Goal: Information Seeking & Learning: Learn about a topic

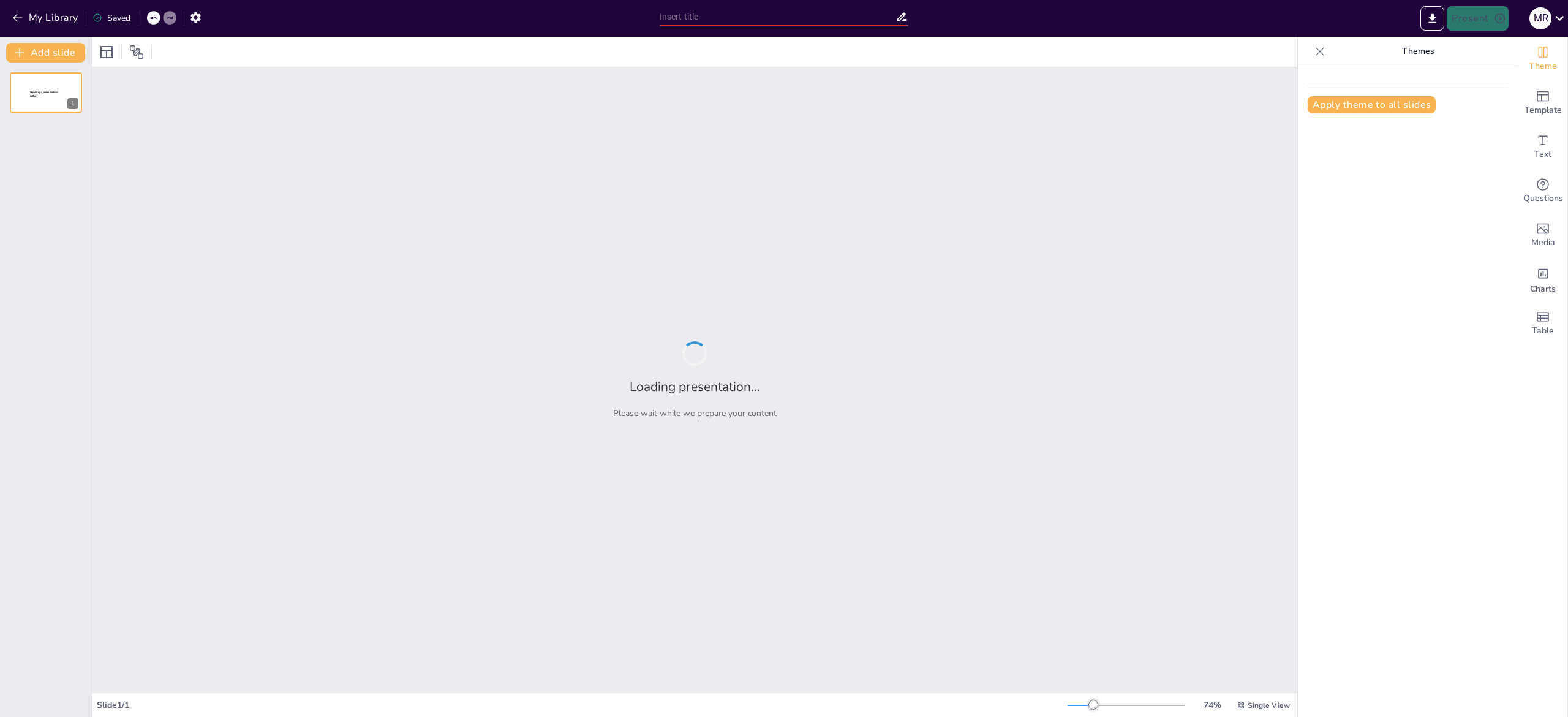
type input "Objetivos Clave para el Diseño Inclusivo de Apps y Juegos"
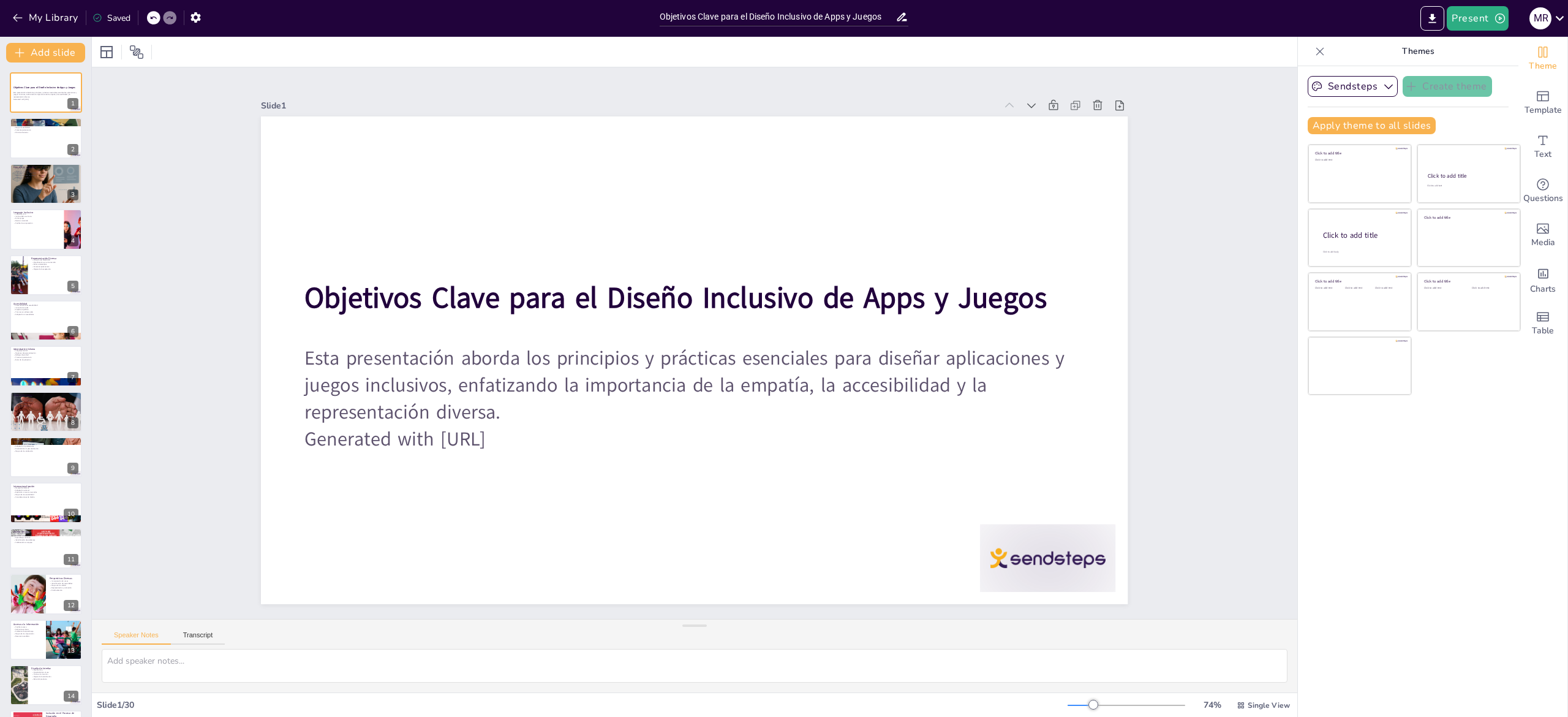
checkbox input "true"
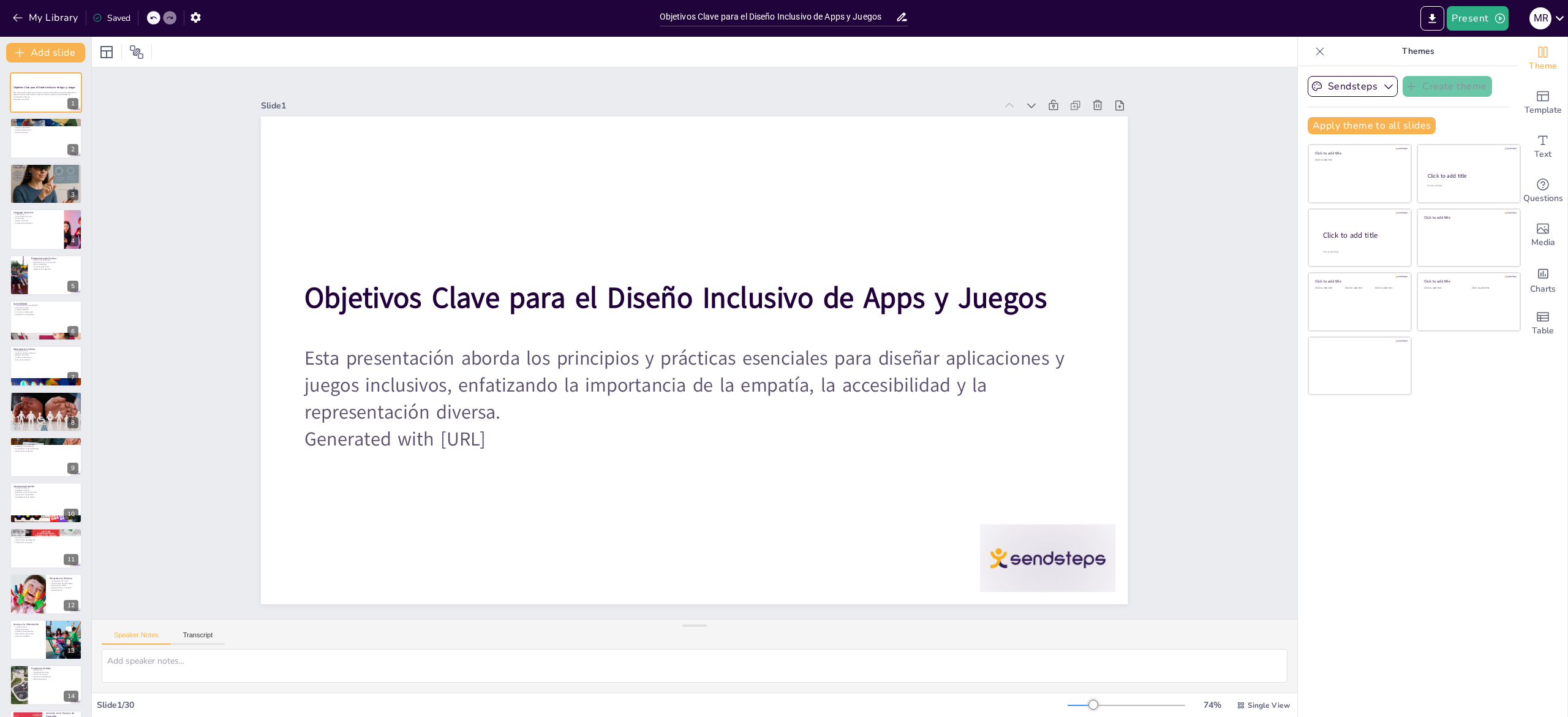
checkbox input "true"
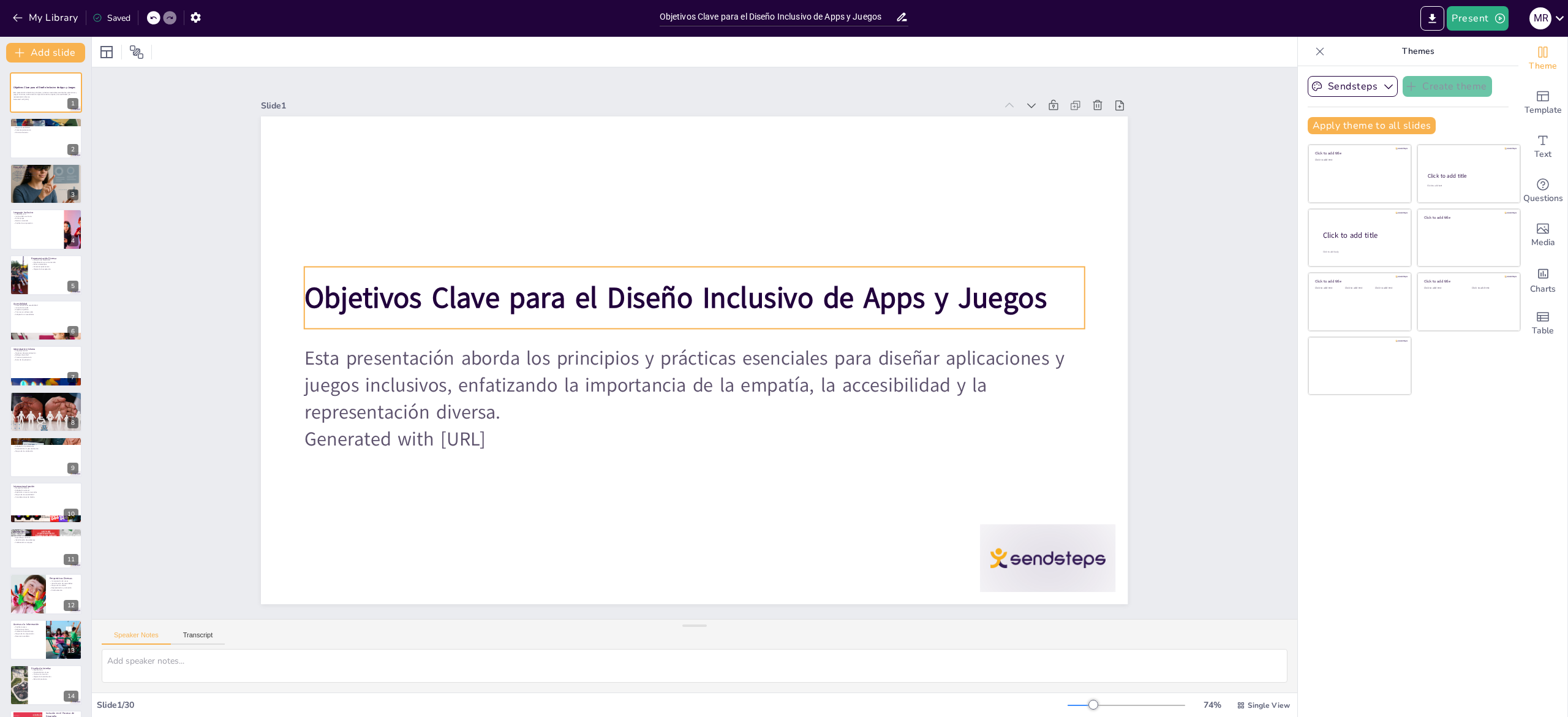
checkbox input "true"
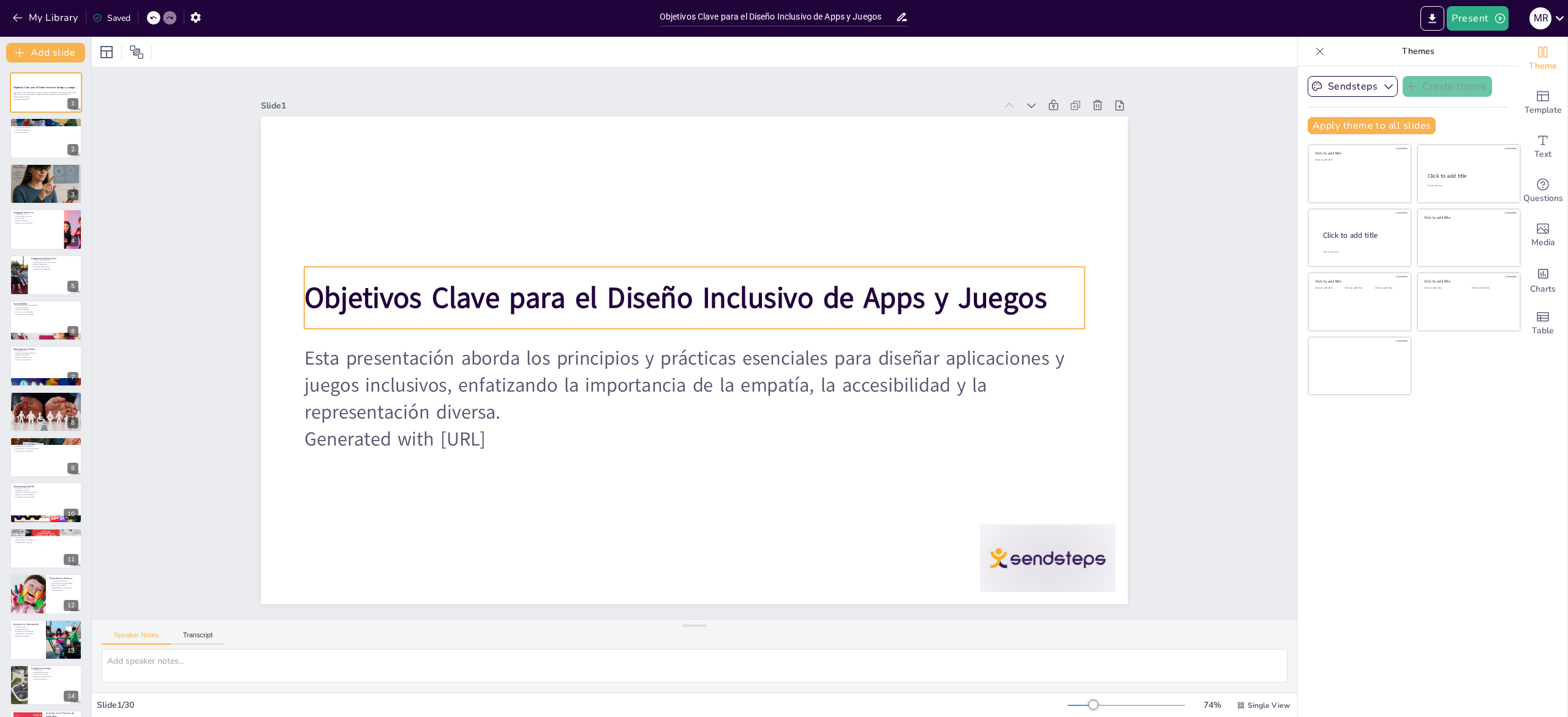
checkbox input "true"
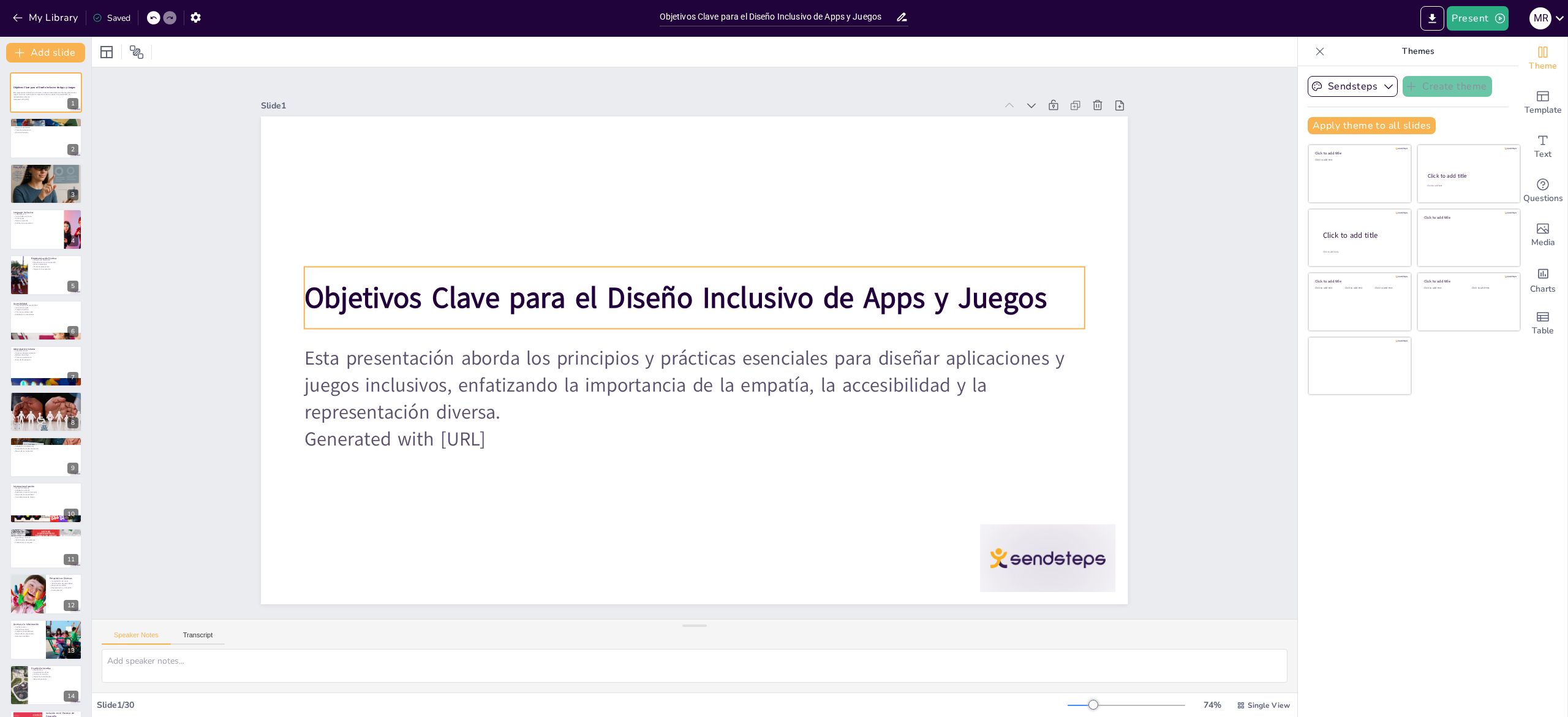
checkbox input "true"
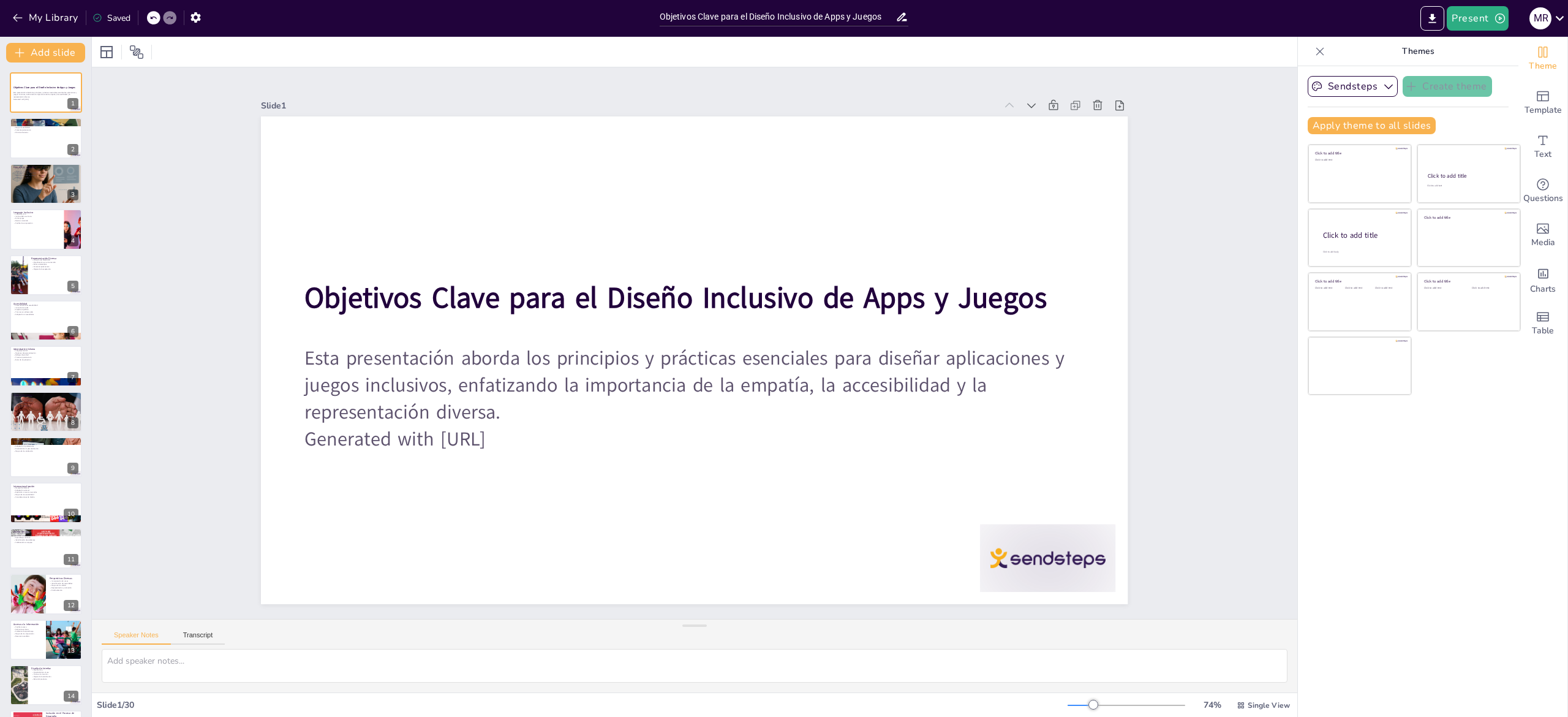
checkbox input "true"
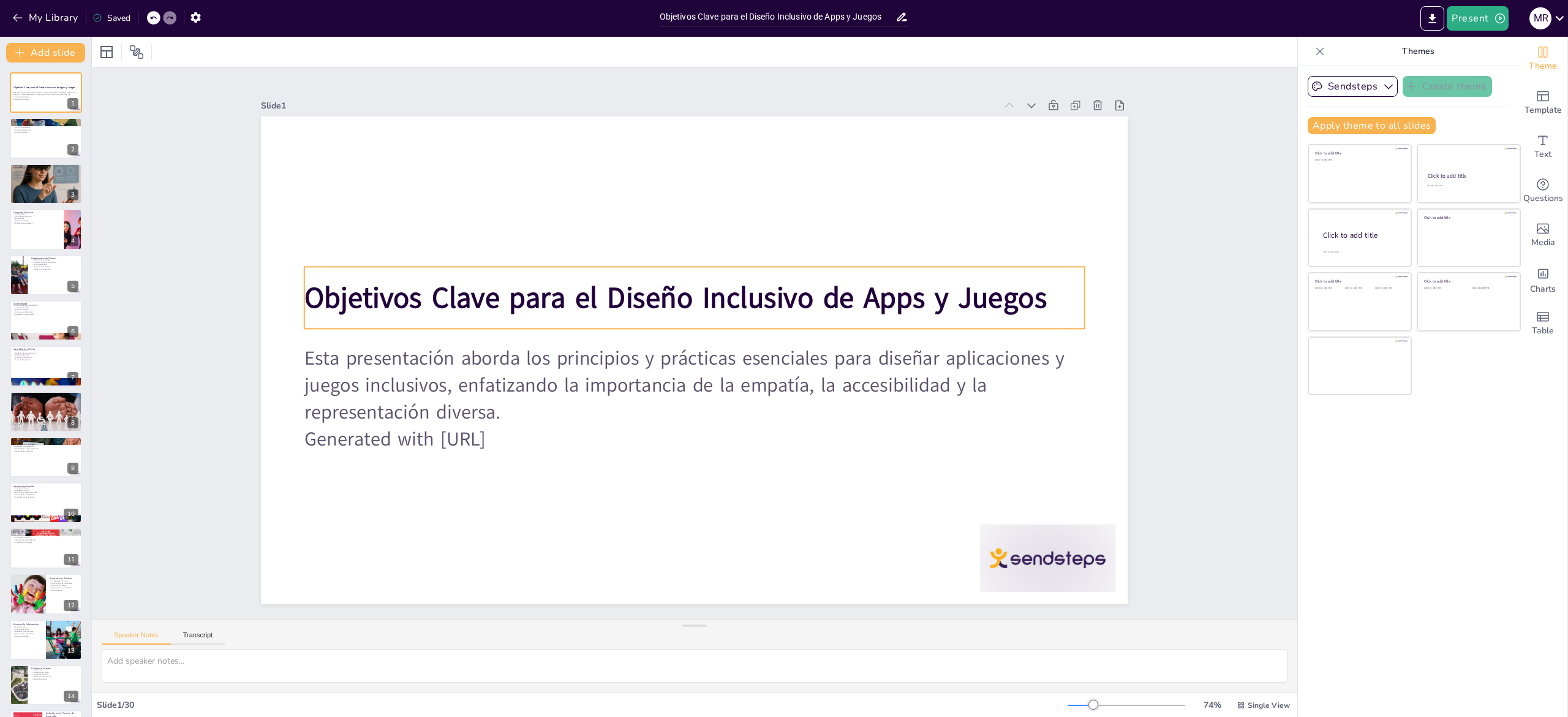
checkbox input "true"
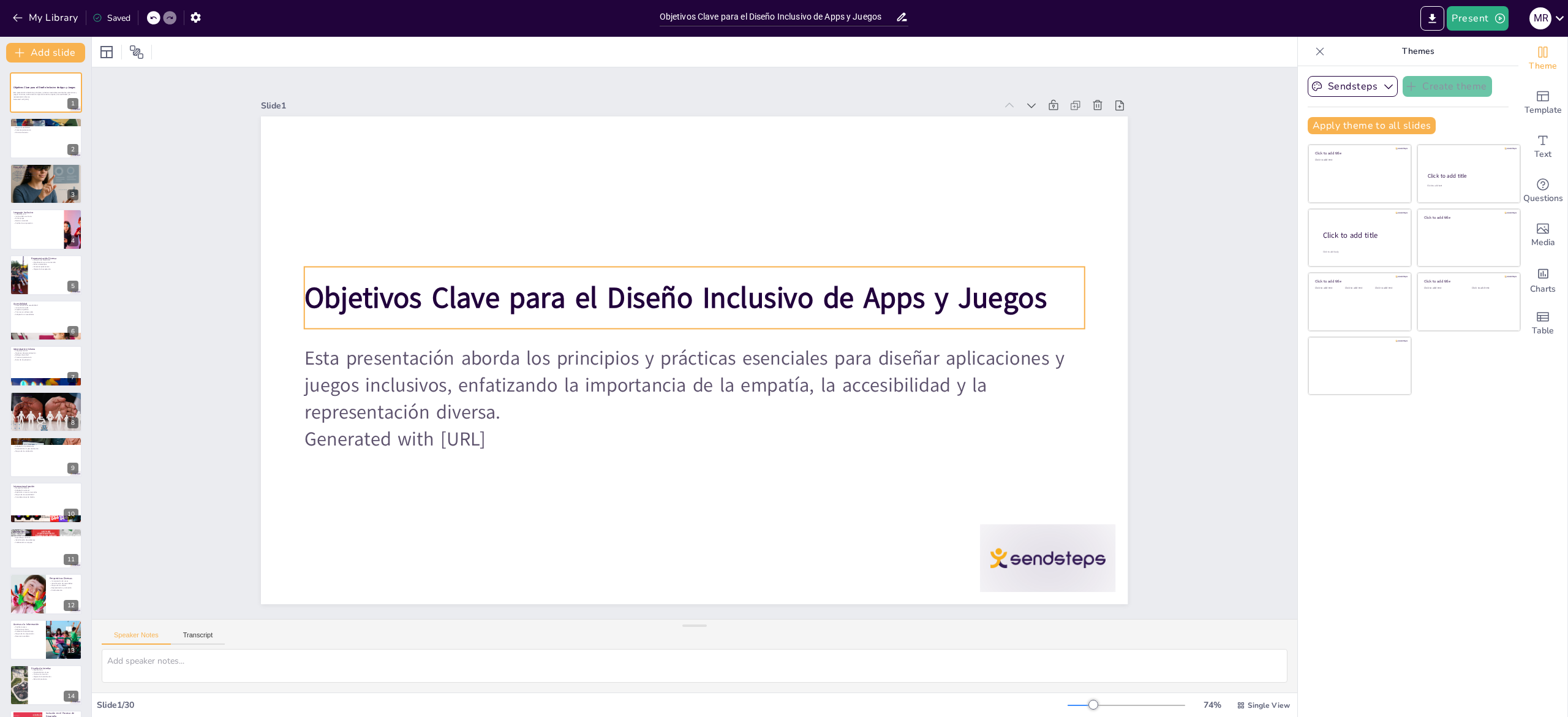
checkbox input "true"
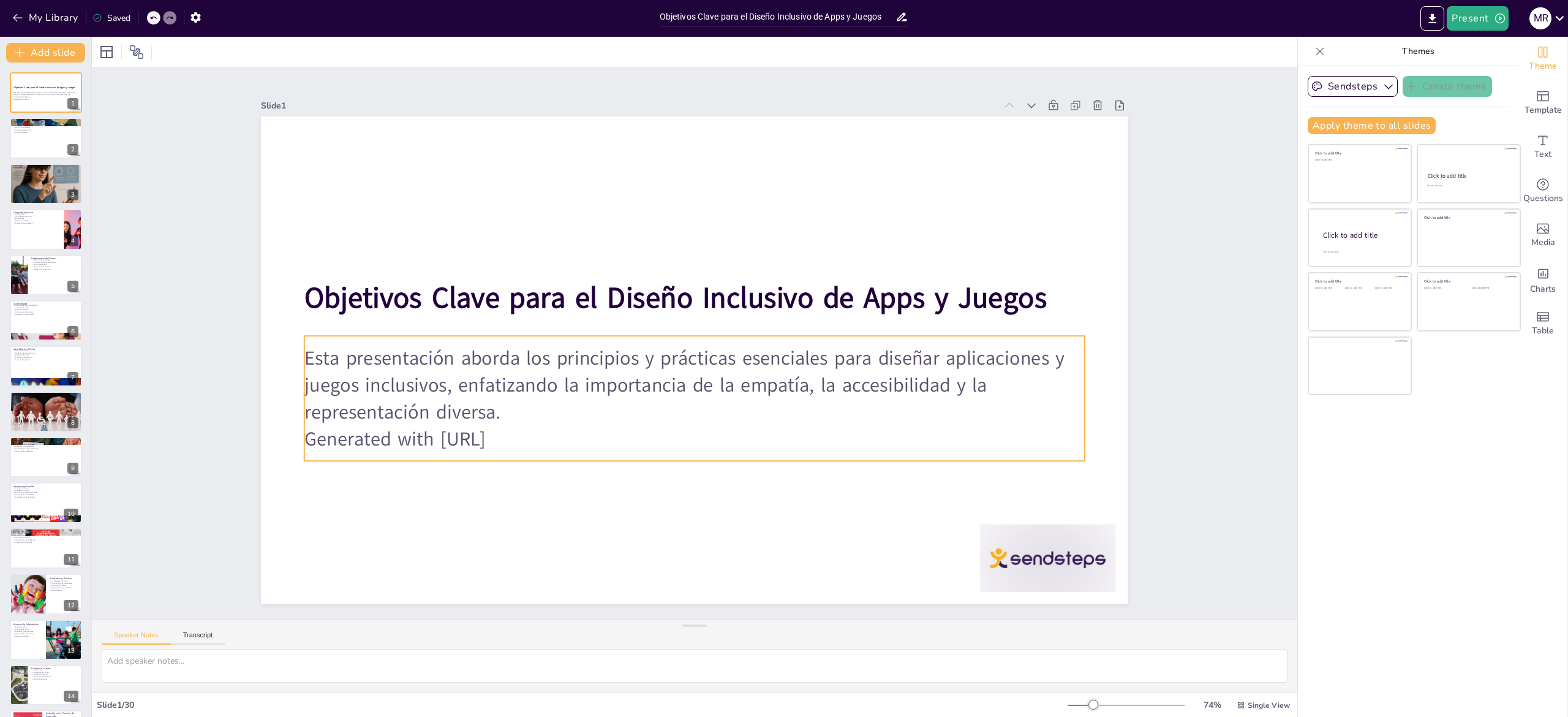
checkbox input "true"
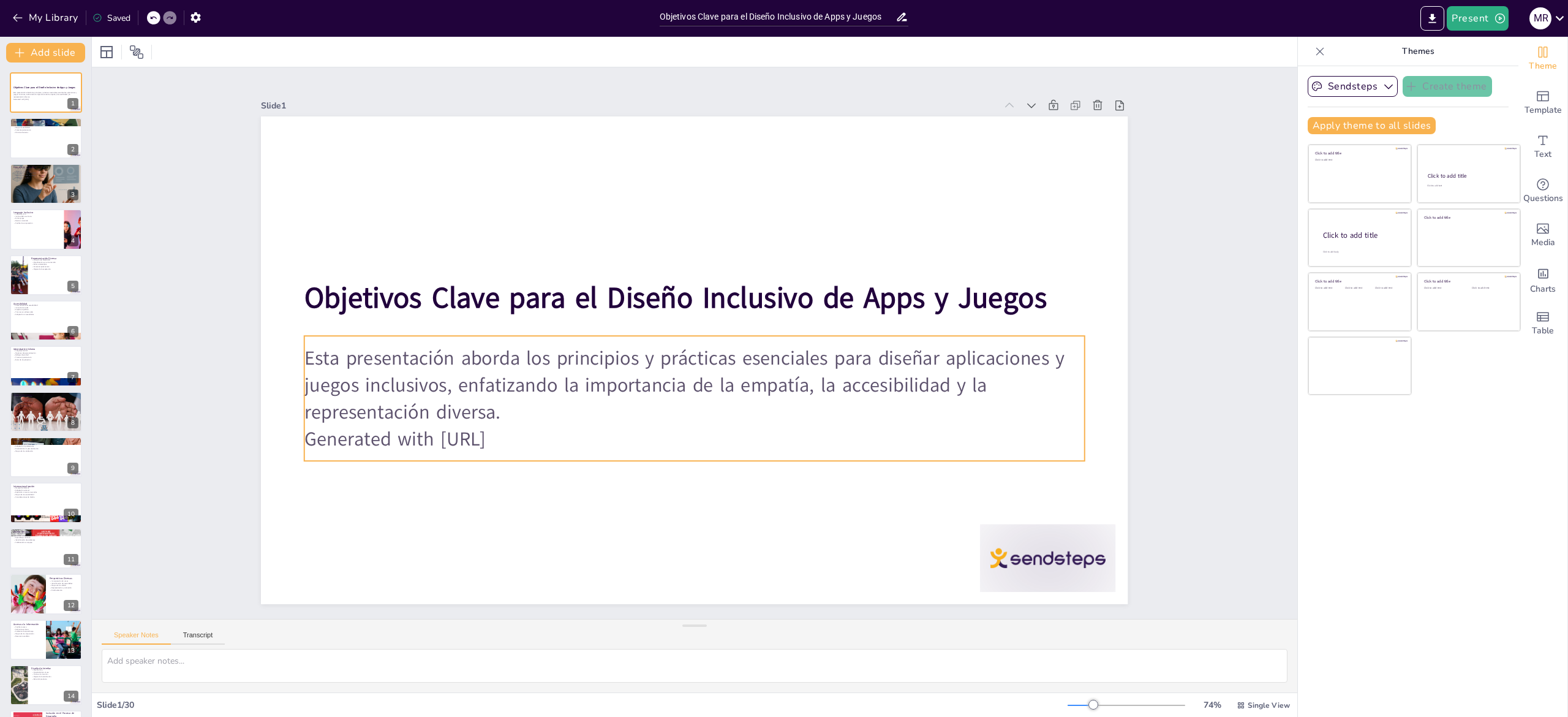
checkbox input "true"
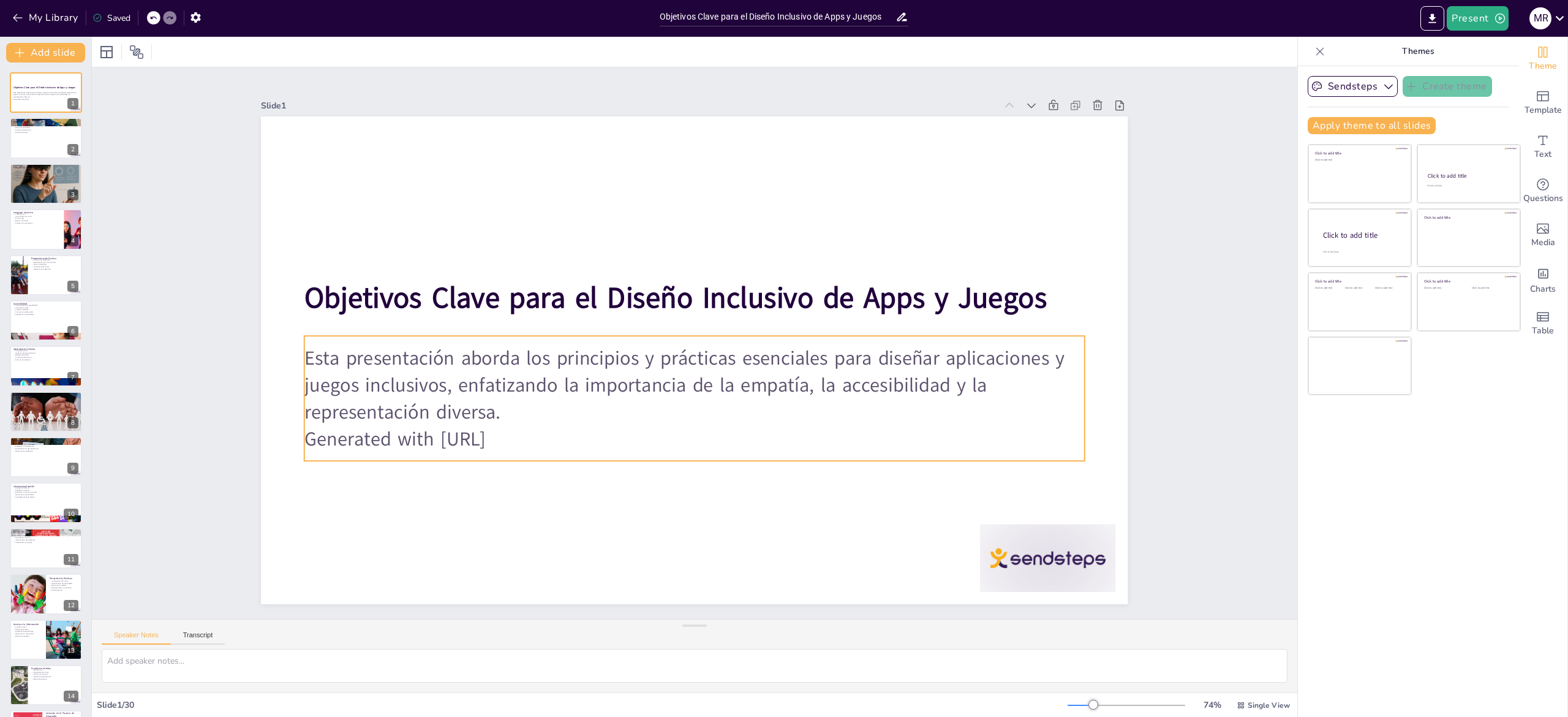
checkbox input "true"
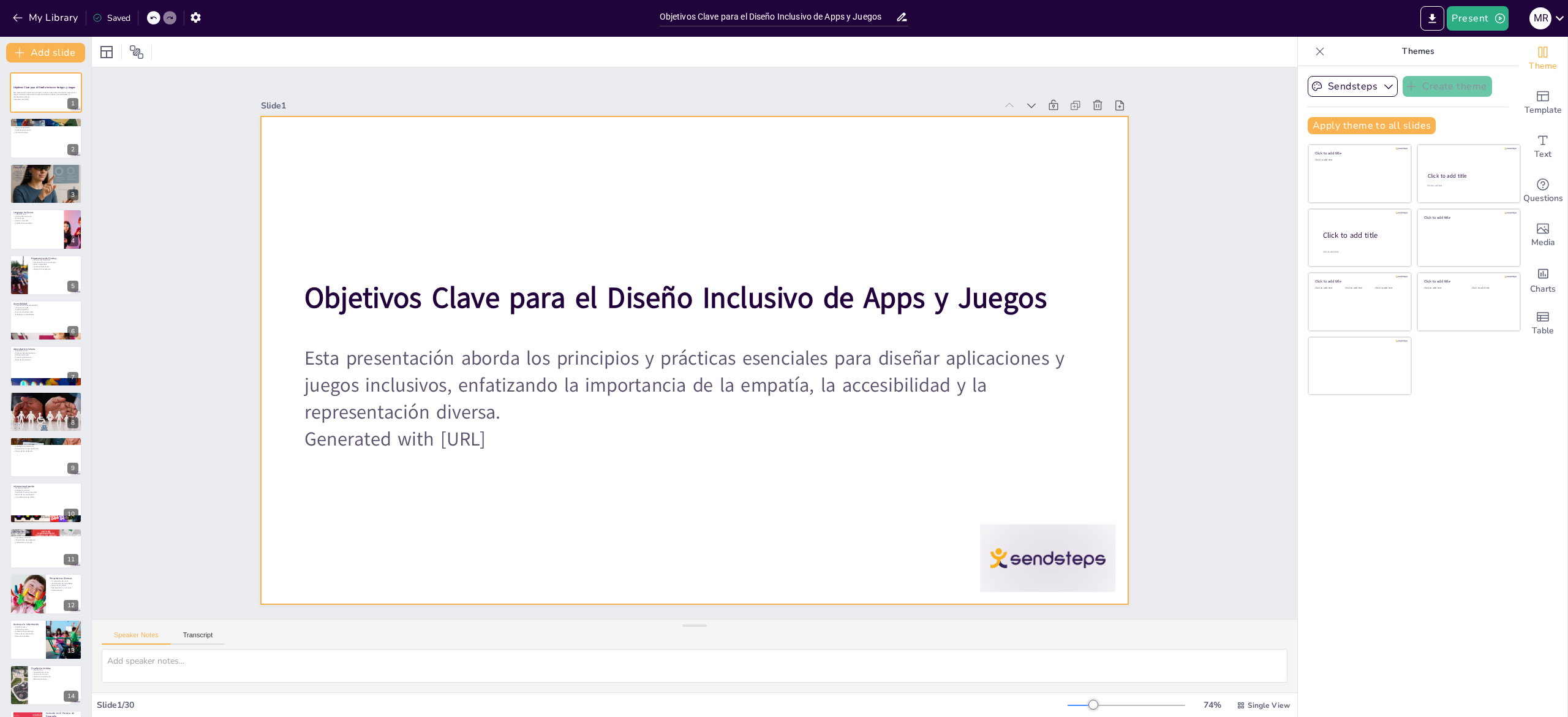
checkbox input "true"
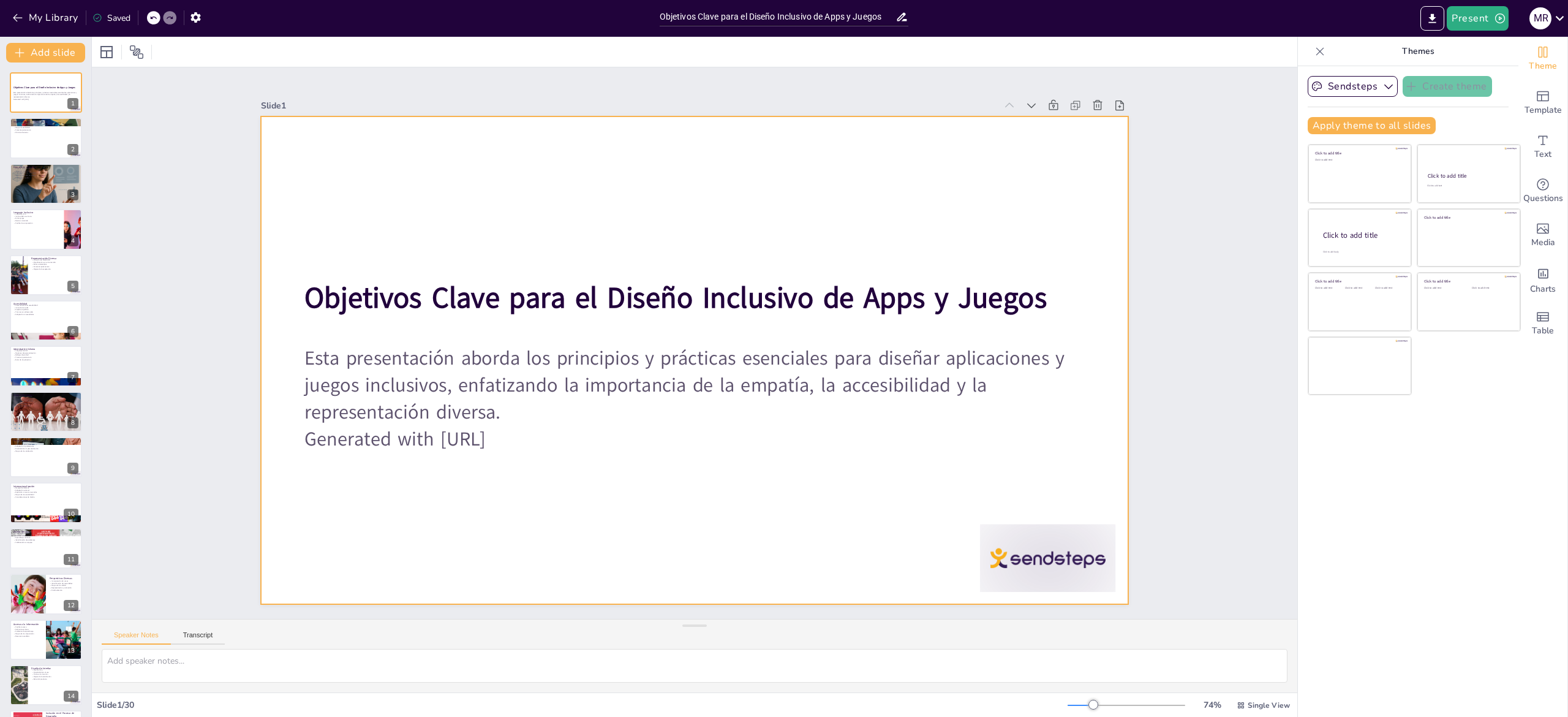
checkbox input "true"
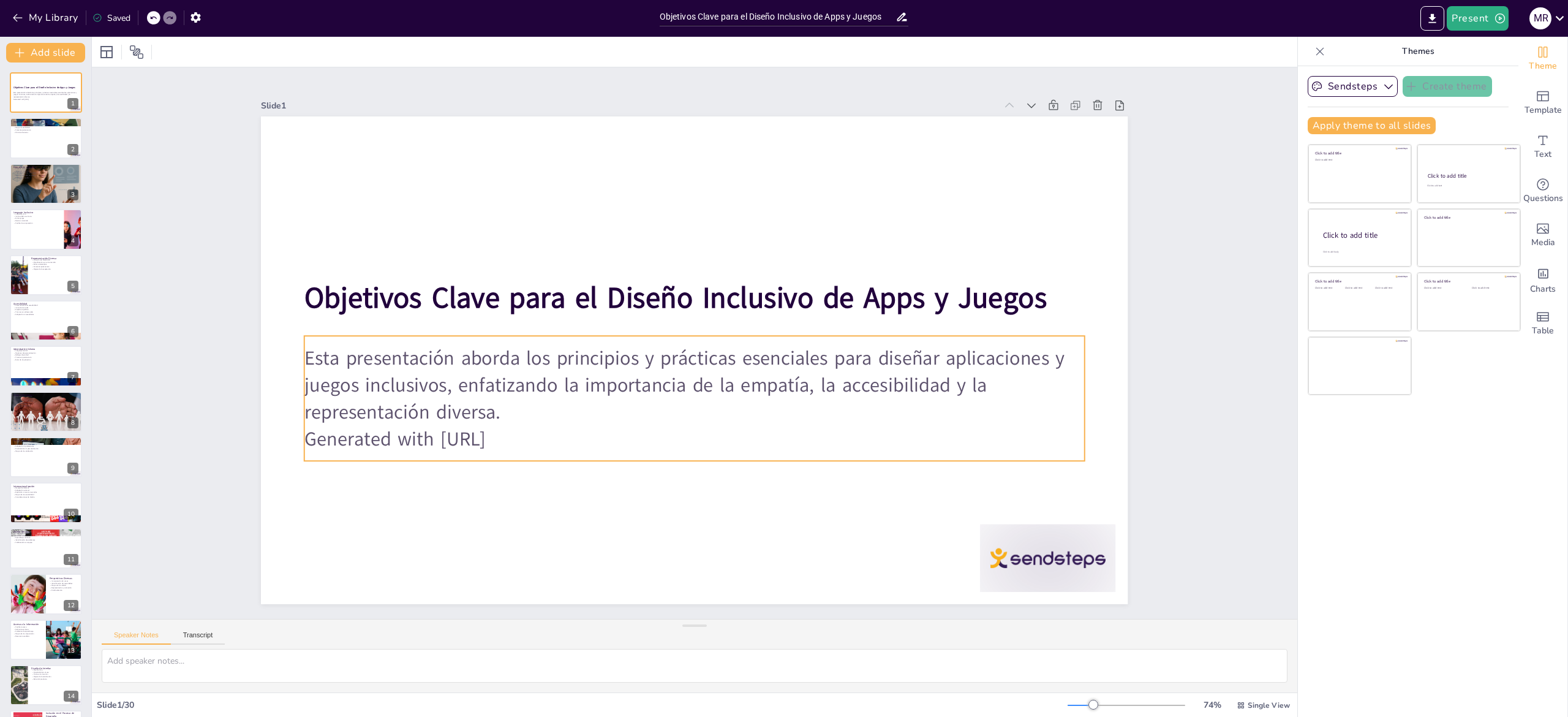
checkbox input "true"
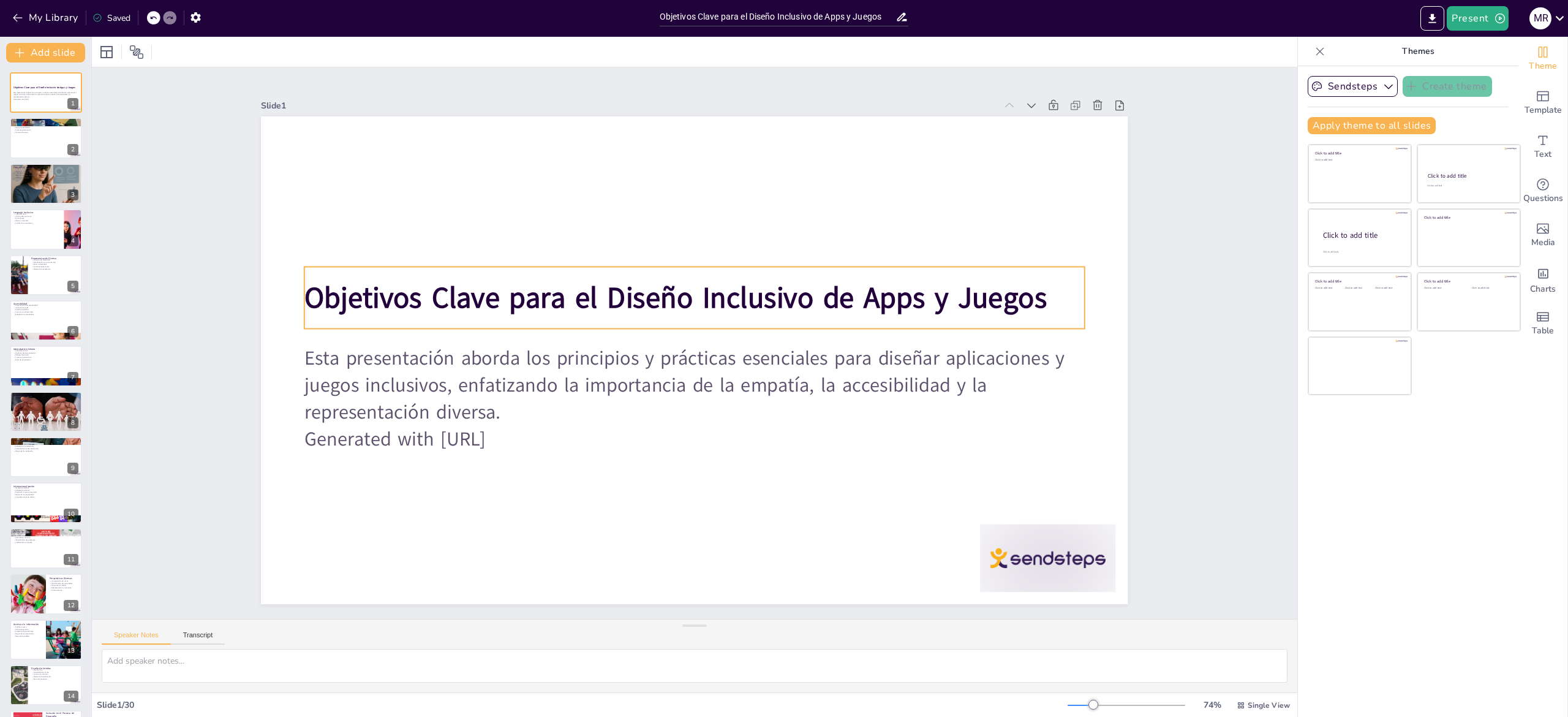
checkbox input "true"
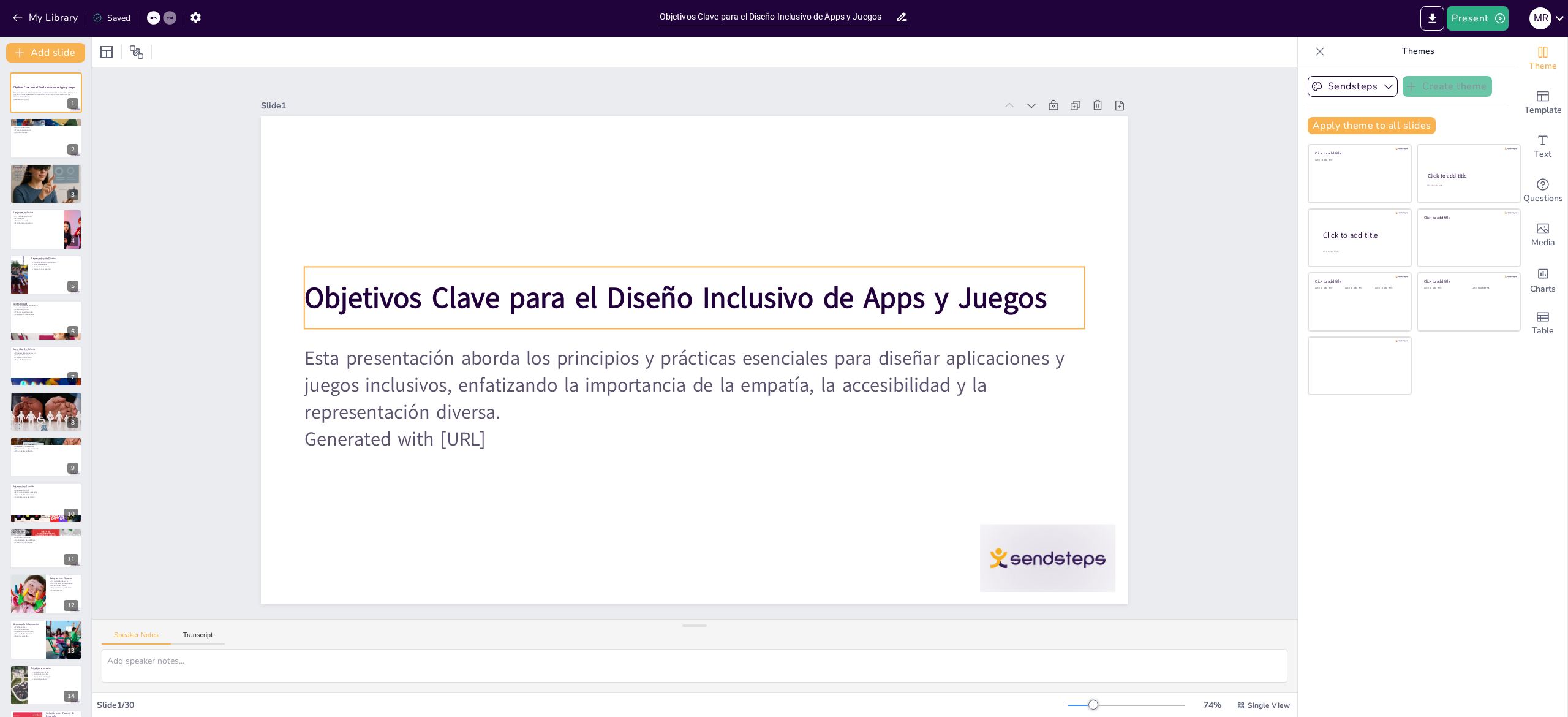
checkbox input "true"
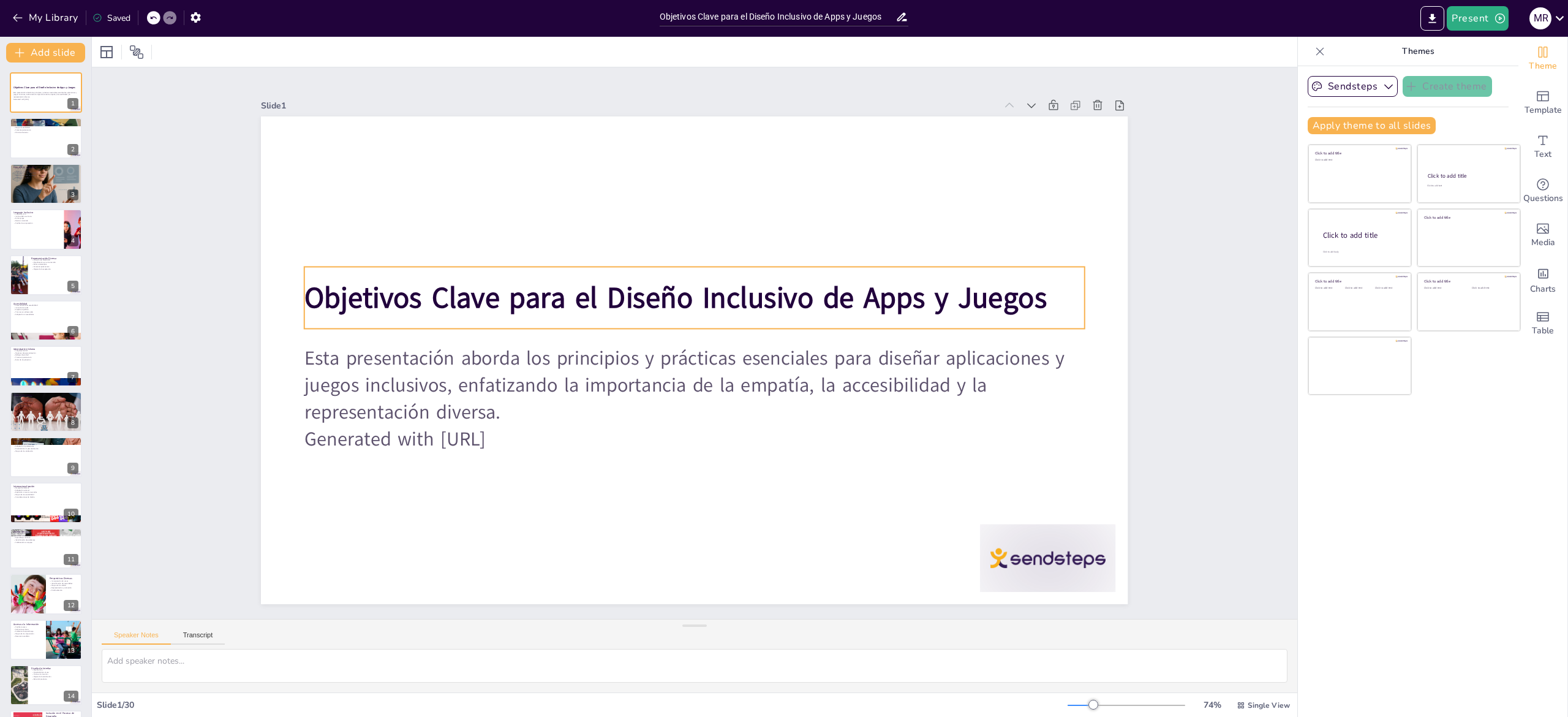
checkbox input "true"
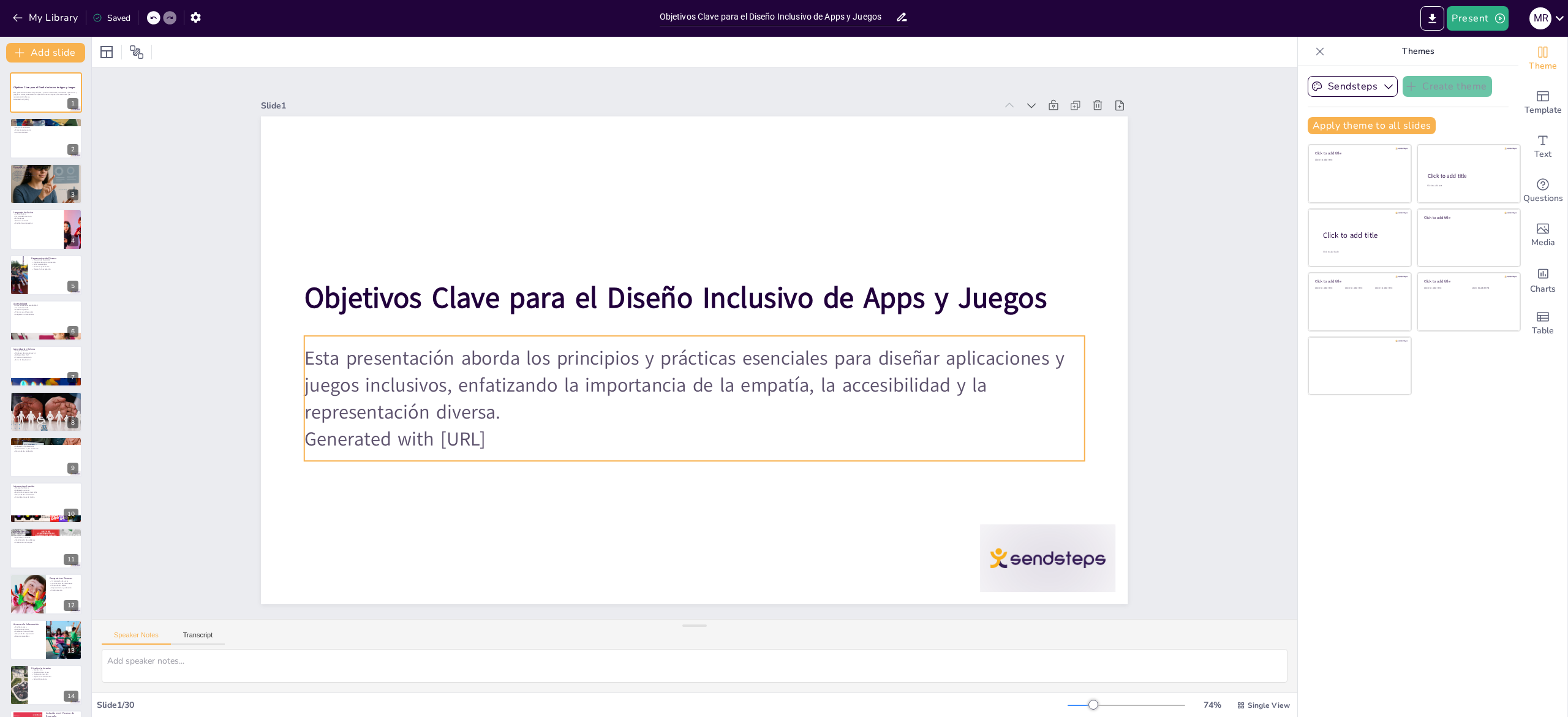
checkbox input "true"
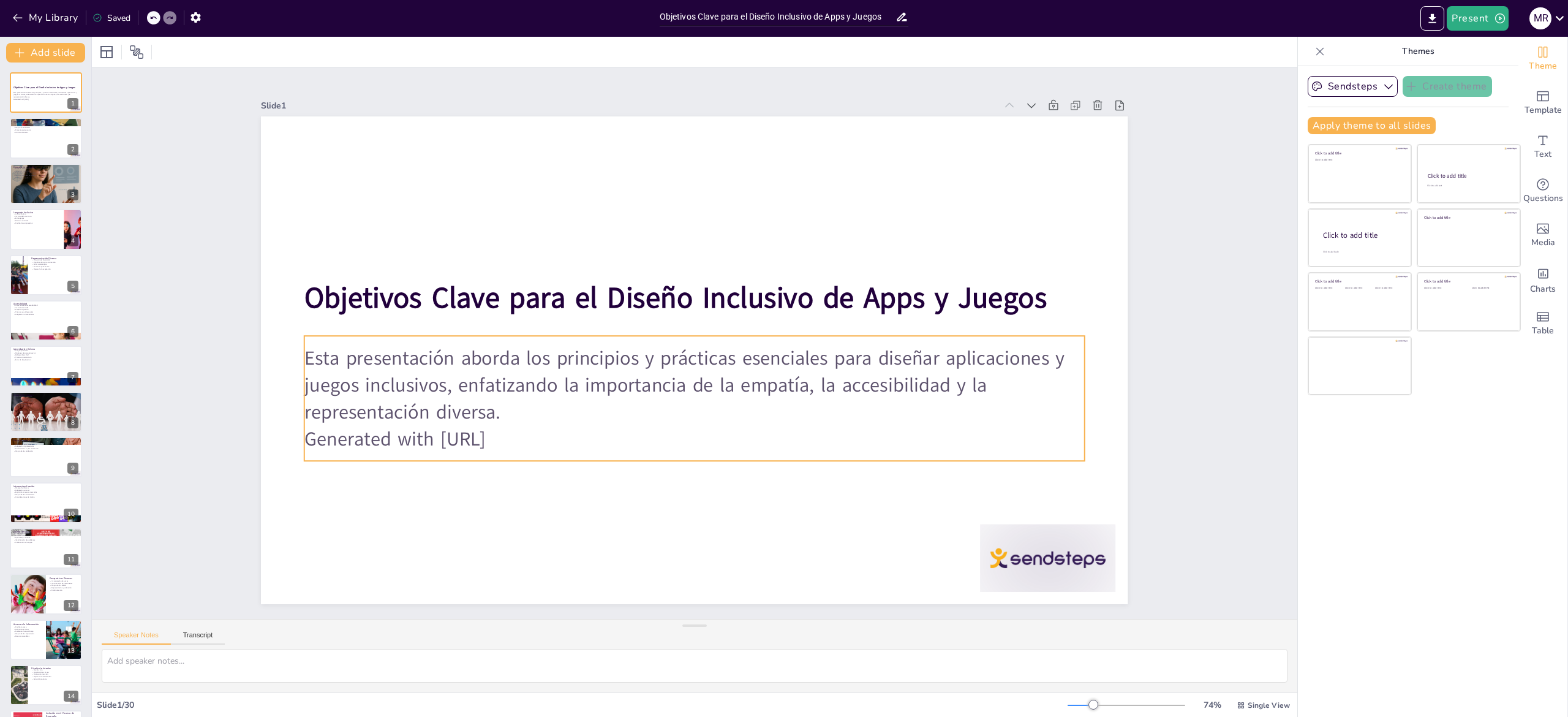
checkbox input "true"
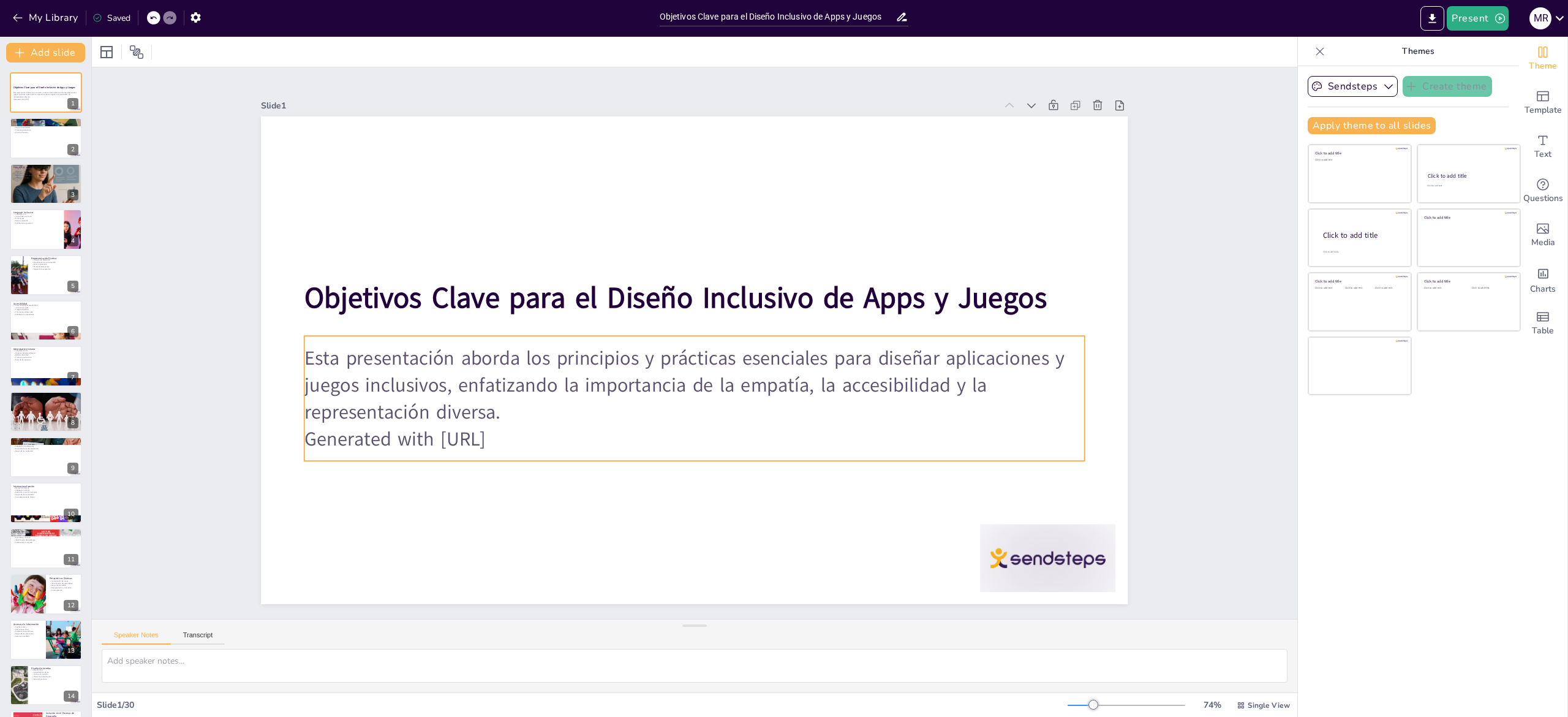
checkbox input "true"
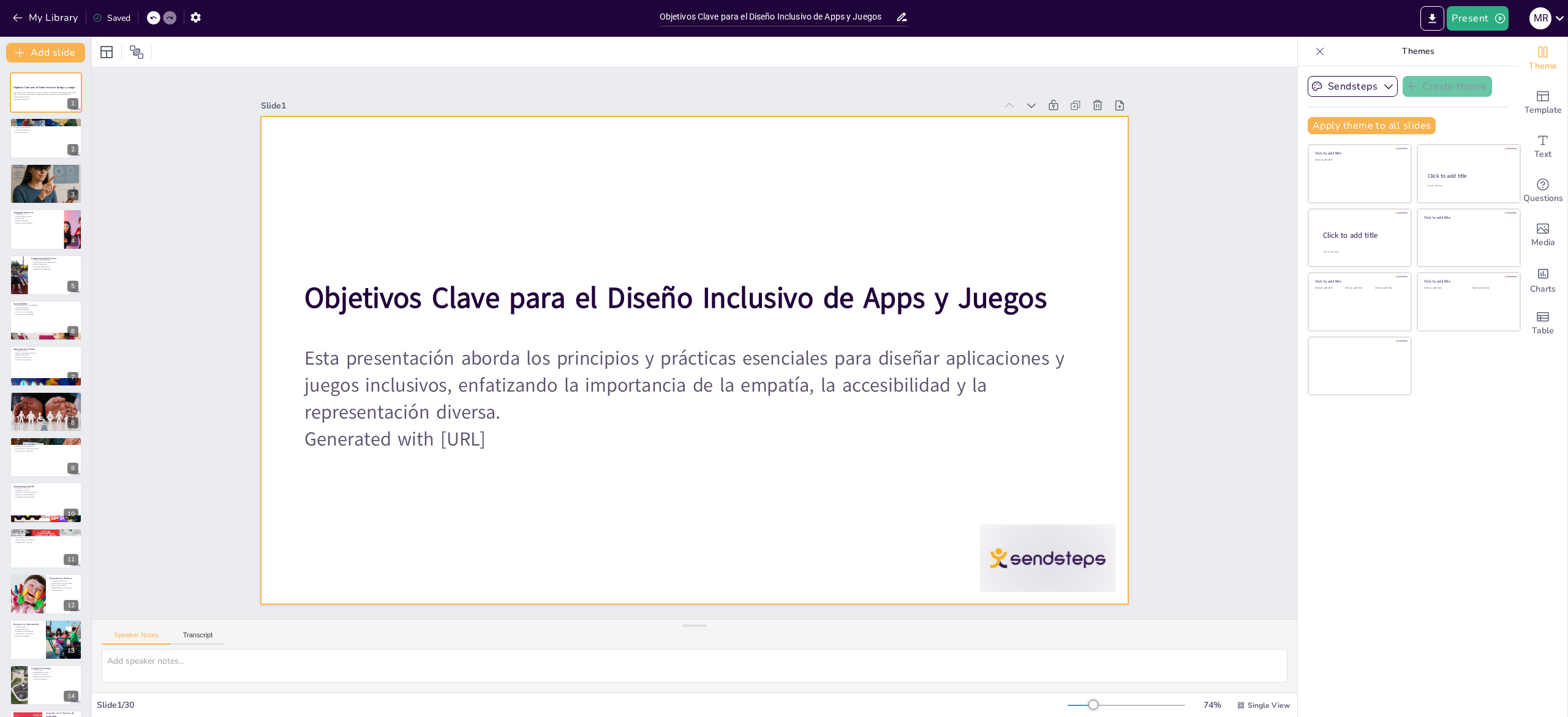
checkbox input "true"
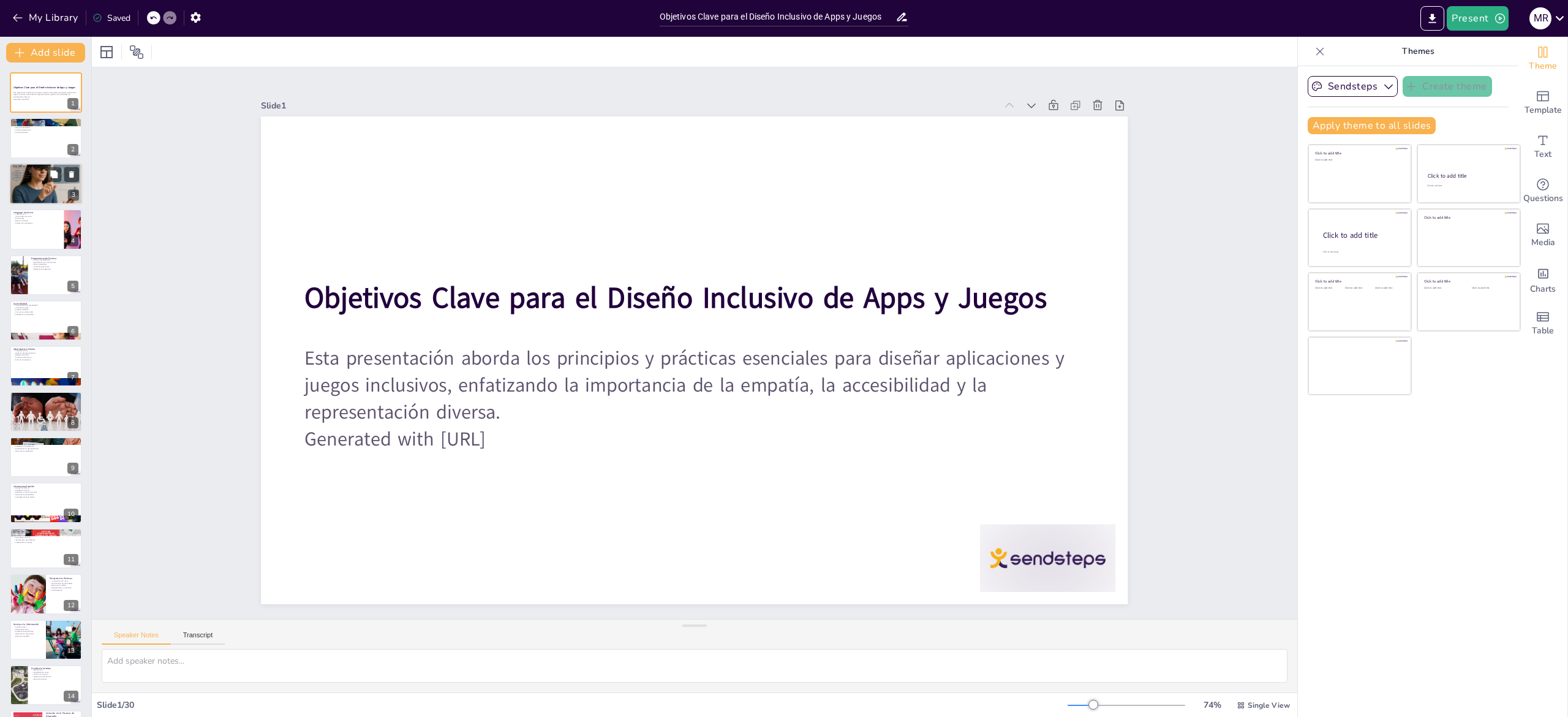
checkbox input "true"
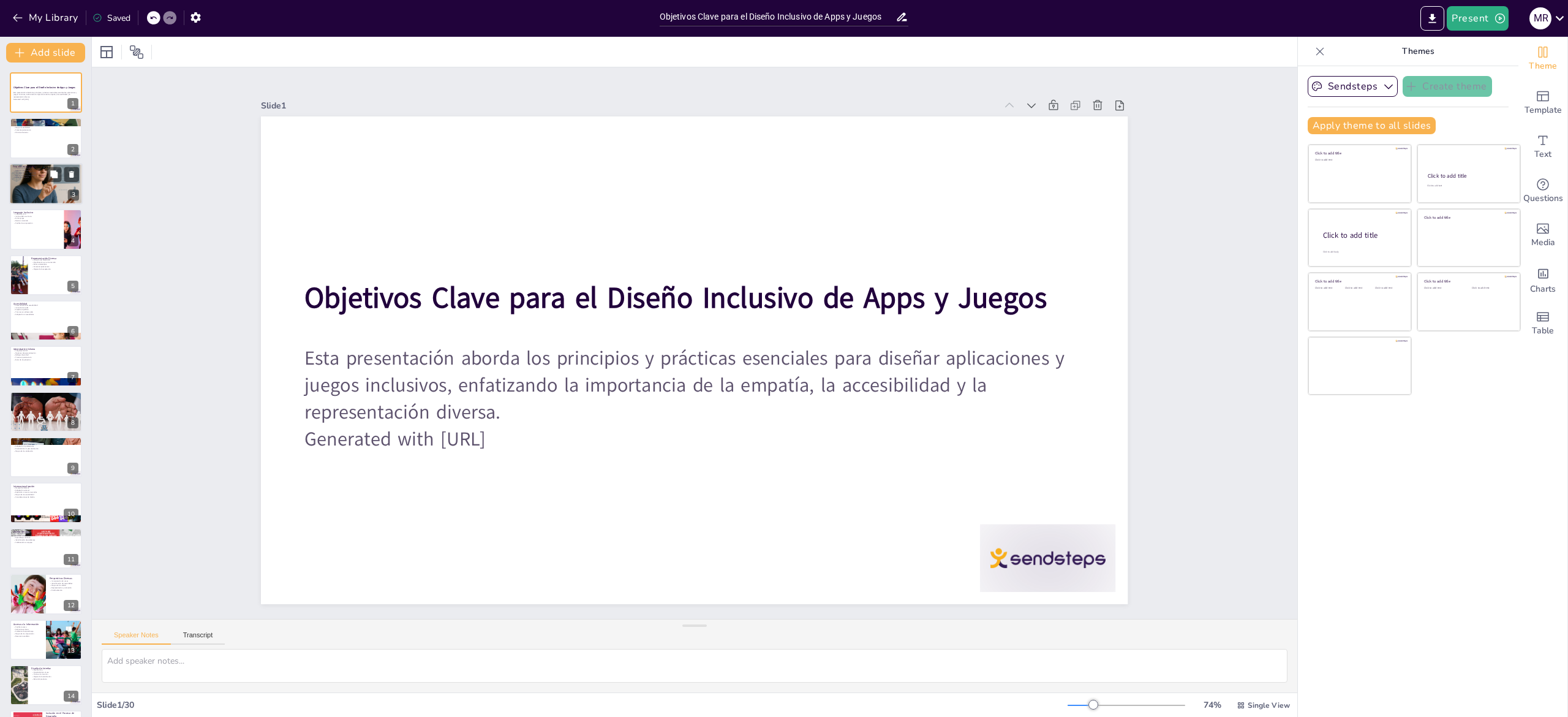
checkbox input "true"
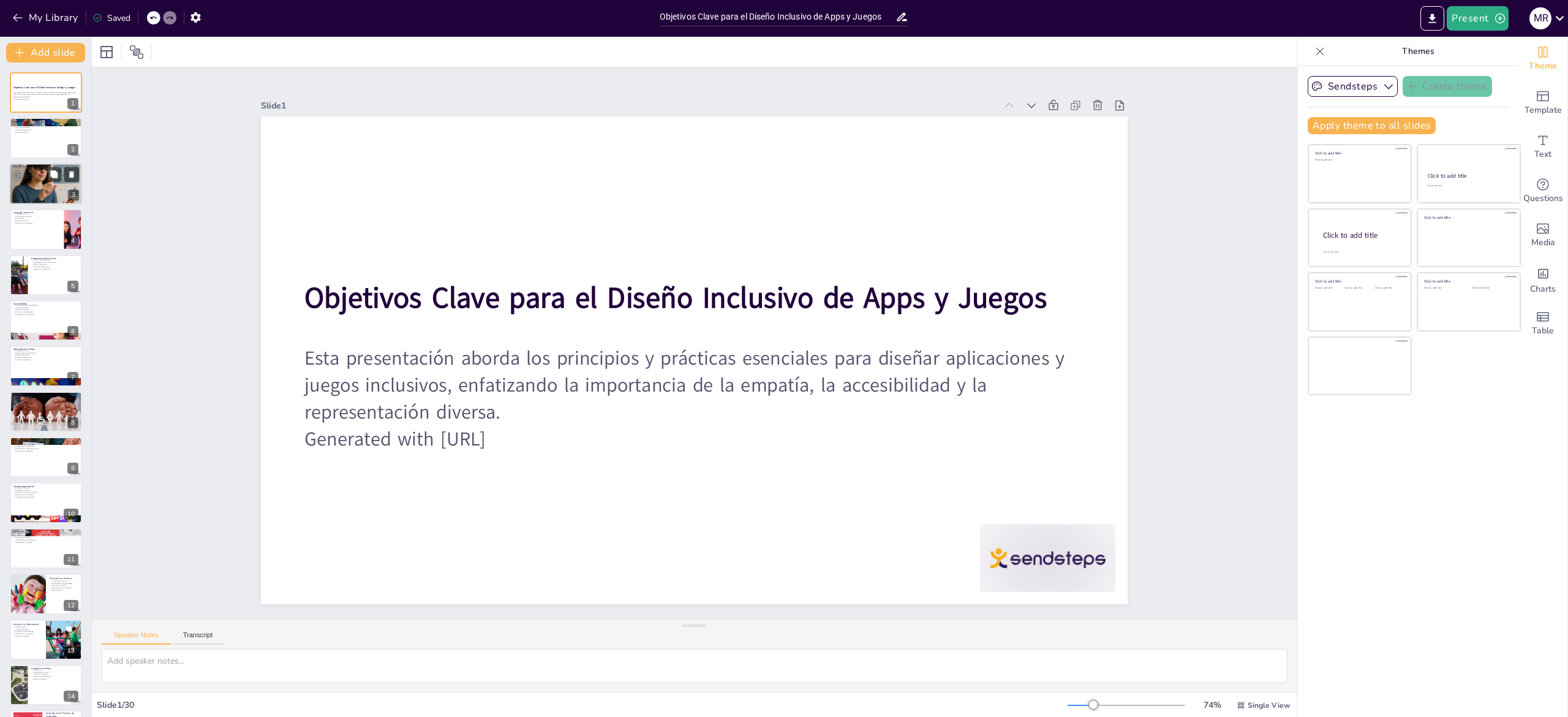
checkbox input "true"
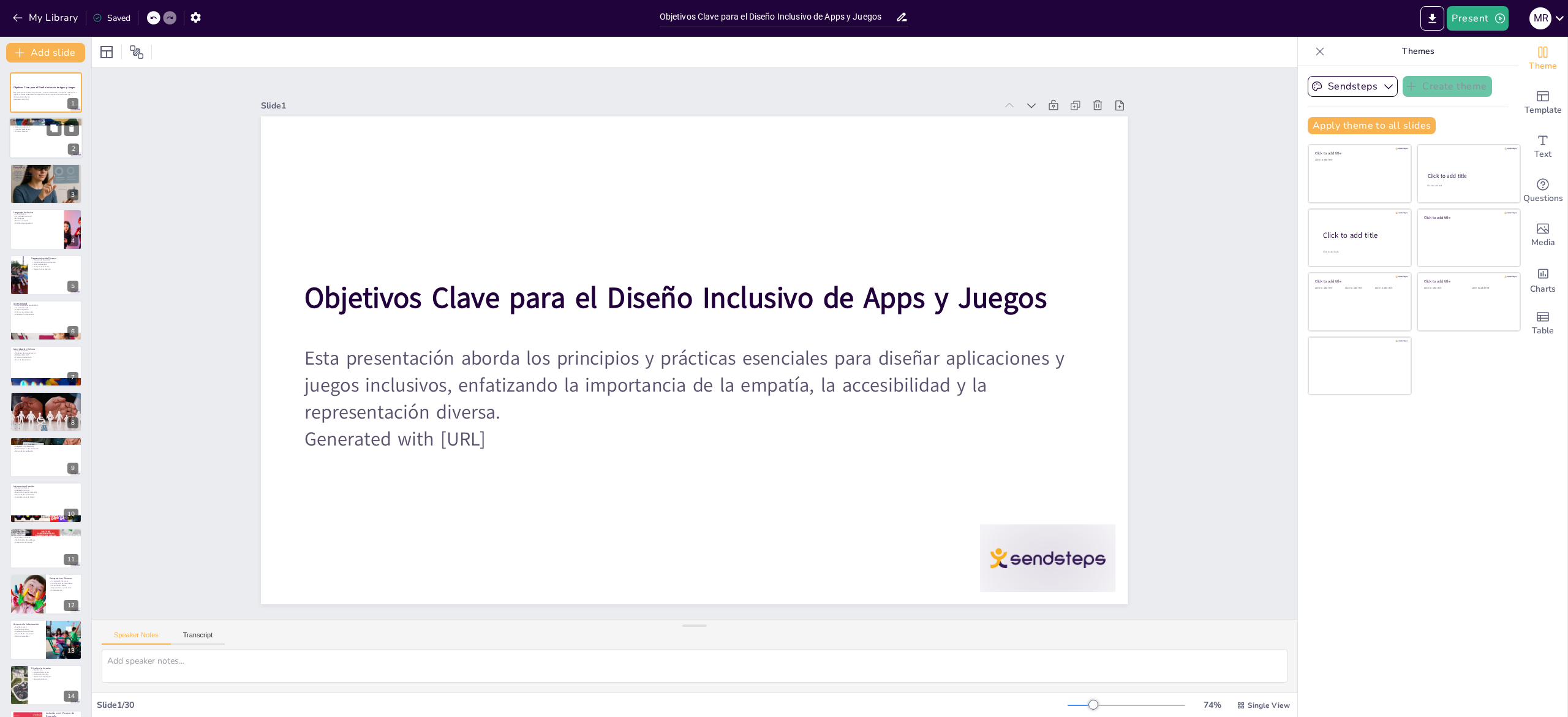
checkbox input "true"
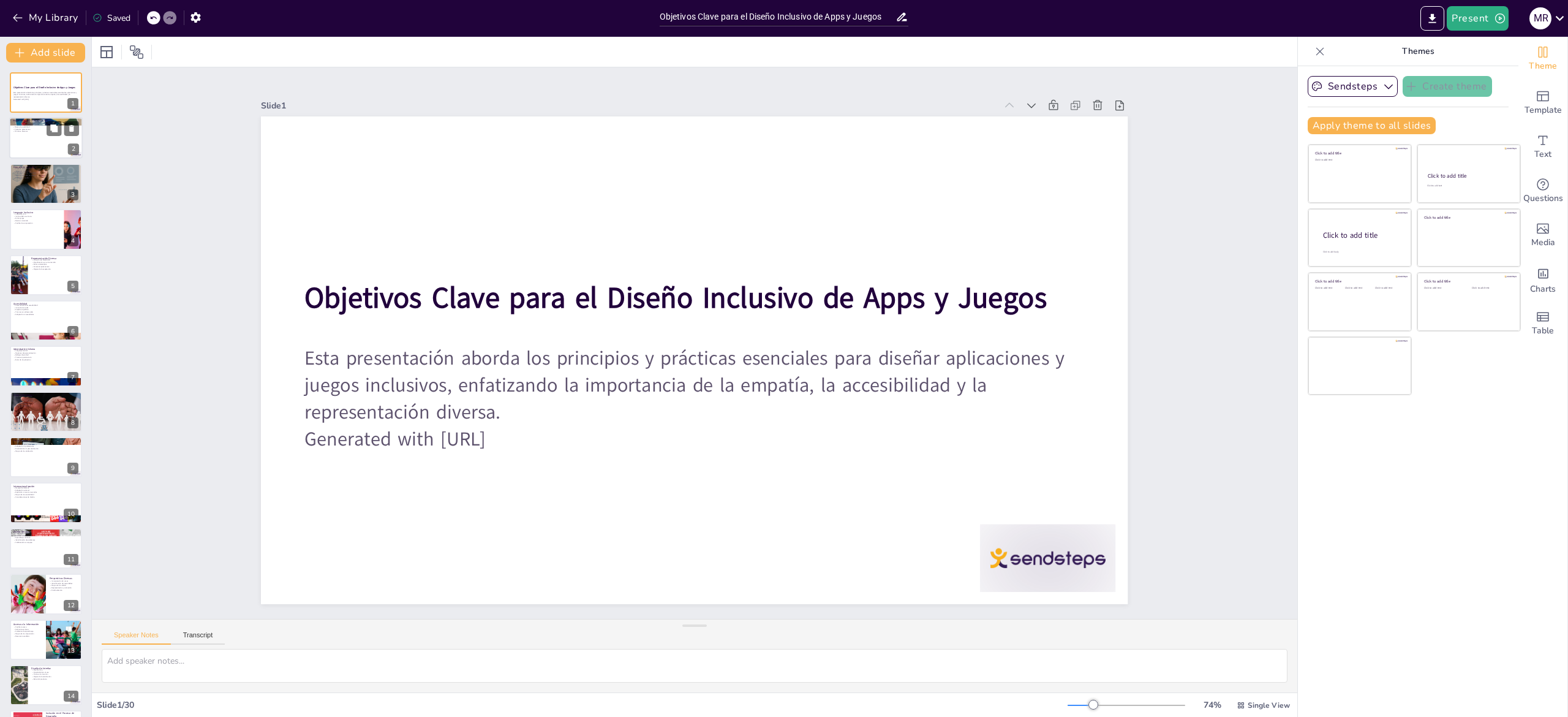
checkbox input "true"
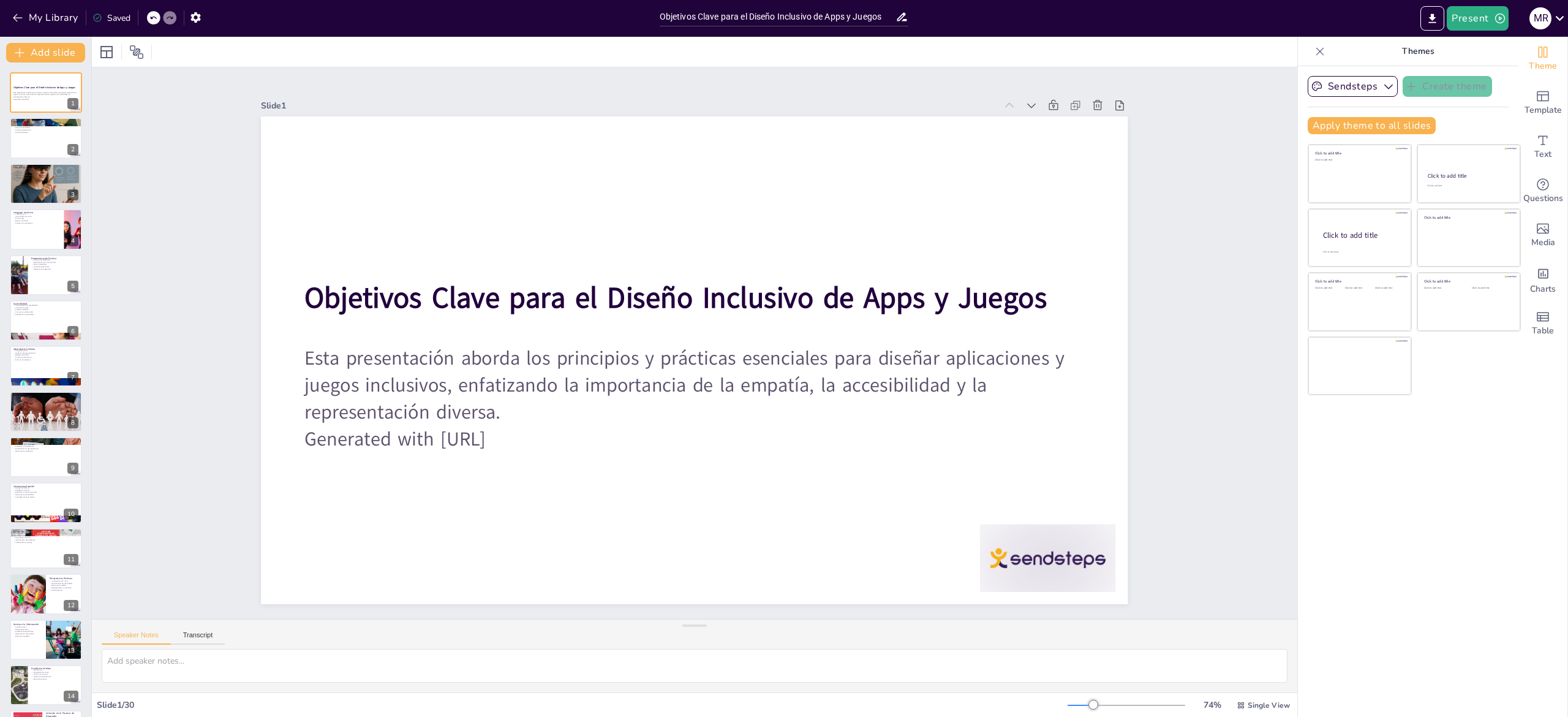
checkbox input "true"
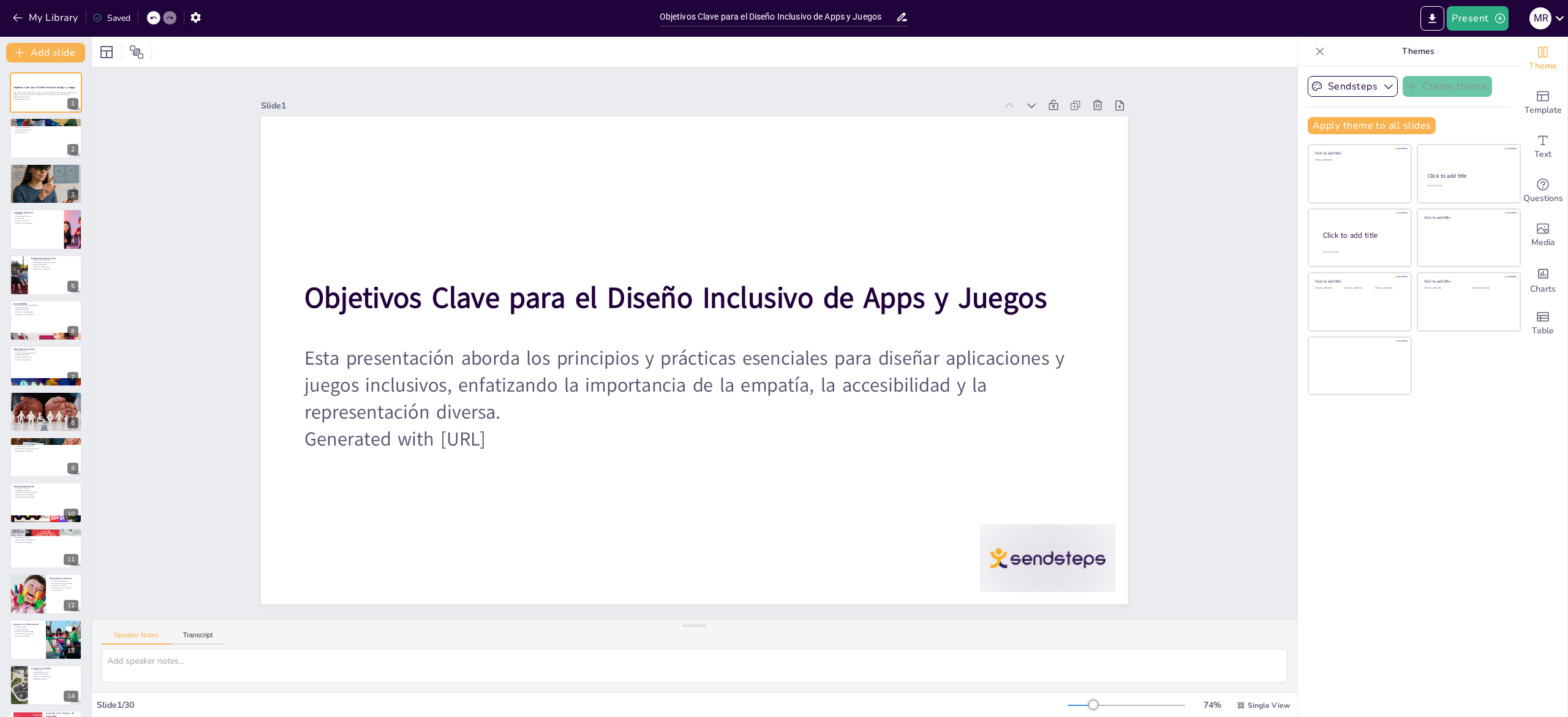
checkbox input "true"
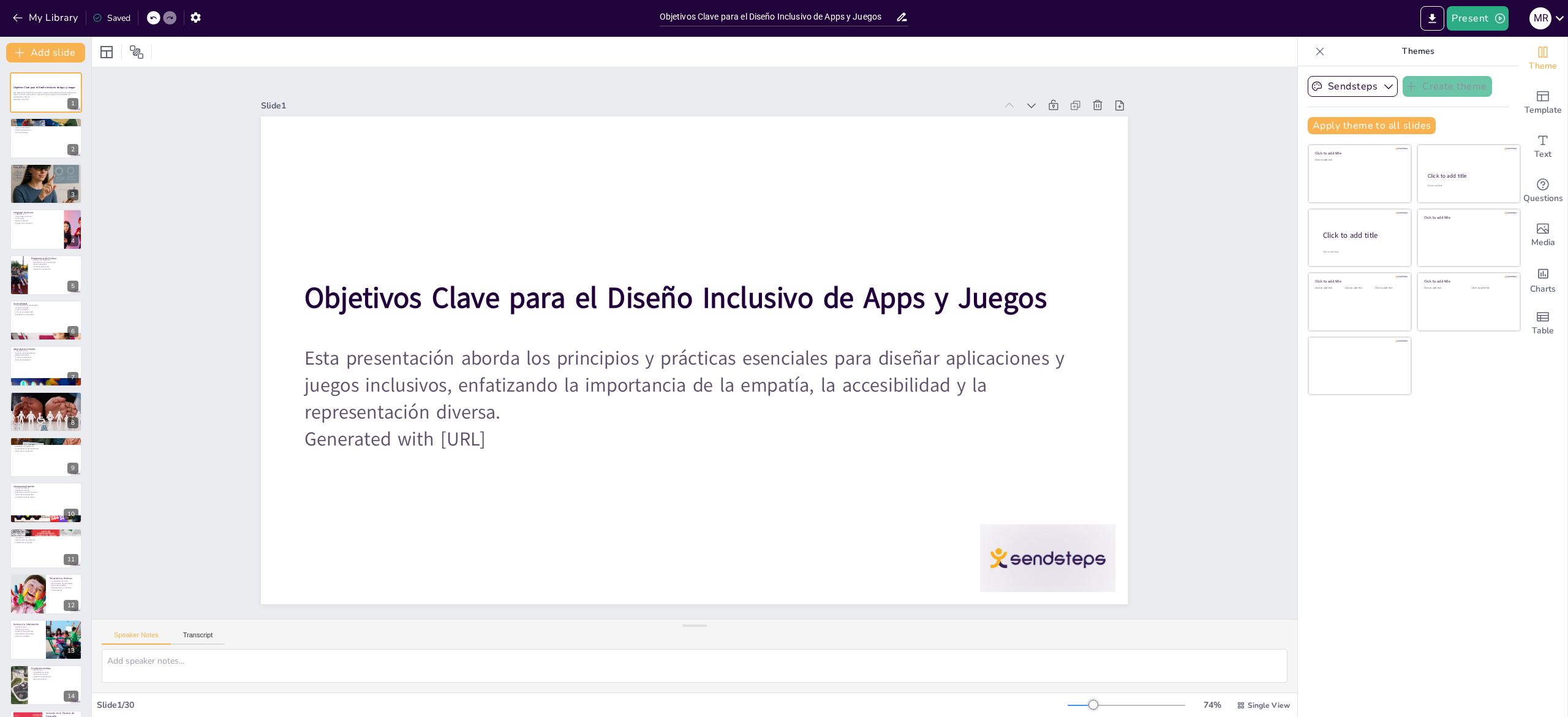
checkbox input "true"
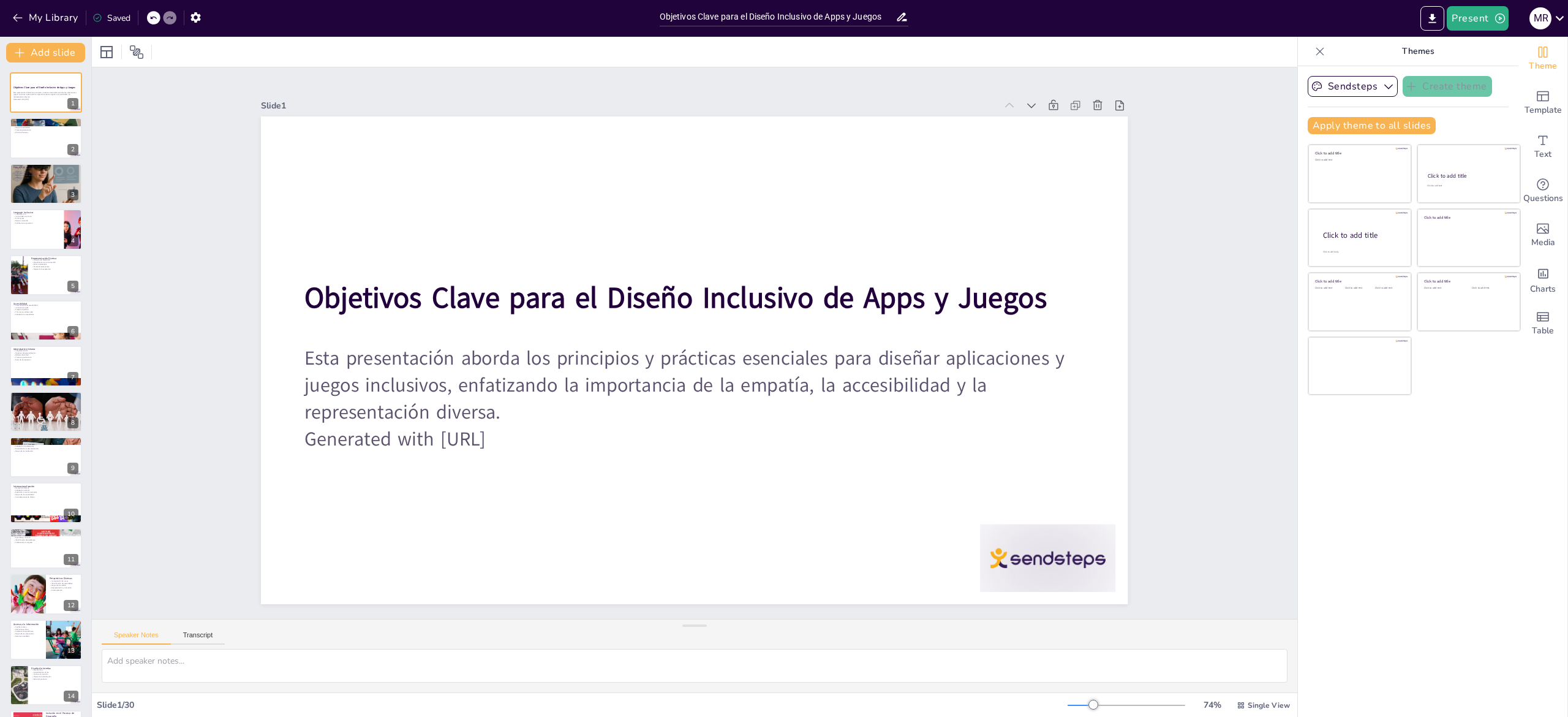
checkbox input "true"
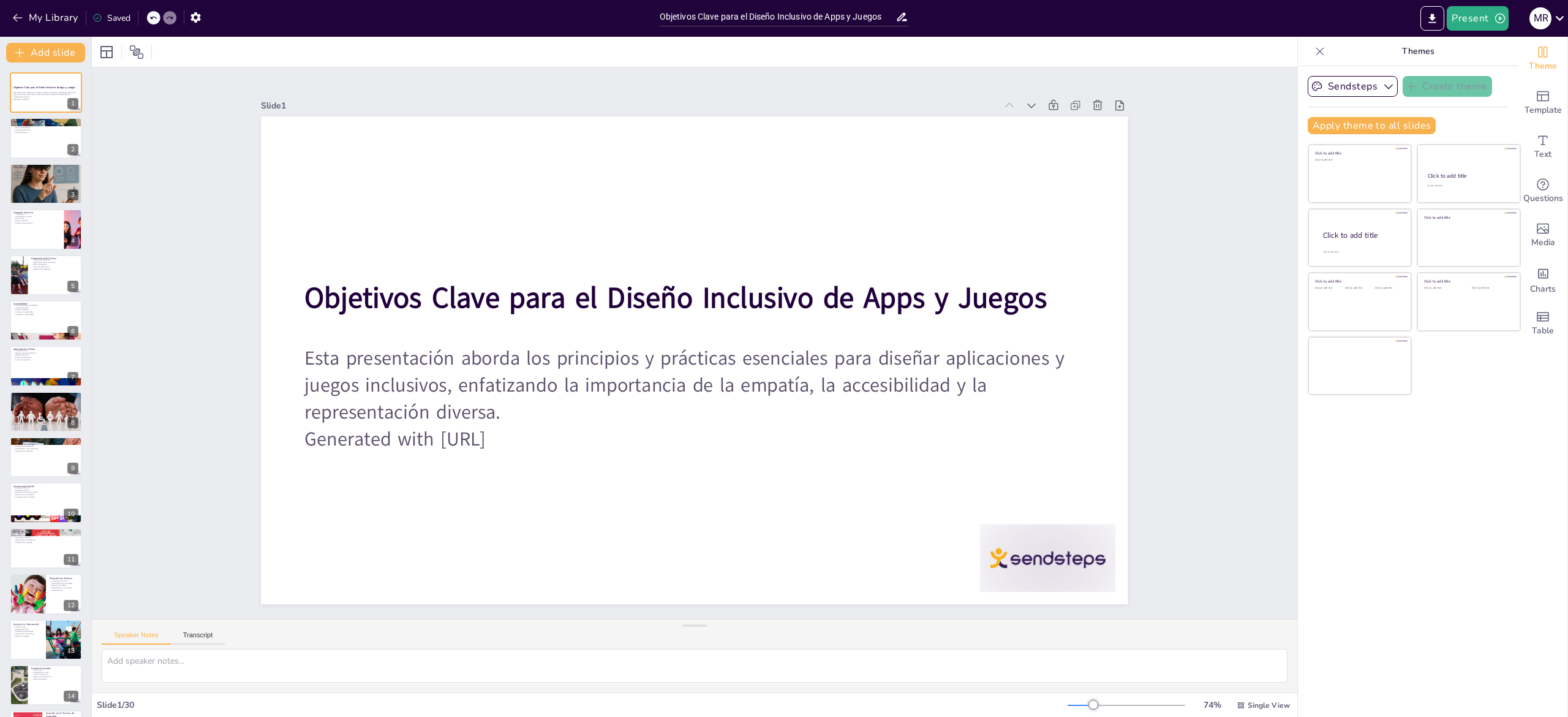
checkbox input "true"
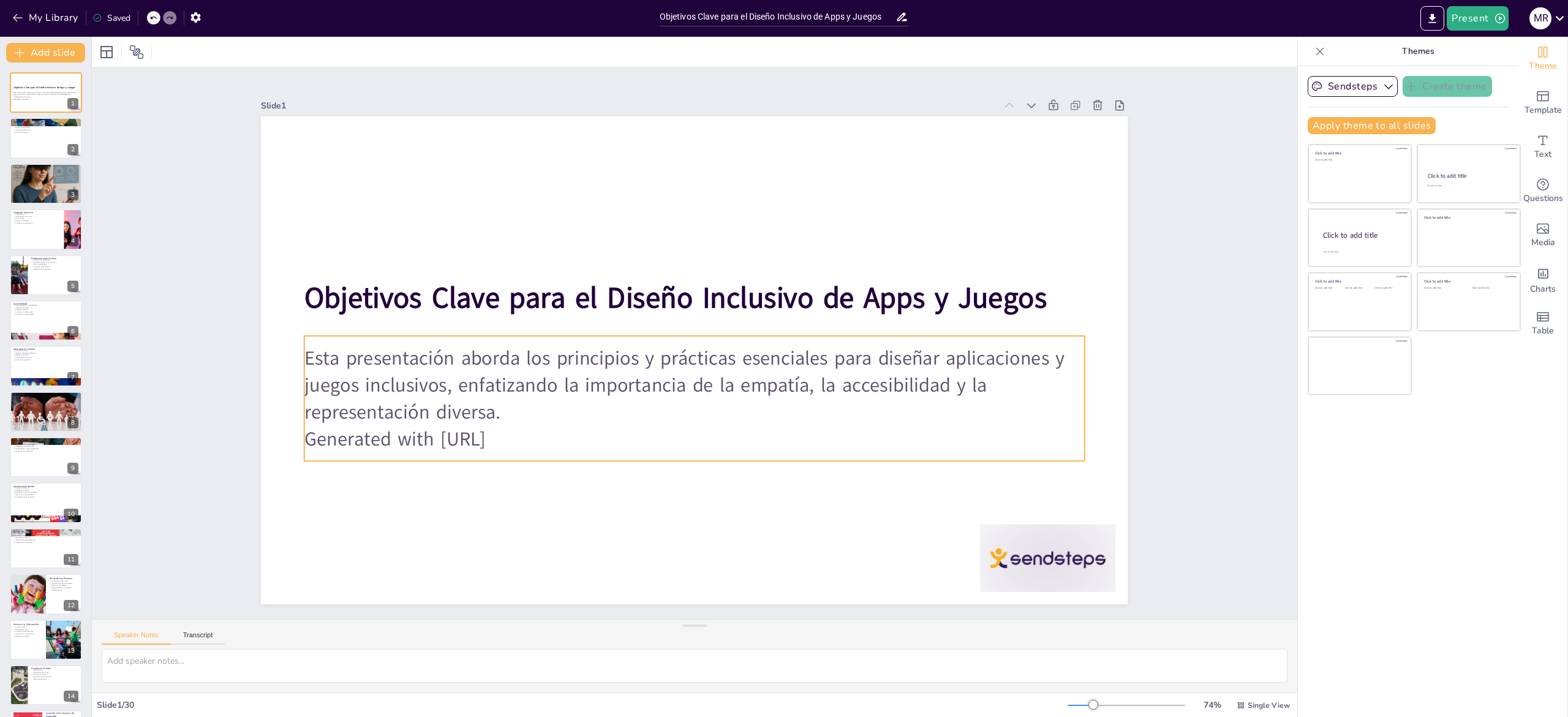
checkbox input "true"
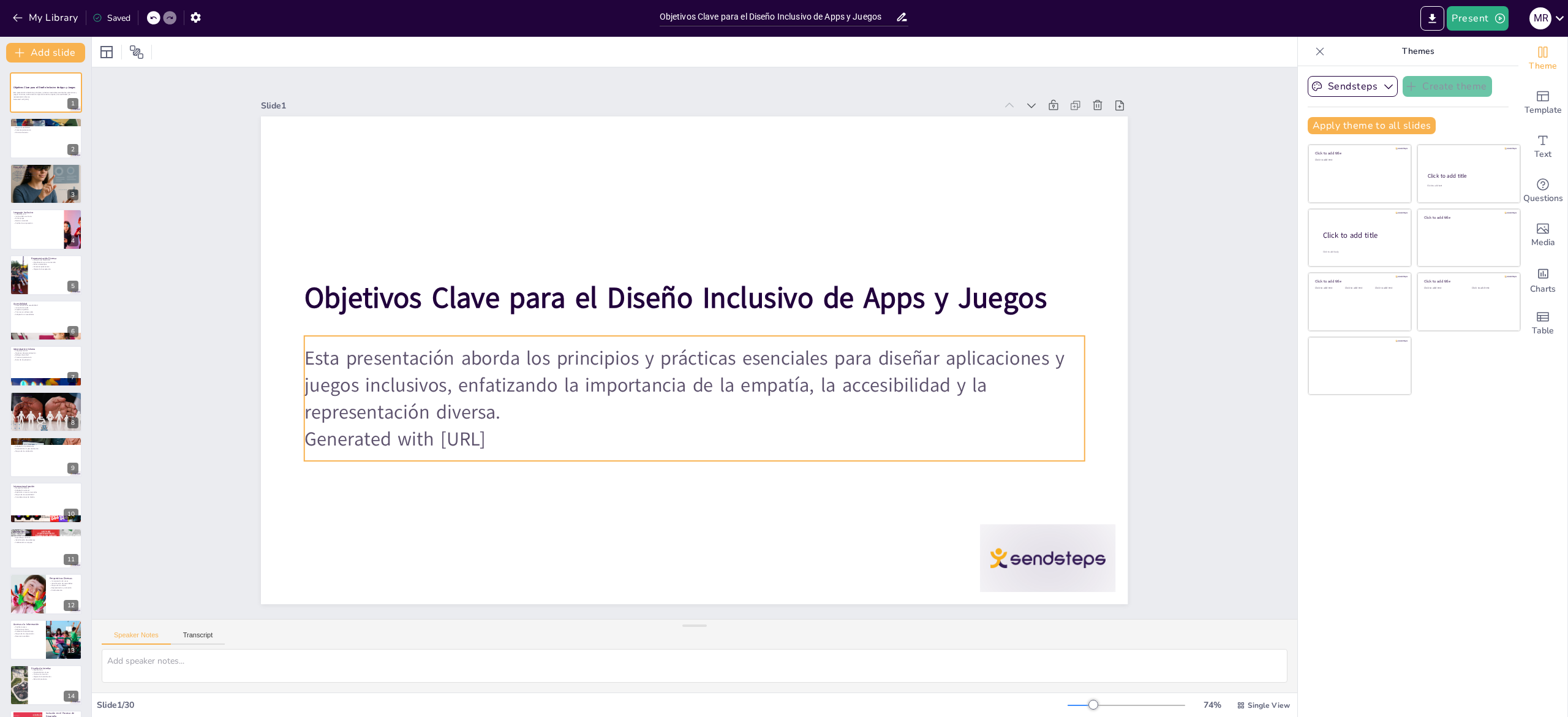
checkbox input "true"
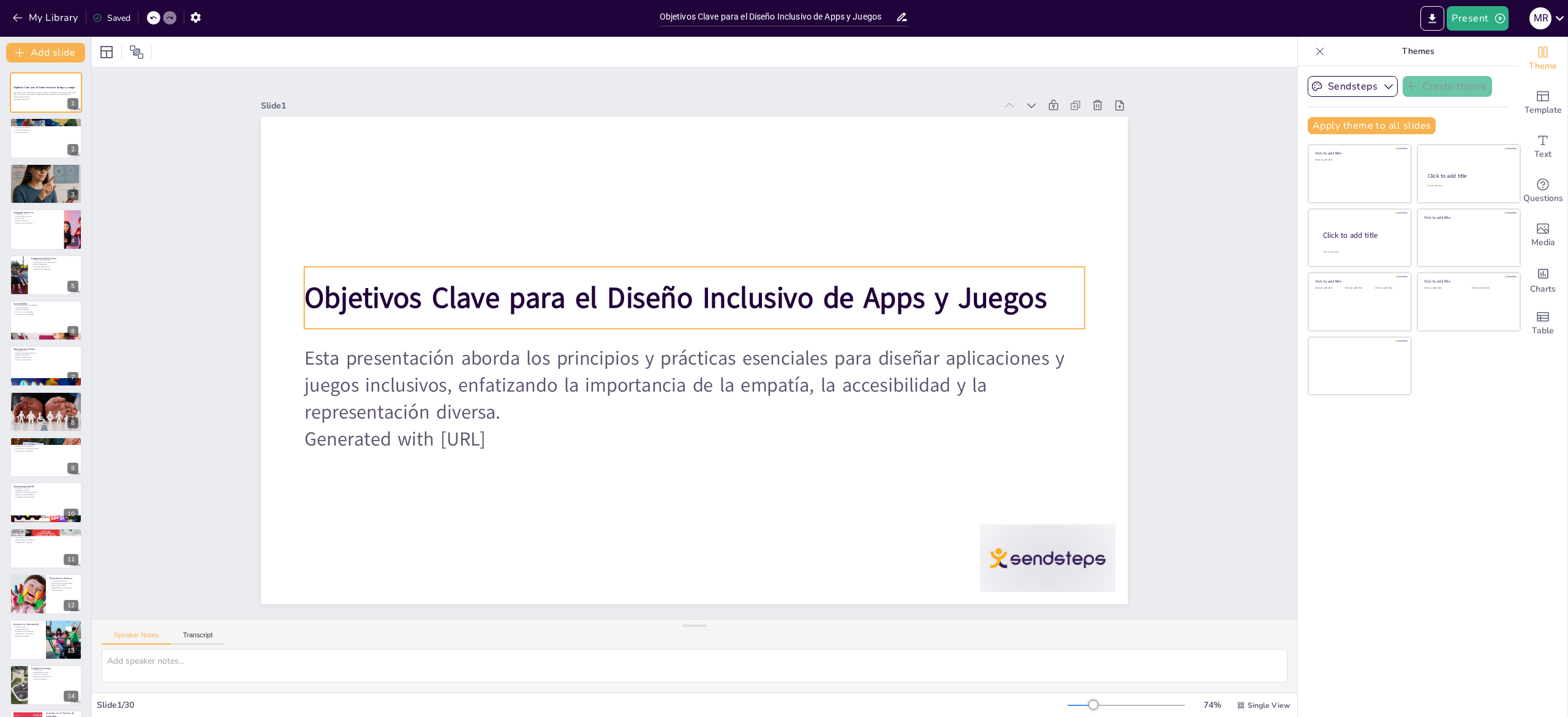
checkbox input "true"
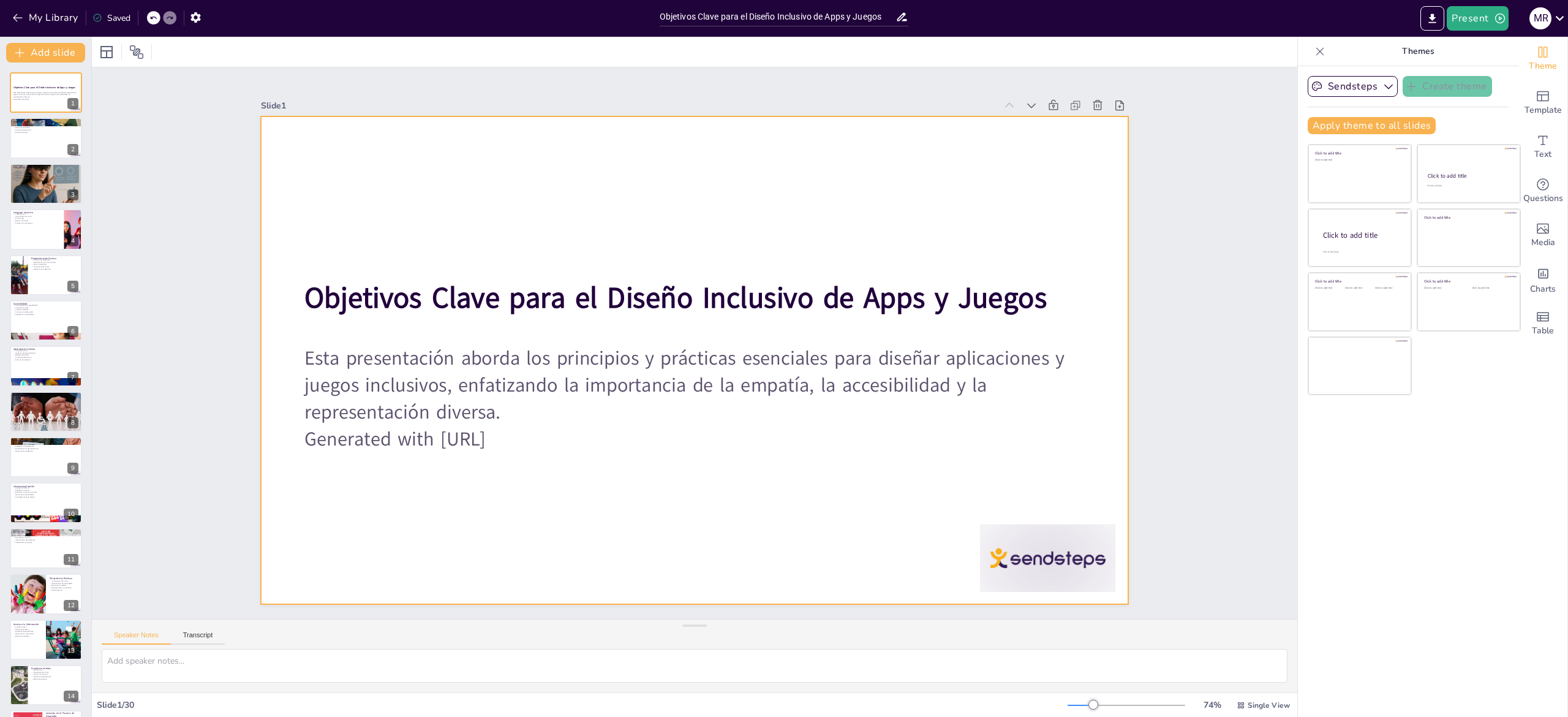
checkbox input "true"
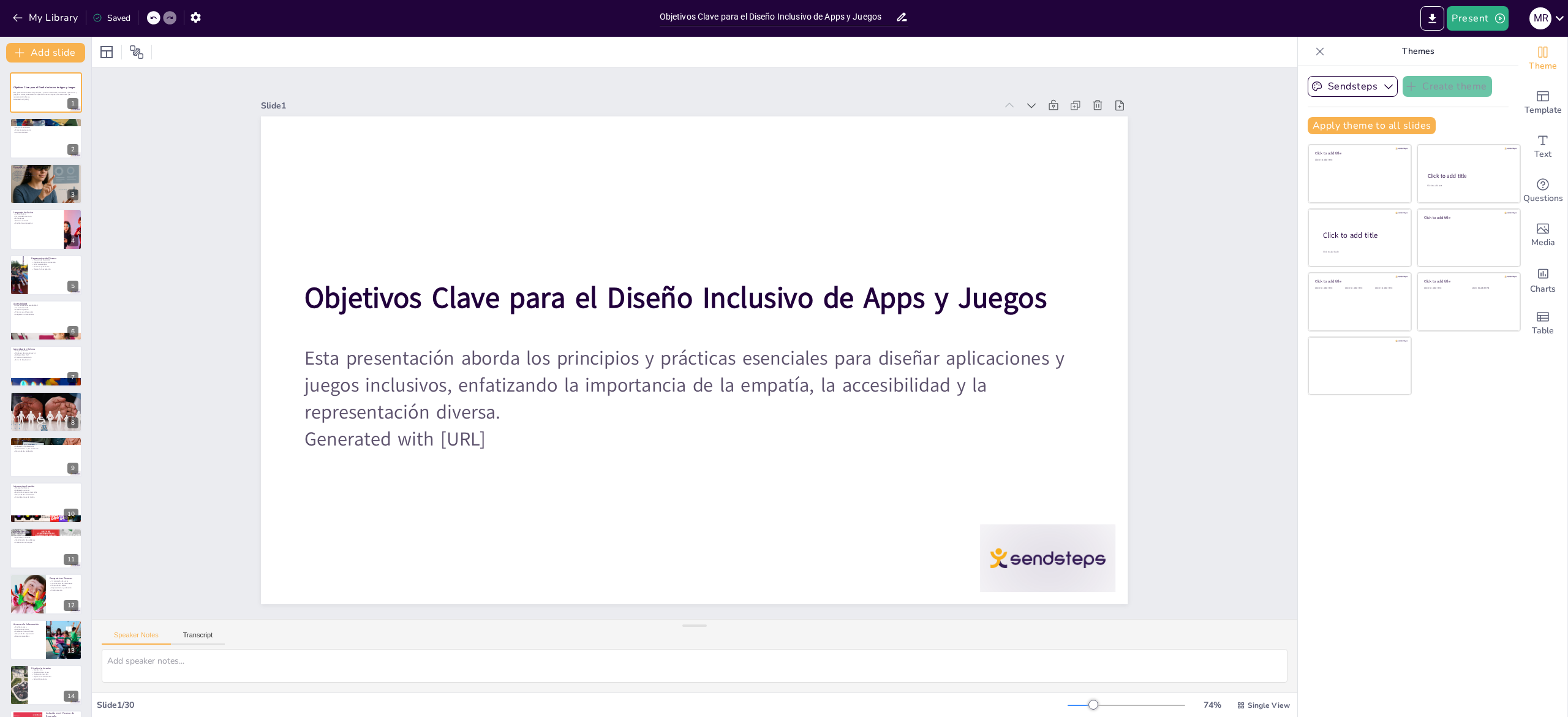
checkbox input "true"
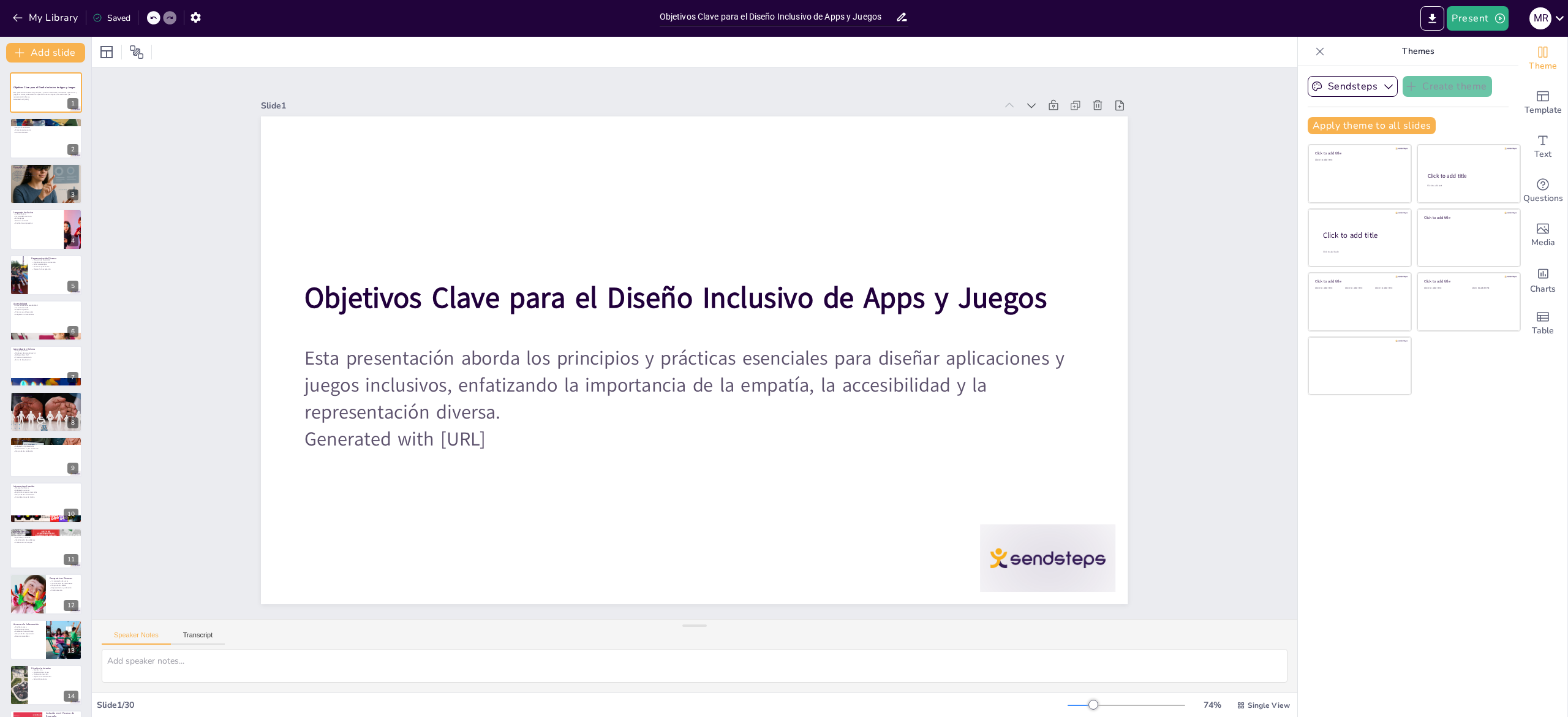
checkbox input "true"
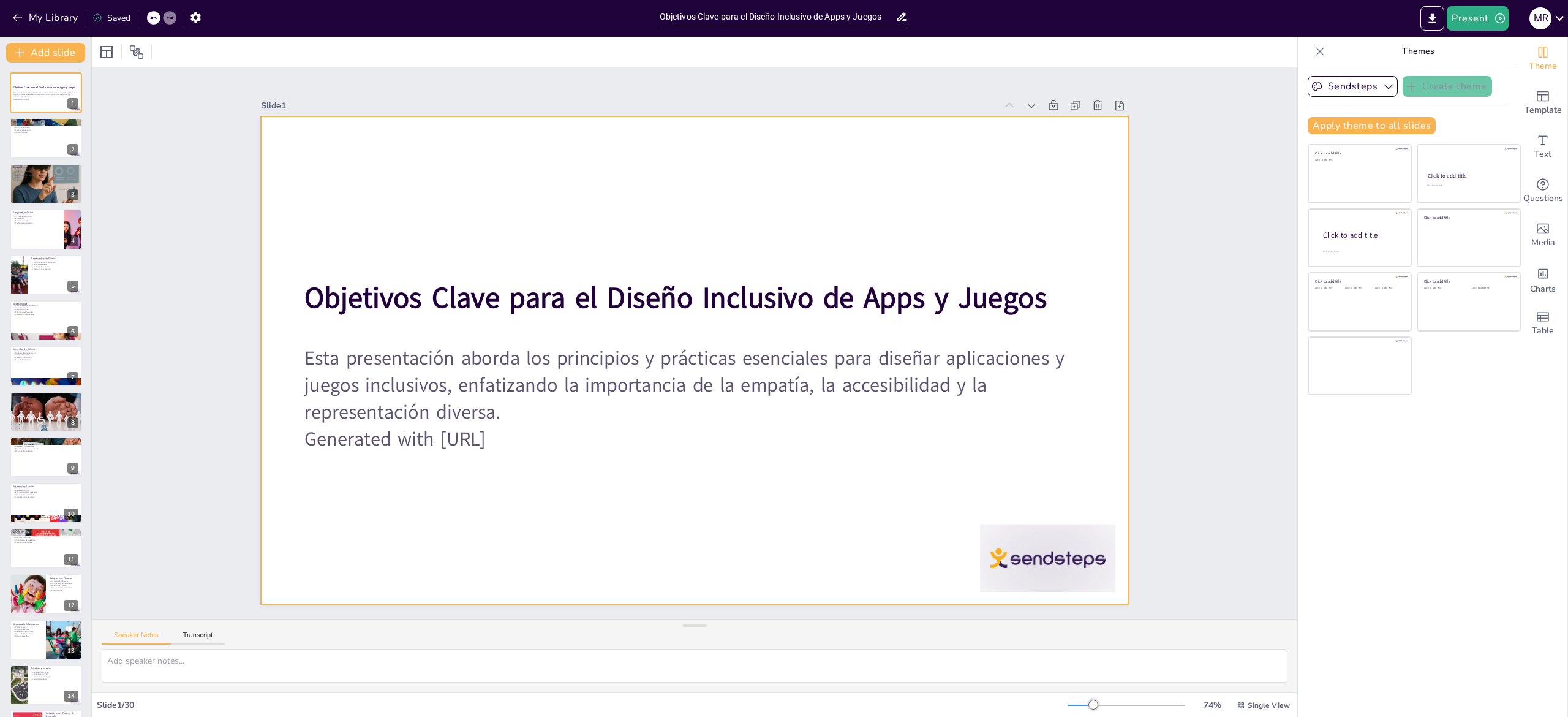
checkbox input "true"
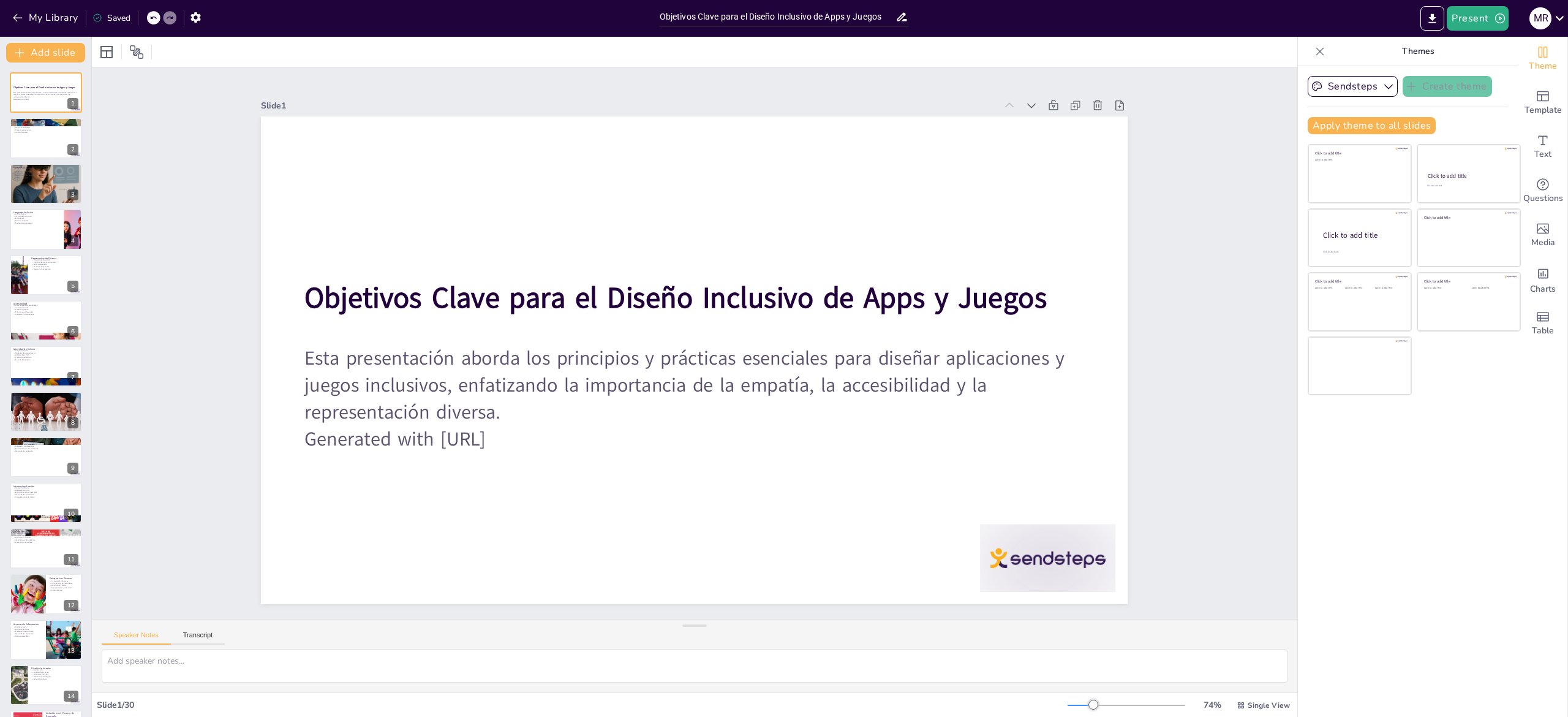
checkbox input "true"
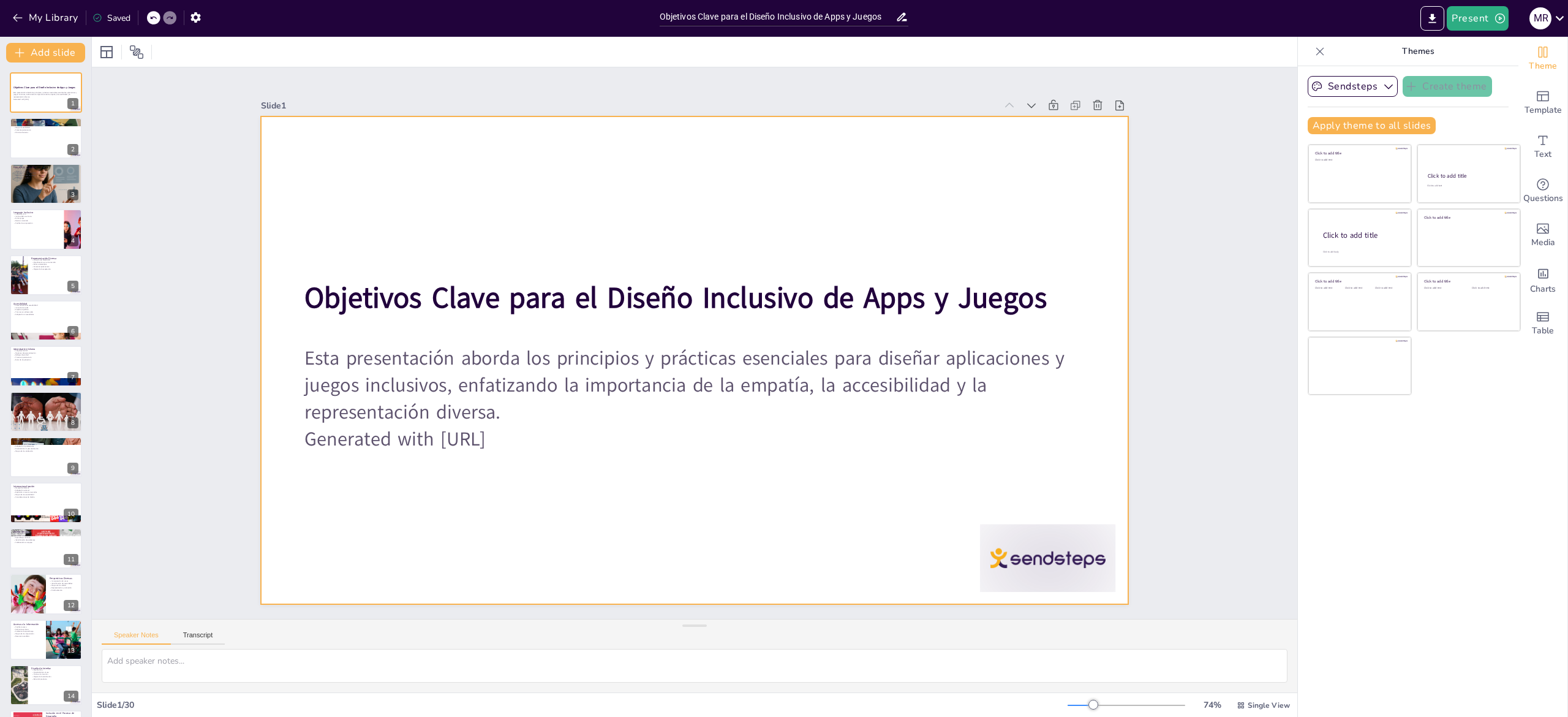
checkbox input "true"
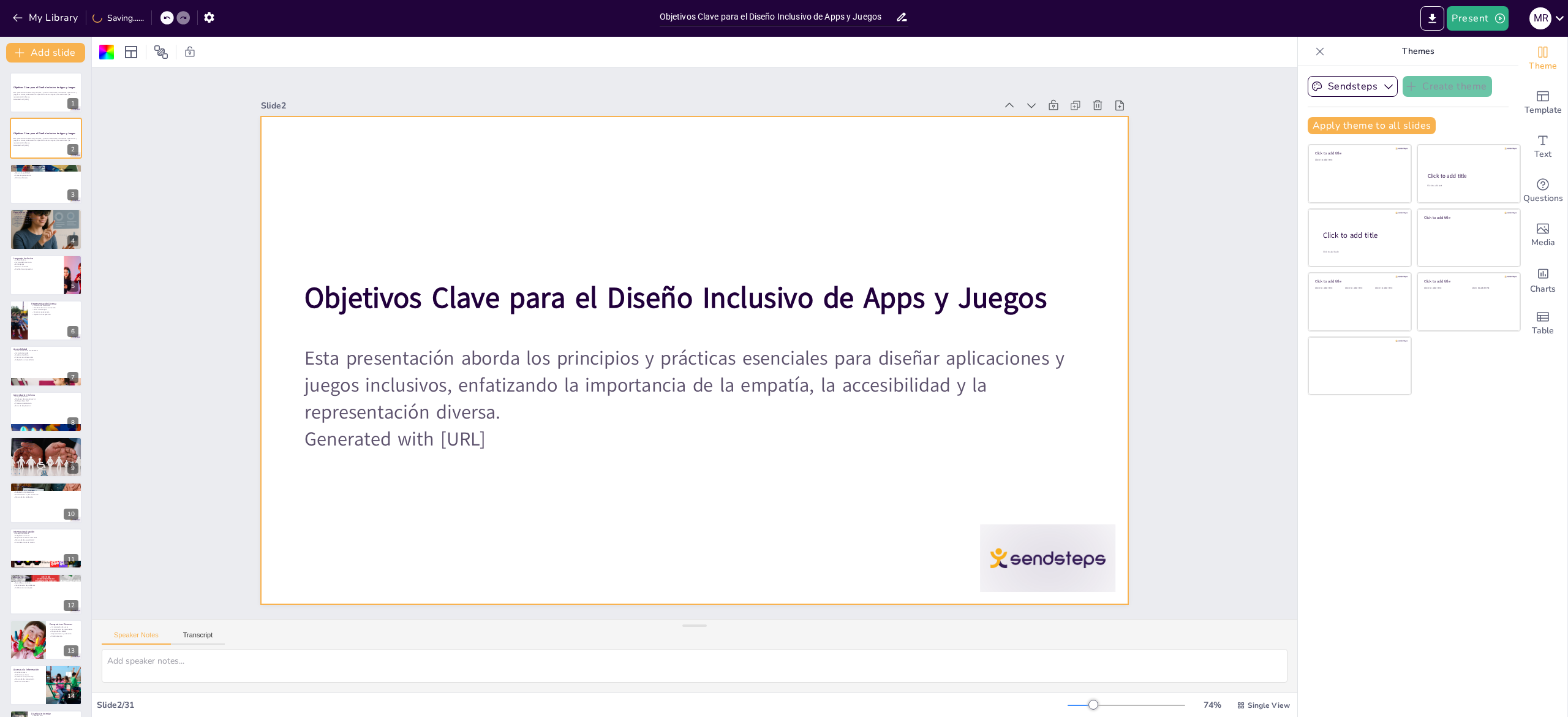
click at [374, 653] on icon at bounding box center [371, 656] width 8 height 8
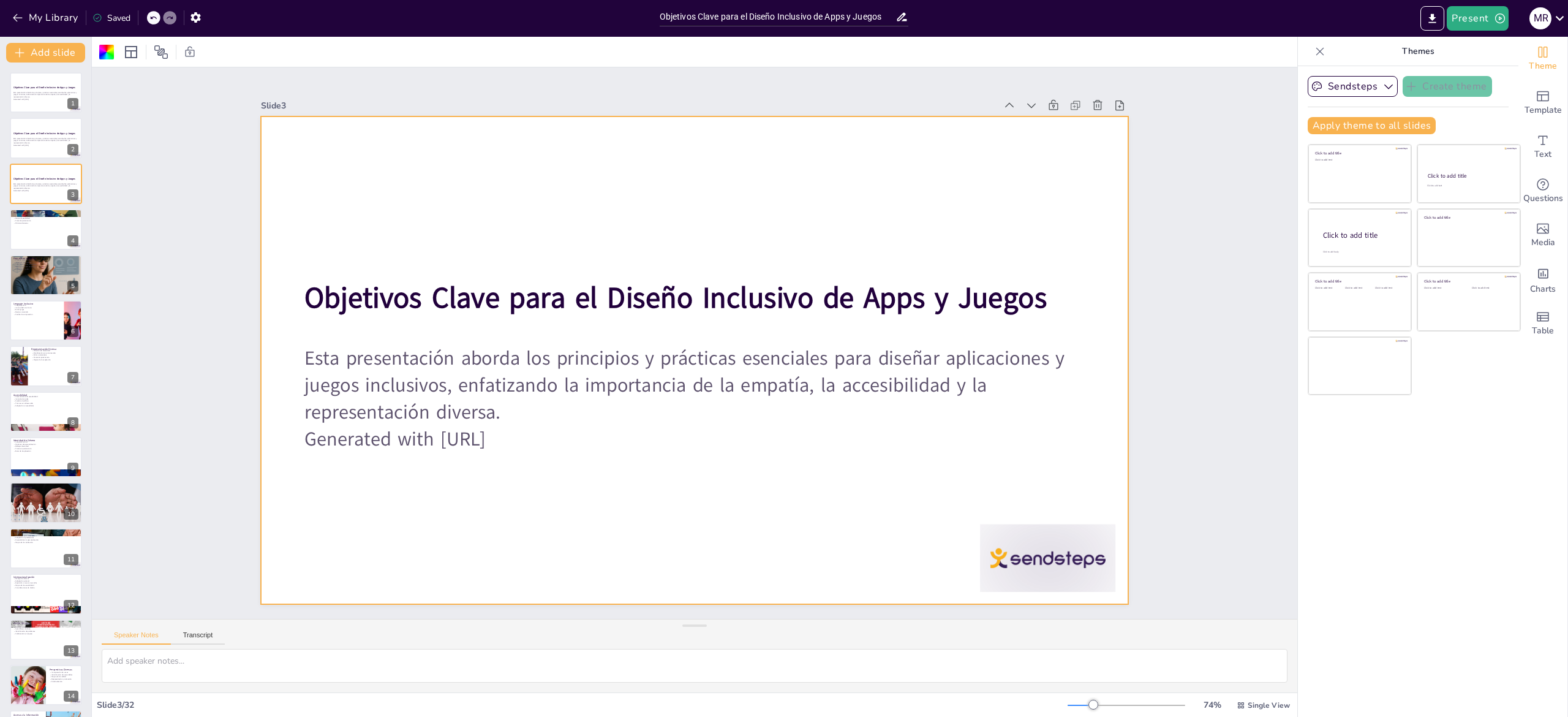
click at [343, 618] on icon at bounding box center [340, 621] width 7 height 7
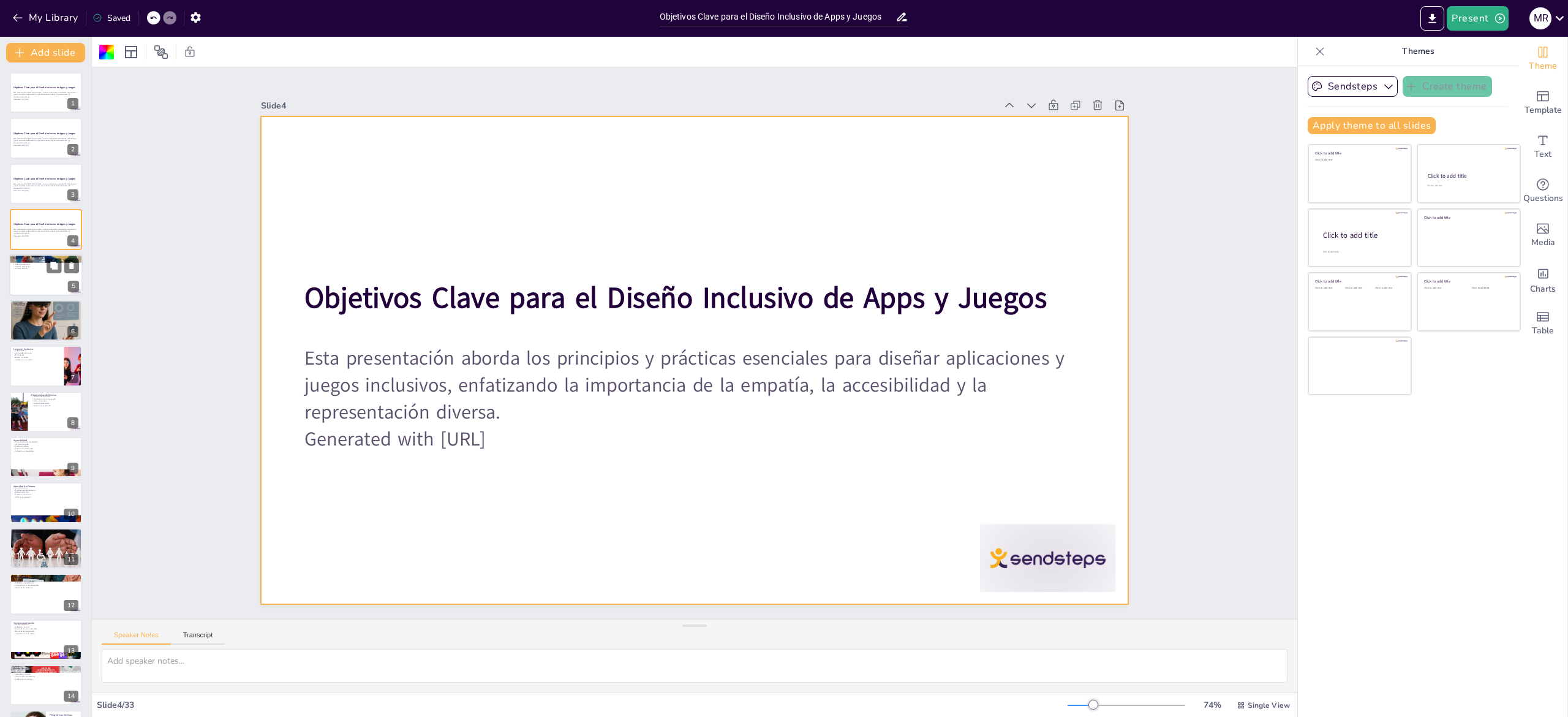
click at [25, 288] on div at bounding box center [46, 275] width 73 height 42
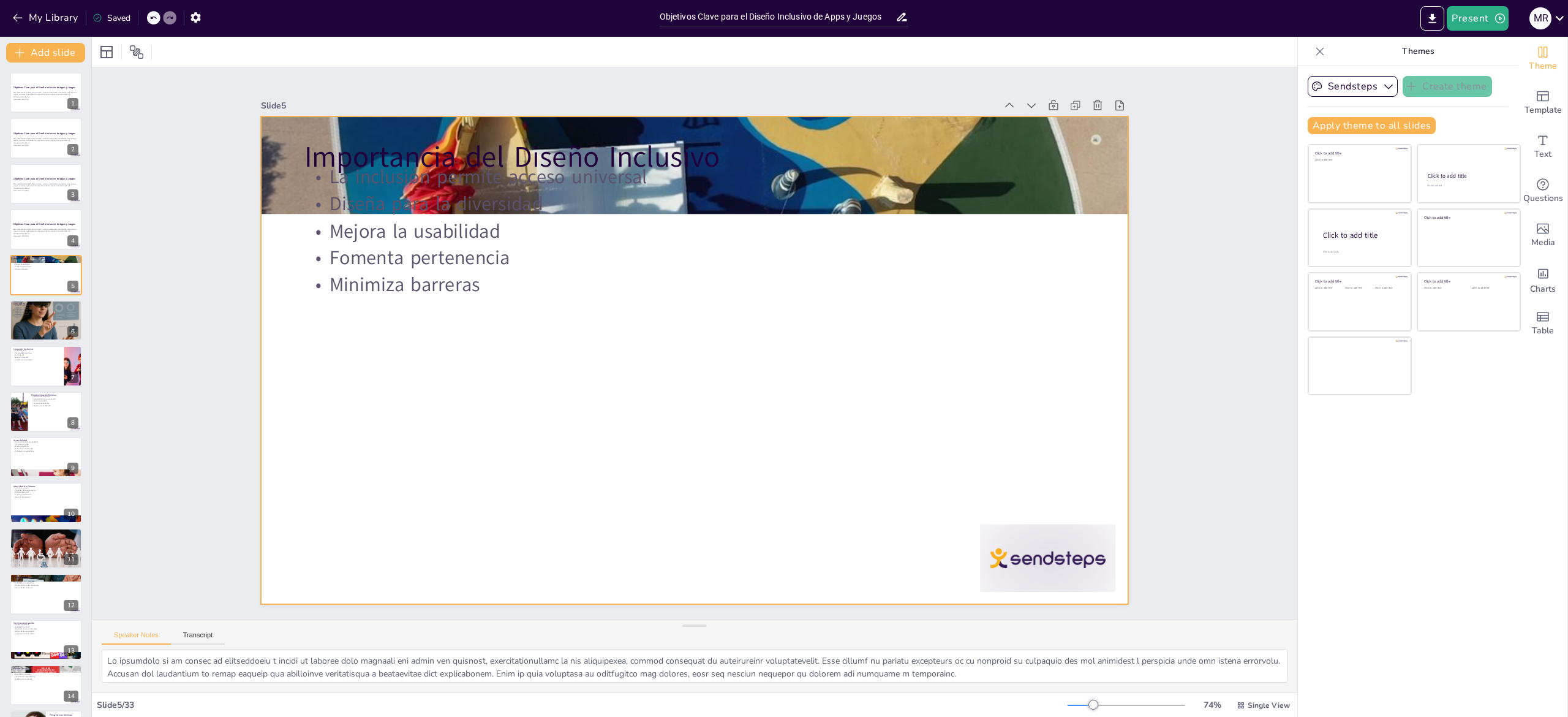
click at [388, 257] on p "Fomenta pertenencia" at bounding box center [712, 260] width 769 height 189
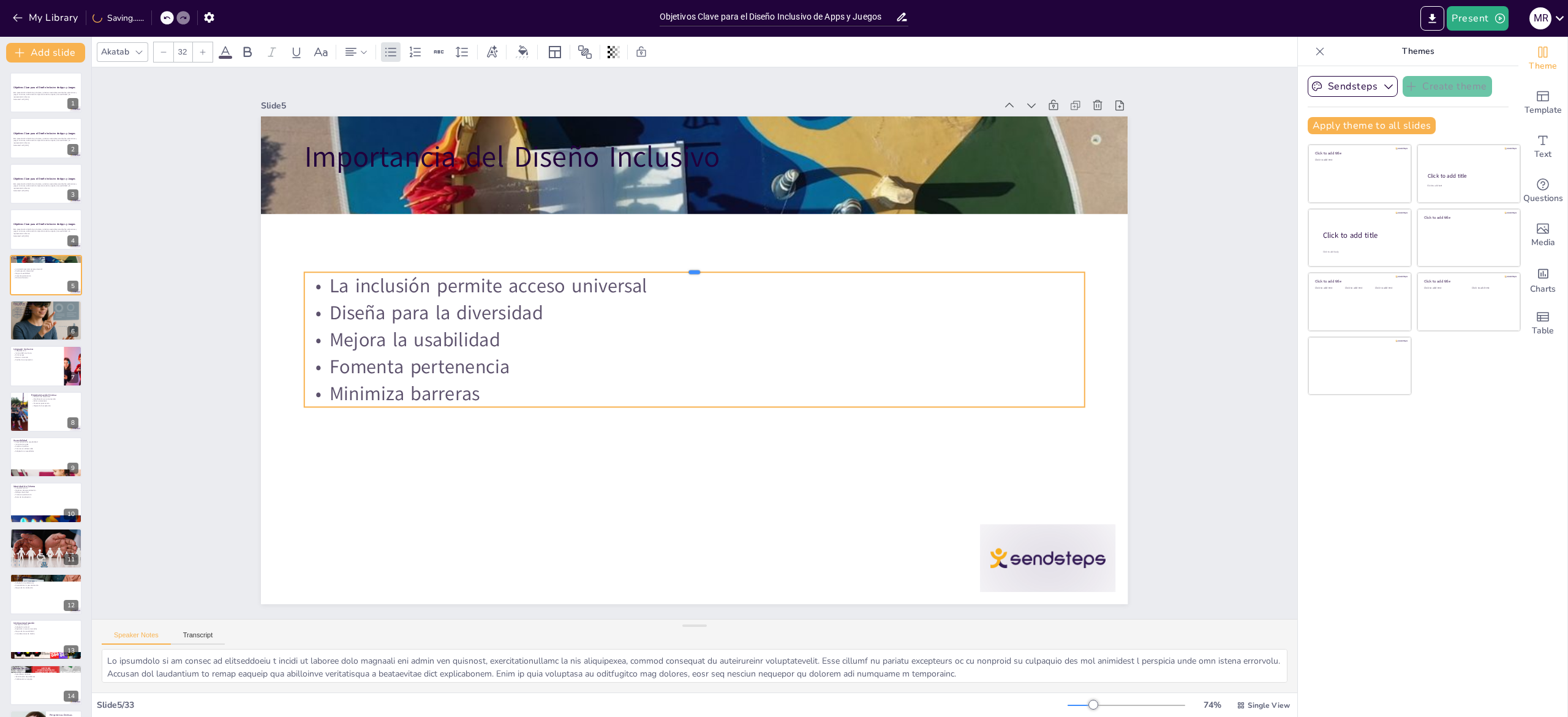
drag, startPoint x: 613, startPoint y: 169, endPoint x: 618, endPoint y: 303, distance: 134.1
click at [618, 303] on div "Importancia del Diseño Inclusivo La inclusión permite acceso universal Diseña p…" at bounding box center [678, 342] width 487 height 867
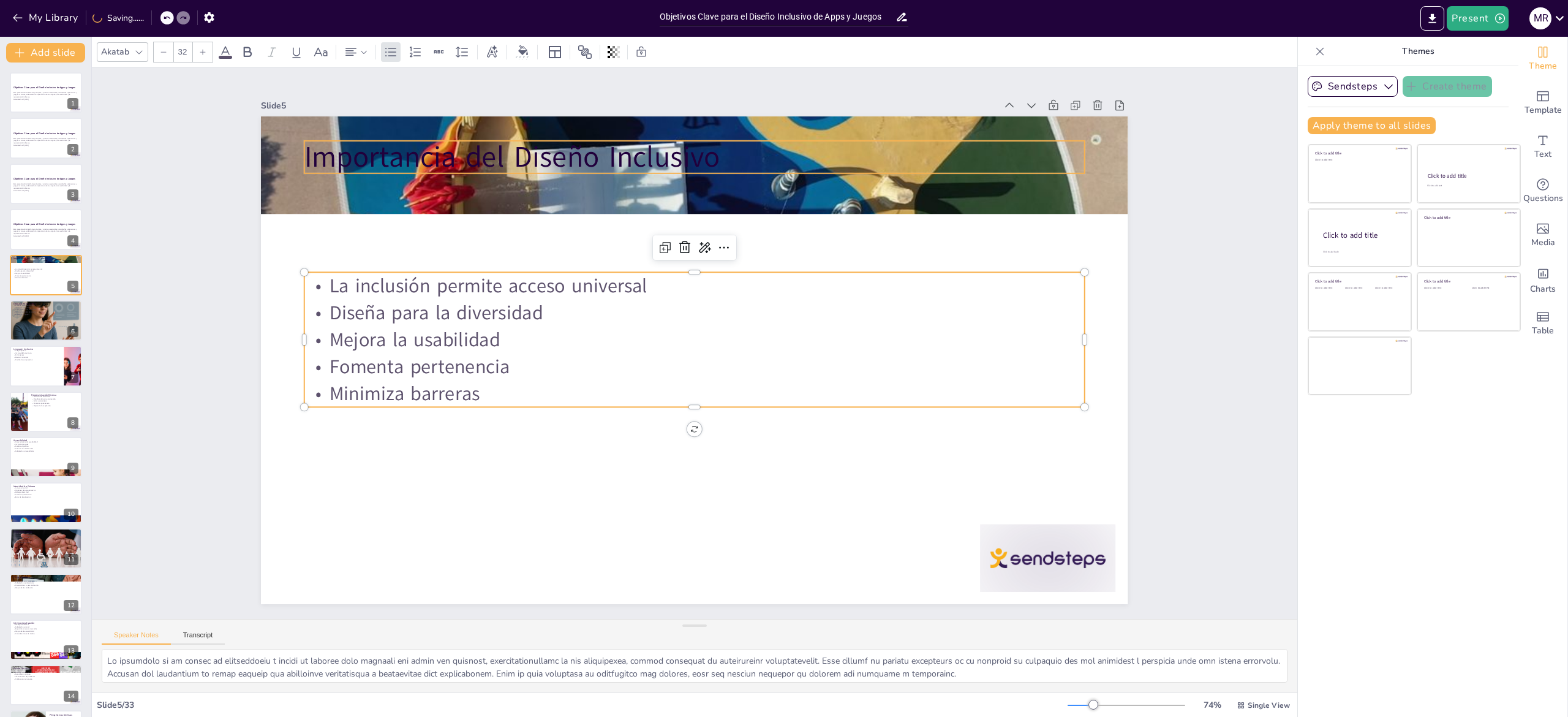
click at [557, 149] on p "Importancia del Diseño Inclusivo" at bounding box center [833, 219] width 552 height 607
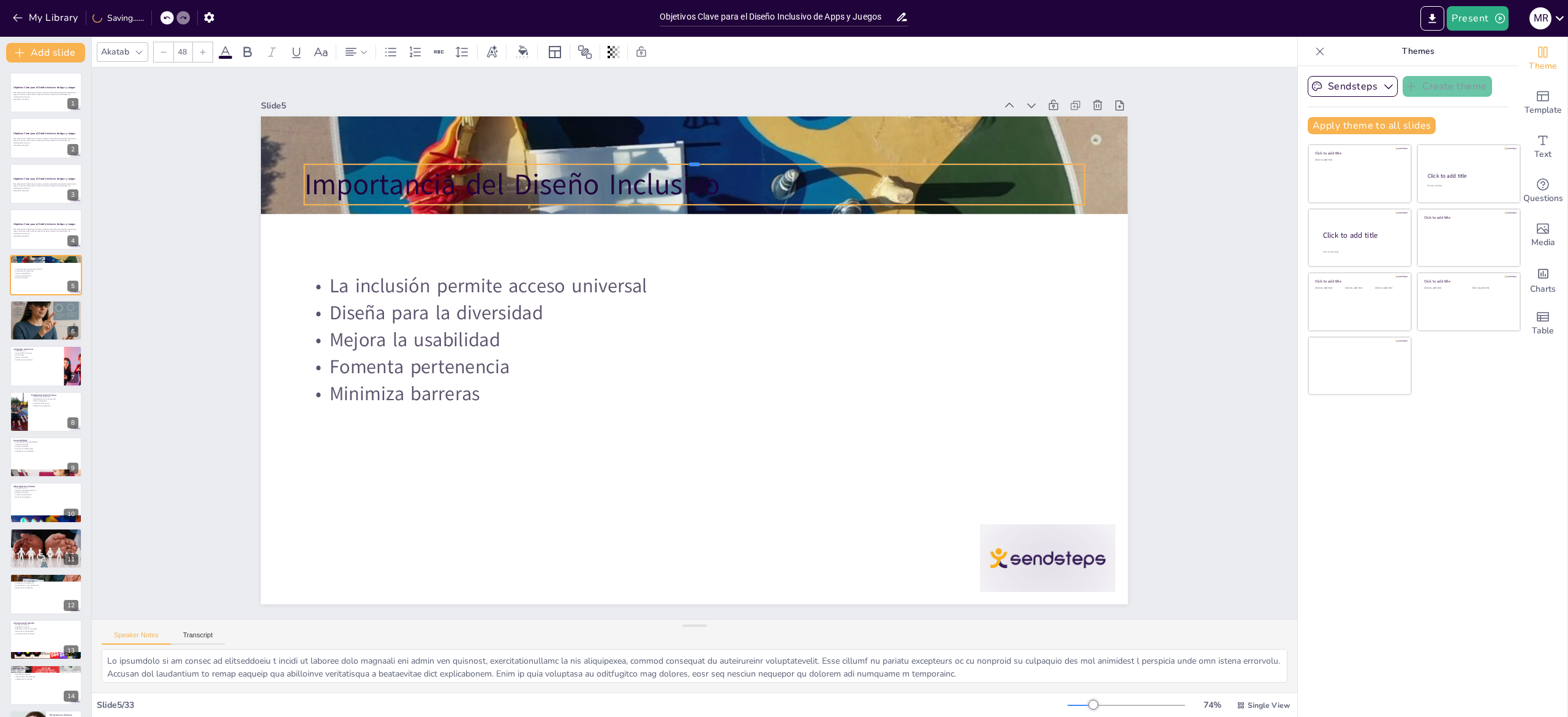
drag, startPoint x: 544, startPoint y: 129, endPoint x: 584, endPoint y: 270, distance: 146.6
click at [584, 270] on div "Importancia del Diseño Inclusivo La inclusión permite acceso universal Diseña p…" at bounding box center [684, 328] width 988 height 904
click at [597, 284] on p "La inclusión permite acceso universal" at bounding box center [733, 300] width 597 height 543
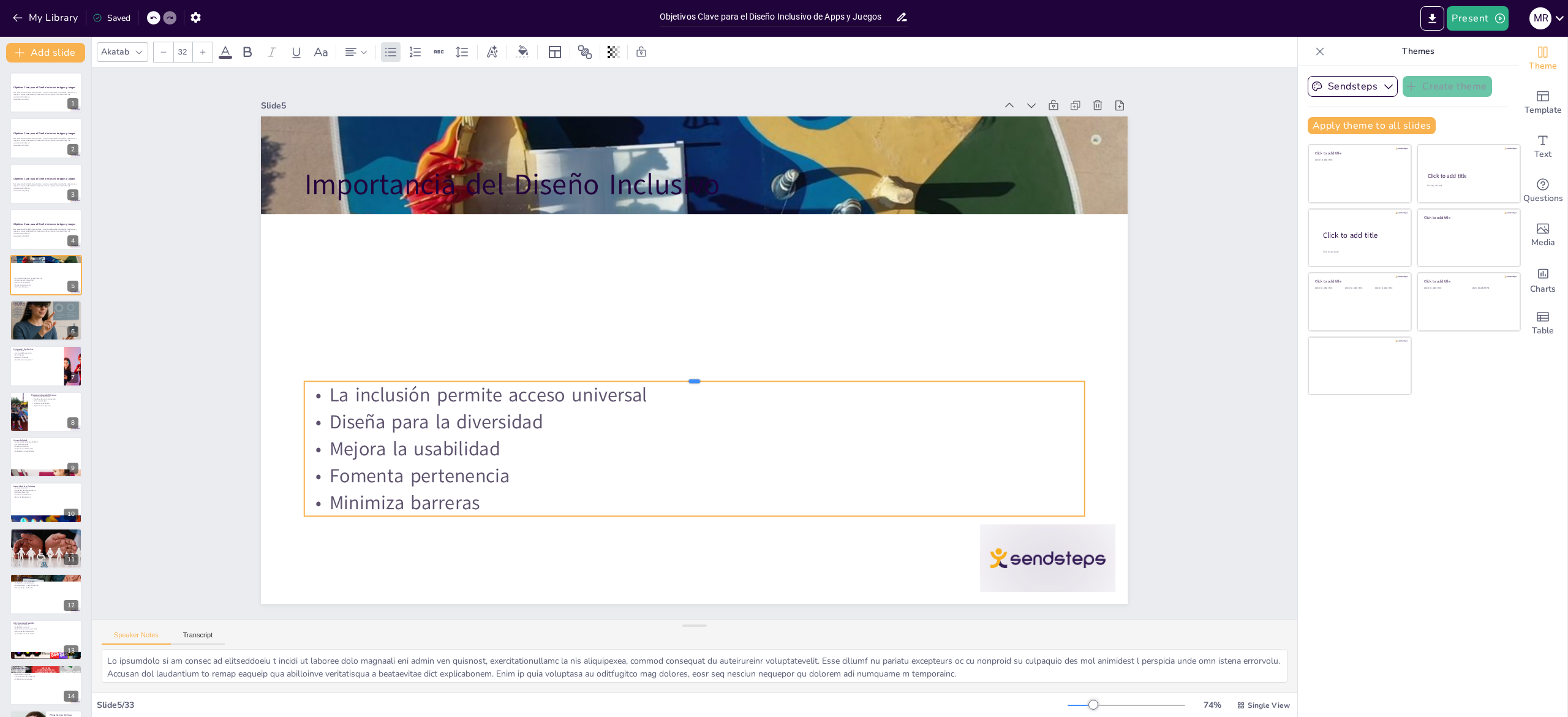
drag, startPoint x: 566, startPoint y: 259, endPoint x: 568, endPoint y: 377, distance: 118.0
click at [568, 377] on div "Importancia del Diseño Inclusivo La inclusión permite acceso universal Diseña p…" at bounding box center [694, 360] width 867 height 487
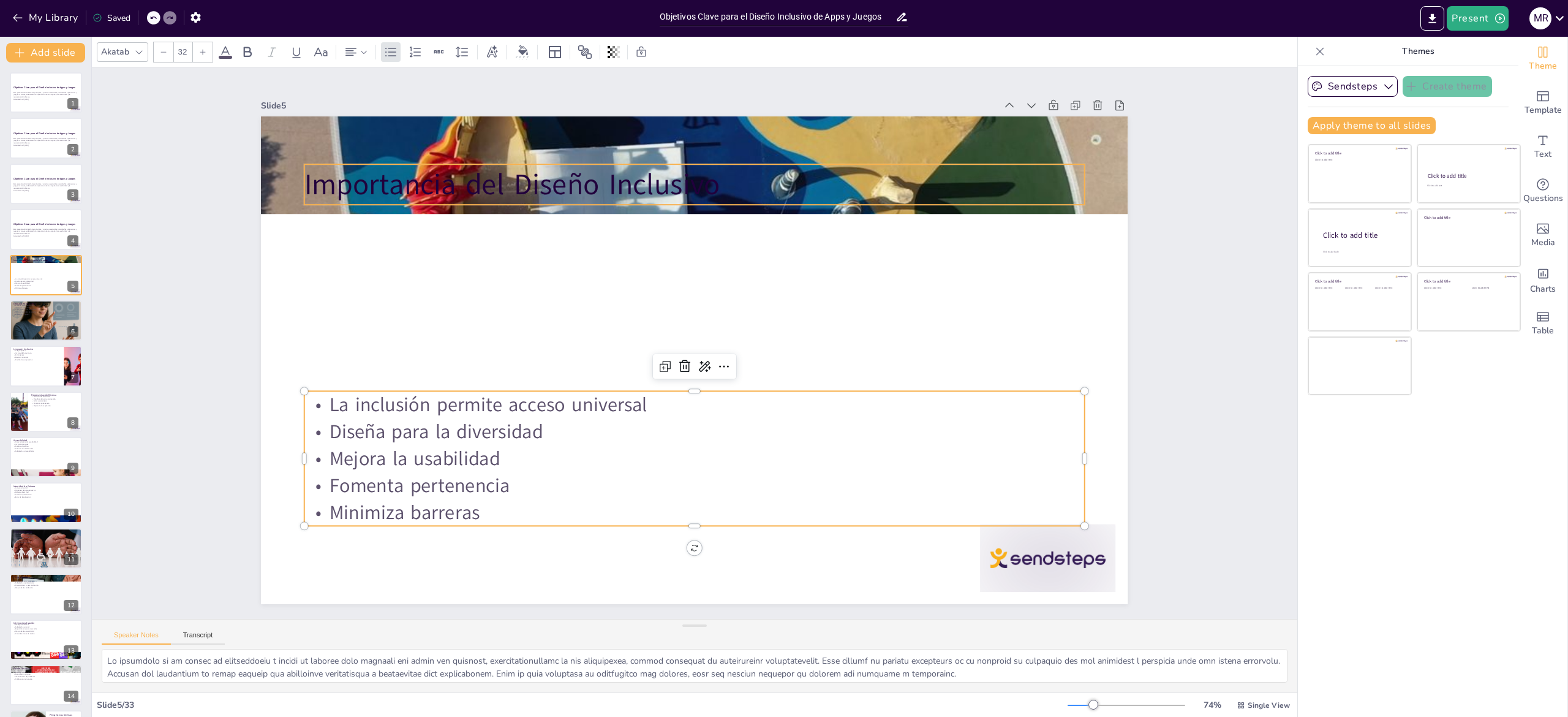
click at [549, 311] on p "Importancia del Diseño Inclusivo" at bounding box center [630, 487] width 729 height 354
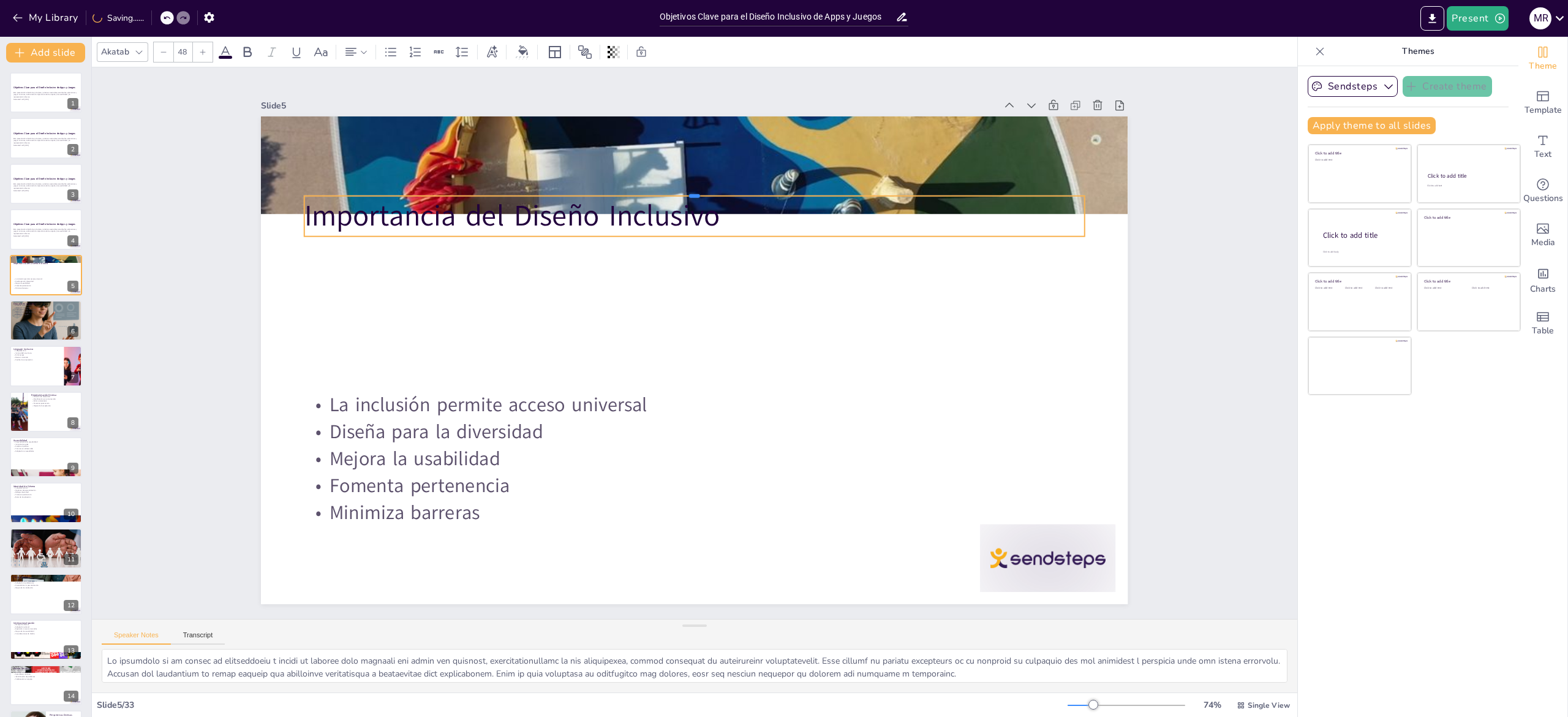
drag, startPoint x: 601, startPoint y: 151, endPoint x: 597, endPoint y: 311, distance: 160.0
click at [597, 311] on div "Importancia del Diseño Inclusivo La inclusión permite acceso universal Diseña p…" at bounding box center [694, 360] width 867 height 487
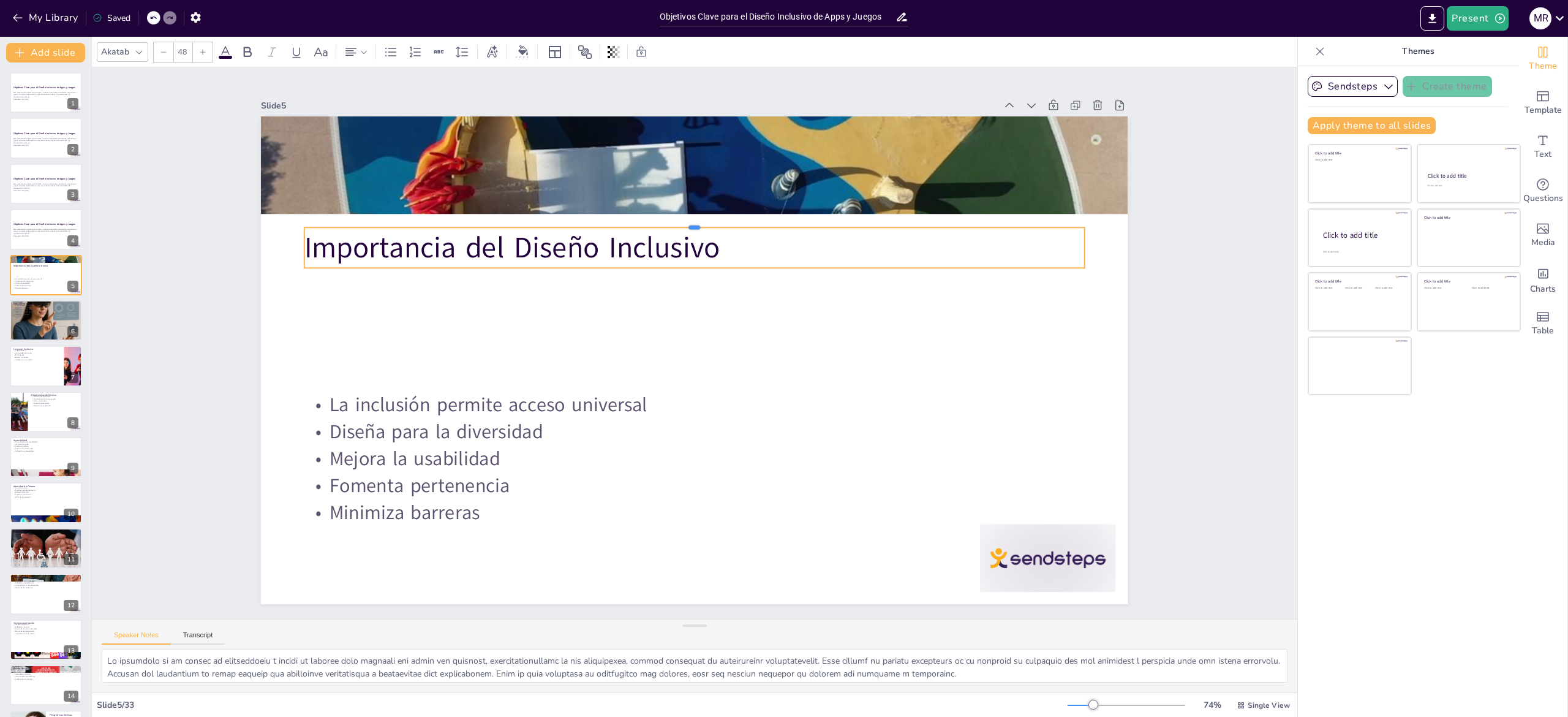
drag, startPoint x: 599, startPoint y: 183, endPoint x: 595, endPoint y: 289, distance: 106.1
click at [595, 289] on div "Importancia del Diseño Inclusivo La inclusión permite acceso universal Diseña p…" at bounding box center [680, 333] width 904 height 988
click at [246, 392] on div "Slide 1 Objetivos Clave para el Diseño Inclusivo de Apps y Juegos Esta presenta…" at bounding box center [694, 343] width 897 height 1317
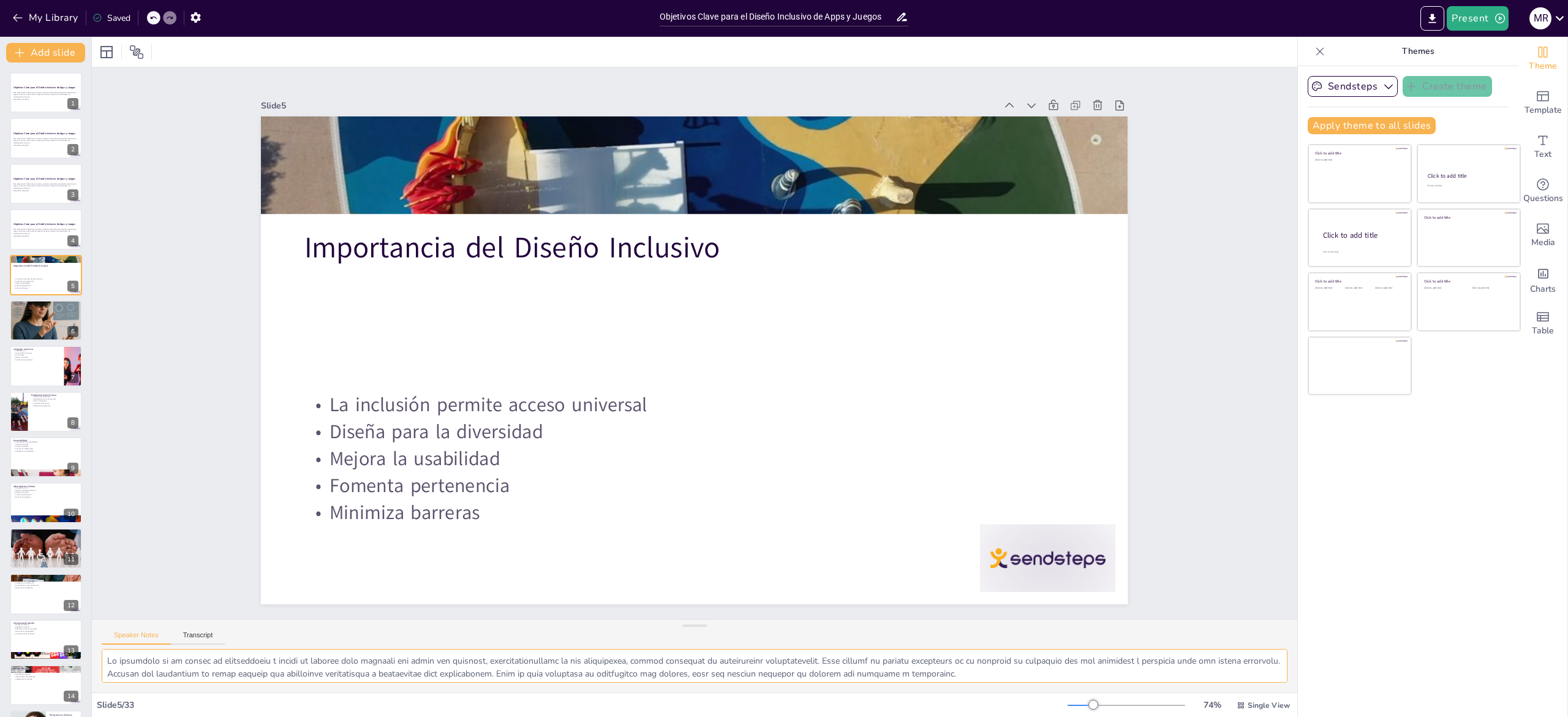
click at [107, 669] on textarea at bounding box center [694, 665] width 1186 height 33
click at [33, 326] on div at bounding box center [46, 321] width 73 height 73
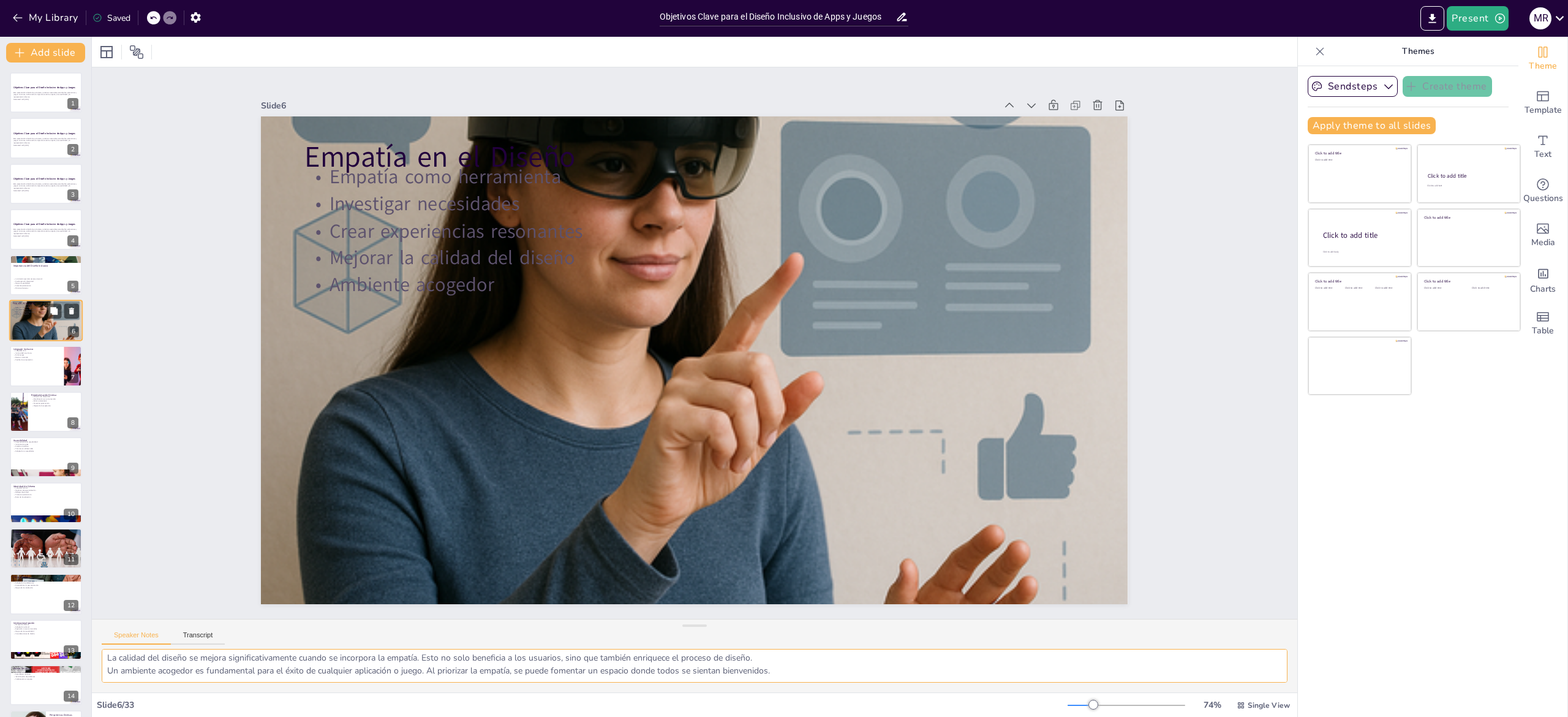
scroll to position [43, 0]
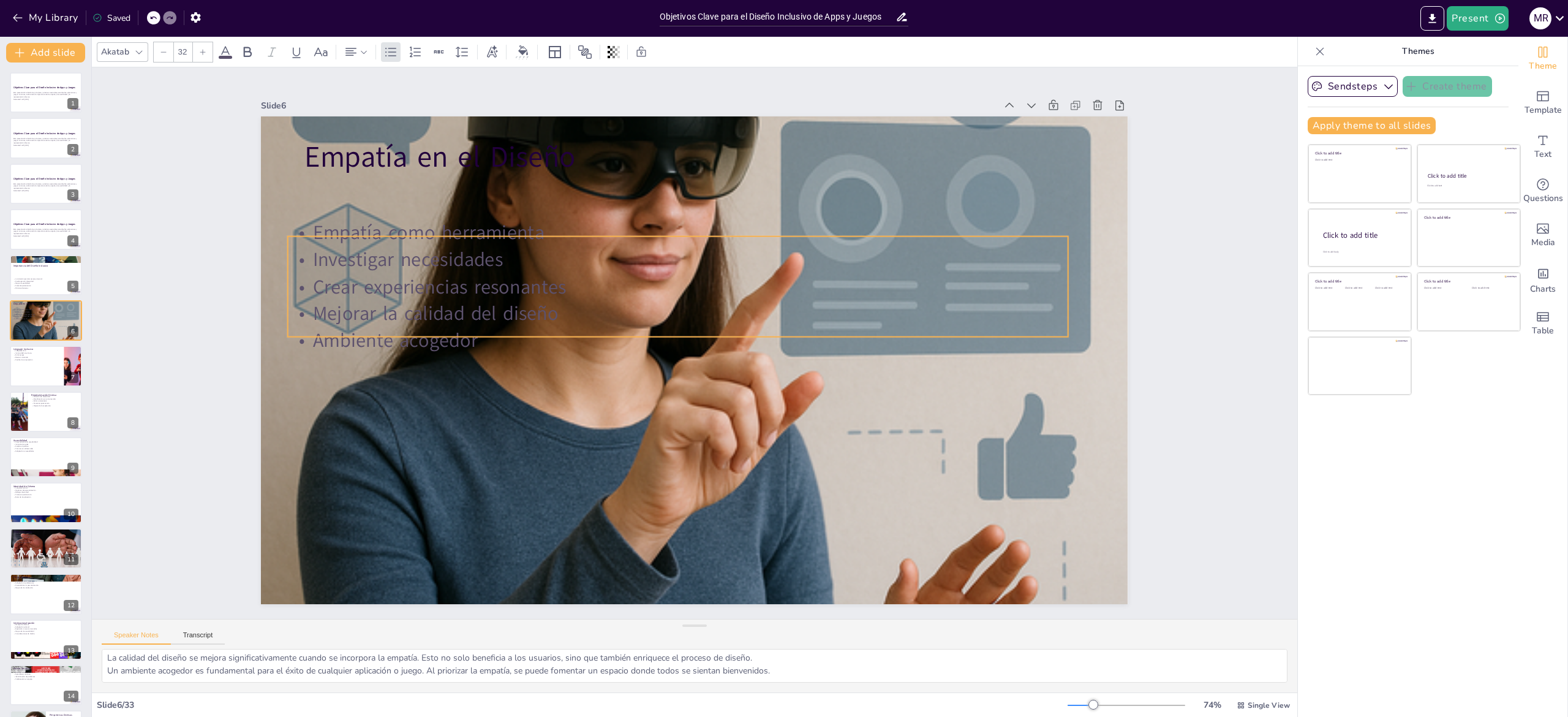
drag, startPoint x: 493, startPoint y: 282, endPoint x: 476, endPoint y: 337, distance: 57.6
click at [476, 337] on p "Ambiente acogedor" at bounding box center [678, 336] width 769 height 188
click at [466, 326] on p "Ambiente acogedor" at bounding box center [708, 353] width 689 height 413
click at [452, 306] on p "Mejorar la calidad del diseño" at bounding box center [702, 311] width 597 height 543
click at [452, 306] on p "Mejorar la calidad del diseño" at bounding box center [697, 372] width 689 height 413
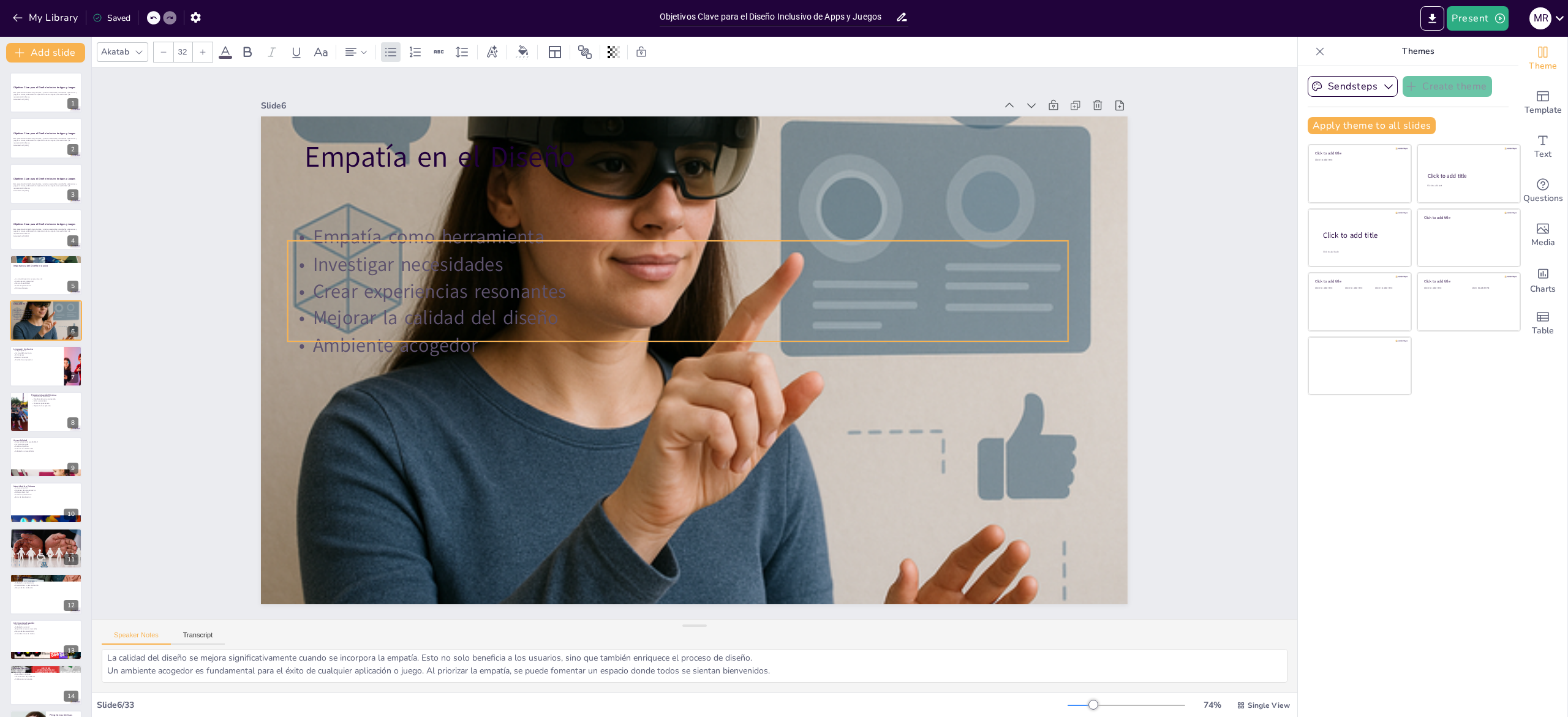
click at [507, 306] on p "Mejorar la calidad del diseño" at bounding box center [678, 368] width 342 height 724
click at [527, 298] on p "Mejorar la calidad del diseño" at bounding box center [700, 371] width 723 height 342
click at [527, 310] on p "Mejorar la calidad del diseño" at bounding box center [713, 364] width 779 height 109
click at [626, 298] on p "Mejorar la calidad del diseño" at bounding box center [720, 331] width 189 height 769
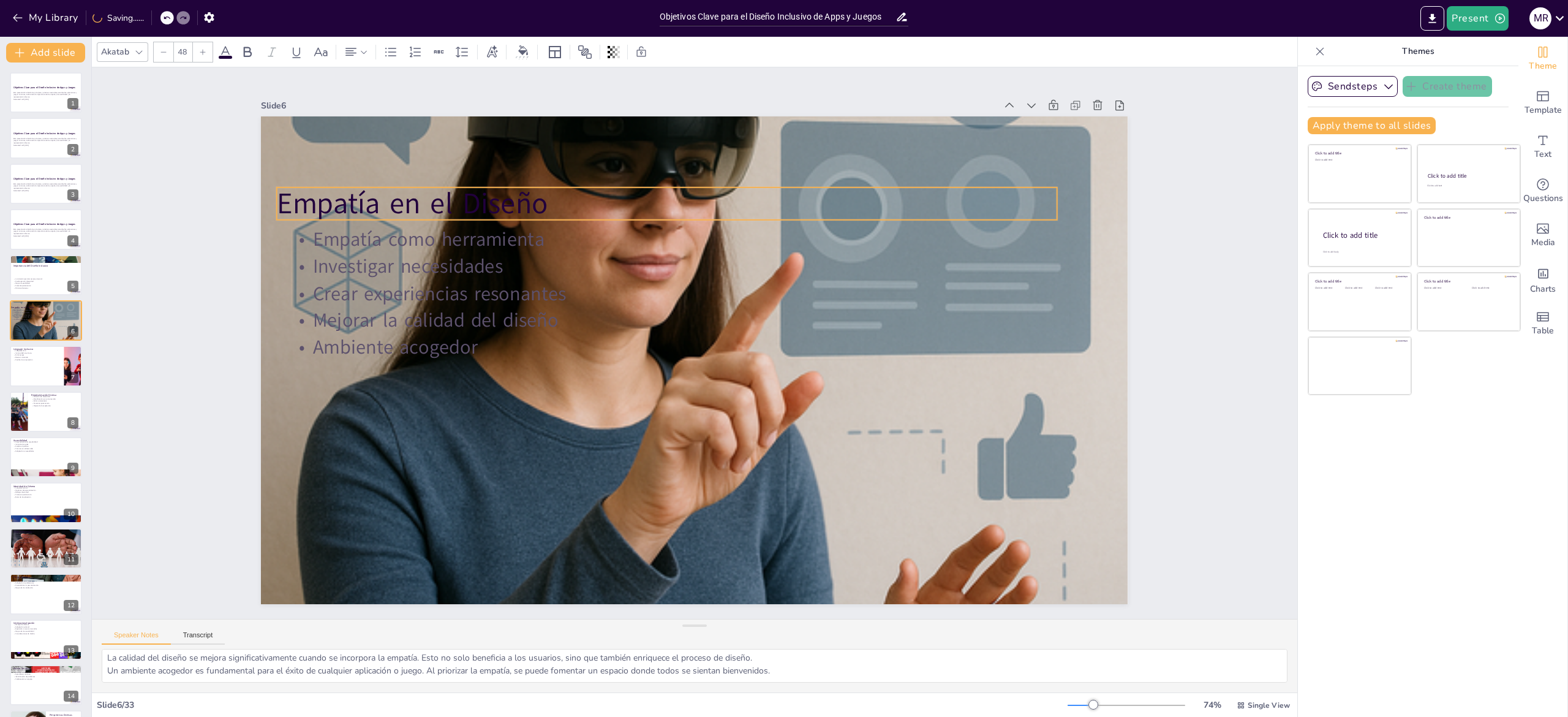
drag, startPoint x: 496, startPoint y: 147, endPoint x: 468, endPoint y: 194, distance: 54.7
click at [468, 418] on p "Empatía en el Diseño" at bounding box center [736, 479] width 779 height 122
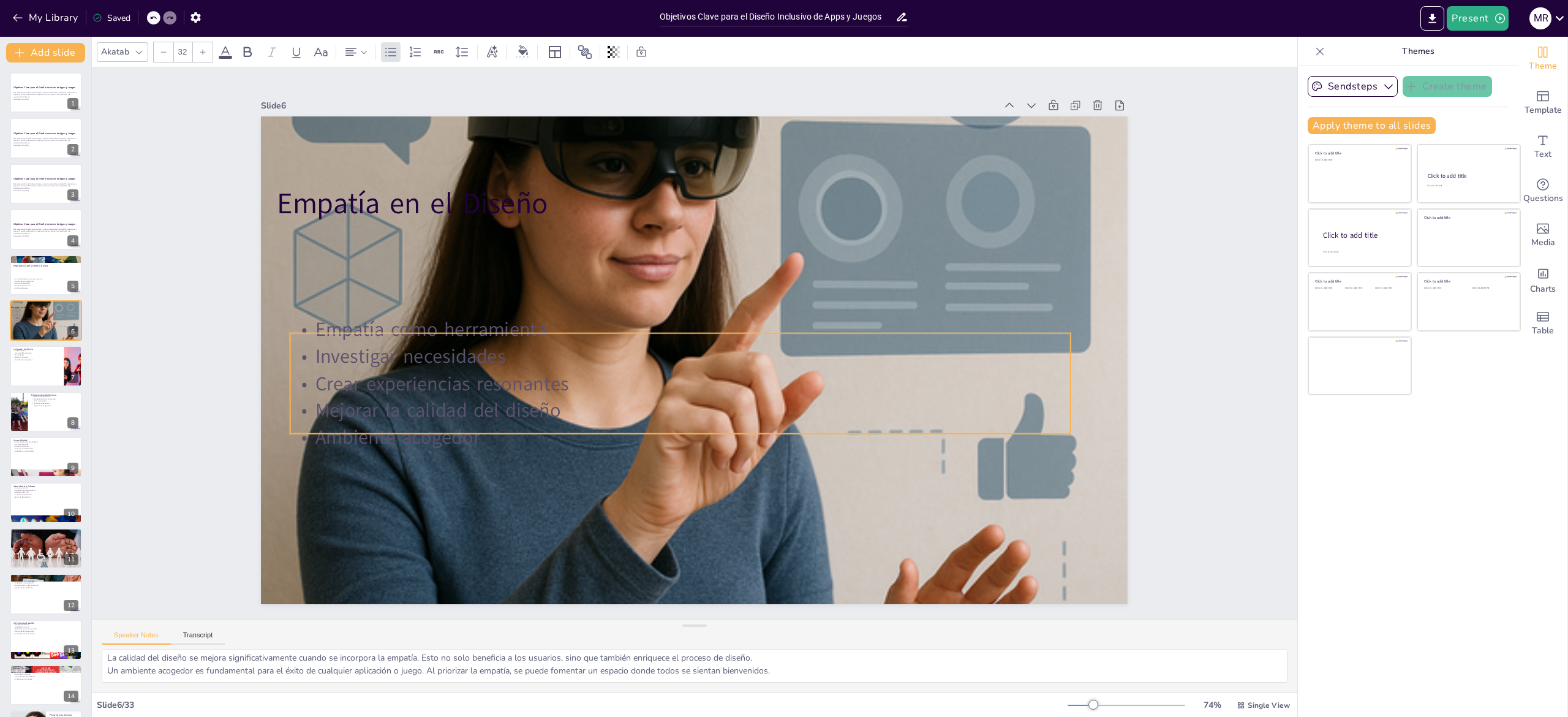
drag, startPoint x: 583, startPoint y: 270, endPoint x: 586, endPoint y: 360, distance: 90.0
click at [586, 360] on p "Crear experiencias resonantes" at bounding box center [660, 316] width 266 height 750
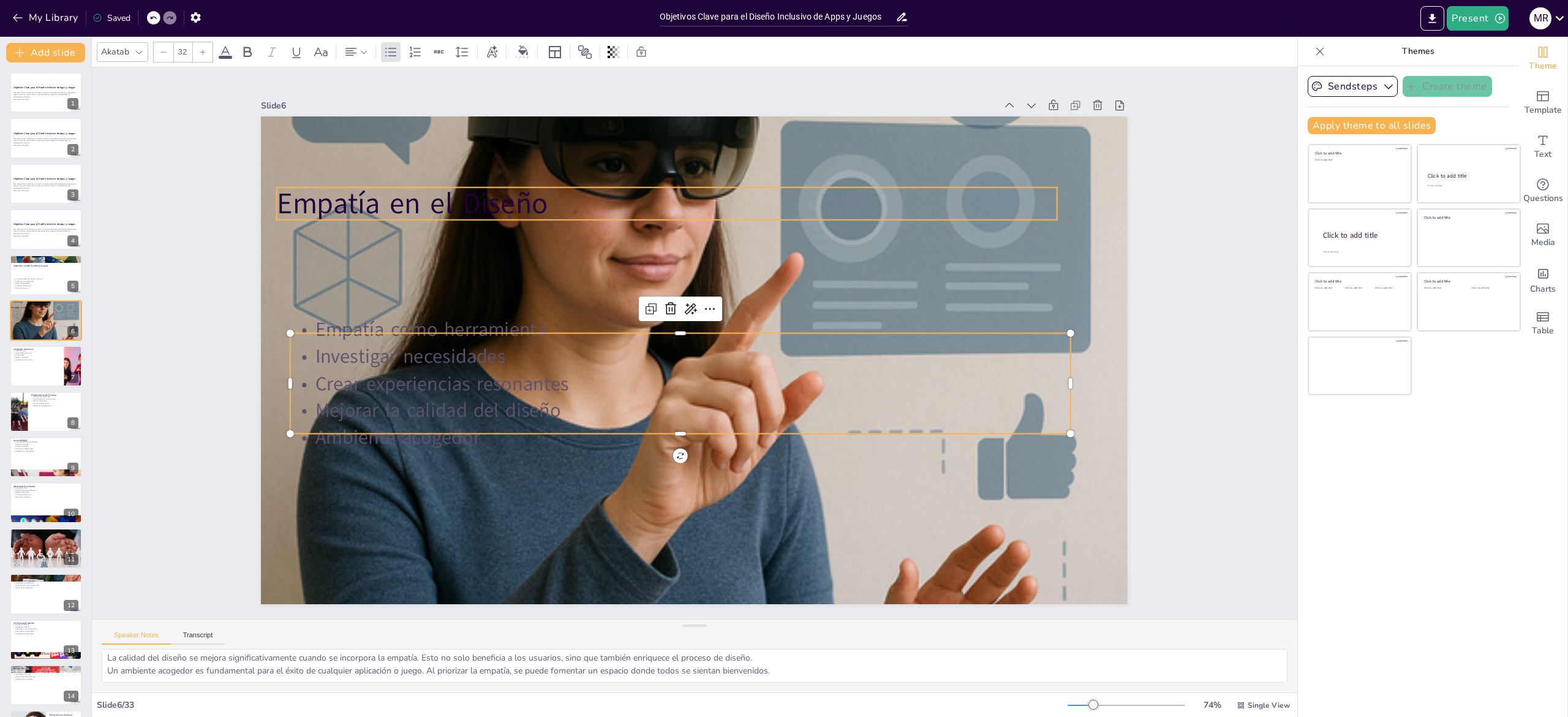
click at [476, 305] on p "Empatía en el Diseño" at bounding box center [662, 482] width 729 height 354
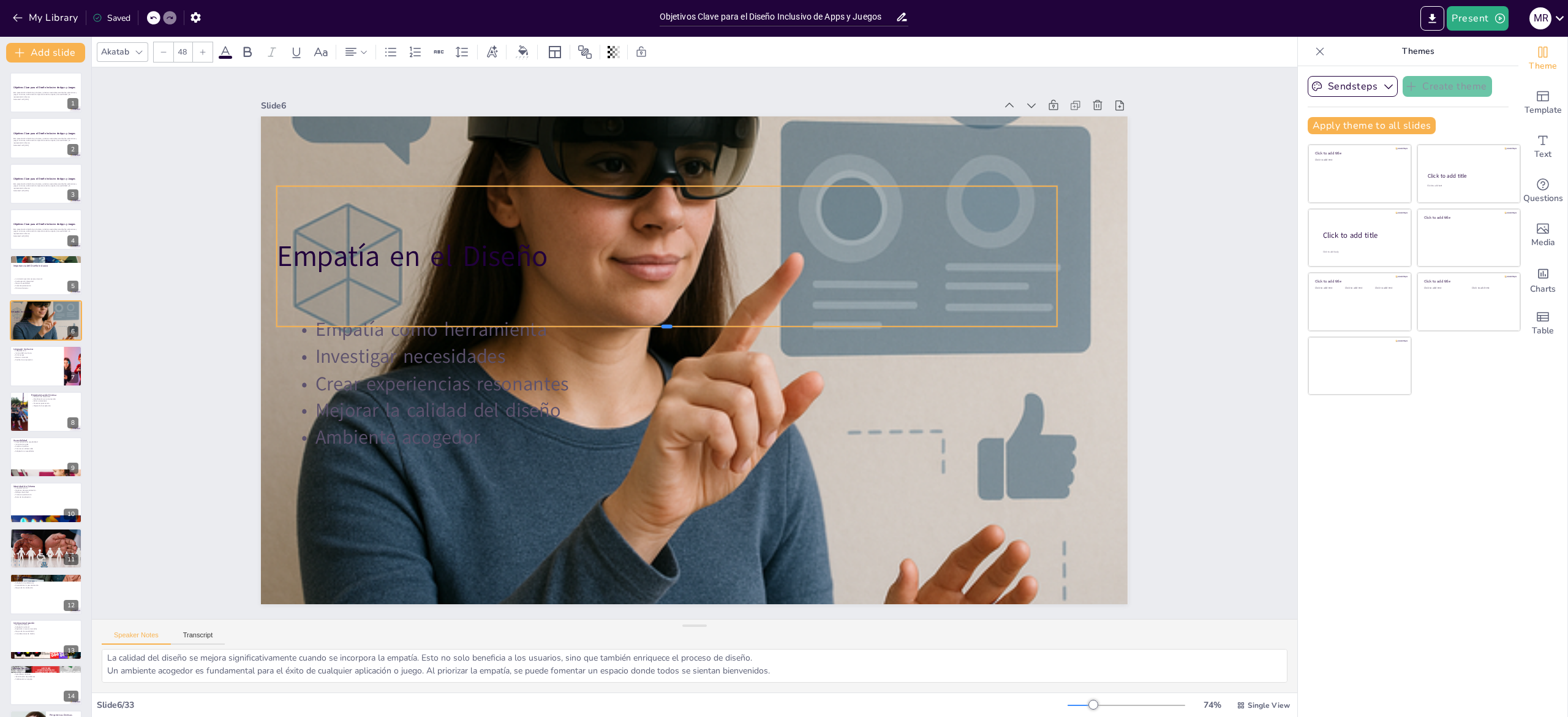
drag, startPoint x: 512, startPoint y: 210, endPoint x: 648, endPoint y: 319, distance: 174.3
click at [648, 319] on div at bounding box center [700, 313] width 172 height 765
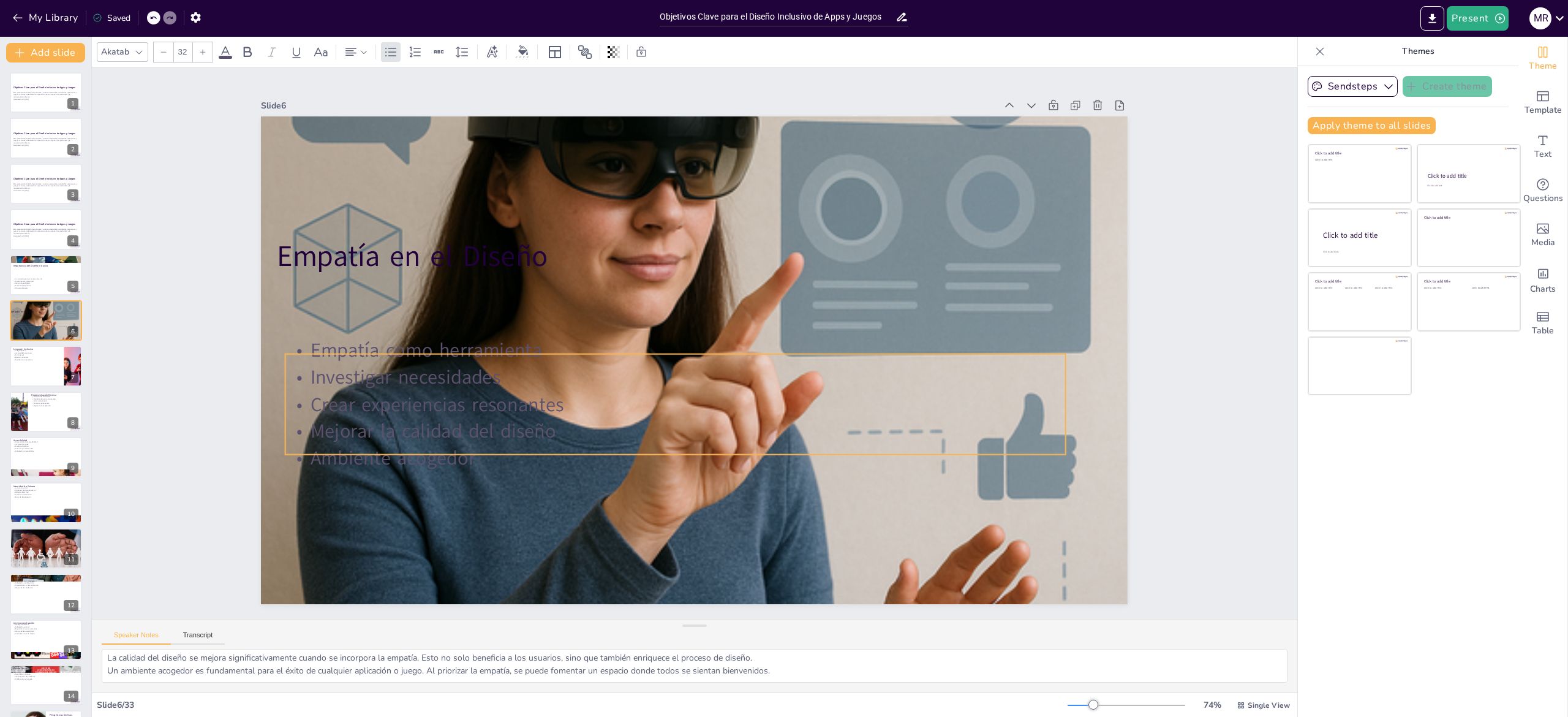
drag, startPoint x: 510, startPoint y: 427, endPoint x: 506, endPoint y: 450, distance: 23.3
click at [796, 450] on p "Ambiente acogedor" at bounding box center [809, 361] width 27 height 780
click at [764, 447] on p "Ambiente acogedor" at bounding box center [818, 349] width 108 height 779
click at [469, 443] on p "Ambiente acogedor" at bounding box center [573, 362] width 267 height 750
click at [522, 443] on p "Ambiente acogedor" at bounding box center [576, 312] width 108 height 779
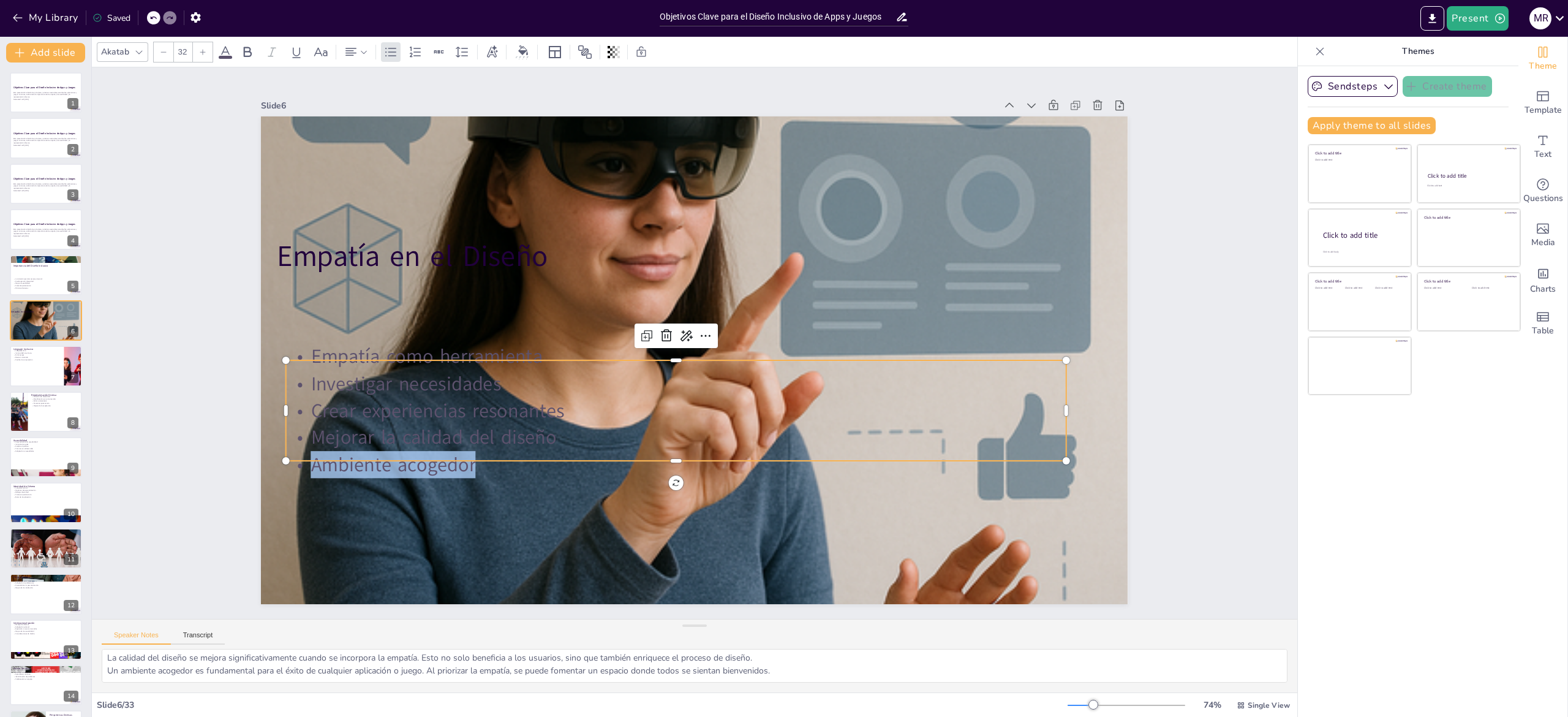
click at [671, 443] on p "Ambiente acogedor" at bounding box center [804, 397] width 266 height 750
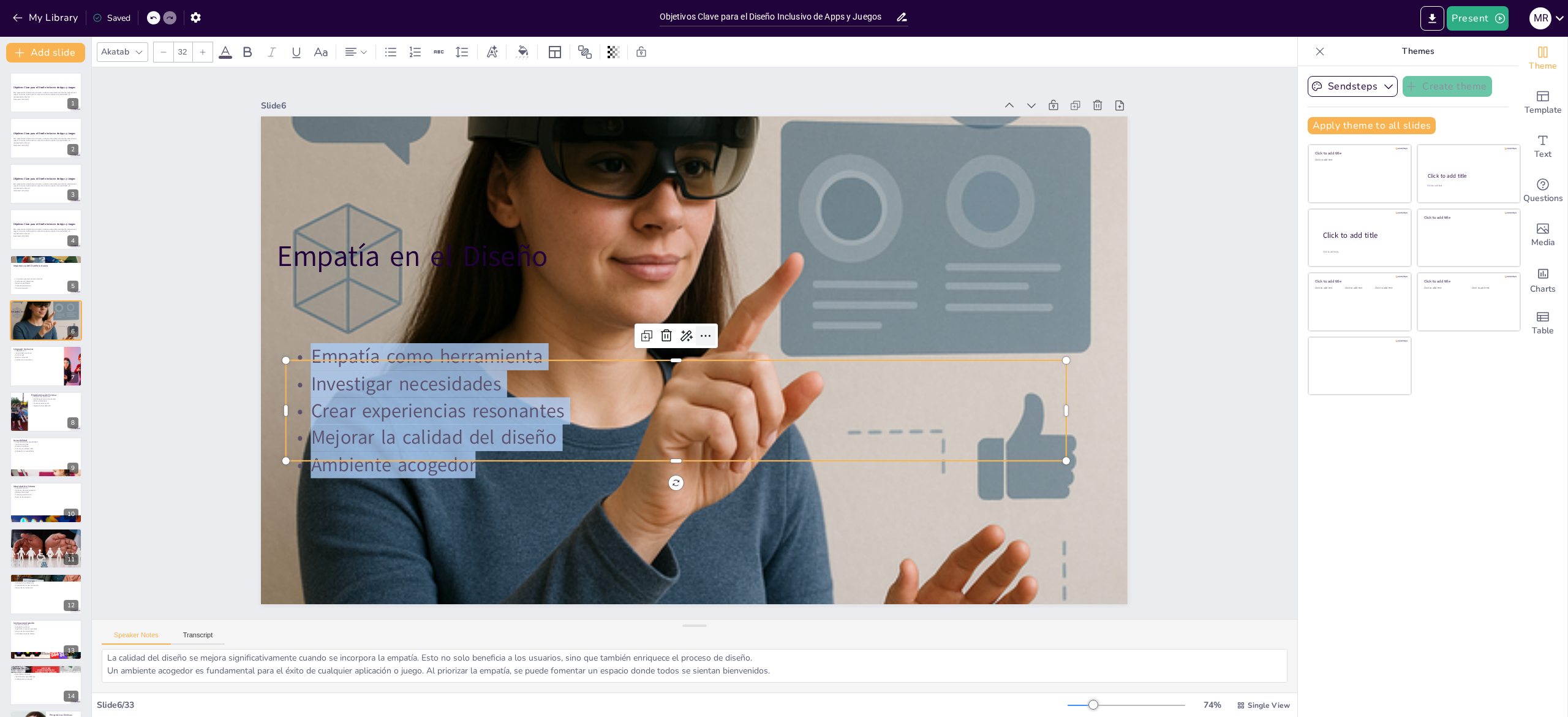
click at [689, 345] on icon at bounding box center [686, 354] width 18 height 18
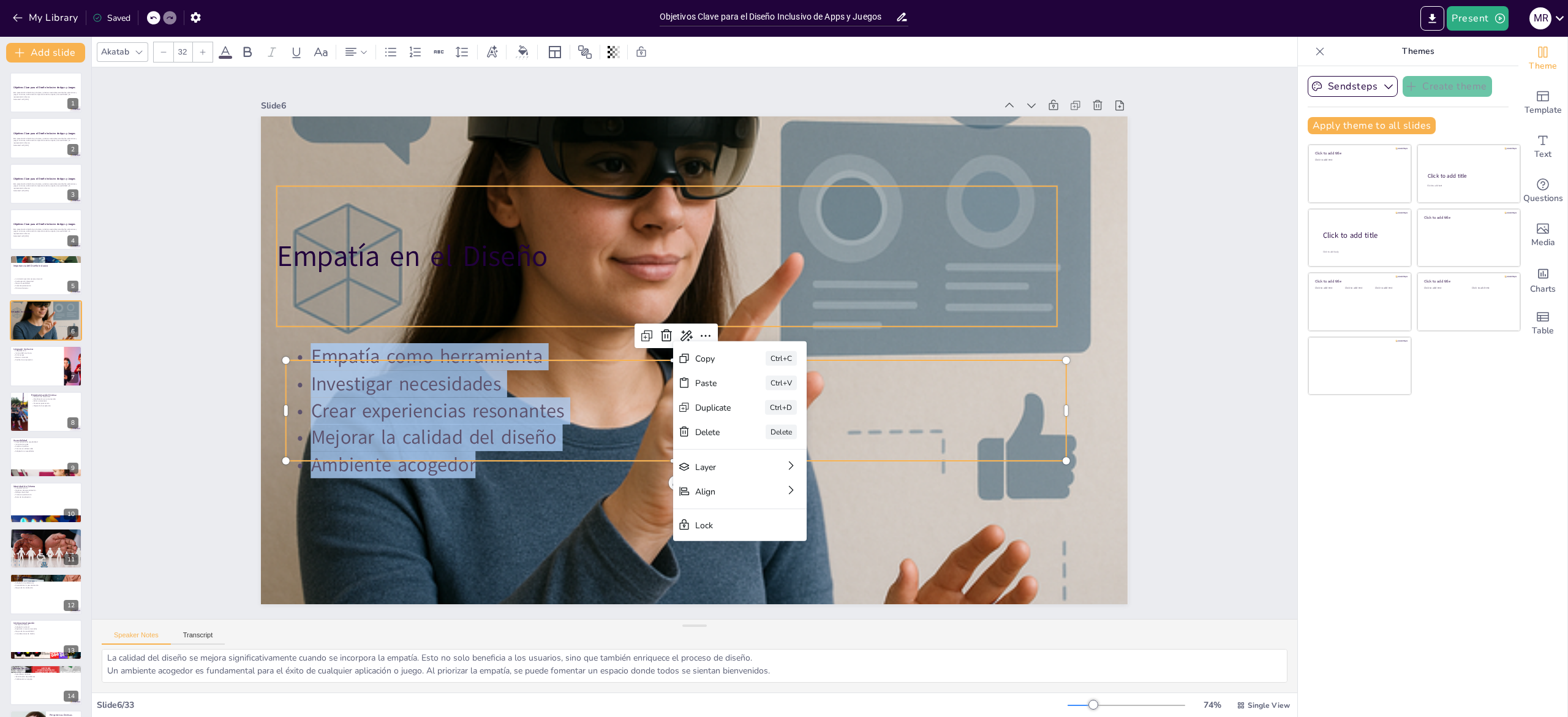
click at [471, 240] on p "Empatía en el Diseño" at bounding box center [667, 256] width 780 height 40
click at [629, 240] on p "Empatía en el Diseño" at bounding box center [769, 290] width 280 height 755
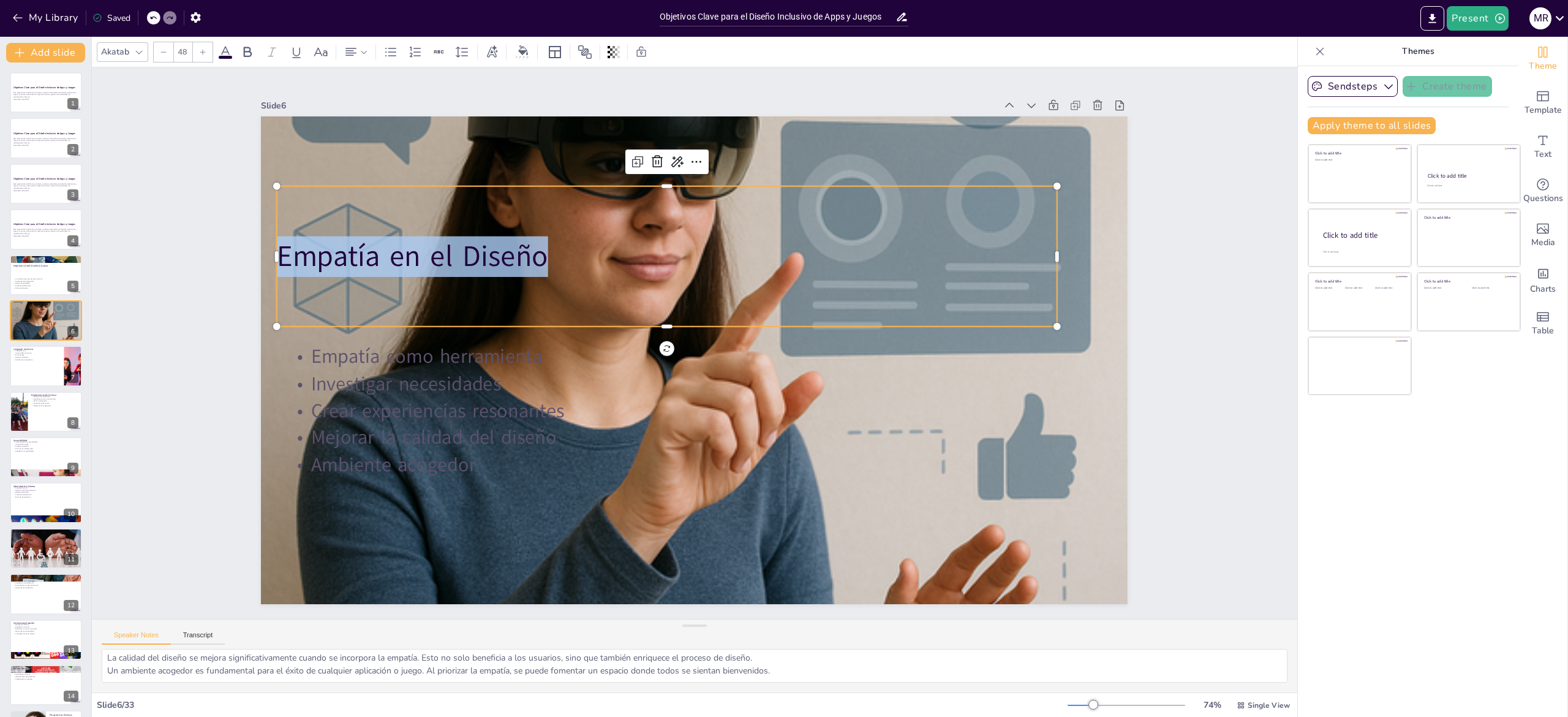
click at [471, 240] on p "Empatía en el Diseño" at bounding box center [768, 396] width 654 height 492
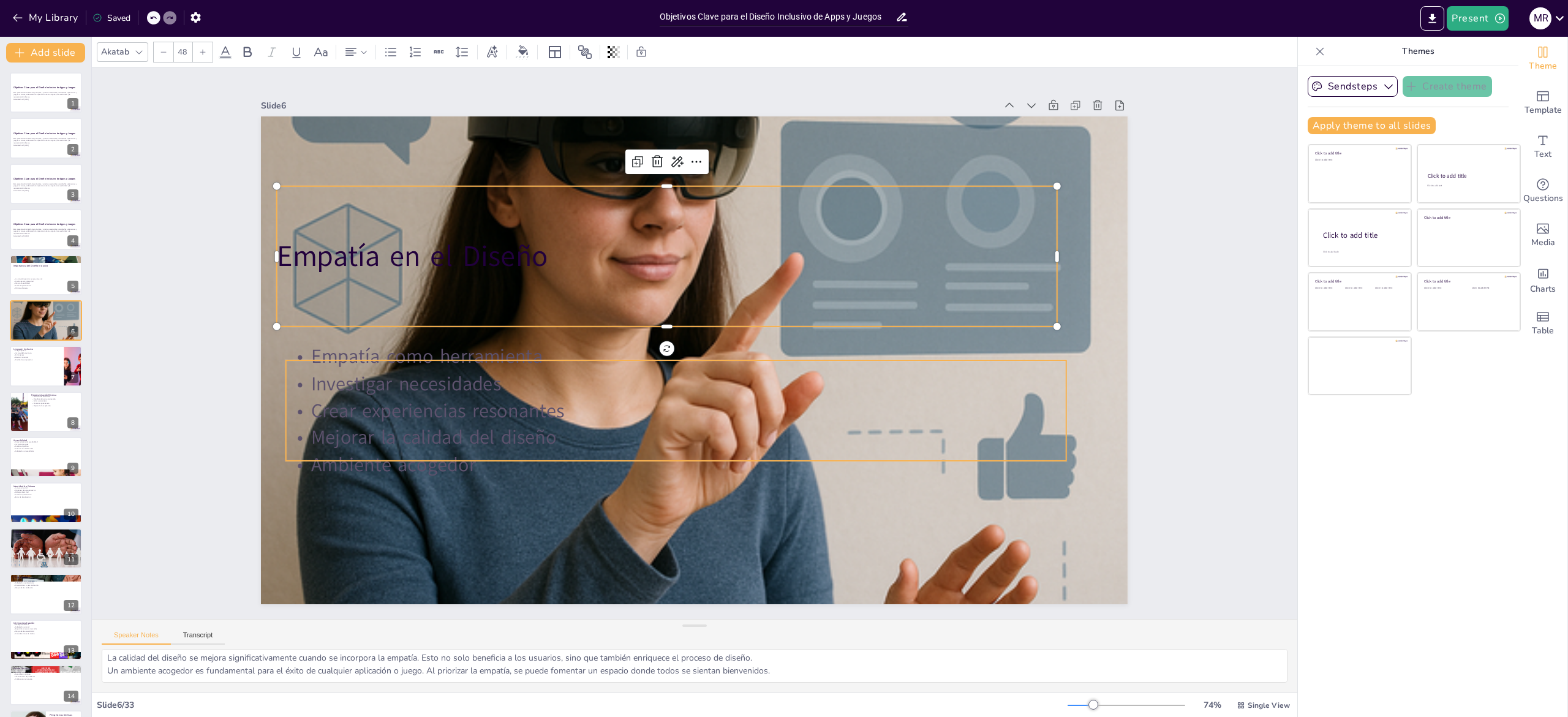
click at [706, 392] on p "Crear experiencias resonantes" at bounding box center [760, 368] width 108 height 779
click at [416, 392] on p "Crear experiencias resonantes" at bounding box center [684, 274] width 724 height 342
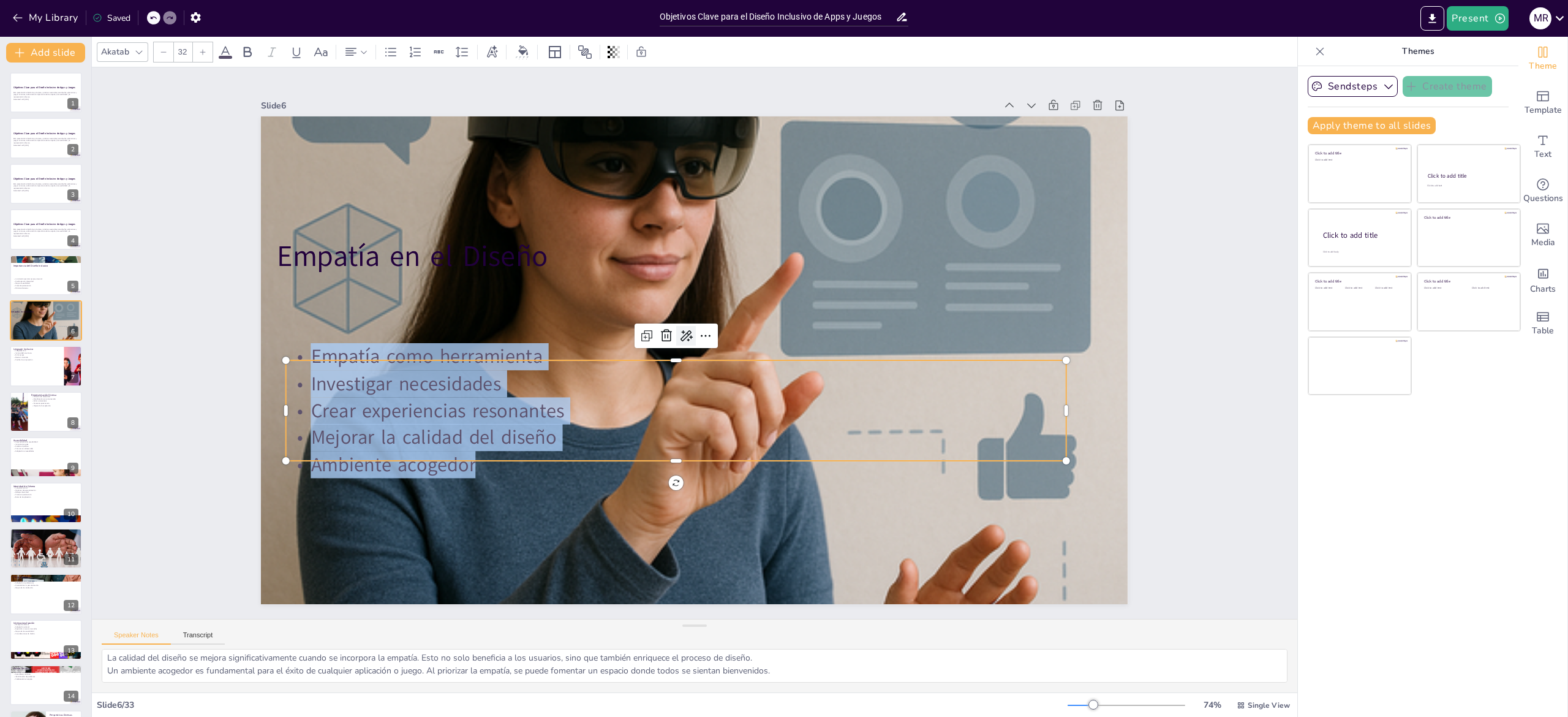
click at [695, 328] on icon at bounding box center [704, 337] width 19 height 19
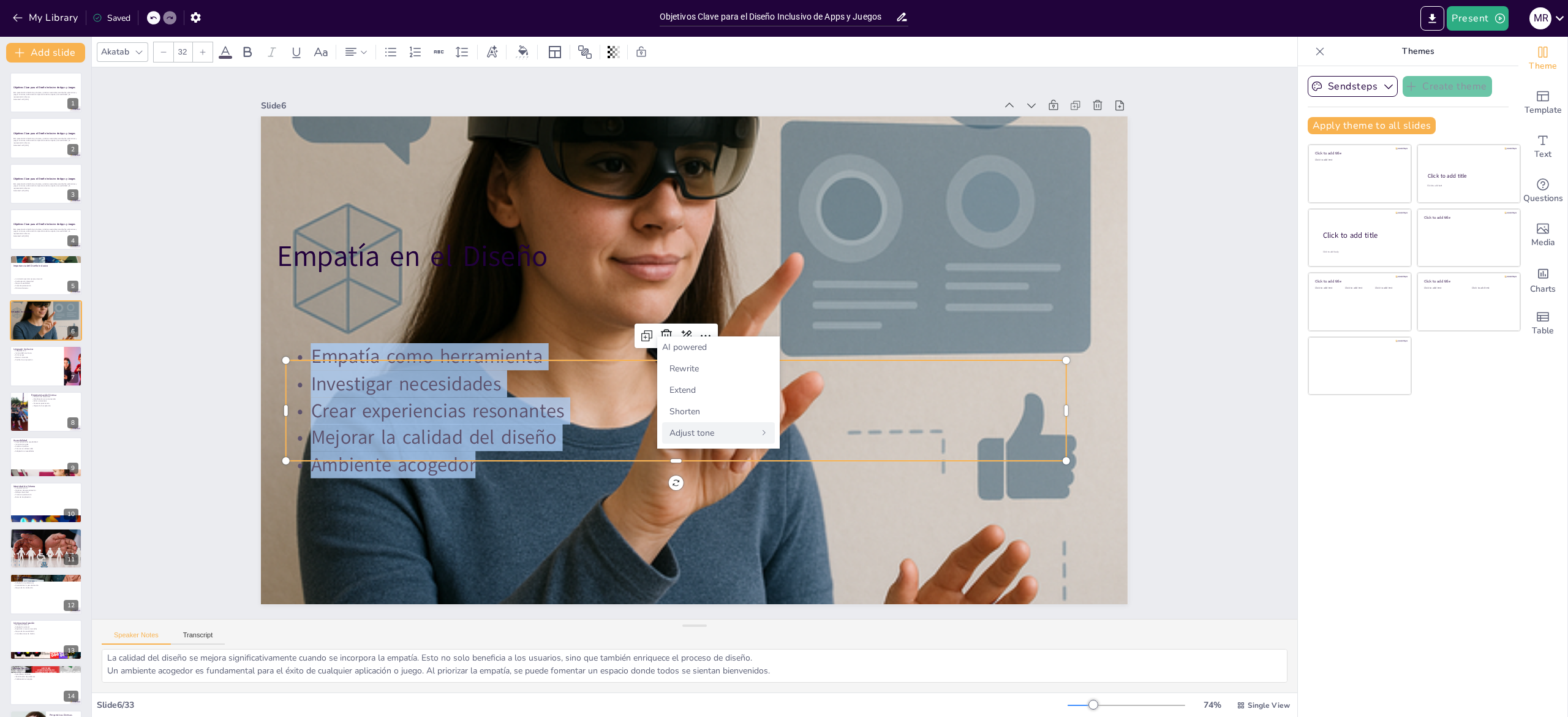
click at [760, 436] on icon at bounding box center [764, 432] width 8 height 8
click at [761, 413] on div "Persuasive" at bounding box center [718, 412] width 113 height 22
click at [186, 456] on div "Slide 1 Objetivos Clave para el Diseño Inclusivo de Apps y Juegos Esta presenta…" at bounding box center [694, 343] width 1293 height 790
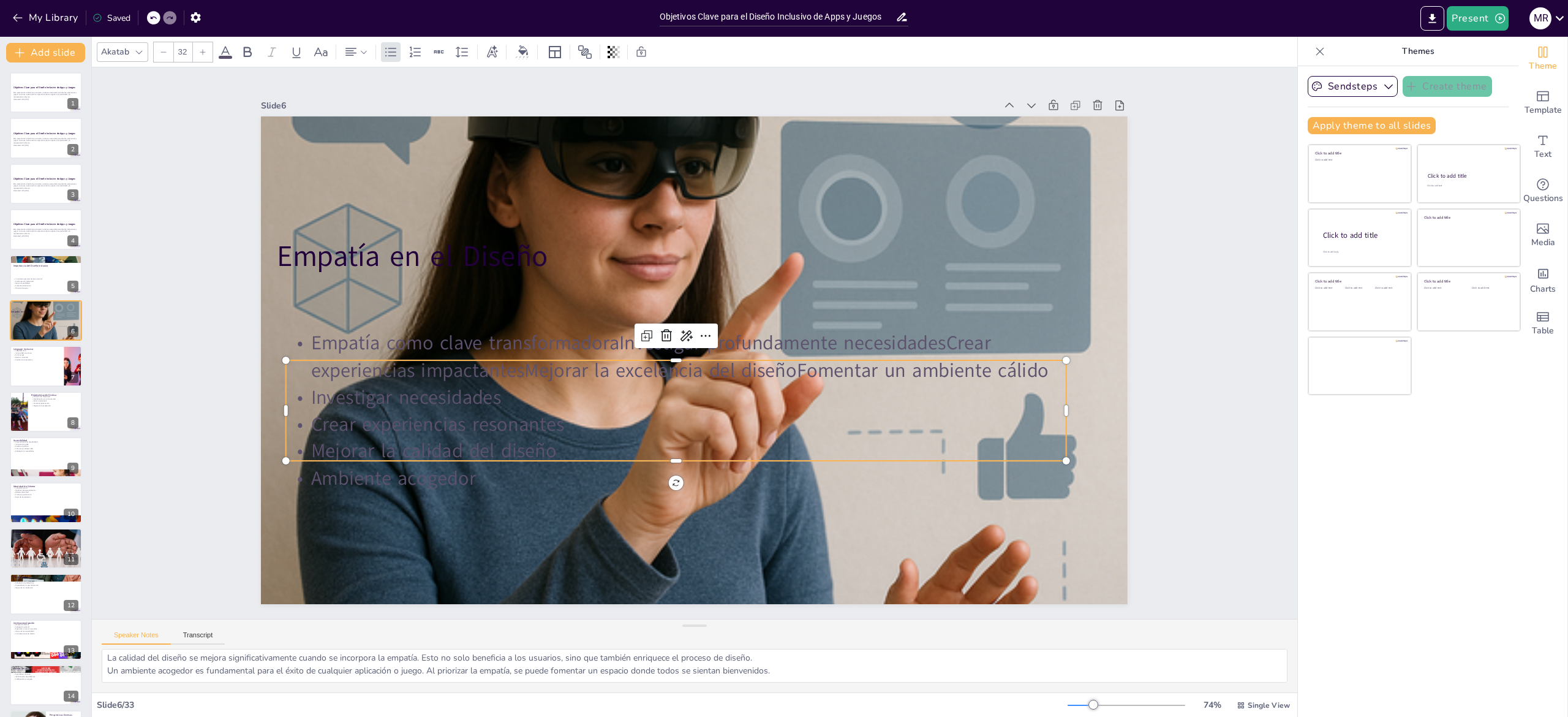
click at [454, 437] on p "Mejorar la calidad del diseño" at bounding box center [608, 411] width 597 height 542
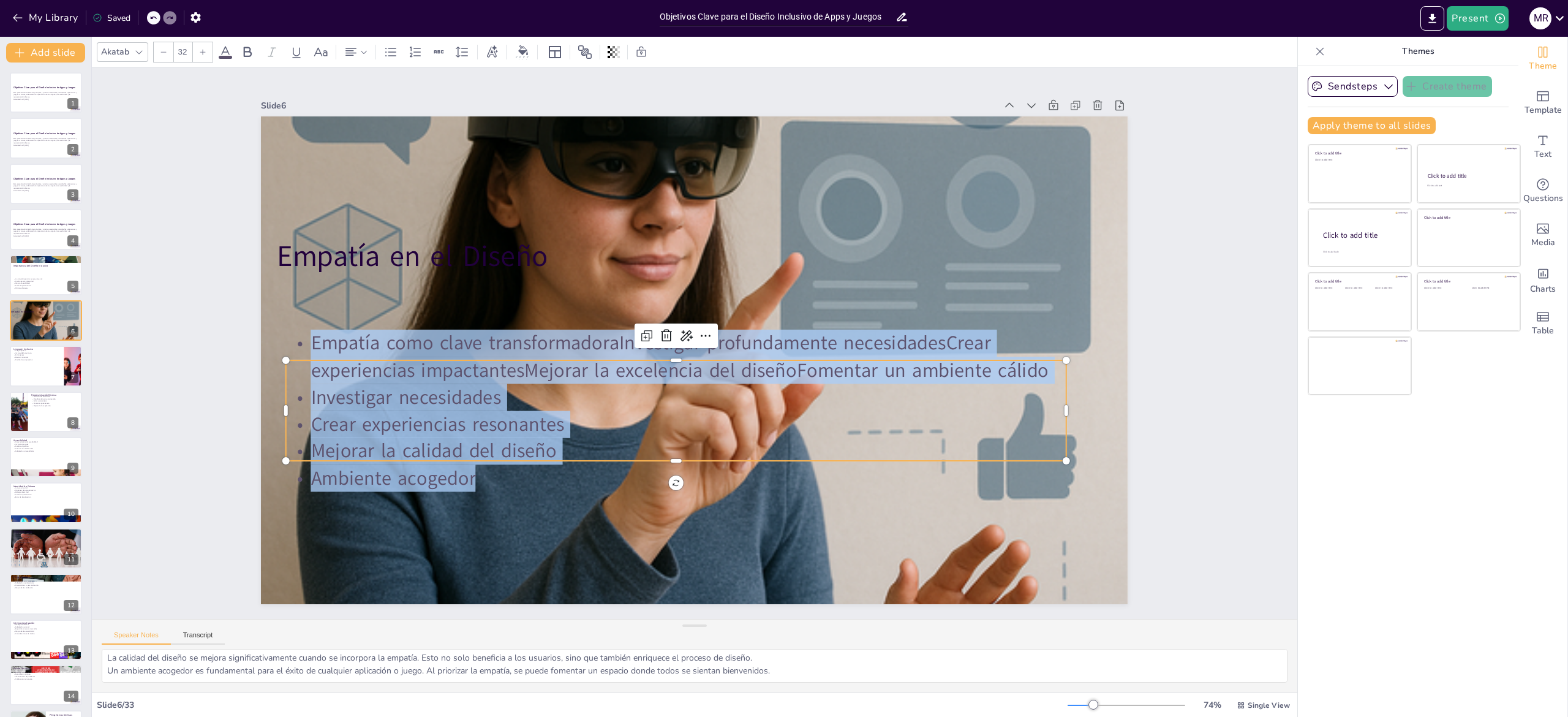
click at [594, 404] on p "Crear experiencias resonantes" at bounding box center [611, 341] width 189 height 769
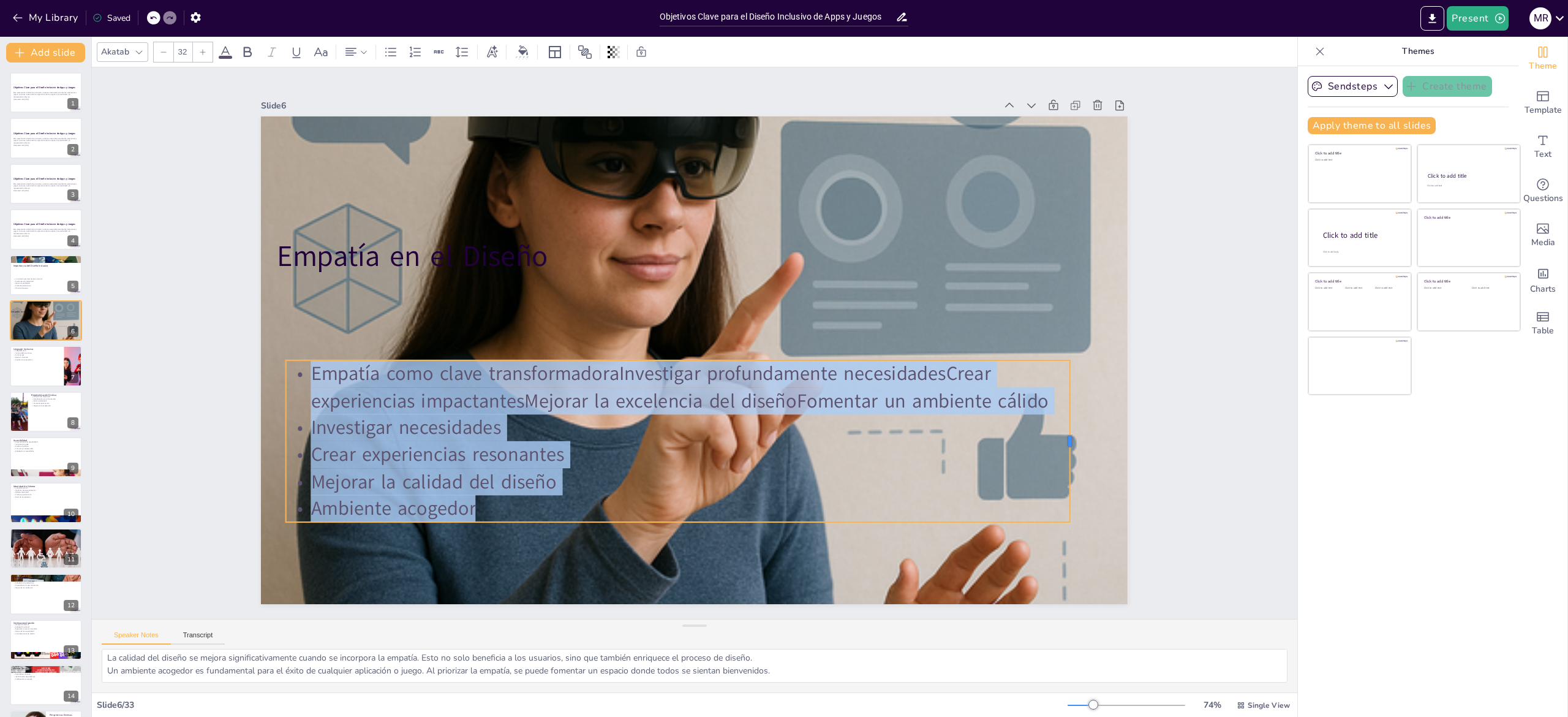
drag, startPoint x: 1051, startPoint y: 396, endPoint x: 1055, endPoint y: 430, distance: 34.2
click at [381, 430] on div at bounding box center [329, 487] width 103 height 137
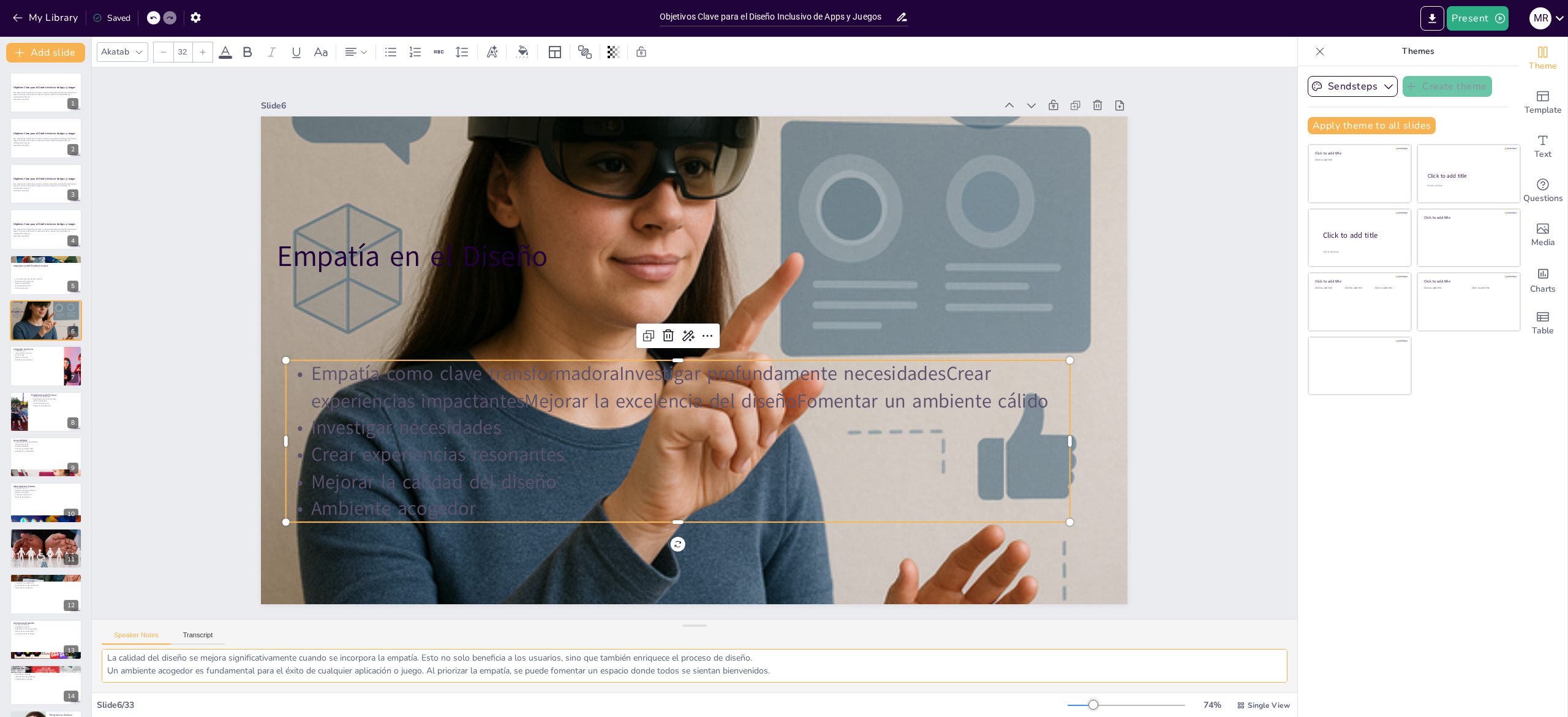
click at [121, 659] on textarea "La empatía es una herramienta poderosa que permite a los diseñadores conectarse…" at bounding box center [694, 665] width 1186 height 33
click at [33, 364] on div at bounding box center [46, 366] width 73 height 42
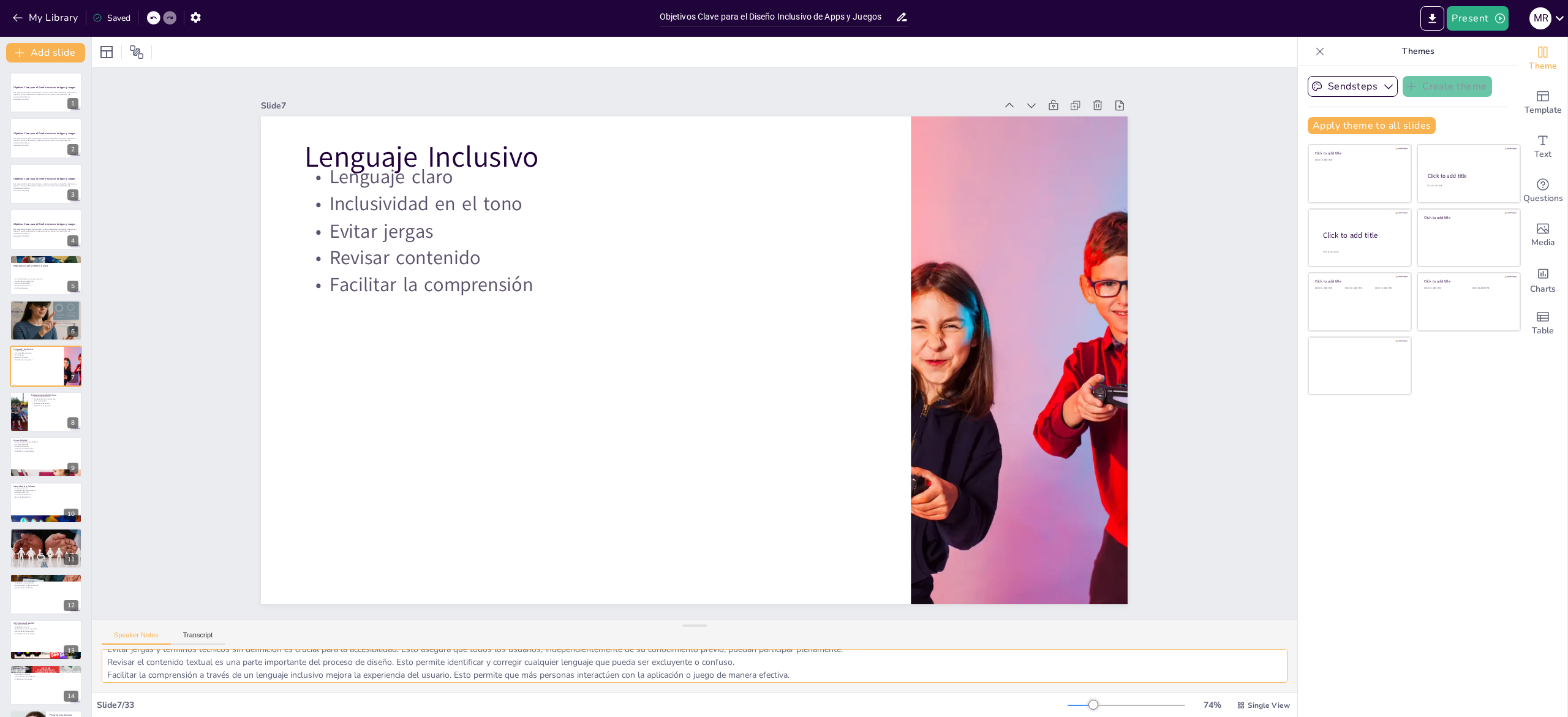
click at [163, 674] on textarea "Un lenguaje claro es esencial para asegurar que todos los usuarios comprendan e…" at bounding box center [694, 665] width 1186 height 33
click at [32, 406] on p "Mejora de la aceptación" at bounding box center [54, 405] width 48 height 3
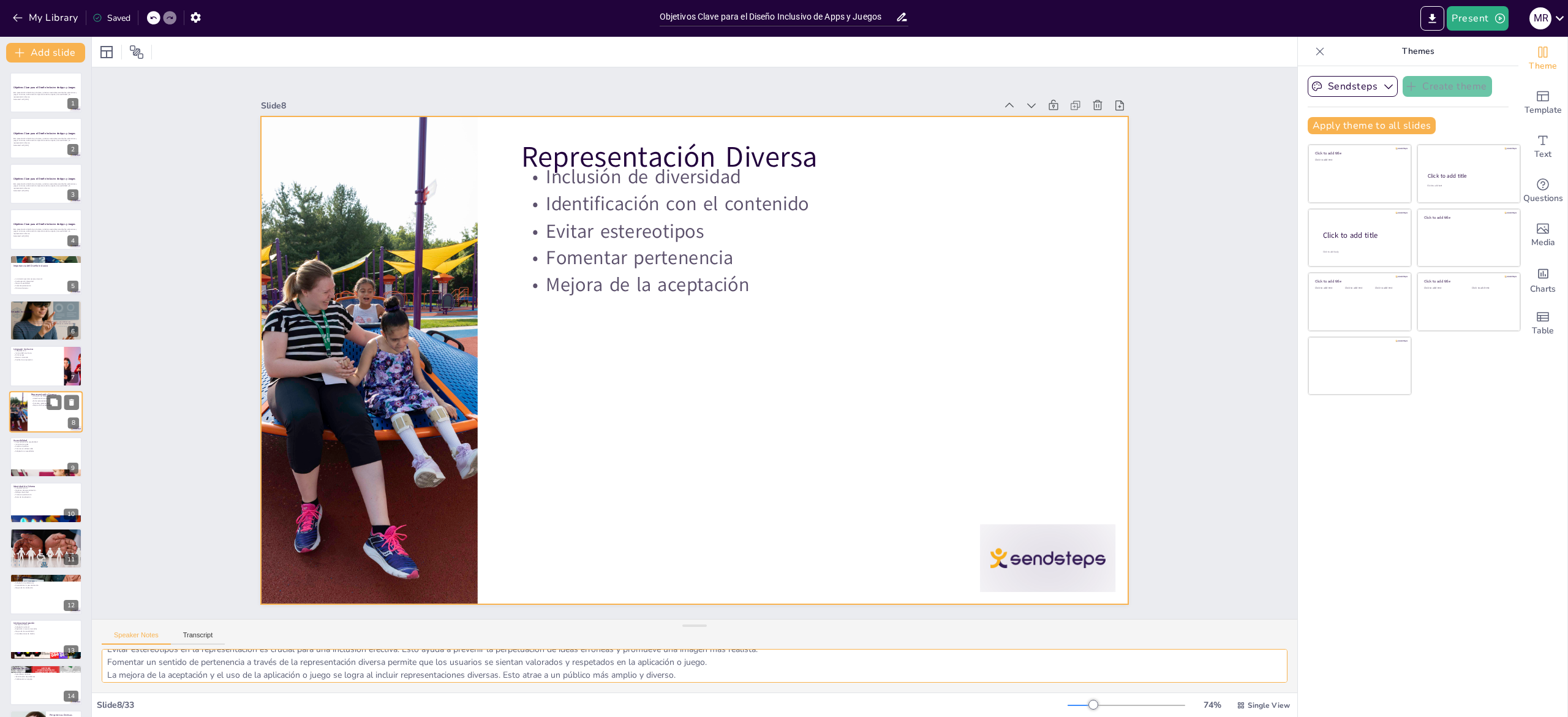
scroll to position [22, 0]
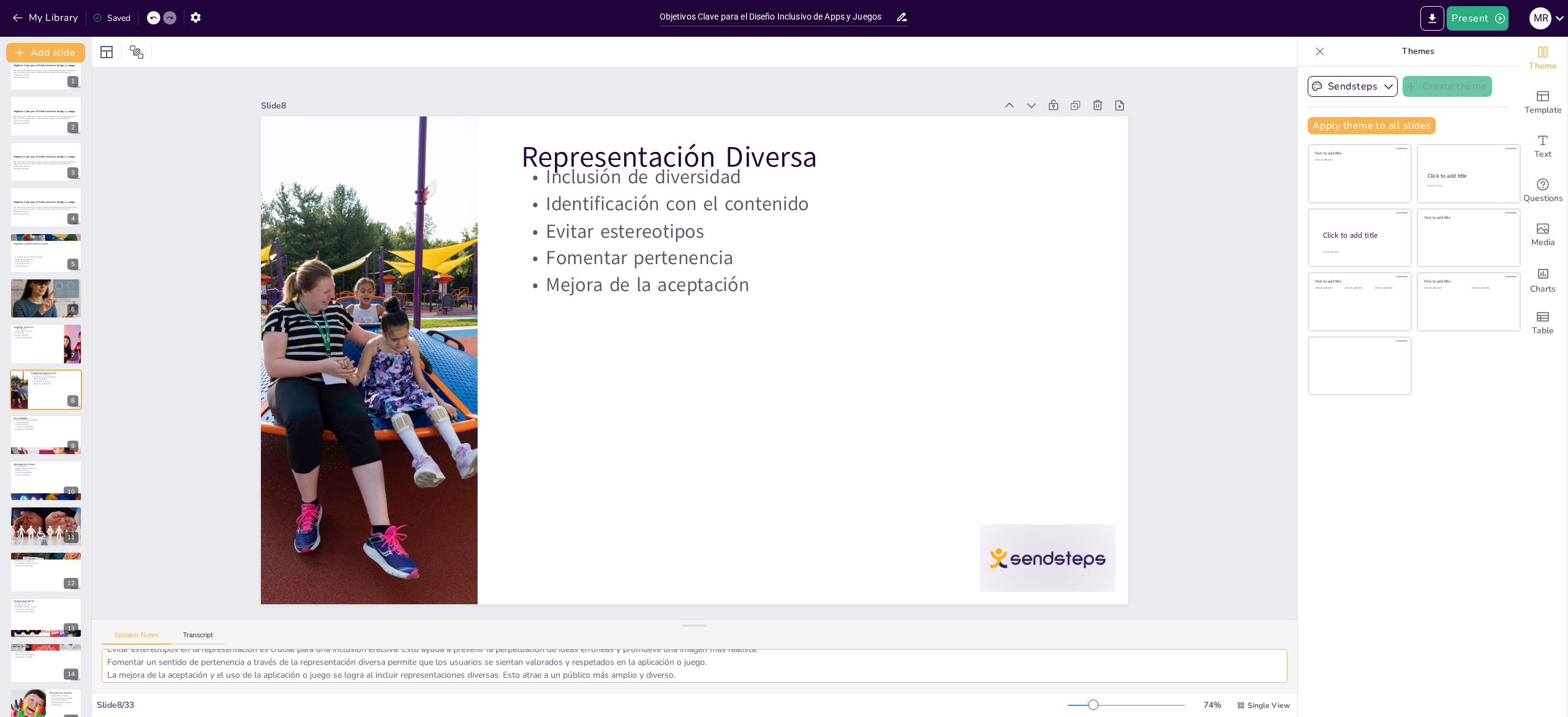
click at [139, 662] on textarea "La inclusión de diversidad en el diseño es esencial para crear un entorno acoge…" at bounding box center [694, 665] width 1186 height 33
click at [30, 443] on div at bounding box center [46, 435] width 73 height 42
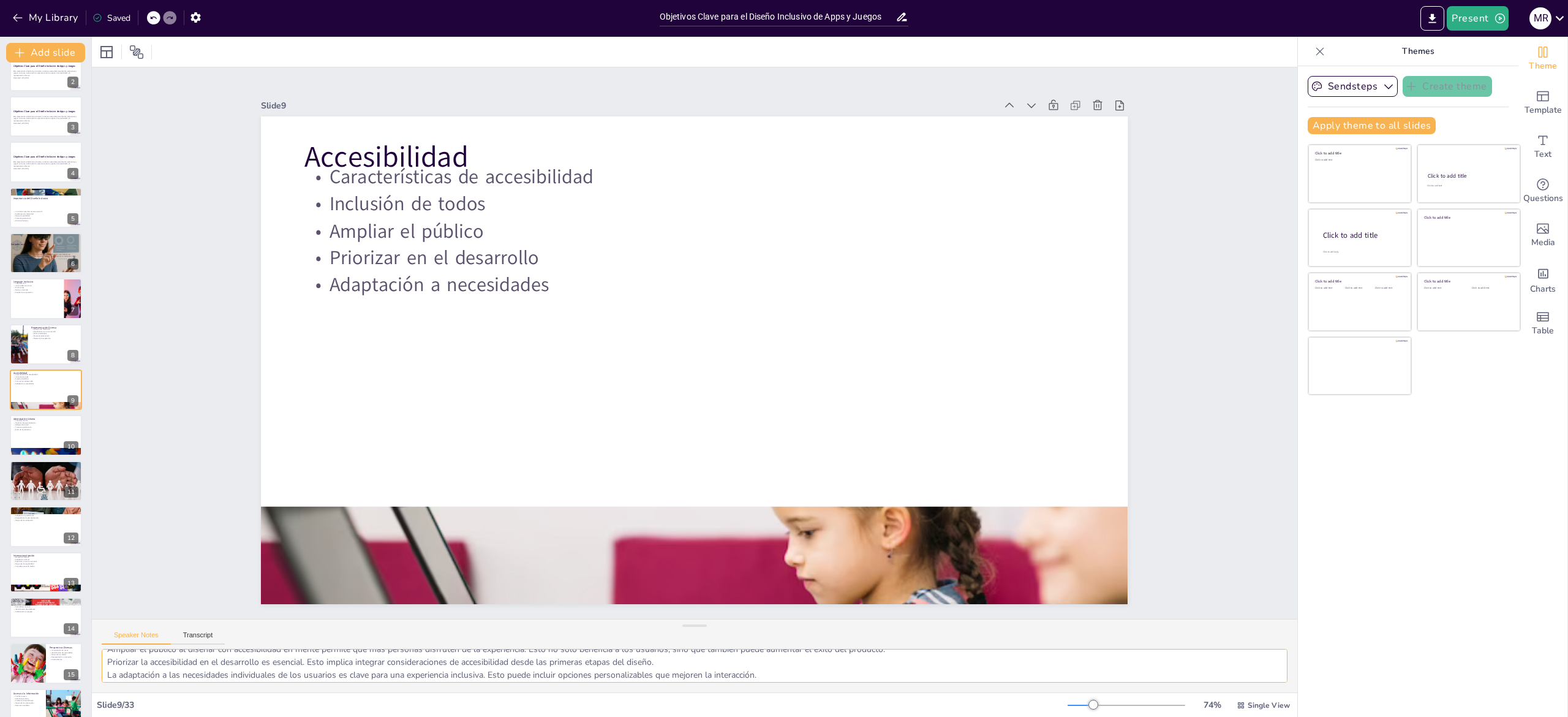
scroll to position [639, 0]
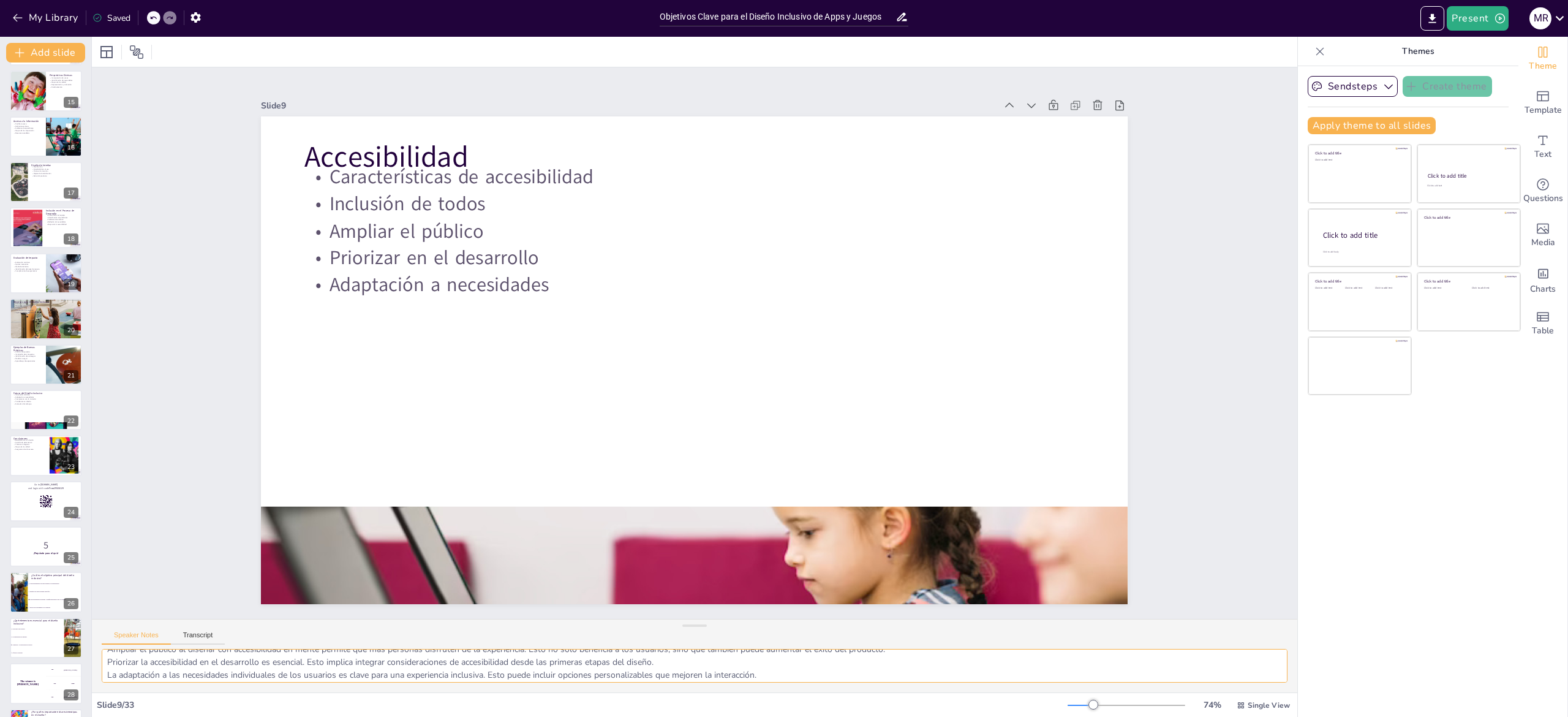
click at [163, 666] on textarea "Las características de accesibilidad, como VoiceOver y subtítulos, son esencial…" at bounding box center [694, 665] width 1186 height 33
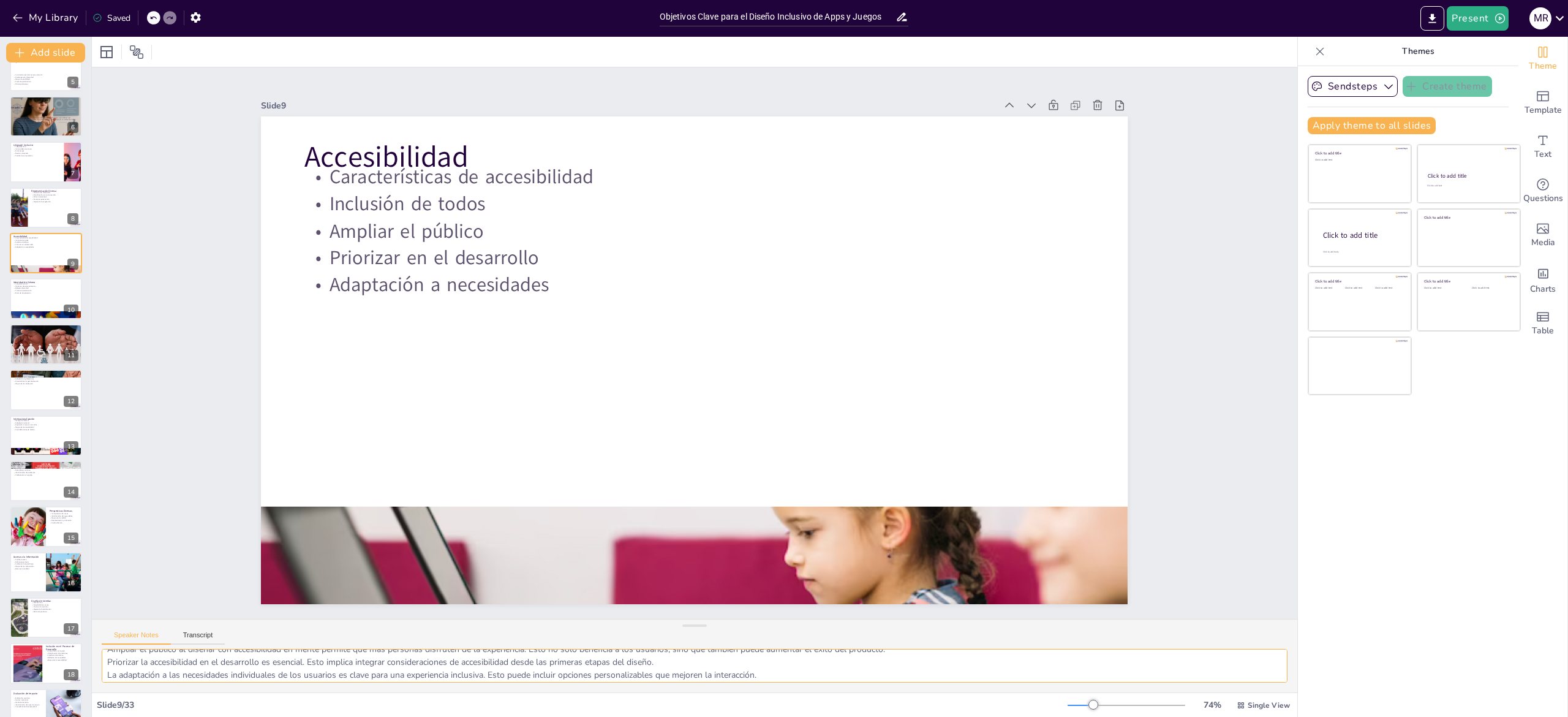
scroll to position [179, 0]
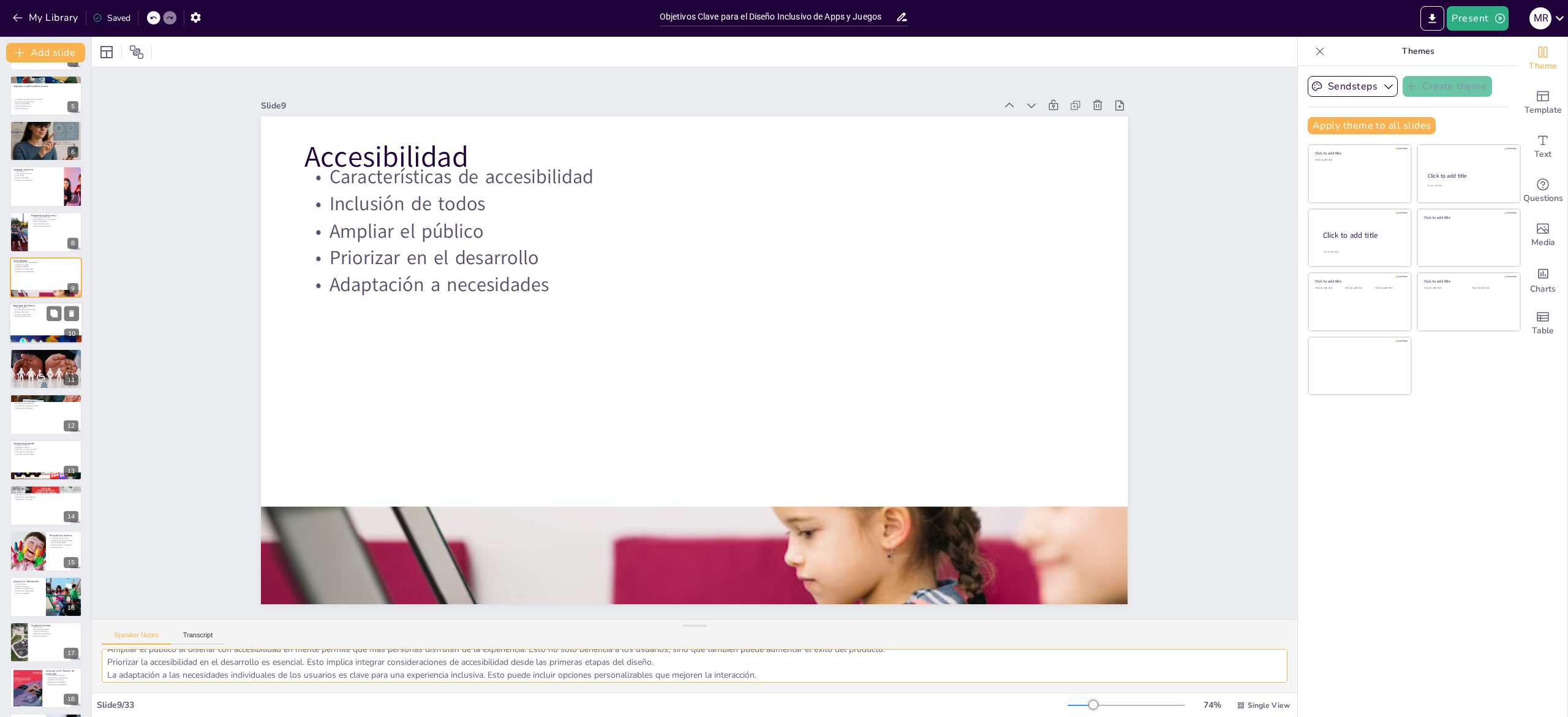
click at [24, 326] on div at bounding box center [46, 324] width 73 height 42
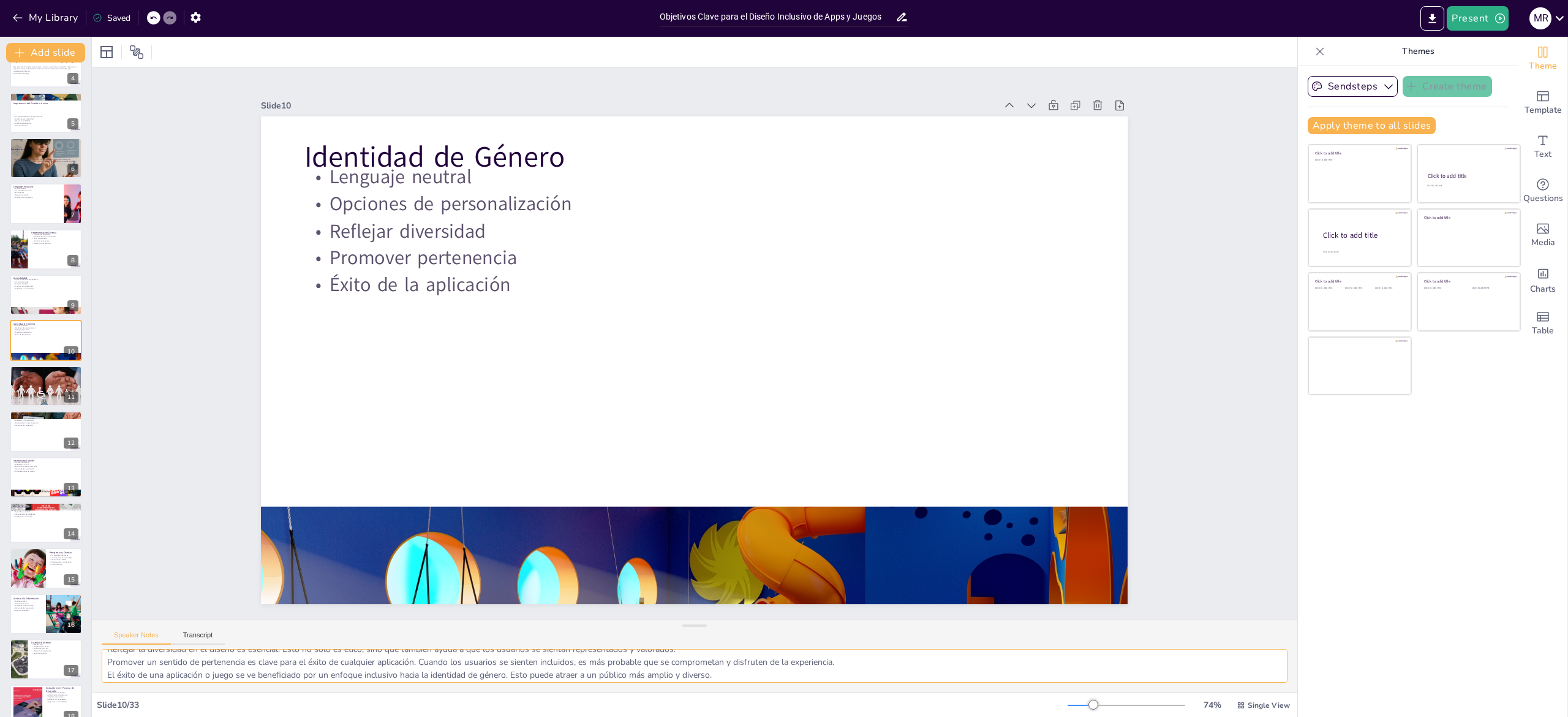
scroll to position [167, 0]
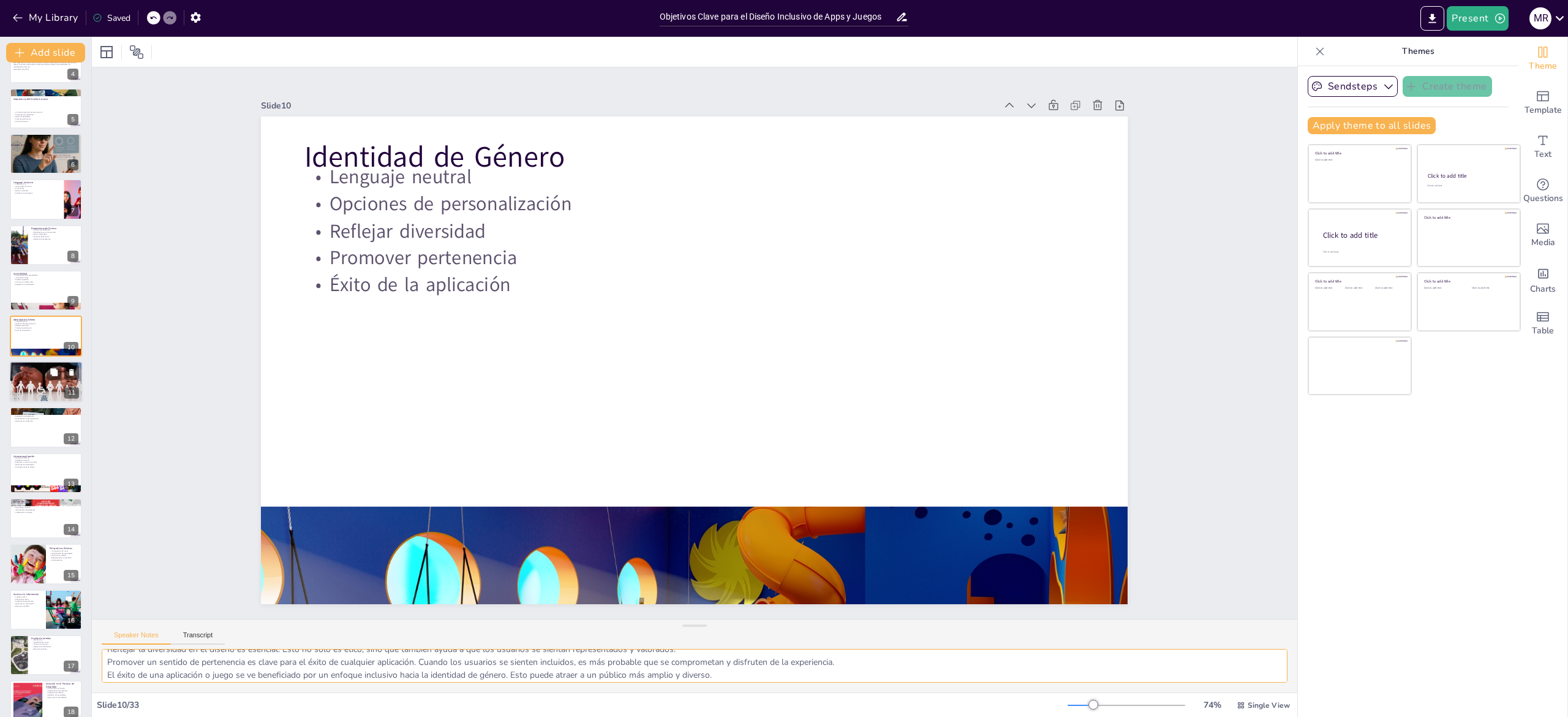
click at [38, 377] on div at bounding box center [45, 381] width 79 height 42
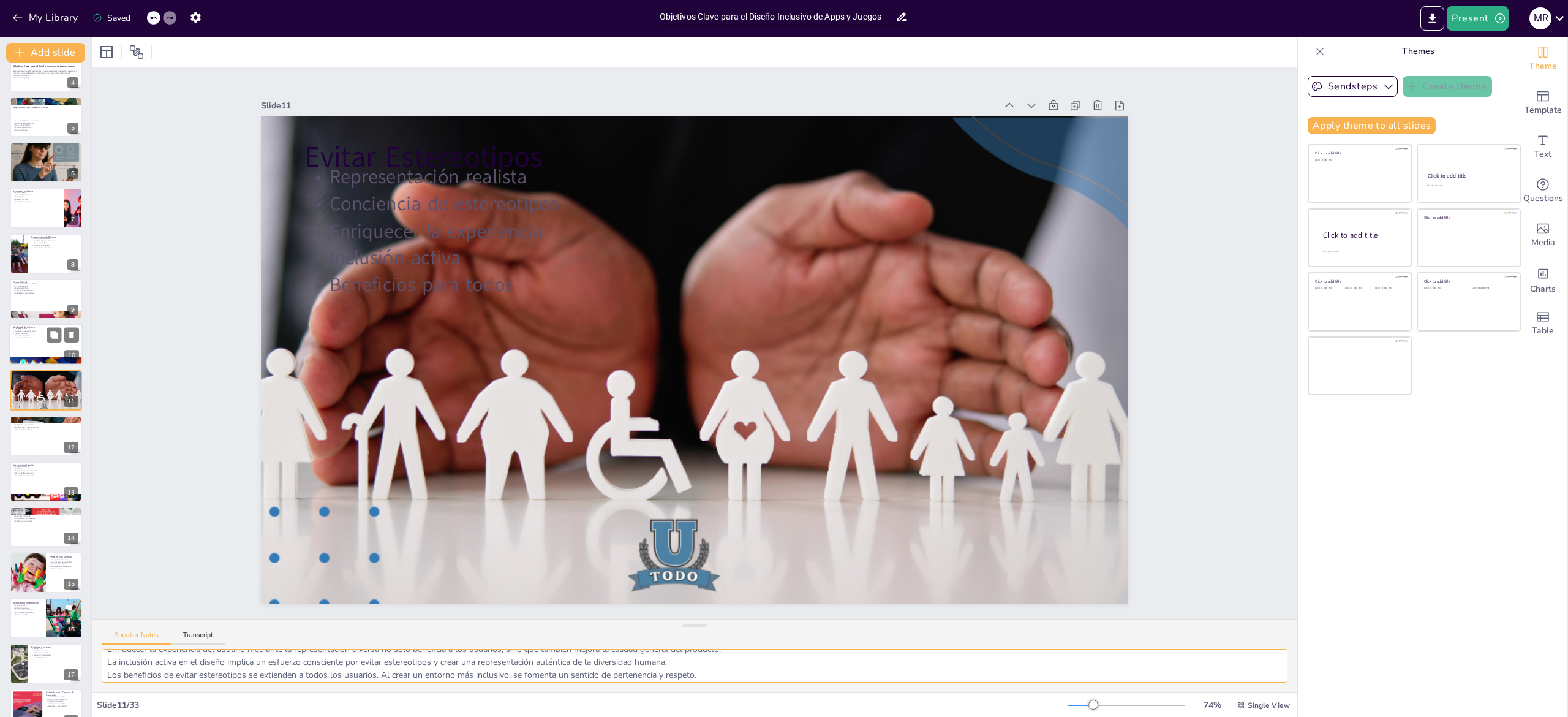
click at [26, 348] on div at bounding box center [46, 345] width 73 height 42
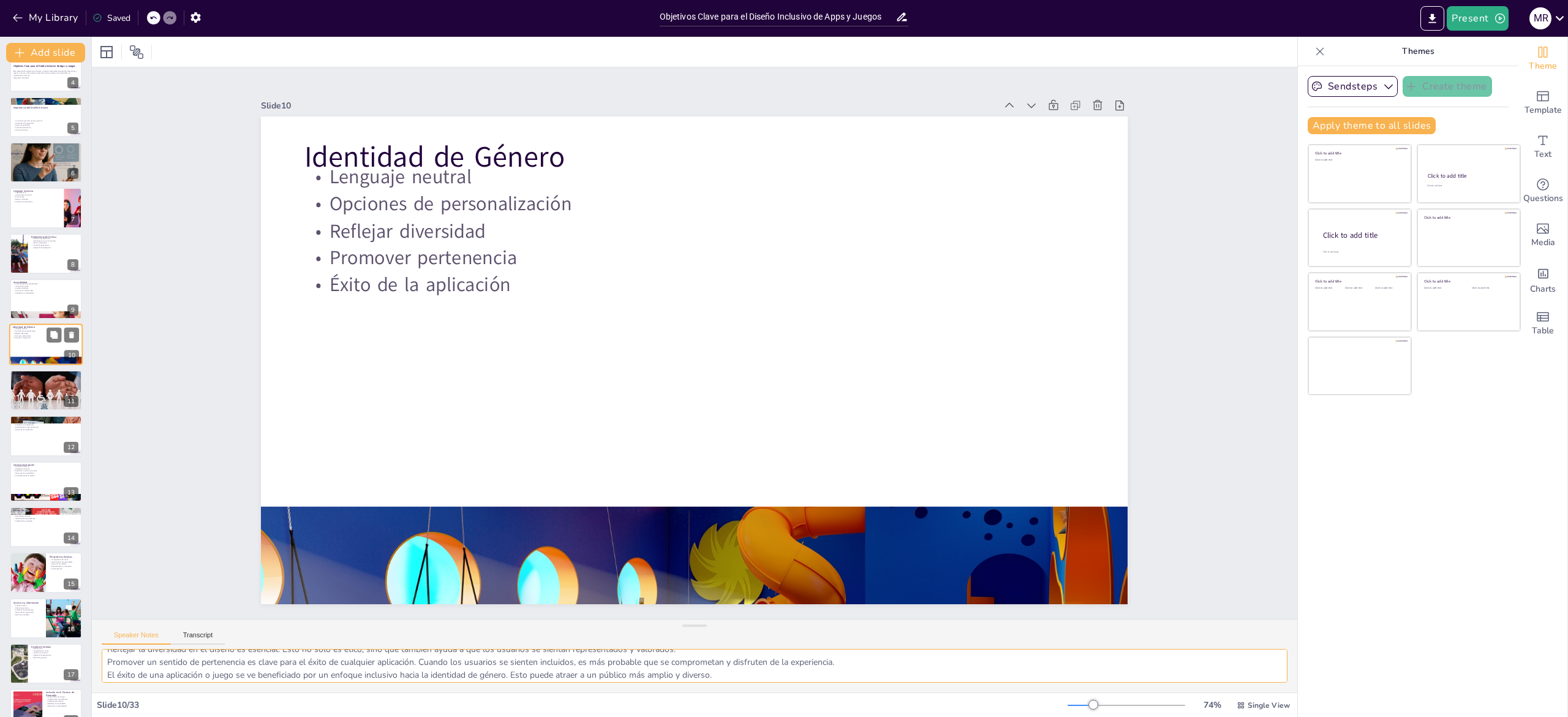
scroll to position [113, 0]
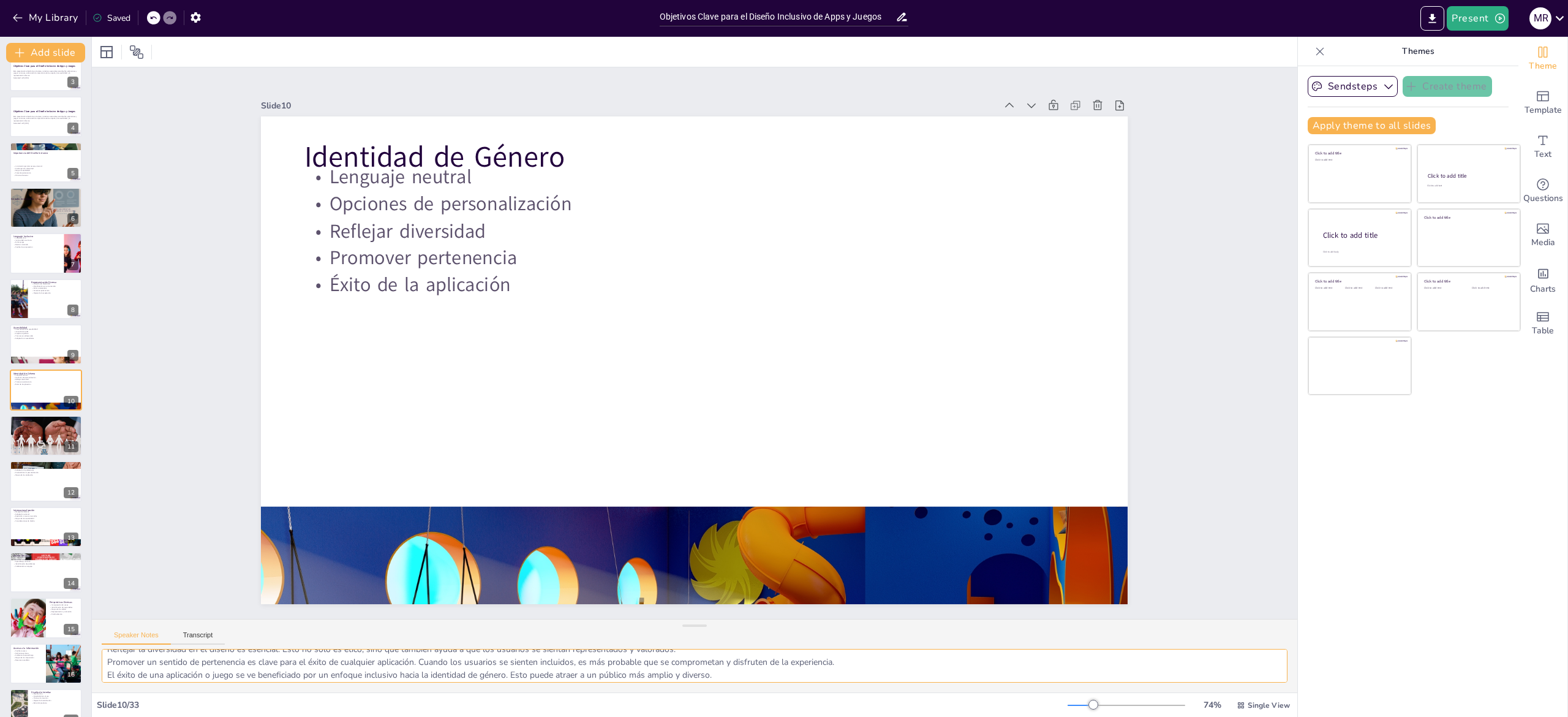
click at [190, 651] on textarea "Utilizar un lenguaje neutral es fundamental para evitar la exclusión de persona…" at bounding box center [694, 665] width 1186 height 33
click at [27, 451] on div at bounding box center [45, 436] width 79 height 42
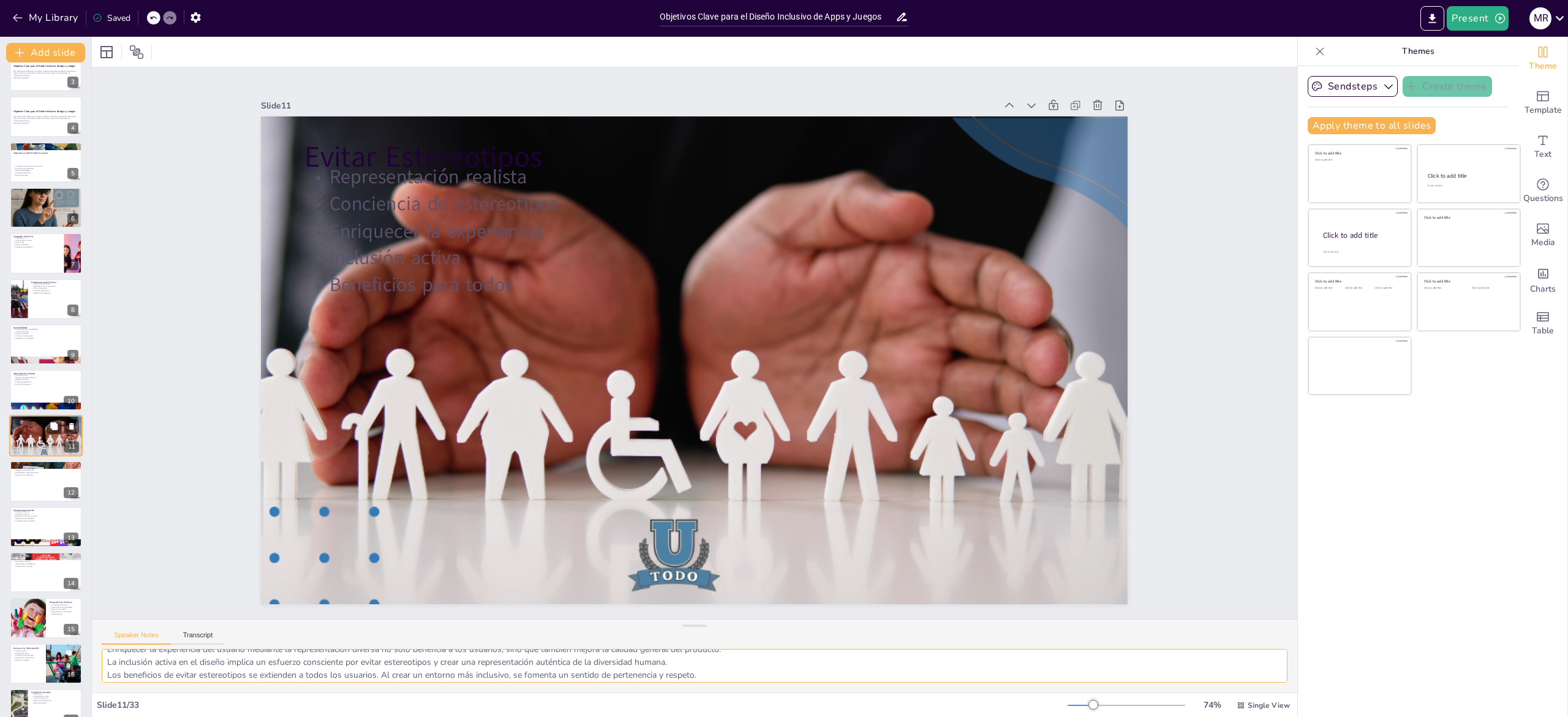
scroll to position [158, 0]
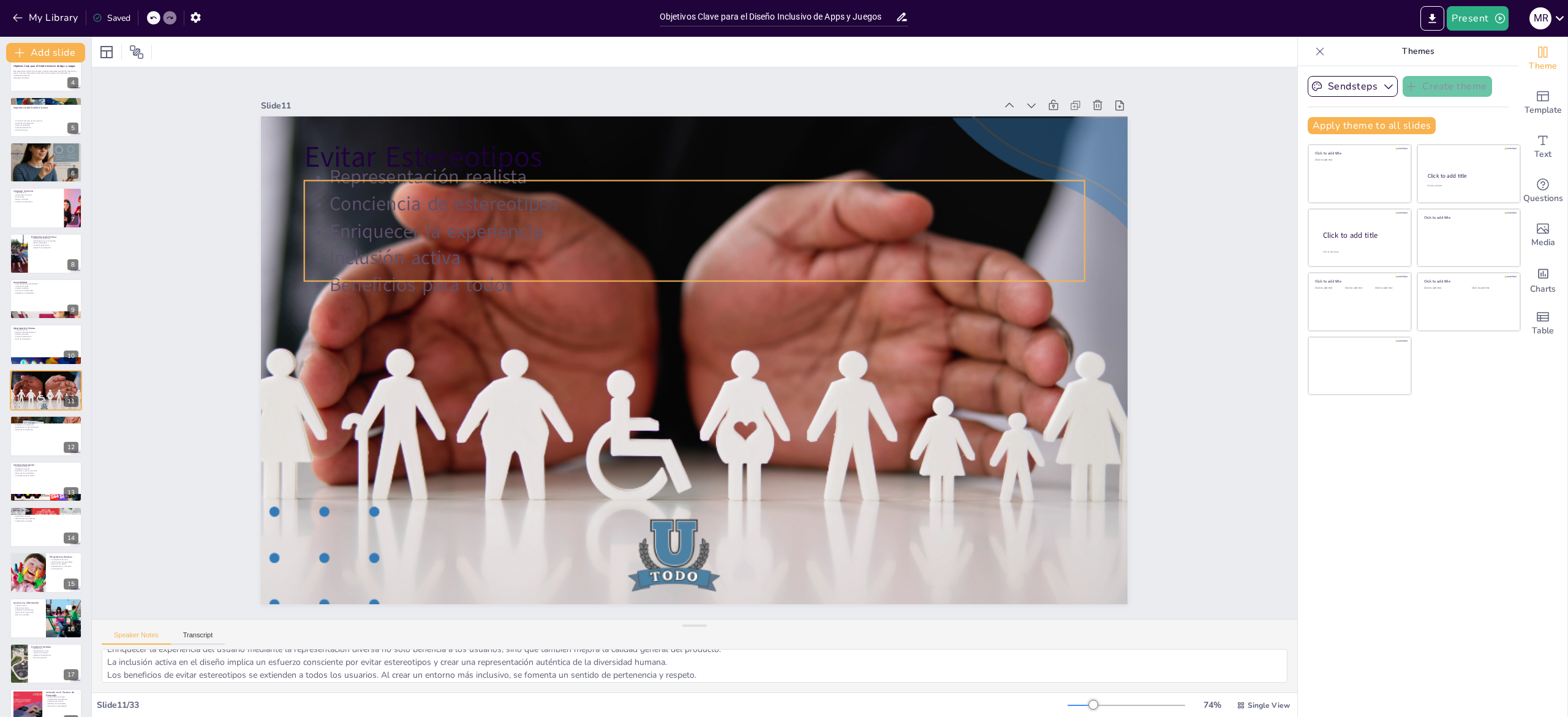
click at [506, 336] on p "Evitar Estereotipos" at bounding box center [769, 513] width 729 height 354
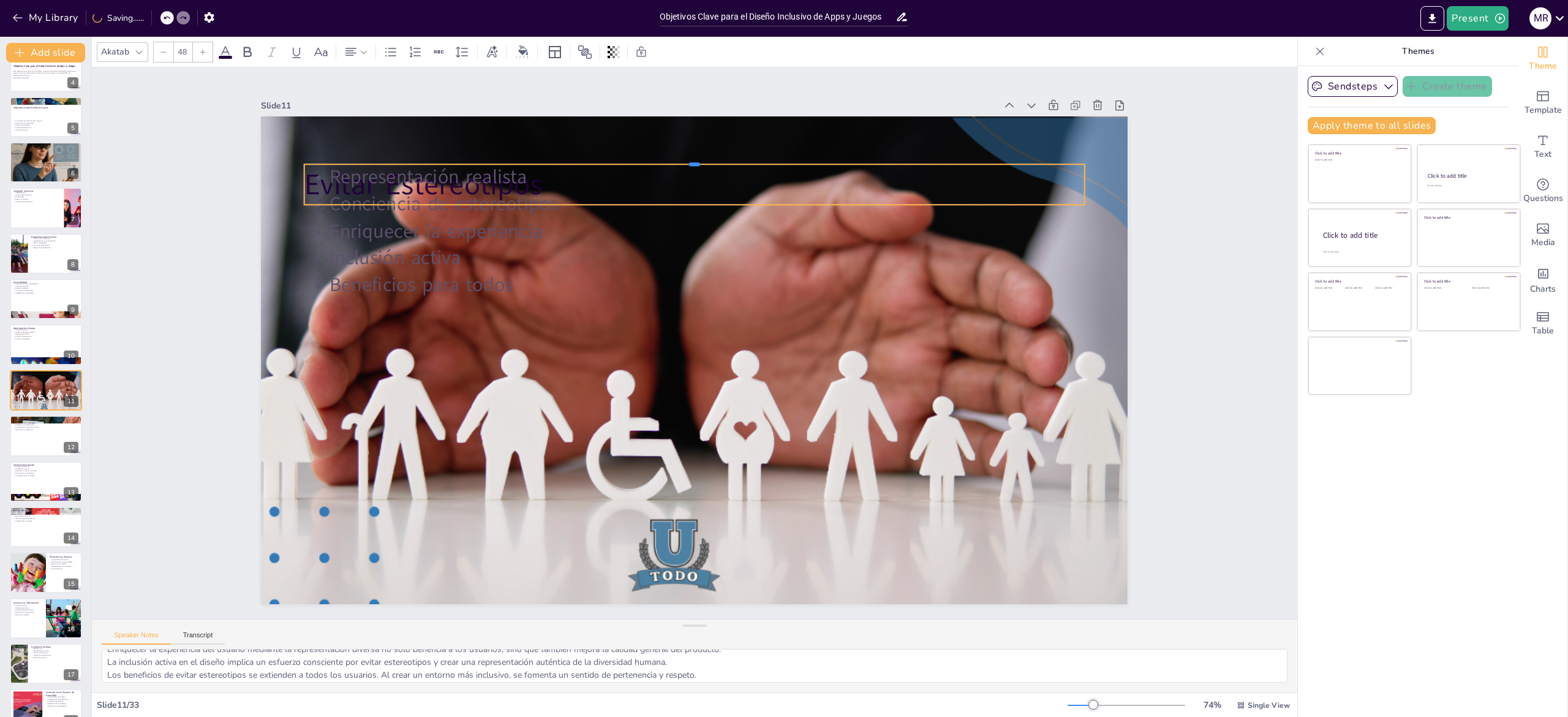
drag, startPoint x: 567, startPoint y: 130, endPoint x: 565, endPoint y: 514, distance: 384.0
click at [565, 514] on div "Evitar Estereotipos Representación realista Conciencia de estereotipos Enriquec…" at bounding box center [712, 342] width 487 height 867
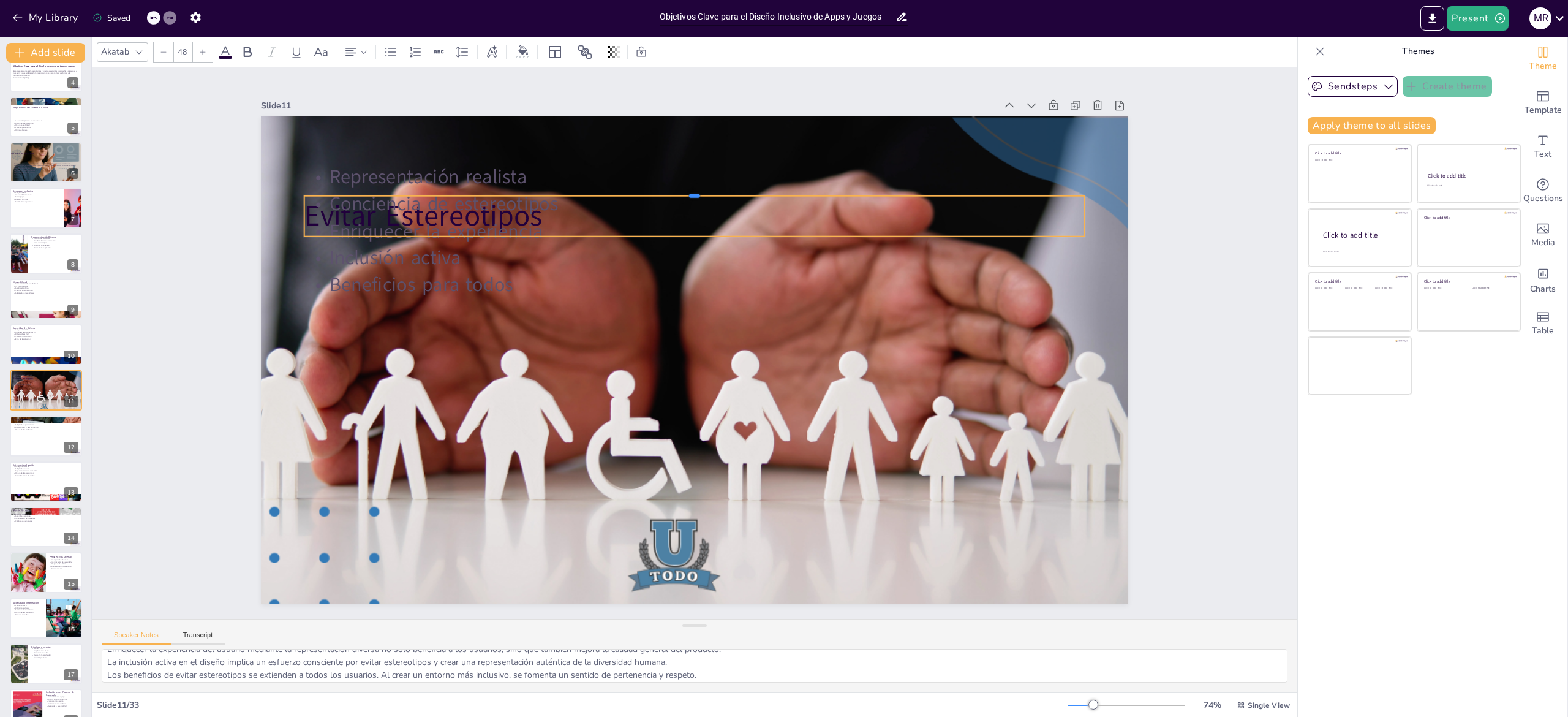
drag, startPoint x: 581, startPoint y: 154, endPoint x: 540, endPoint y: 455, distance: 303.8
click at [540, 455] on div "Evitar Estereotipos Representación realista Conciencia de estereotipos Enriquec…" at bounding box center [686, 327] width 995 height 856
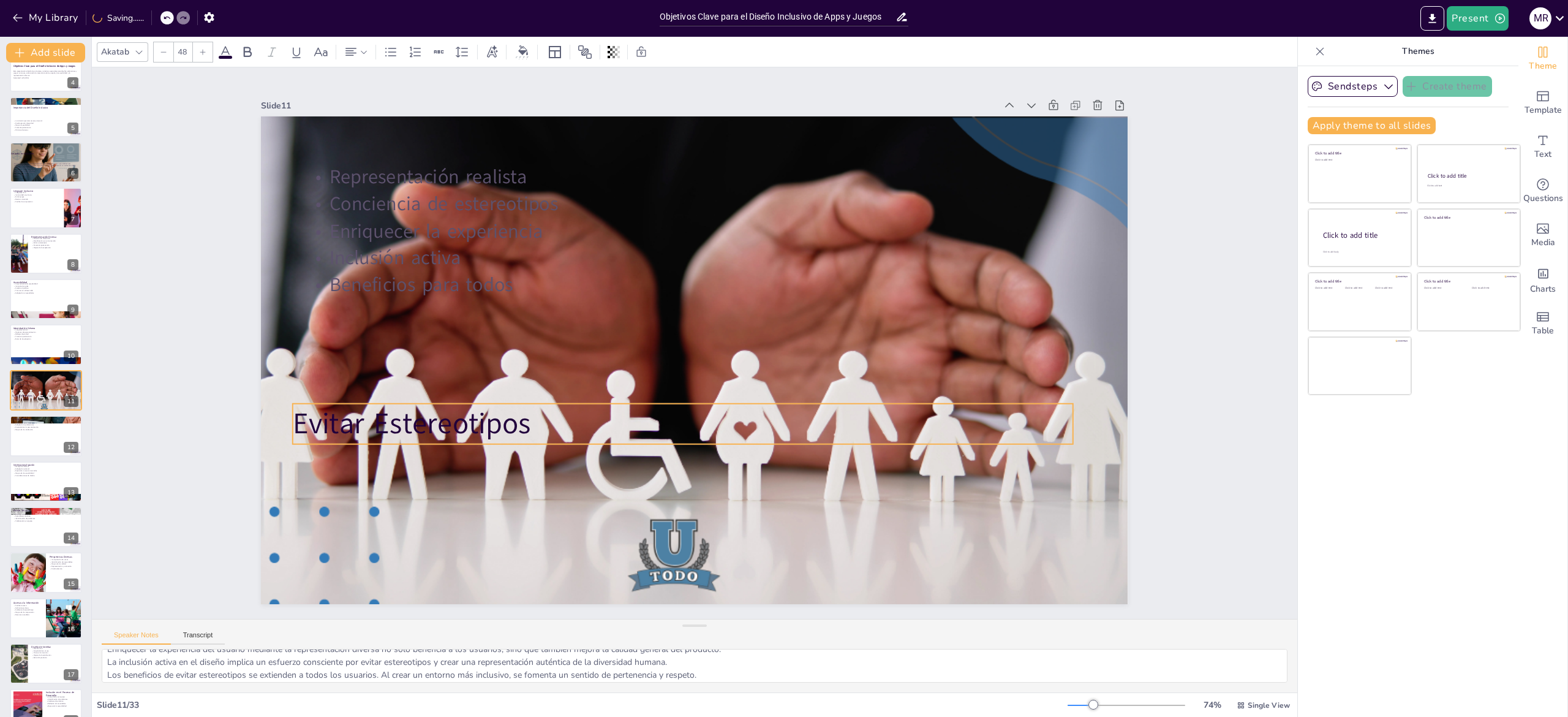
drag, startPoint x: 600, startPoint y: 225, endPoint x: 588, endPoint y: 433, distance: 208.3
click at [588, 570] on div "Evitar Estereotipos Representación realista Conciencia de estereotipos Enriquec…" at bounding box center [694, 570] width 867 height 0
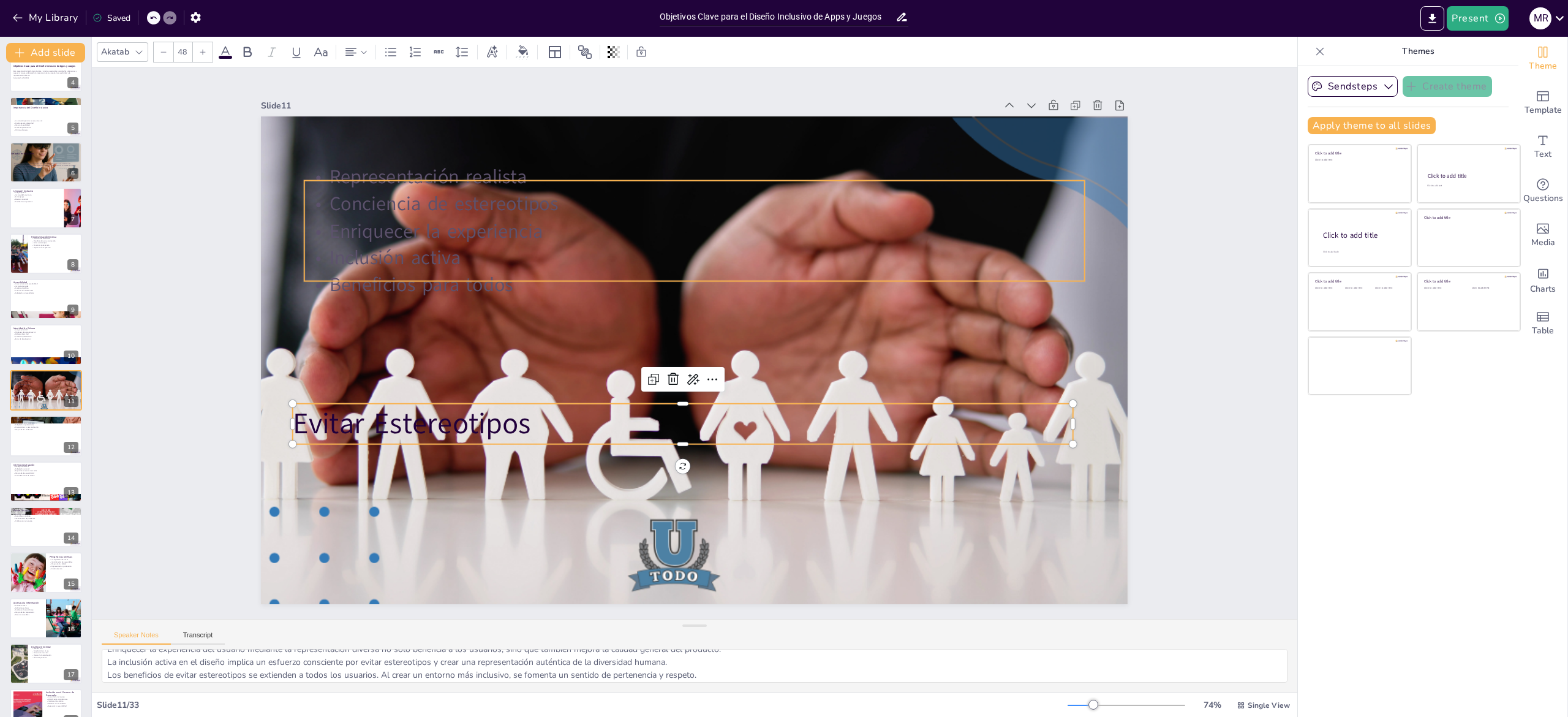
click at [675, 169] on p "Representación realista" at bounding box center [846, 275] width 342 height 724
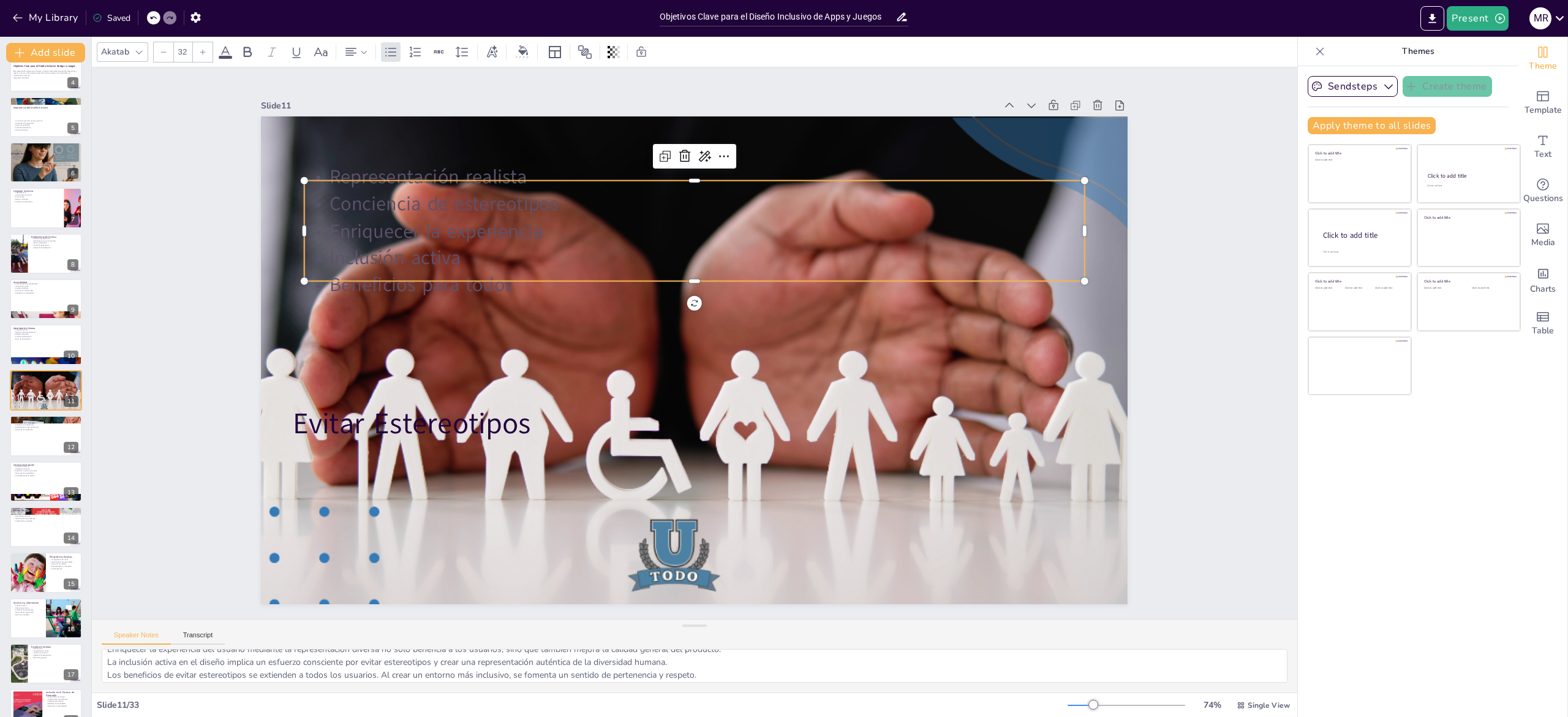
click at [346, 367] on p "Representación realista" at bounding box center [643, 501] width 750 height 267
click at [346, 174] on p "Representación realista" at bounding box center [643, 185] width 750 height 267
click at [693, 198] on p "Conciencia de estereotipos" at bounding box center [826, 300] width 266 height 750
click at [377, 198] on p "Conciencia de estereotipos" at bounding box center [625, 222] width 689 height 413
click at [377, 427] on p "Conciencia de estereotipos" at bounding box center [680, 482] width 779 height 109
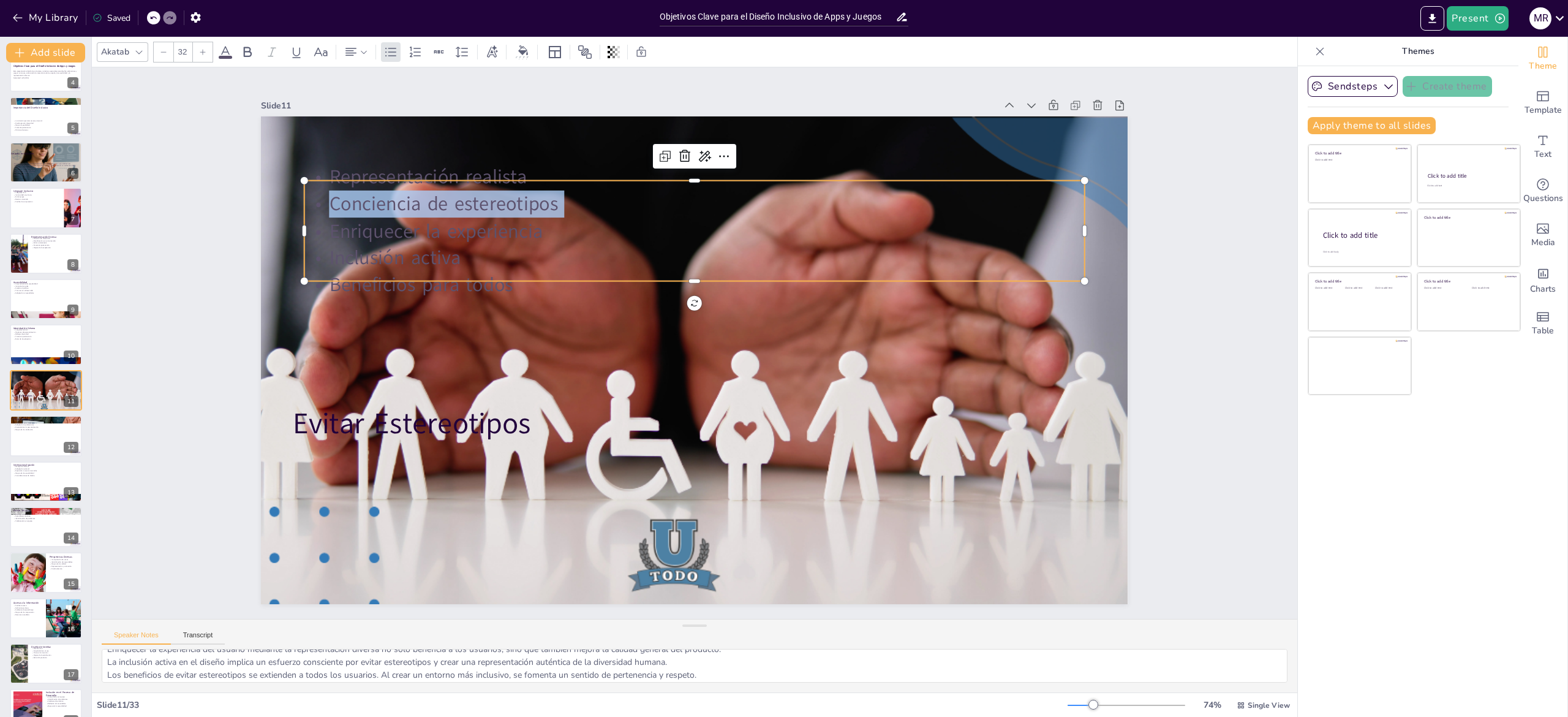
click at [377, 198] on p "Conciencia de estereotipos" at bounding box center [694, 204] width 780 height 27
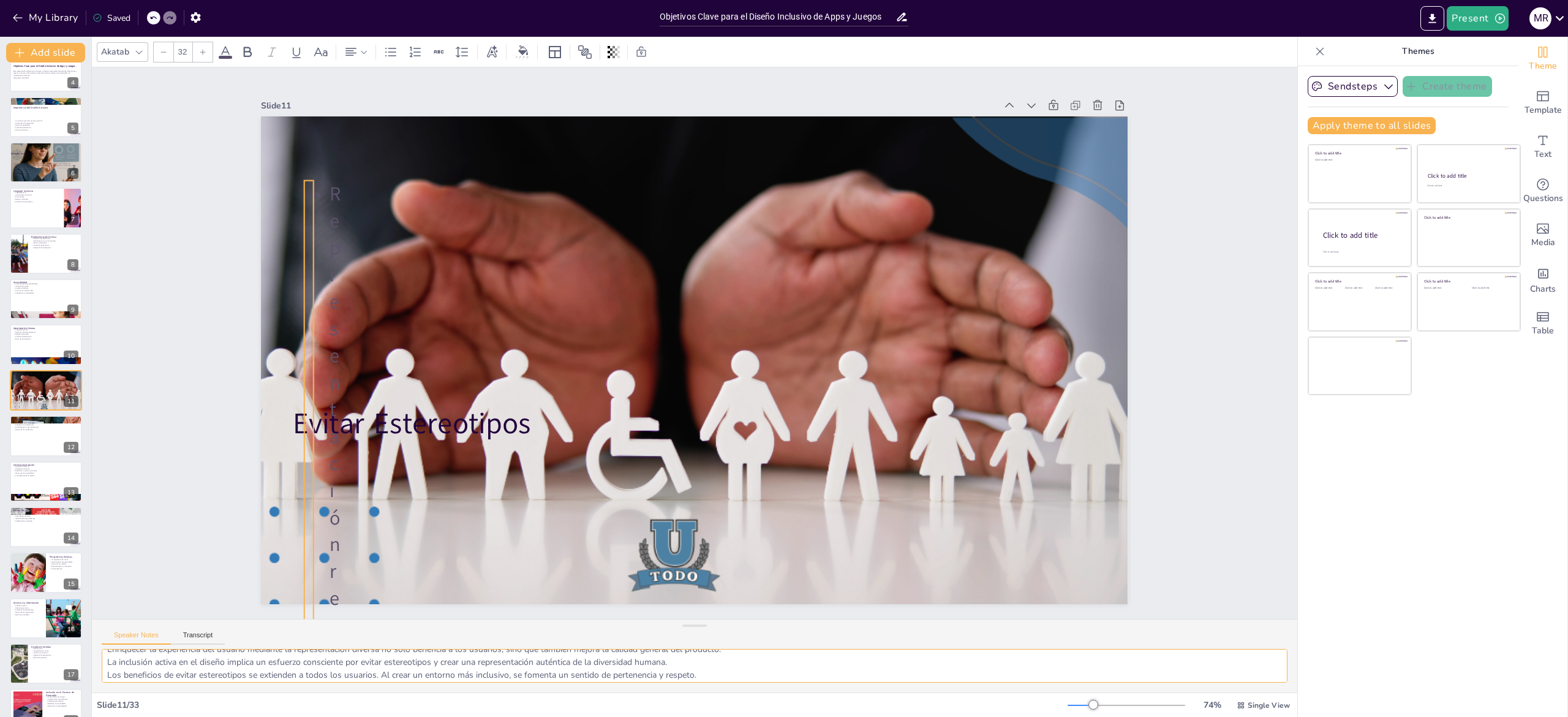
click at [165, 658] on textarea "La representación realista en el diseño es esencial para evitar estereotipos. E…" at bounding box center [694, 665] width 1186 height 33
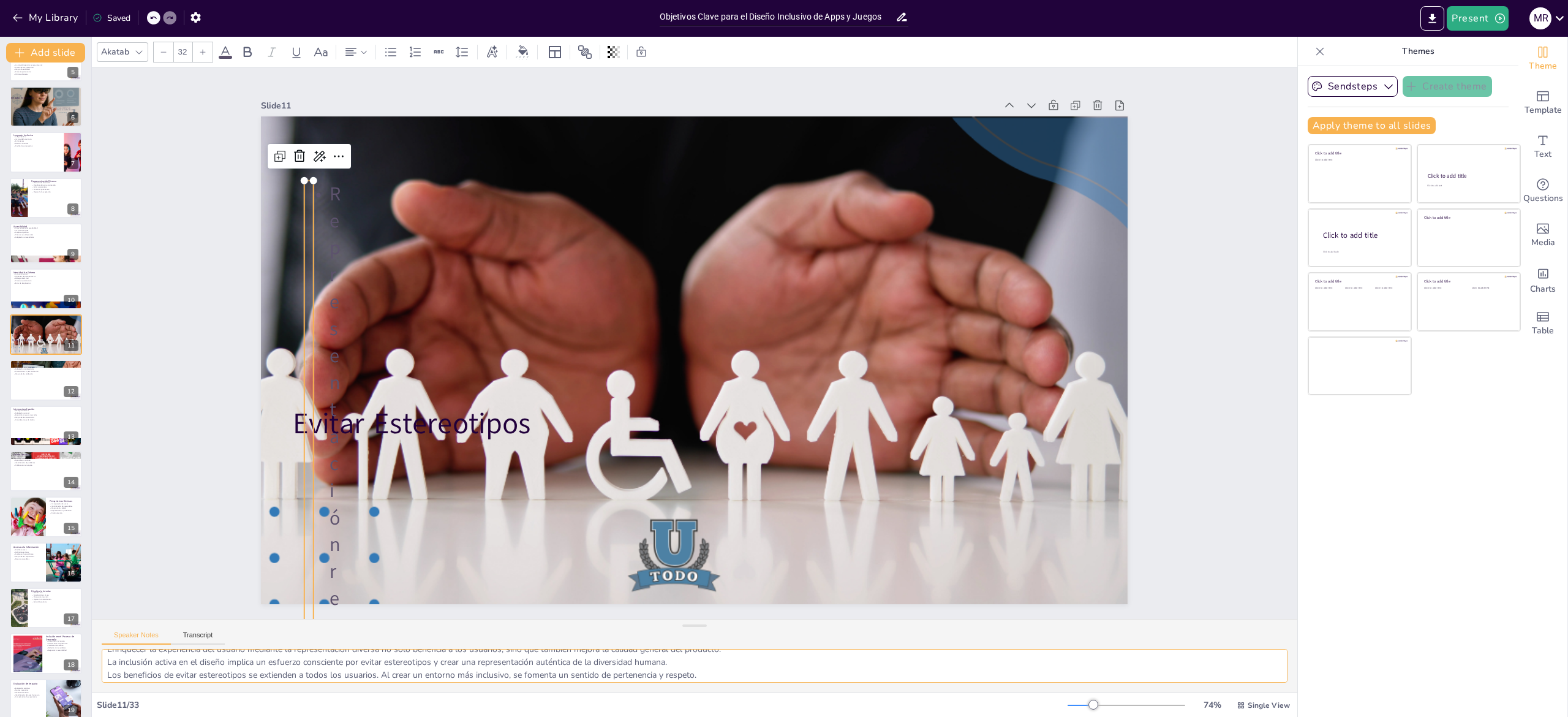
scroll to position [226, 0]
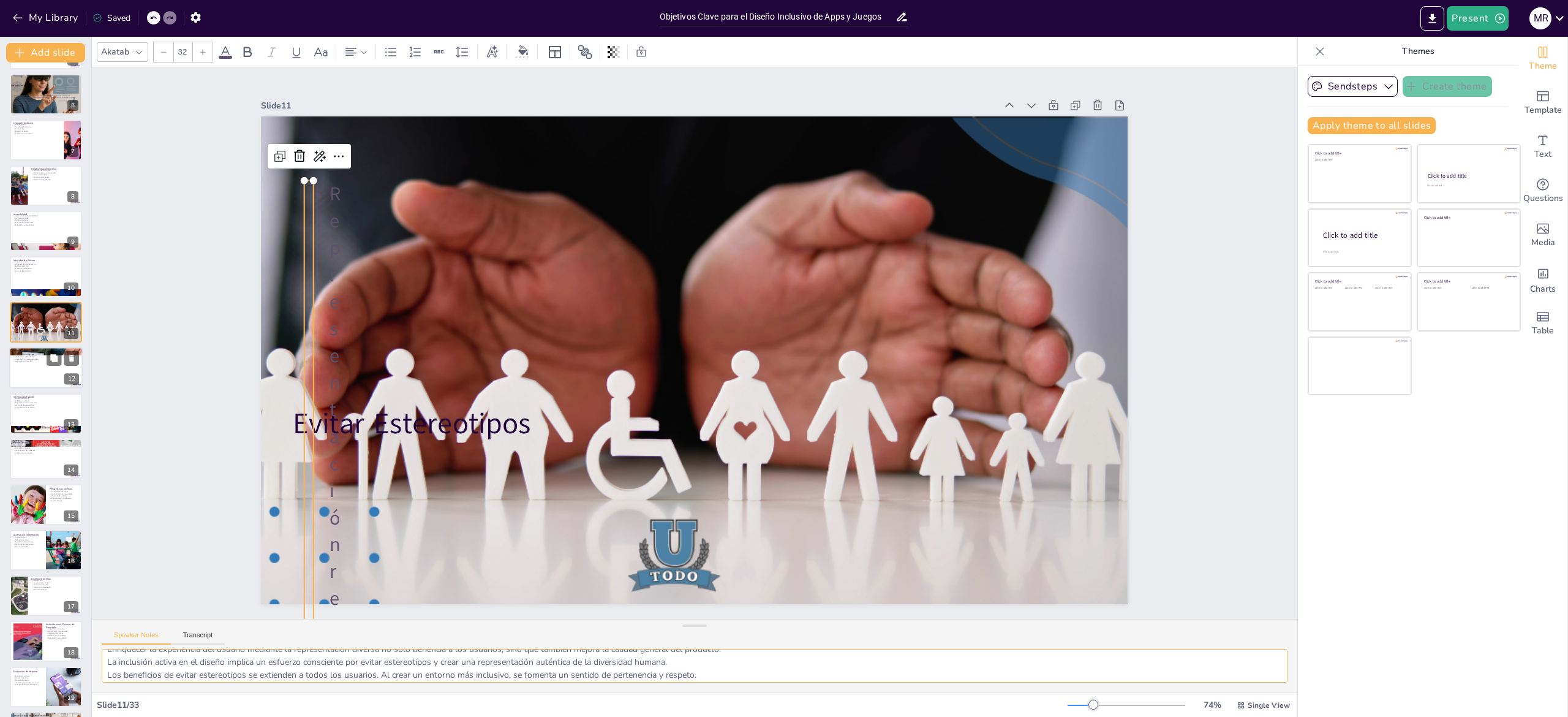
click at [30, 371] on div at bounding box center [46, 367] width 73 height 42
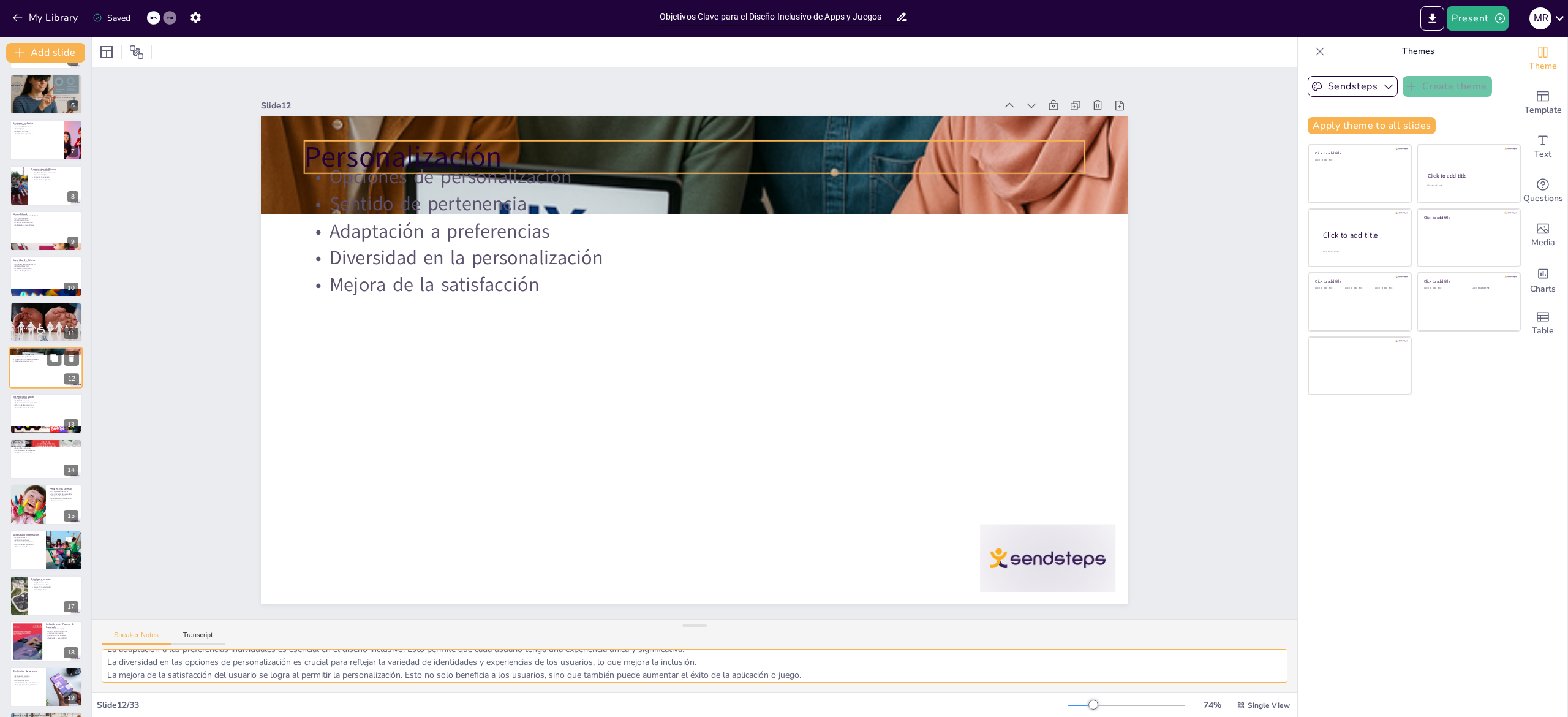
scroll to position [204, 0]
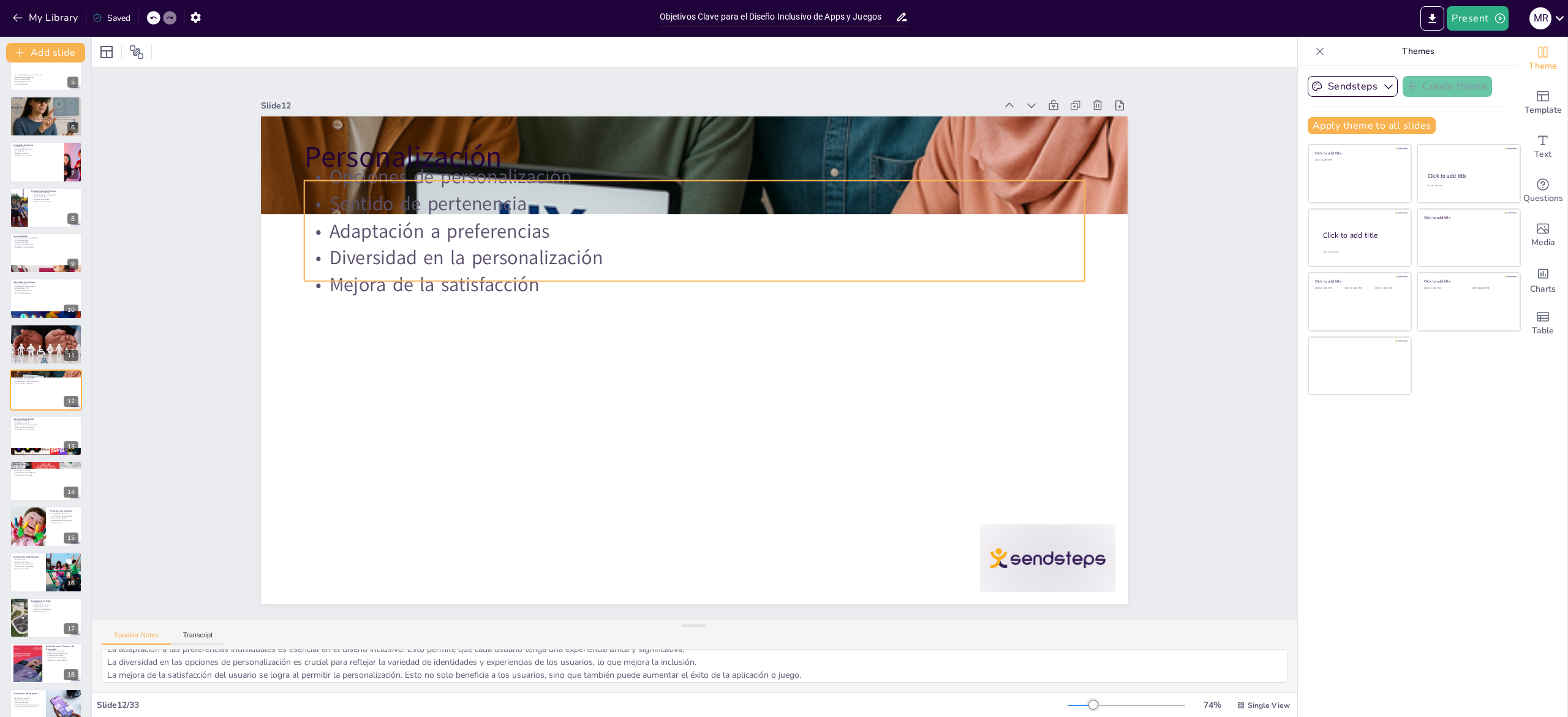
click at [497, 268] on p "Mejora de la satisfacción" at bounding box center [644, 372] width 414 height 689
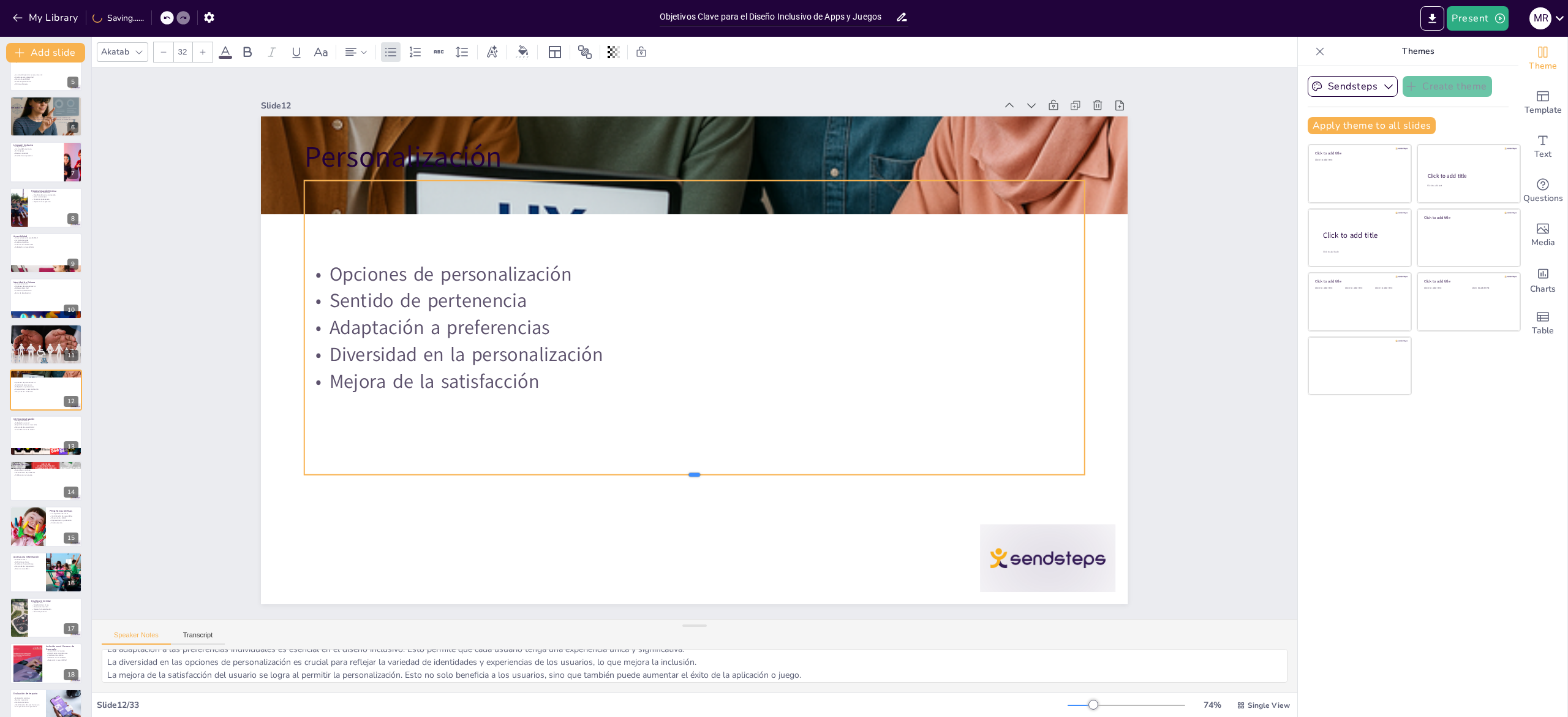
drag, startPoint x: 718, startPoint y: 275, endPoint x: 720, endPoint y: 470, distance: 195.0
click at [720, 470] on div at bounding box center [680, 478] width 777 height 91
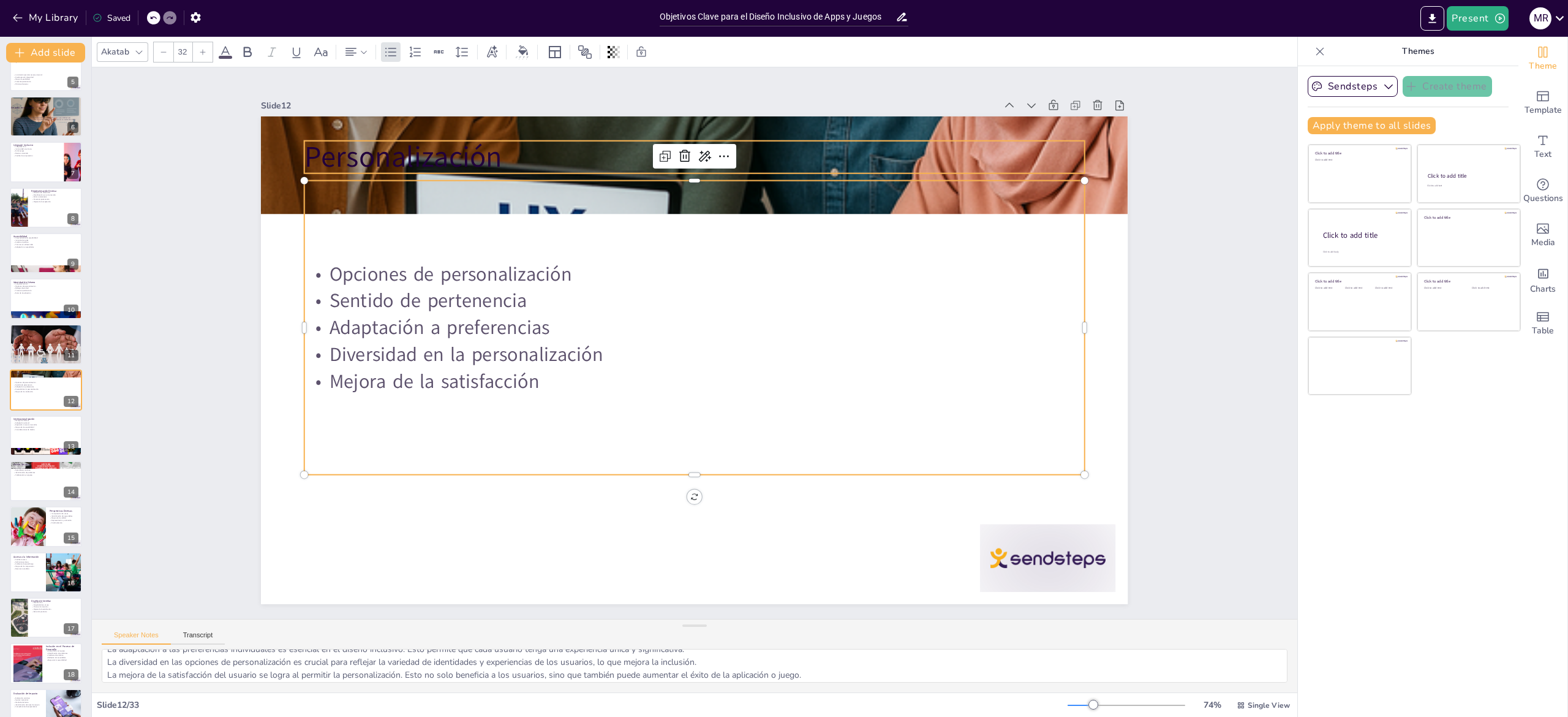
click at [411, 137] on p "Personalización" at bounding box center [618, 173] width 729 height 354
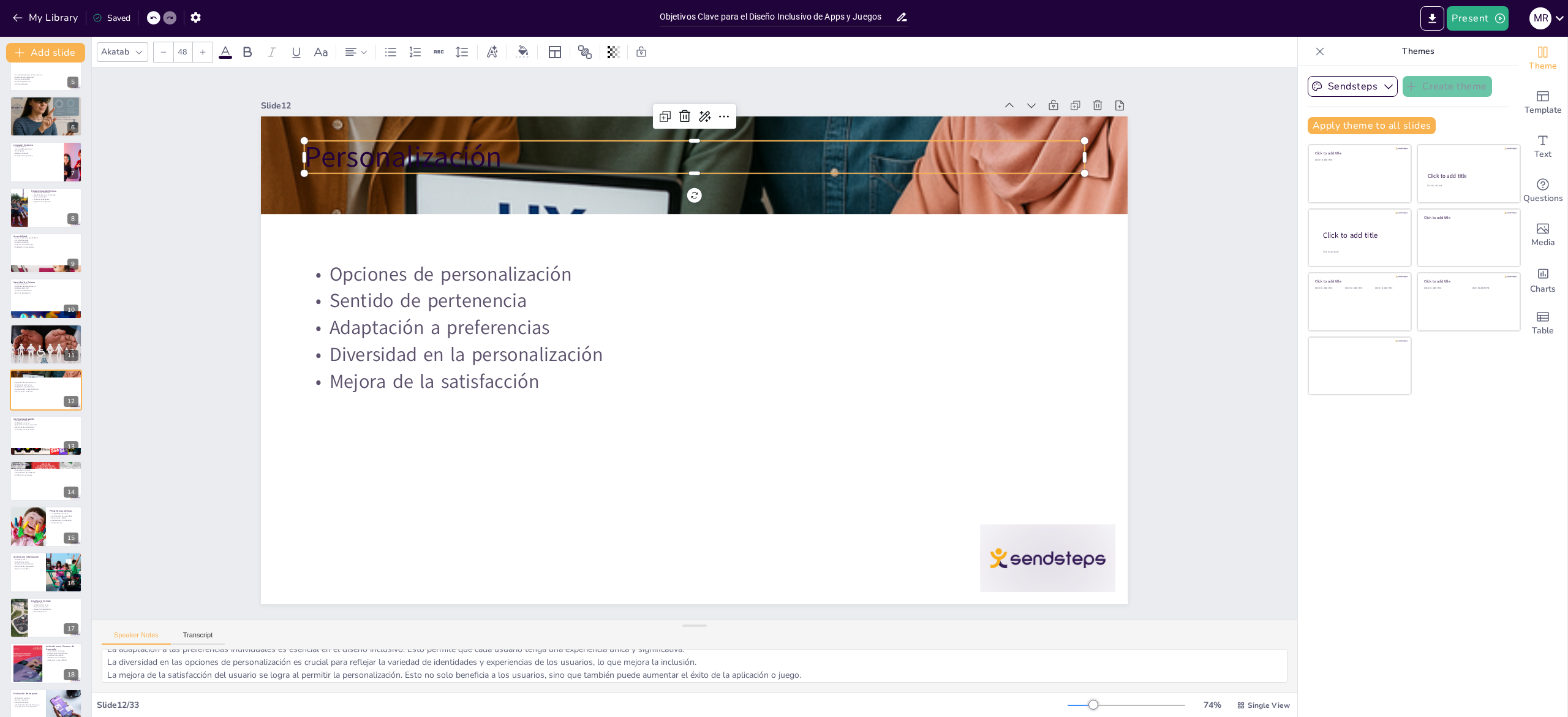
click at [411, 137] on p "Personalización" at bounding box center [543, 234] width 491 height 655
click at [411, 137] on p "Personalización" at bounding box center [674, 158] width 780 height 122
click at [411, 467] on p "Personalización" at bounding box center [713, 528] width 780 height 122
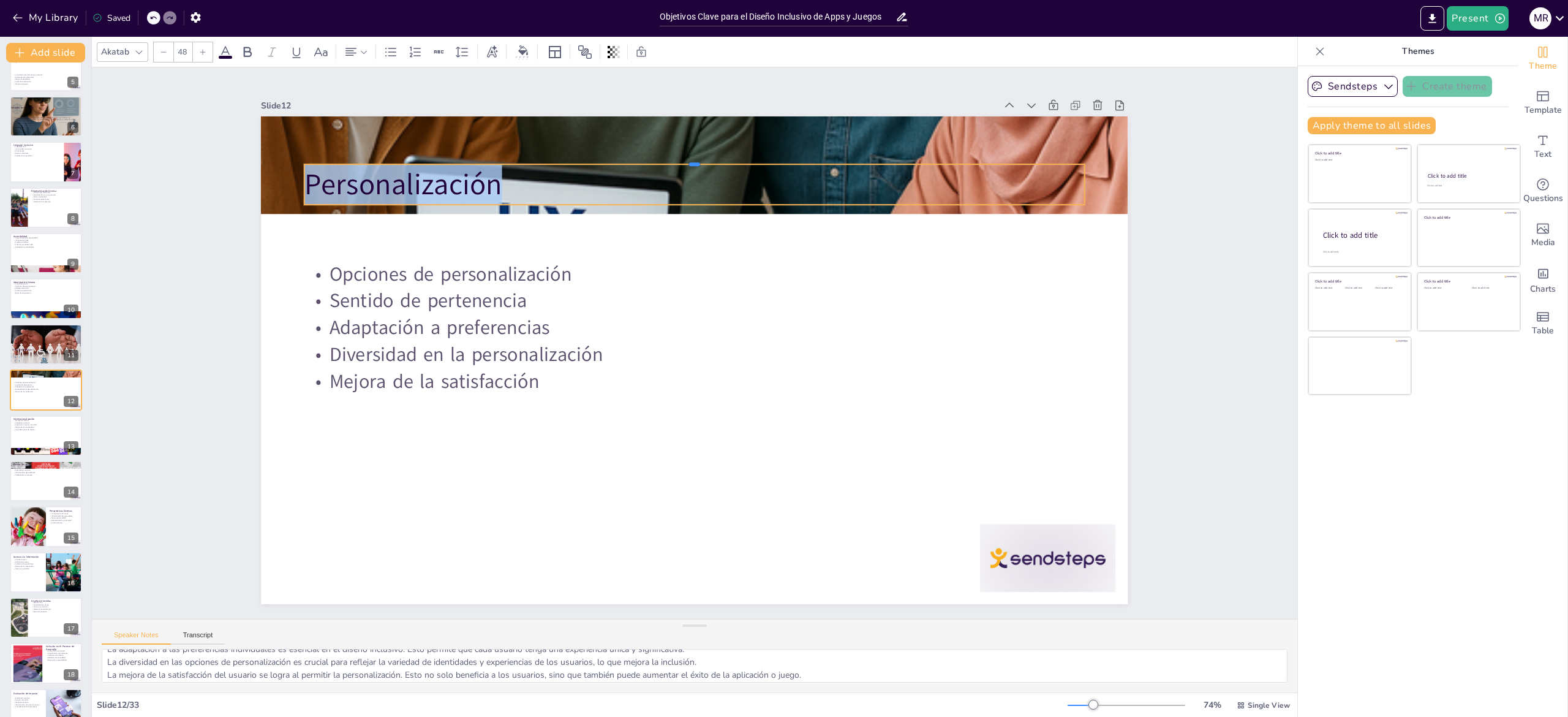
drag, startPoint x: 625, startPoint y: 127, endPoint x: 633, endPoint y: 540, distance: 413.1
click at [633, 540] on div "Opciones de personalización Sentido de pertenencia Adaptación a preferencias Di…" at bounding box center [691, 360] width 950 height 658
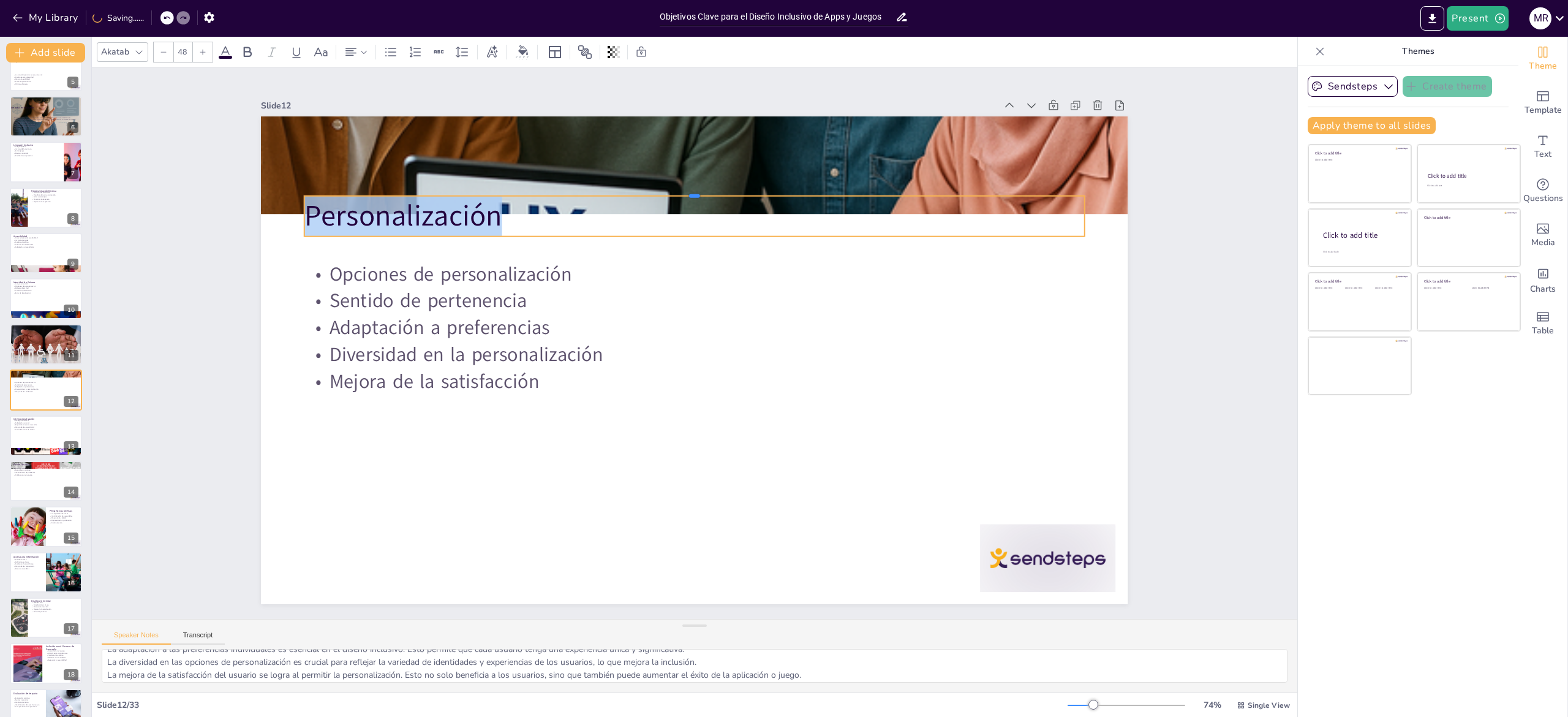
drag, startPoint x: 751, startPoint y: 154, endPoint x: 760, endPoint y: 266, distance: 112.4
click at [760, 266] on div "Opciones de personalización Sentido de pertenencia Adaptación a preferencias Di…" at bounding box center [712, 342] width 488 height 867
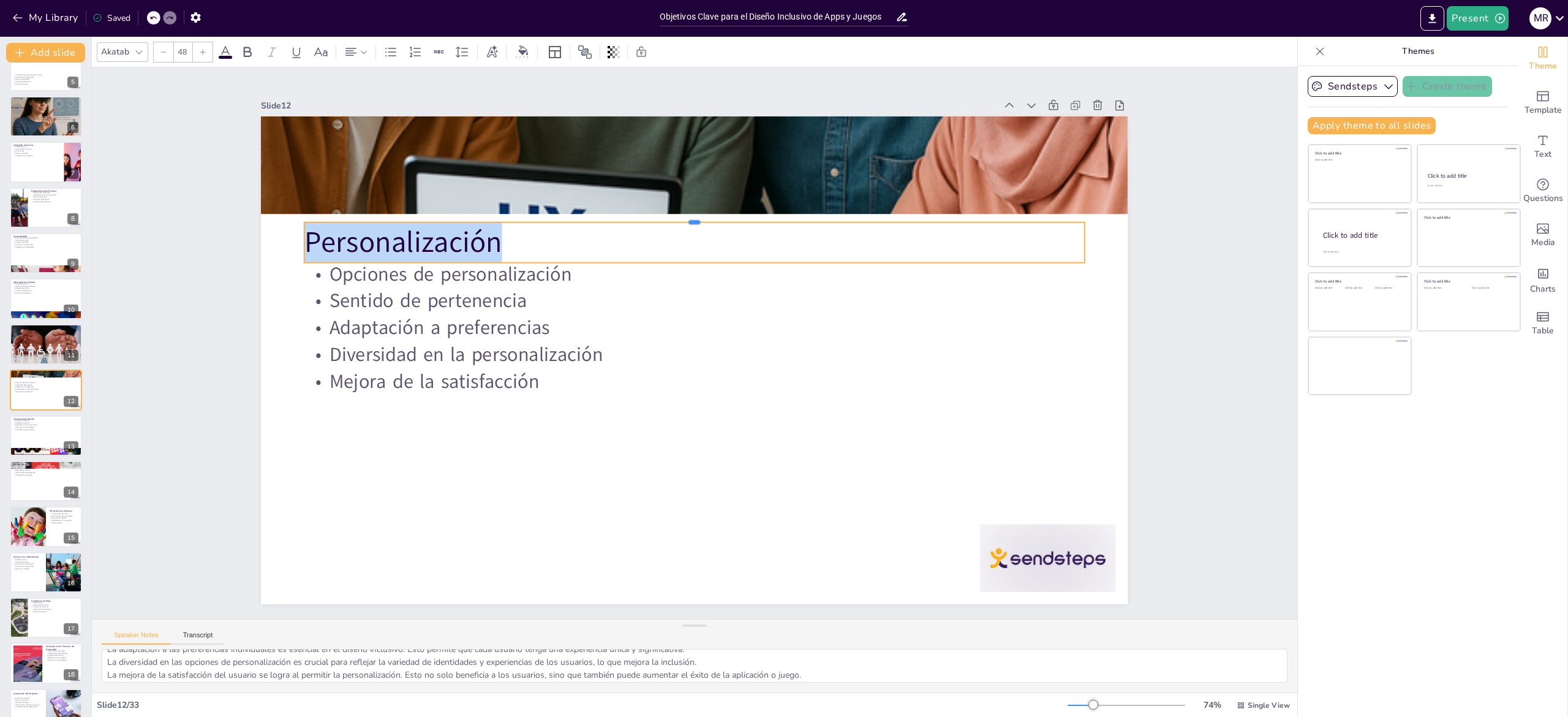
drag, startPoint x: 809, startPoint y: 185, endPoint x: 809, endPoint y: 212, distance: 27.0
click at [809, 464] on div at bounding box center [694, 469] width 780 height 10
click at [740, 470] on div at bounding box center [678, 350] width 798 height 990
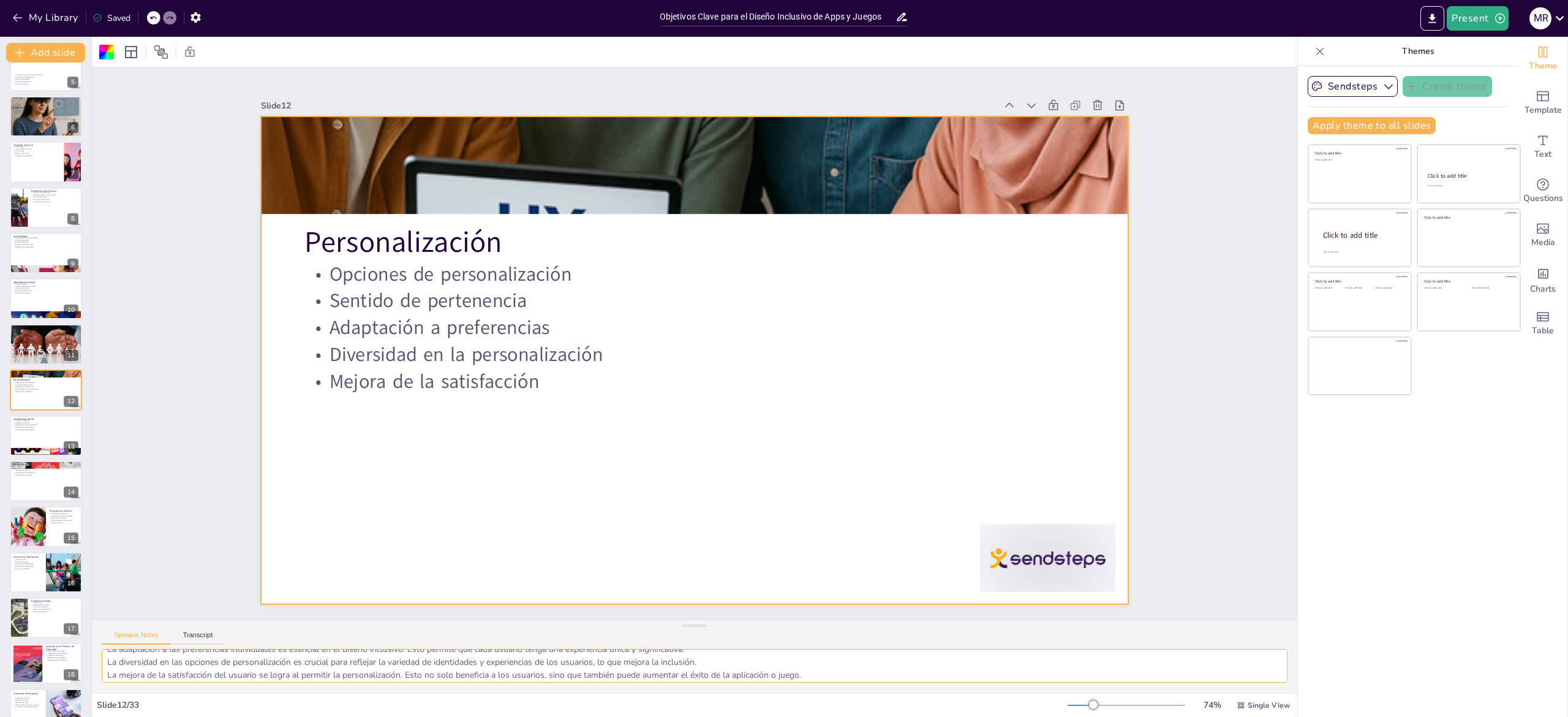
click at [143, 654] on textarea "Ofrecer opciones de personalización es fundamental para un diseño inclusivo. Es…" at bounding box center [694, 665] width 1186 height 33
click at [25, 440] on div at bounding box center [46, 436] width 73 height 42
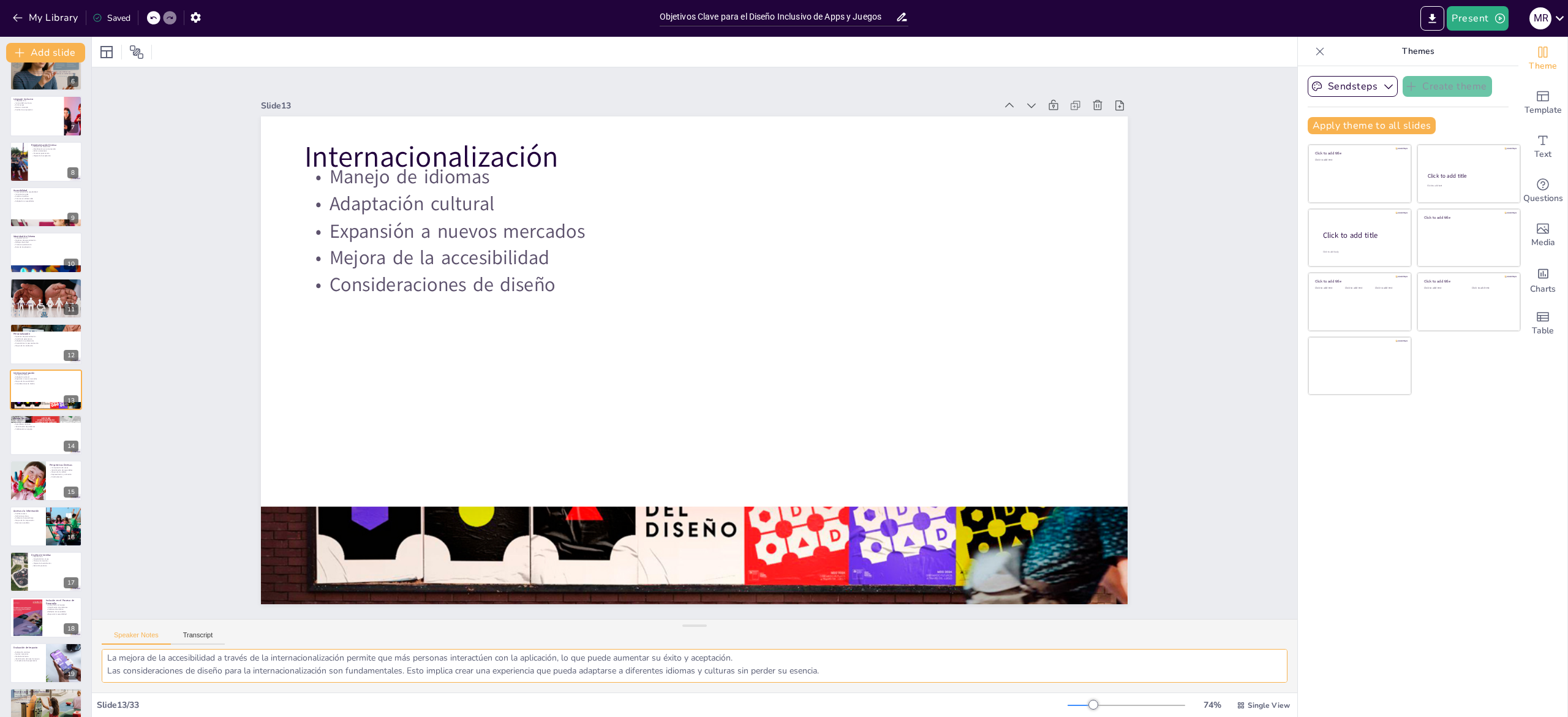
click at [165, 707] on div "Slide 1 Objetivos Clave para el Diseño Inclusivo de Apps y Juegos Esta presenta…" at bounding box center [694, 376] width 1205 height 680
click at [34, 439] on div at bounding box center [46, 435] width 73 height 42
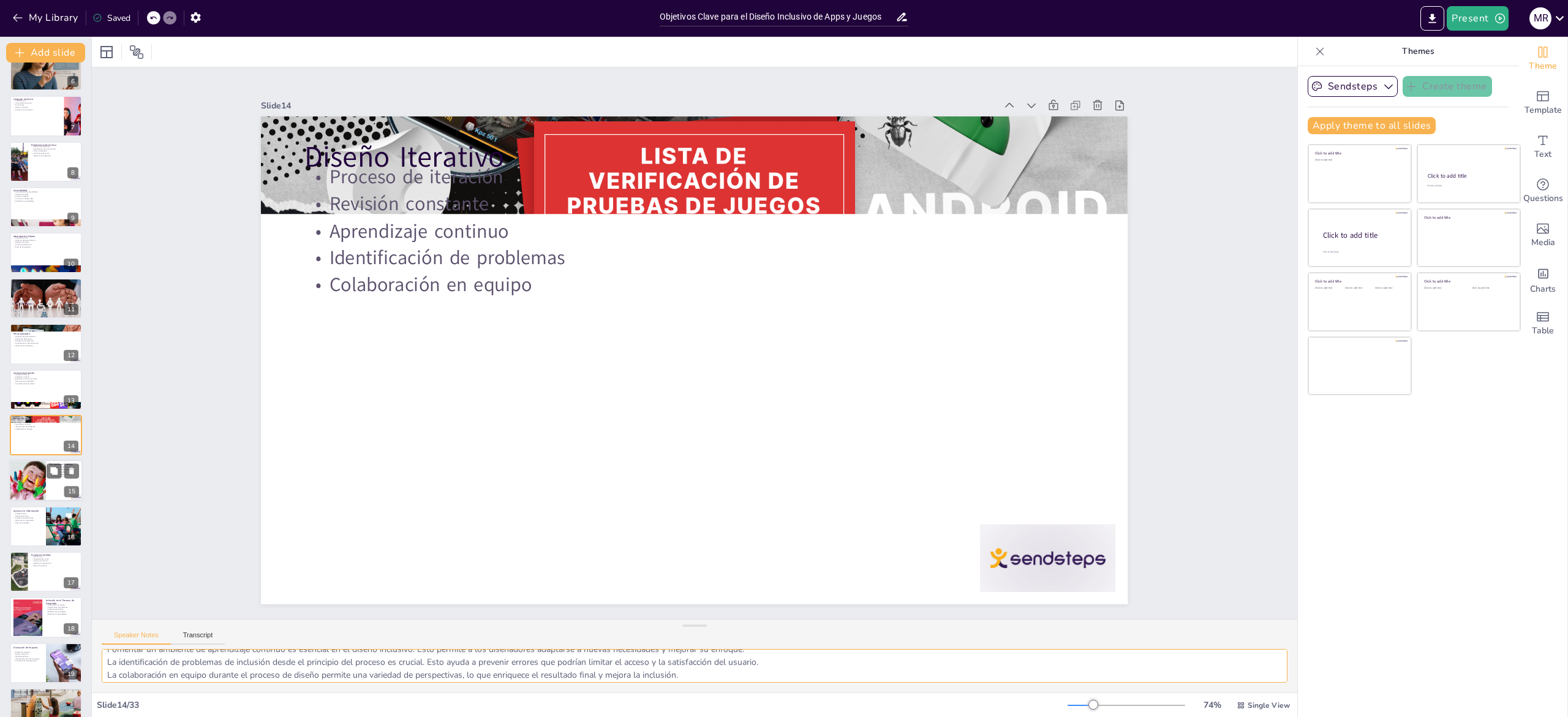
scroll to position [295, 0]
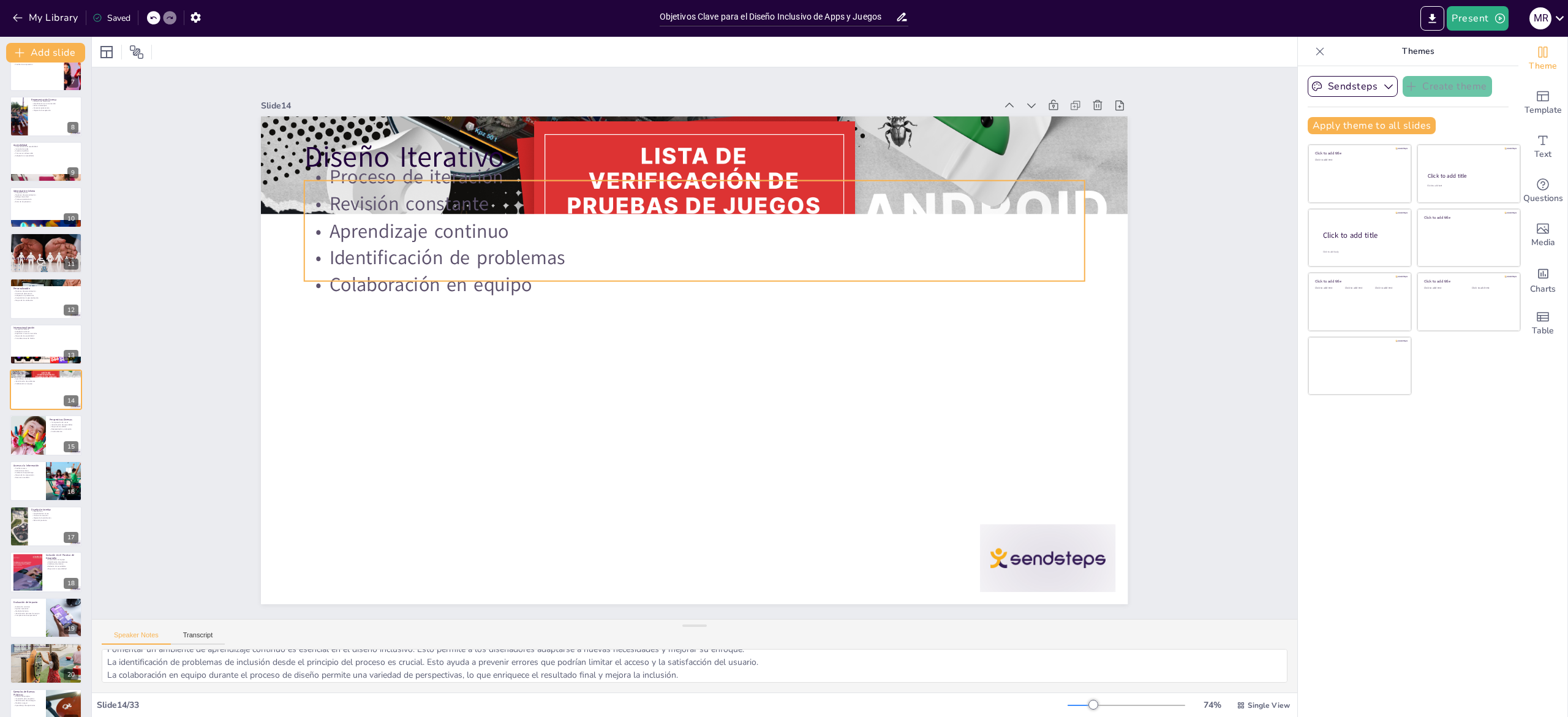
click at [506, 289] on p "Colaboración en equipo" at bounding box center [639, 361] width 267 height 750
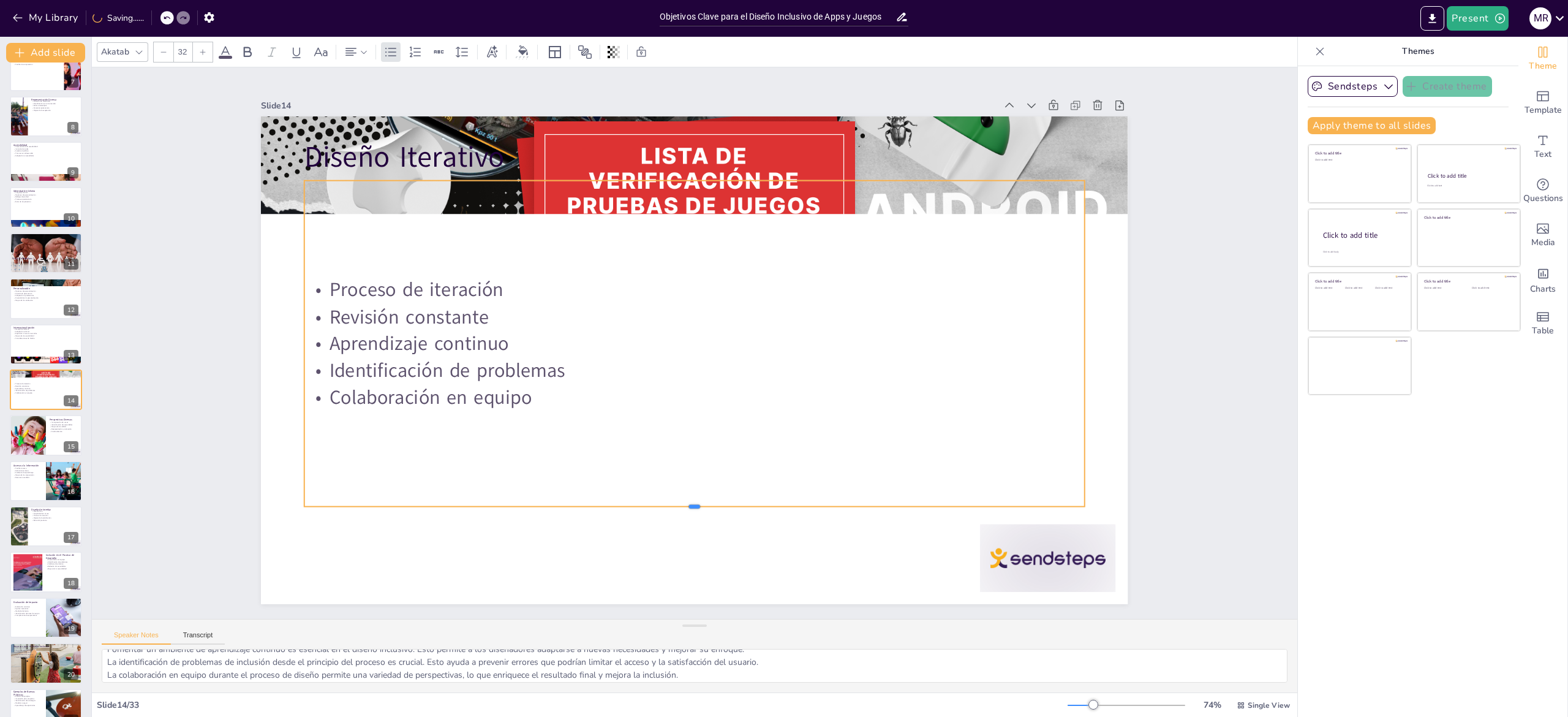
drag, startPoint x: 635, startPoint y: 271, endPoint x: 616, endPoint y: 497, distance: 226.8
click at [616, 497] on div at bounding box center [530, 307] width 172 height 765
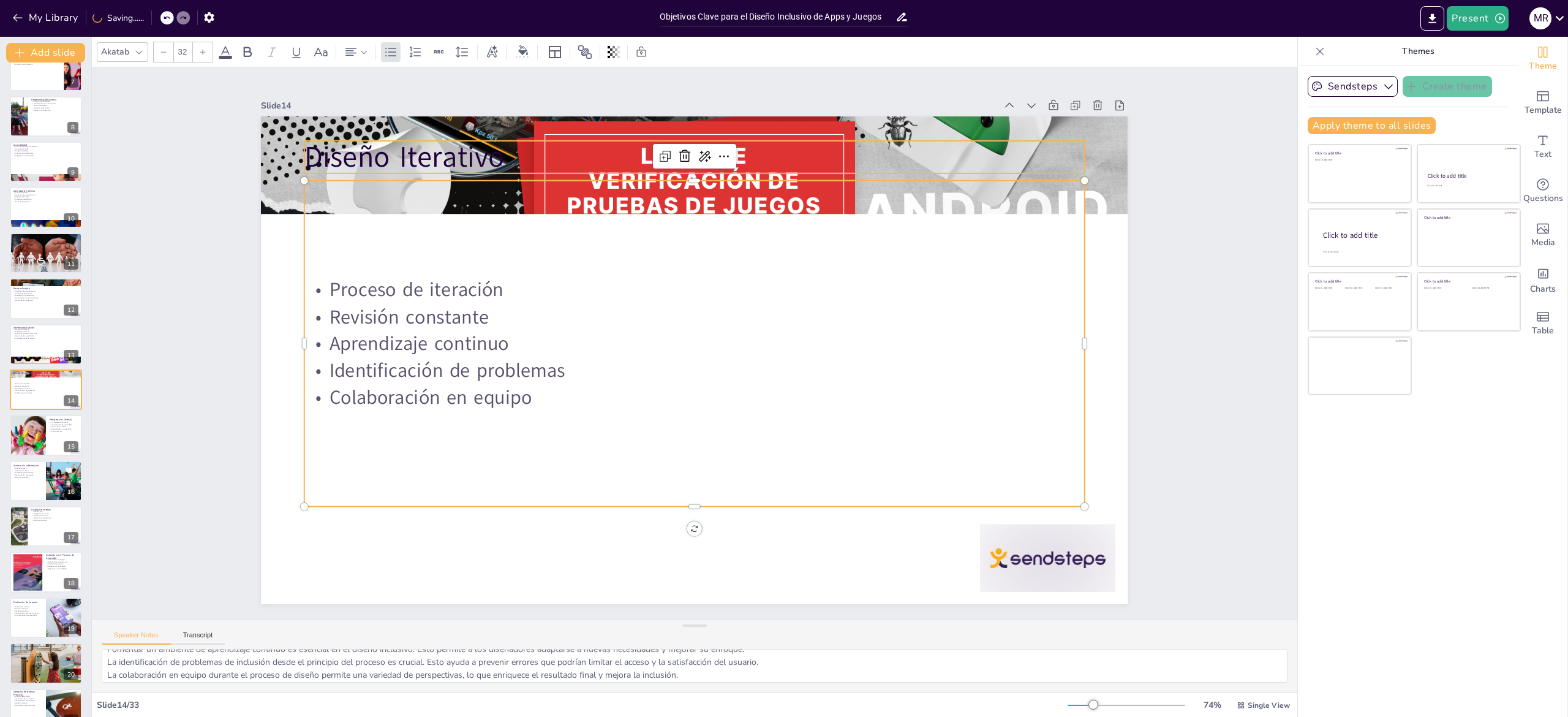
click at [557, 144] on p "Diseño Iterativo" at bounding box center [832, 218] width 552 height 607
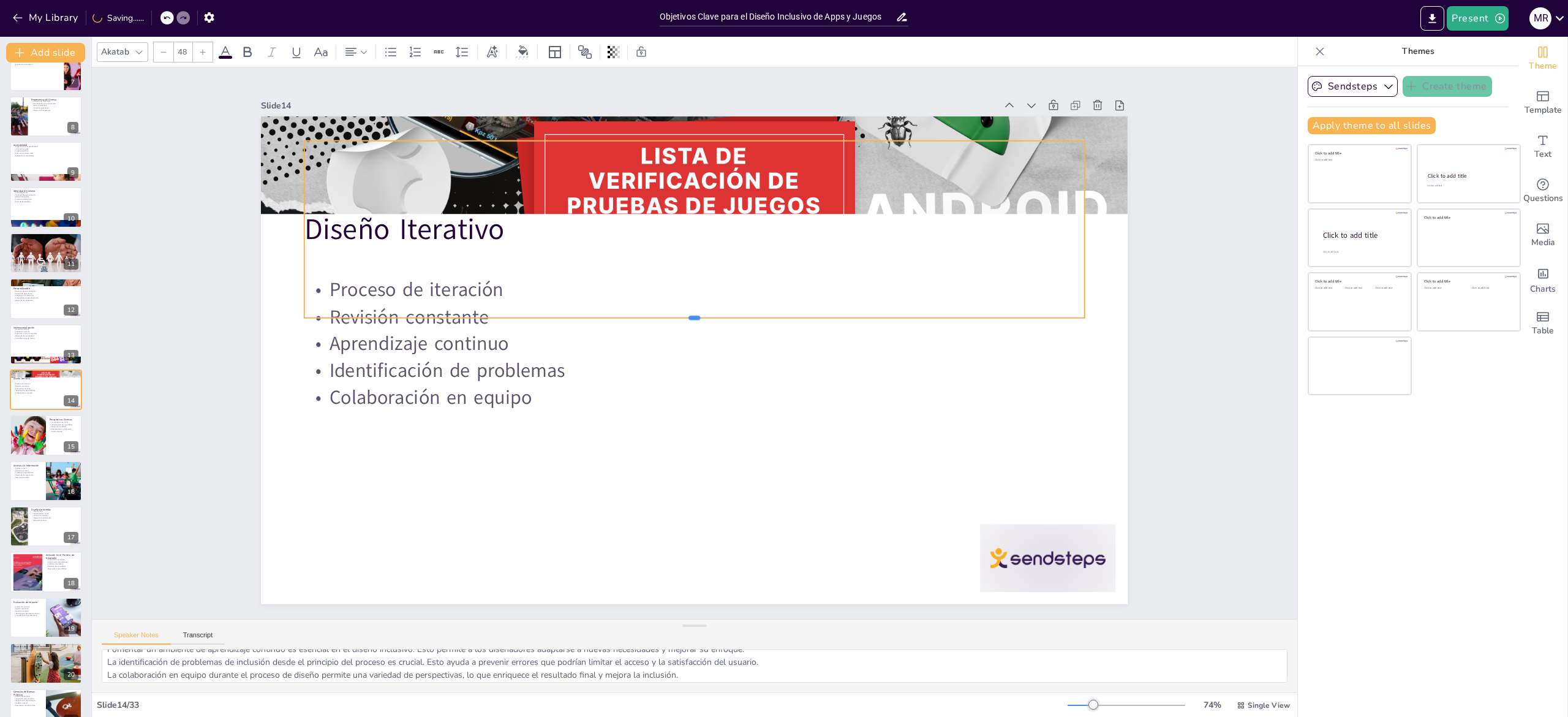
drag, startPoint x: 521, startPoint y: 164, endPoint x: 523, endPoint y: 308, distance: 144.0
click at [523, 308] on div at bounding box center [678, 355] width 466 height 637
click at [155, 469] on div "Slide 1 Objetivos Clave para el Diseño Inclusivo de Apps y Juegos Esta presenta…" at bounding box center [694, 344] width 1217 height 1265
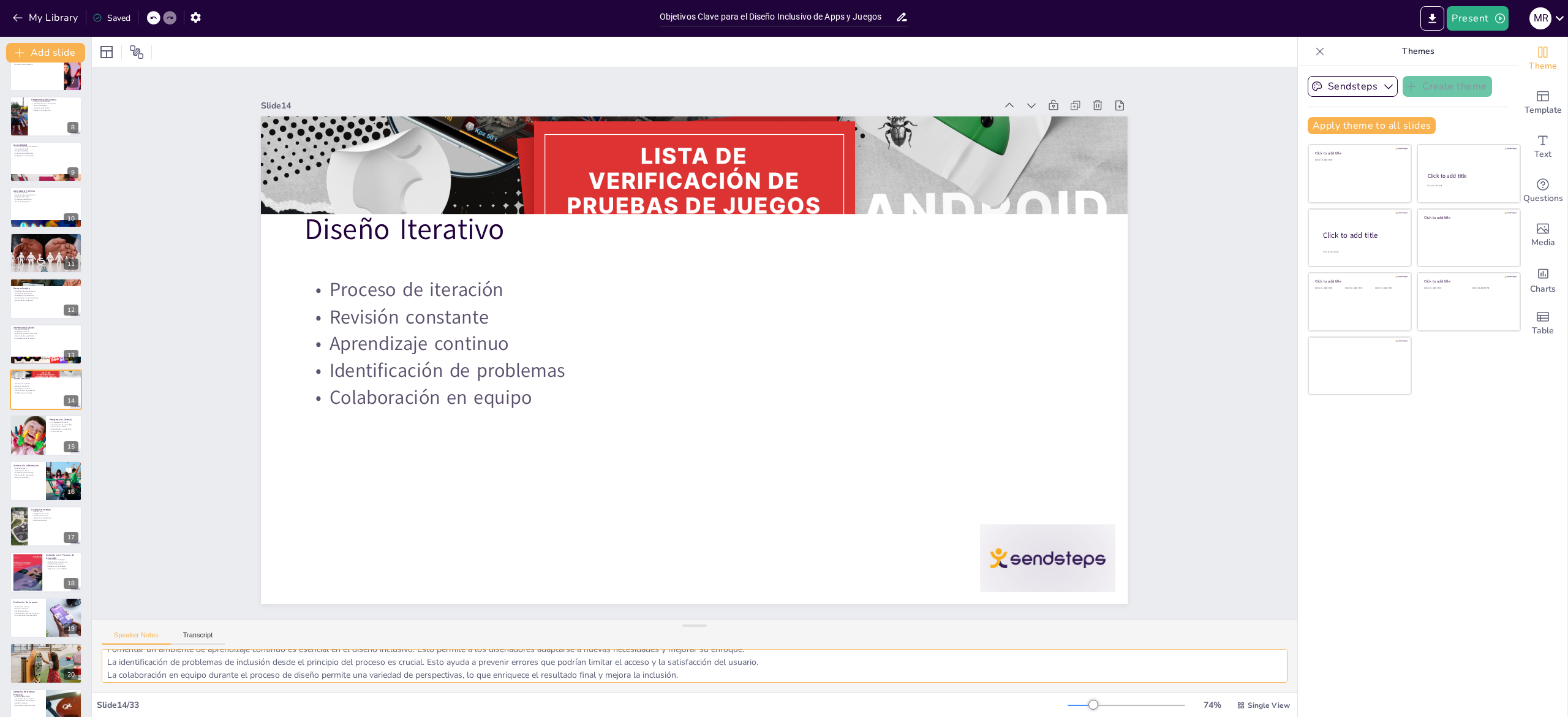
click at [139, 667] on textarea "Un proceso de iteración es fundamental para el diseño inclusivo. Esto permite a…" at bounding box center [694, 665] width 1186 height 33
click at [18, 434] on div at bounding box center [27, 436] width 48 height 42
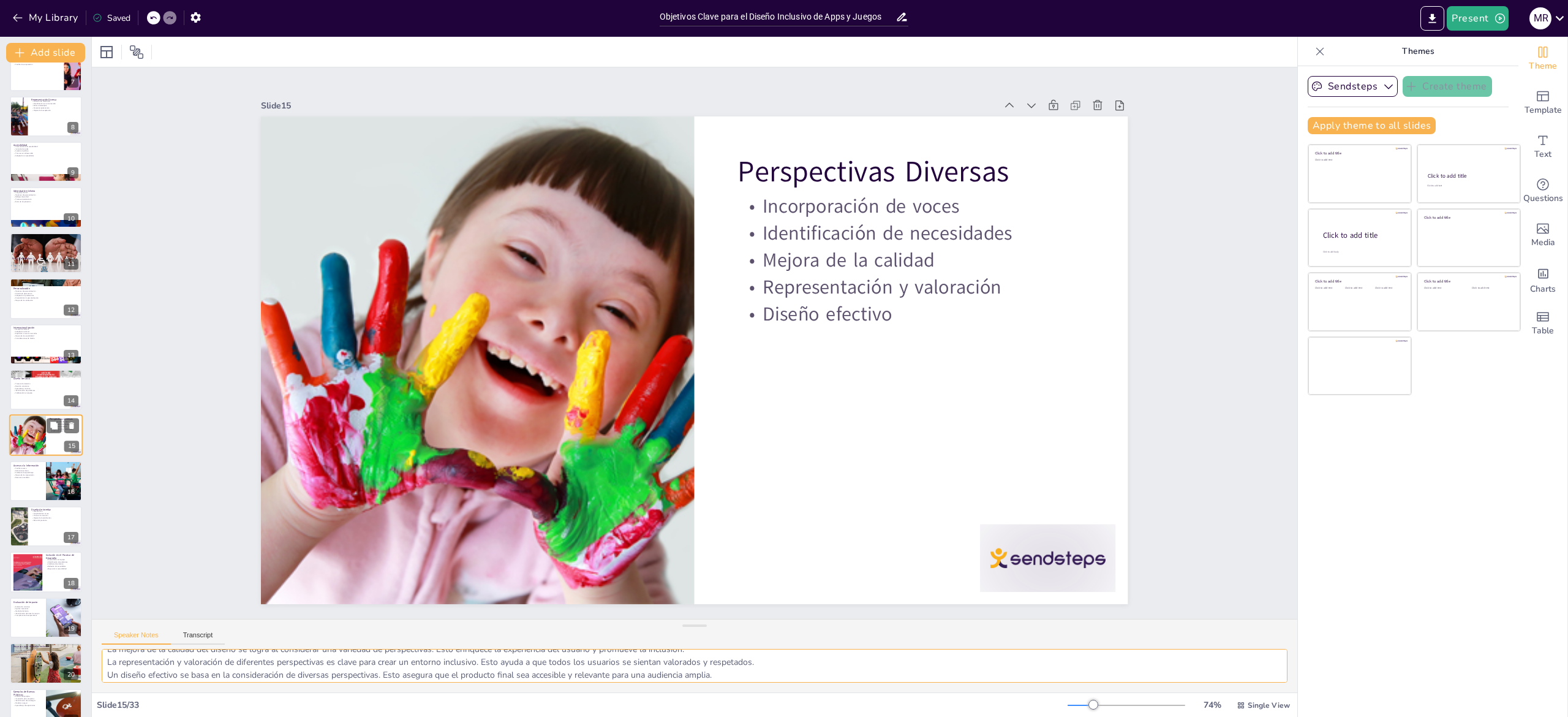
scroll to position [341, 0]
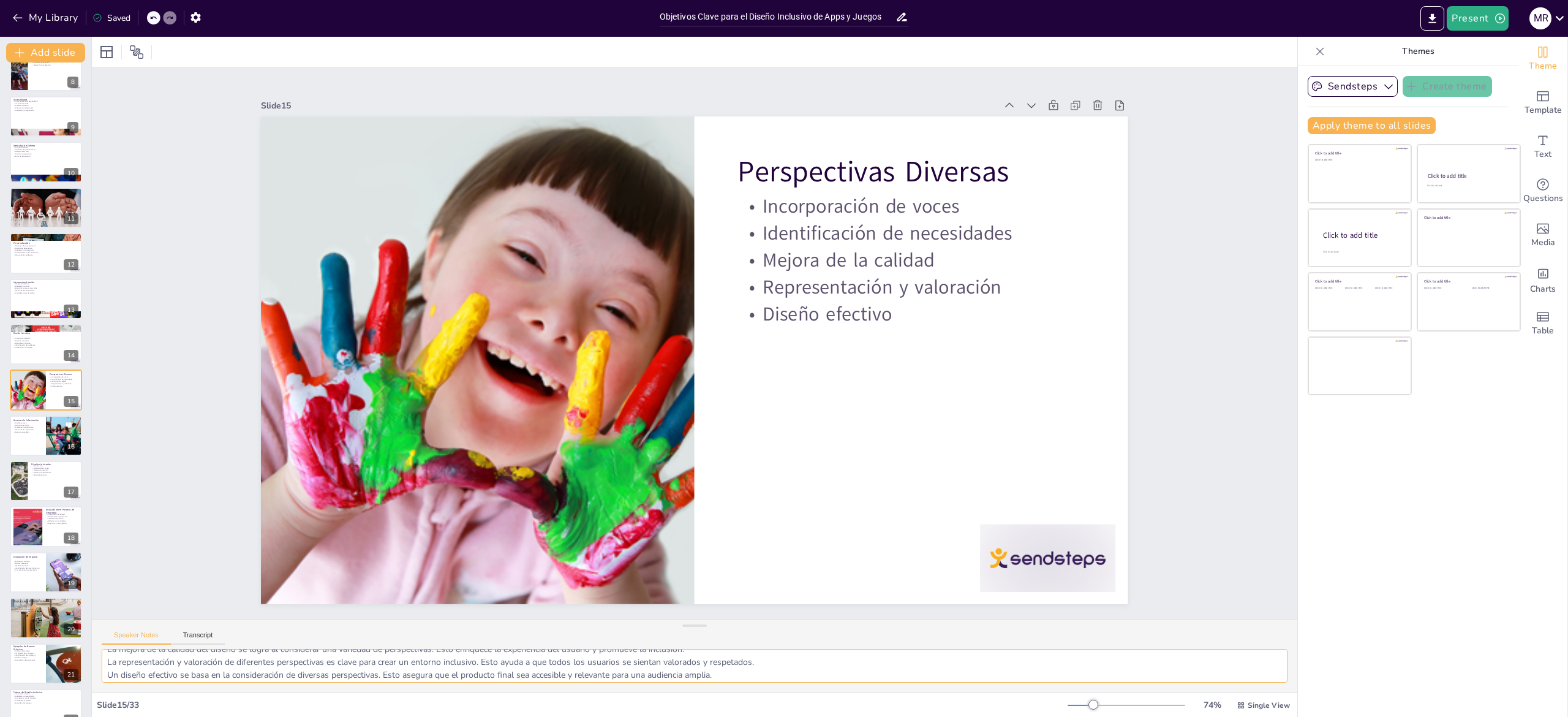
click at [149, 667] on textarea "La incorporación de voces diversas en el proceso de diseño es esencial. Esto ay…" at bounding box center [694, 665] width 1186 height 33
click at [33, 437] on div at bounding box center [46, 436] width 73 height 42
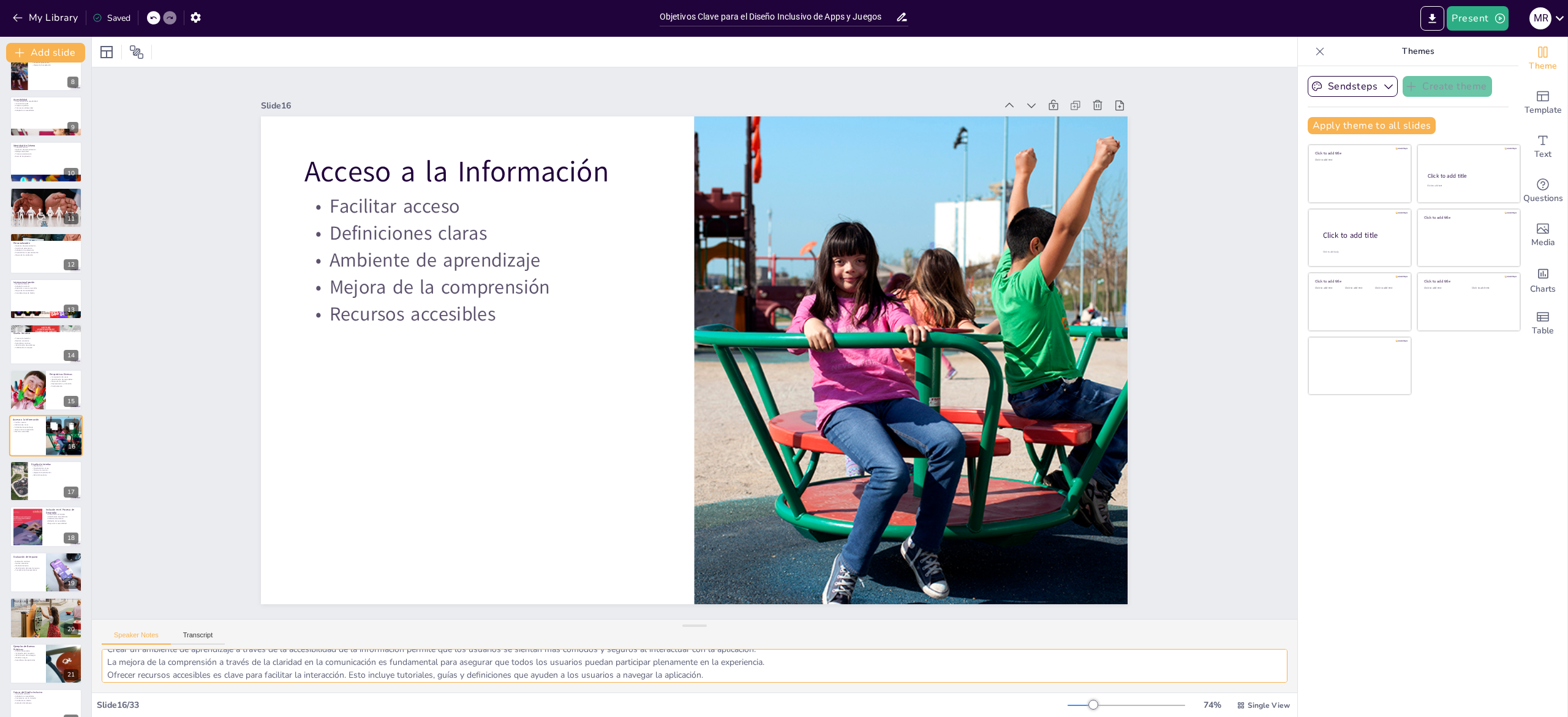
scroll to position [386, 0]
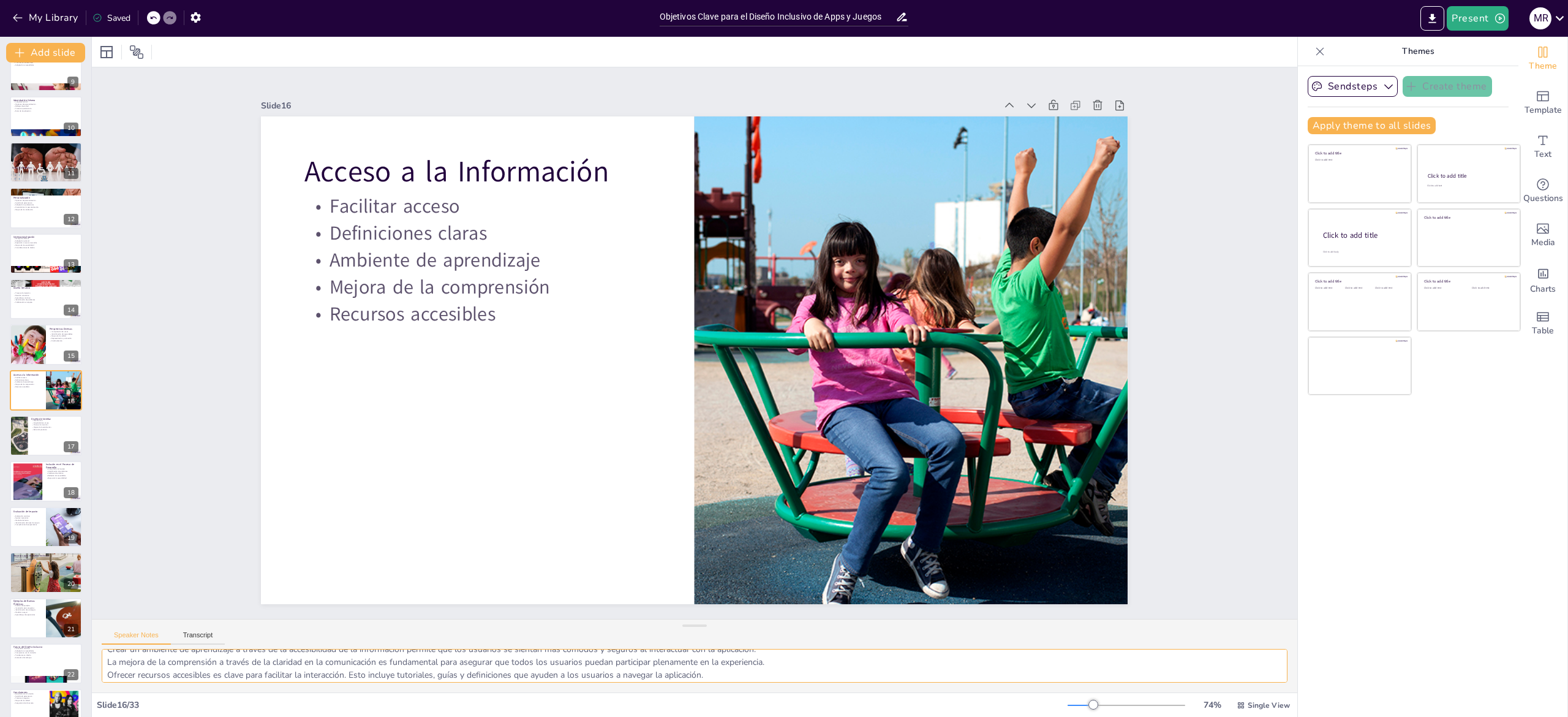
click at [194, 674] on textarea "Facilitar el acceso a la información es crucial para asegurar que todos los usu…" at bounding box center [694, 665] width 1186 height 33
click at [15, 447] on div at bounding box center [18, 436] width 62 height 42
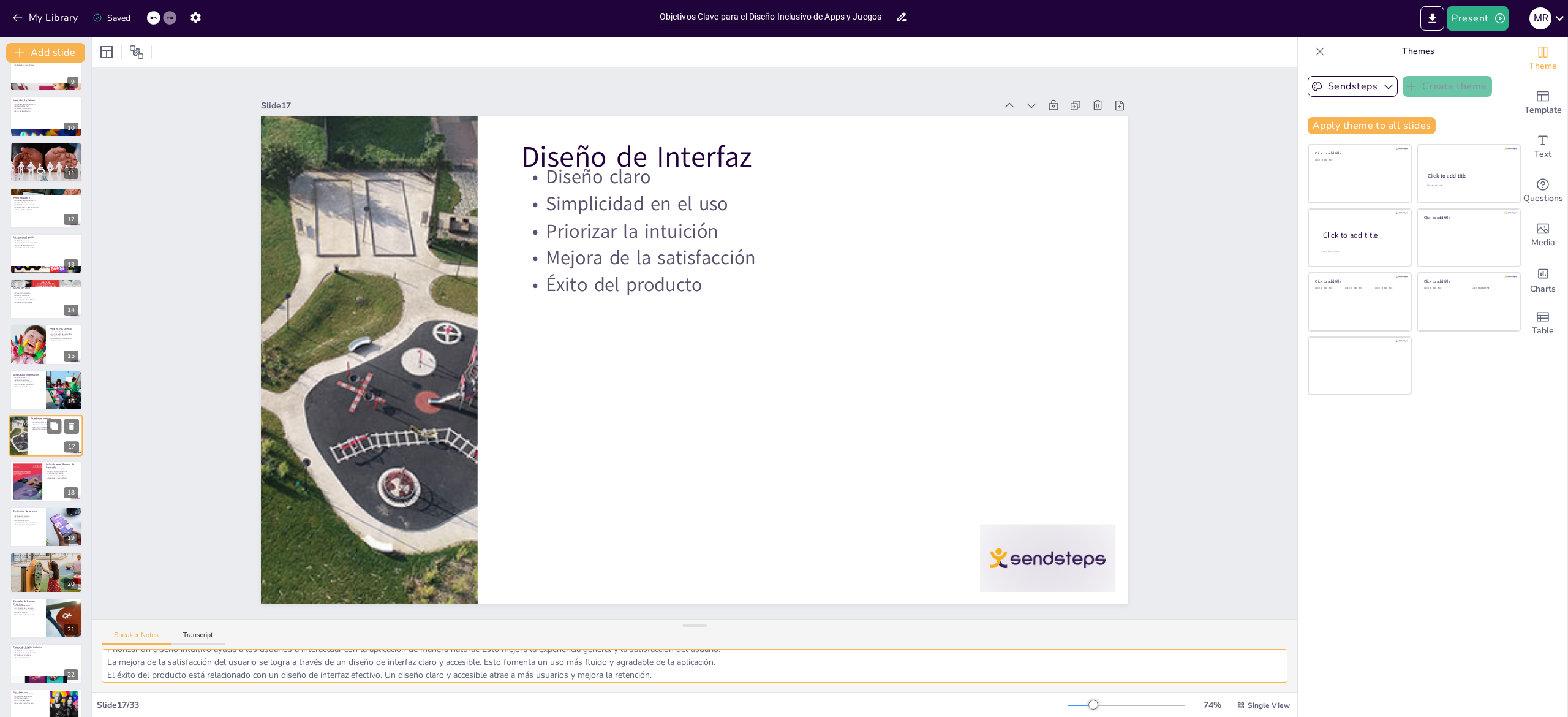
scroll to position [432, 0]
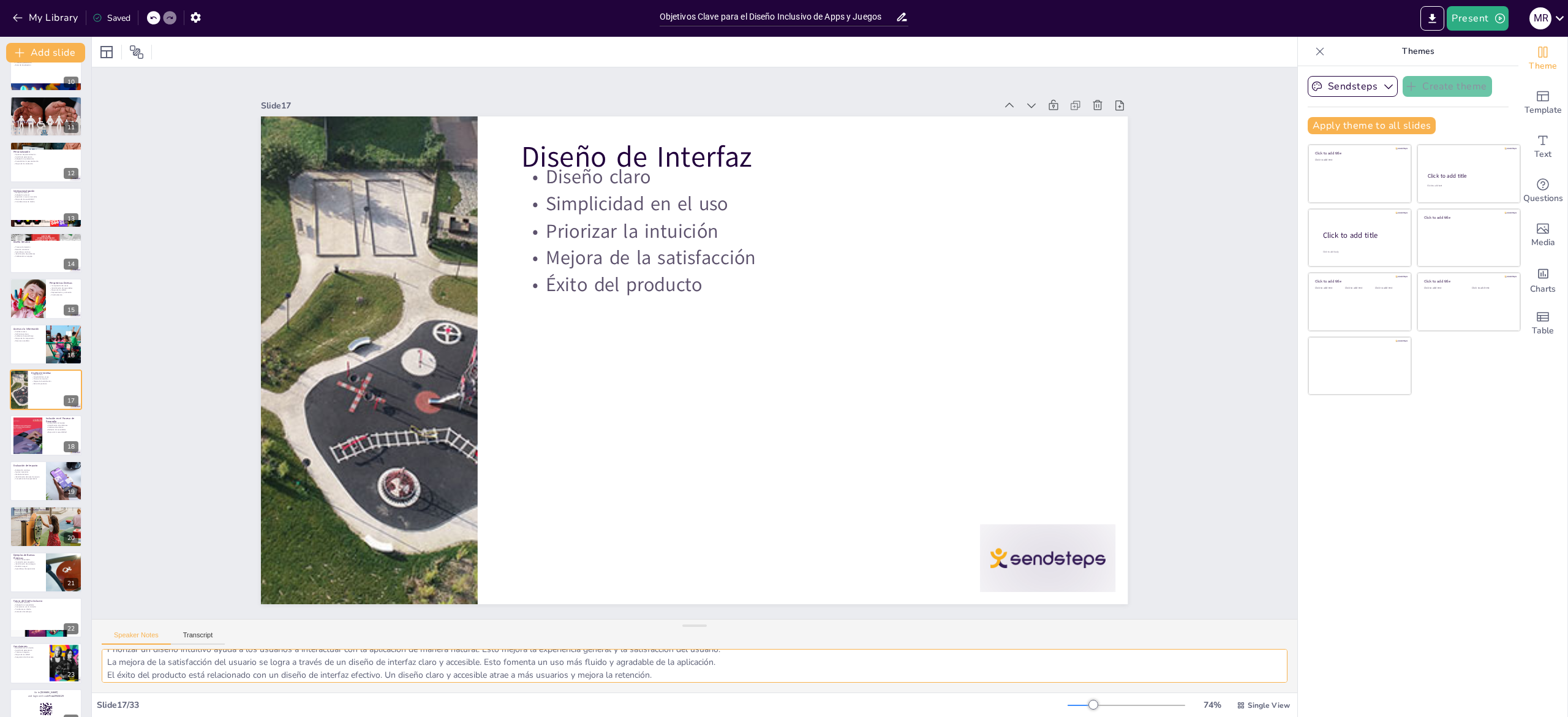
click at [197, 665] on textarea "Un diseño claro es esencial para la navegación efectiva. Esto permite que todos…" at bounding box center [694, 665] width 1186 height 33
click at [10, 432] on div at bounding box center [46, 436] width 73 height 42
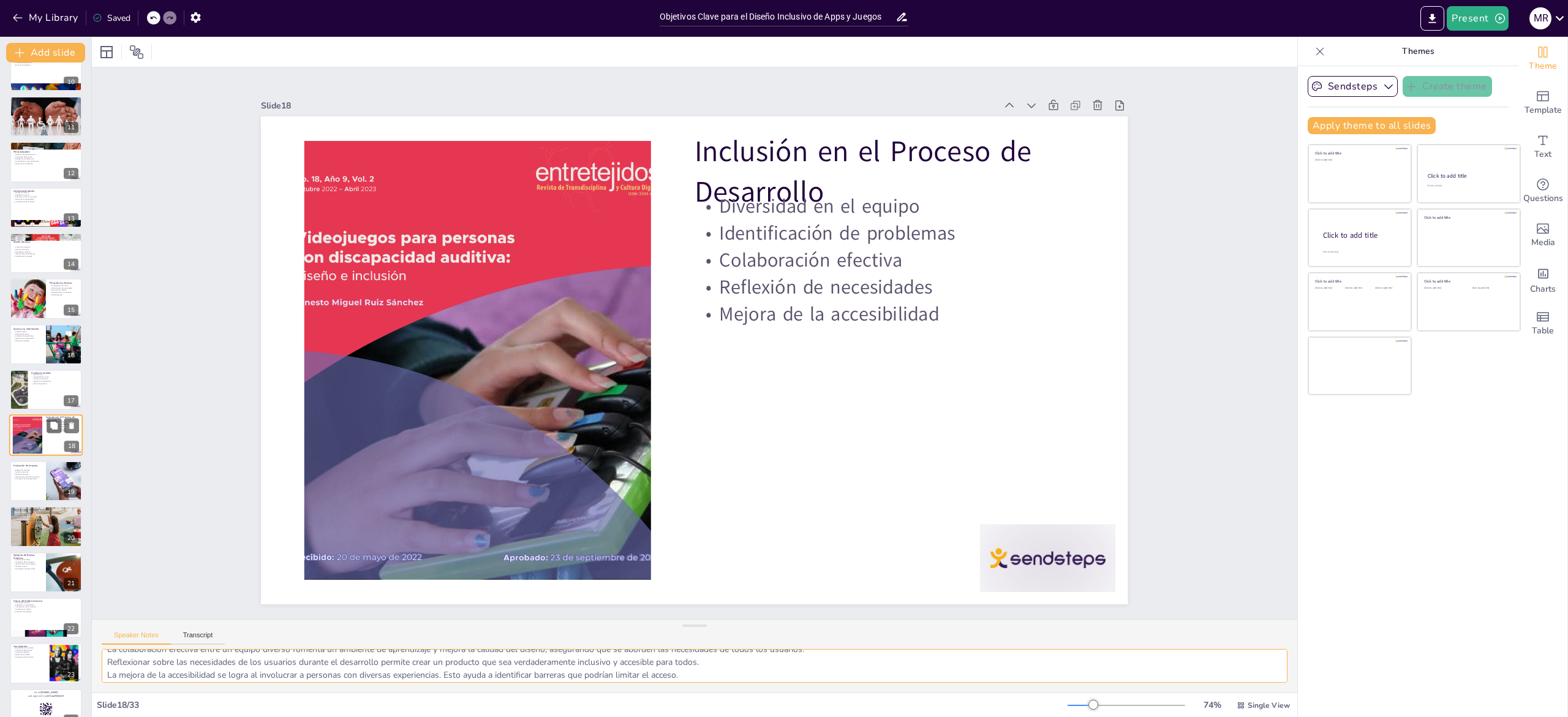
scroll to position [478, 0]
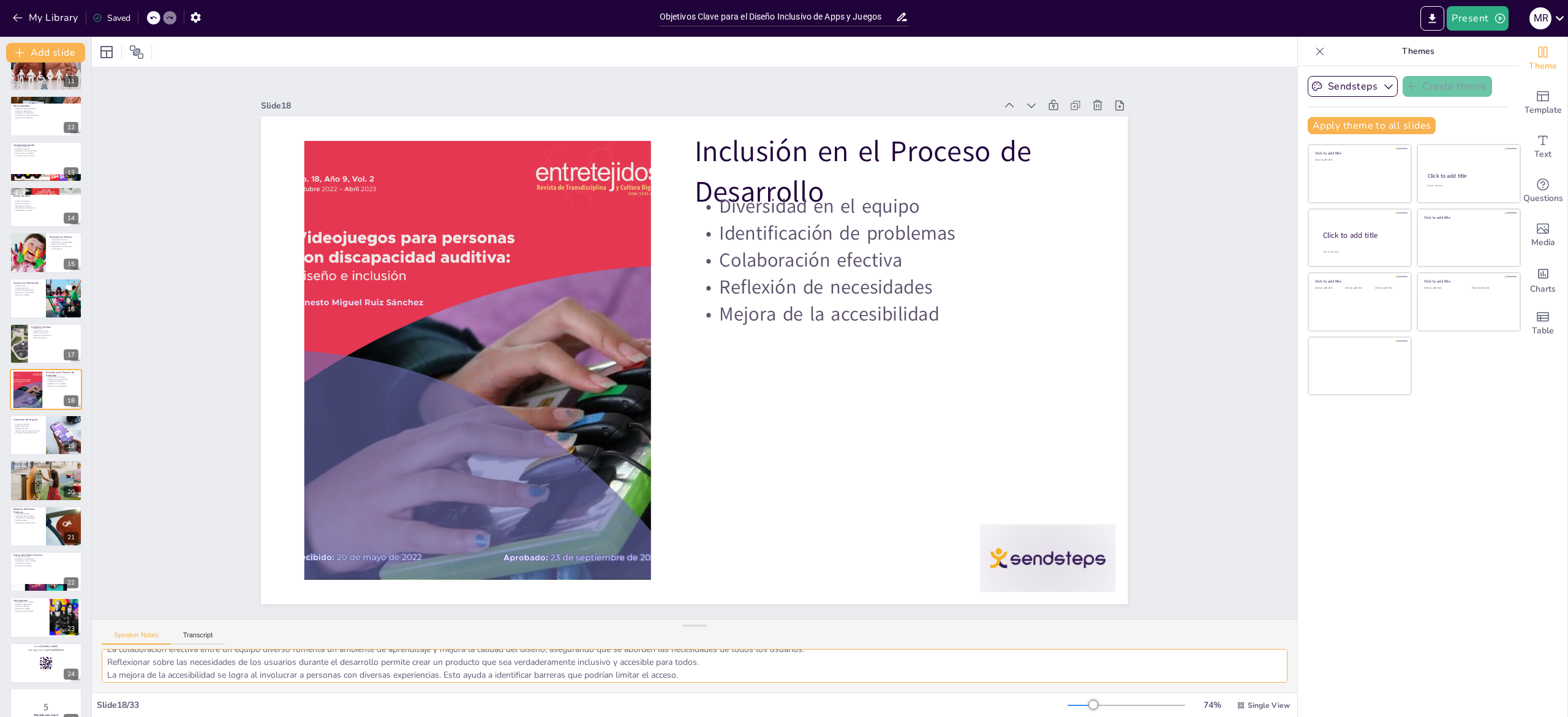
click at [147, 661] on textarea "La diversidad en el equipo de desarrollo es fundamental. Esto permite que difer…" at bounding box center [694, 665] width 1186 height 33
click at [34, 428] on p "Medición del éxito" at bounding box center [27, 428] width 29 height 3
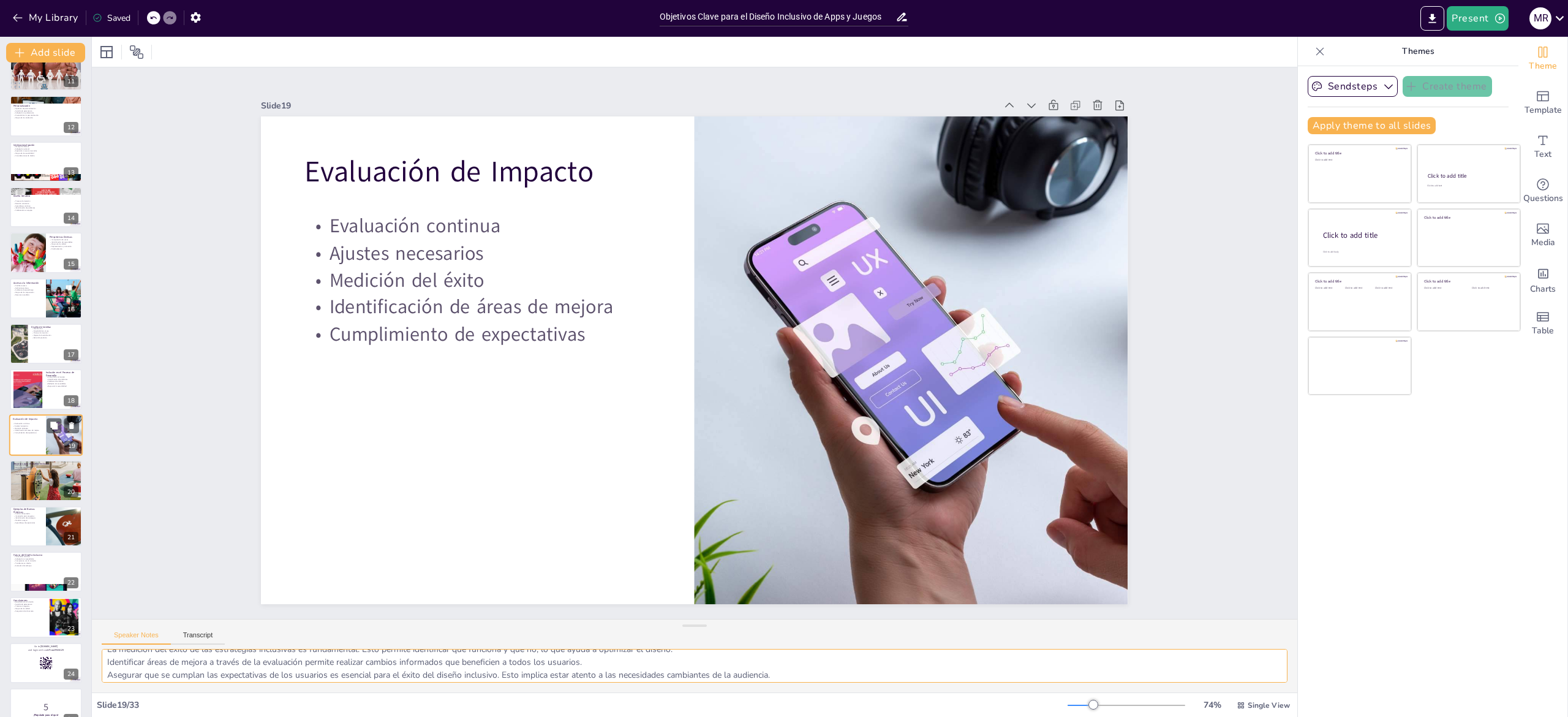
scroll to position [523, 0]
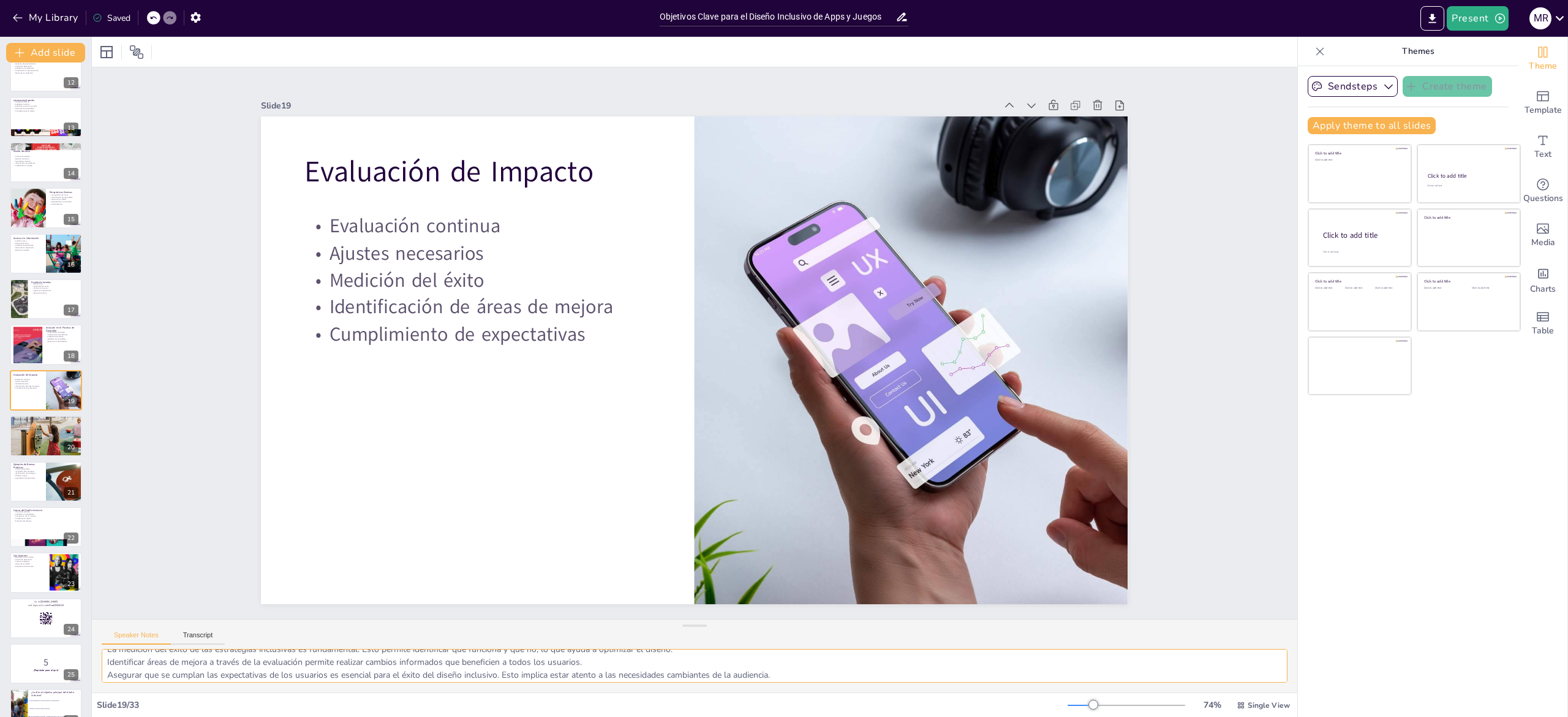
click at [204, 667] on textarea "La evaluación continua es clave para asegurar que el diseño se mantenga relevan…" at bounding box center [694, 665] width 1186 height 33
click at [18, 430] on p "Implementación de prácticas" at bounding box center [45, 429] width 66 height 3
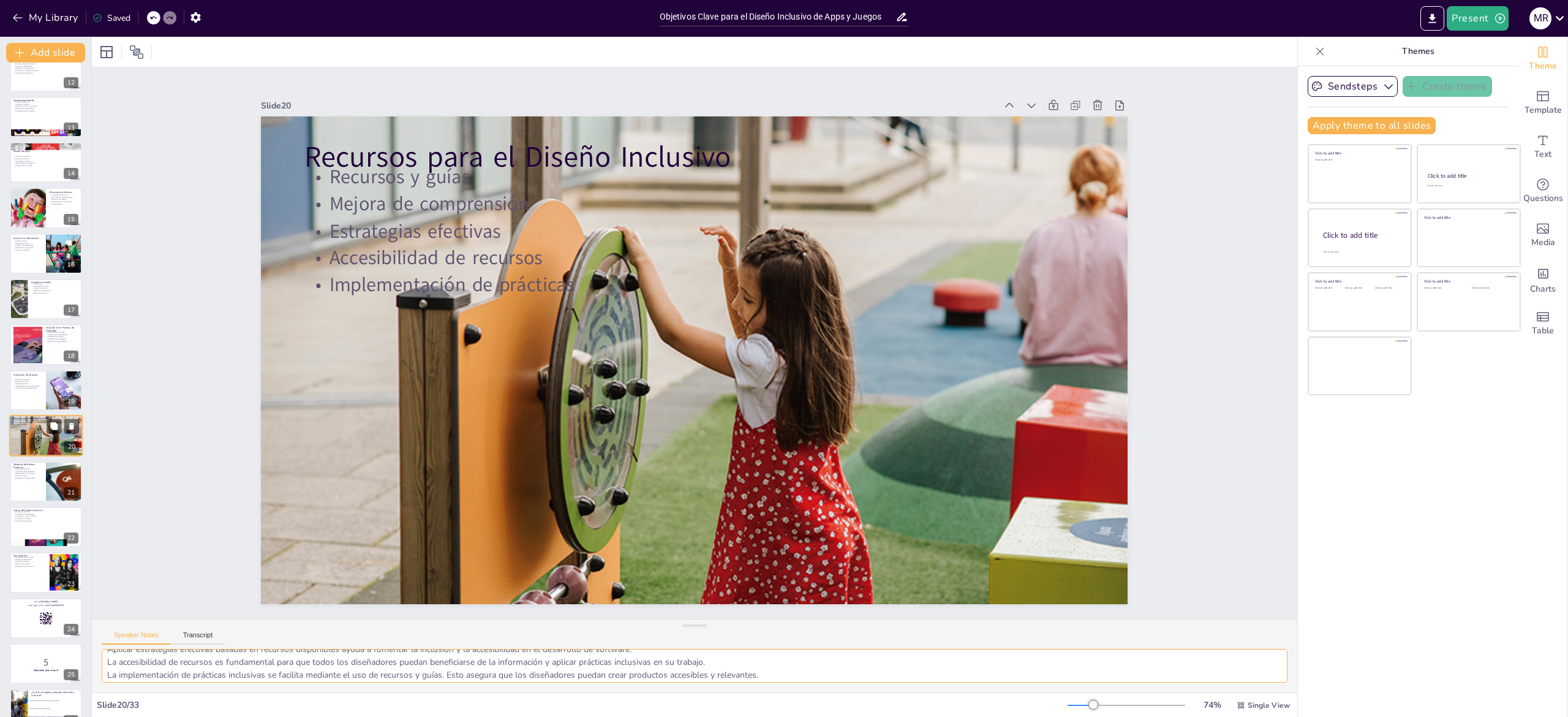
scroll to position [568, 0]
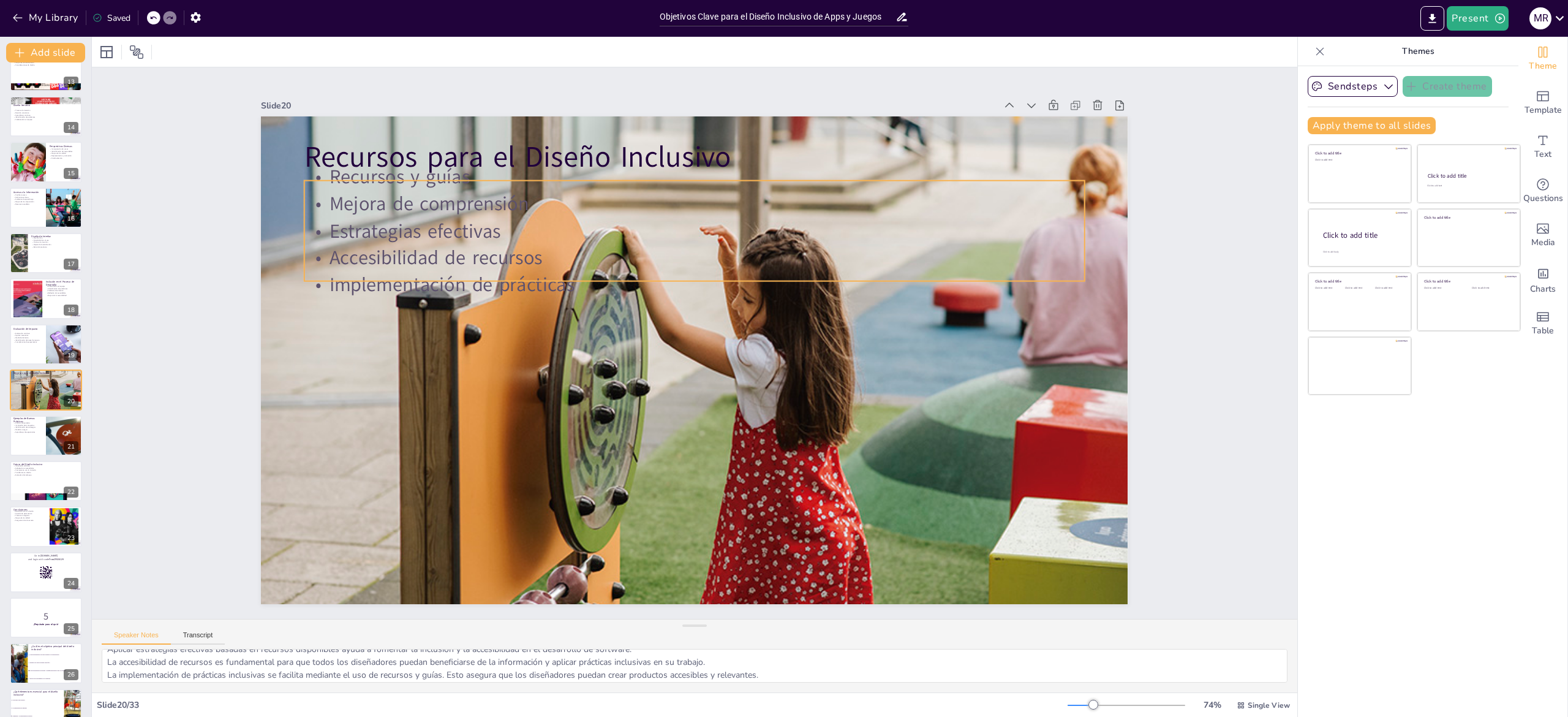
click at [623, 275] on p "Implementación de prácticas" at bounding box center [636, 342] width 27 height 780
click at [574, 275] on p "Implementación de prácticas" at bounding box center [671, 396] width 723 height 342
click at [574, 275] on p "Implementación de prácticas" at bounding box center [742, 308] width 481 height 647
click at [518, 346] on p "Implementación de prácticas" at bounding box center [688, 400] width 779 height 108
click at [698, 282] on p "Implementación de prácticas" at bounding box center [752, 336] width 108 height 779
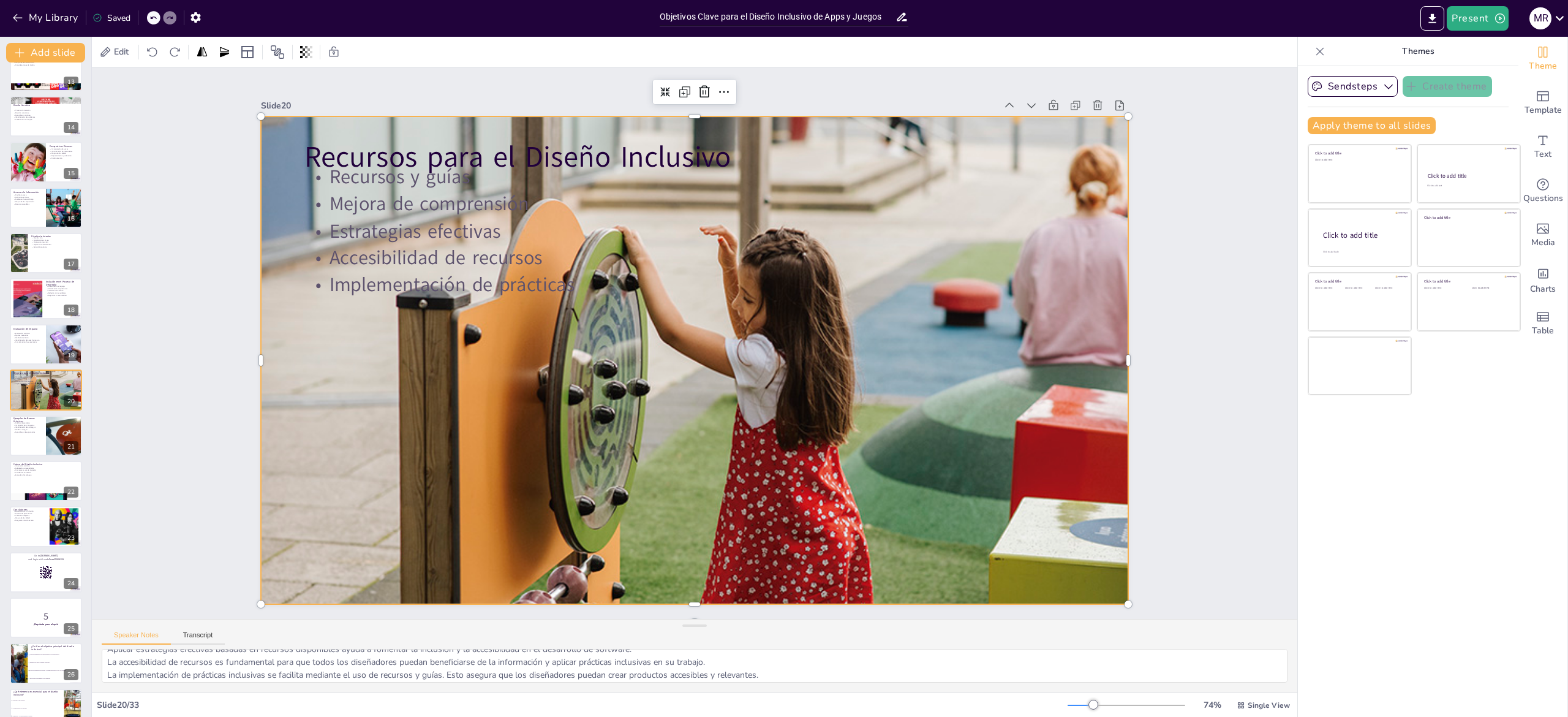
click at [518, 282] on p "Implementación de prácticas" at bounding box center [718, 396] width 724 height 342
click at [518, 282] on p "Implementación de prácticas" at bounding box center [700, 285] width 779 height 109
click at [540, 305] on p "Implementación de prácticas" at bounding box center [706, 400] width 769 height 189
click at [698, 275] on p "Implementación de prácticas" at bounding box center [752, 349] width 108 height 779
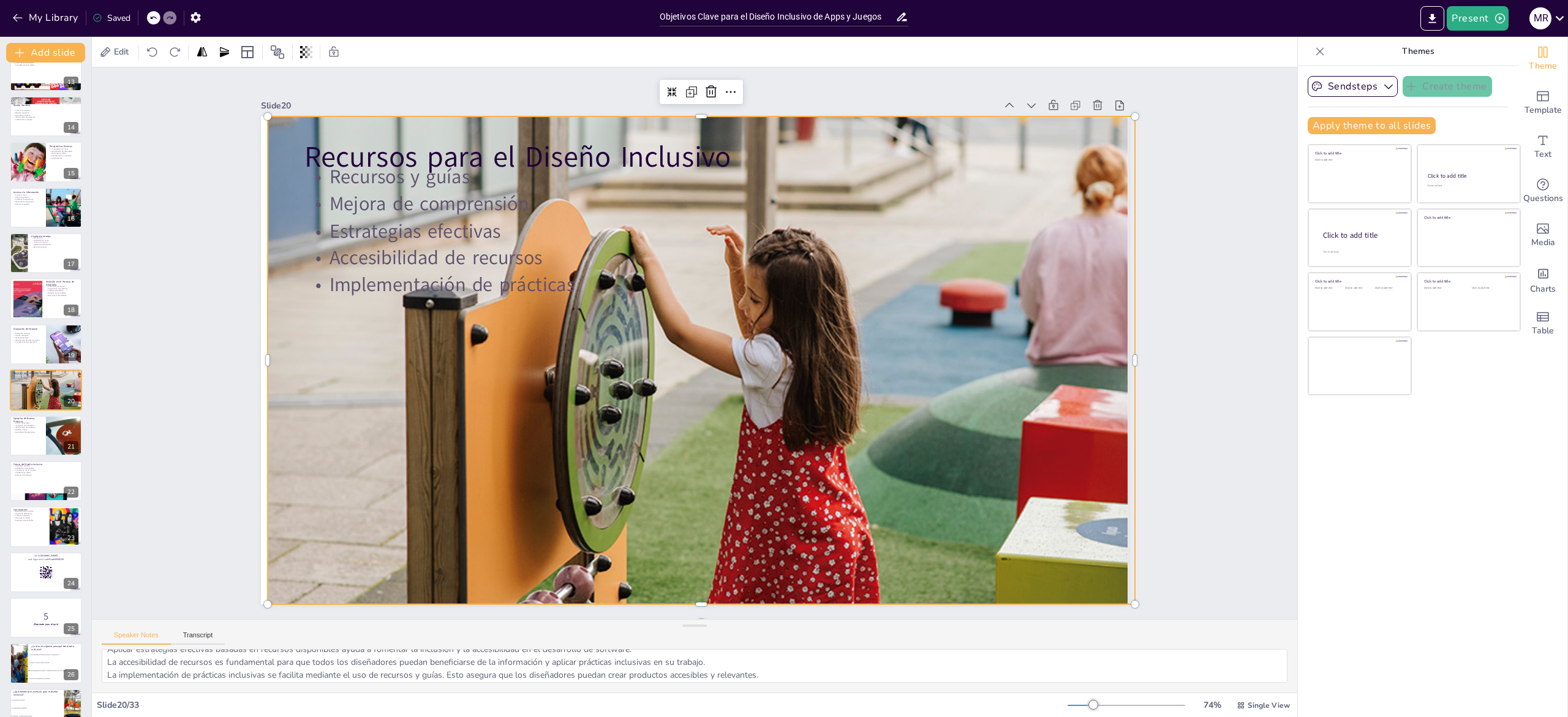
click at [540, 275] on p "Implementación de prácticas" at bounding box center [642, 320] width 342 height 725
click at [540, 275] on p "Implementación de prácticas" at bounding box center [723, 393] width 689 height 413
click at [540, 275] on p "Implementación de prácticas" at bounding box center [642, 320] width 342 height 725
click at [583, 271] on p "Implementación de prácticas" at bounding box center [637, 337] width 107 height 779
click at [582, 271] on p "Implementación de prácticas" at bounding box center [637, 349] width 108 height 779
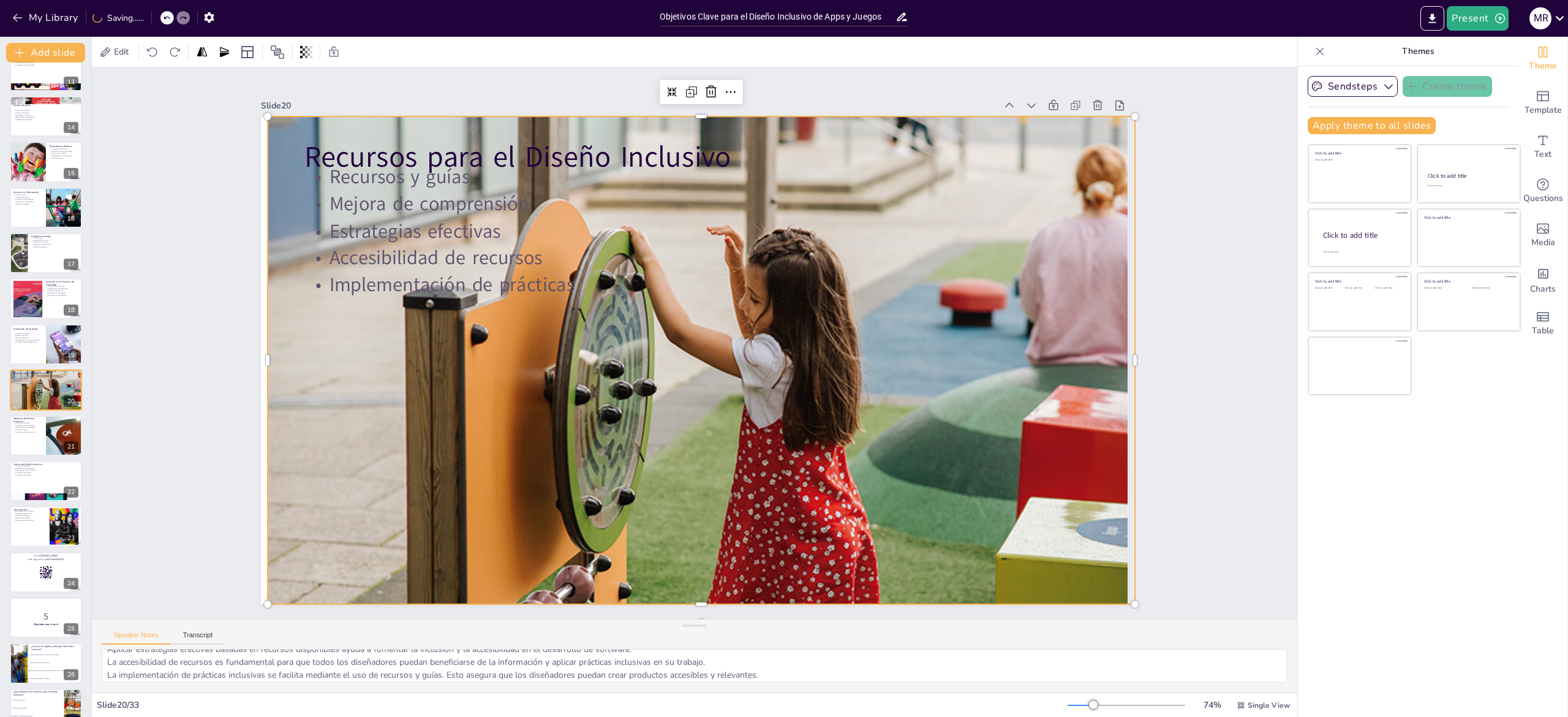
click at [552, 271] on p "Implementación de prácticas" at bounding box center [660, 390] width 647 height 480
click at [736, 188] on p "Mejora de comprensión" at bounding box center [830, 314] width 189 height 769
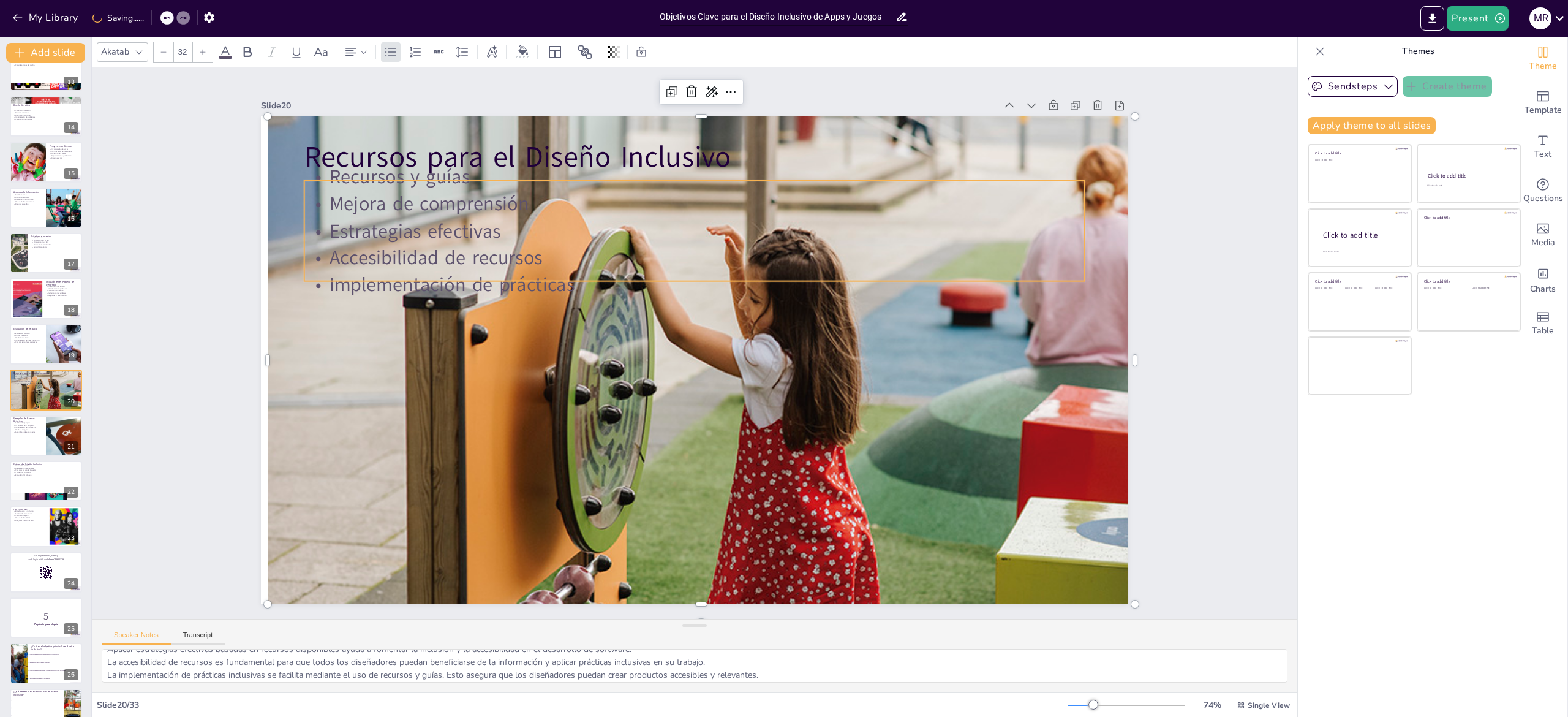
click at [489, 188] on p "Mejora de comprensión" at bounding box center [788, 240] width 597 height 543
click at [608, 188] on p "Mejora de comprensión" at bounding box center [814, 412] width 413 height 689
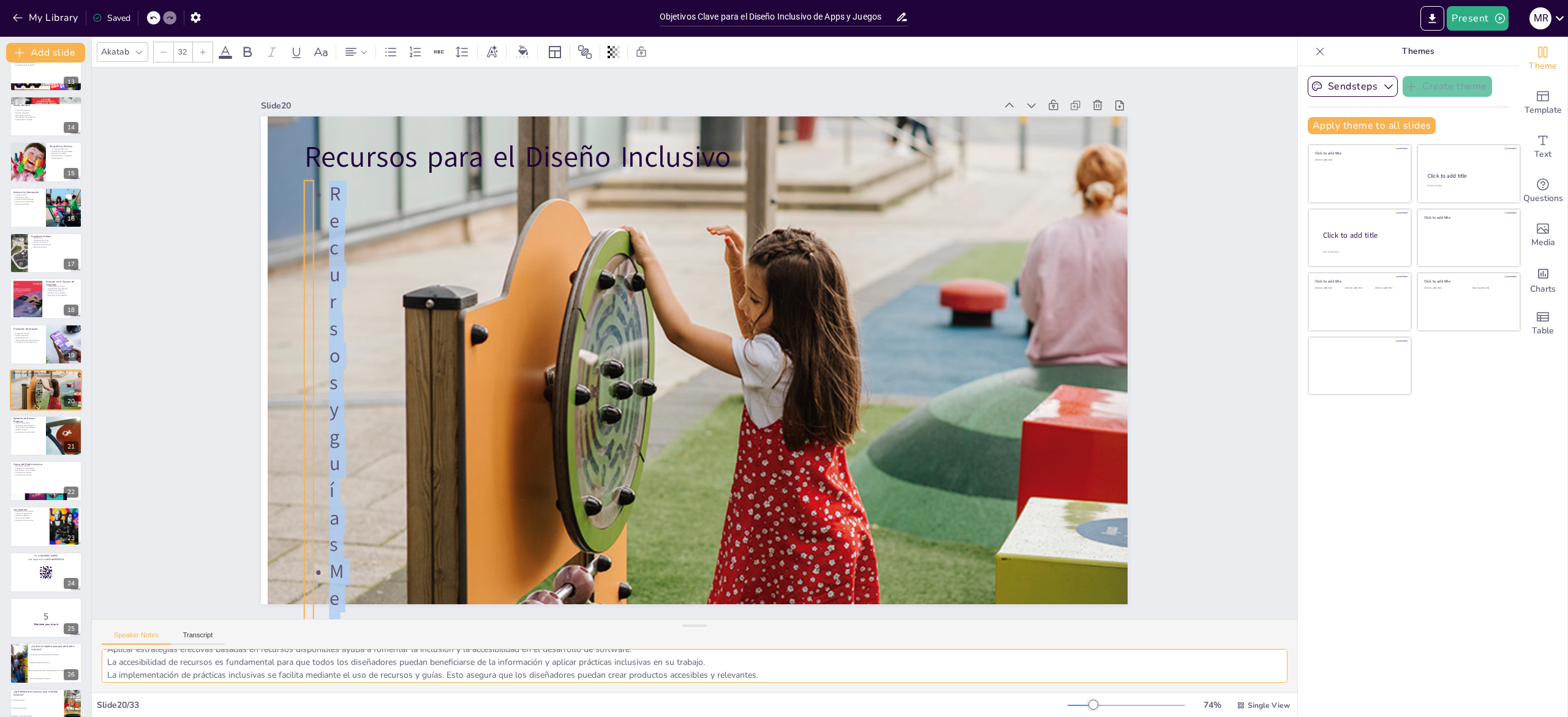
click at [144, 668] on textarea "Los recursos y guías son herramientas valiosas para los diseñadores. Estos mate…" at bounding box center [694, 665] width 1186 height 33
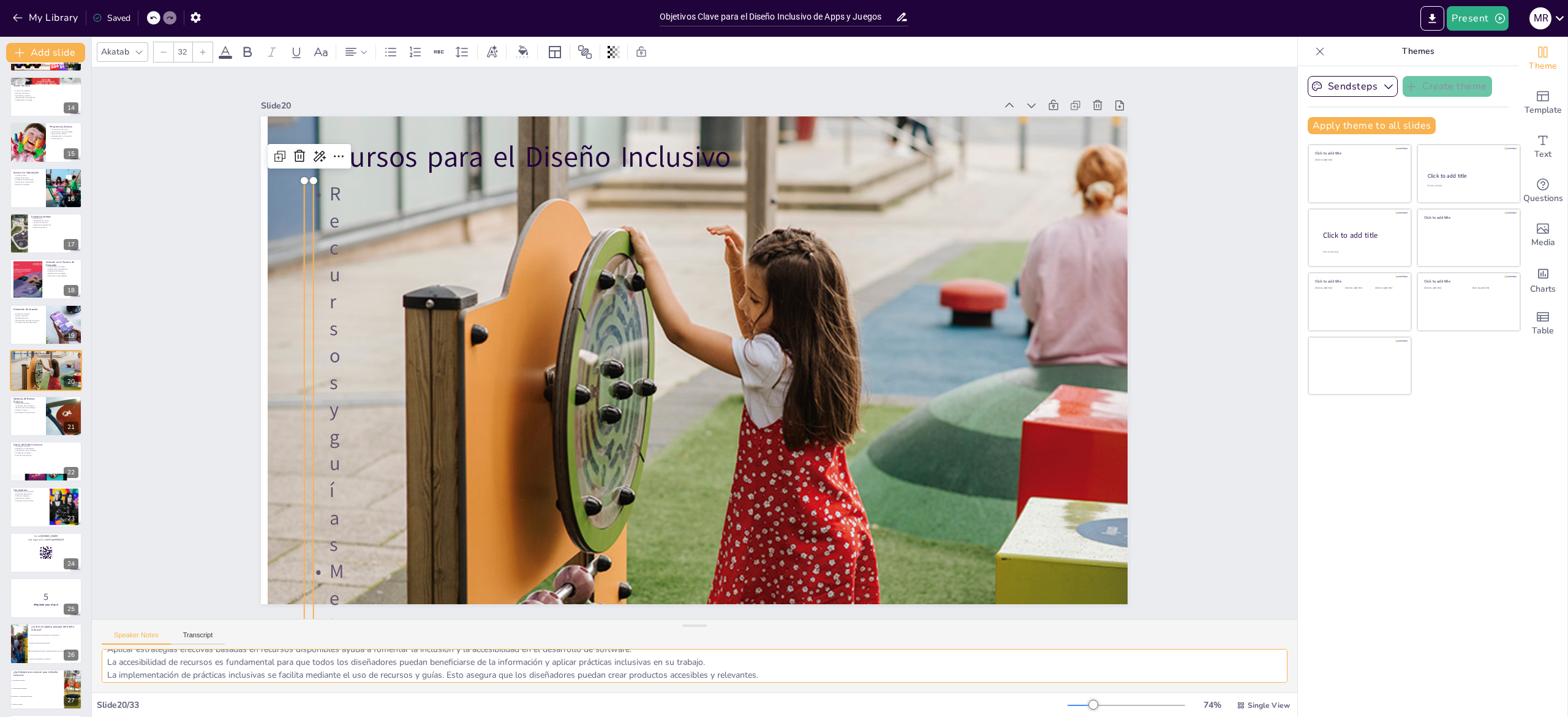
scroll to position [593, 0]
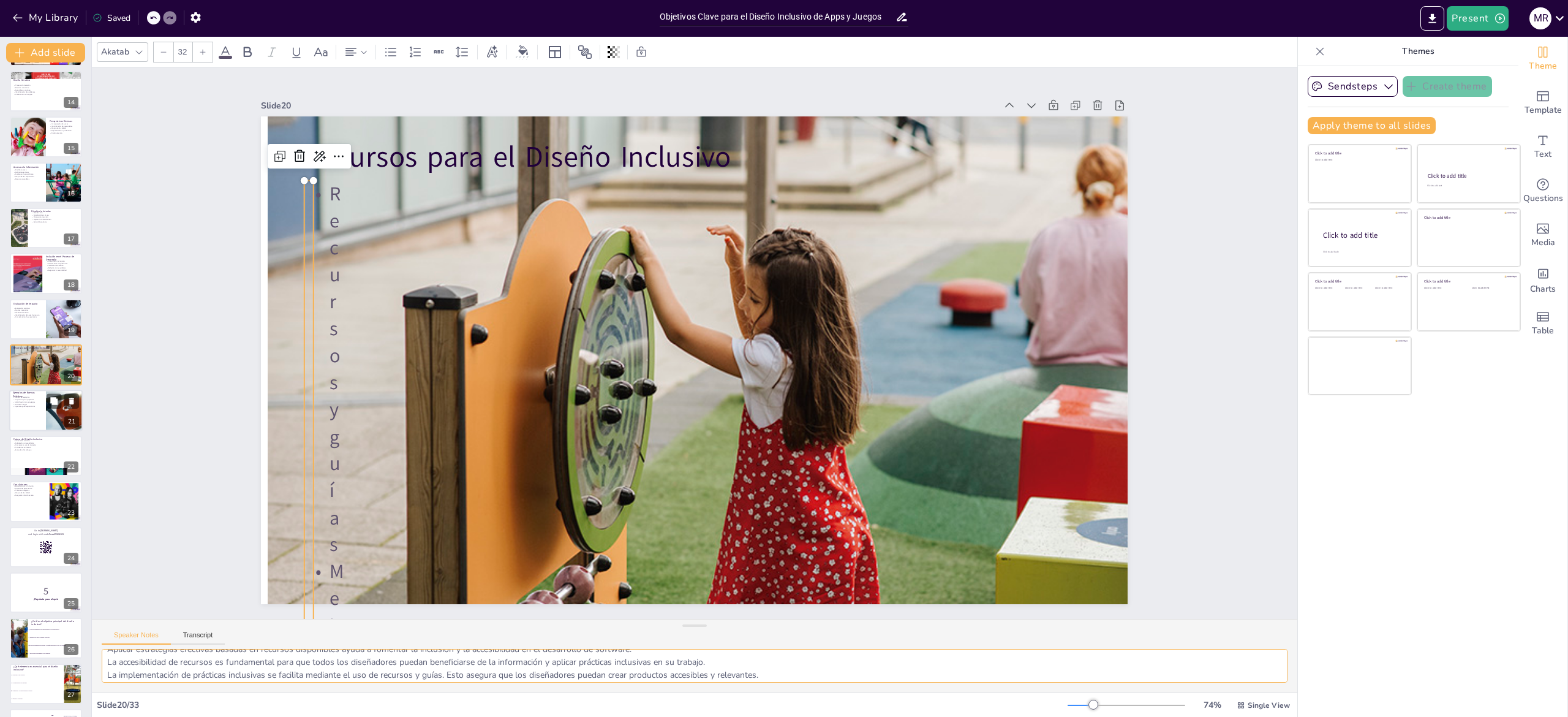
click at [33, 422] on div at bounding box center [46, 411] width 73 height 42
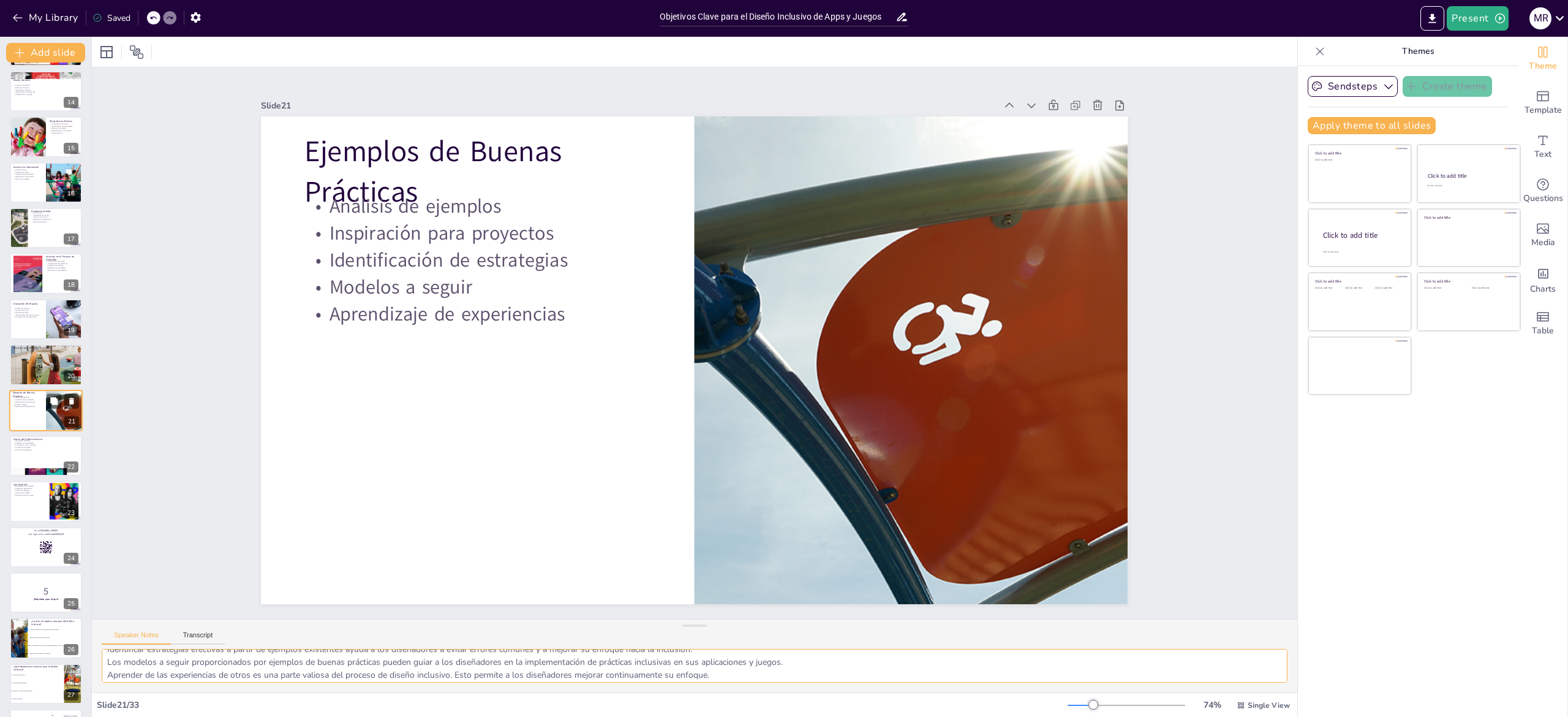
scroll to position [613, 0]
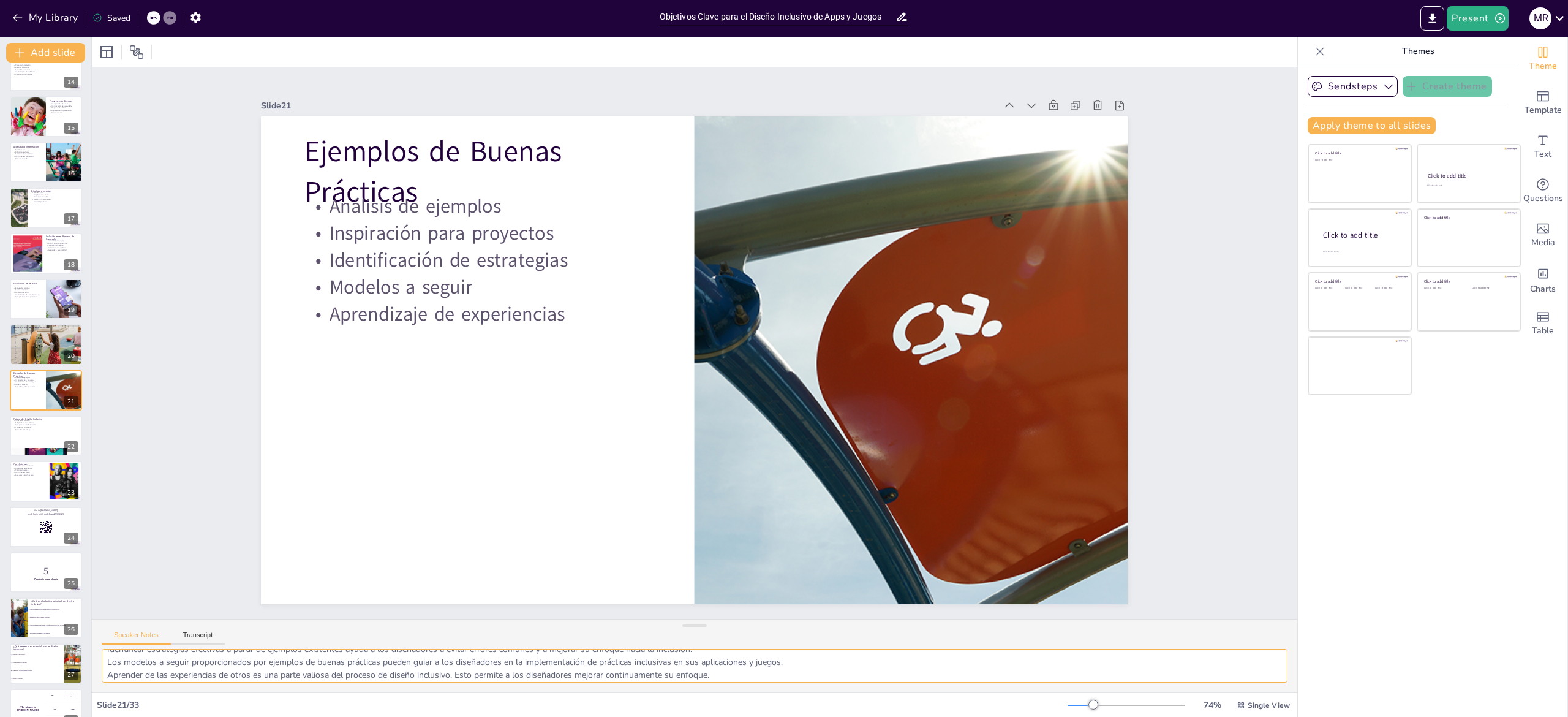
click at [324, 659] on textarea "El análisis de ejemplos de buenas prácticas es esencial para aprender sobre el …" at bounding box center [694, 665] width 1186 height 33
click at [33, 446] on div at bounding box center [46, 436] width 73 height 42
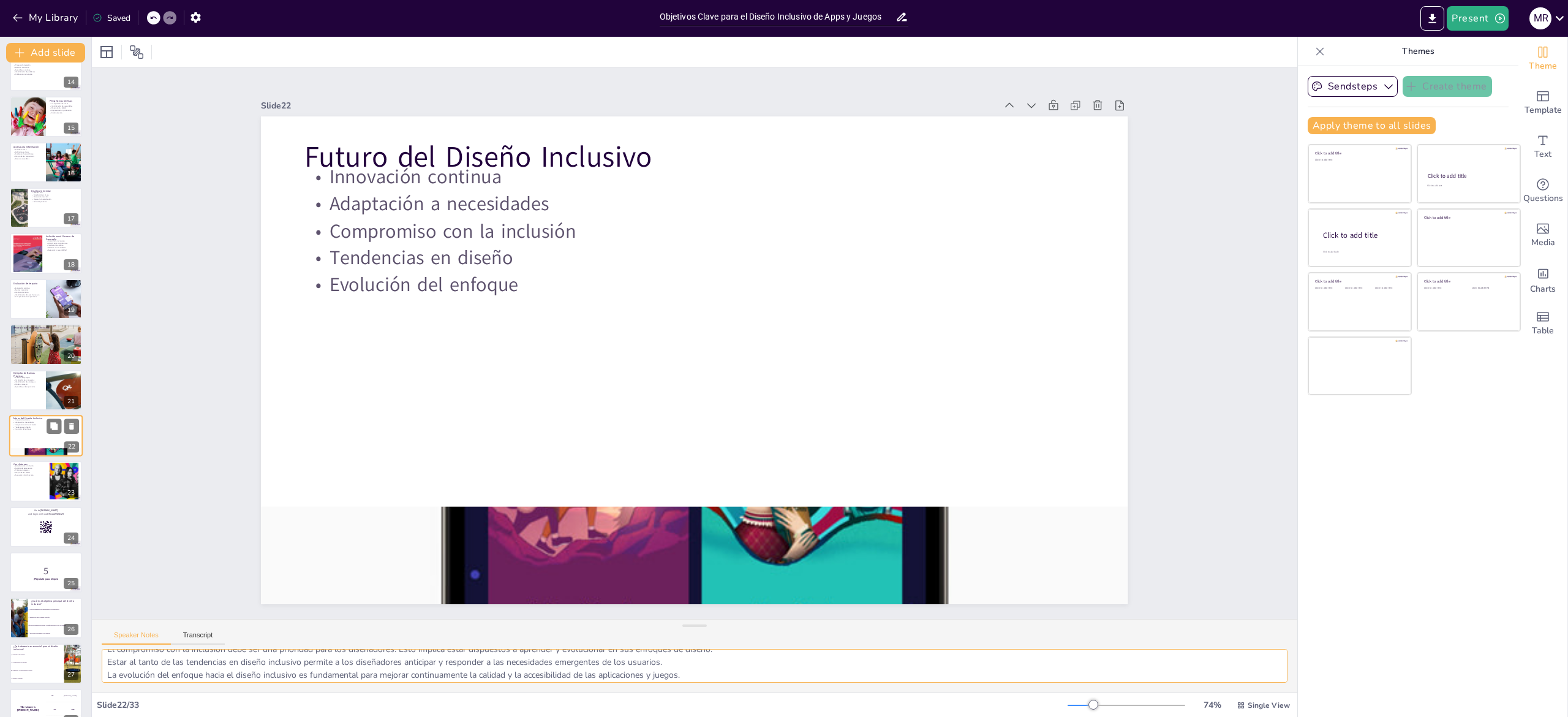
scroll to position [660, 0]
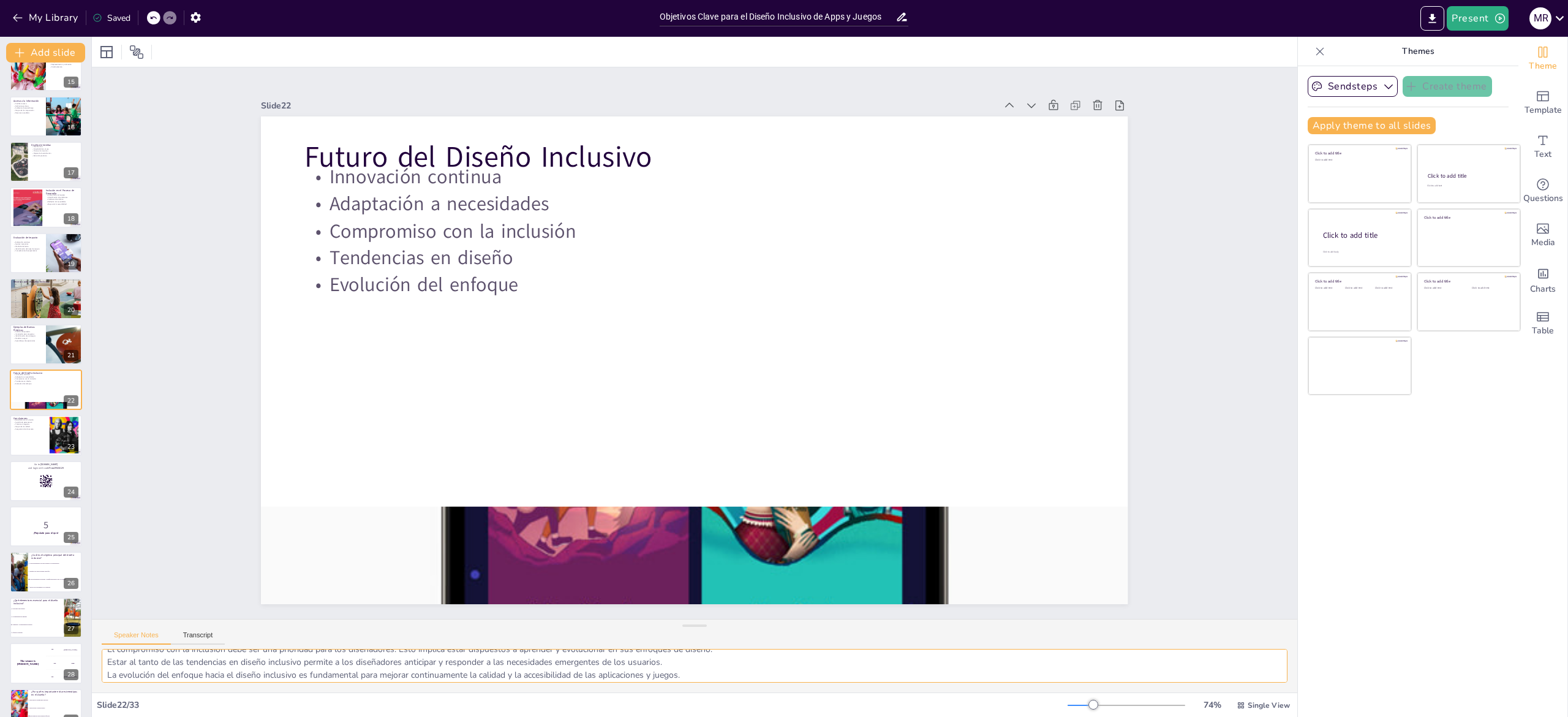
click at [186, 669] on textarea "La innovación continua en el diseño inclusivo es esencial para mantenerse relev…" at bounding box center [694, 665] width 1186 height 33
click at [21, 432] on div at bounding box center [46, 436] width 73 height 42
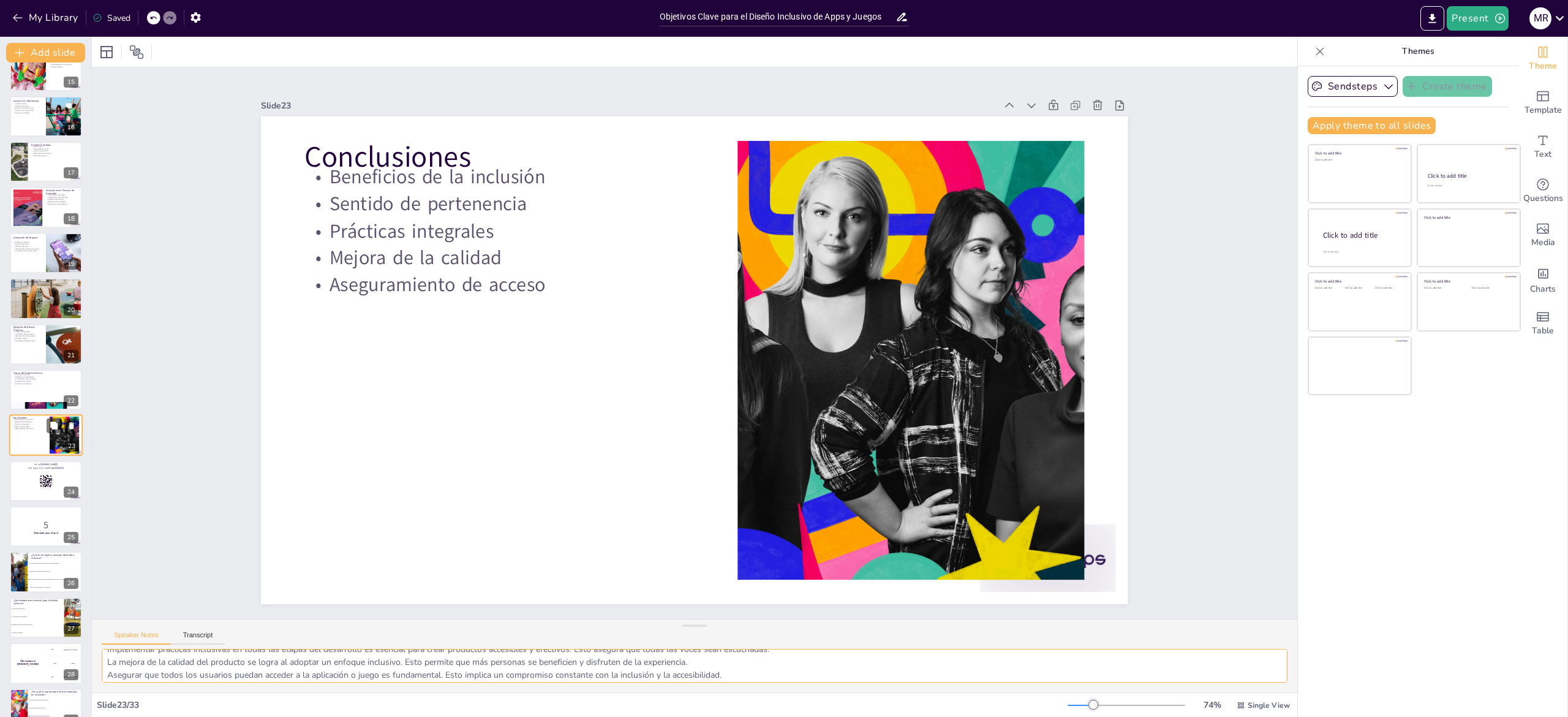
scroll to position [706, 0]
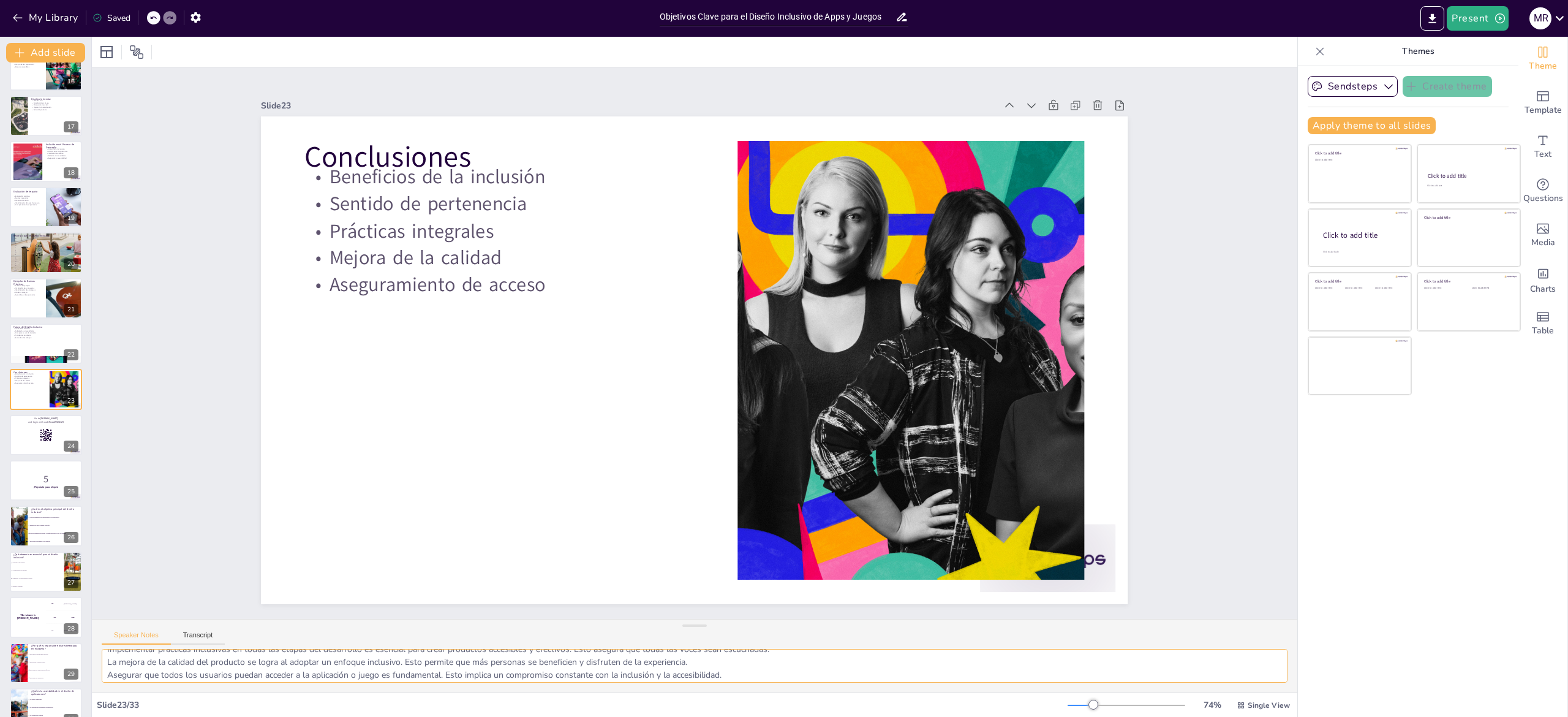
click at [194, 665] on textarea "Los beneficios de la inclusión son múltiples. No solo mejoran la experiencia de…" at bounding box center [694, 665] width 1186 height 33
click at [24, 434] on div at bounding box center [46, 435] width 73 height 42
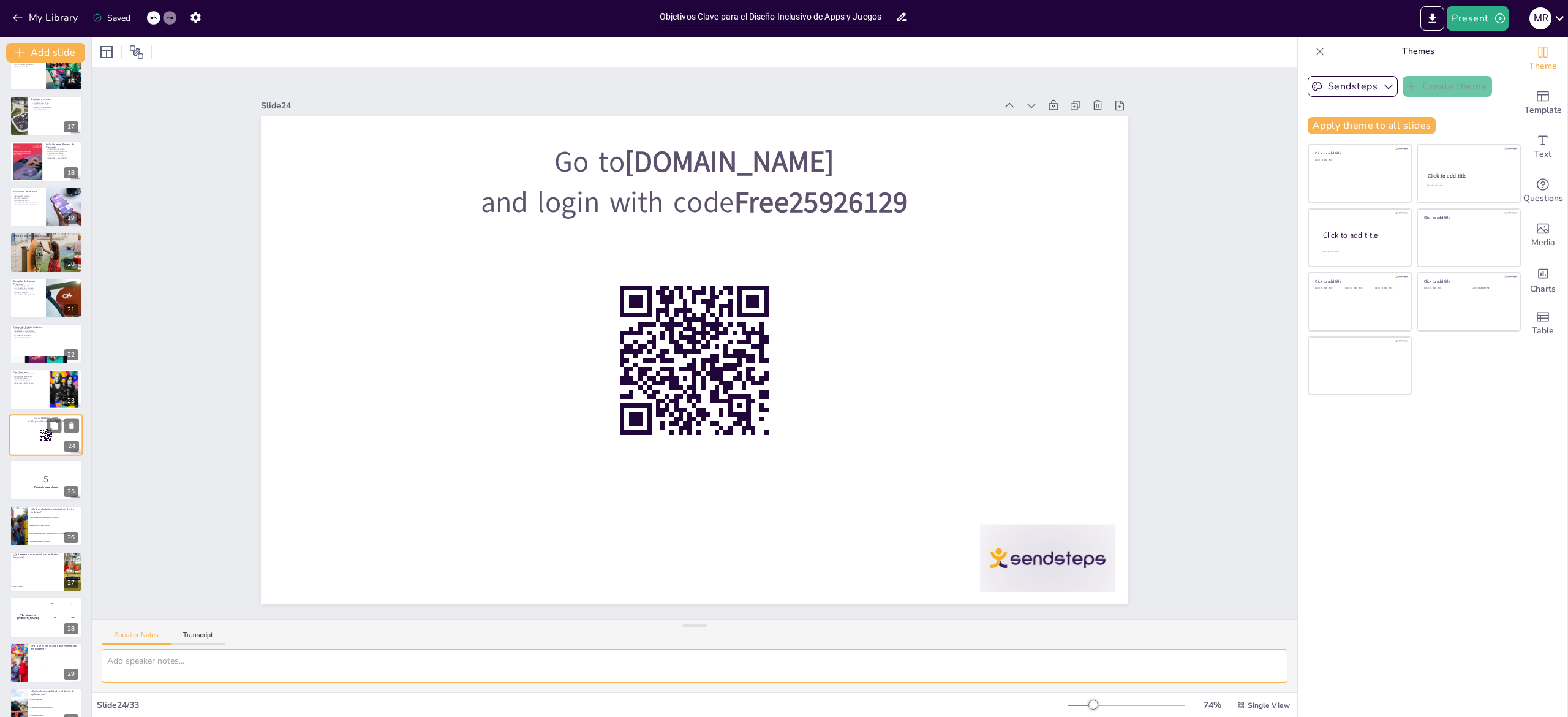
scroll to position [0, 0]
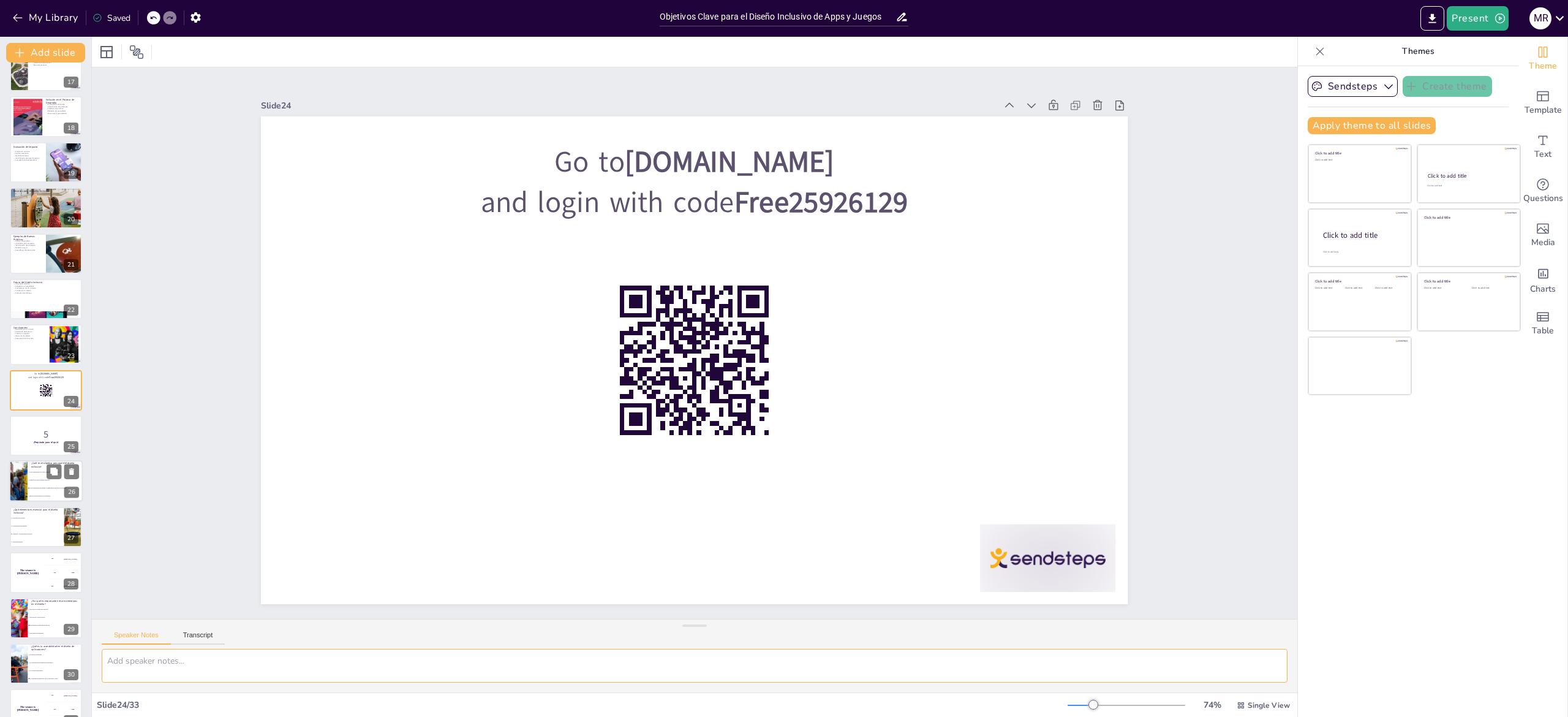
click at [28, 482] on li "Diseñar solo para un grupo específico" at bounding box center [55, 481] width 55 height 8
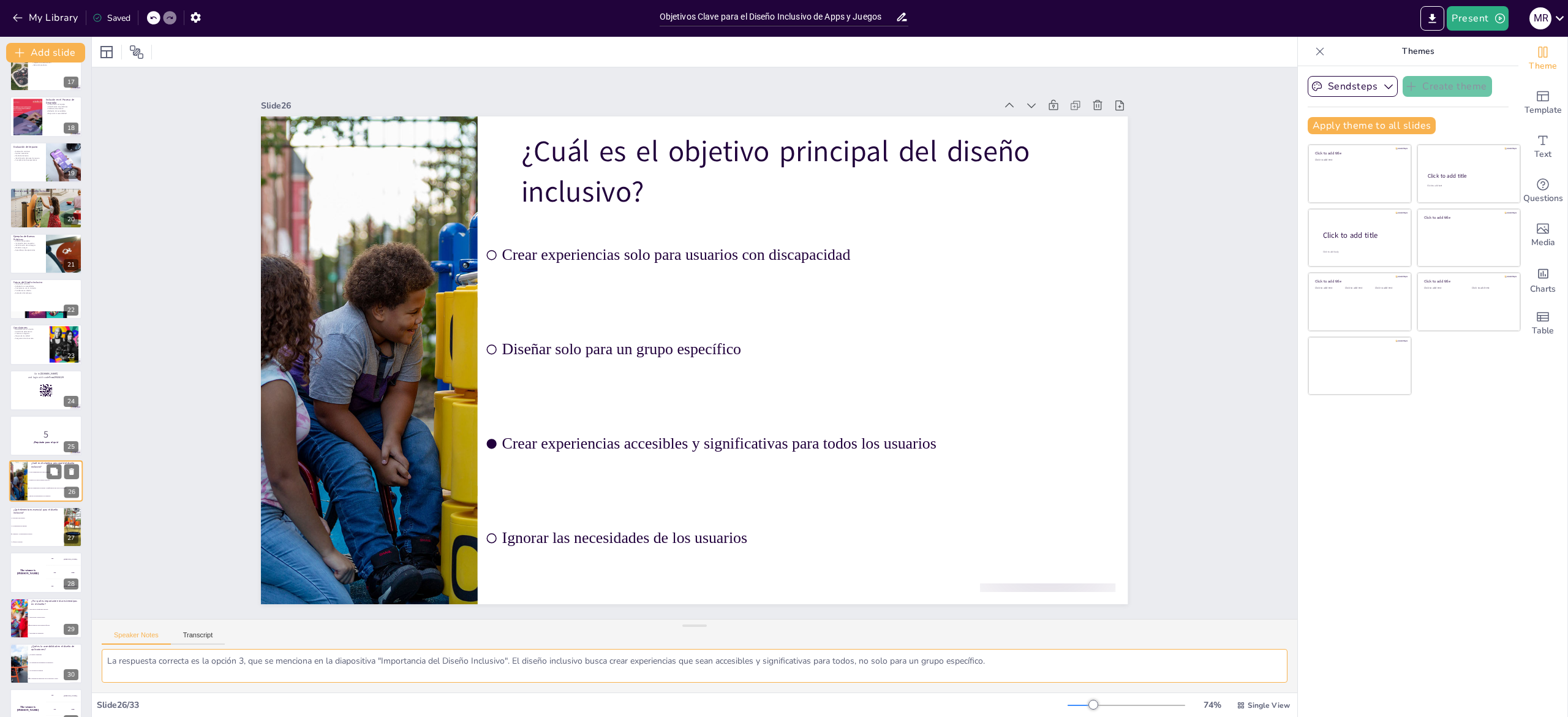
scroll to position [841, 0]
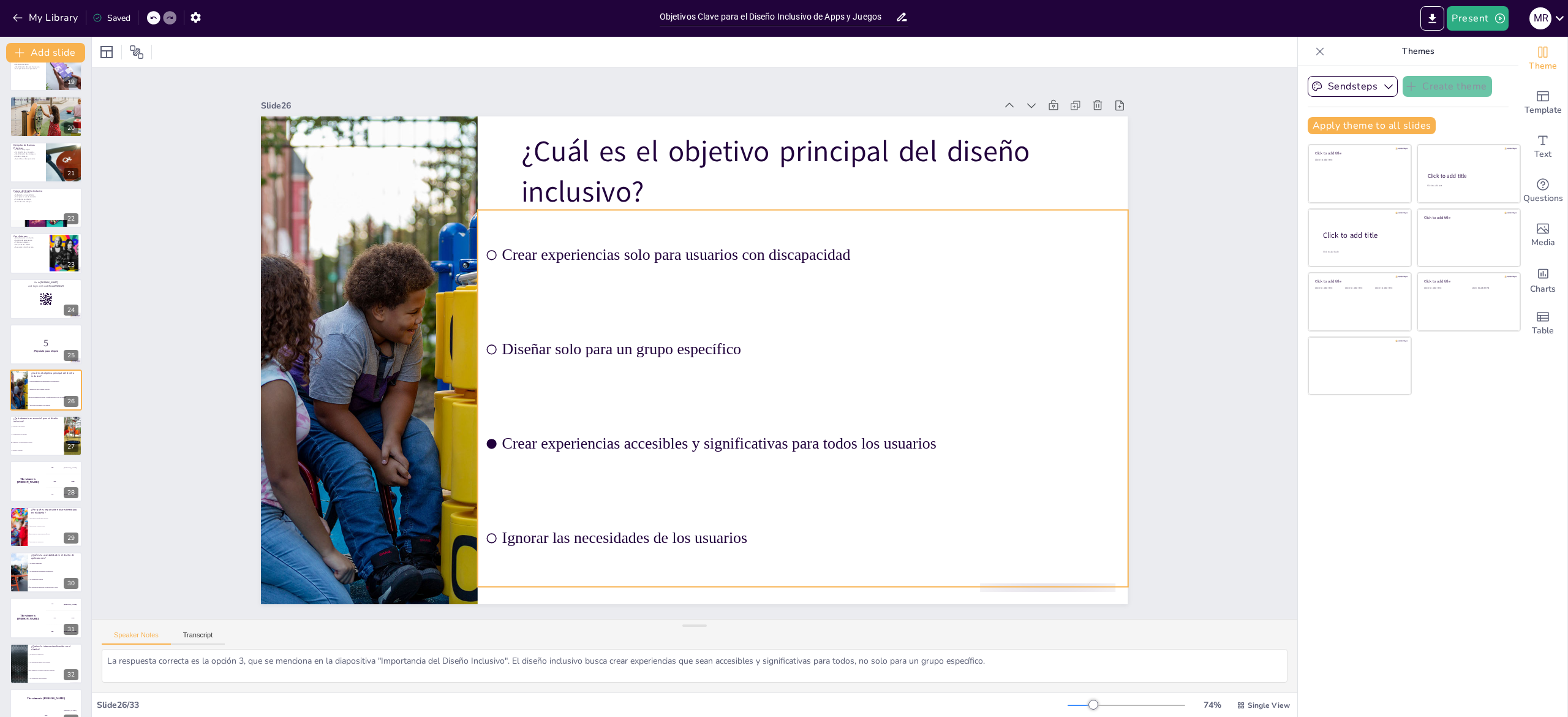
click at [544, 511] on input "checkbox" at bounding box center [550, 517] width 13 height 13
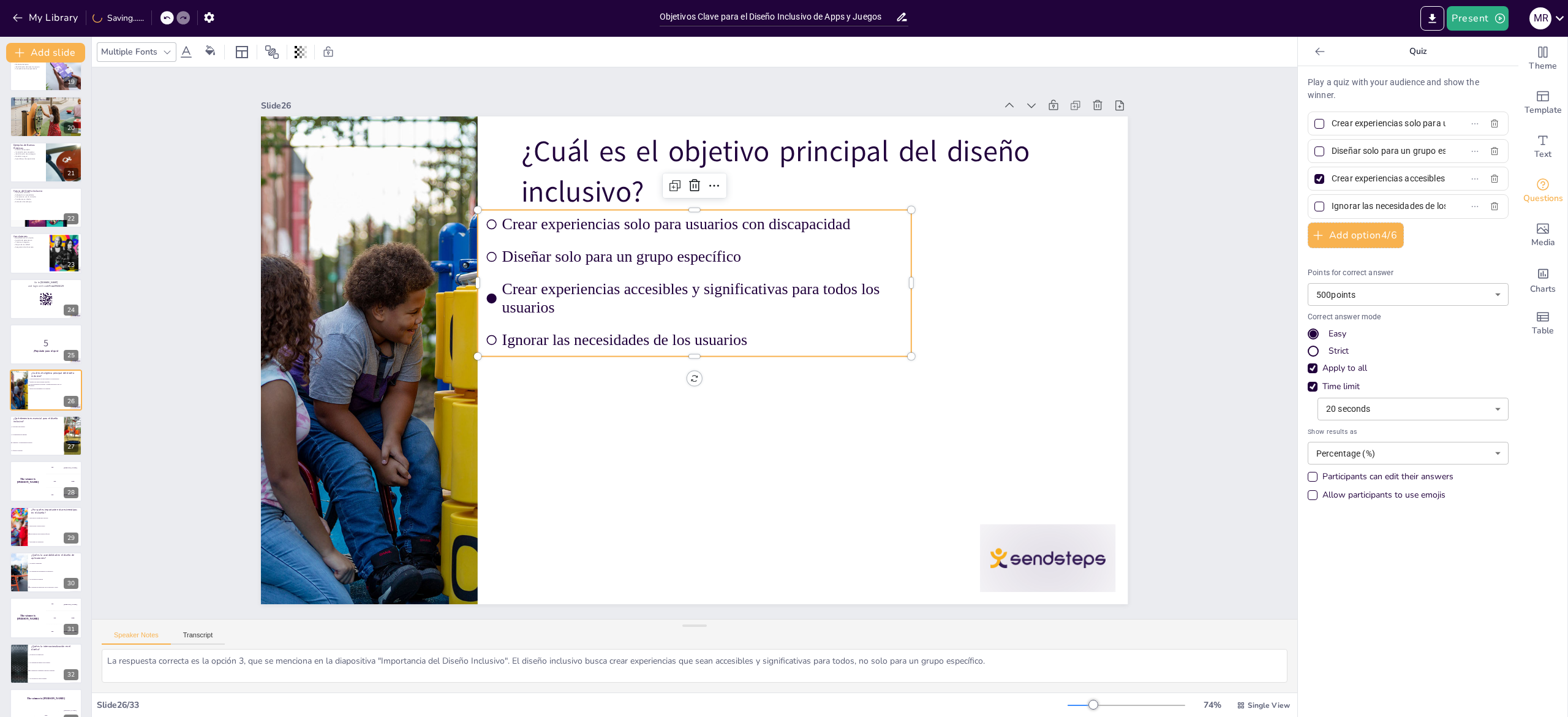
click at [1314, 174] on div at bounding box center [1319, 179] width 10 height 10
click at [1332, 174] on input "Crear experiencias accesibles y significativas para todos los usuarios" at bounding box center [1389, 178] width 114 height 18
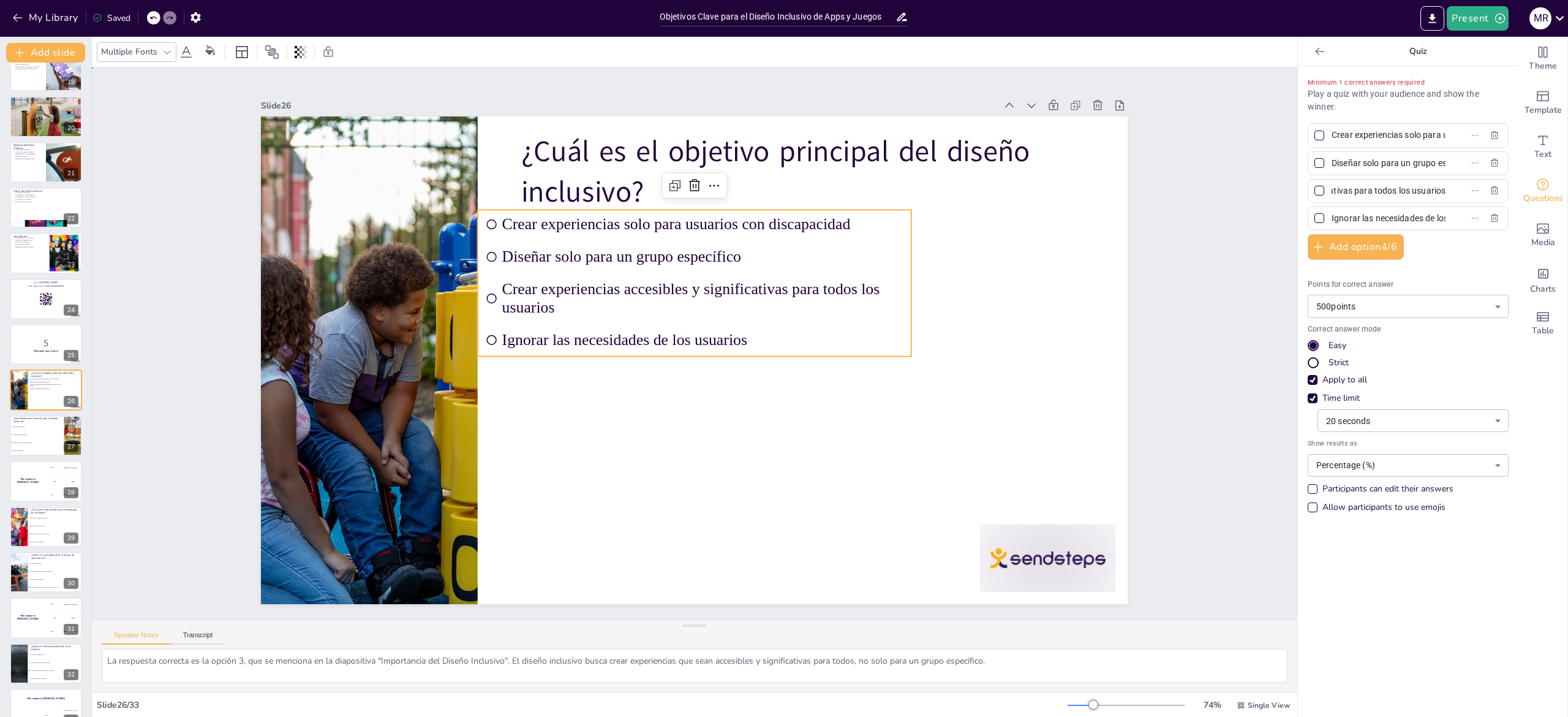
scroll to position [0, 0]
click at [1143, 355] on div "Slide 1 Objetivos Clave para el Diseño Inclusivo de Apps y Juegos Esta presenta…" at bounding box center [694, 343] width 897 height 1317
click at [144, 656] on textarea "La respuesta correcta es la opción 3, que se menciona en la diapositiva "Import…" at bounding box center [694, 665] width 1186 height 33
click at [22, 434] on span "La complejidad del lenguaje" at bounding box center [37, 435] width 53 height 2
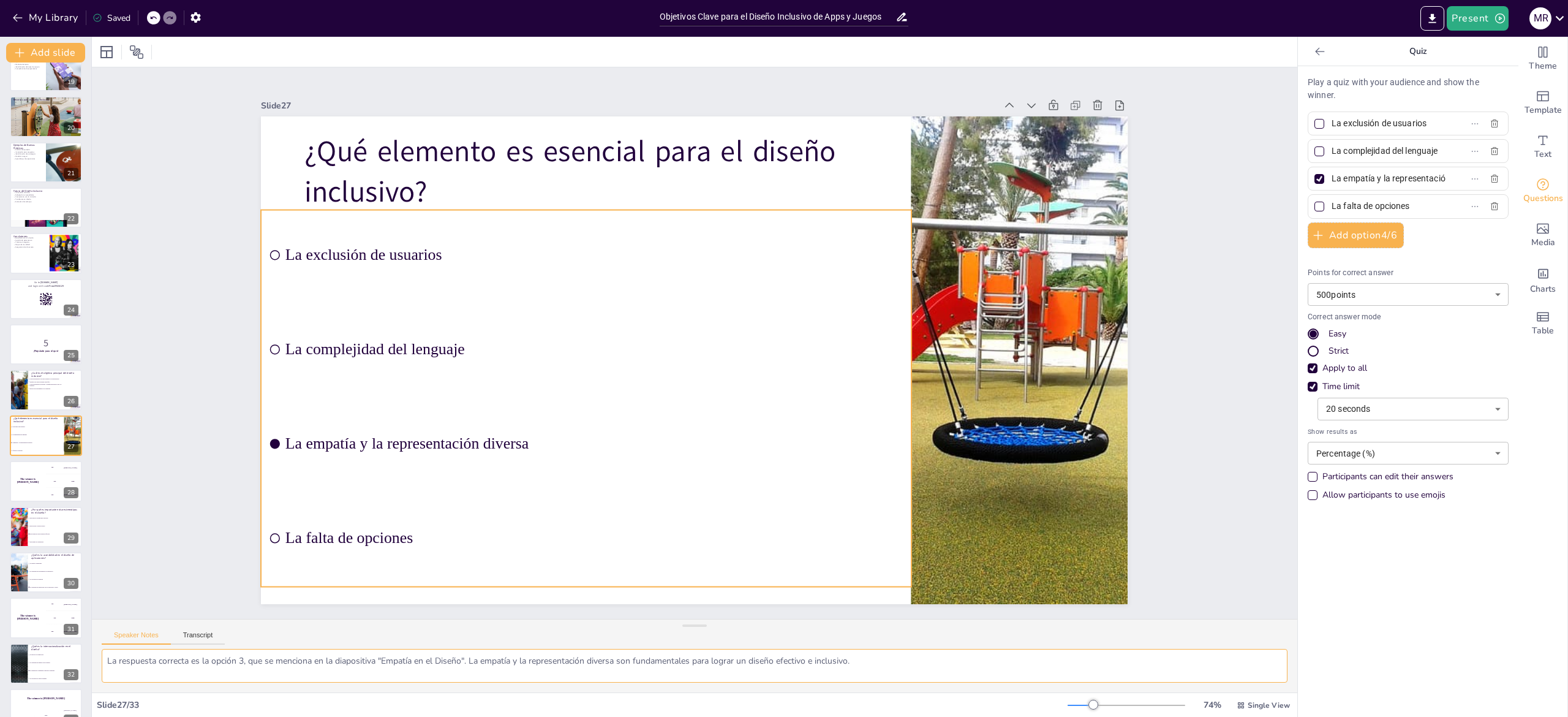
scroll to position [864, 0]
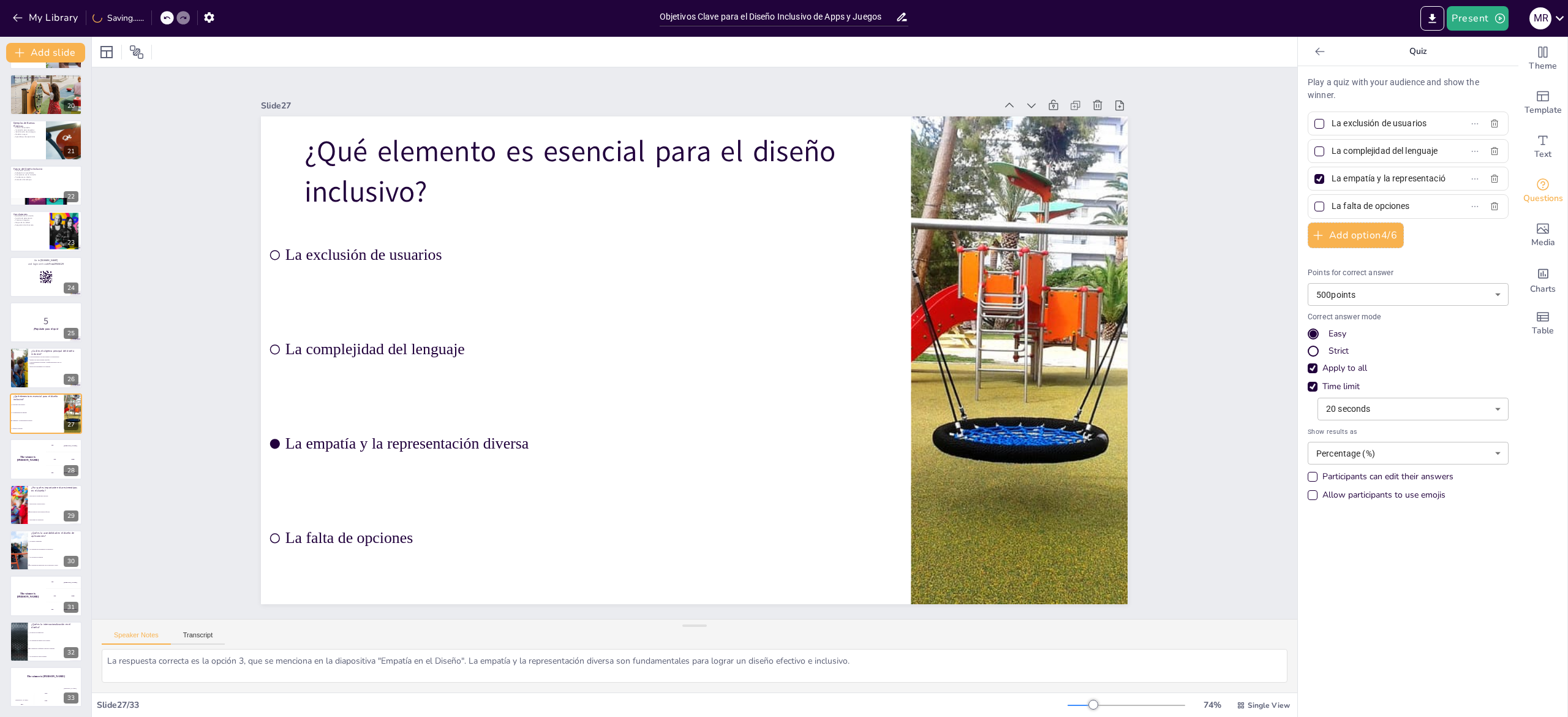
click at [1312, 176] on div at bounding box center [1319, 179] width 15 height 15
click at [1332, 176] on input "La empatía y la representación diversa" at bounding box center [1389, 178] width 114 height 18
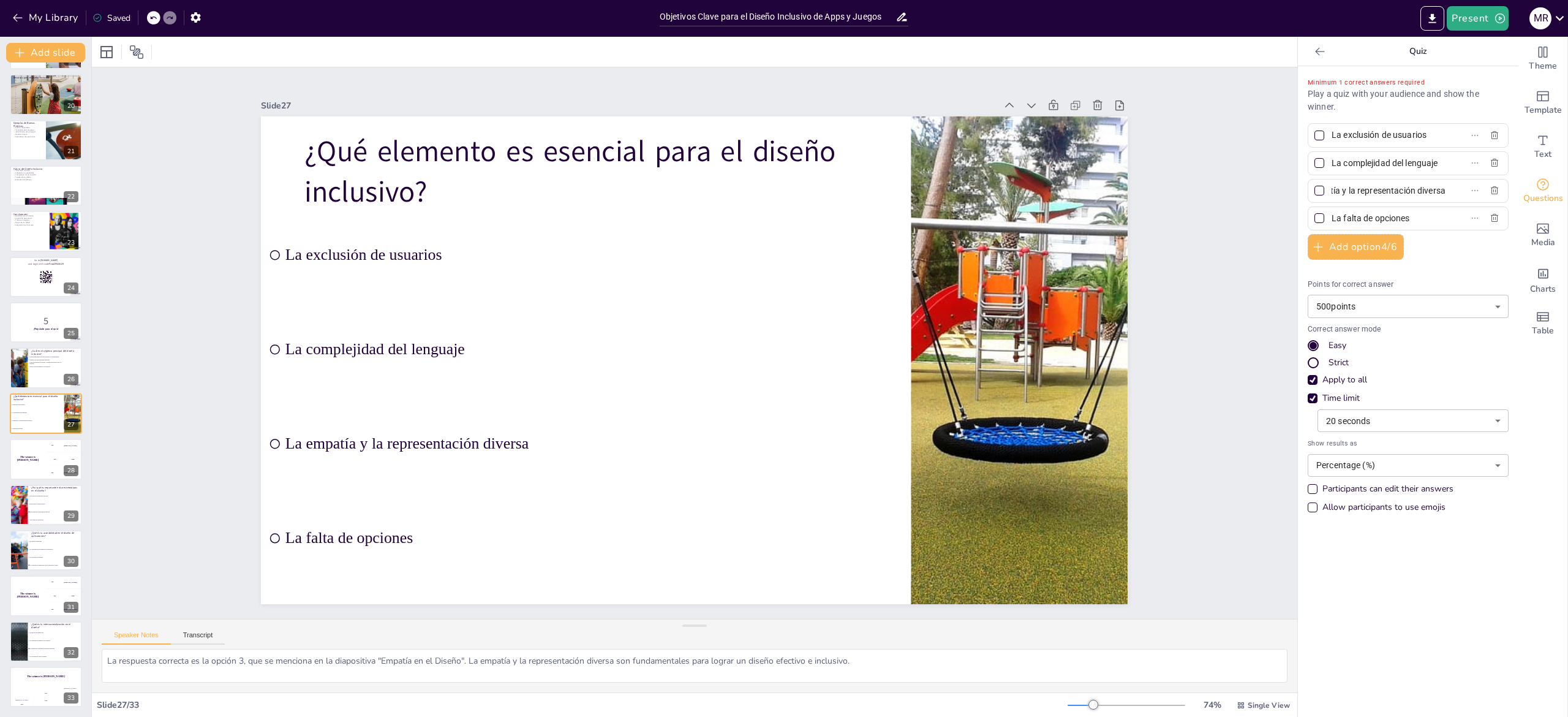
scroll to position [0, 0]
click at [175, 655] on textarea "La respuesta correcta es la opción 3, que se menciona en la diapositiva "Empatí…" at bounding box center [694, 665] width 1186 height 33
click at [18, 458] on h4 "The winner is [PERSON_NAME]" at bounding box center [28, 458] width 37 height 6
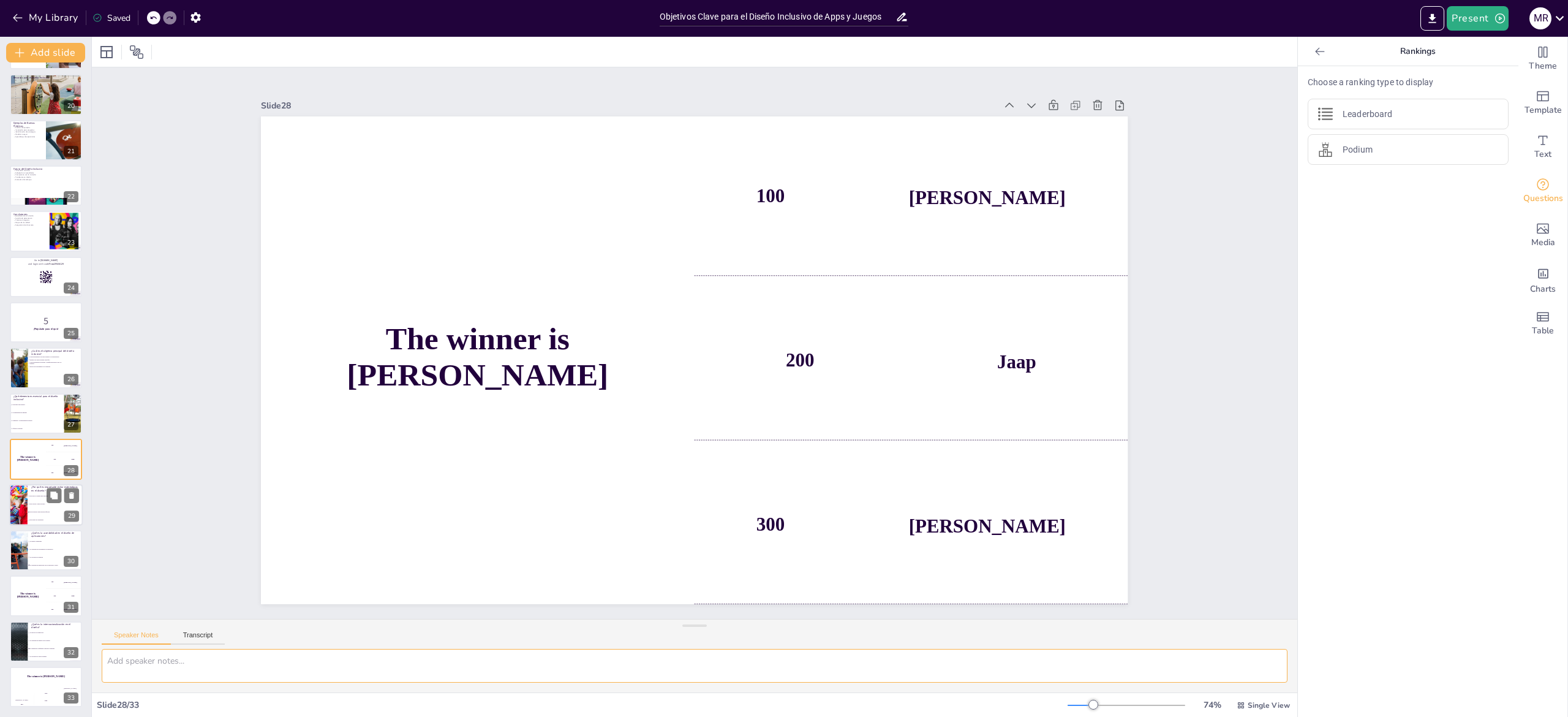
click at [18, 515] on div at bounding box center [18, 505] width 62 height 42
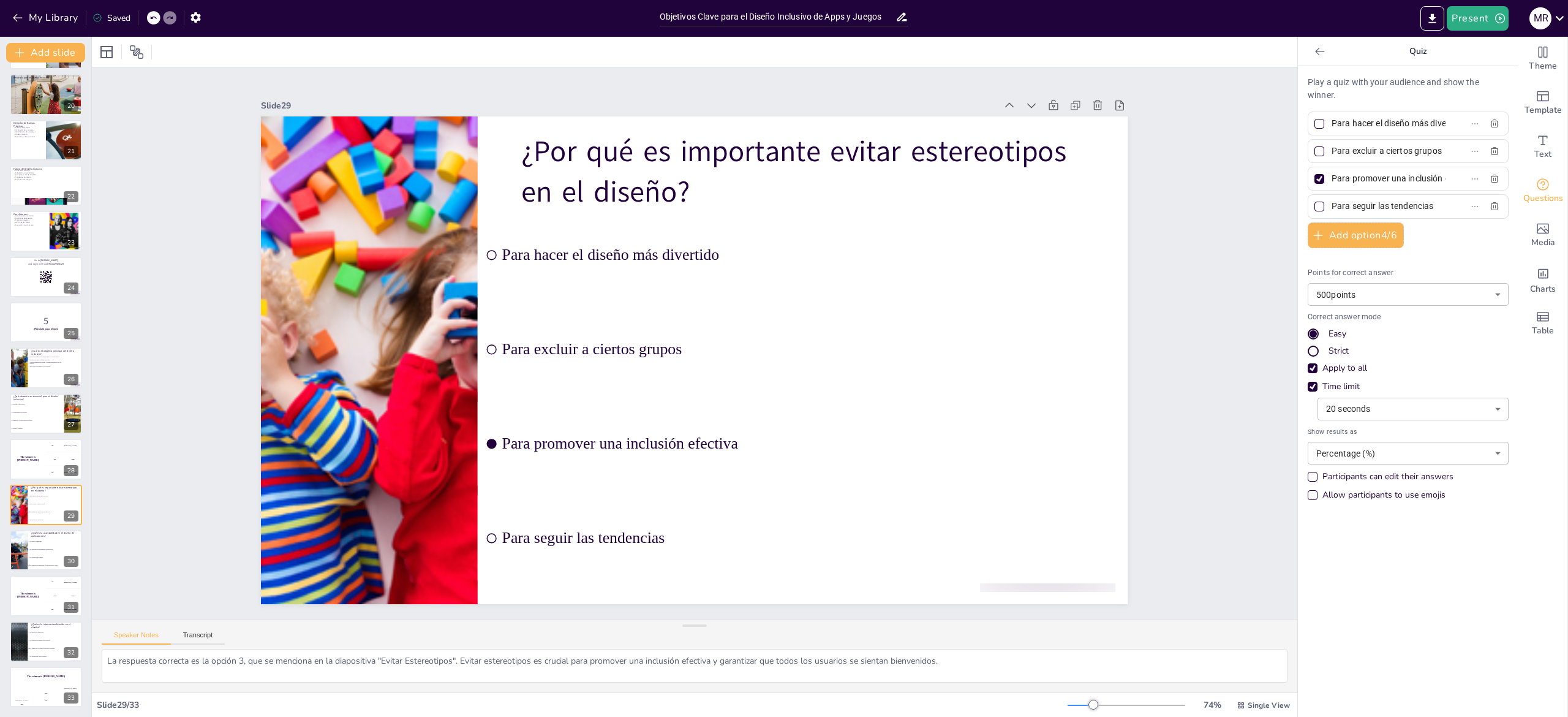
click at [1314, 176] on div at bounding box center [1319, 179] width 10 height 10
click at [1332, 176] on input "Para promover una inclusión efectiva" at bounding box center [1389, 178] width 114 height 18
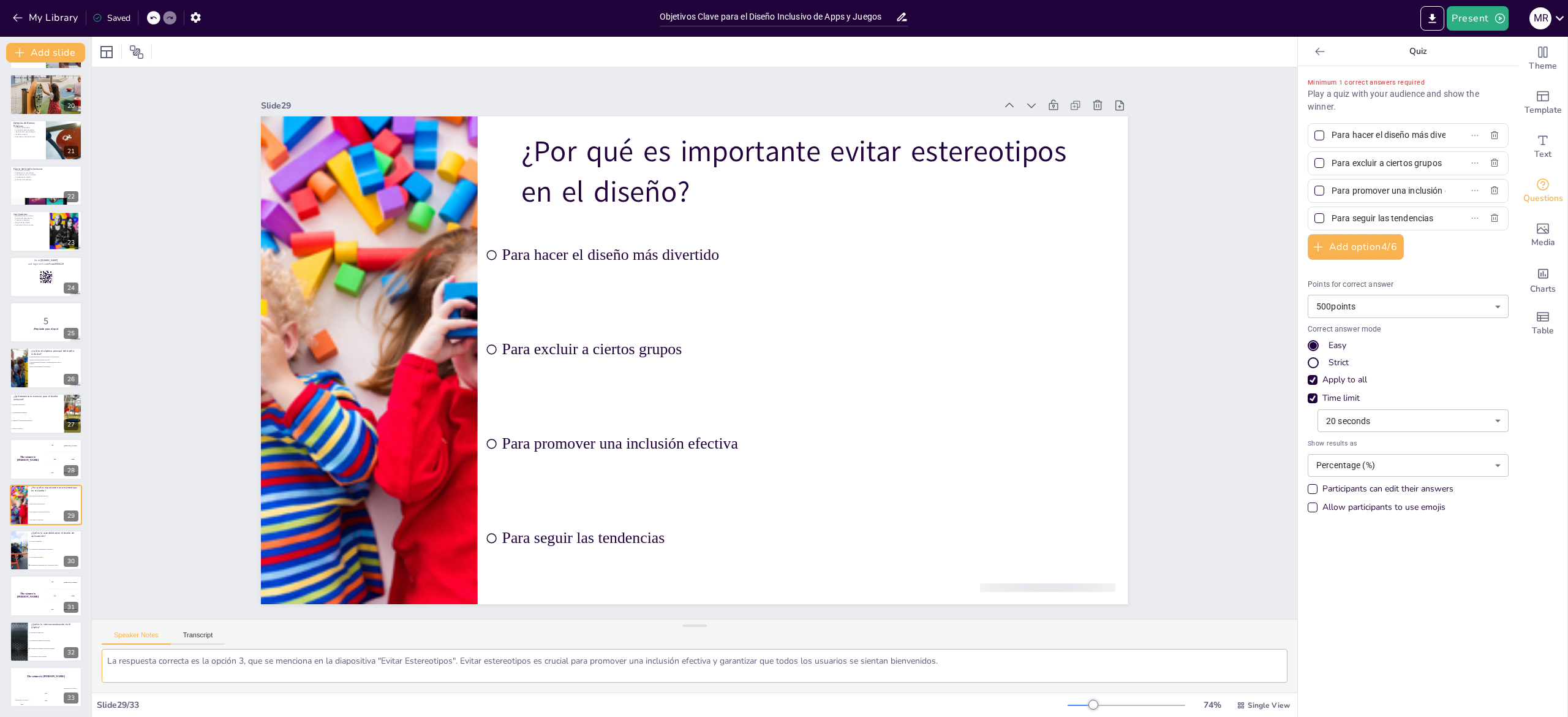
click at [174, 662] on textarea "La respuesta correcta es la opción 3, que se menciona en la diapositiva "Evitar…" at bounding box center [694, 665] width 1186 height 33
click at [18, 550] on div at bounding box center [18, 550] width 63 height 42
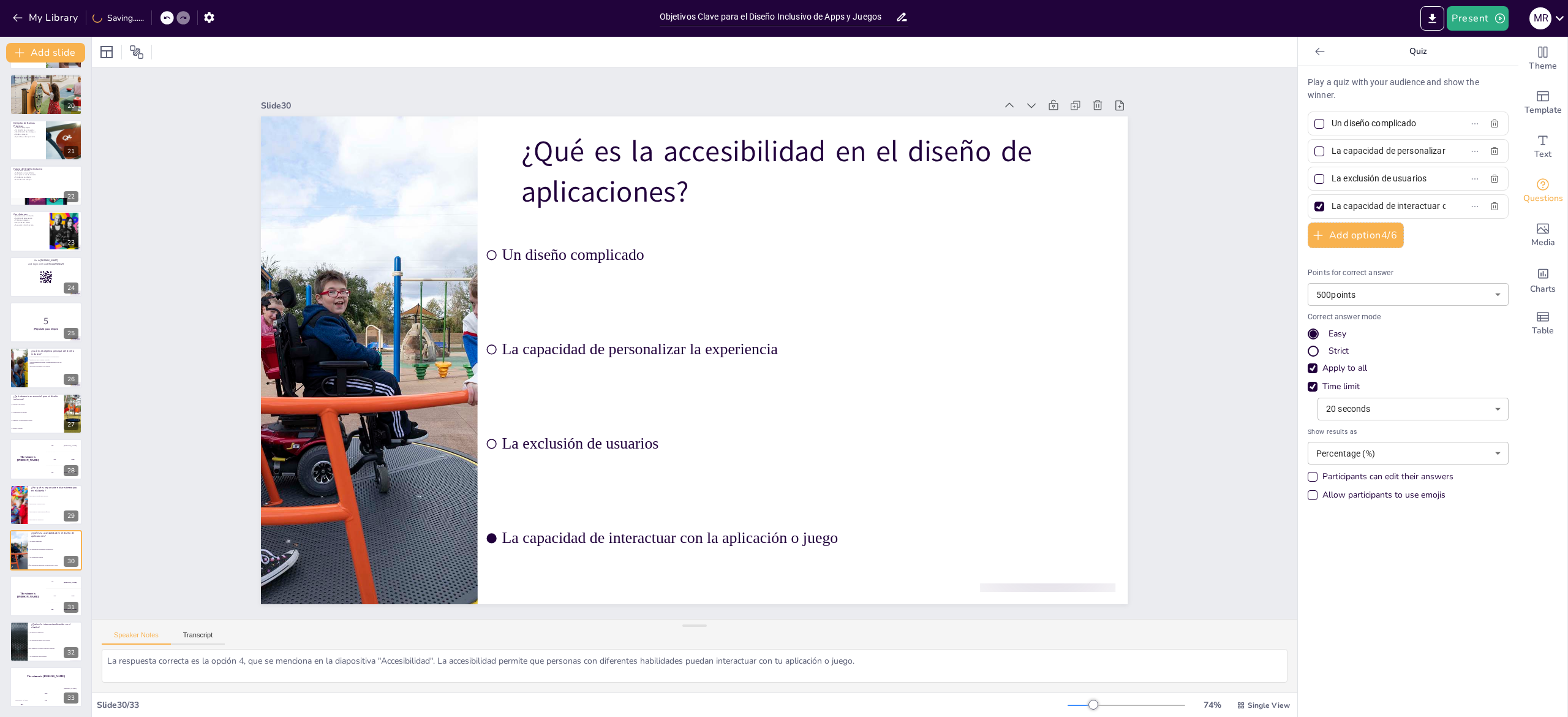
click at [1312, 205] on div at bounding box center [1319, 207] width 15 height 15
click at [1332, 205] on input "La capacidad de interactuar con la aplicación o juego" at bounding box center [1389, 205] width 114 height 18
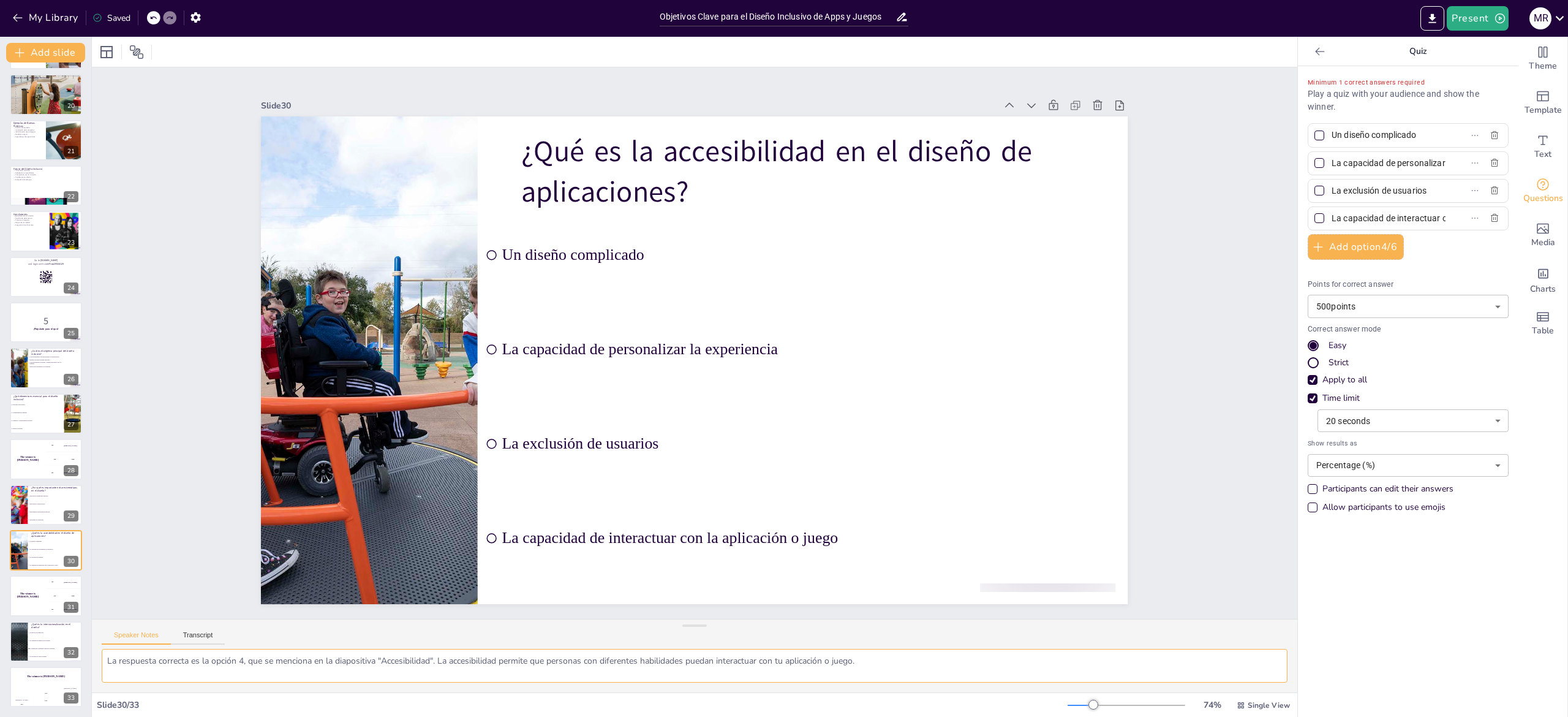
click at [168, 666] on textarea "La respuesta correcta es la opción 4, que se menciona en la diapositiva "Accesi…" at bounding box center [694, 665] width 1186 height 33
click at [30, 634] on li "Un proceso de traducción" at bounding box center [55, 634] width 55 height 8
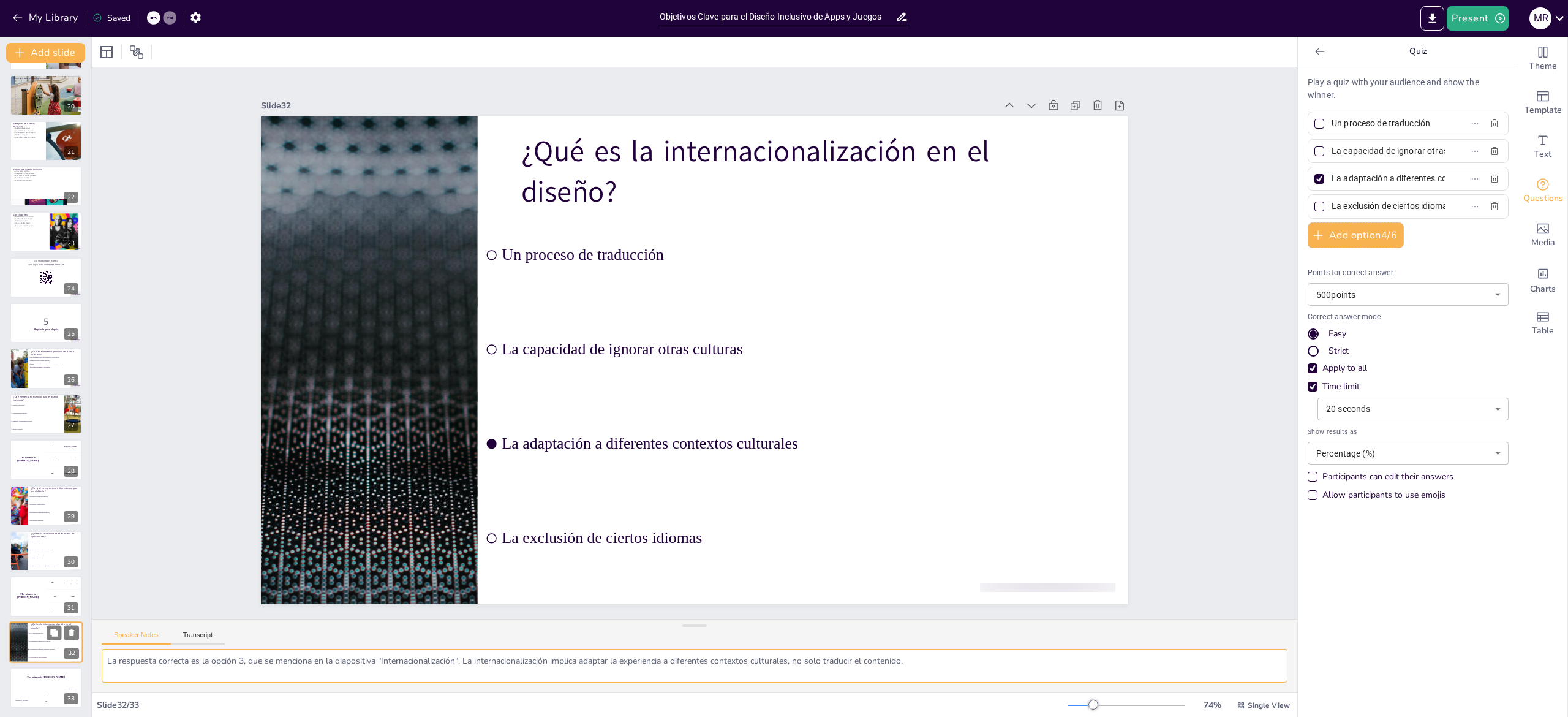
scroll to position [864, 0]
click at [1314, 183] on div at bounding box center [1319, 179] width 10 height 10
click at [1332, 183] on input "La adaptación a diferentes contextos culturales" at bounding box center [1389, 178] width 114 height 18
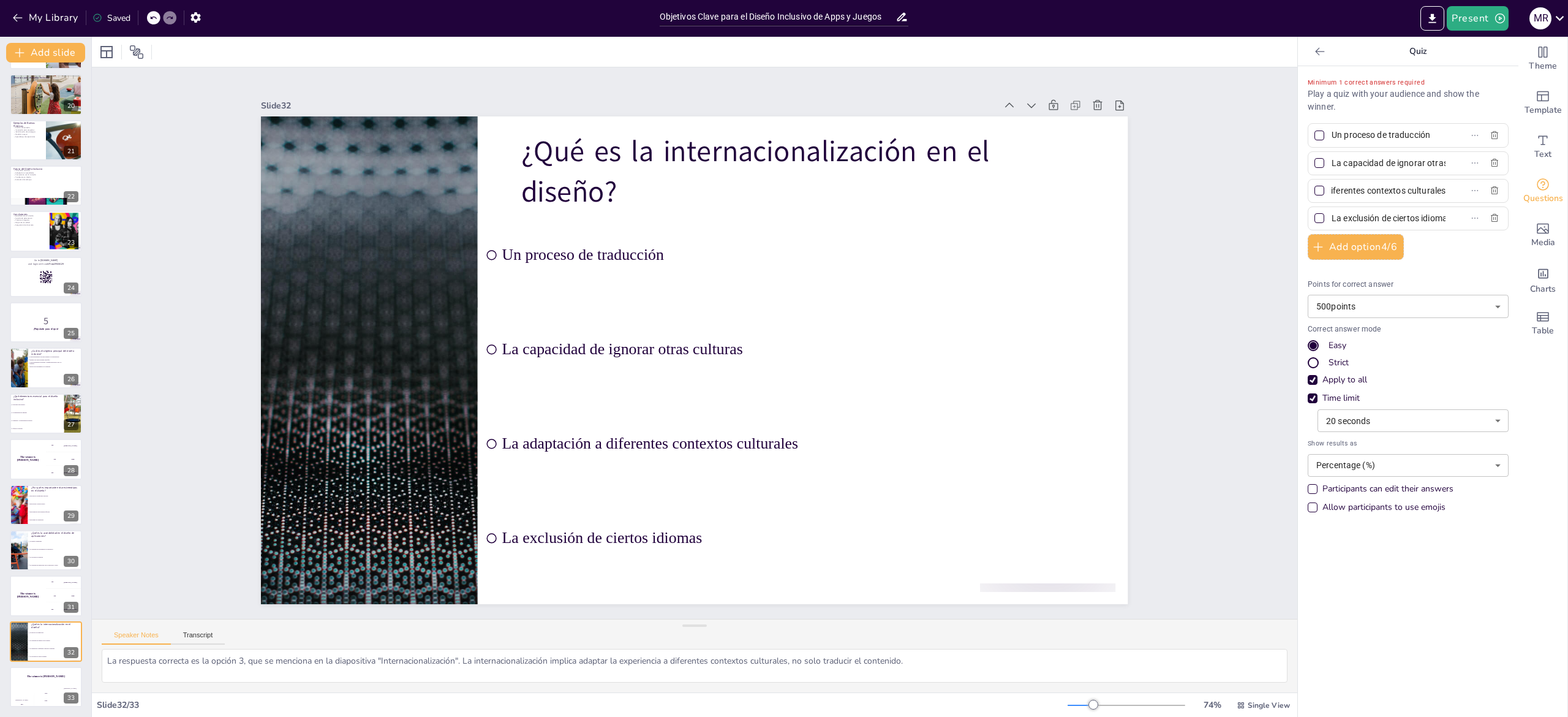
scroll to position [0, 0]
click at [116, 653] on textarea "La respuesta correcta es la opción 3, que se menciona en la diapositiva "Intern…" at bounding box center [694, 665] width 1186 height 33
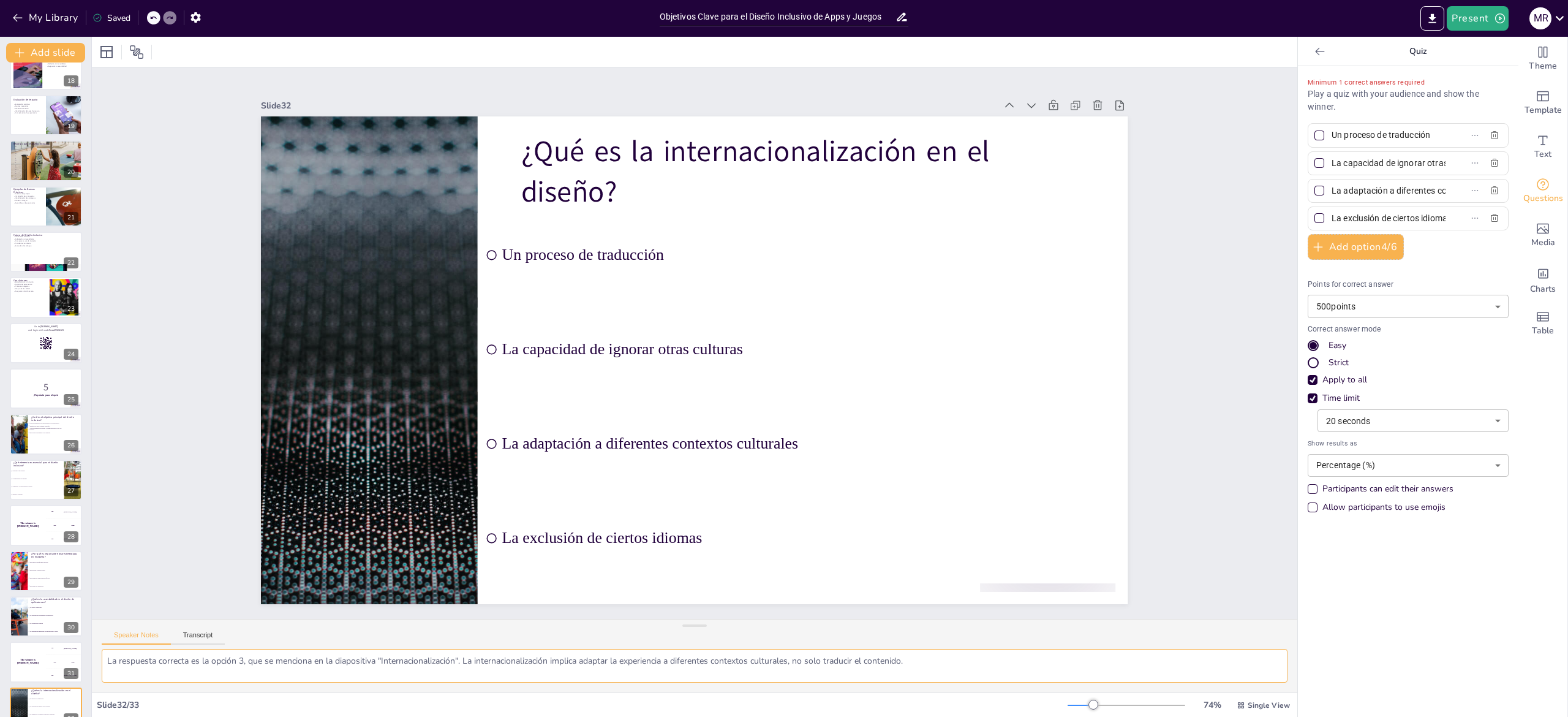
scroll to position [863, 0]
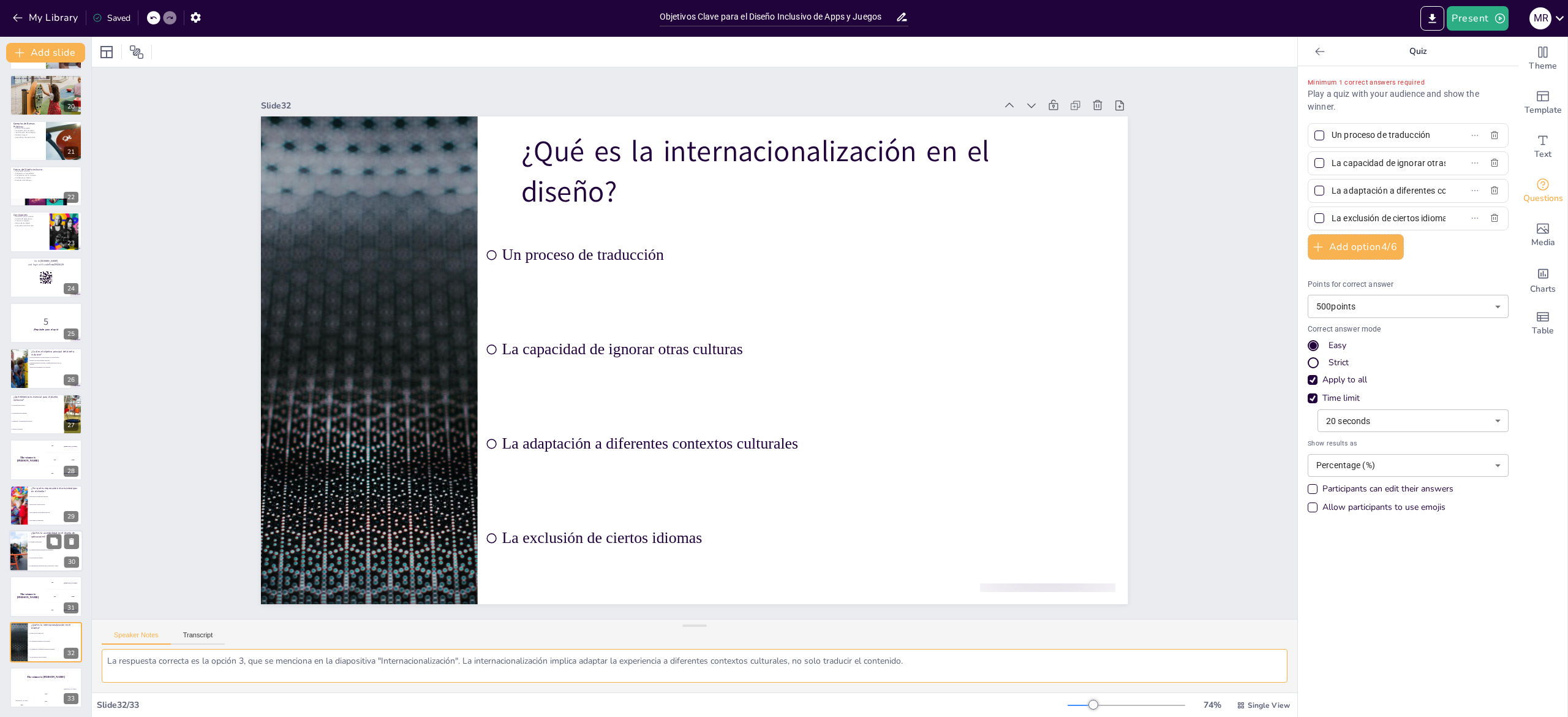
click at [23, 553] on div at bounding box center [18, 551] width 63 height 42
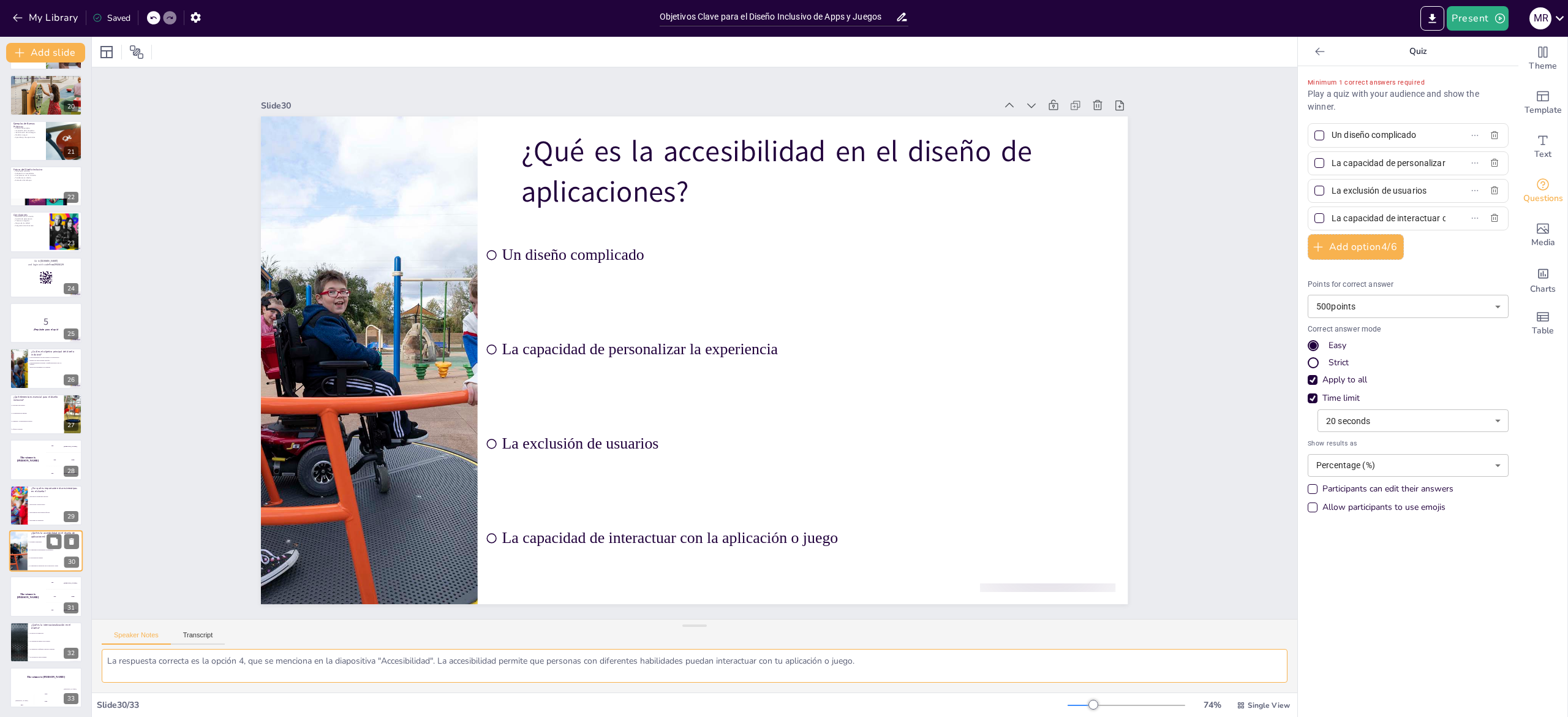
scroll to position [864, 0]
click at [29, 651] on li "La adaptación a diferentes contextos culturales" at bounding box center [55, 649] width 55 height 8
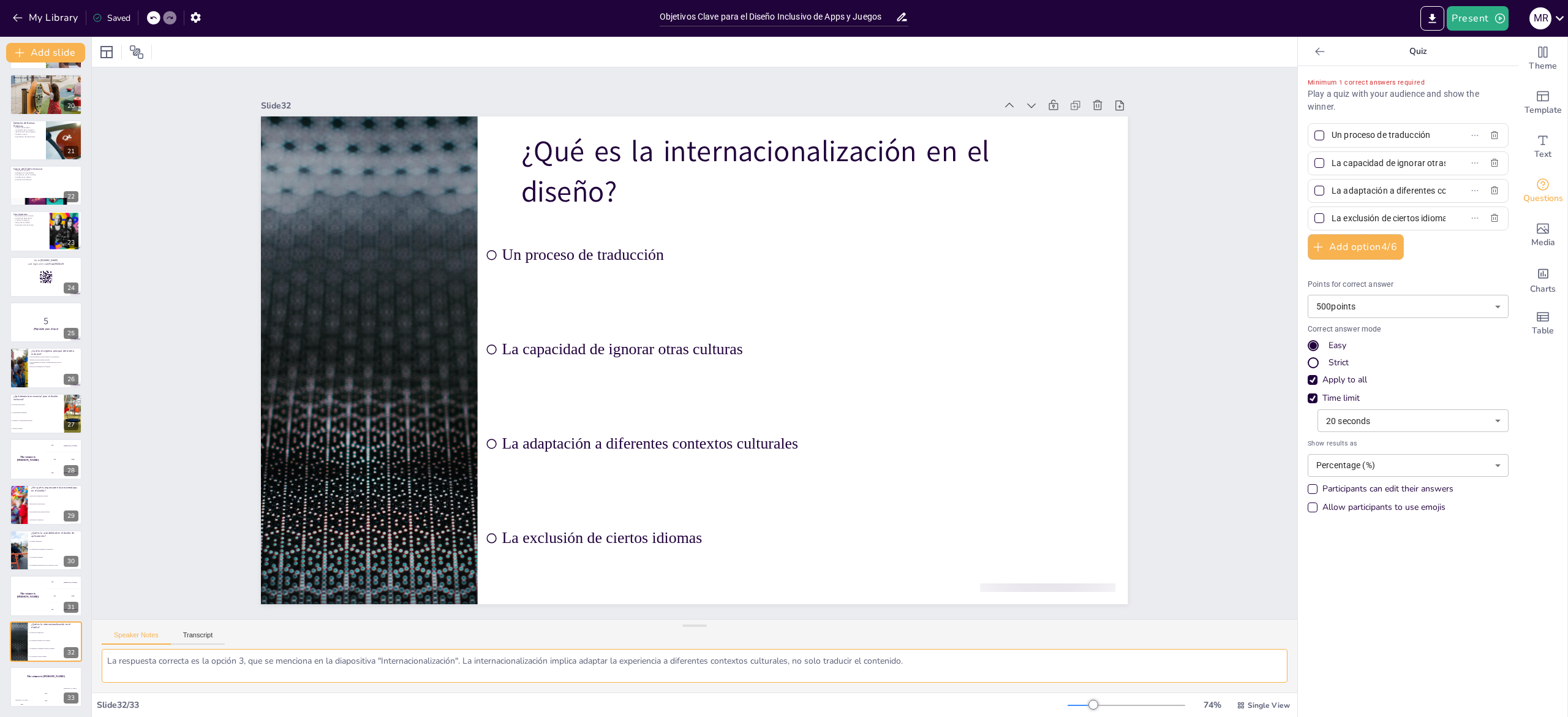
scroll to position [863, 0]
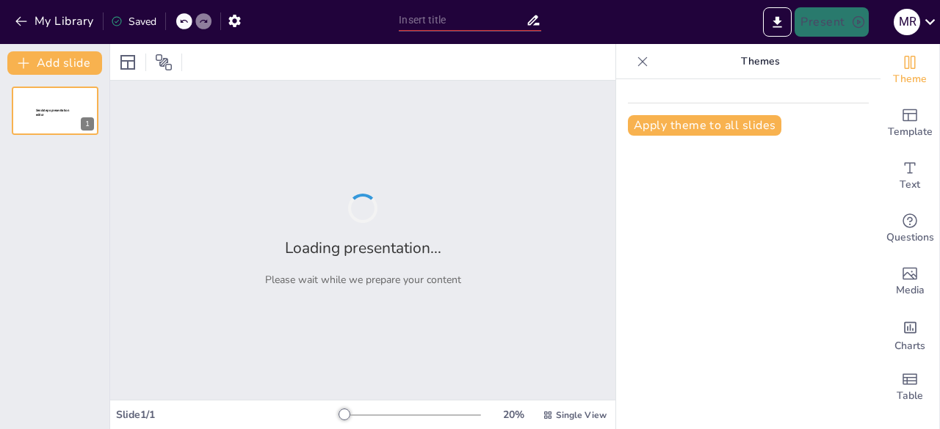
type input "Prácticas de Privacidad en el Desarrollo de Aplicaciones: Un Enfoque Esencial"
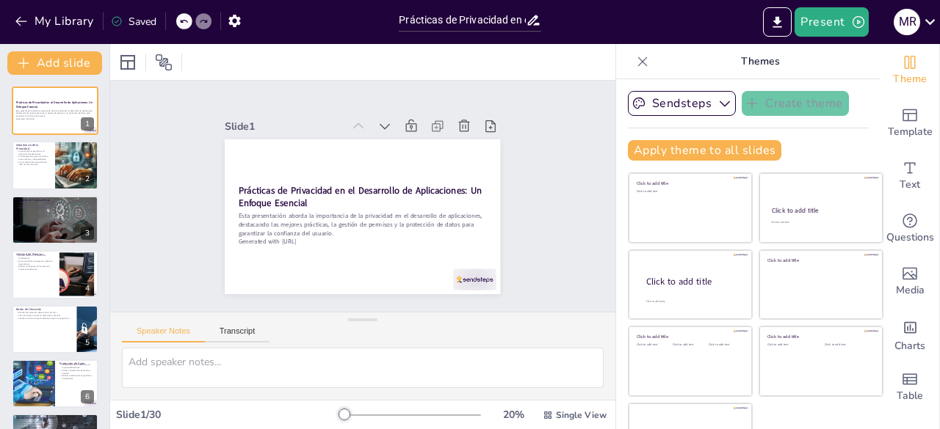
checkbox input "true"
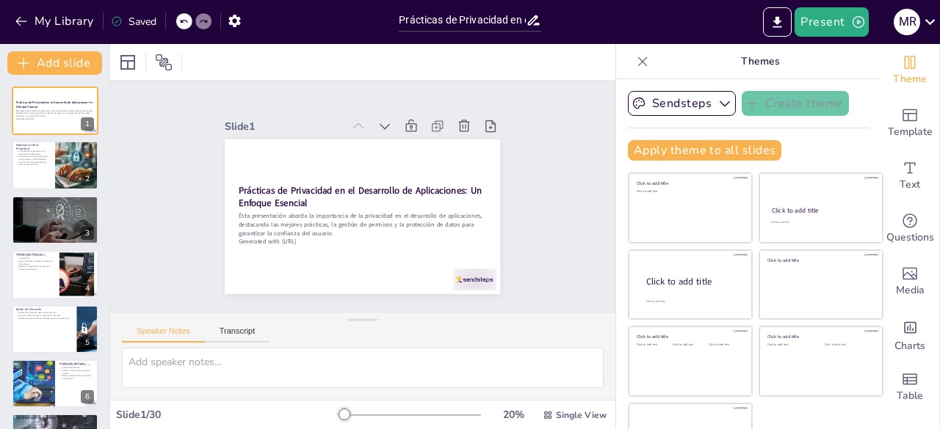
checkbox input "true"
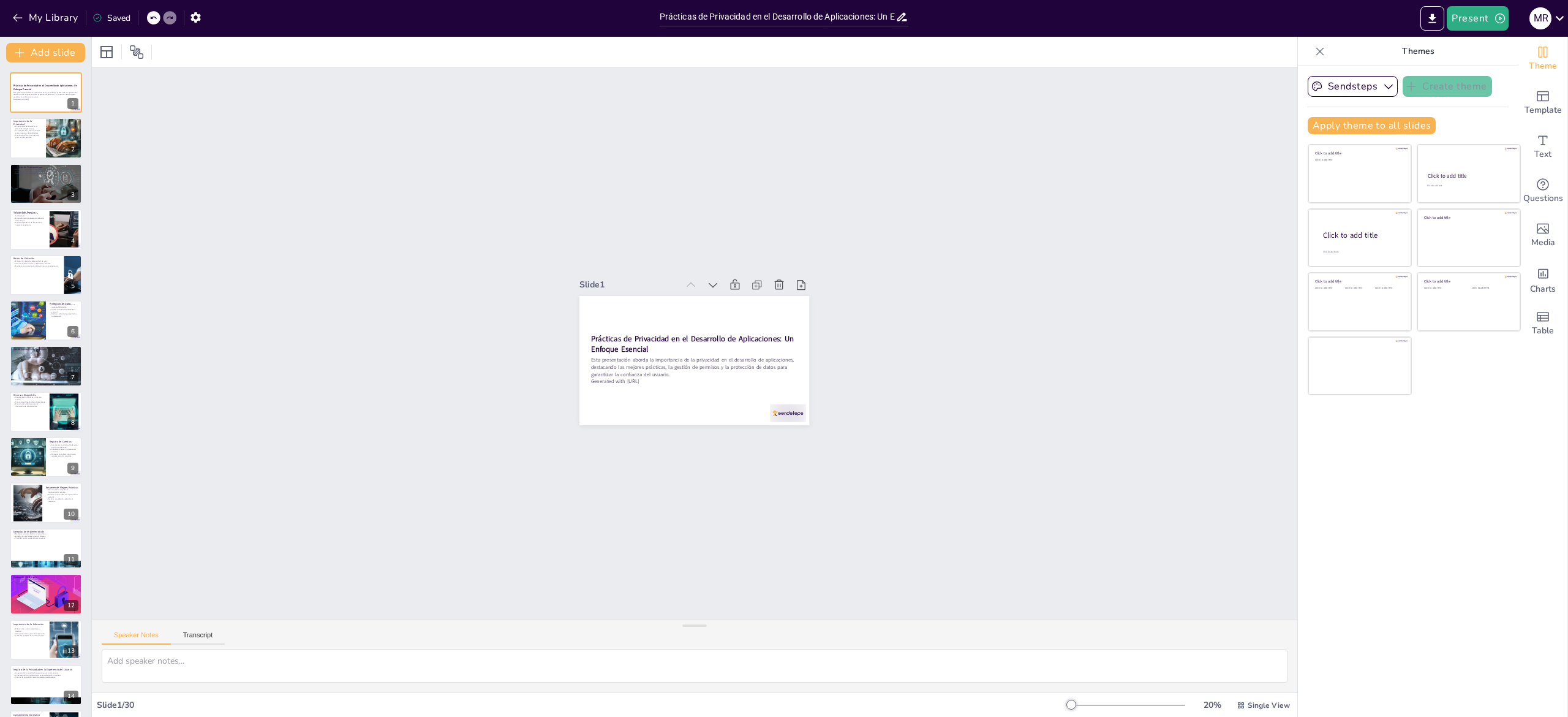
checkbox input "true"
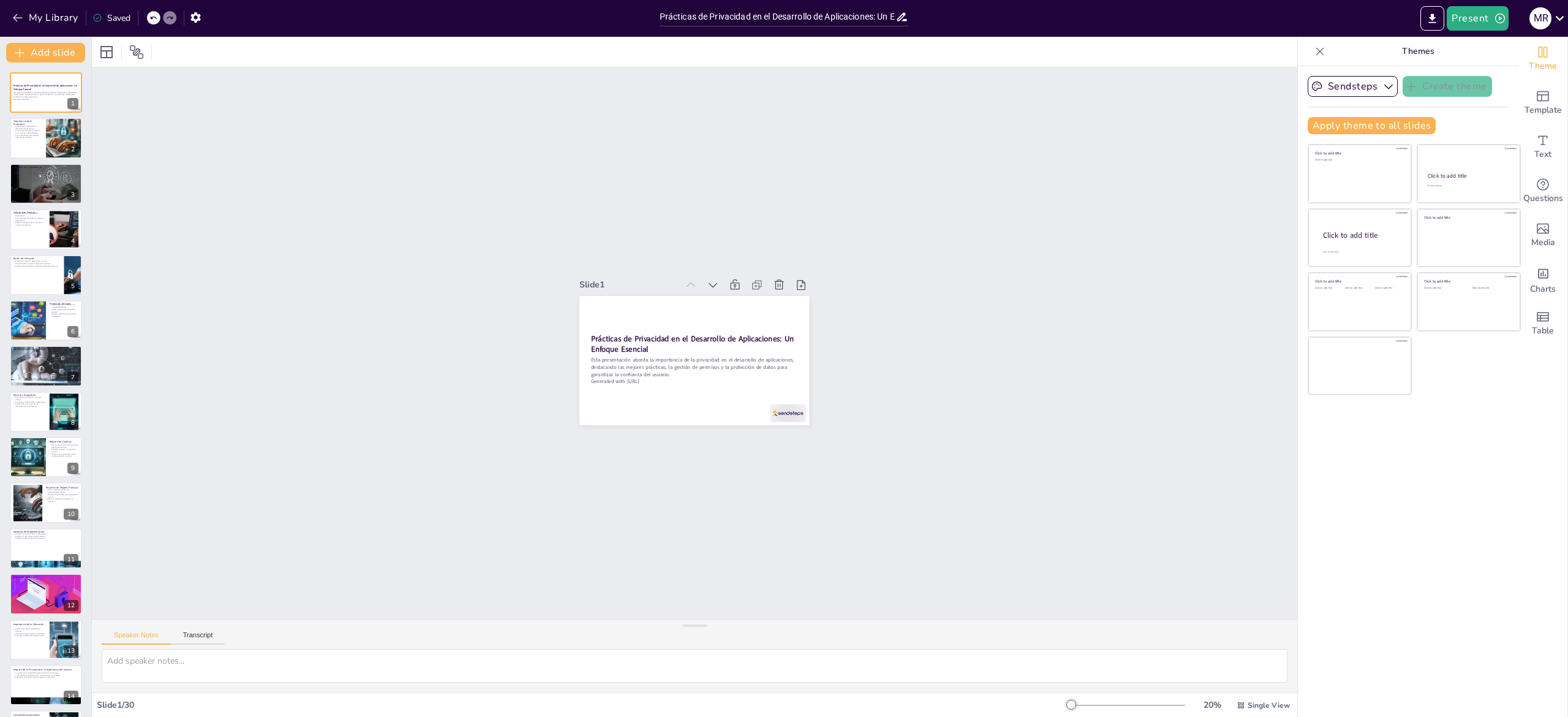
checkbox input "true"
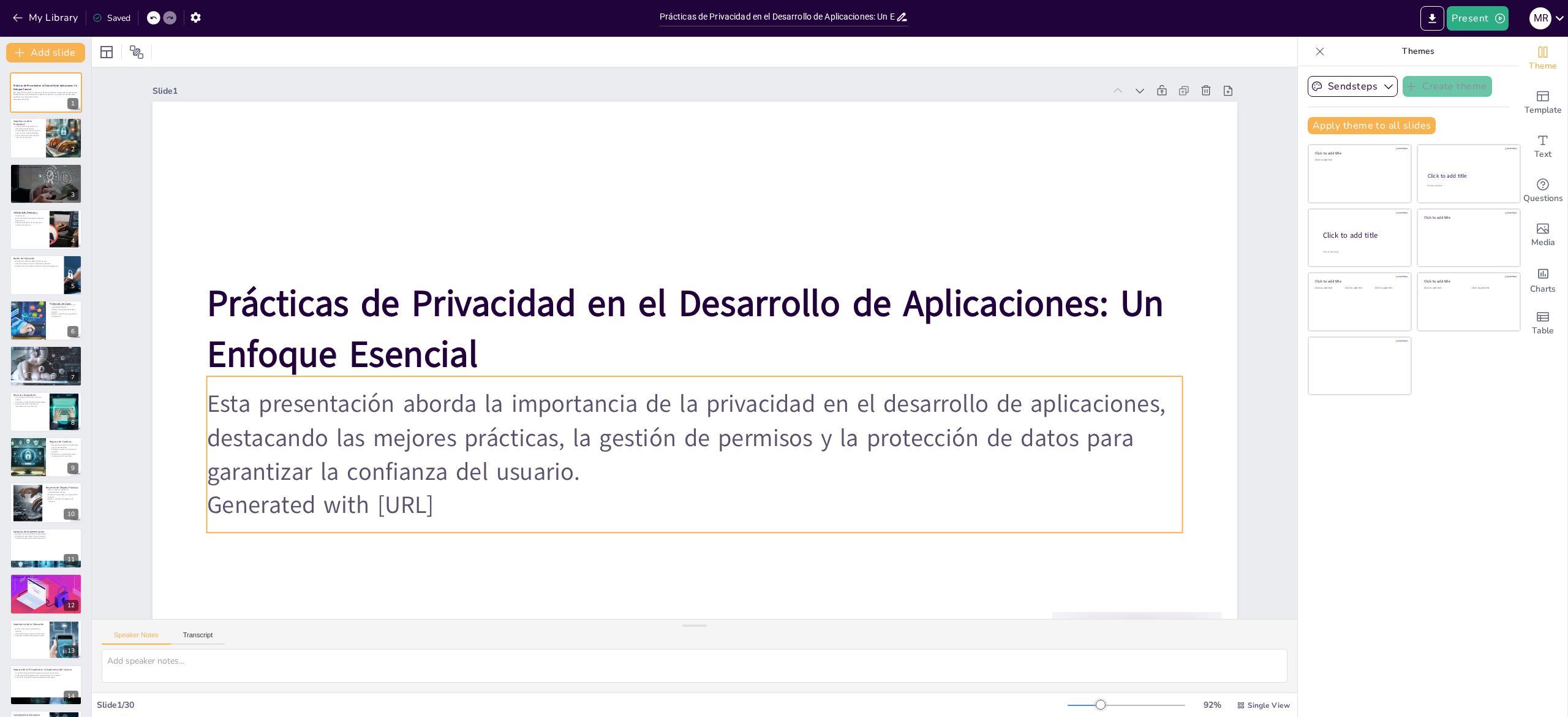
checkbox input "true"
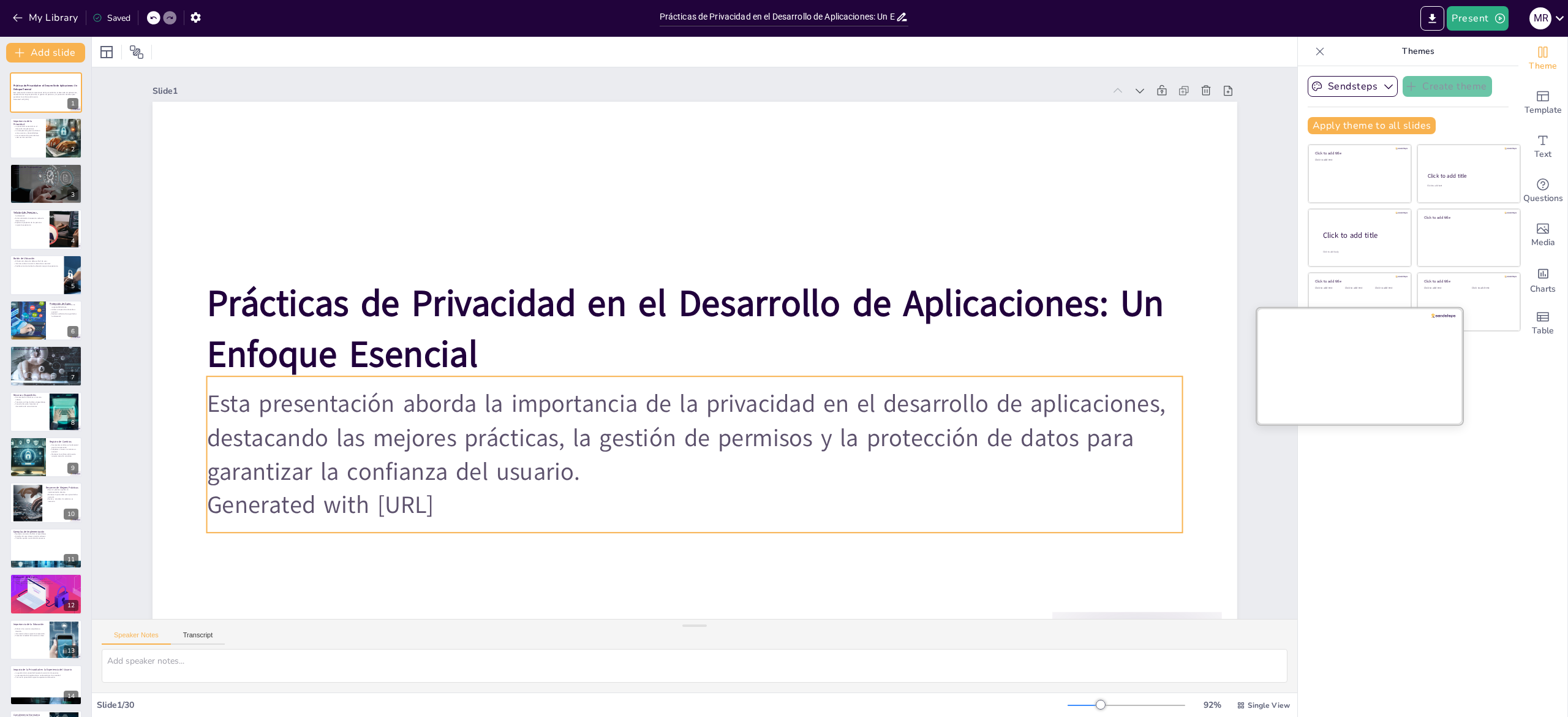
checkbox input "true"
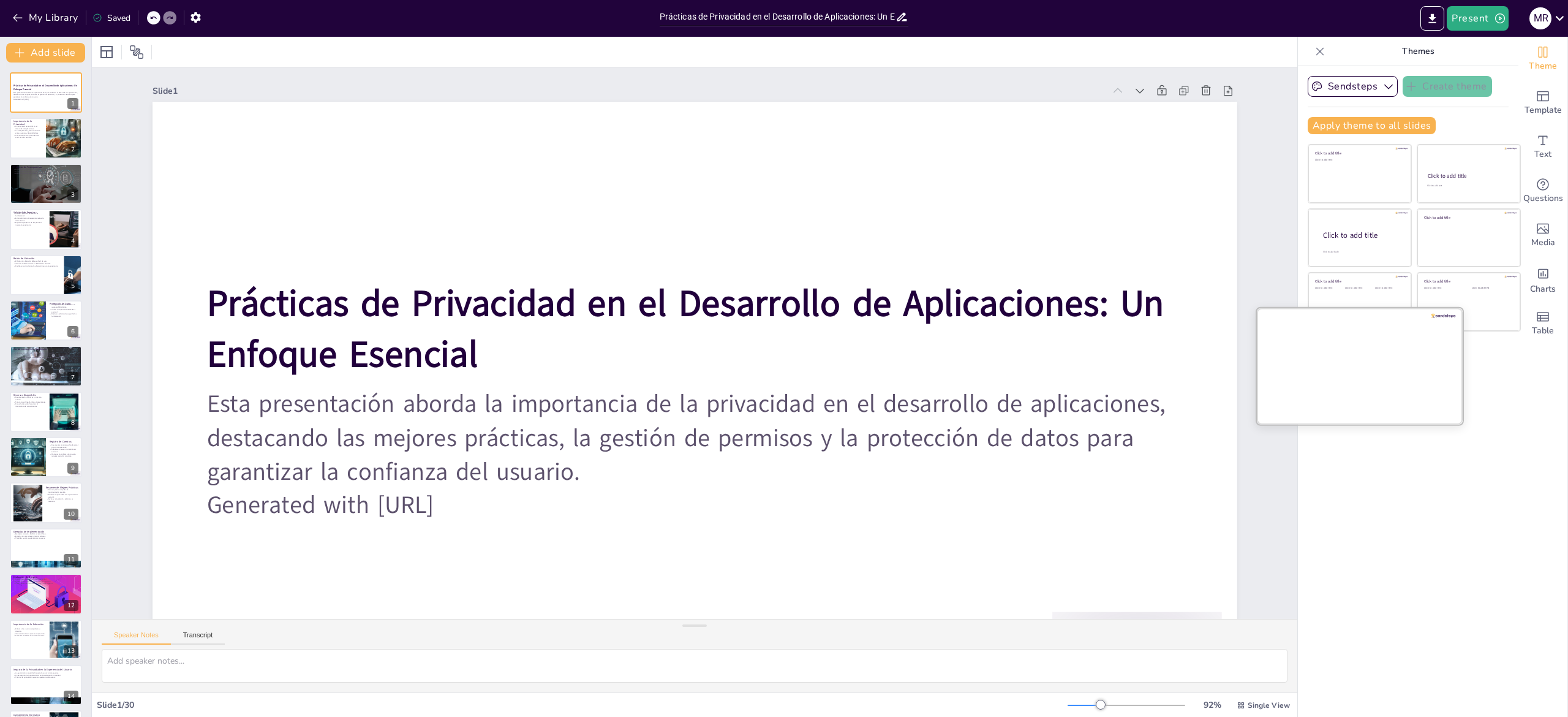
checkbox input "true"
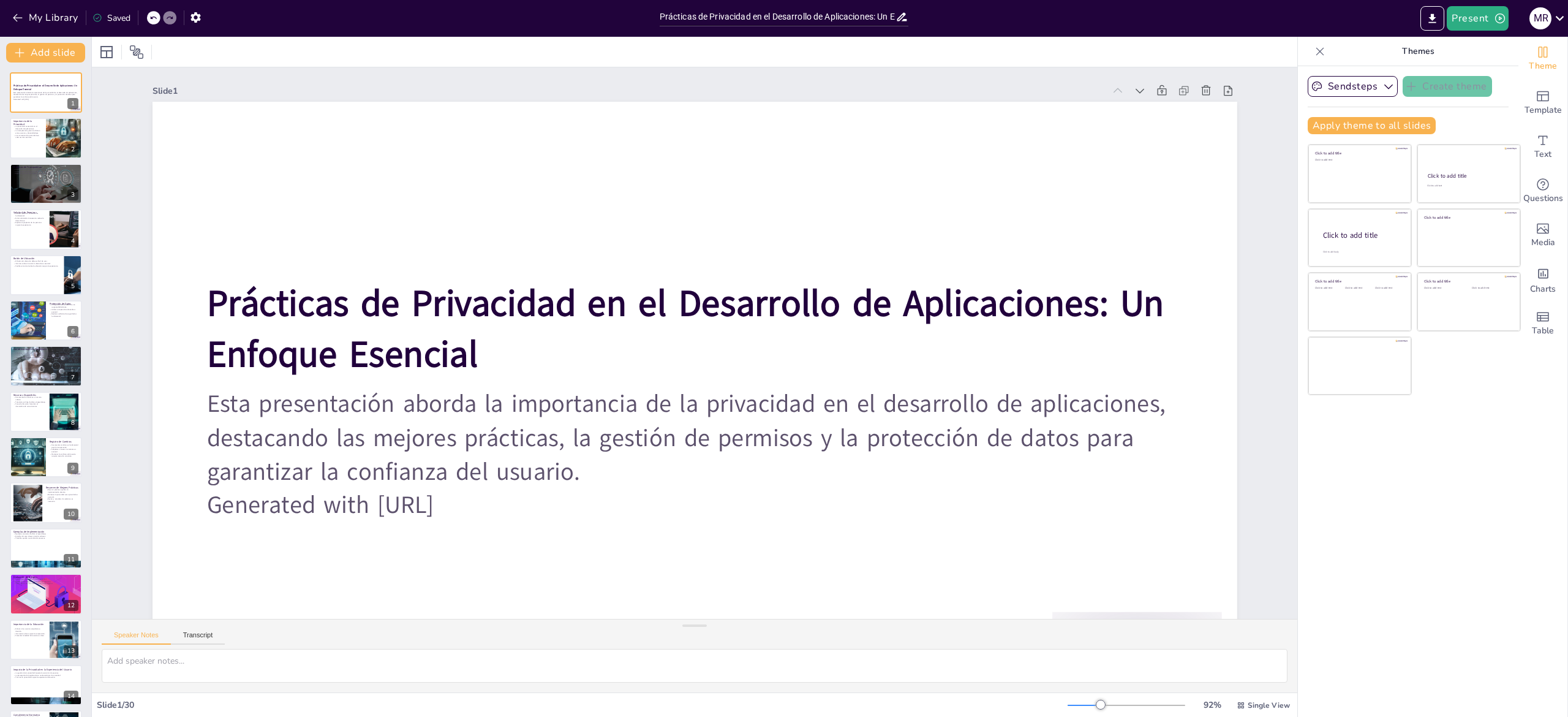
checkbox input "true"
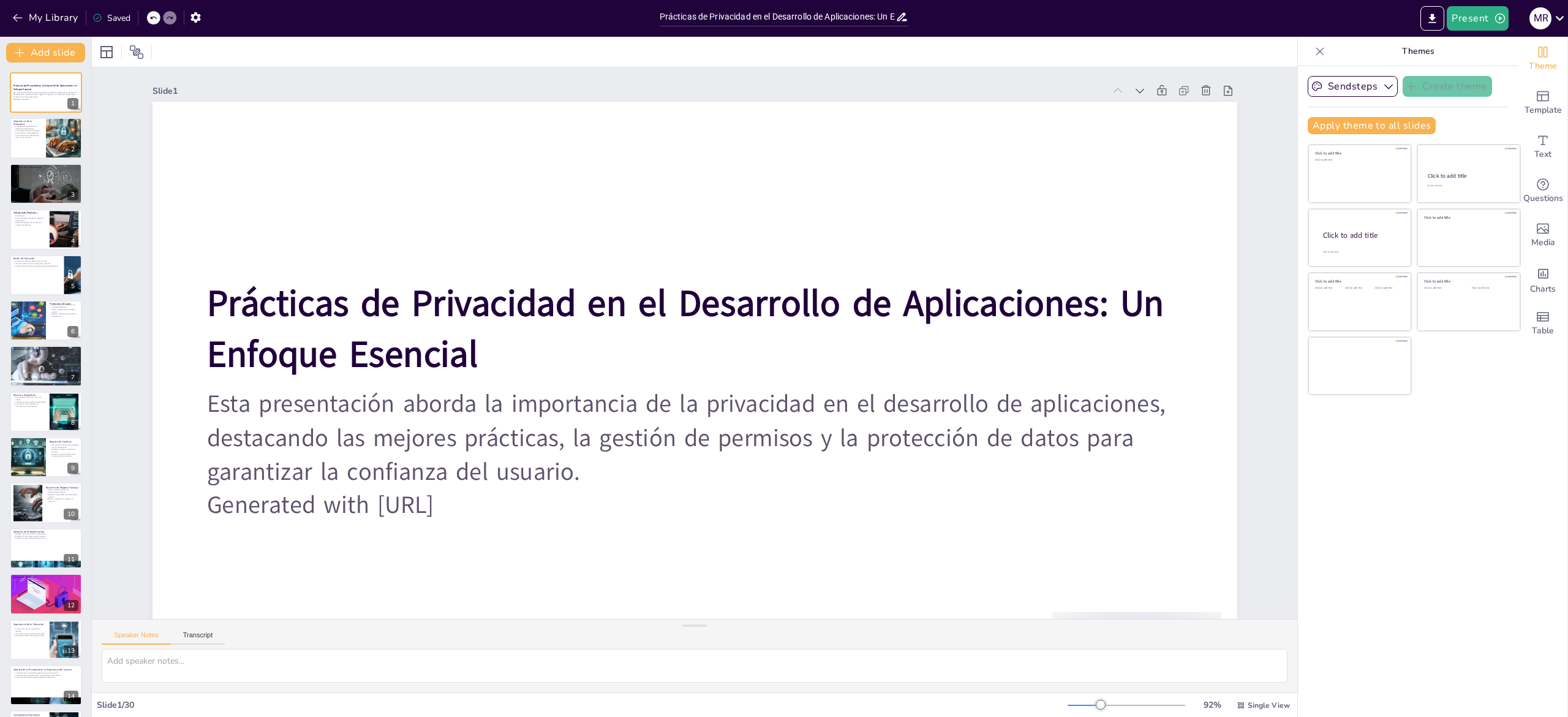
checkbox input "true"
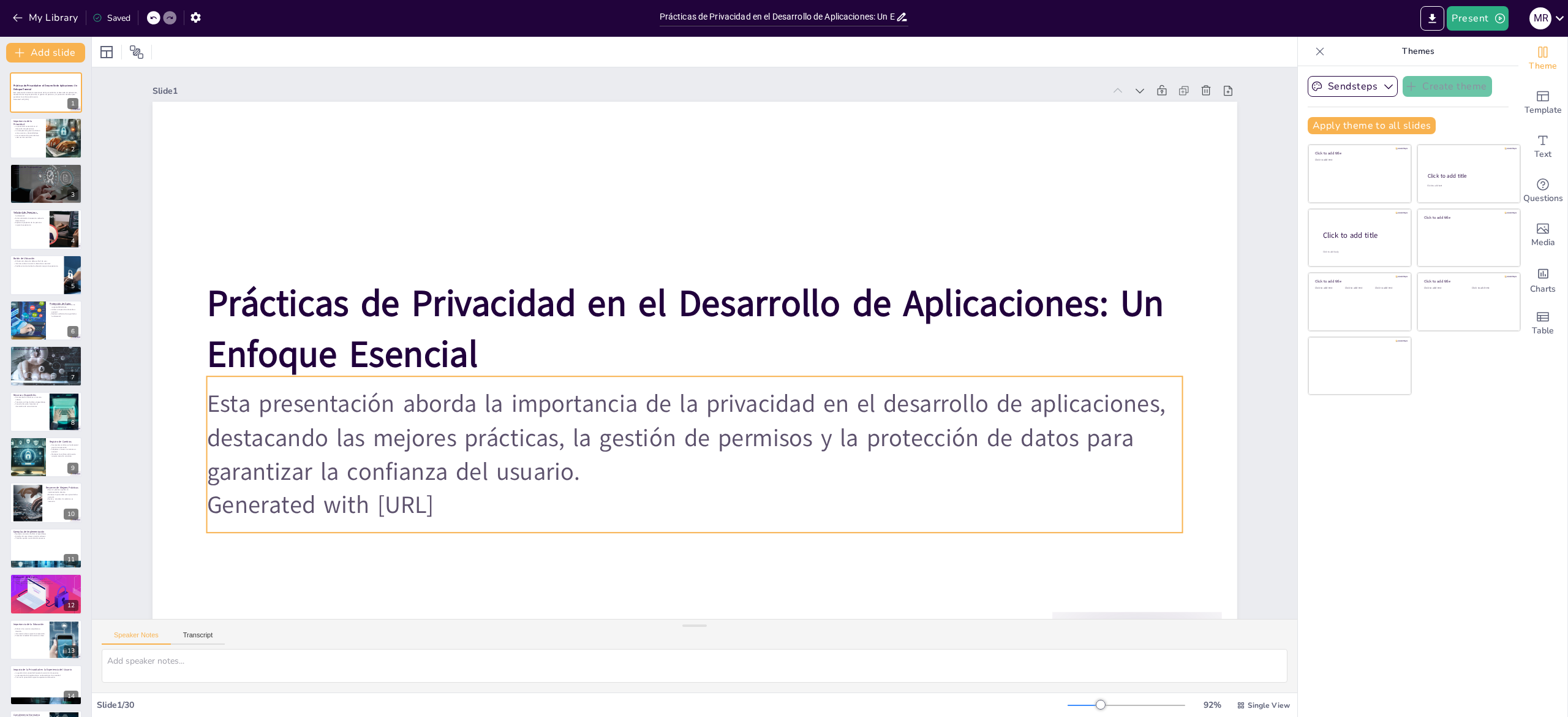
checkbox input "true"
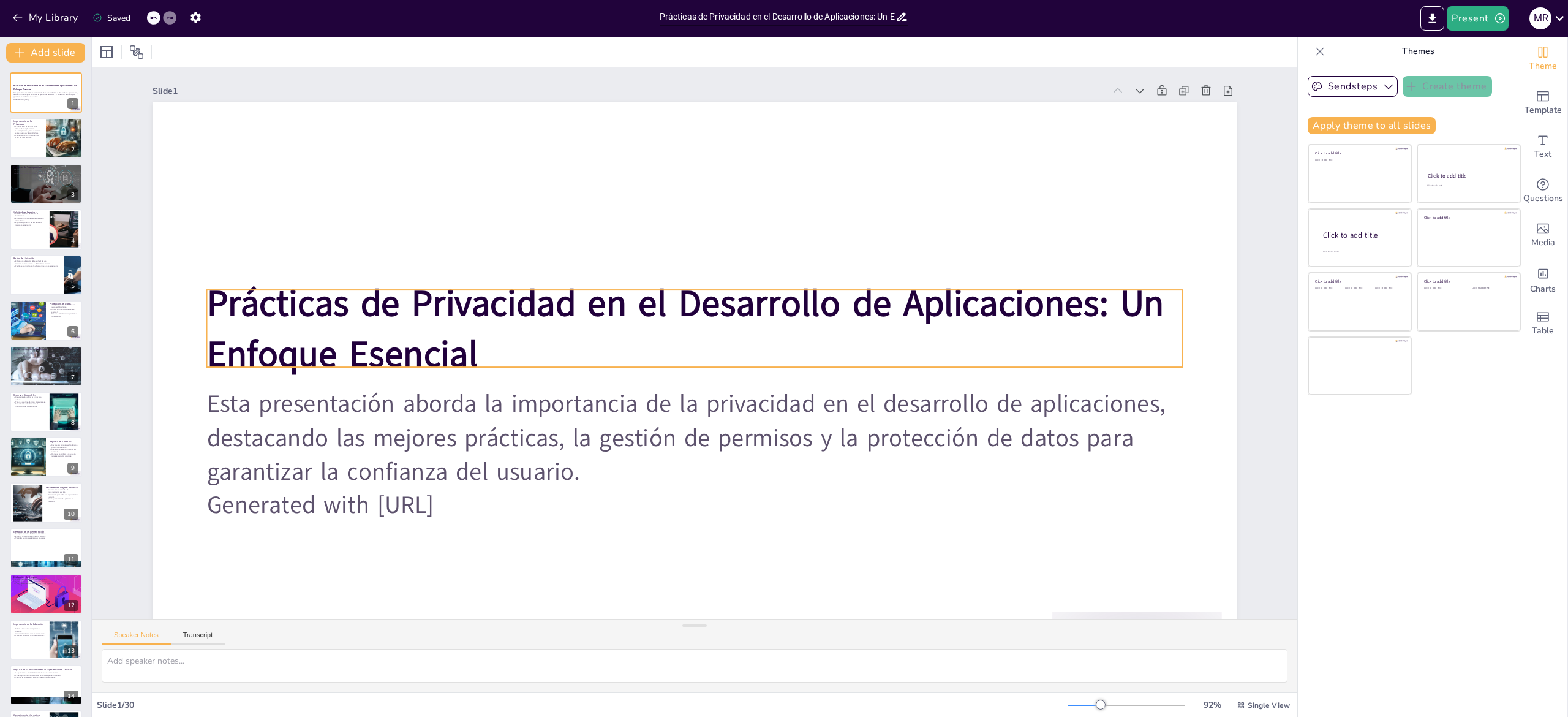
checkbox input "true"
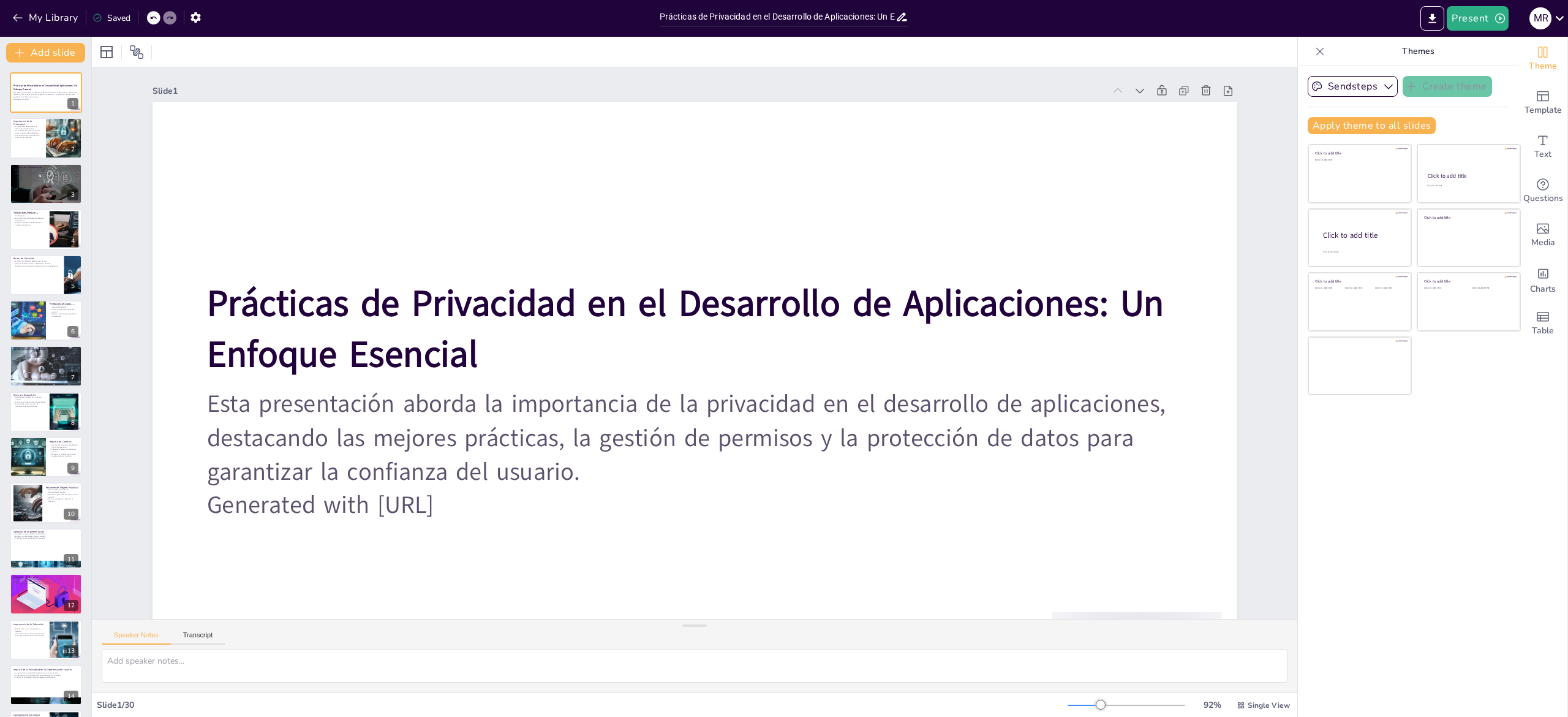
checkbox input "true"
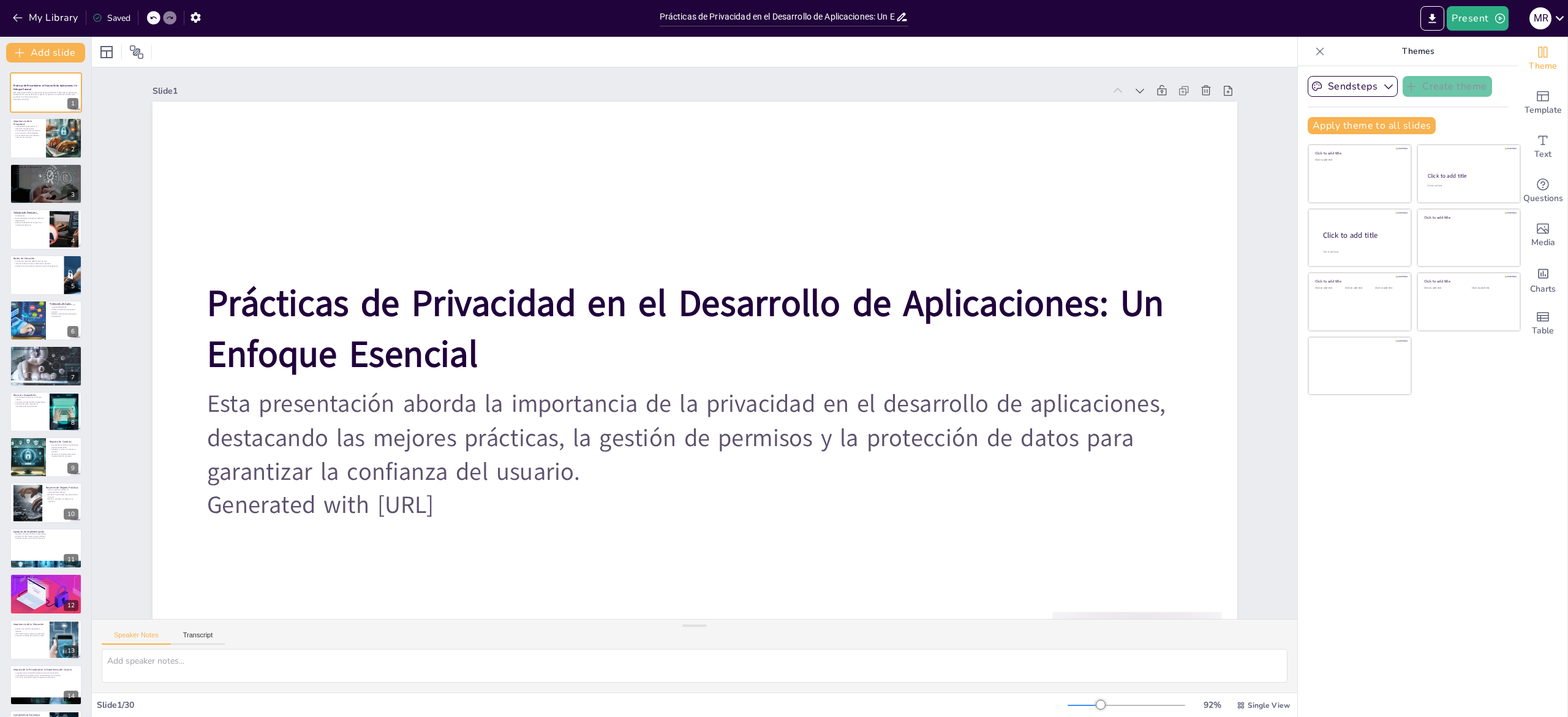
checkbox input "true"
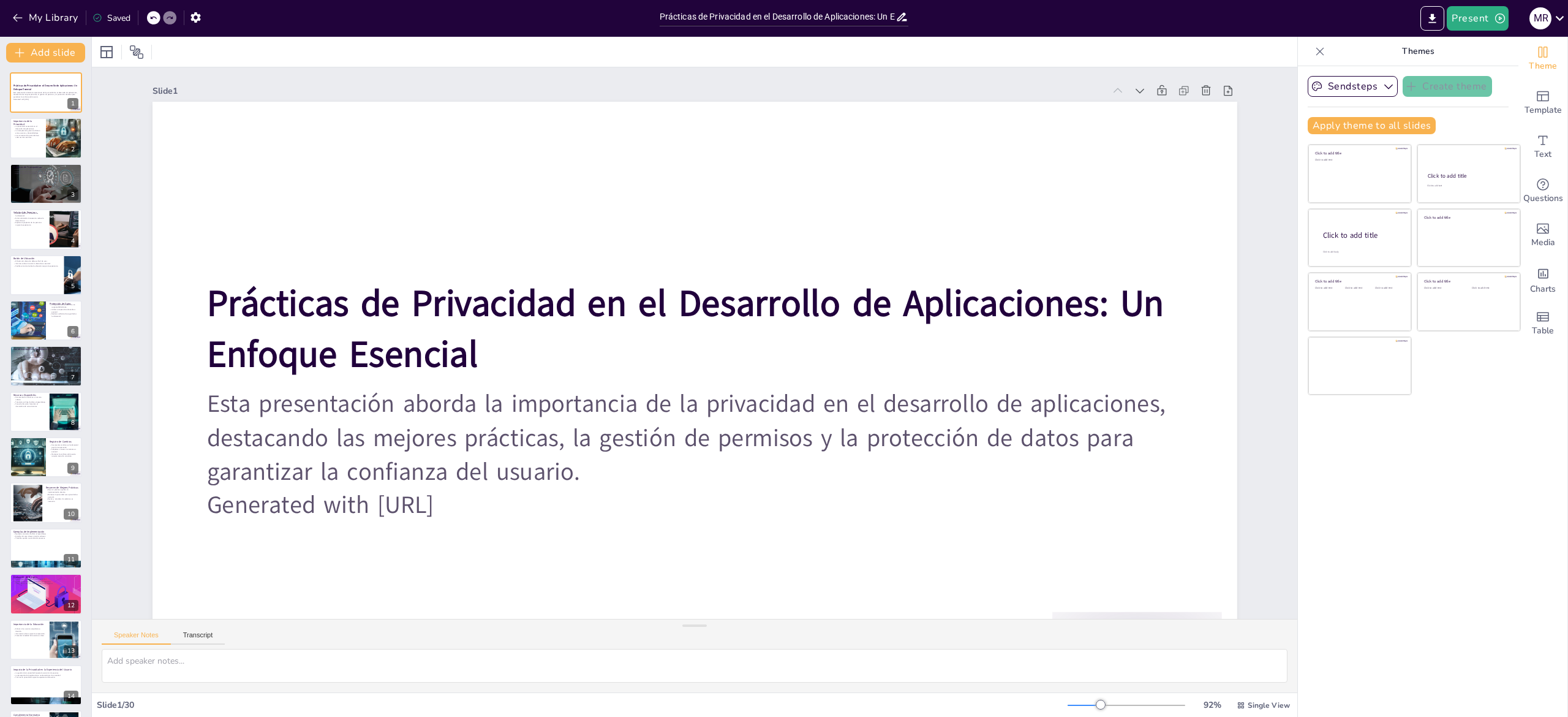
checkbox input "true"
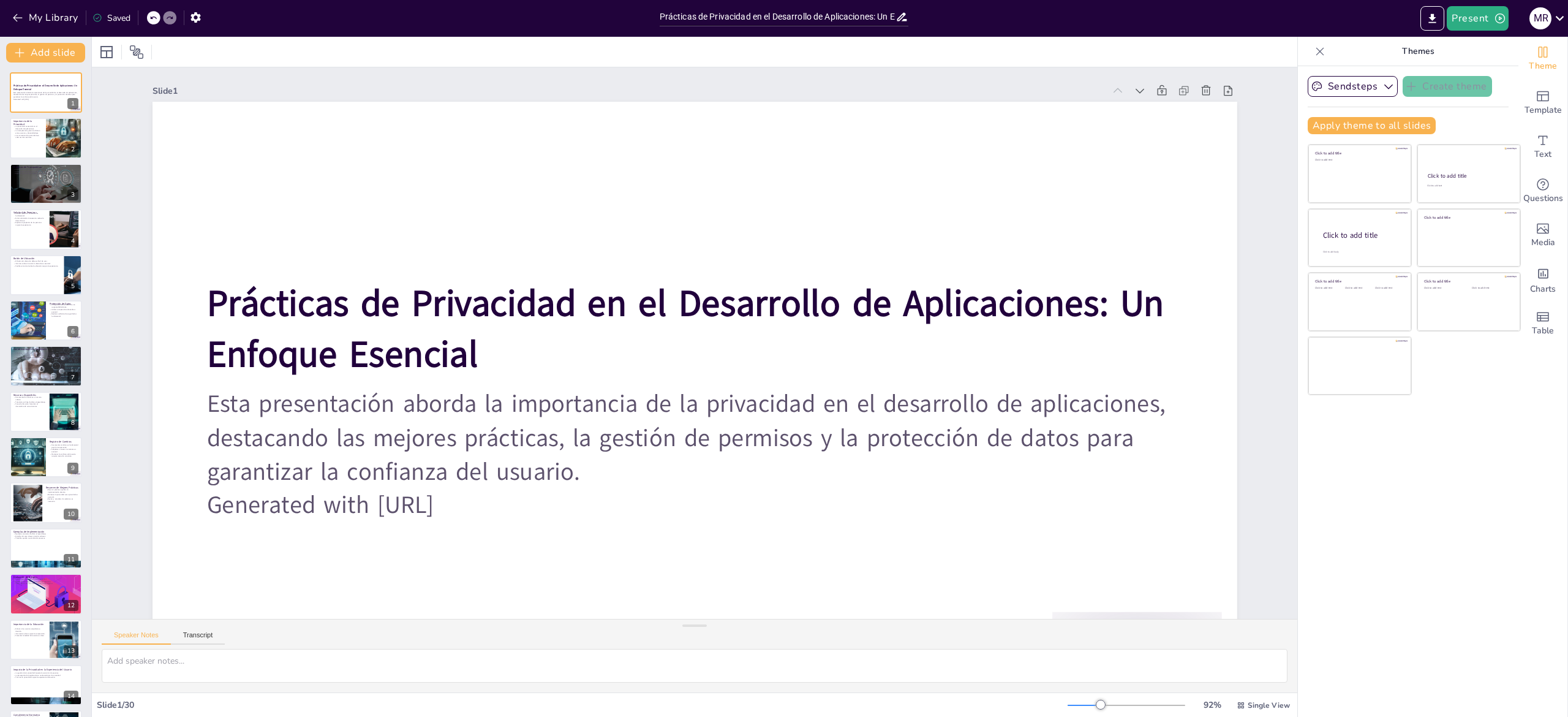
checkbox input "true"
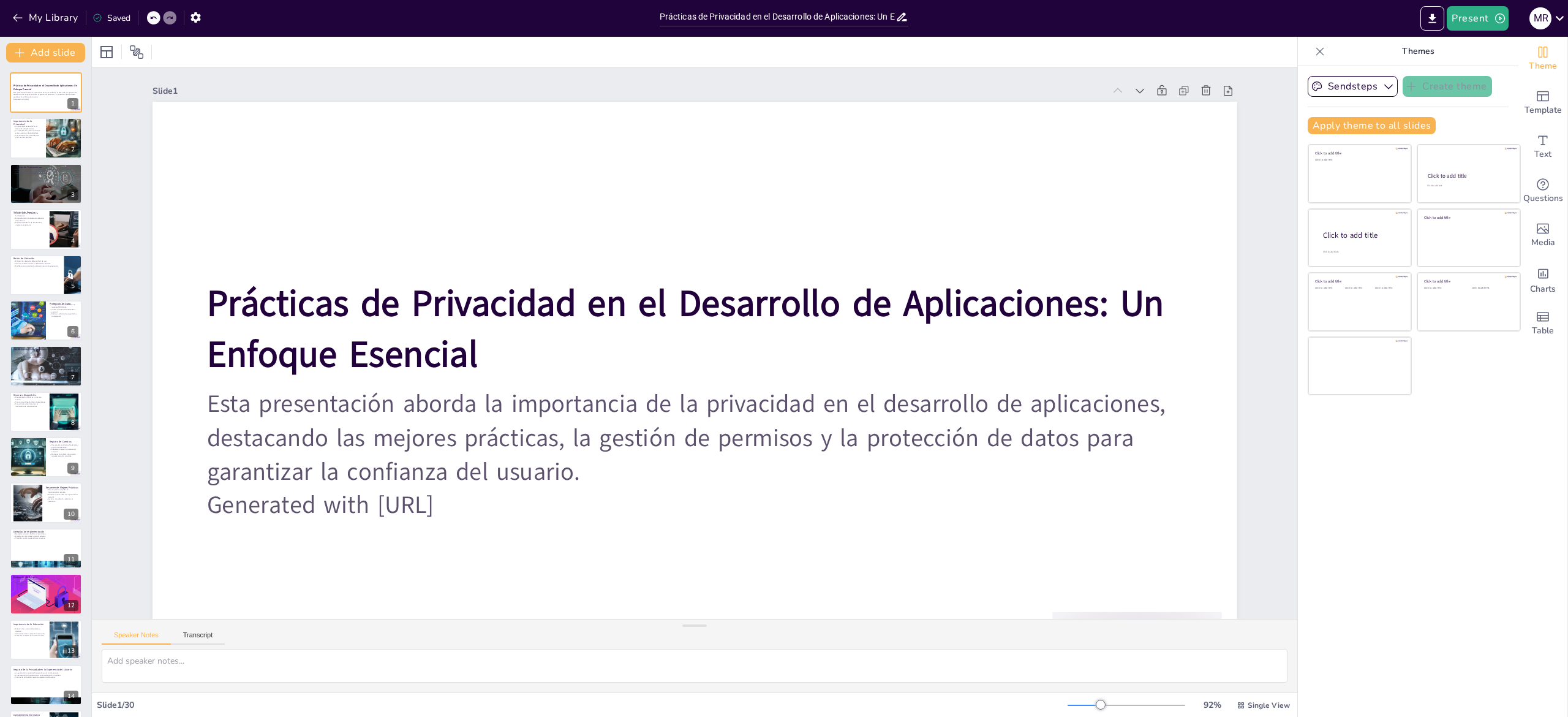
checkbox input "true"
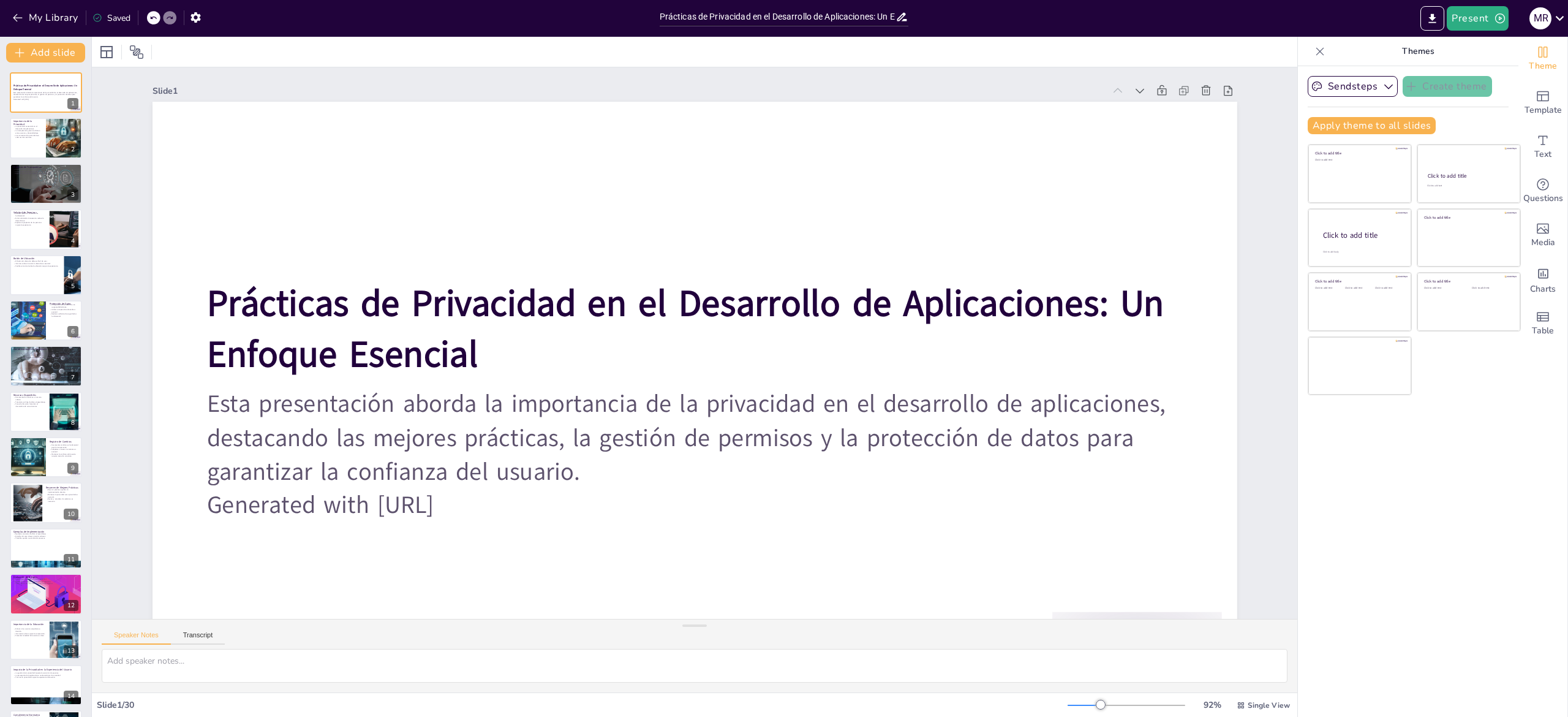
checkbox input "true"
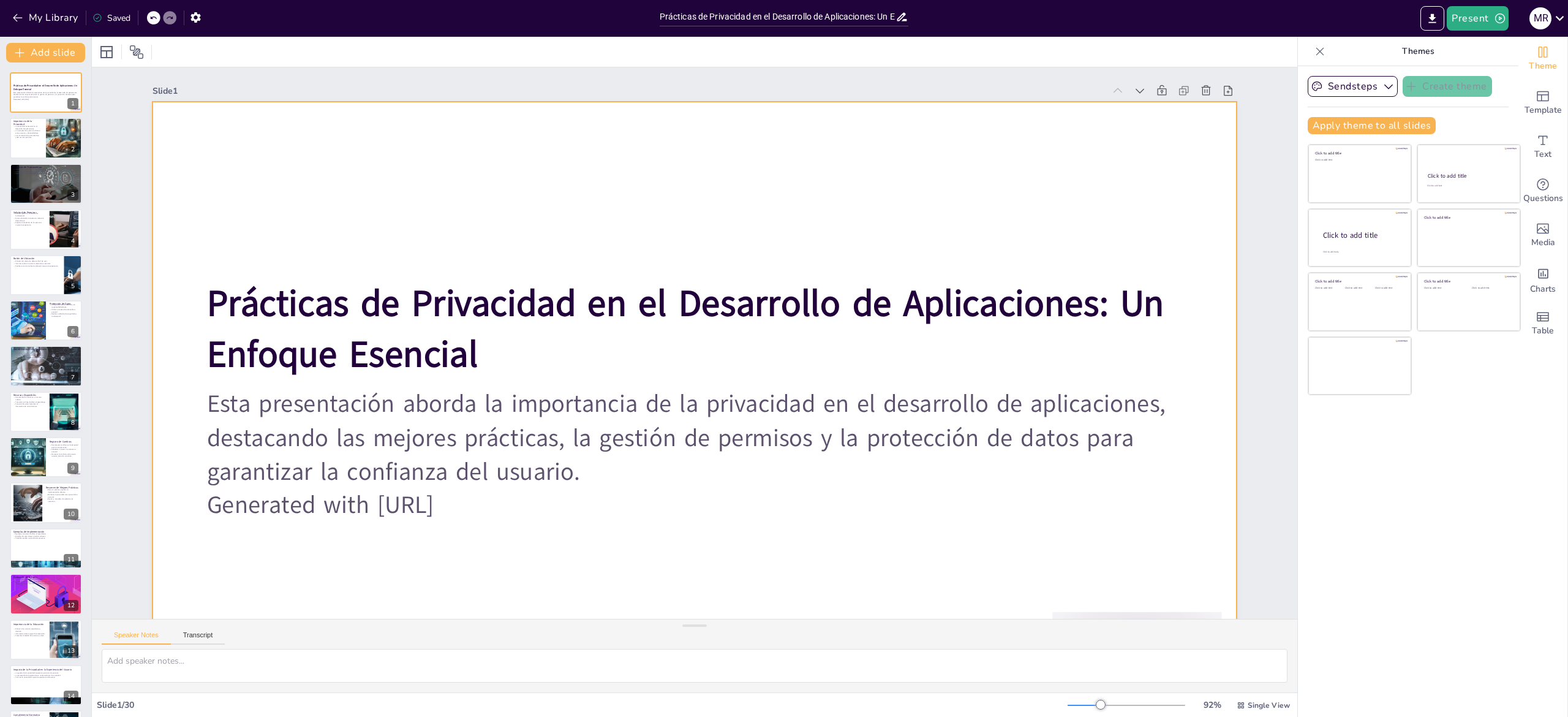
checkbox input "true"
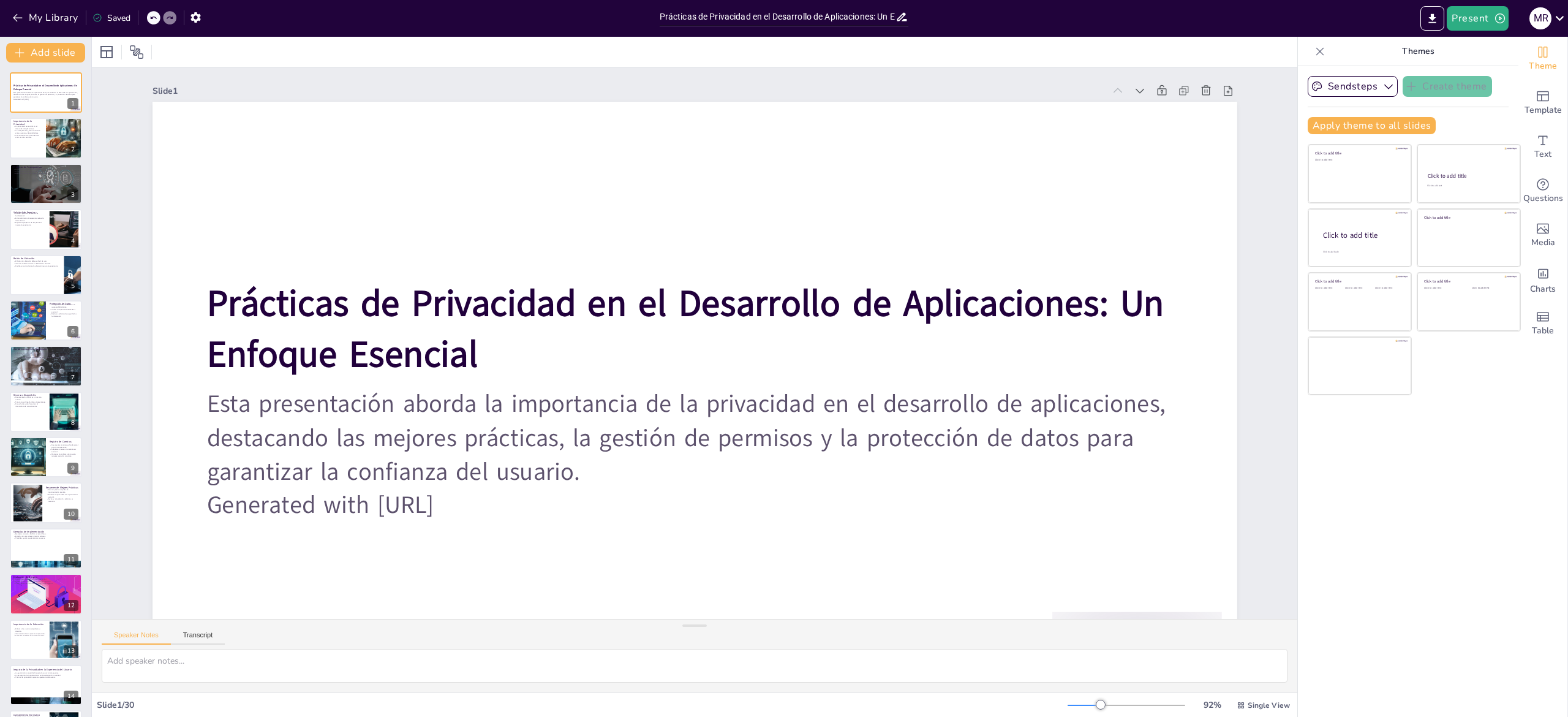
checkbox input "true"
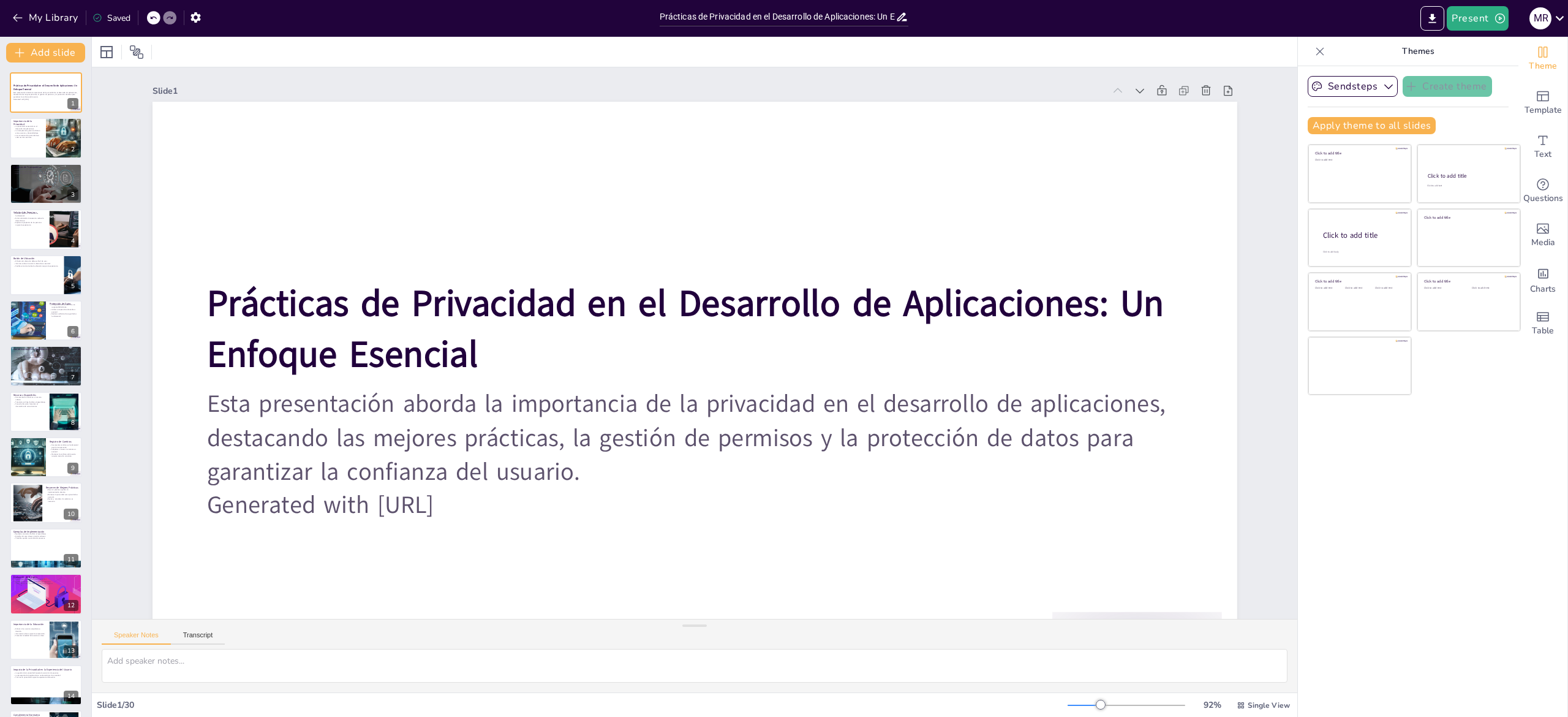
checkbox input "true"
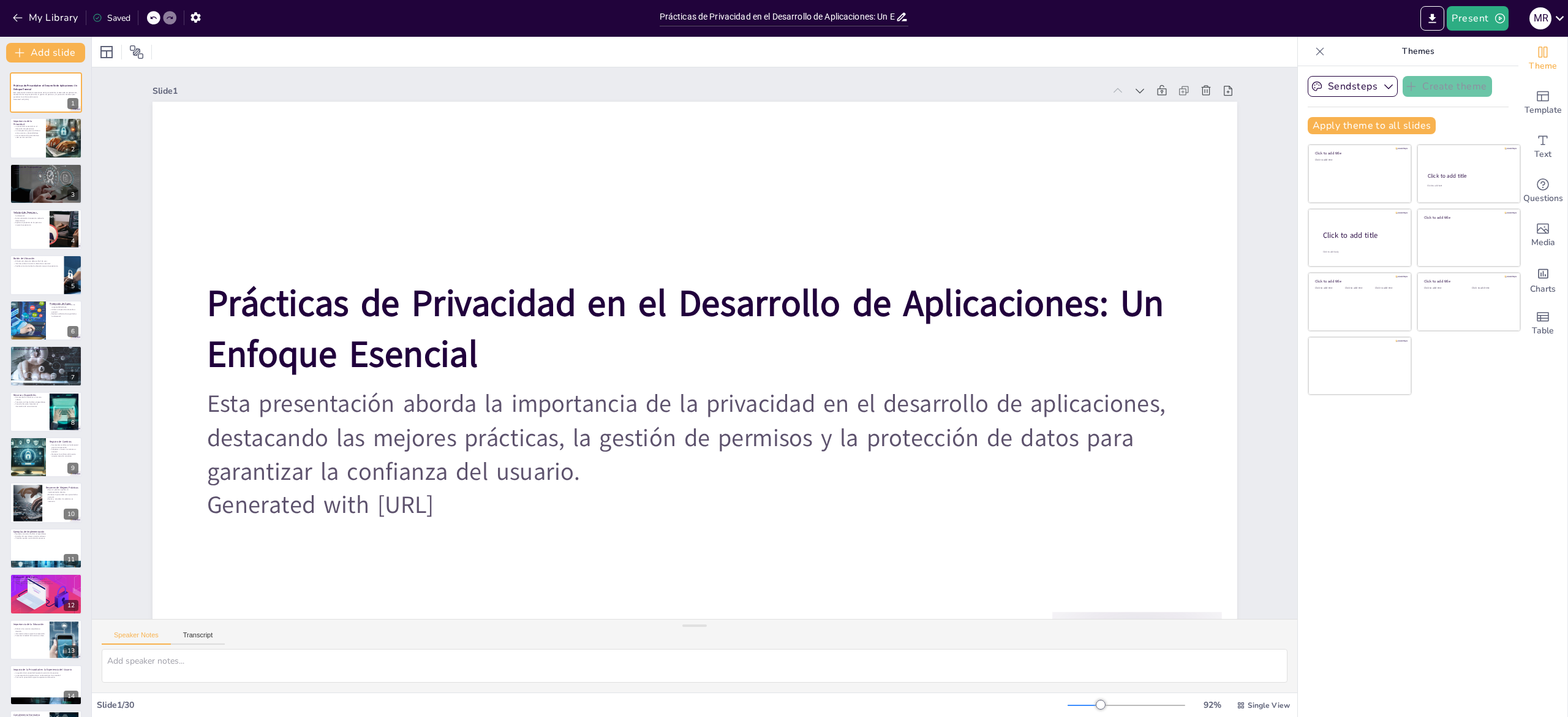
checkbox input "true"
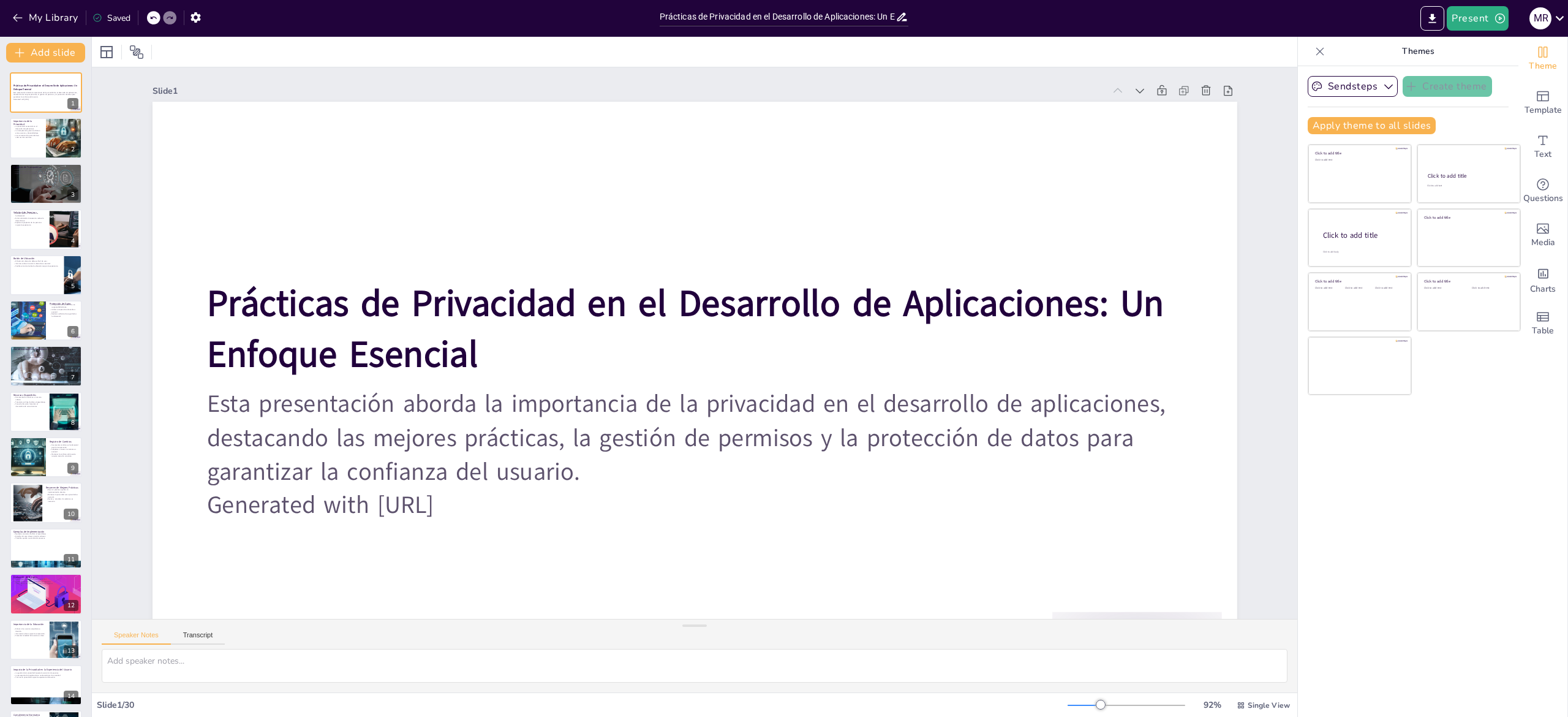
checkbox input "true"
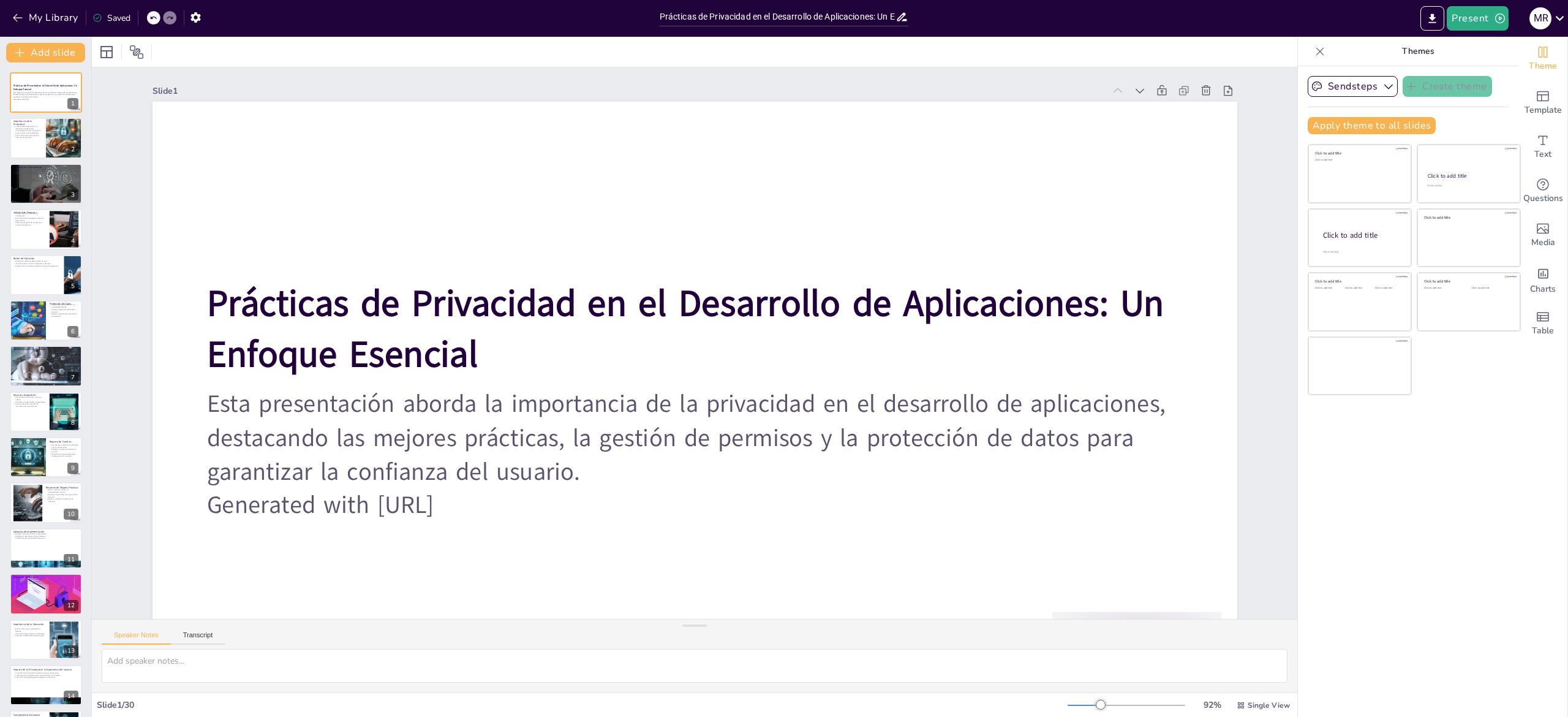
checkbox input "true"
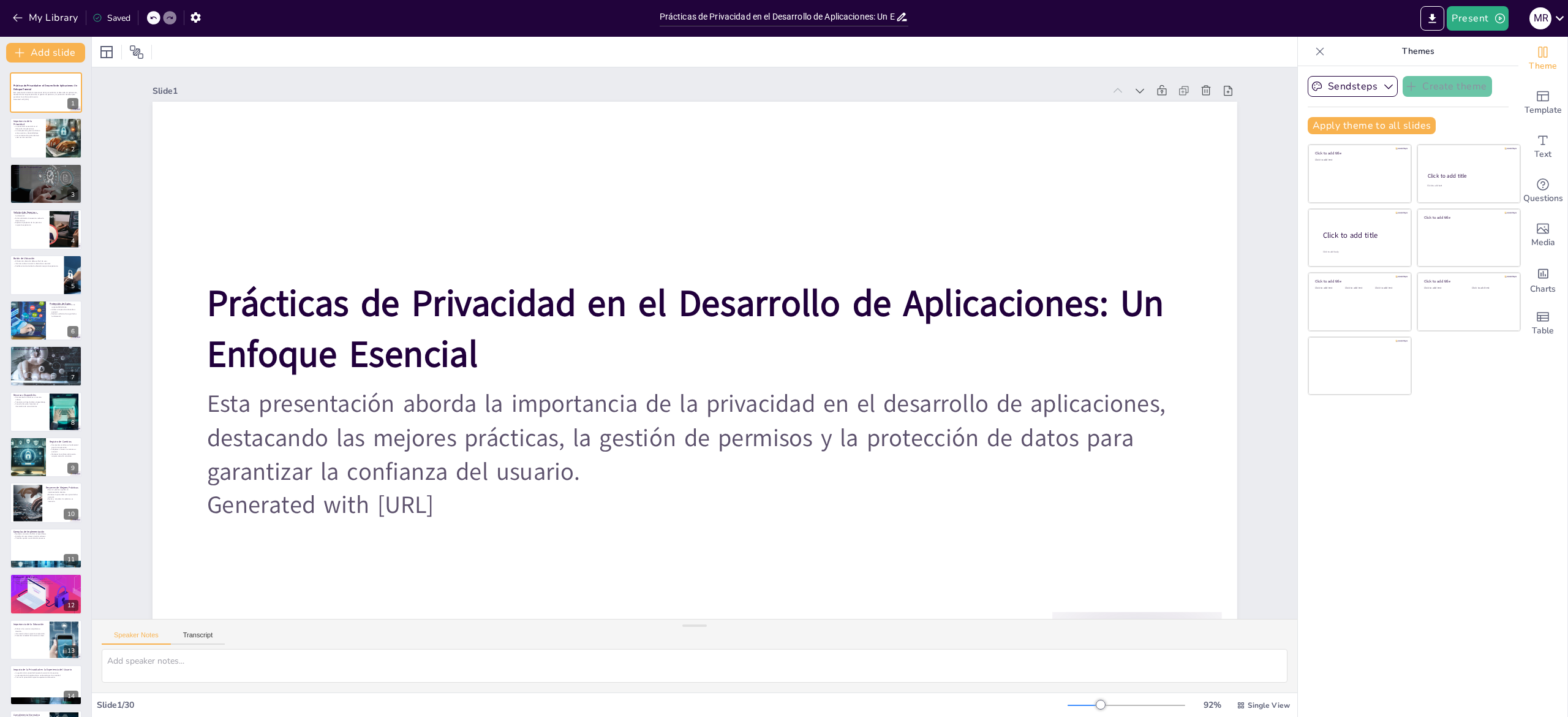
checkbox input "true"
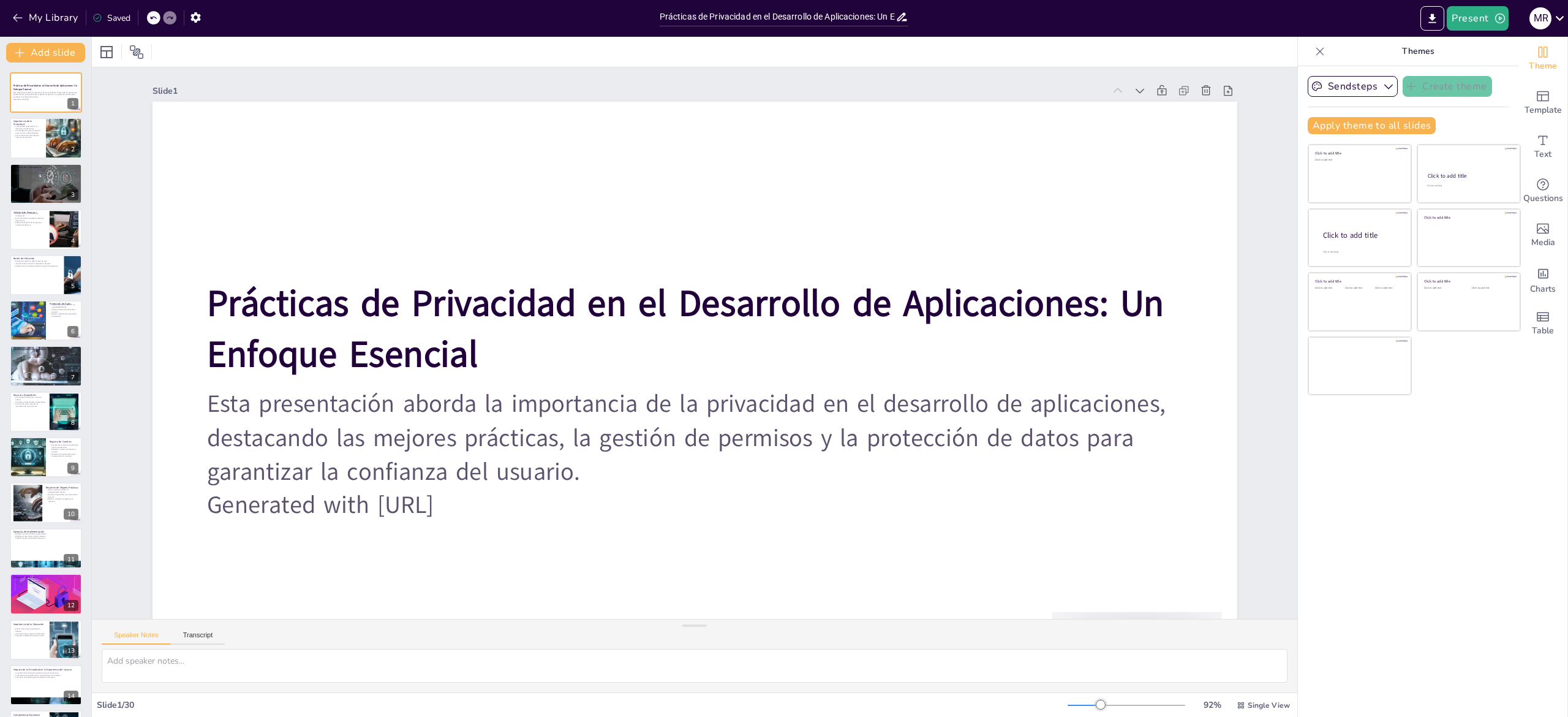
checkbox input "true"
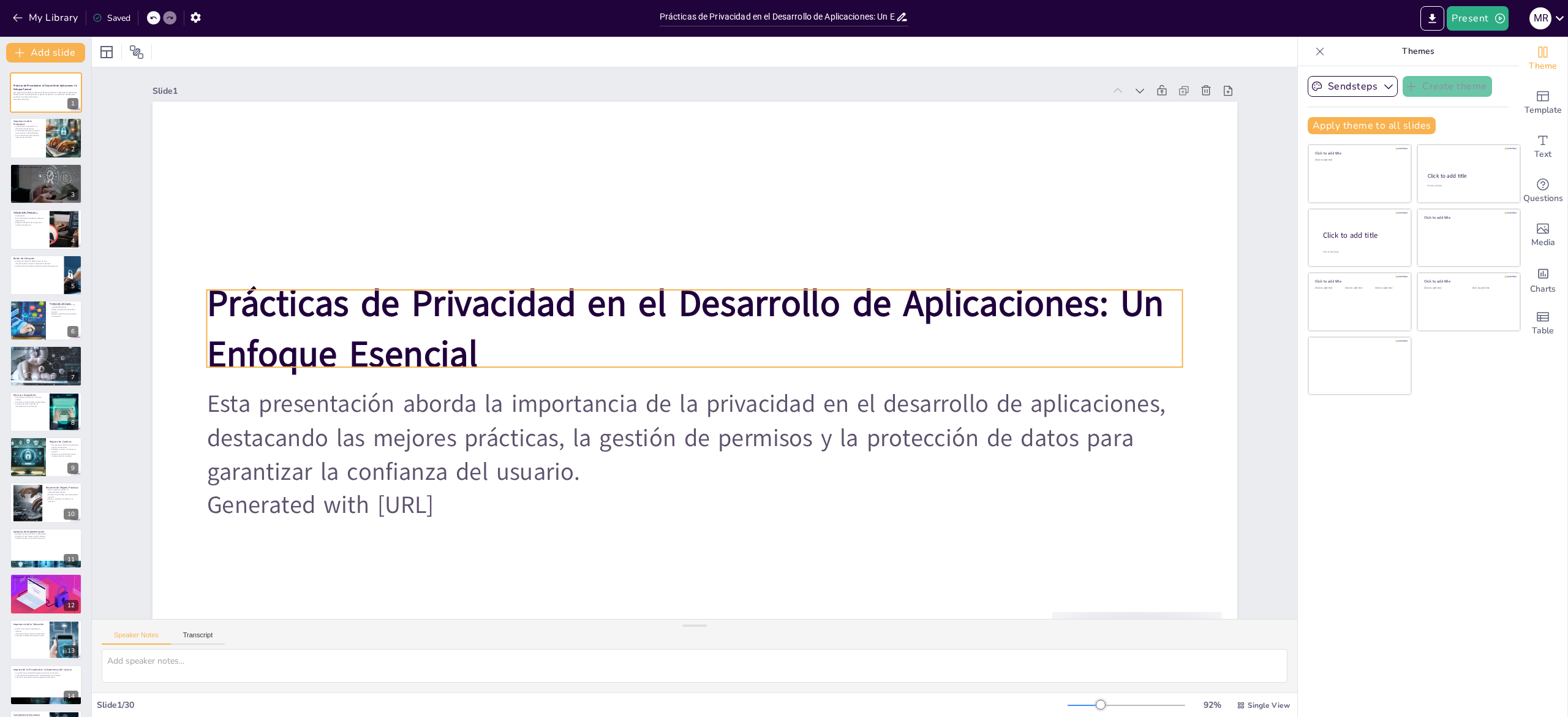
checkbox input "true"
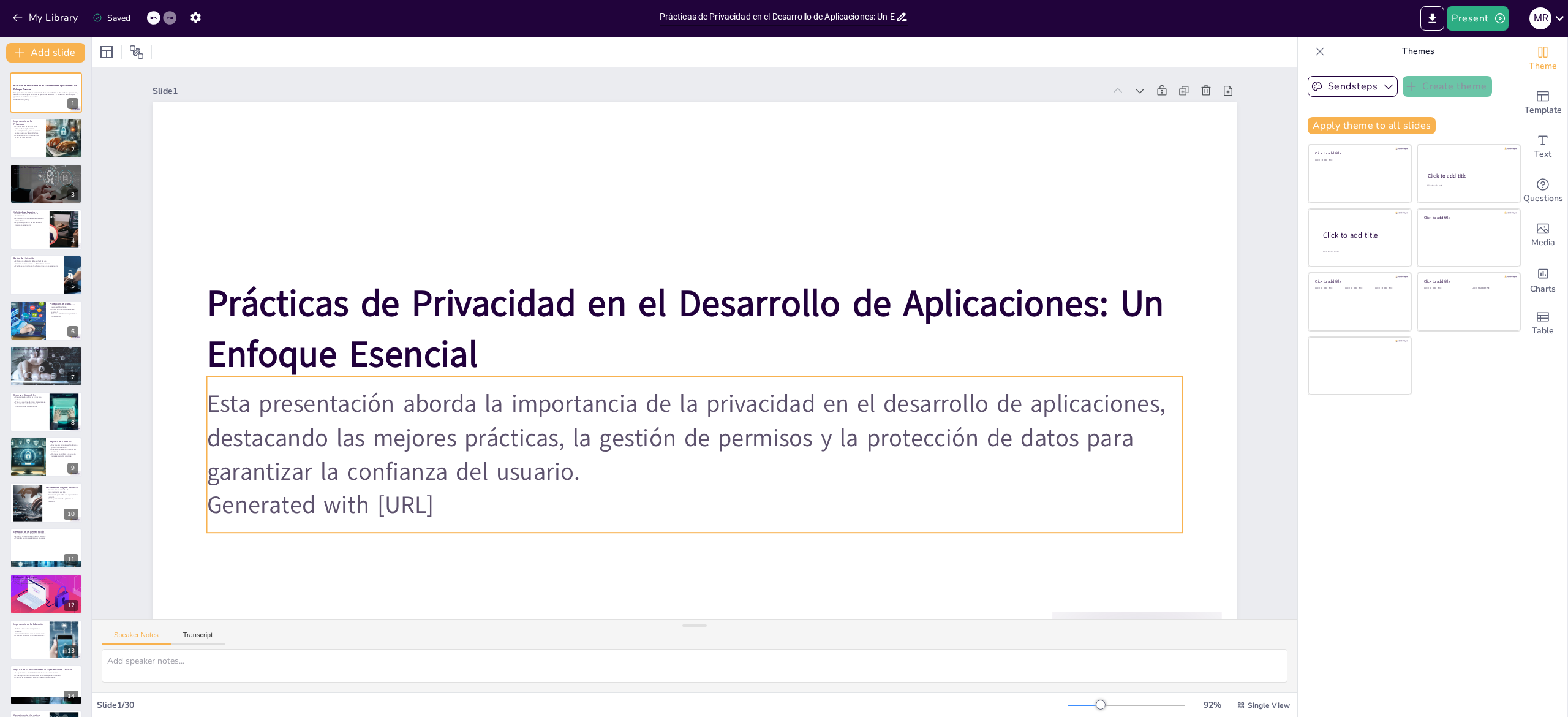
checkbox input "true"
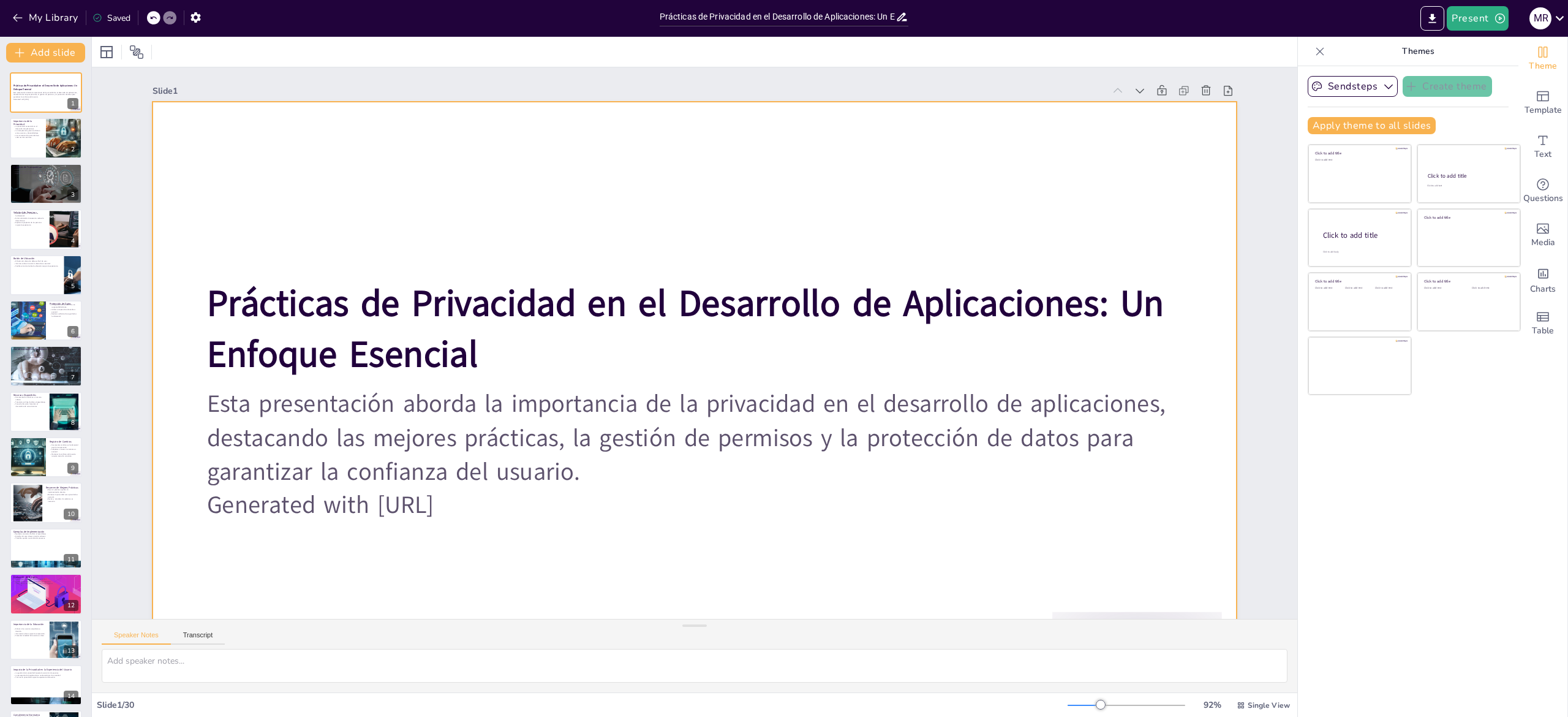
checkbox input "true"
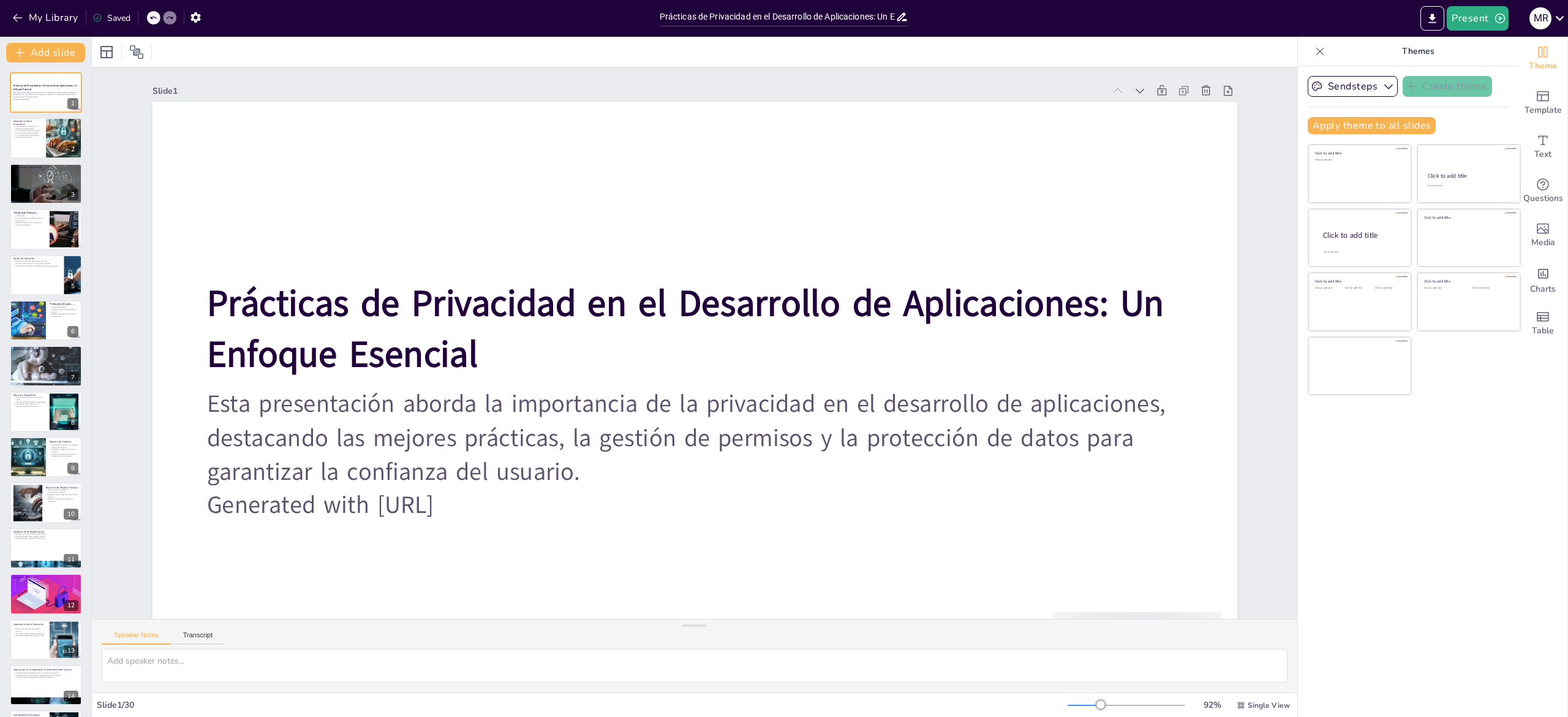
checkbox input "true"
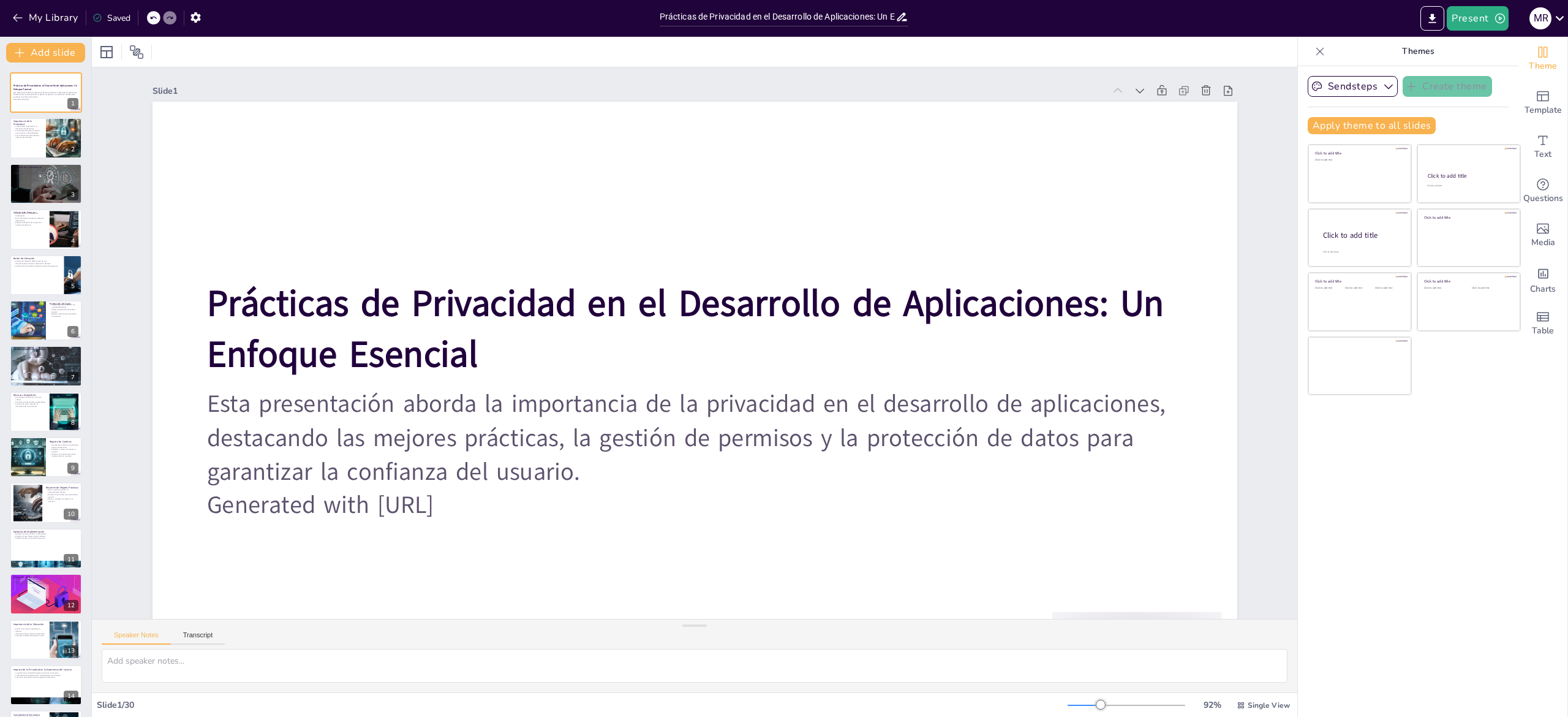
checkbox input "true"
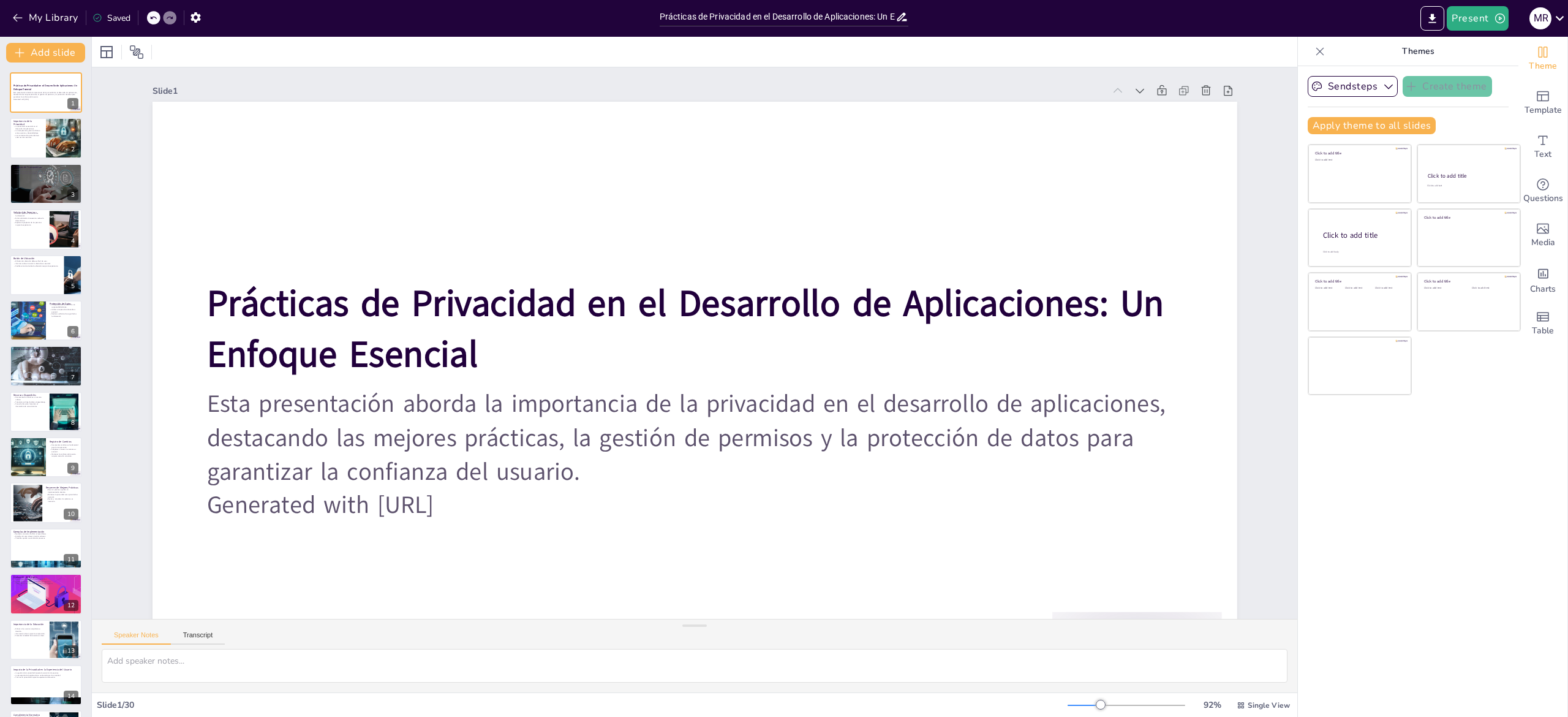
checkbox input "true"
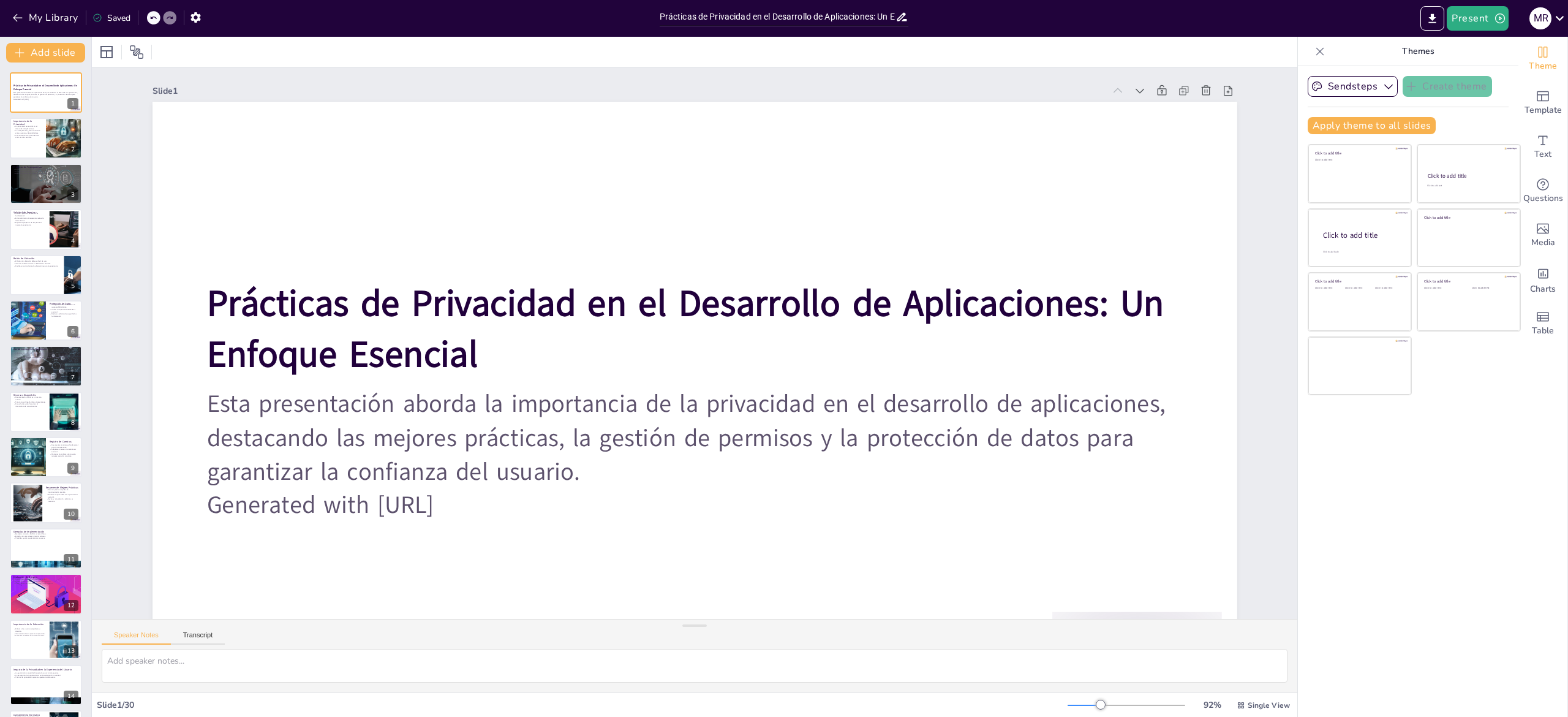
checkbox input "true"
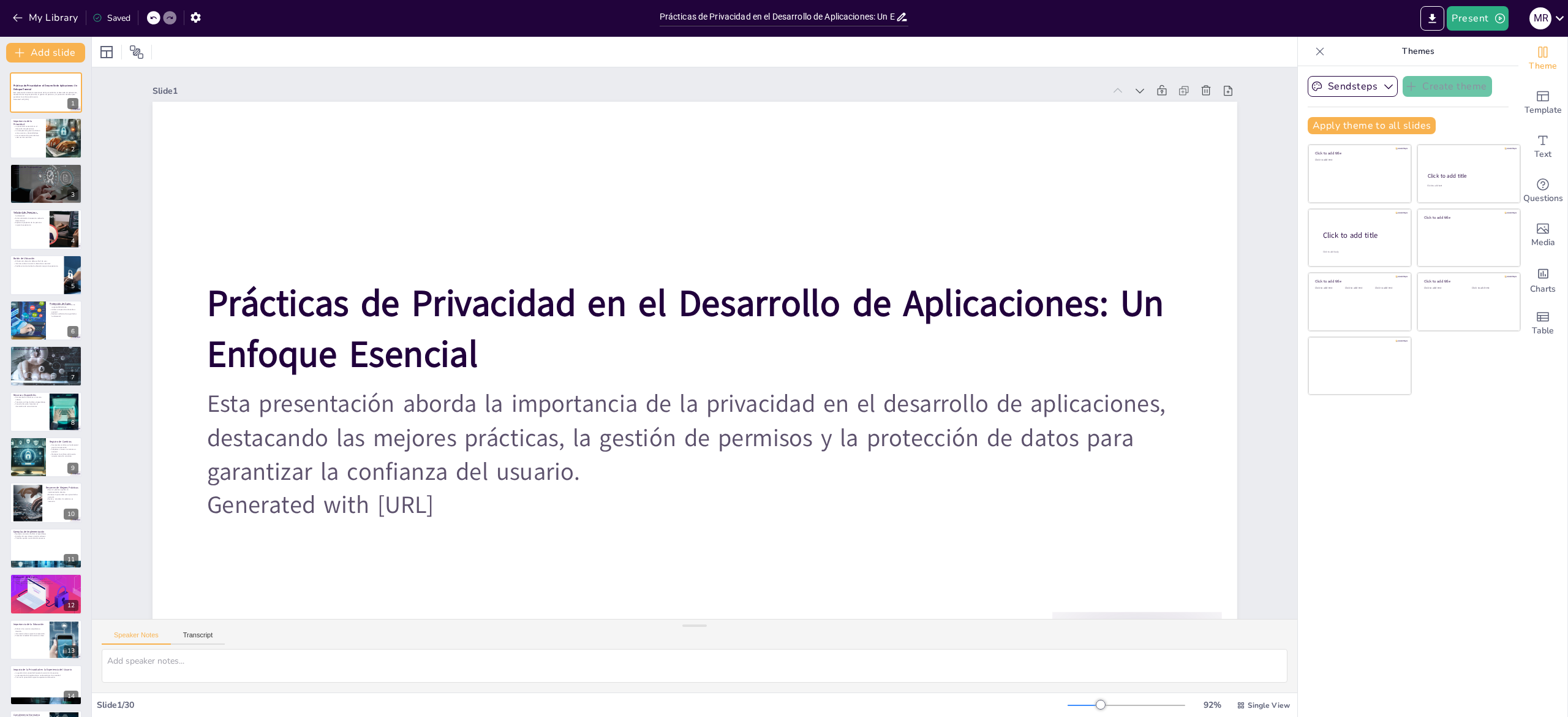
checkbox input "true"
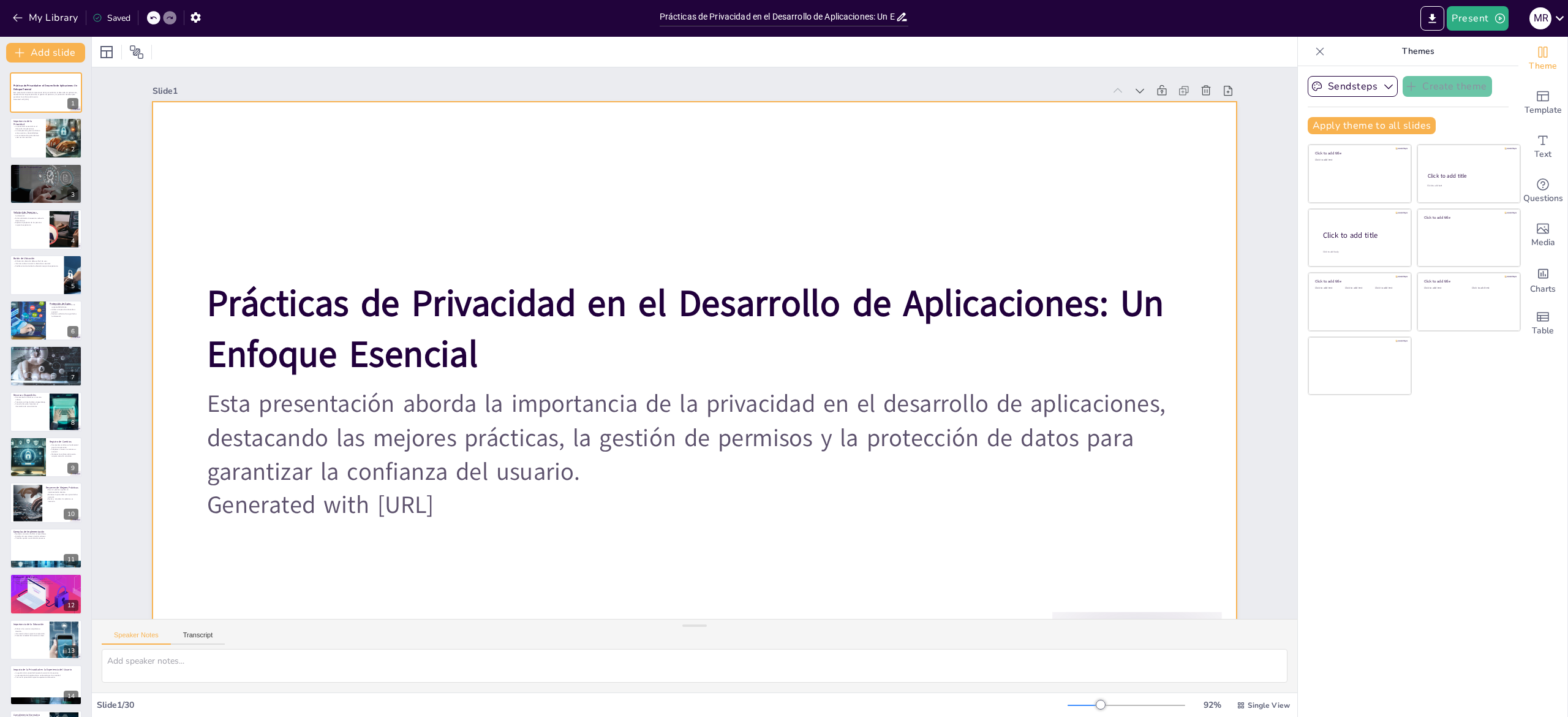
checkbox input "true"
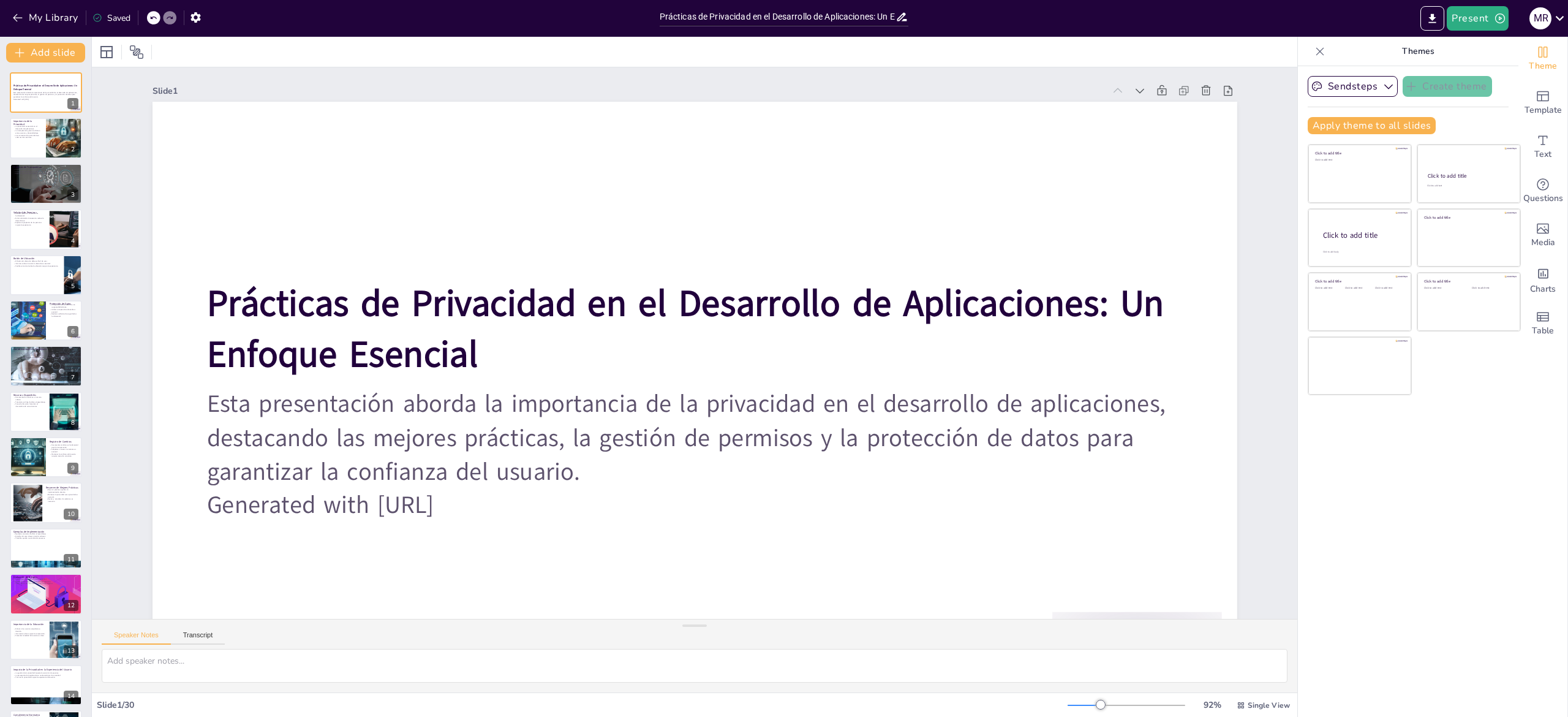
checkbox input "true"
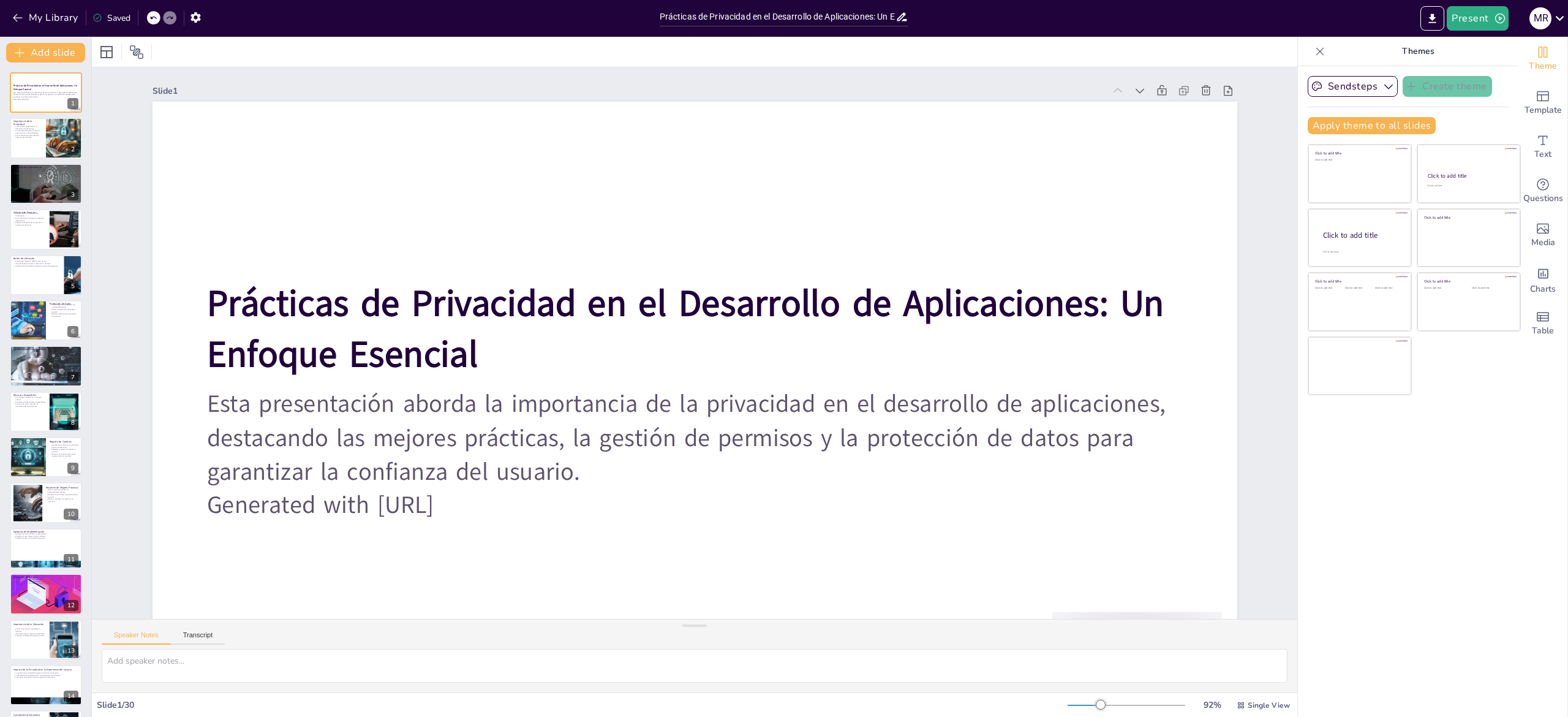
checkbox input "true"
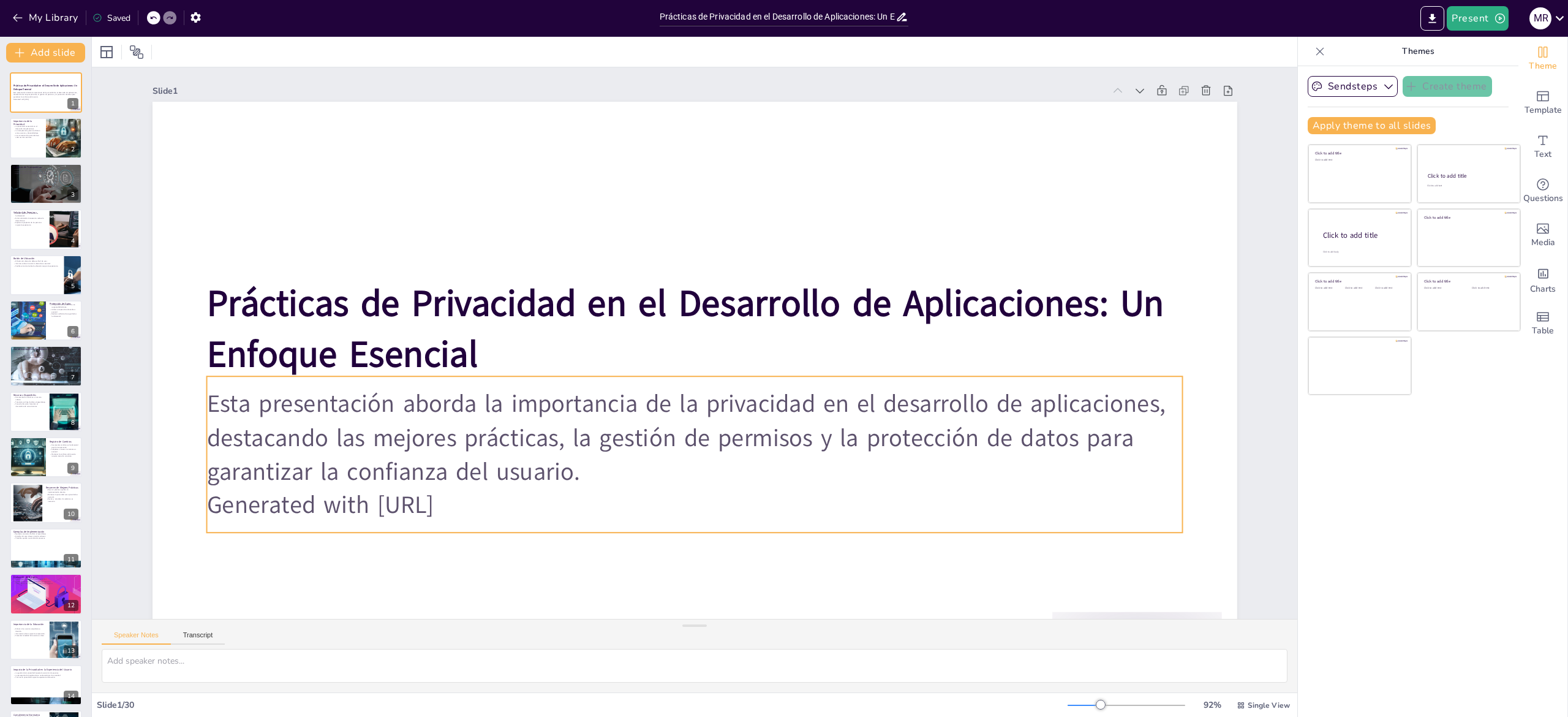
checkbox input "true"
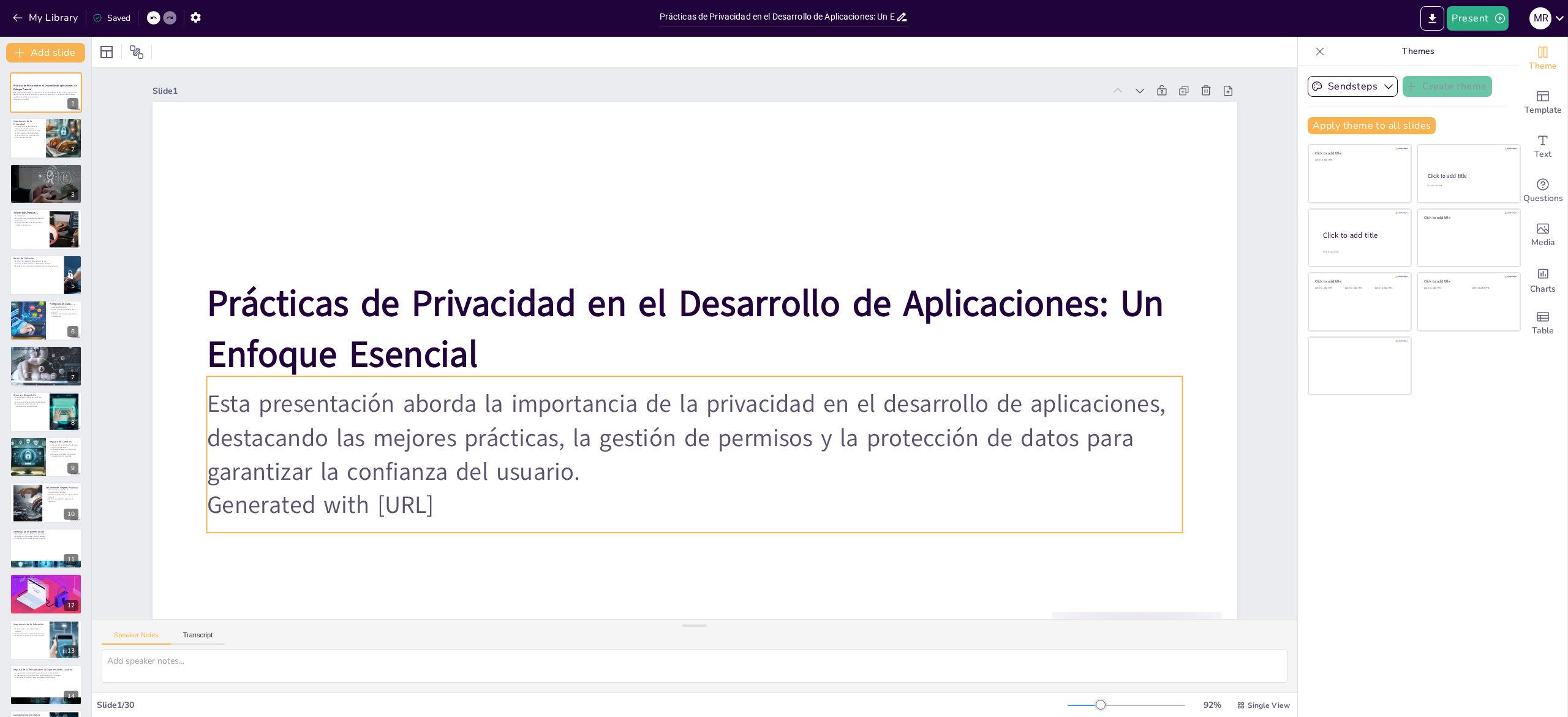
checkbox input "true"
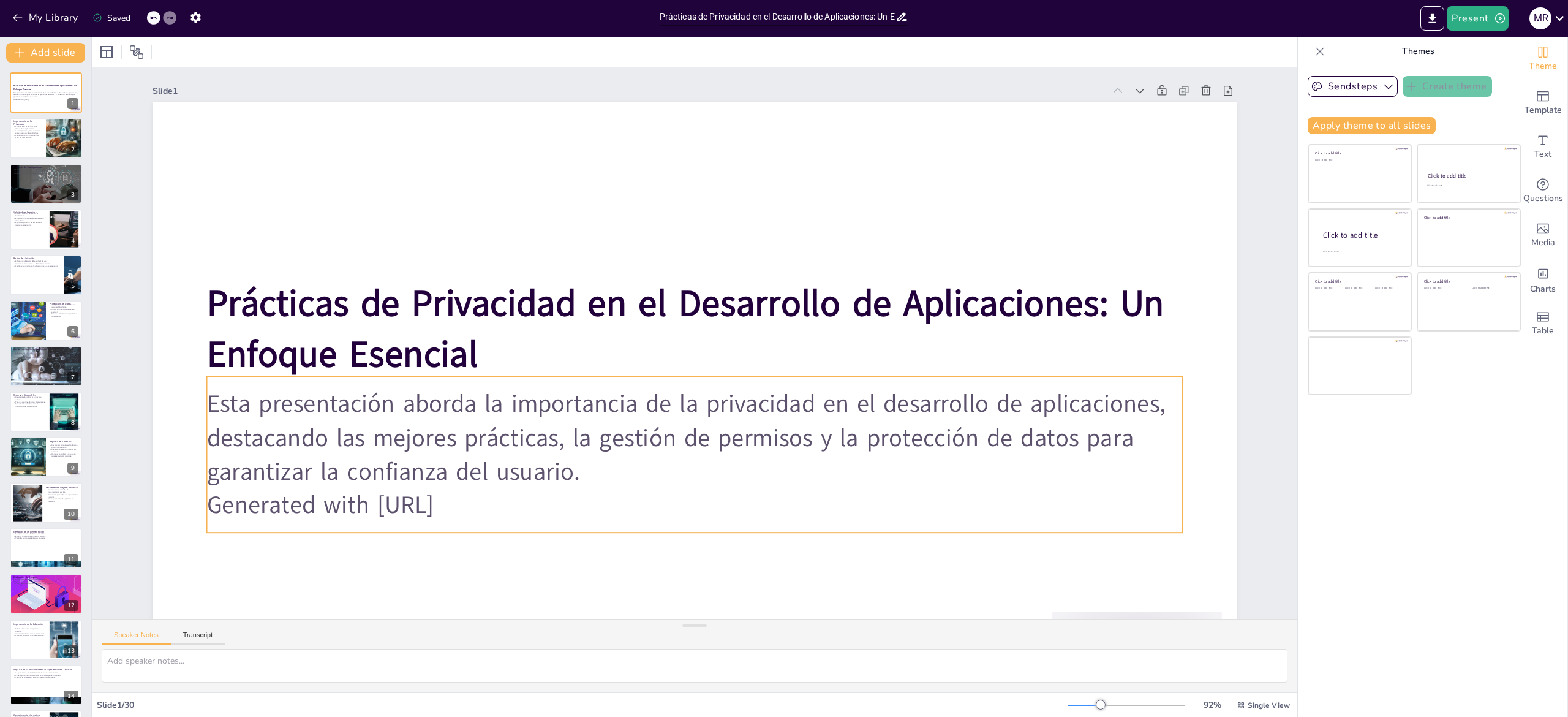
checkbox input "true"
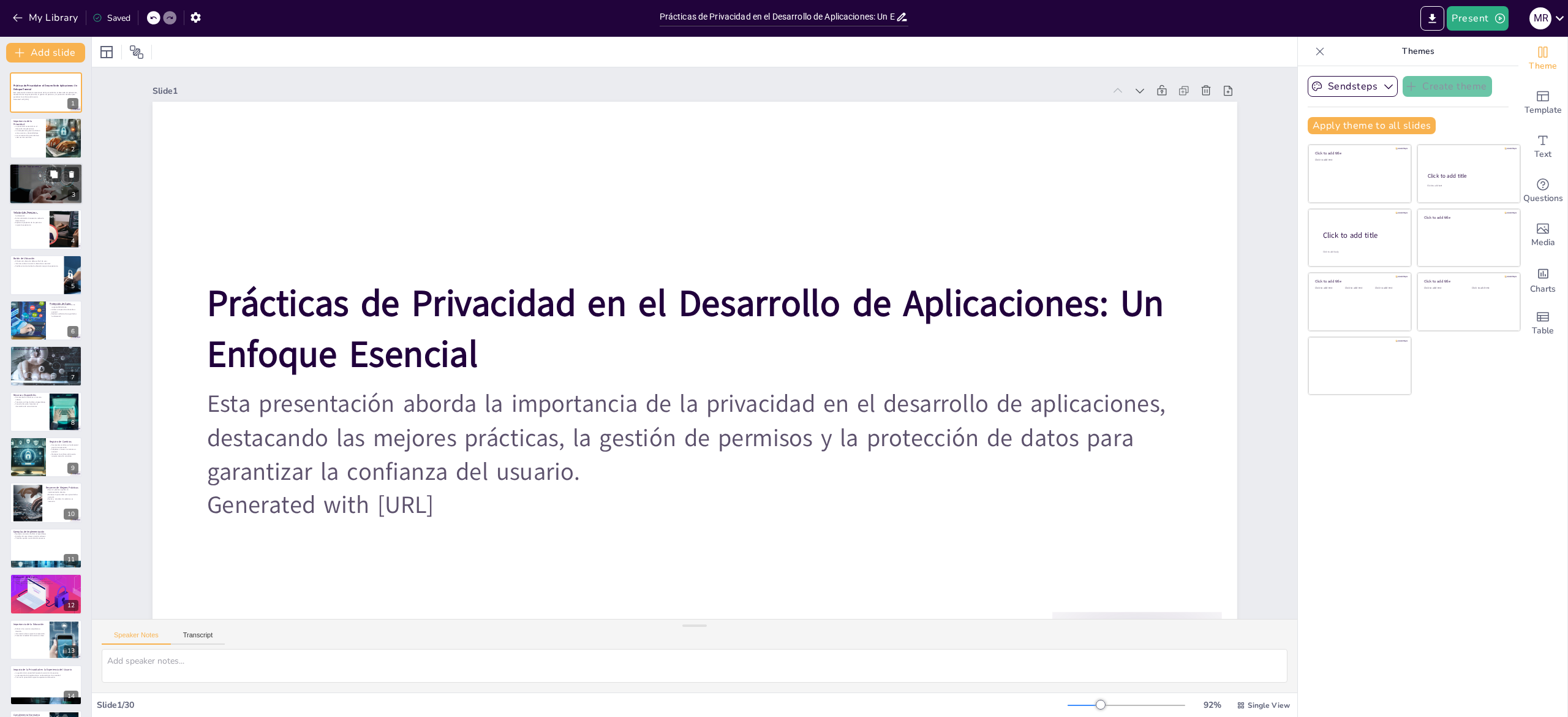
checkbox input "true"
click at [22, 134] on p "Las normativas de privacidad son cada vez más estrictas." at bounding box center [27, 135] width 29 height 4
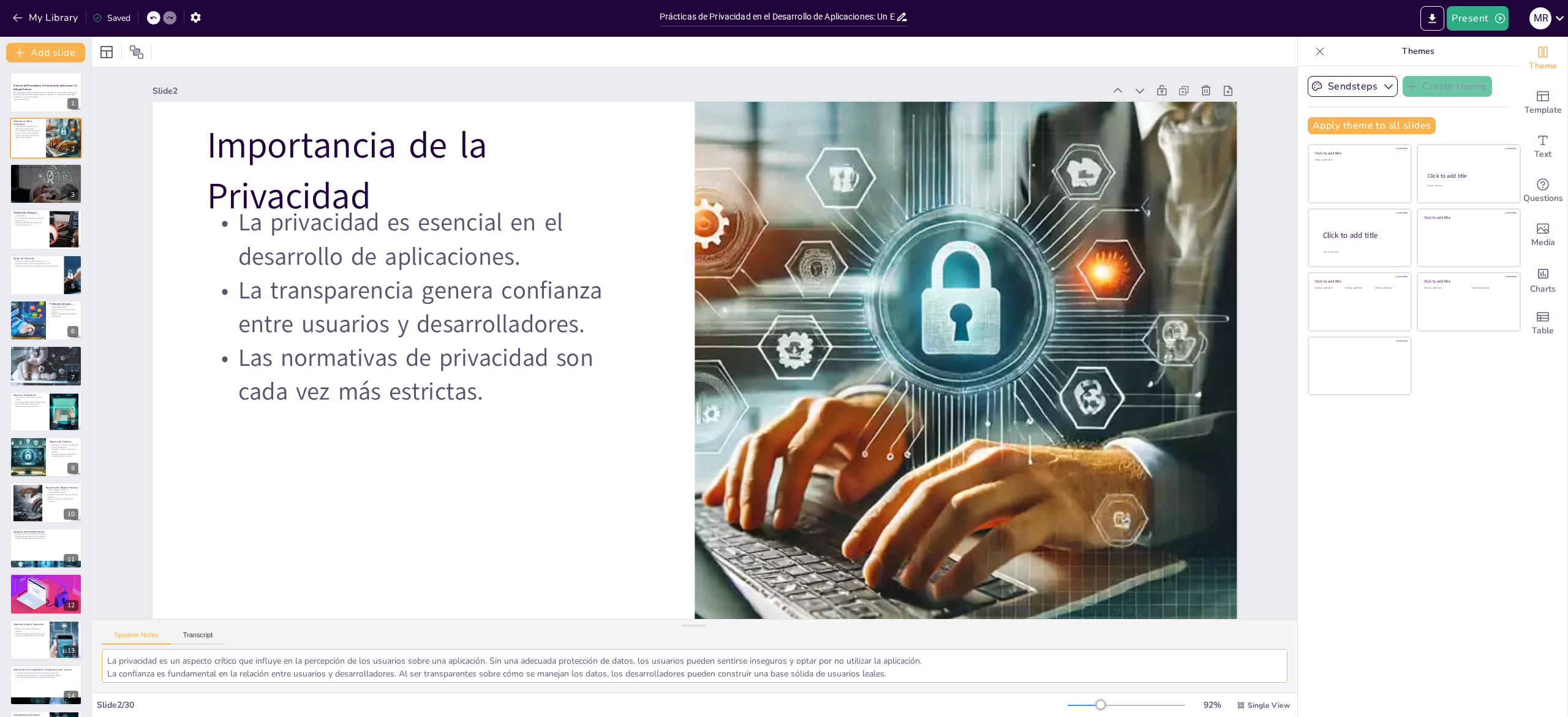
click at [149, 358] on textarea "La privacidad es un aspecto crítico que influye en la percepción de los usuario…" at bounding box center [694, 665] width 1186 height 33
click at [18, 190] on div at bounding box center [46, 184] width 73 height 52
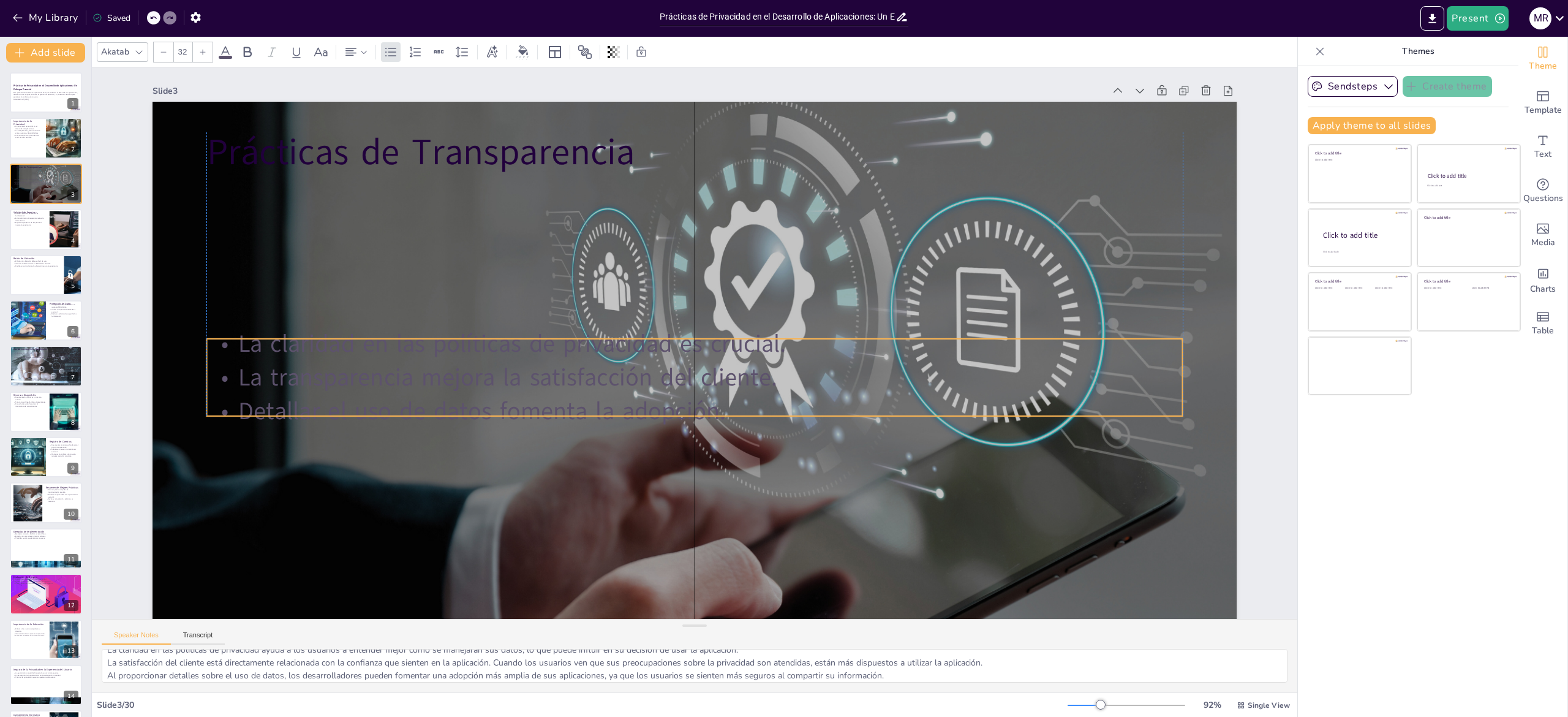
drag, startPoint x: 572, startPoint y: 181, endPoint x: 572, endPoint y: 338, distance: 157.0
click at [572, 338] on p "La claridad en las políticas de privacidad es crucial." at bounding box center [693, 344] width 905 height 427
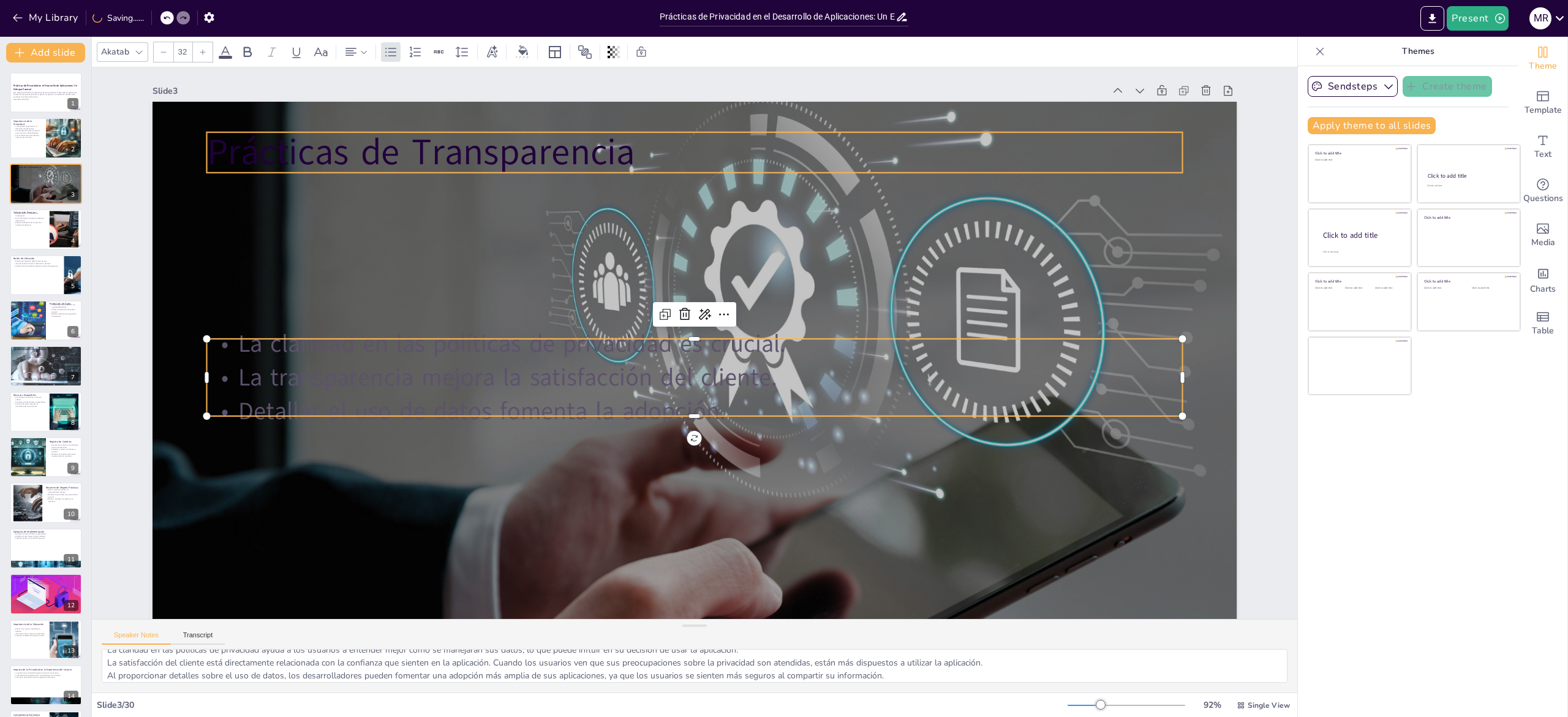
click at [450, 159] on p "Prácticas de Transparencia" at bounding box center [694, 153] width 976 height 51
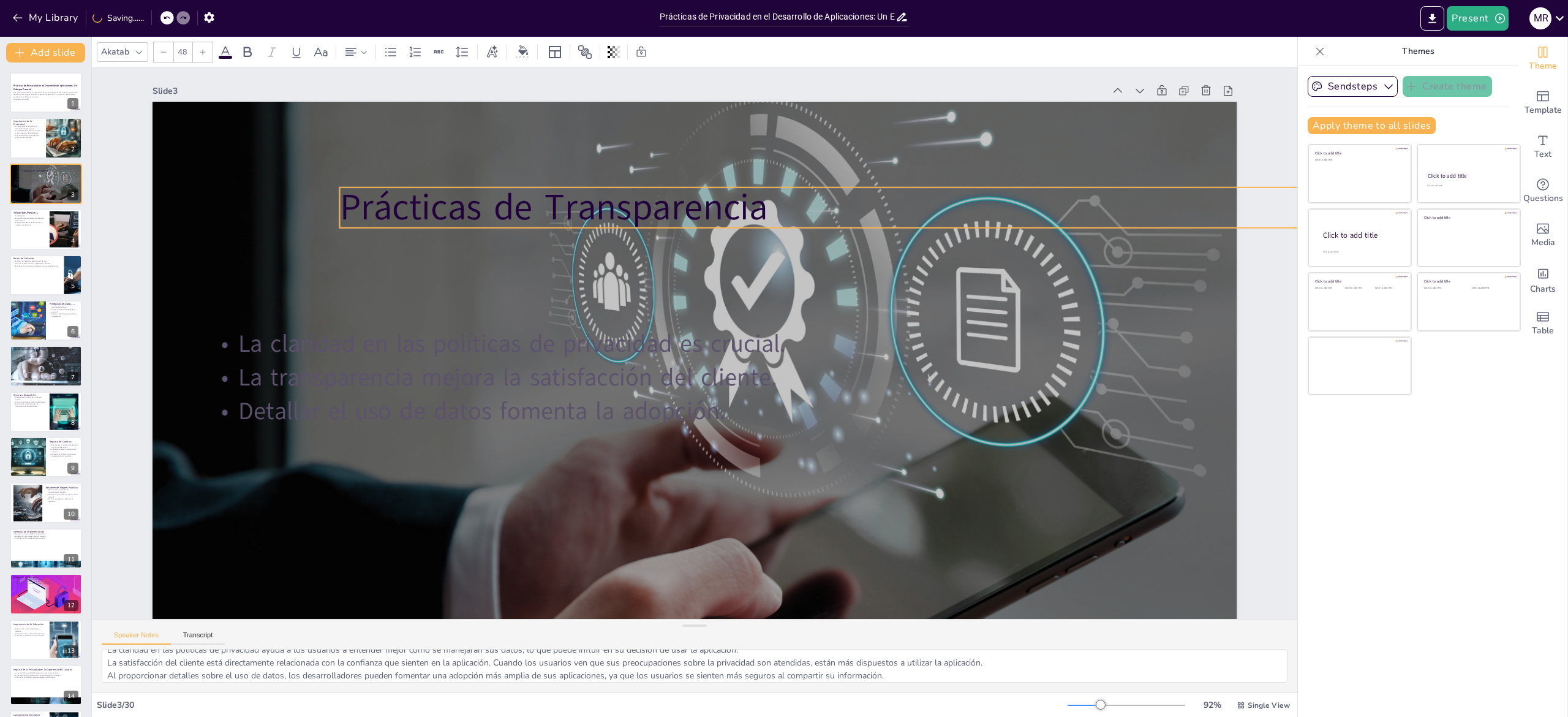
drag, startPoint x: 517, startPoint y: 136, endPoint x: 650, endPoint y: 191, distance: 143.9
click at [650, 191] on p "Prácticas de Transparencia" at bounding box center [828, 208] width 976 height 51
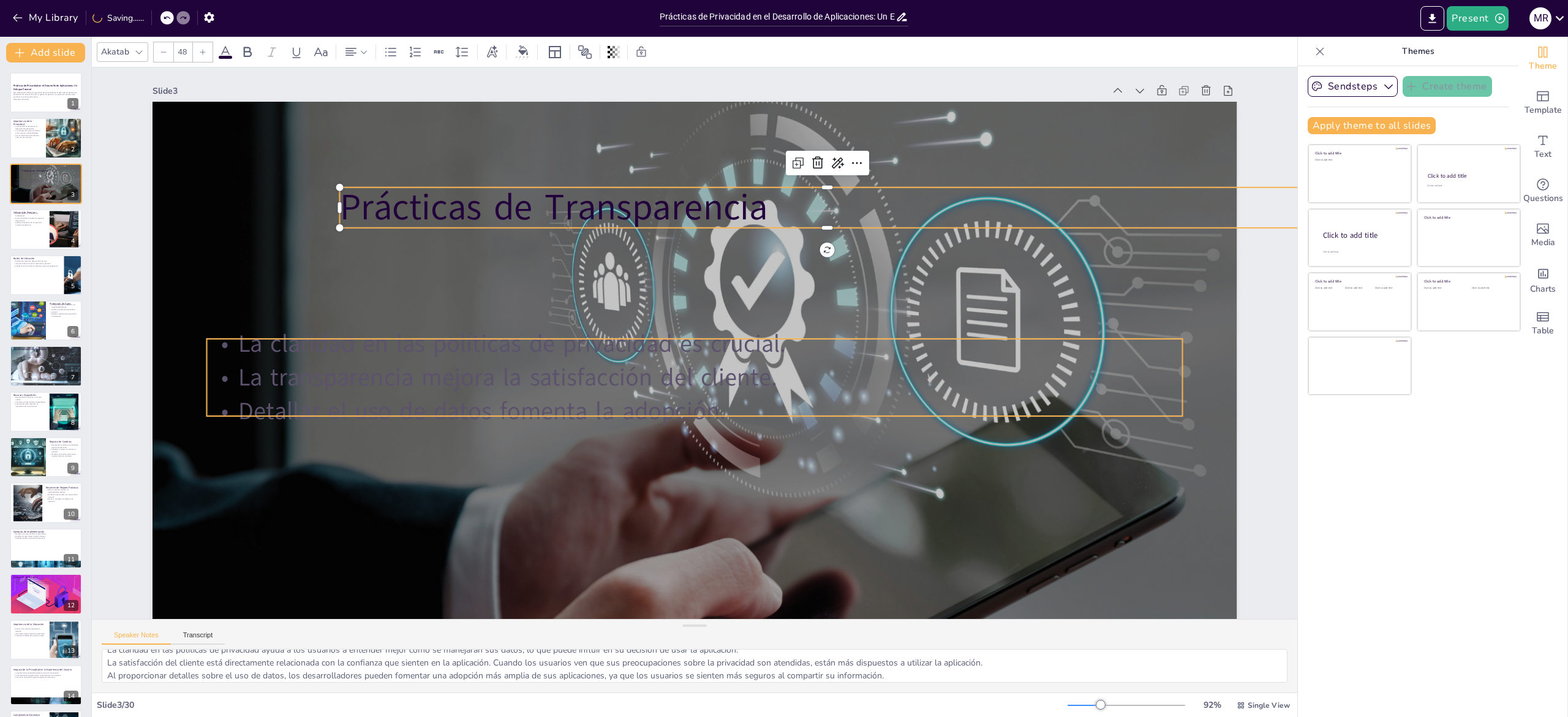
click at [604, 330] on p "La claridad en las políticas de privacidad es crucial." at bounding box center [695, 343] width 975 height 136
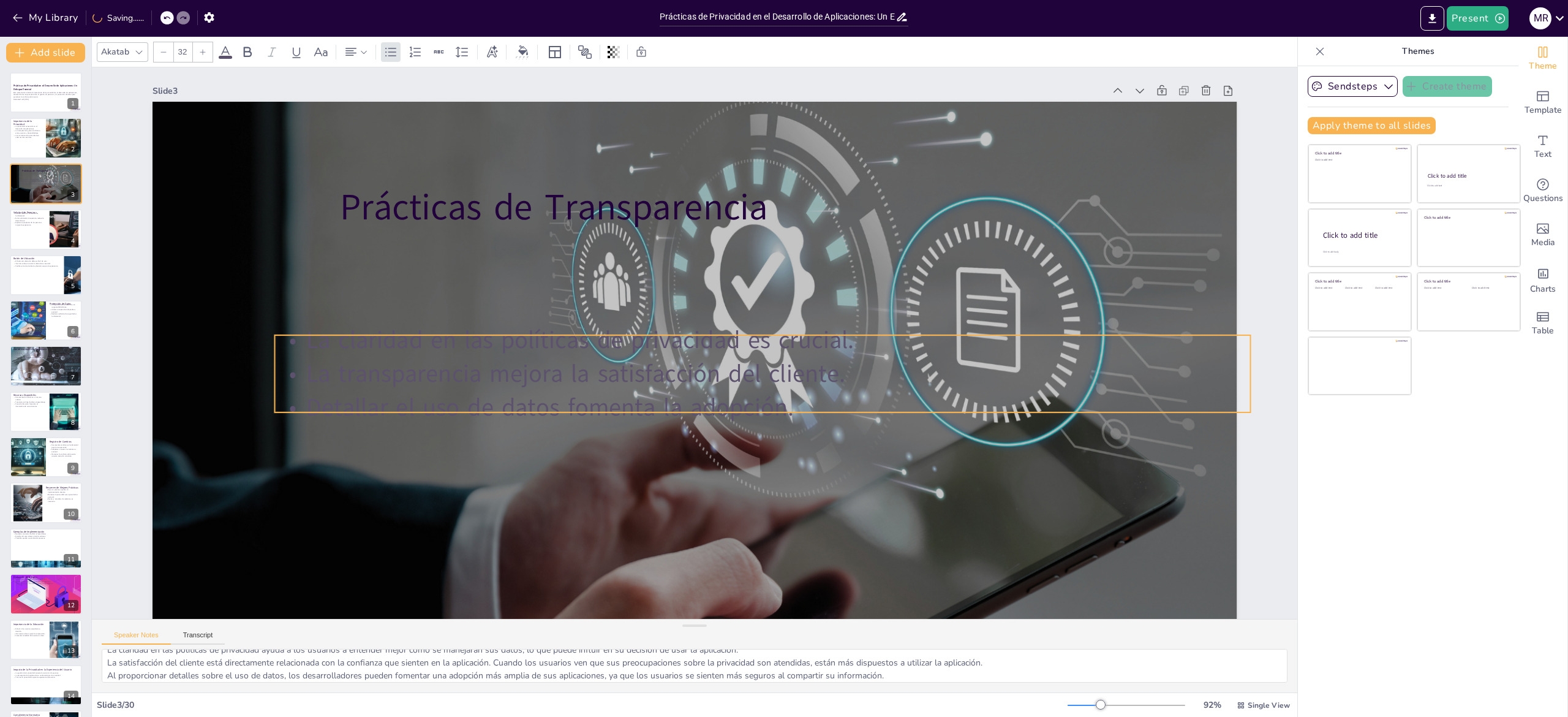
drag, startPoint x: 604, startPoint y: 340, endPoint x: 672, endPoint y: 336, distance: 68.1
click at [672, 336] on p "La claridad en las políticas de privacidad es crucial." at bounding box center [763, 341] width 976 height 33
click at [738, 358] on p "Detallar el uso de datos fomenta la adopción." at bounding box center [755, 414] width 975 height 136
click at [738, 358] on p "Detallar el uso de datos fomenta la adopción." at bounding box center [755, 415] width 975 height 136
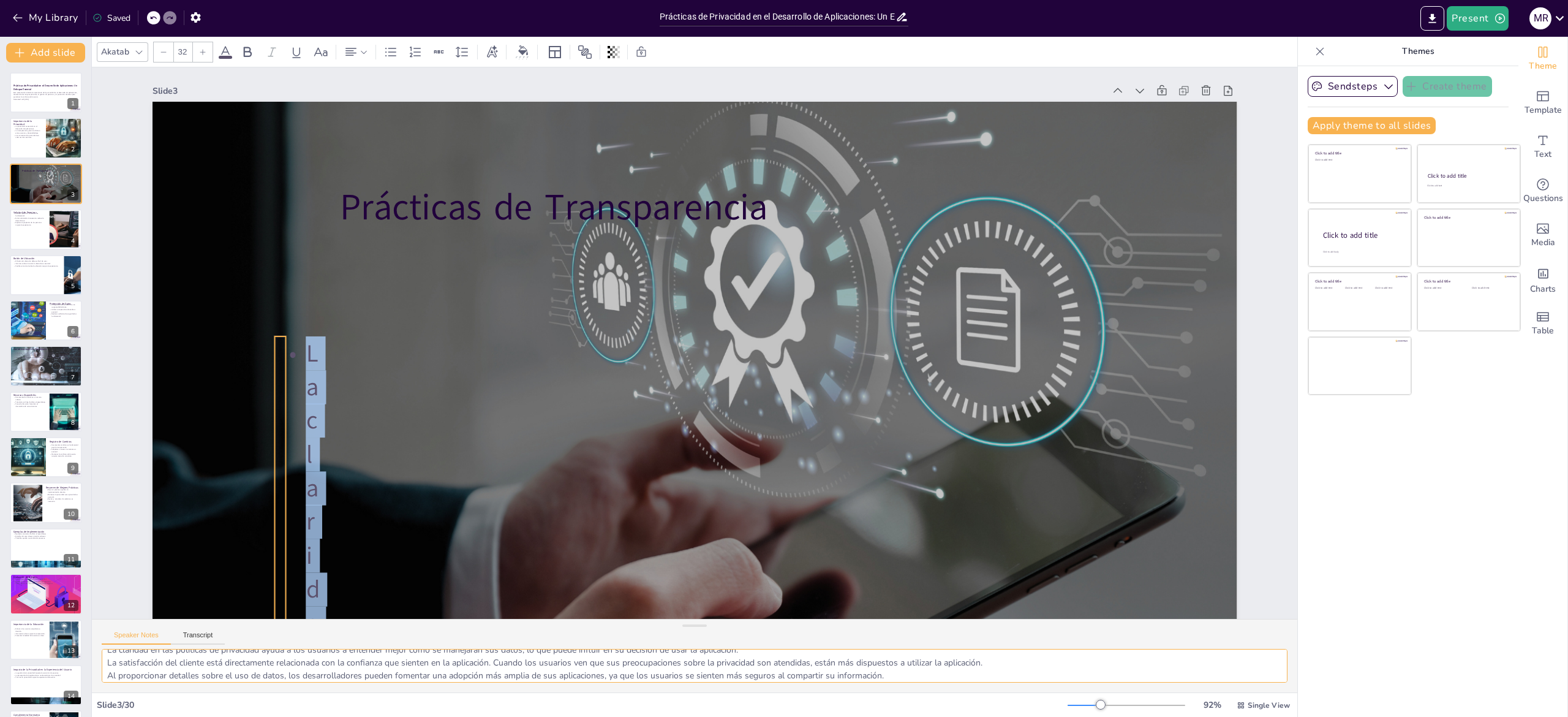
click at [213, 358] on textarea "La claridad en las políticas de privacidad ayuda a los usuarios a entender mejo…" at bounding box center [694, 665] width 1186 height 33
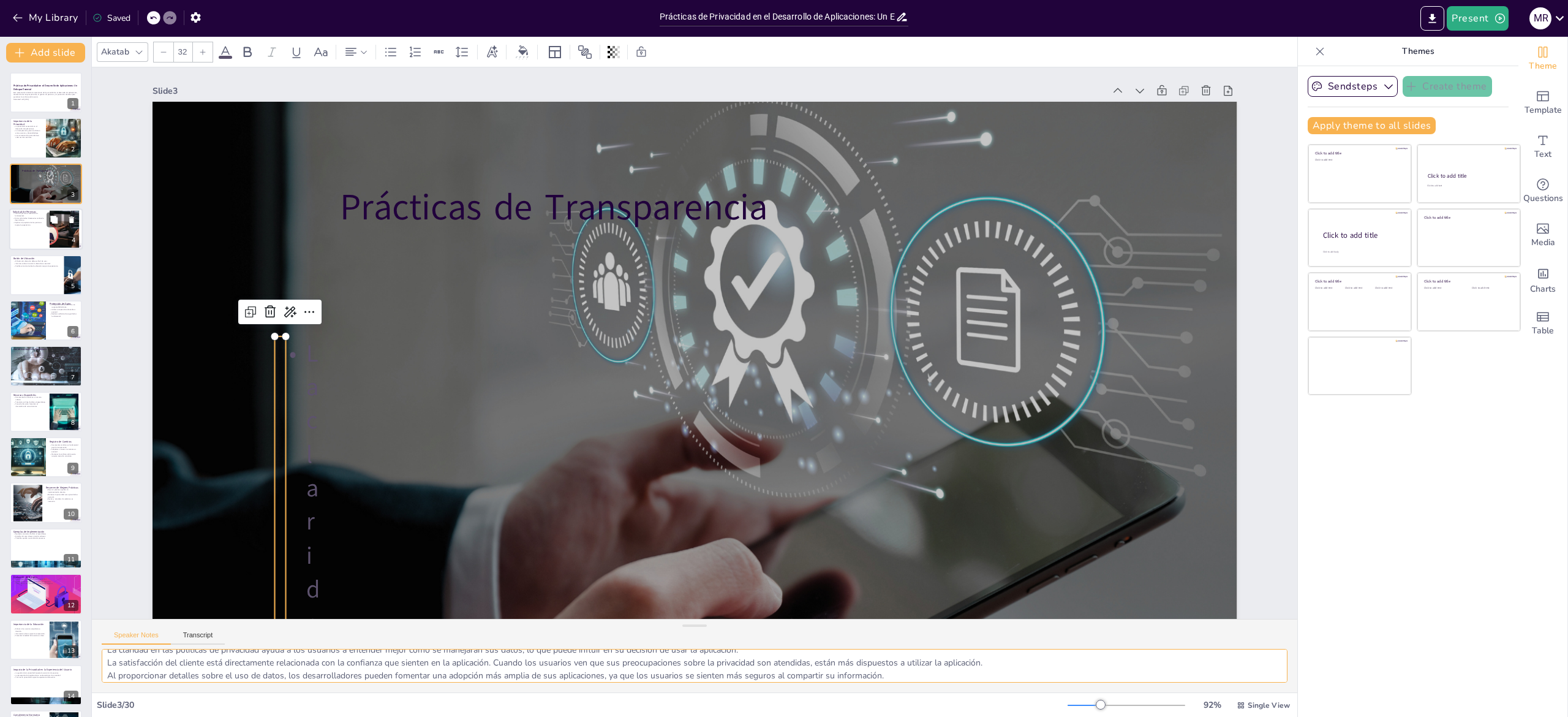
click at [11, 225] on div at bounding box center [46, 230] width 73 height 42
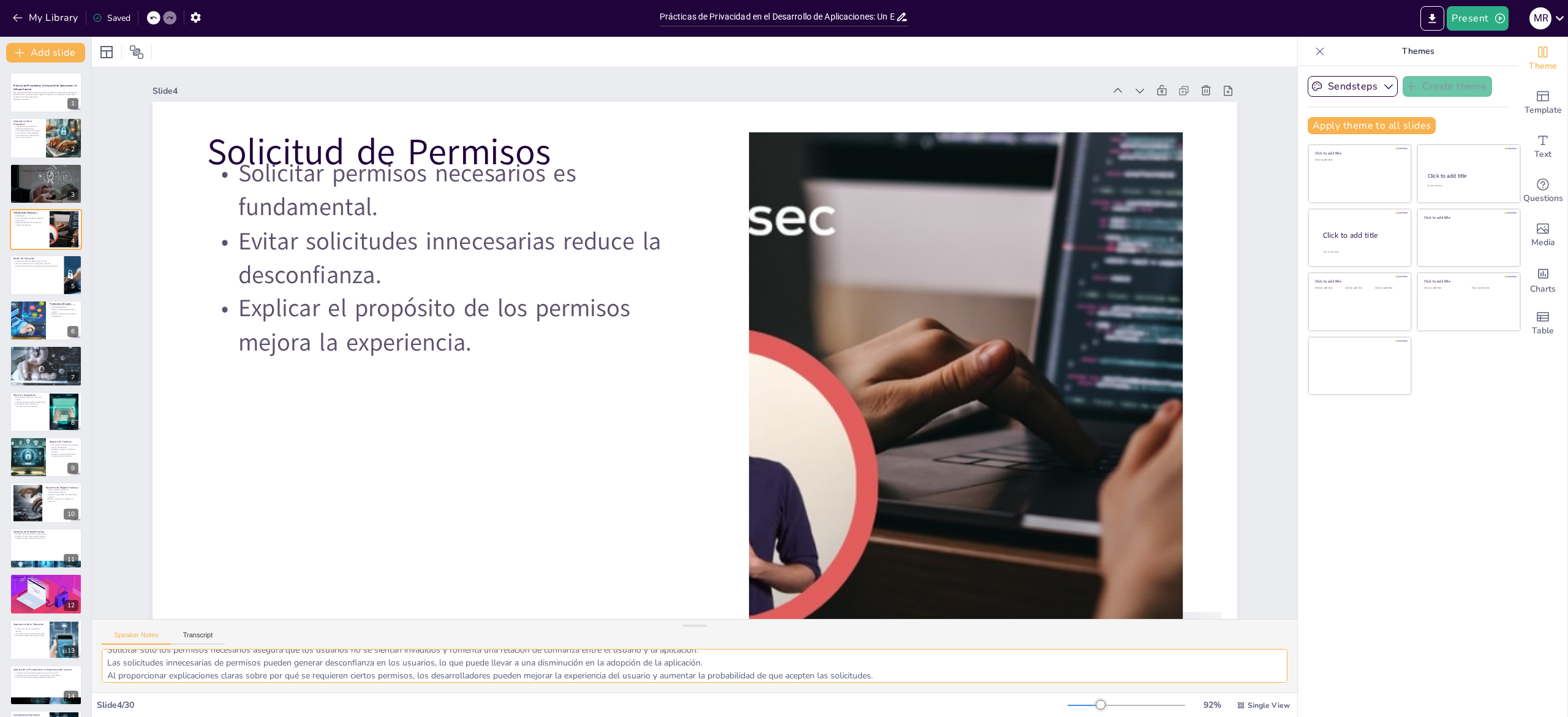
click at [130, 358] on textarea "Solicitar solo los permisos necesarios asegura que los usuarios no se sientan i…" at bounding box center [694, 665] width 1186 height 33
click at [29, 284] on div at bounding box center [46, 275] width 73 height 42
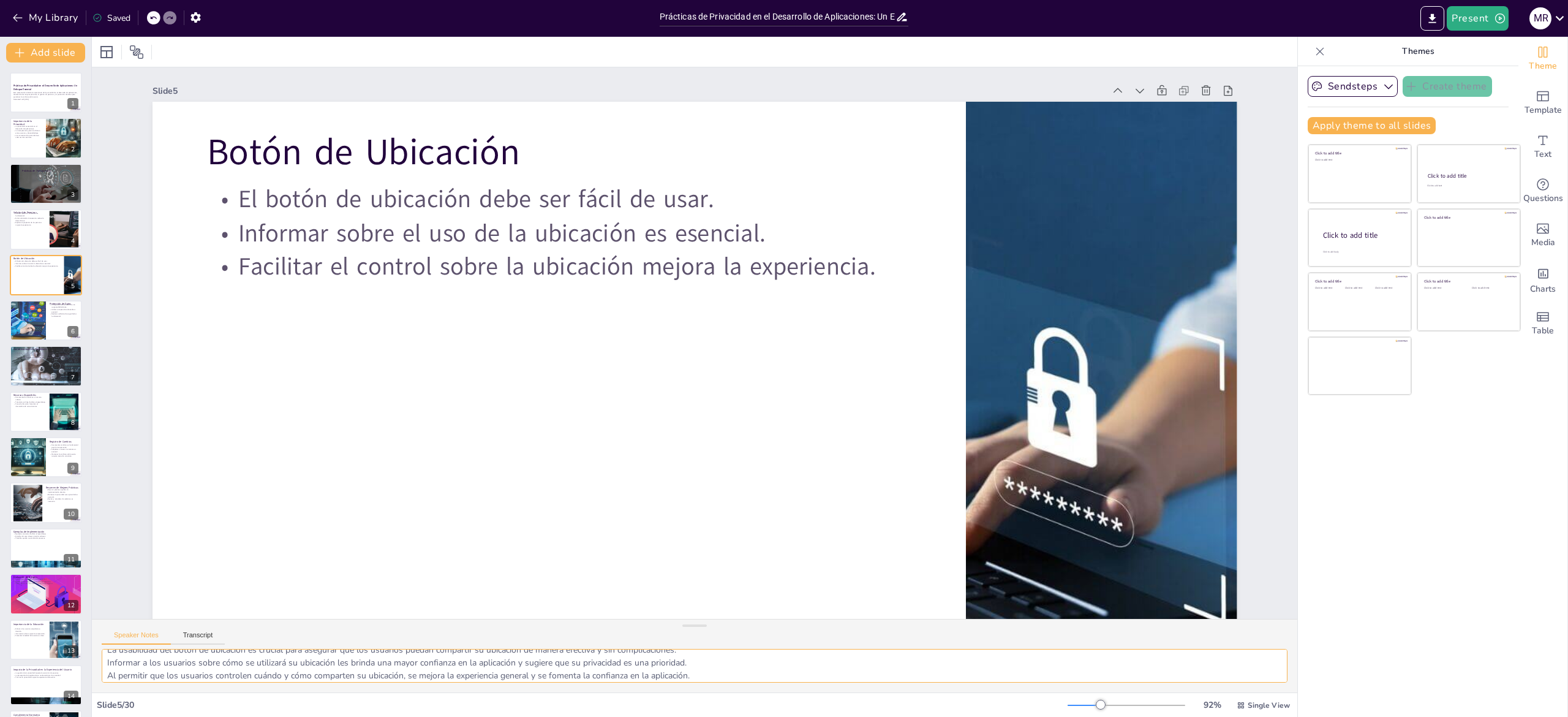
click at [155, 358] on textarea "La usabilidad del botón de ubicación es crucial para asegurar que los usuarios …" at bounding box center [694, 665] width 1186 height 33
click at [28, 328] on div at bounding box center [28, 321] width 73 height 42
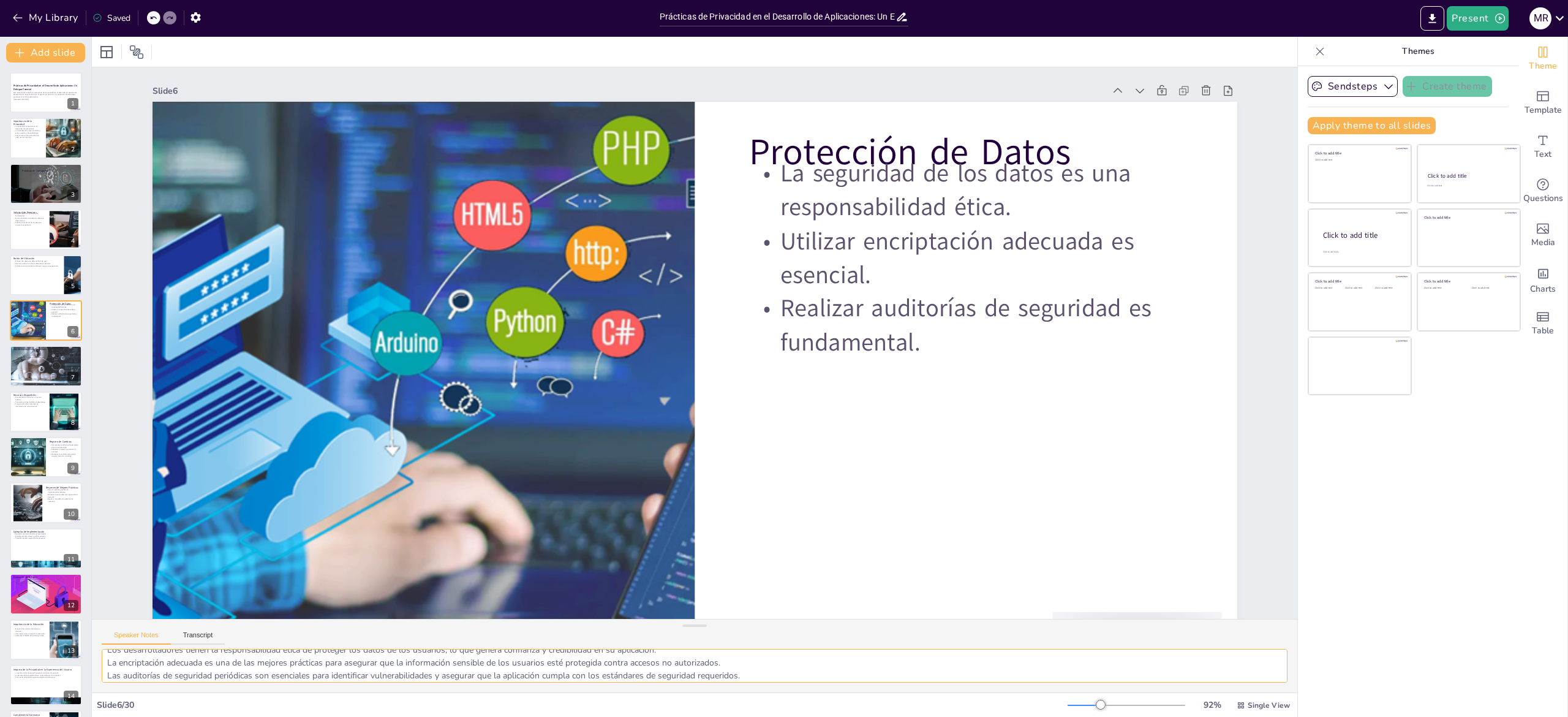
click at [293, 358] on textarea "Los desarrolladores tienen la responsabilidad ética de proteger los datos de lo…" at bounding box center [694, 665] width 1186 height 33
click at [15, 358] on div at bounding box center [46, 366] width 73 height 68
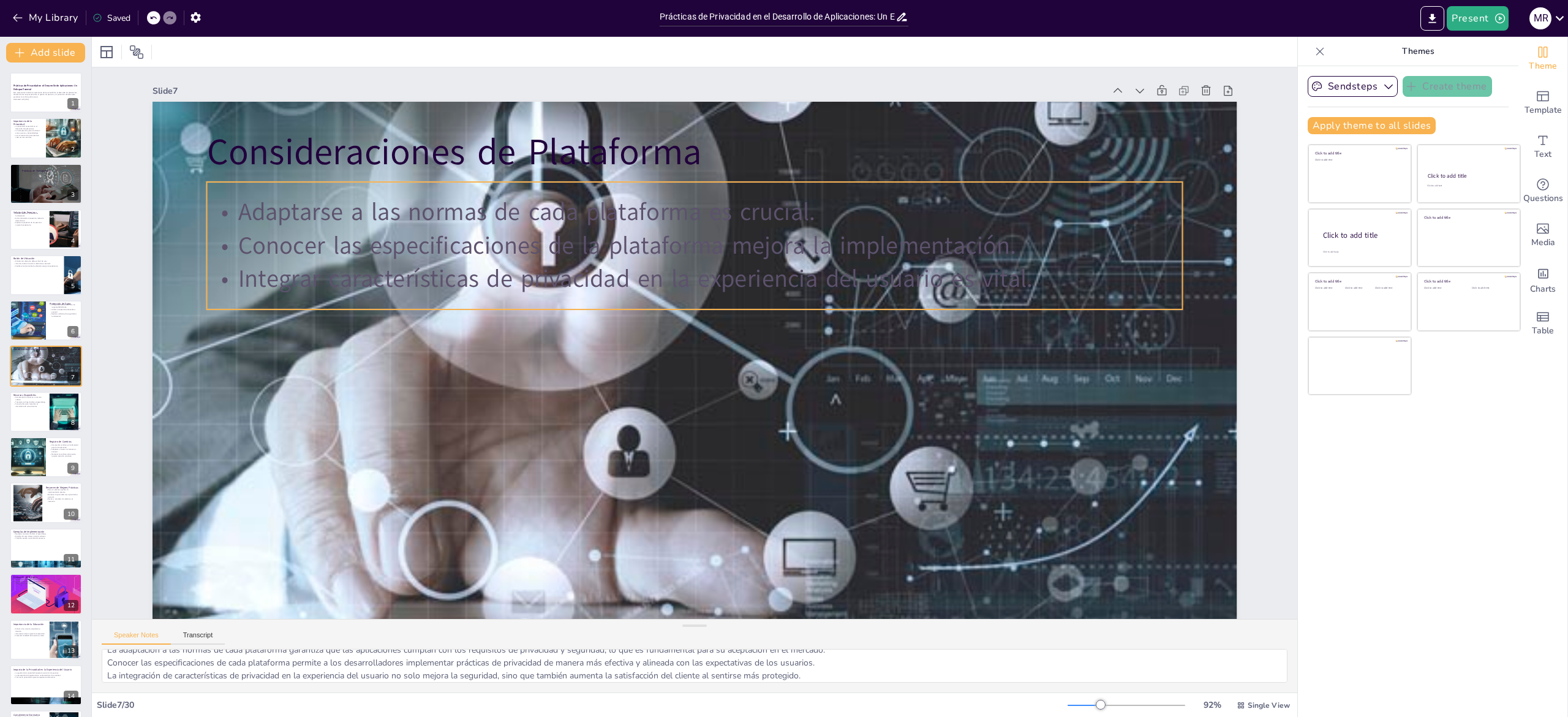
click at [722, 215] on p "Adaptarse a las normas de cada plataforma es crucial." at bounding box center [708, 212] width 975 height 136
click at [784, 281] on p "Integrar características de privacidad en la experiencia del usuario es vital." at bounding box center [702, 280] width 975 height 135
click at [784, 281] on p "Integrar características de privacidad en la experiencia del usuario es vital." at bounding box center [708, 280] width 961 height 236
click at [784, 281] on p "Integrar características de privacidad en la experiencia del usuario es vital." at bounding box center [746, 305] width 601 height 810
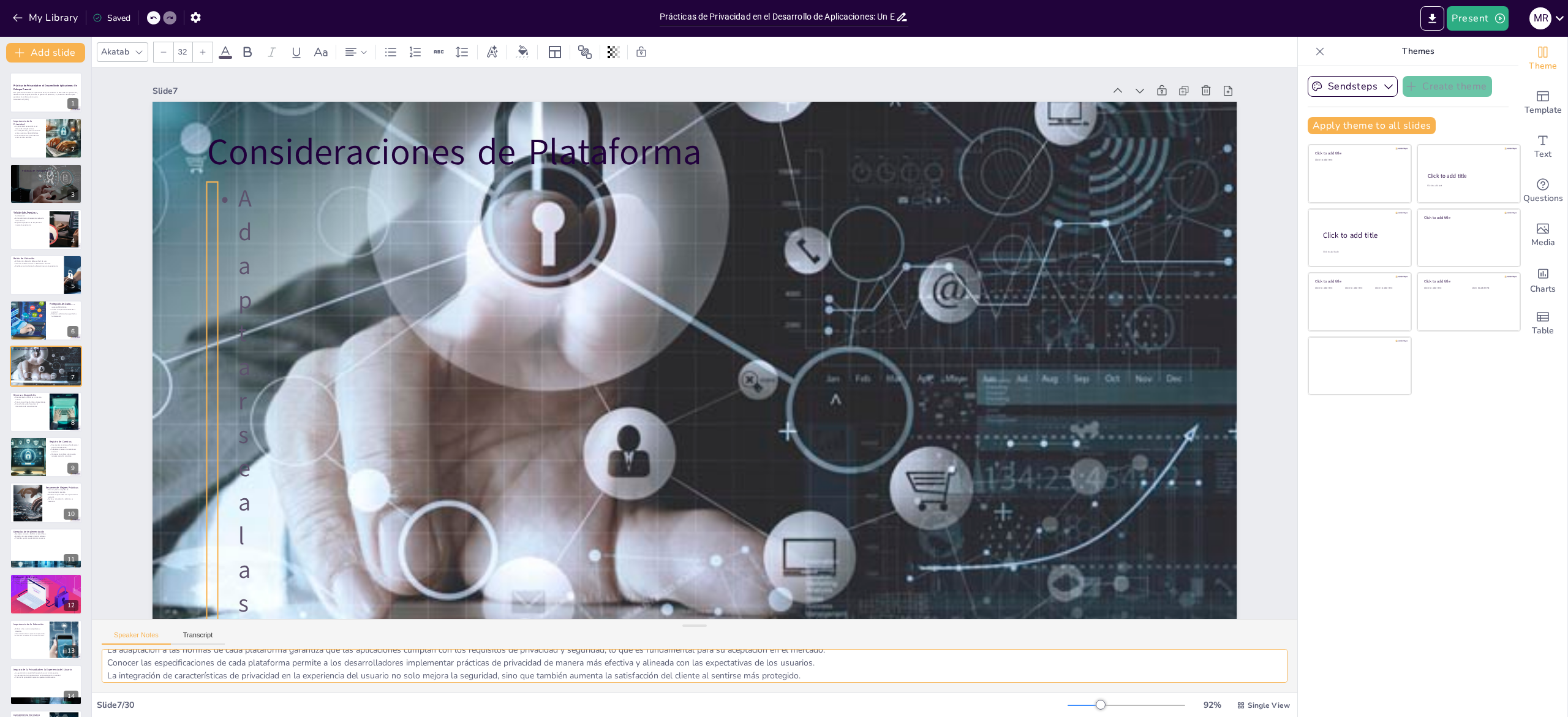
click at [139, 358] on textarea "La adaptación a las normas de cada plataforma garantiza que las aplicaciones cu…" at bounding box center [694, 665] width 1186 height 33
click at [20, 358] on div at bounding box center [46, 412] width 73 height 42
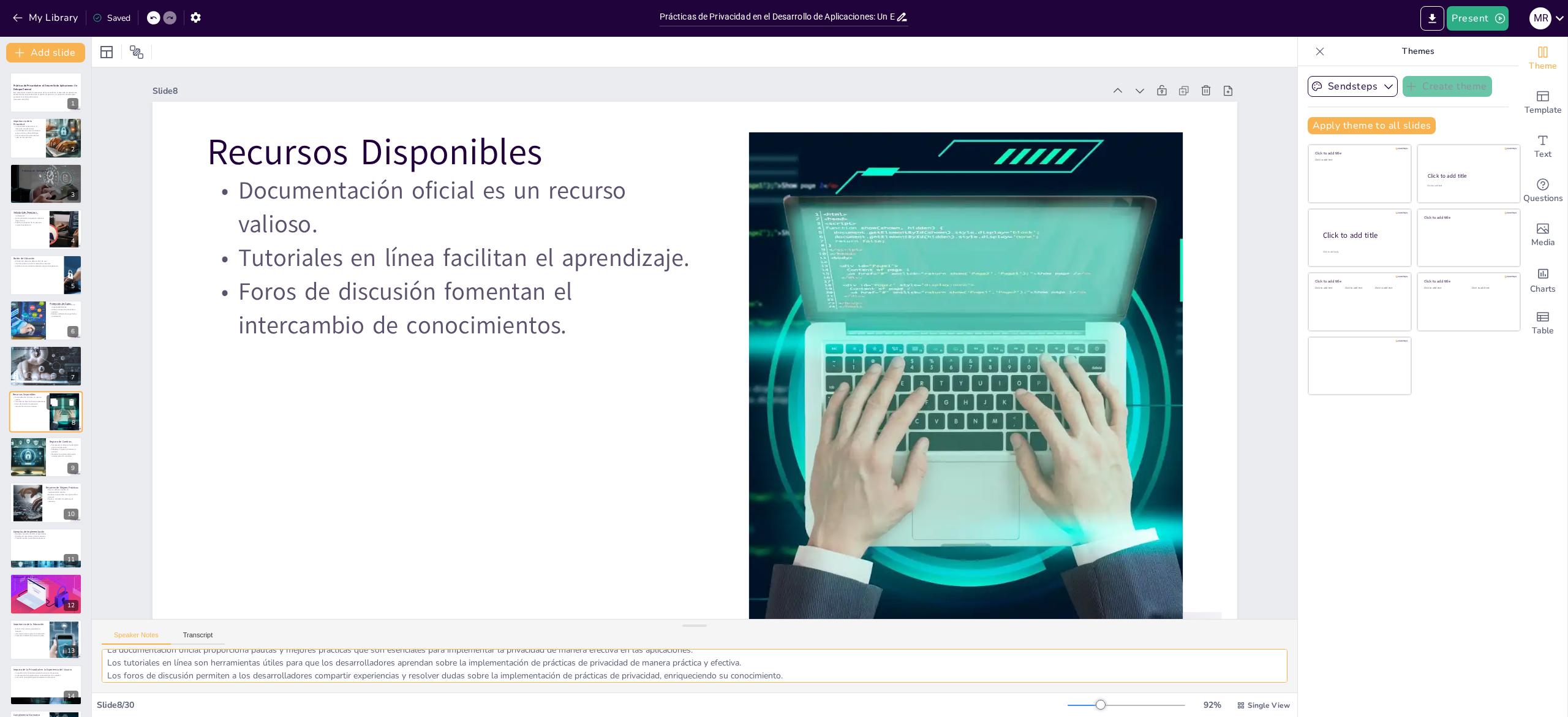
scroll to position [22, 0]
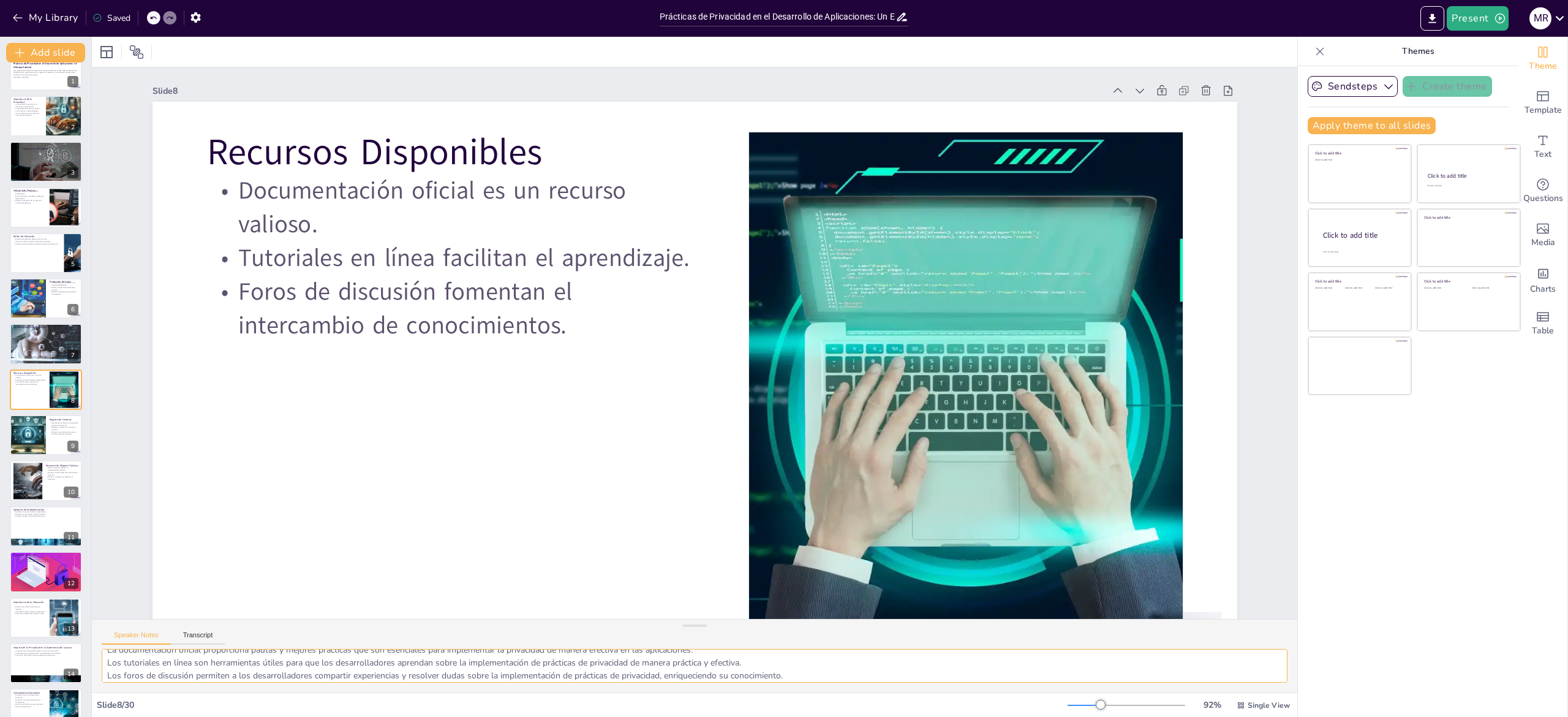
click at [133, 358] on textarea "La documentación oficial proporciona pautas y mejores prácticas que son esencia…" at bounding box center [694, 665] width 1186 height 33
click at [30, 358] on div at bounding box center [28, 435] width 73 height 42
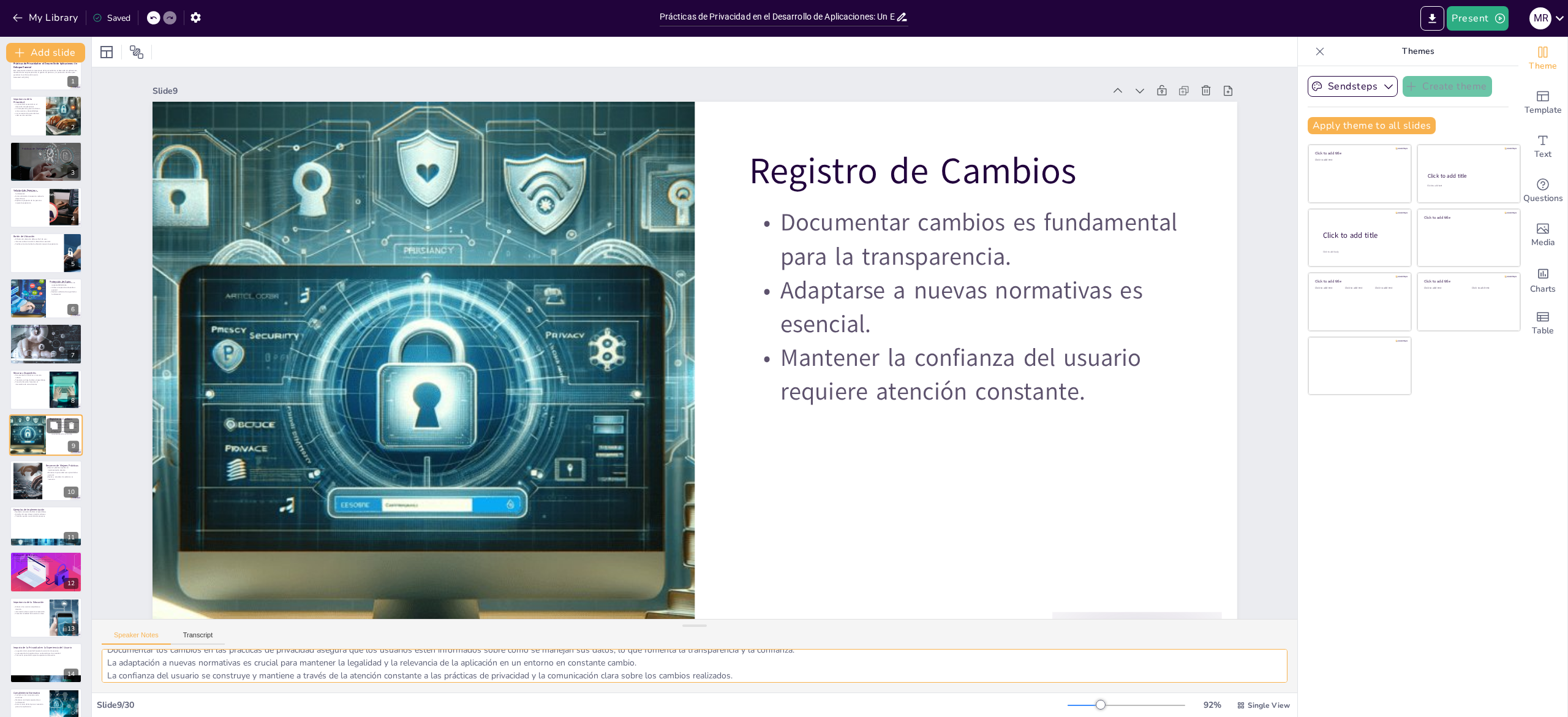
scroll to position [68, 0]
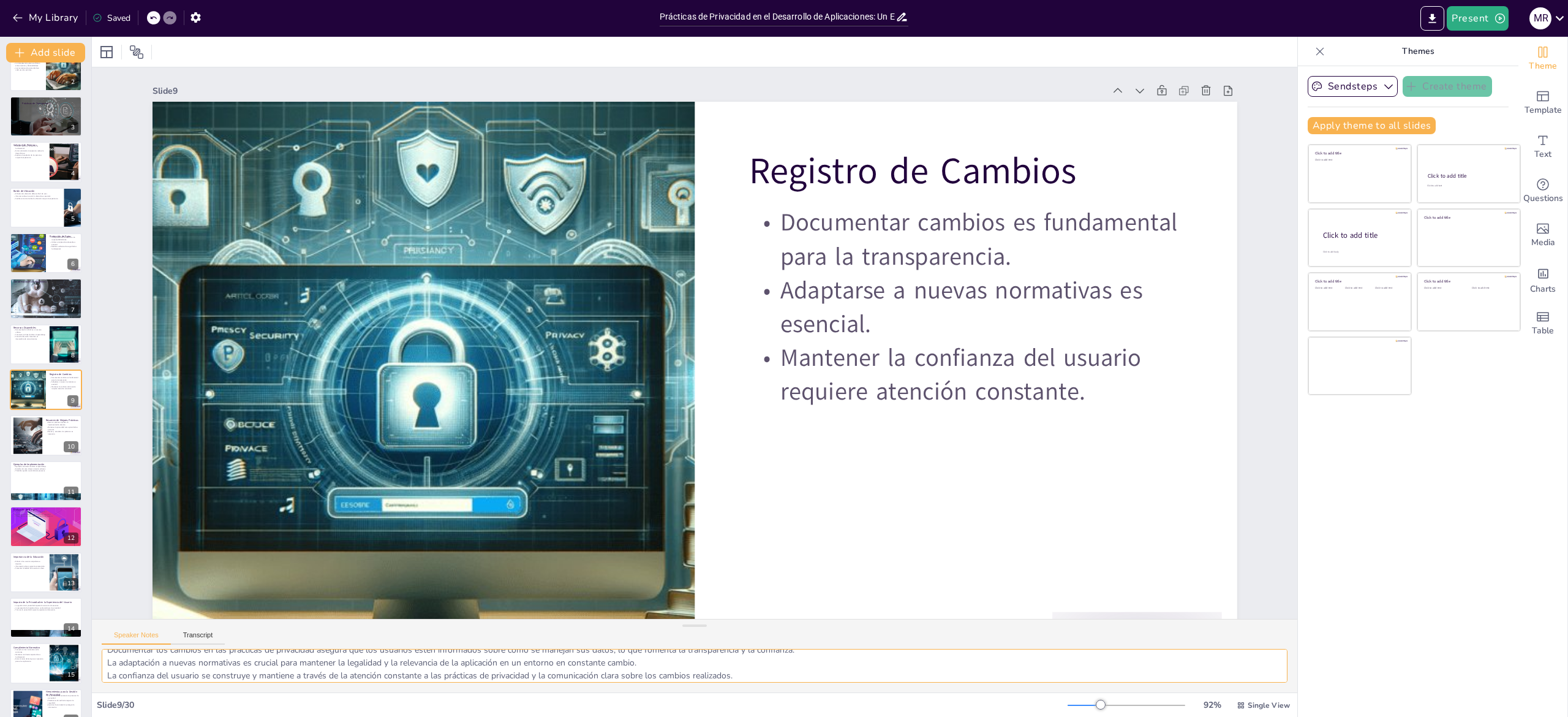
click at [147, 358] on textarea "Documentar los cambios en las prácticas de privacidad asegura que los usuarios …" at bounding box center [694, 665] width 1186 height 33
click at [20, 358] on div at bounding box center [27, 435] width 66 height 38
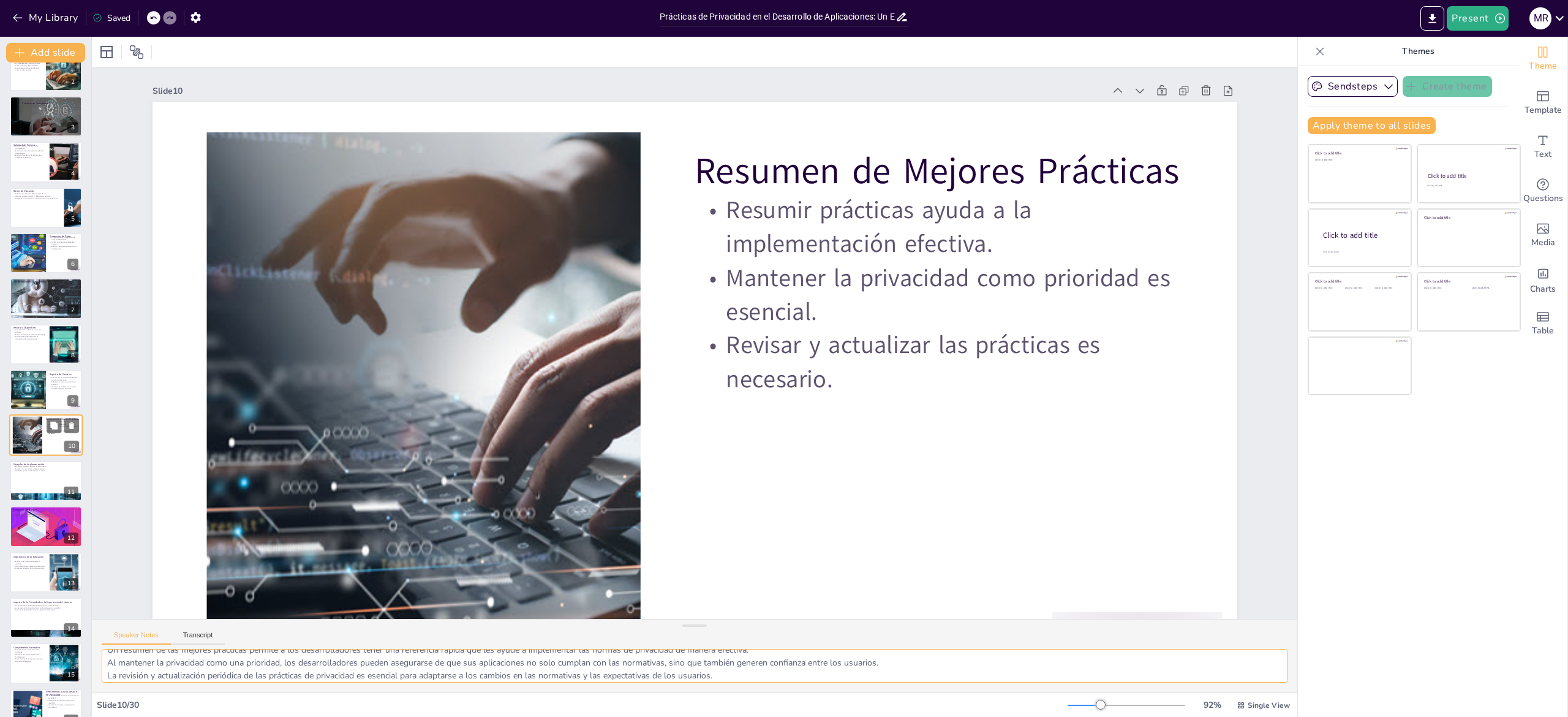
scroll to position [113, 0]
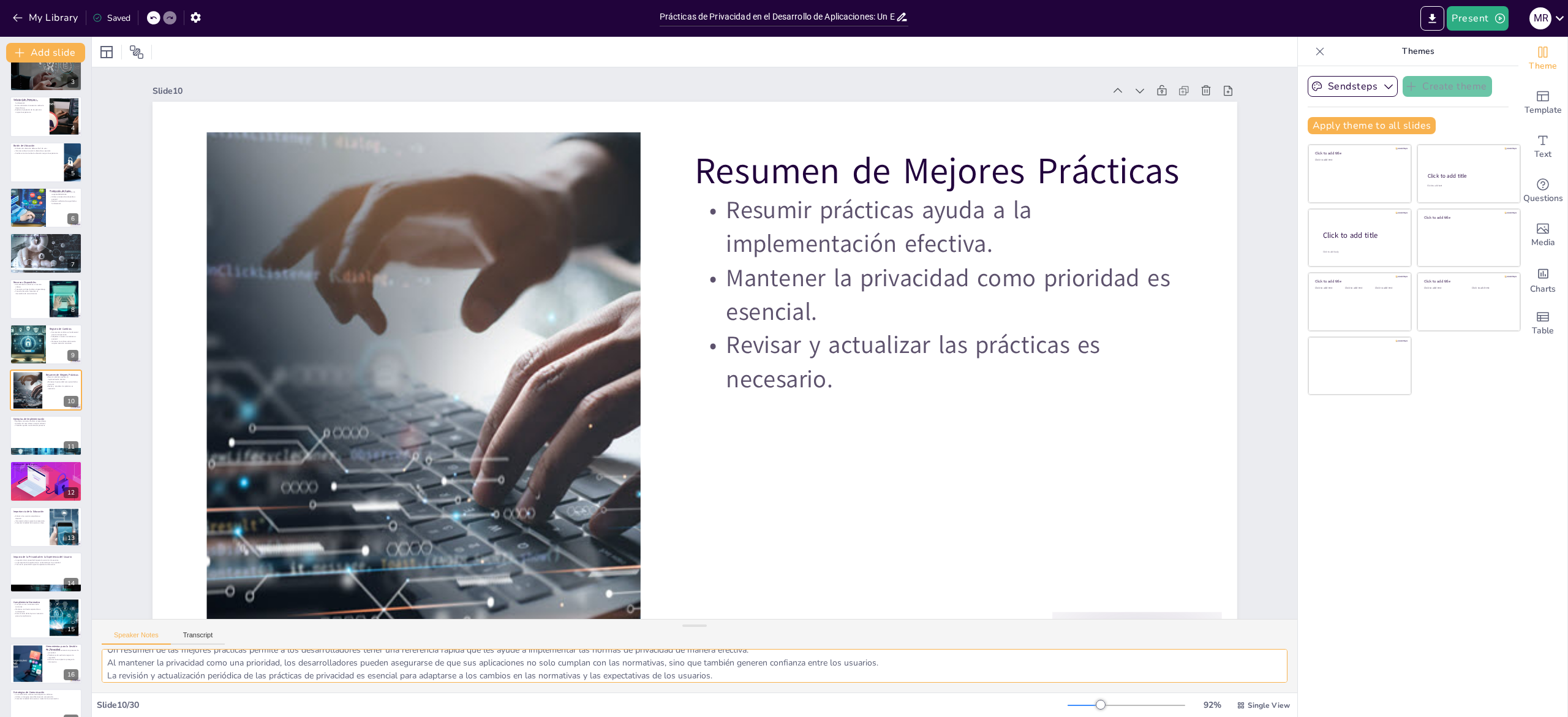
click at [158, 358] on textarea "Un resumen de las mejores prácticas permite a los desarrolladores tener una ref…" at bounding box center [694, 665] width 1186 height 33
click at [26, 358] on div at bounding box center [46, 436] width 73 height 42
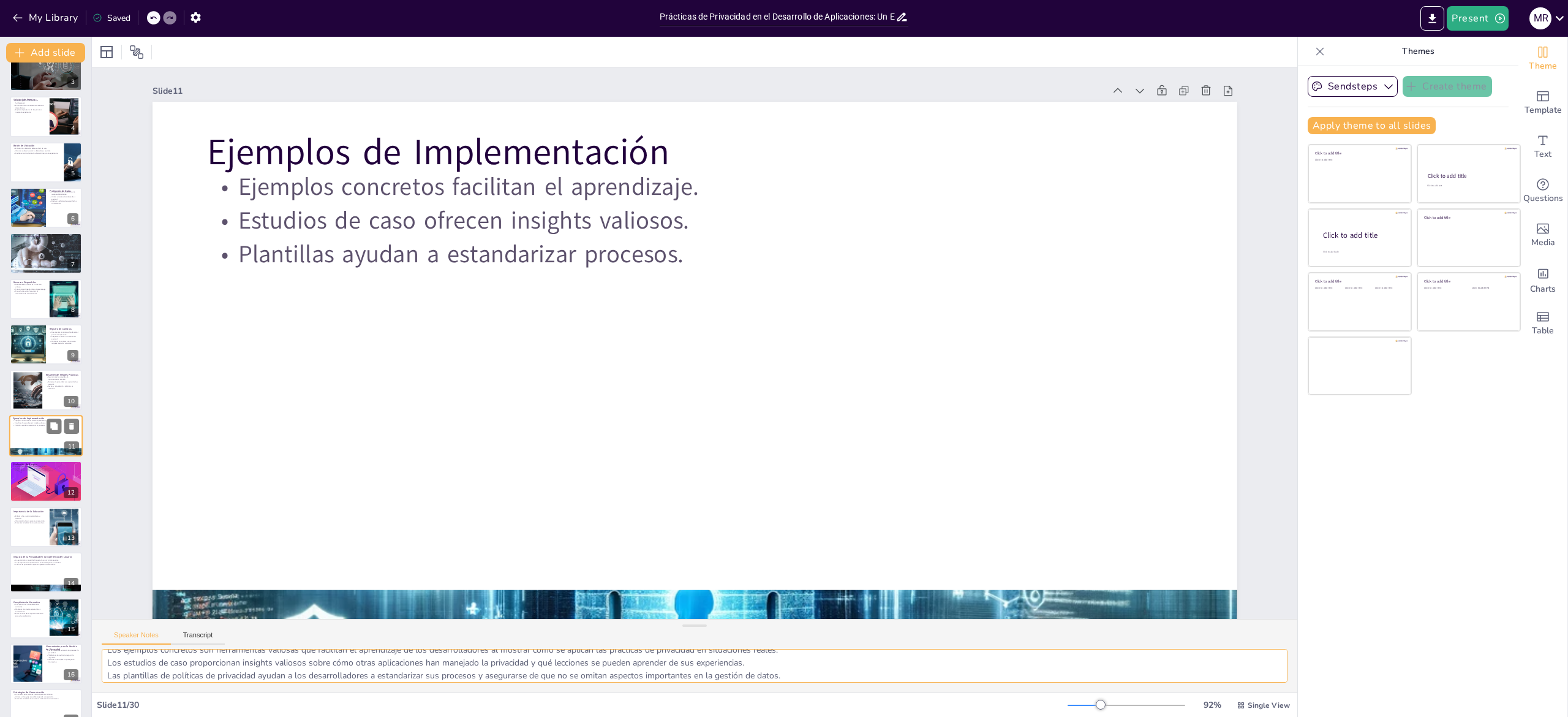
scroll to position [158, 0]
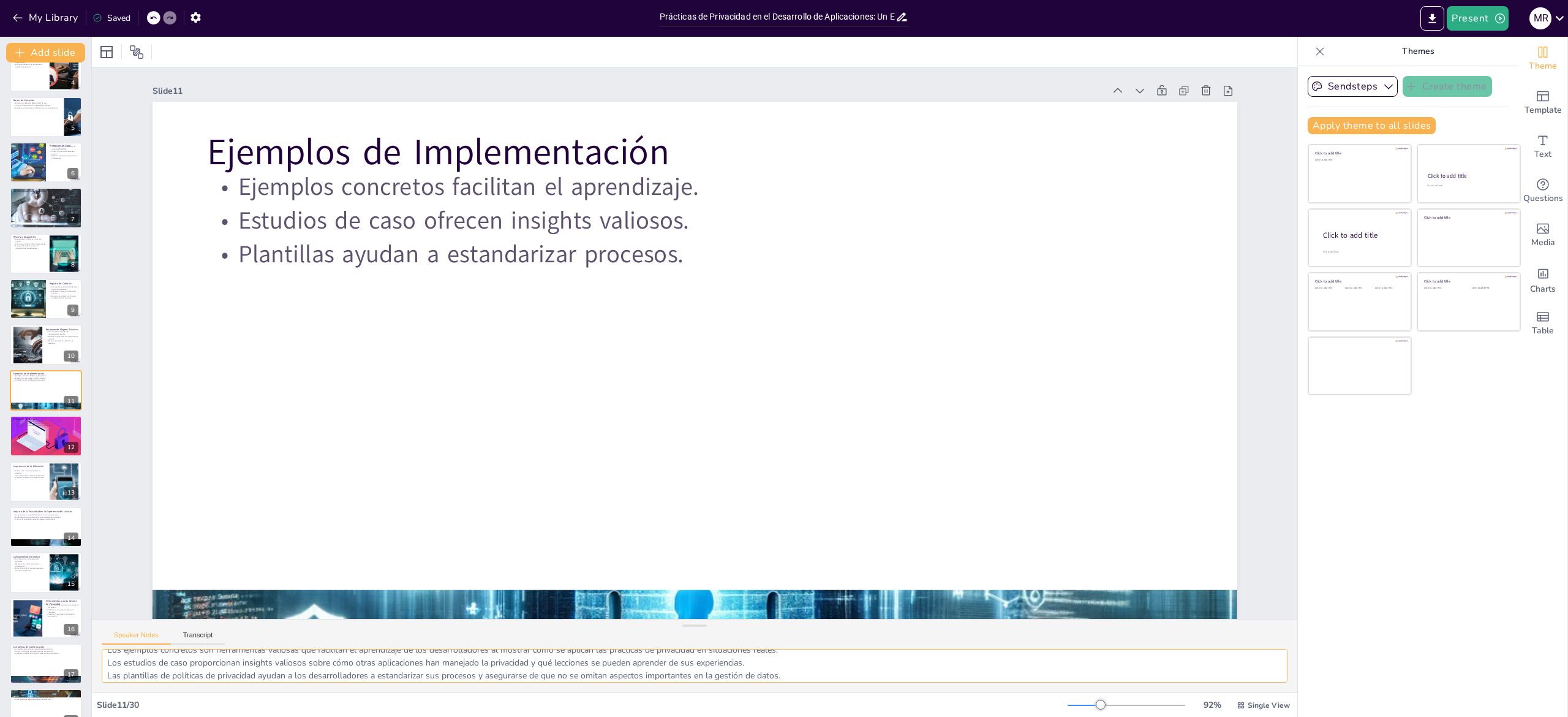
click at [179, 358] on textarea "Los ejemplos concretos son herramientas valiosas que facilitan el aprendizaje d…" at bounding box center [694, 665] width 1186 height 33
click at [38, 358] on div at bounding box center [45, 436] width 83 height 42
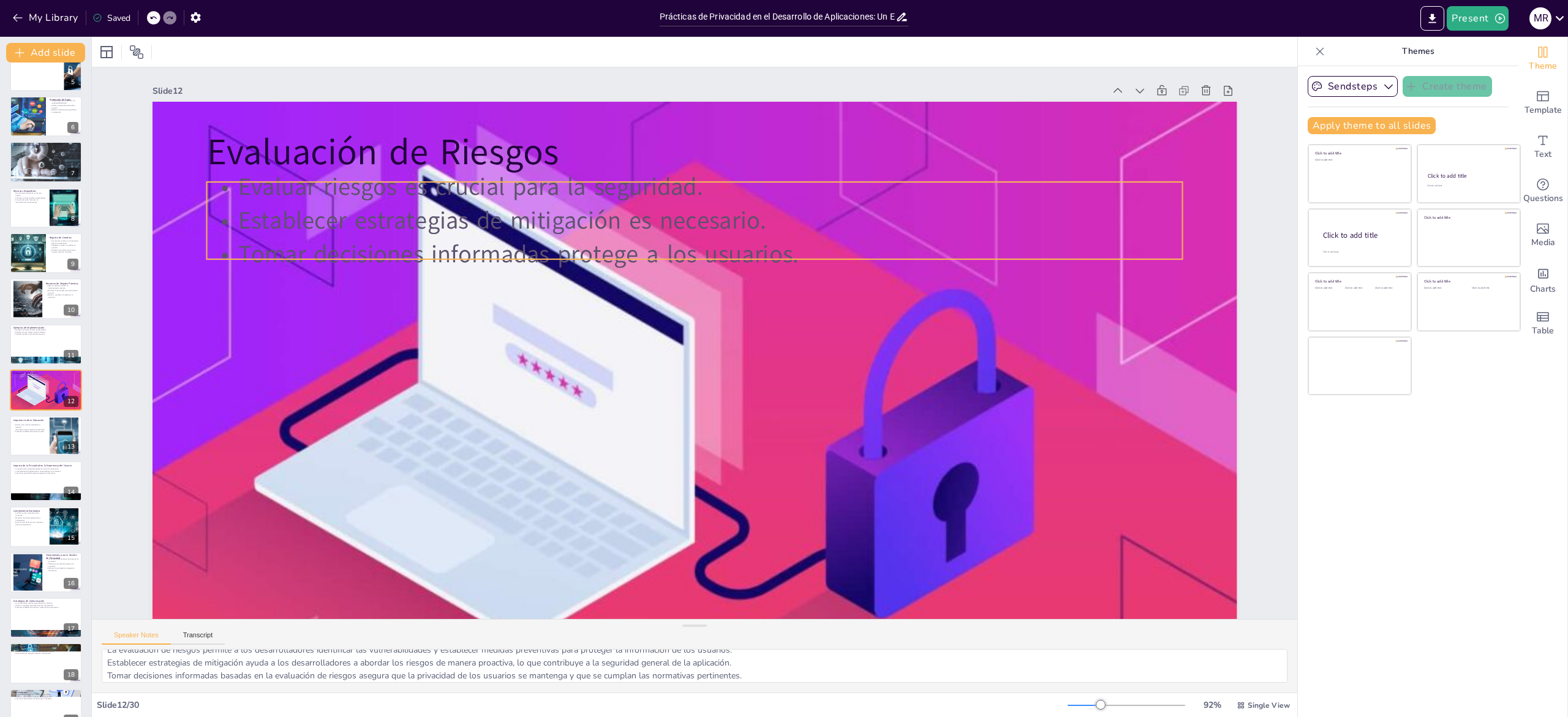
click at [769, 255] on p "Tomar decisiones informadas protege a los usuarios." at bounding box center [713, 256] width 961 height 236
click at [769, 255] on p "Tomar decisiones informadas protege a los usuarios." at bounding box center [694, 255] width 976 height 33
click at [769, 255] on p "Tomar decisiones informadas protege a los usuarios." at bounding box center [713, 256] width 961 height 236
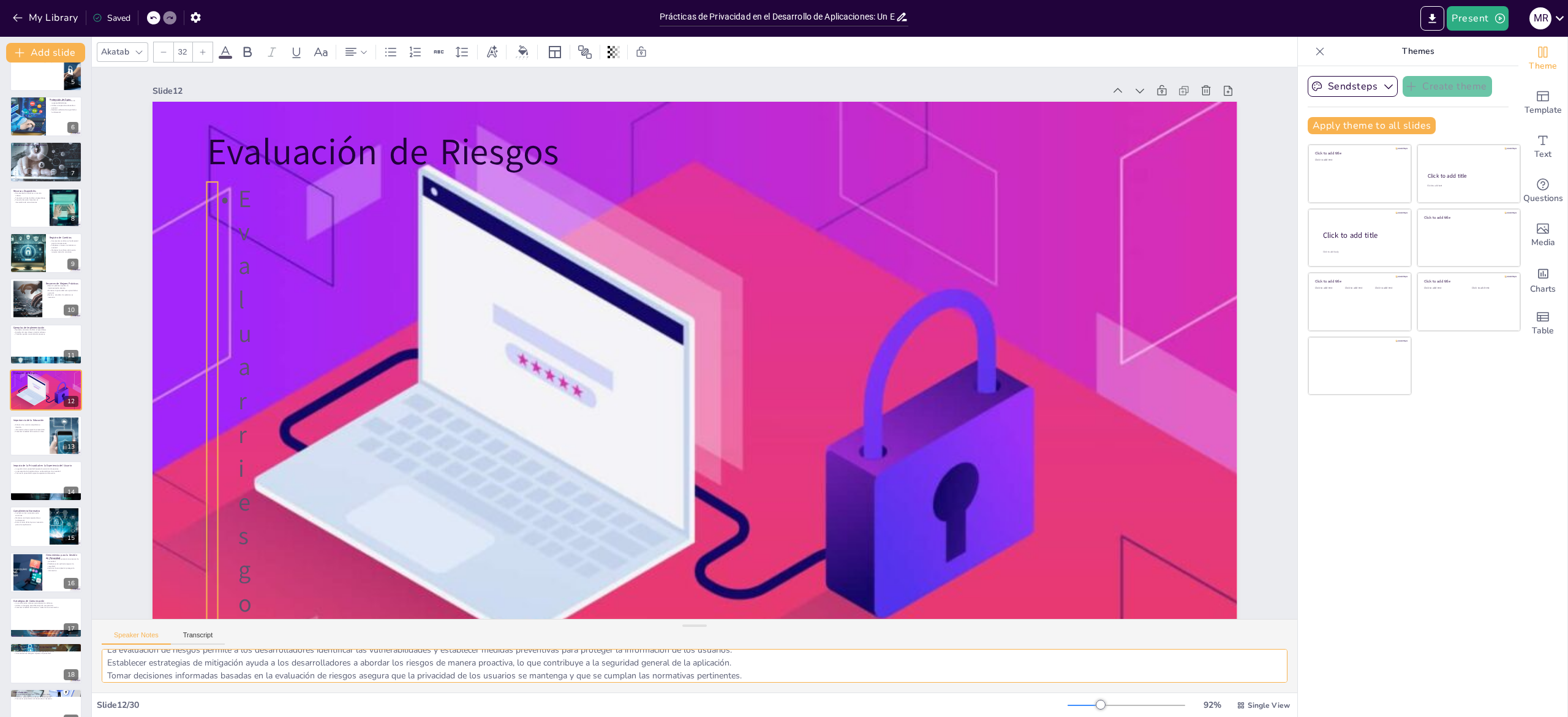
click at [133, 358] on textarea "La evaluación de riesgos permite a los desarrolladores identificar las vulnerab…" at bounding box center [694, 665] width 1186 height 33
click at [25, 358] on div at bounding box center [46, 436] width 73 height 42
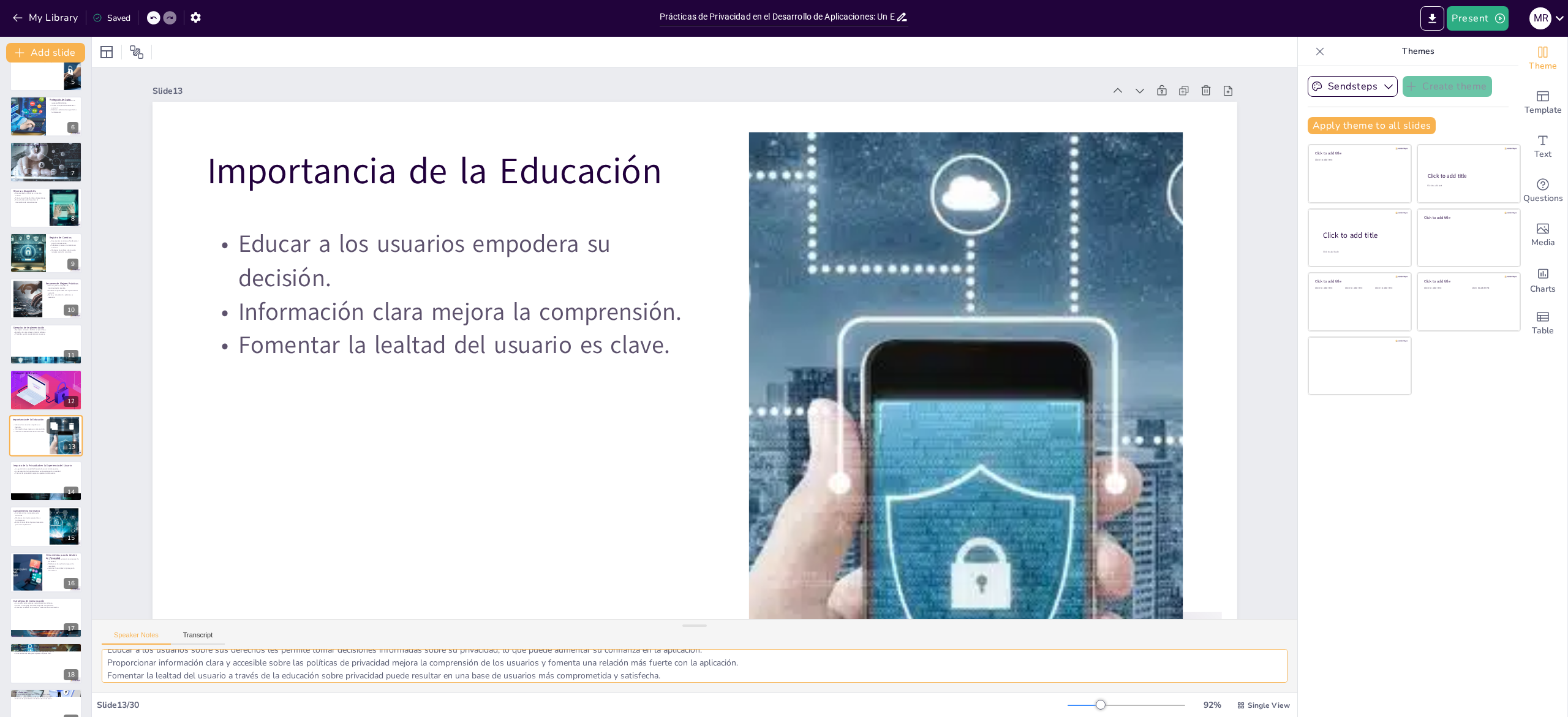
scroll to position [250, 0]
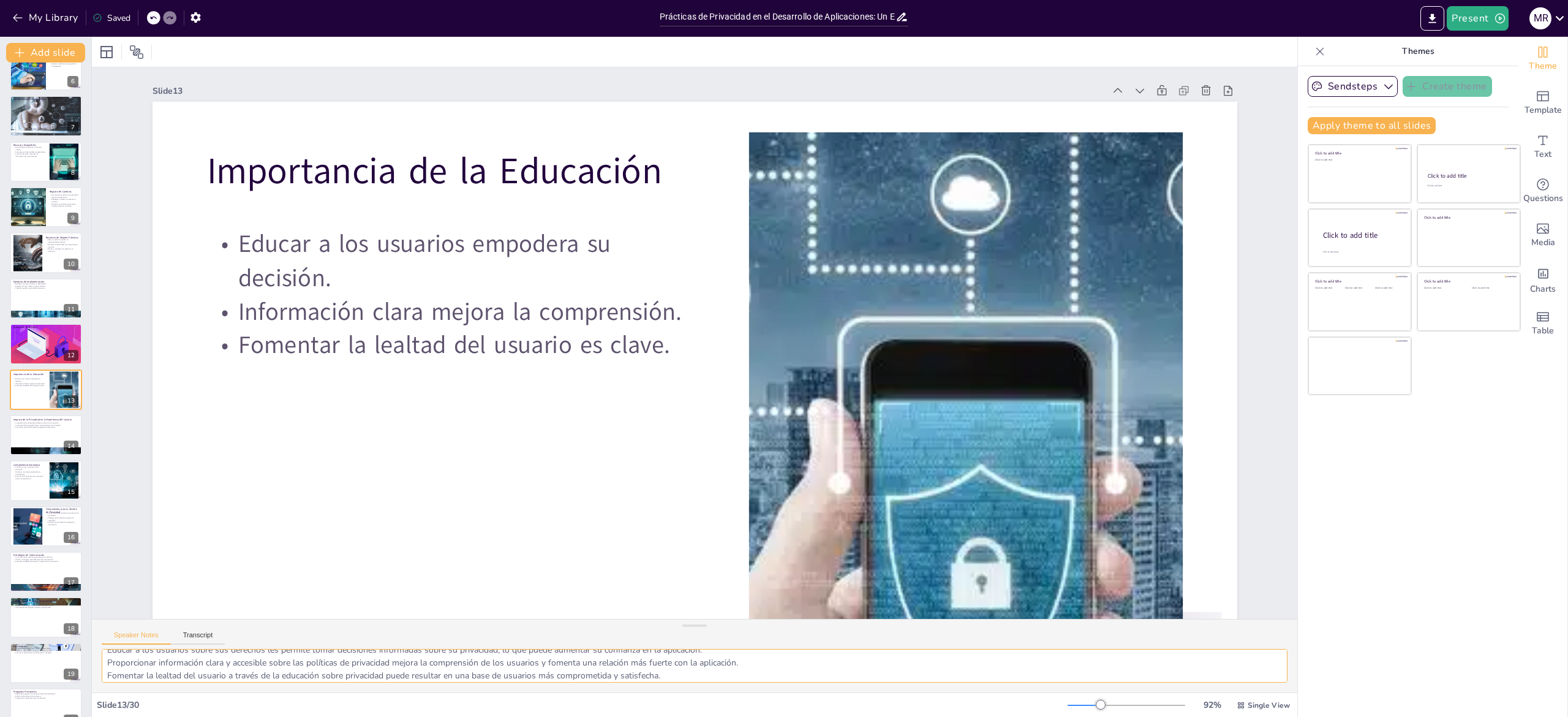
click at [174, 358] on textarea "Educar a los usuarios sobre sus derechos les permite tomar decisiones informada…" at bounding box center [694, 665] width 1186 height 33
click at [33, 358] on div at bounding box center [46, 452] width 73 height 49
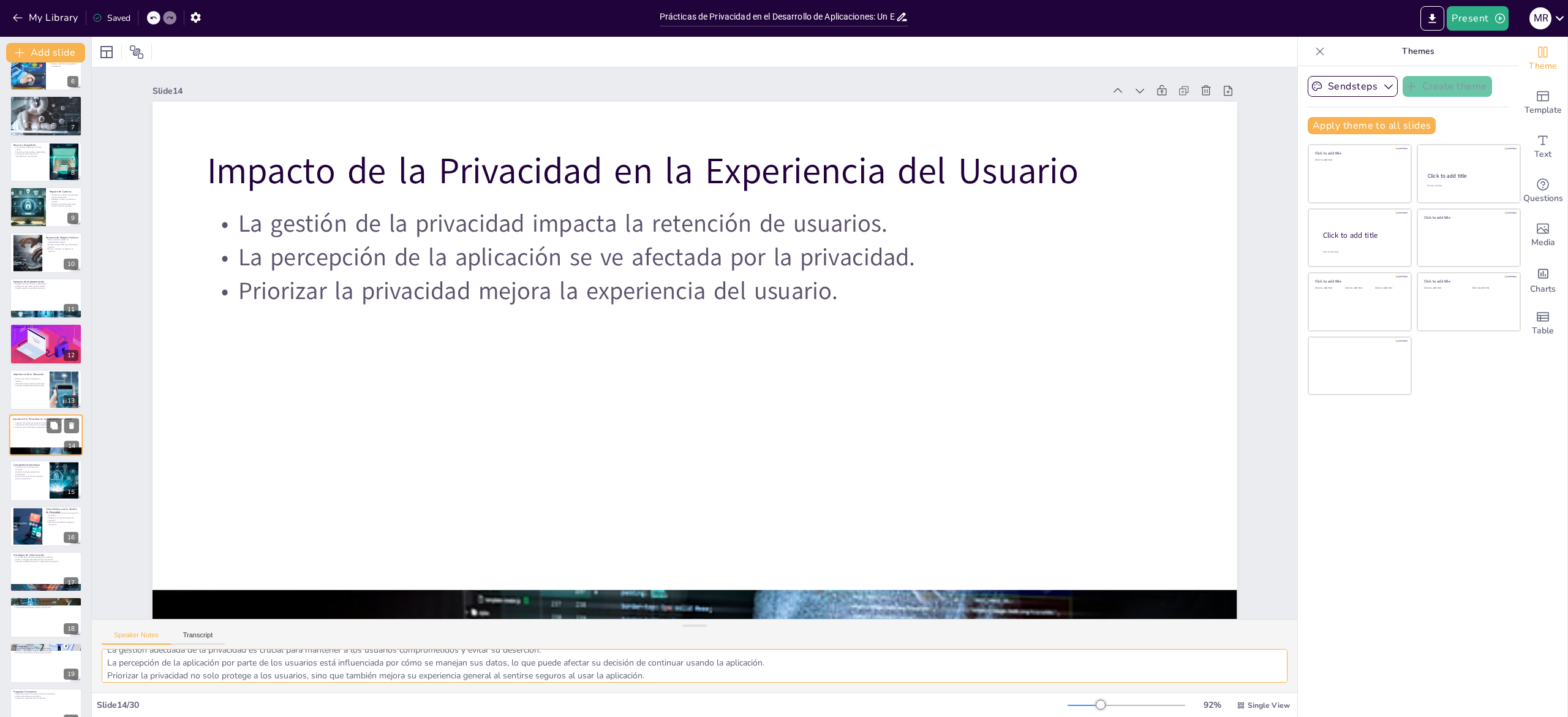
scroll to position [295, 0]
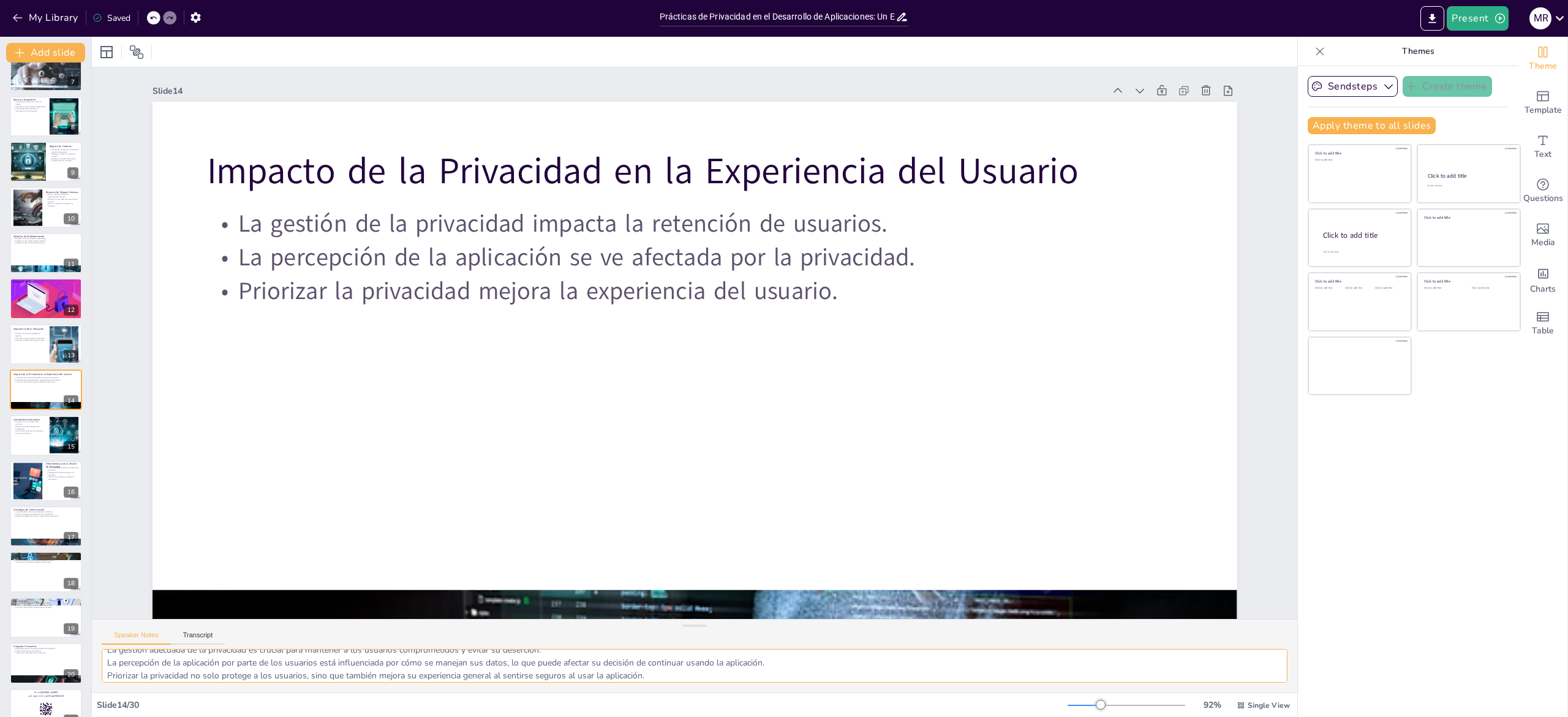
click at [192, 358] on textarea "La gestión adecuada de la privacidad es crucial para mantener a los usuarios co…" at bounding box center [694, 665] width 1186 height 33
click at [23, 358] on p "Estar al tanto de las leyes es necesario para el cumplimiento." at bounding box center [29, 432] width 33 height 4
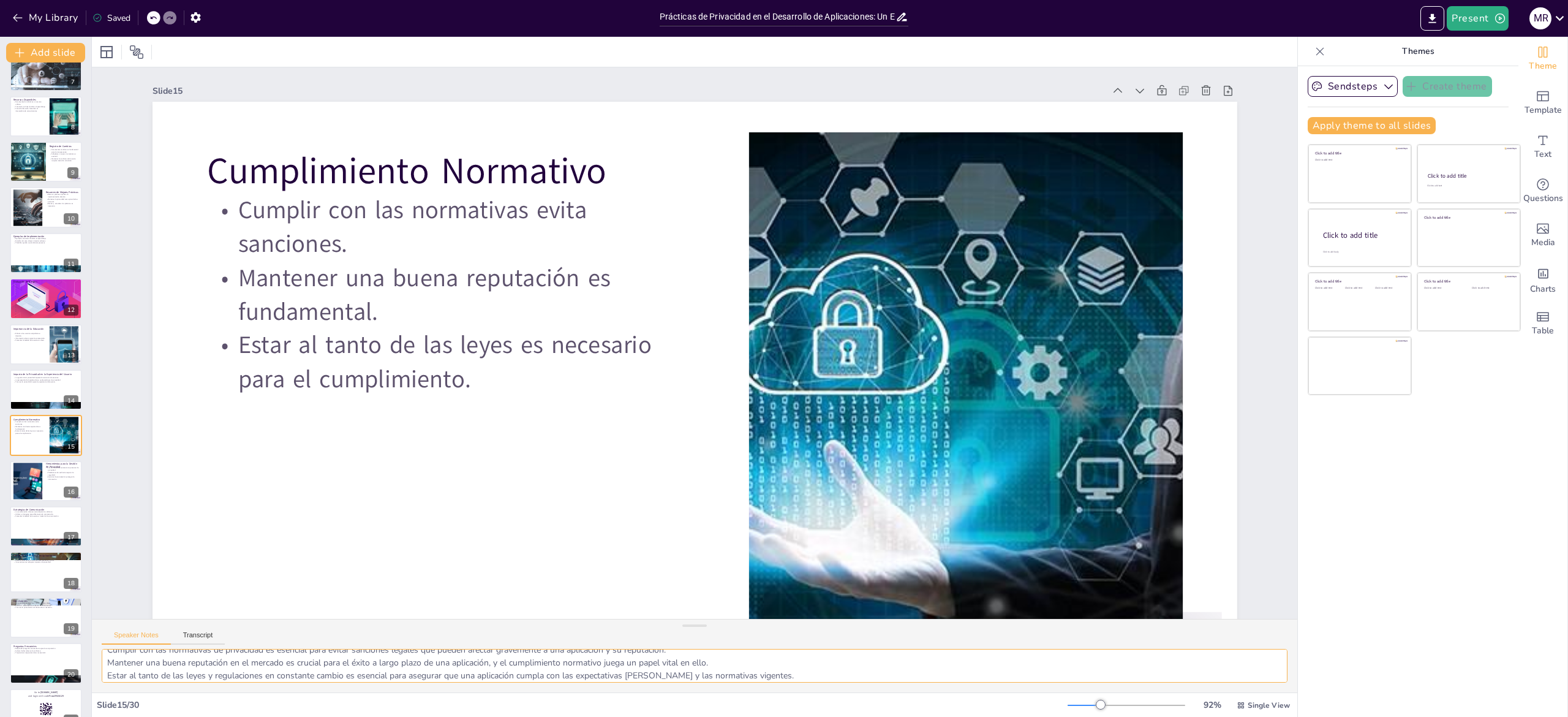
scroll to position [341, 0]
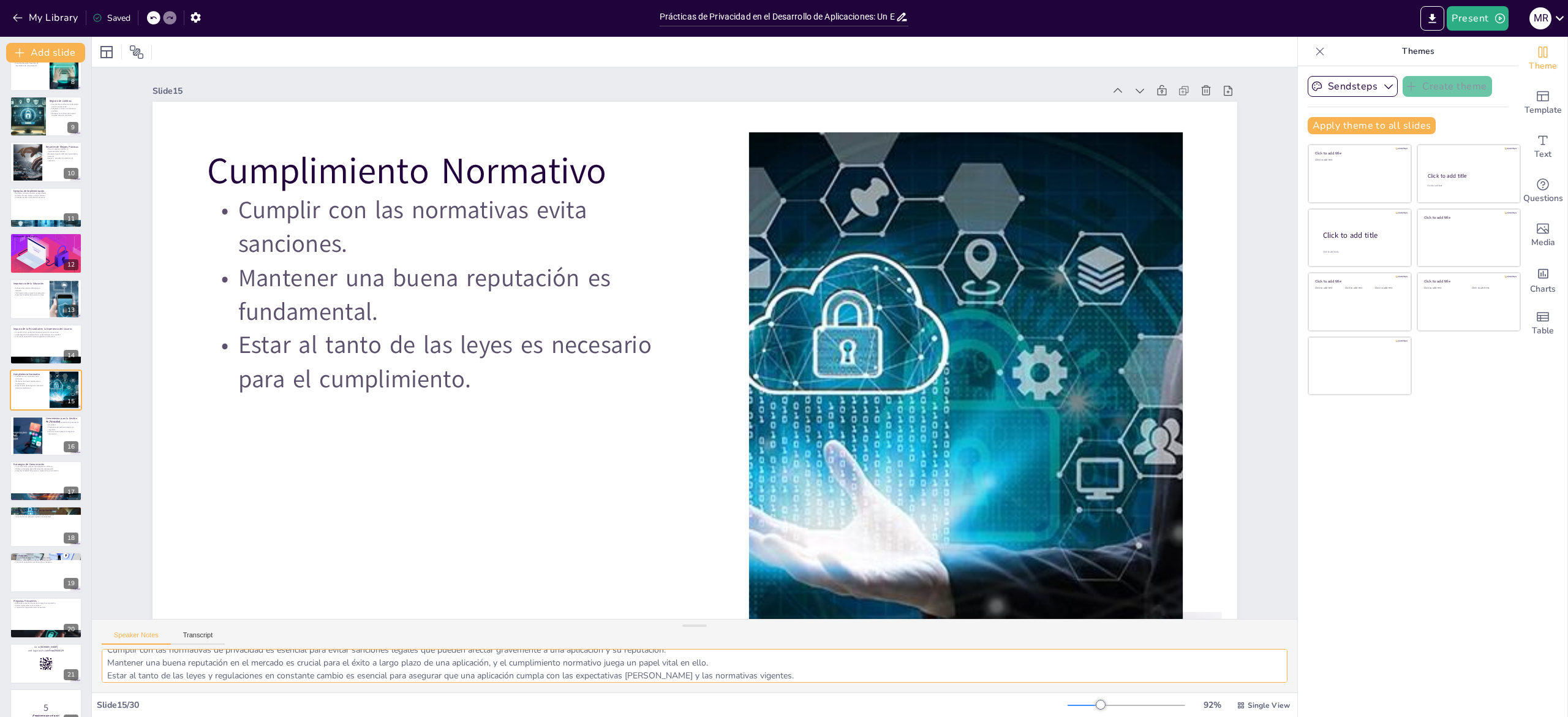
click at [149, 358] on textarea "Cumplir con las normativas de privacidad es esencial para evitar sanciones lega…" at bounding box center [694, 665] width 1186 height 33
click at [10, 358] on div at bounding box center [46, 436] width 73 height 42
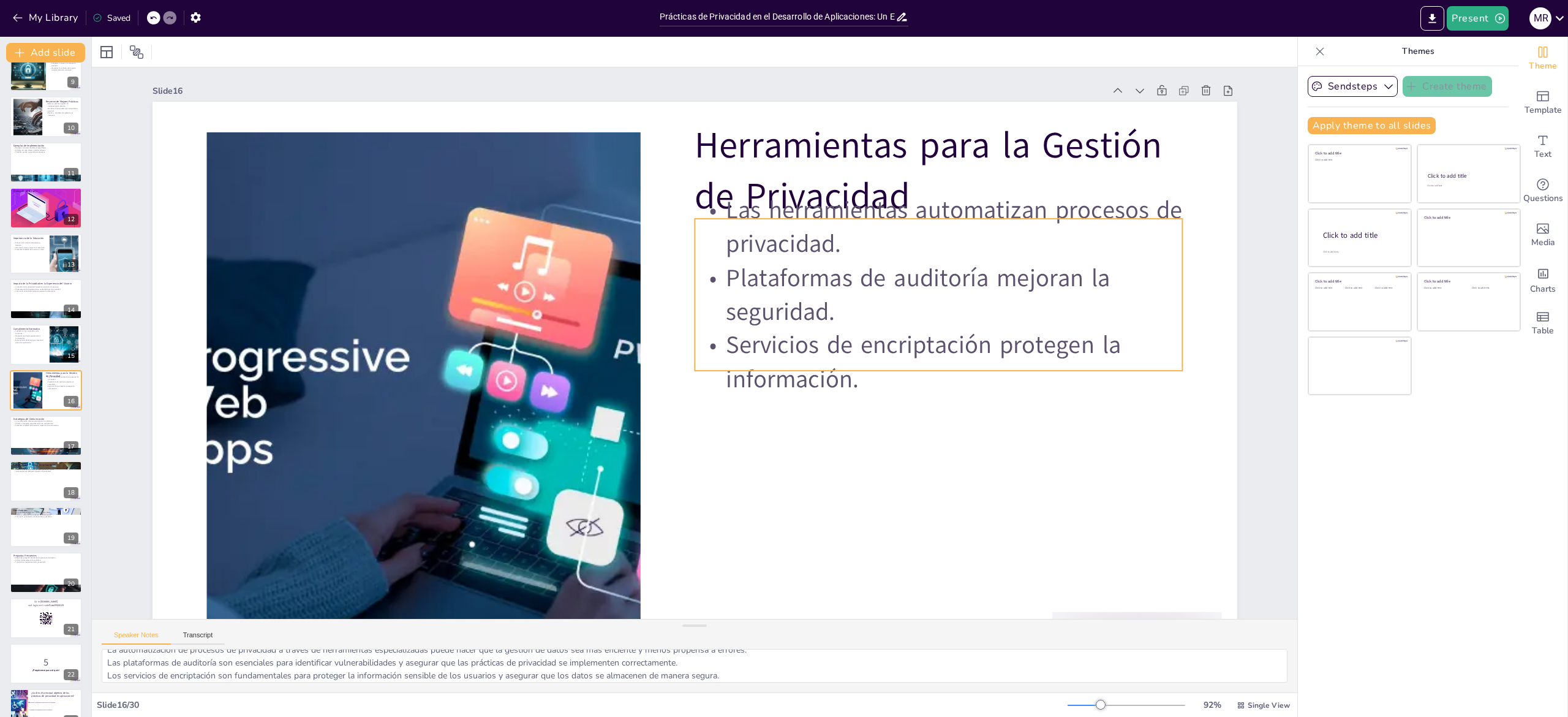
click at [784, 284] on p "Plataformas de auditoría mejoran la seguridad." at bounding box center [943, 321] width 492 height 119
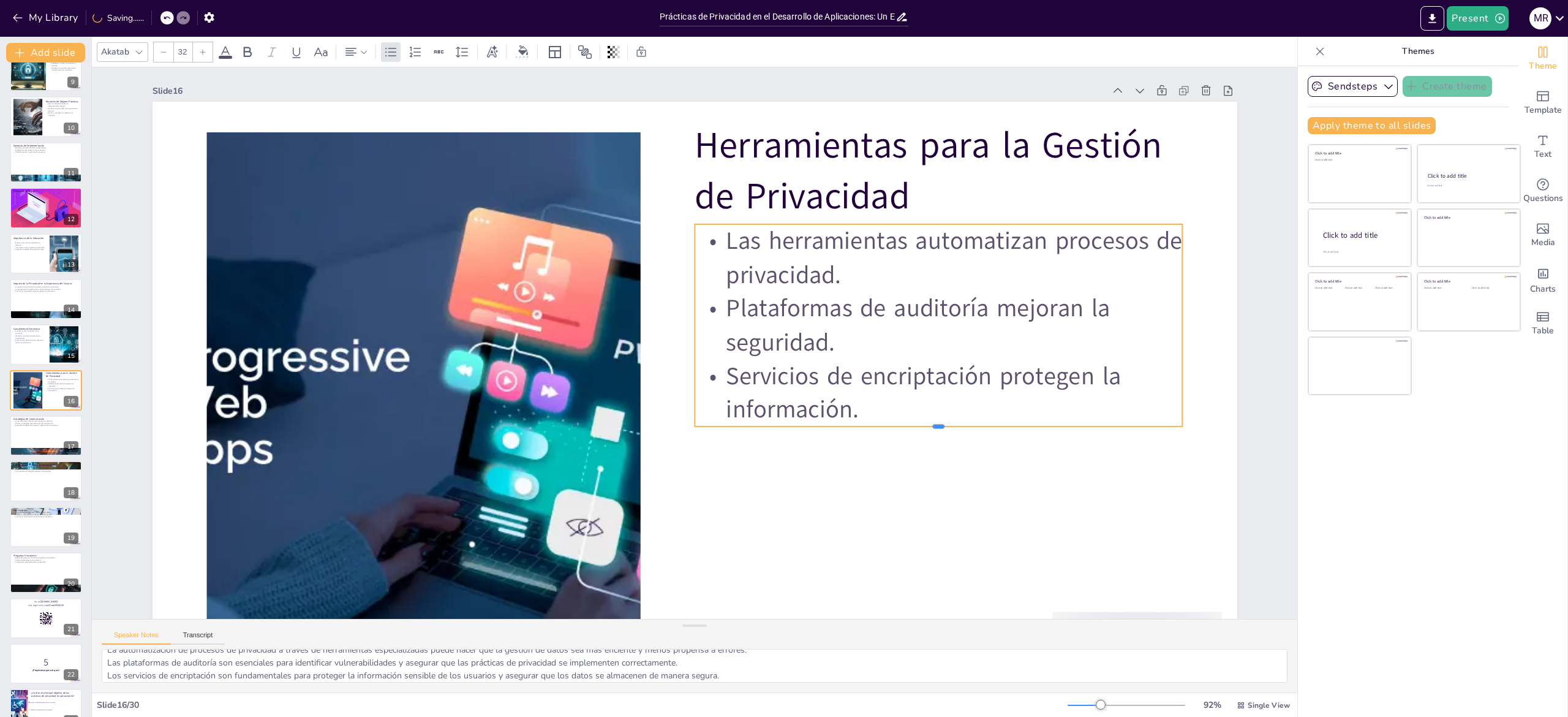
drag, startPoint x: 1034, startPoint y: 376, endPoint x: 1054, endPoint y: 393, distance: 26.2
click at [784, 358] on div "Herramientas para la Gestión de Privacidad Las herramientas automatizan proceso…" at bounding box center [695, 406] width 1085 height 610
click at [784, 358] on div "Slide 1 Prácticas de Privacidad en el Desarrollo de Aplicaciones: Un Enfoque Es…" at bounding box center [695, 390] width 1153 height 644
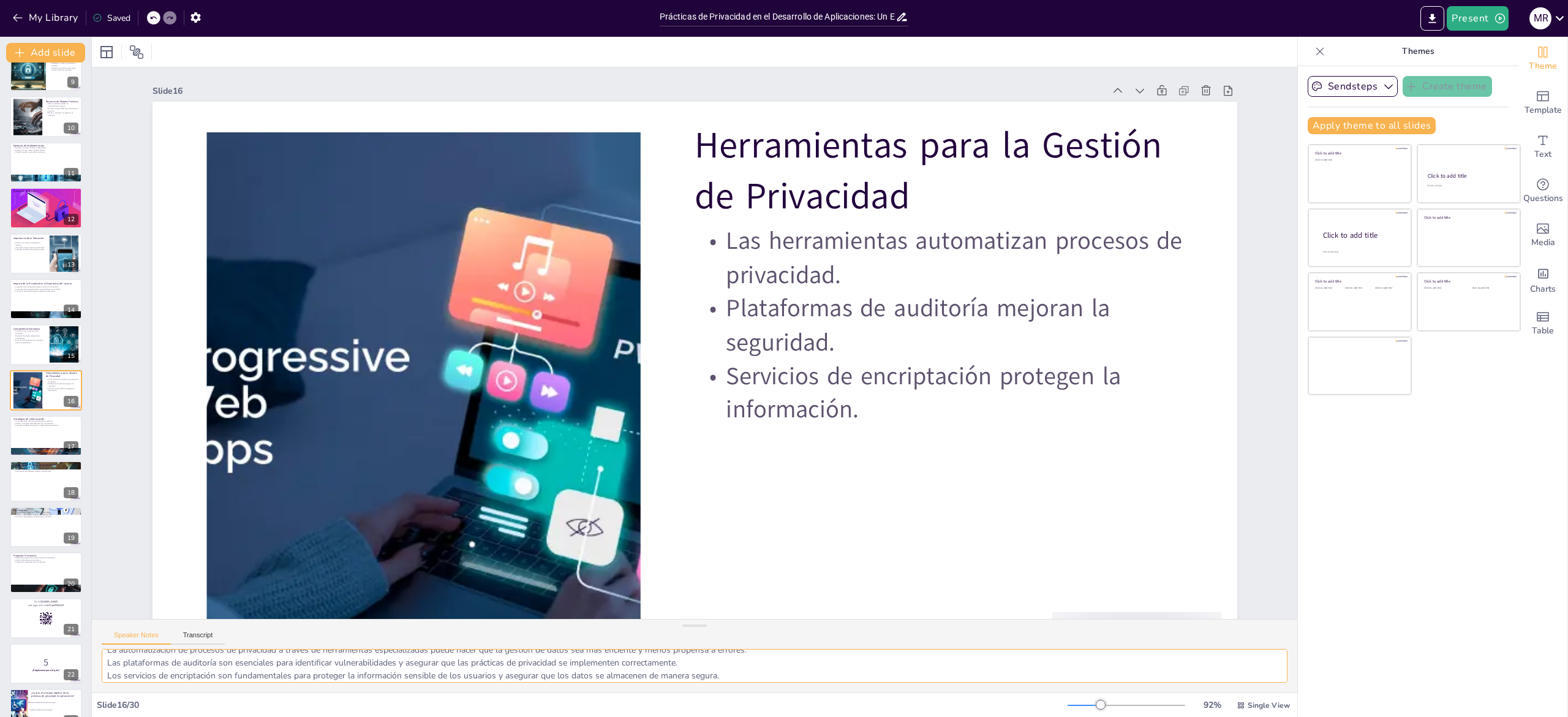
click at [217, 358] on textarea "La automatización de procesos de privacidad a través de herramientas especializ…" at bounding box center [694, 665] width 1186 height 33
click at [31, 358] on div at bounding box center [46, 436] width 73 height 42
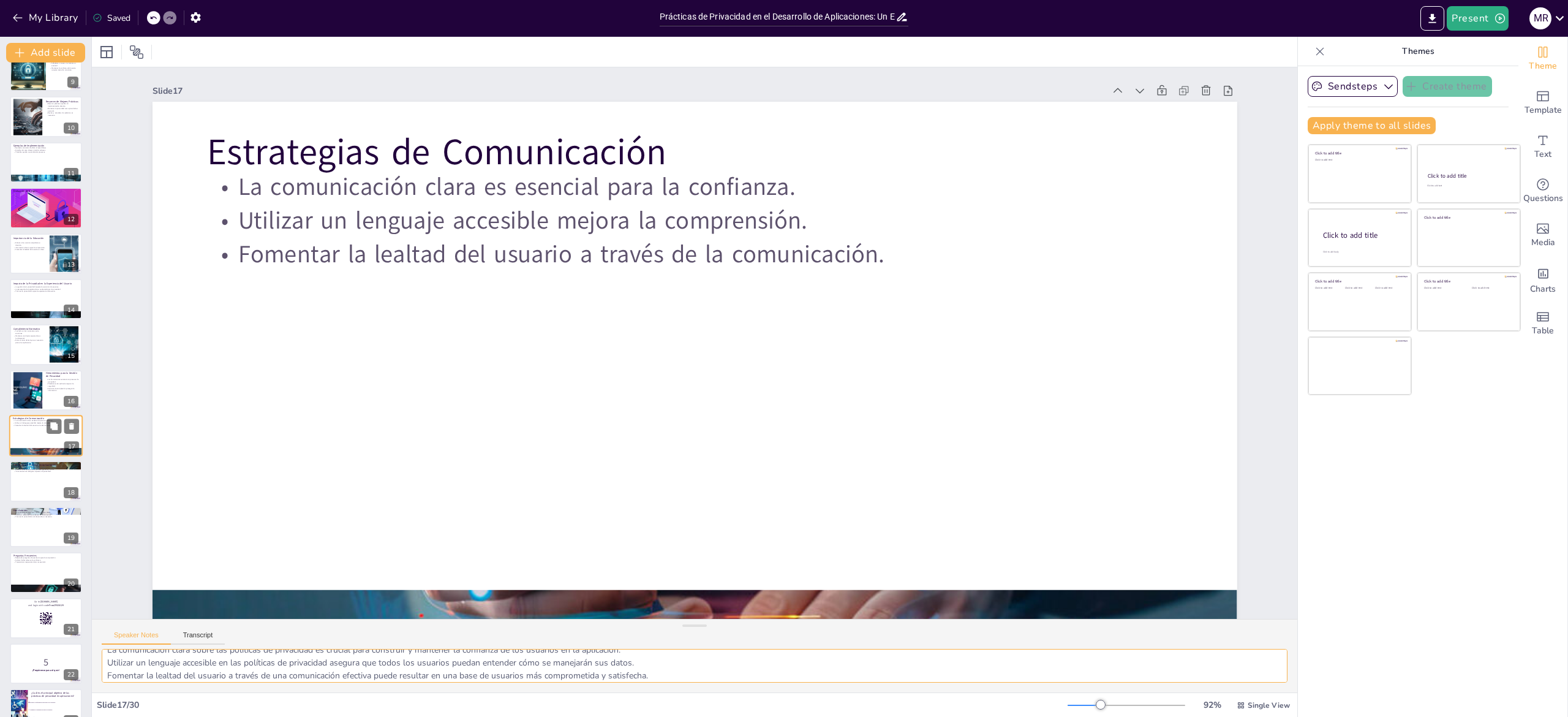
scroll to position [432, 0]
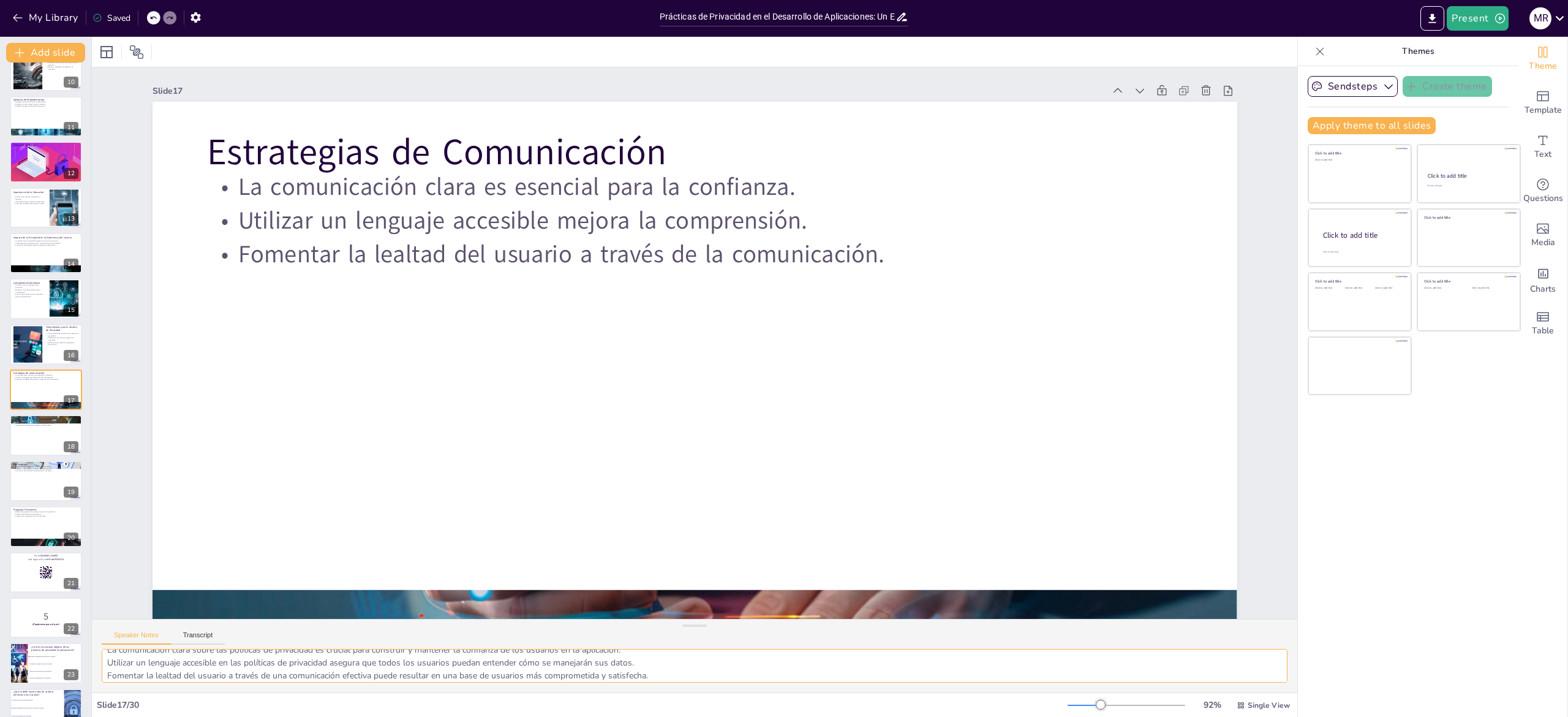
click at [158, 358] on textarea "La comunicación clara sobre las políticas de privacidad es crucial para constru…" at bounding box center [694, 665] width 1186 height 33
click at [30, 358] on div at bounding box center [46, 436] width 73 height 42
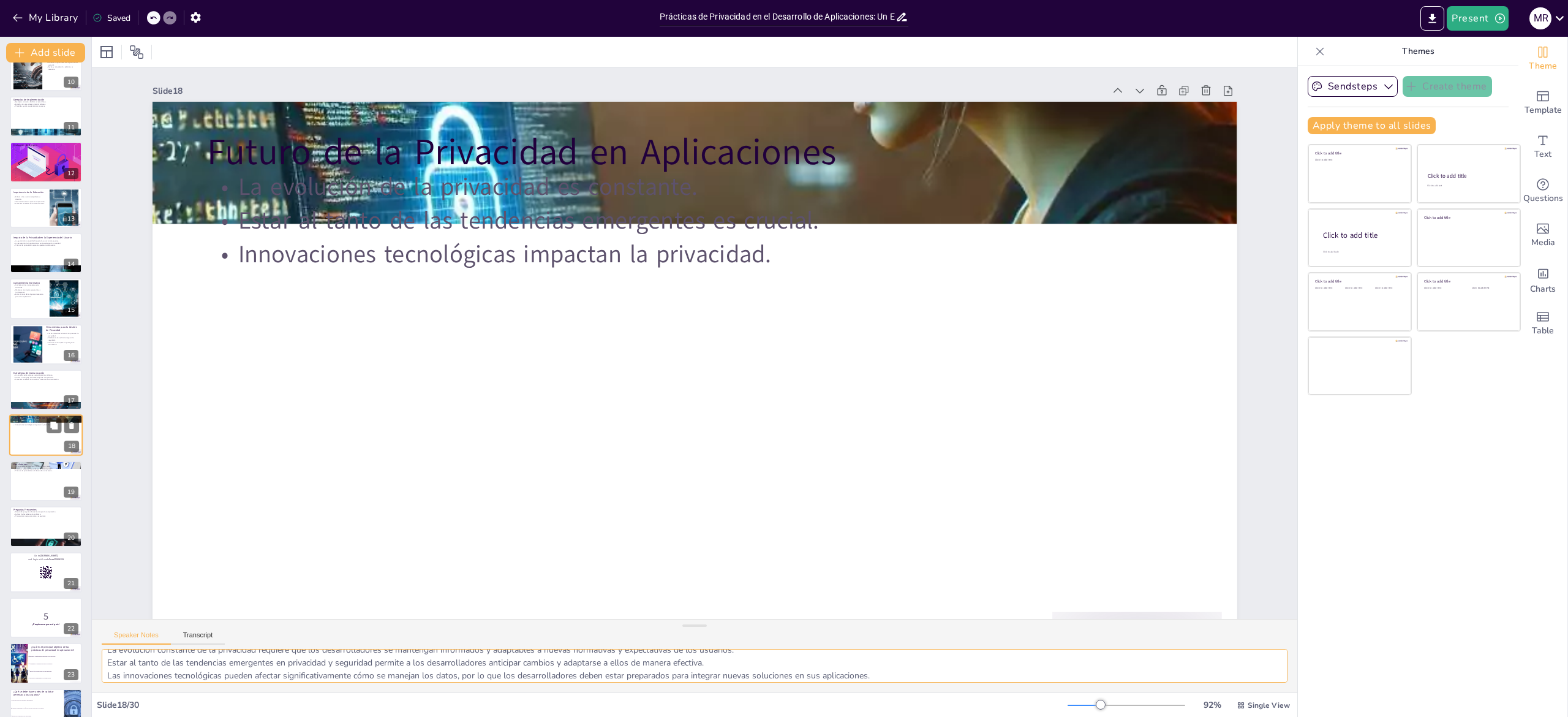
scroll to position [478, 0]
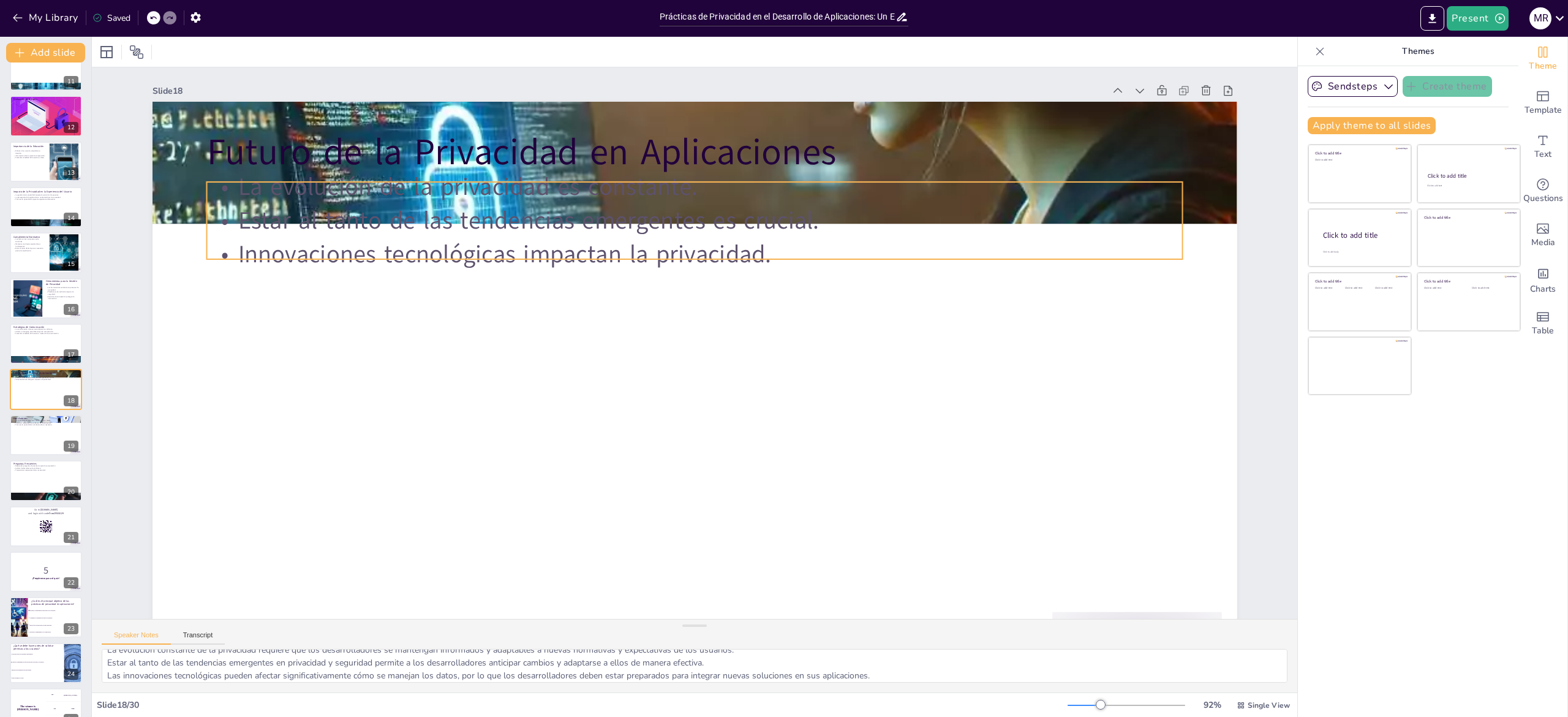
click at [738, 212] on p "Estar al tanto de las tendencias emergentes es crucial." at bounding box center [708, 221] width 975 height 135
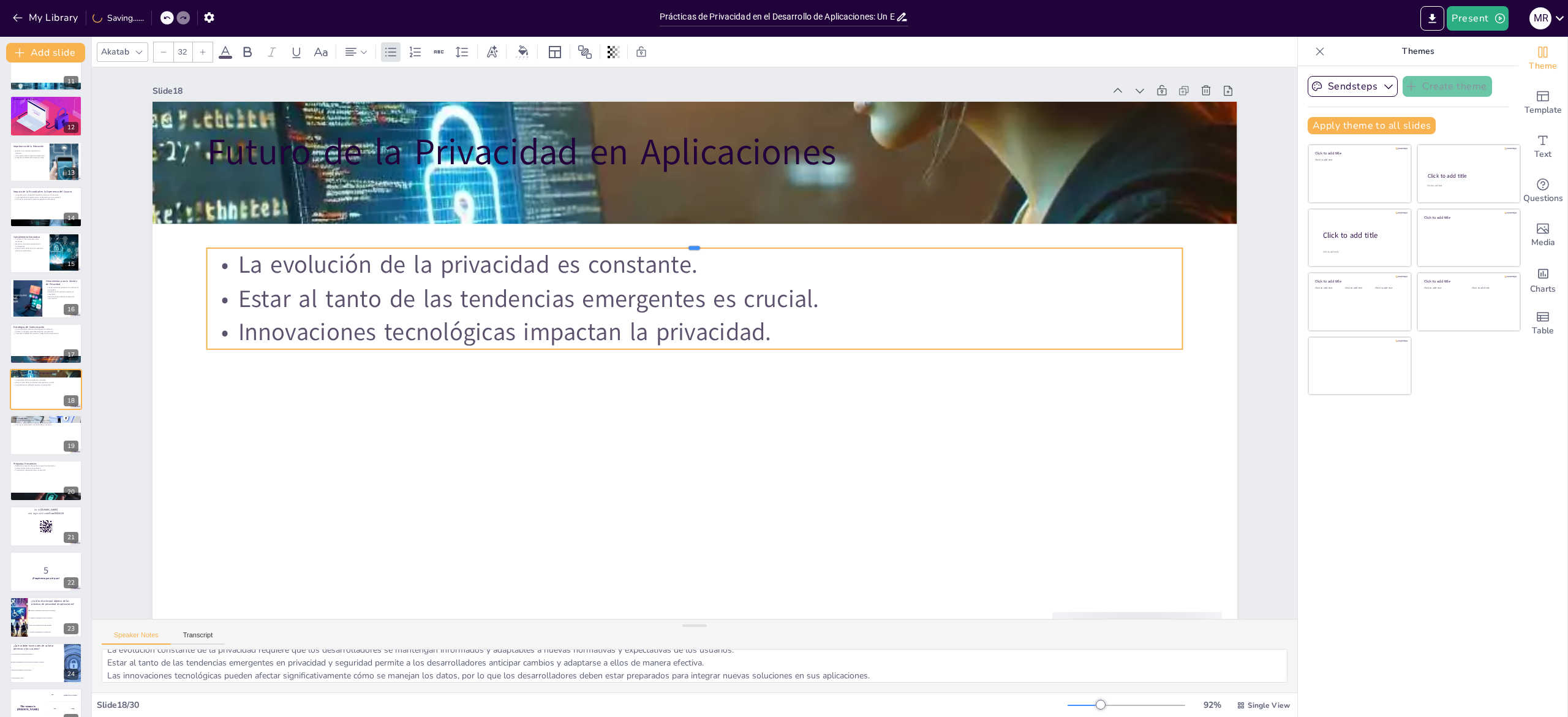
drag, startPoint x: 832, startPoint y: 179, endPoint x: 801, endPoint y: 466, distance: 288.7
click at [784, 358] on div "Futuro de la Privacidad en Aplicaciones La evolución de la privacidad es consta…" at bounding box center [695, 406] width 1085 height 610
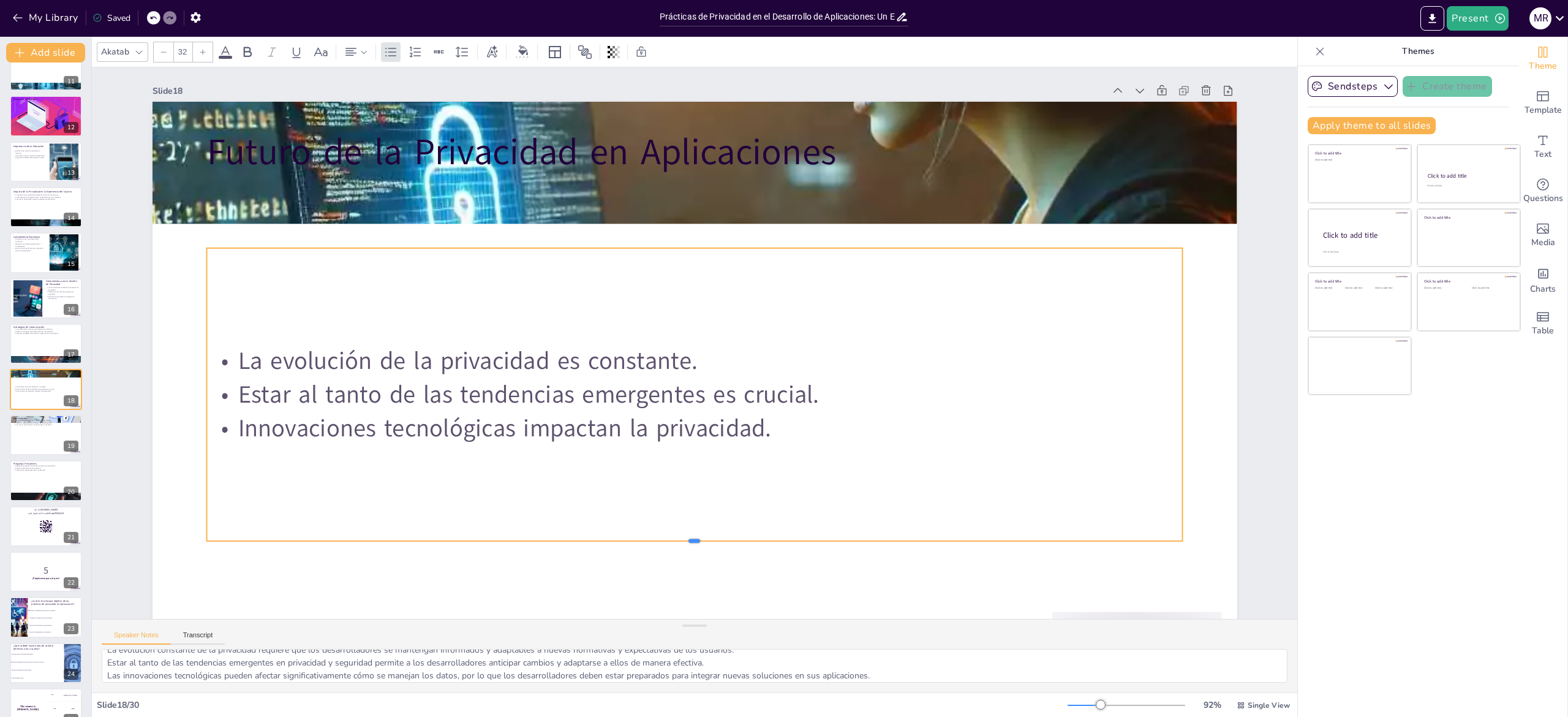
drag, startPoint x: 828, startPoint y: 352, endPoint x: 796, endPoint y: 544, distance: 194.6
click at [784, 358] on div at bounding box center [694, 546] width 976 height 10
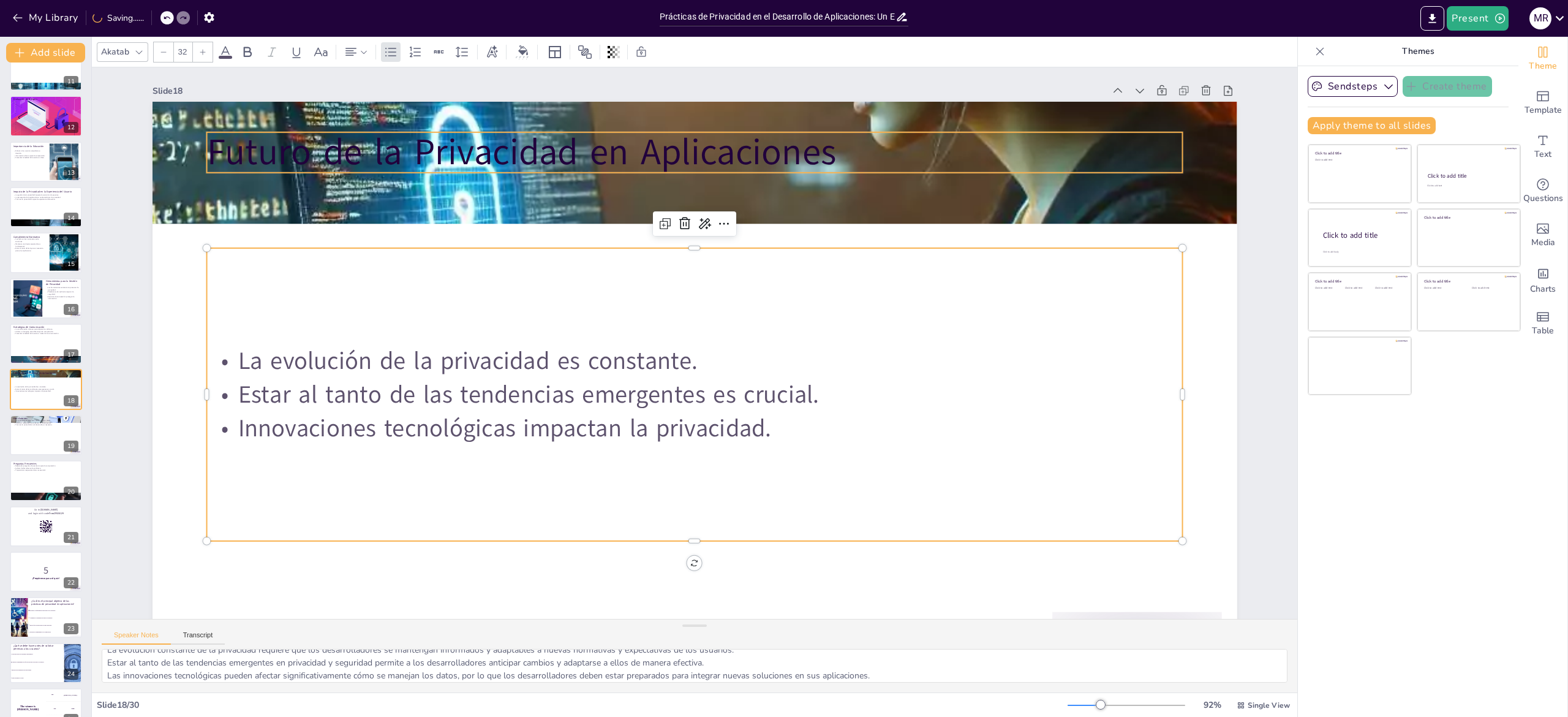
click at [723, 151] on p "Futuro de la Privacidad en Aplicaciones" at bounding box center [694, 153] width 976 height 51
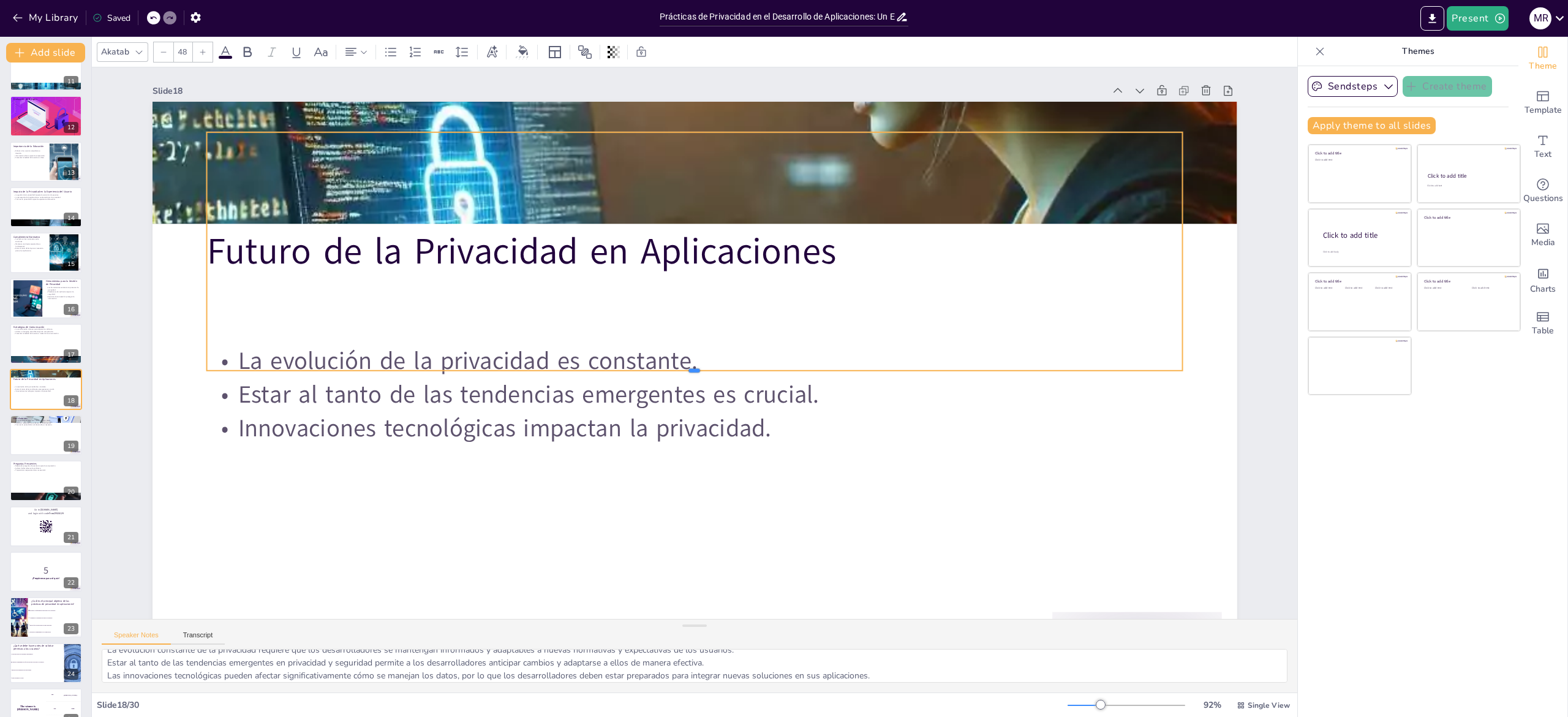
drag, startPoint x: 814, startPoint y: 174, endPoint x: 801, endPoint y: 371, distance: 197.4
click at [784, 358] on div at bounding box center [694, 376] width 976 height 10
click at [182, 358] on textarea "La evolución constante de la privacidad requiere que los desarrolladores se man…" at bounding box center [694, 665] width 1186 height 33
click at [29, 358] on div at bounding box center [46, 435] width 73 height 42
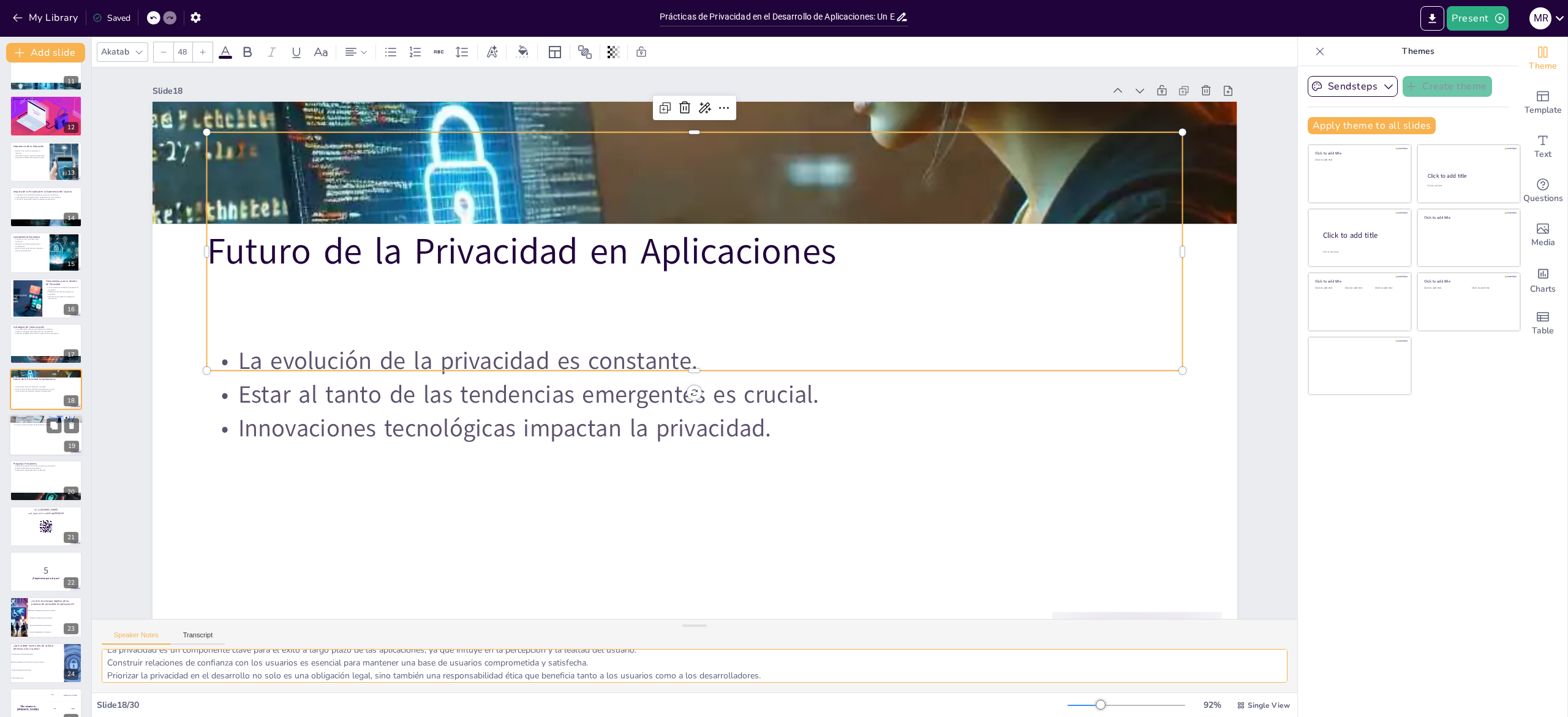
scroll to position [523, 0]
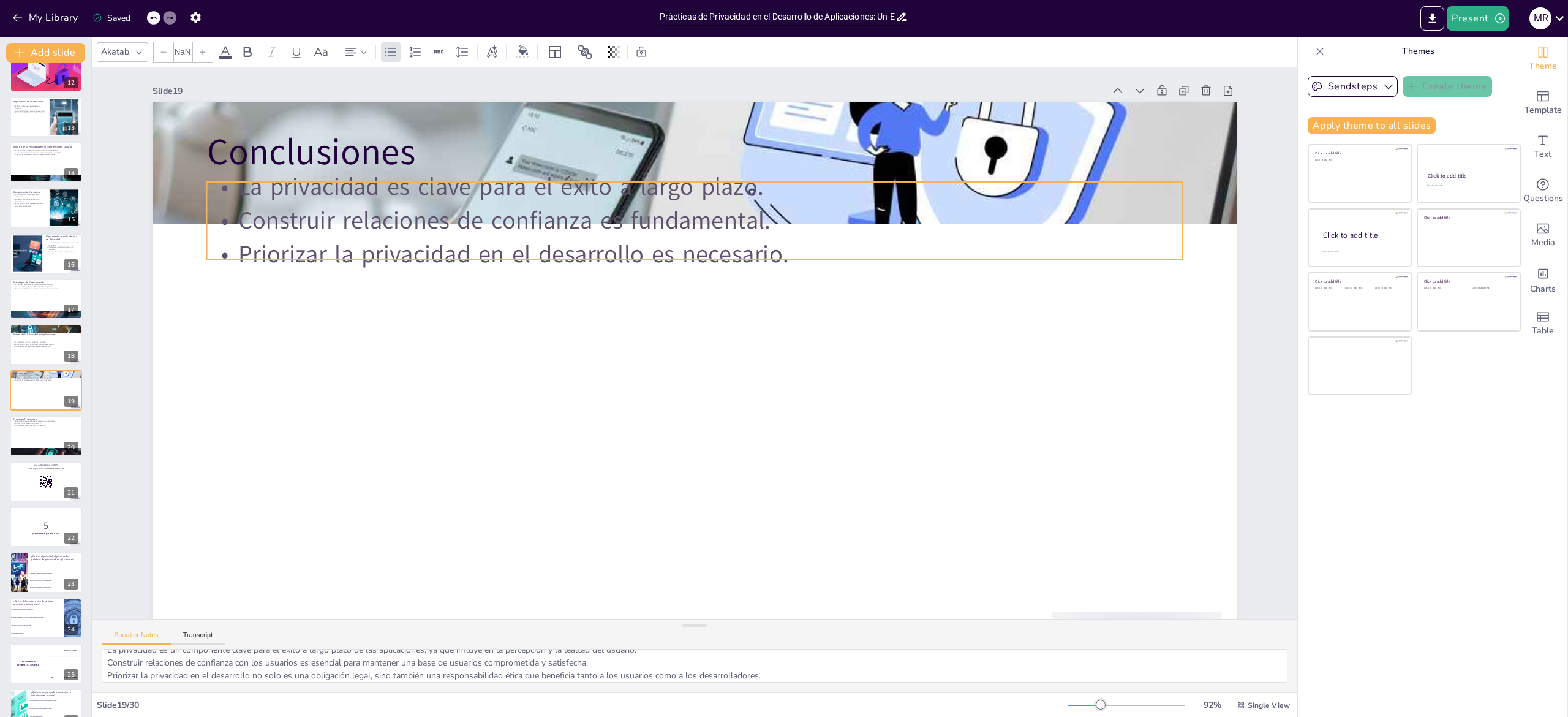
click at [678, 222] on p "Construir relaciones de confianza es fundamental." at bounding box center [708, 220] width 975 height 136
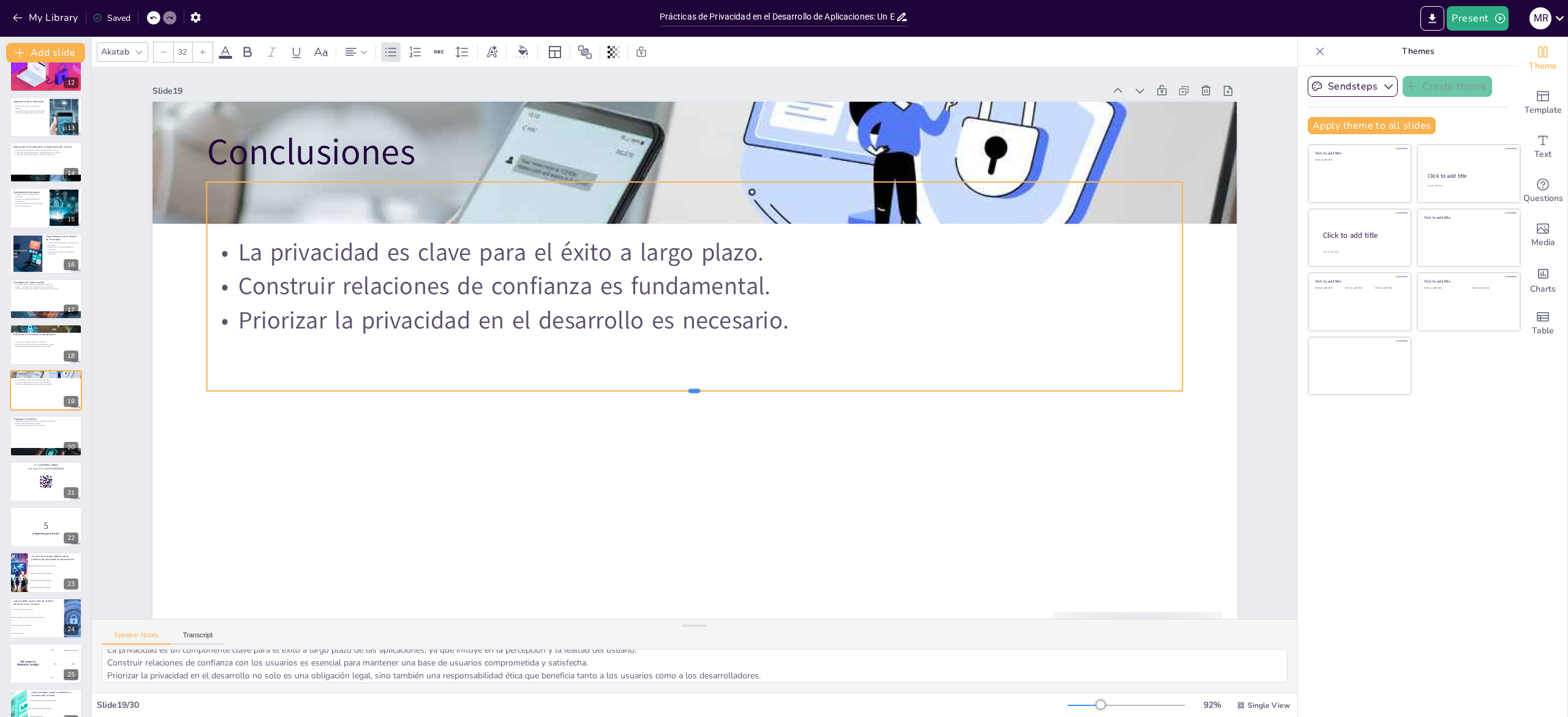
drag, startPoint x: 814, startPoint y: 260, endPoint x: 803, endPoint y: 391, distance: 131.5
click at [784, 358] on div at bounding box center [689, 396] width 972 height 112
click at [784, 358] on div "Slide 1 Prácticas de Privacidad en el Desarrollo de Aplicaciones: Un Enfoque Es…" at bounding box center [689, 390] width 1214 height 761
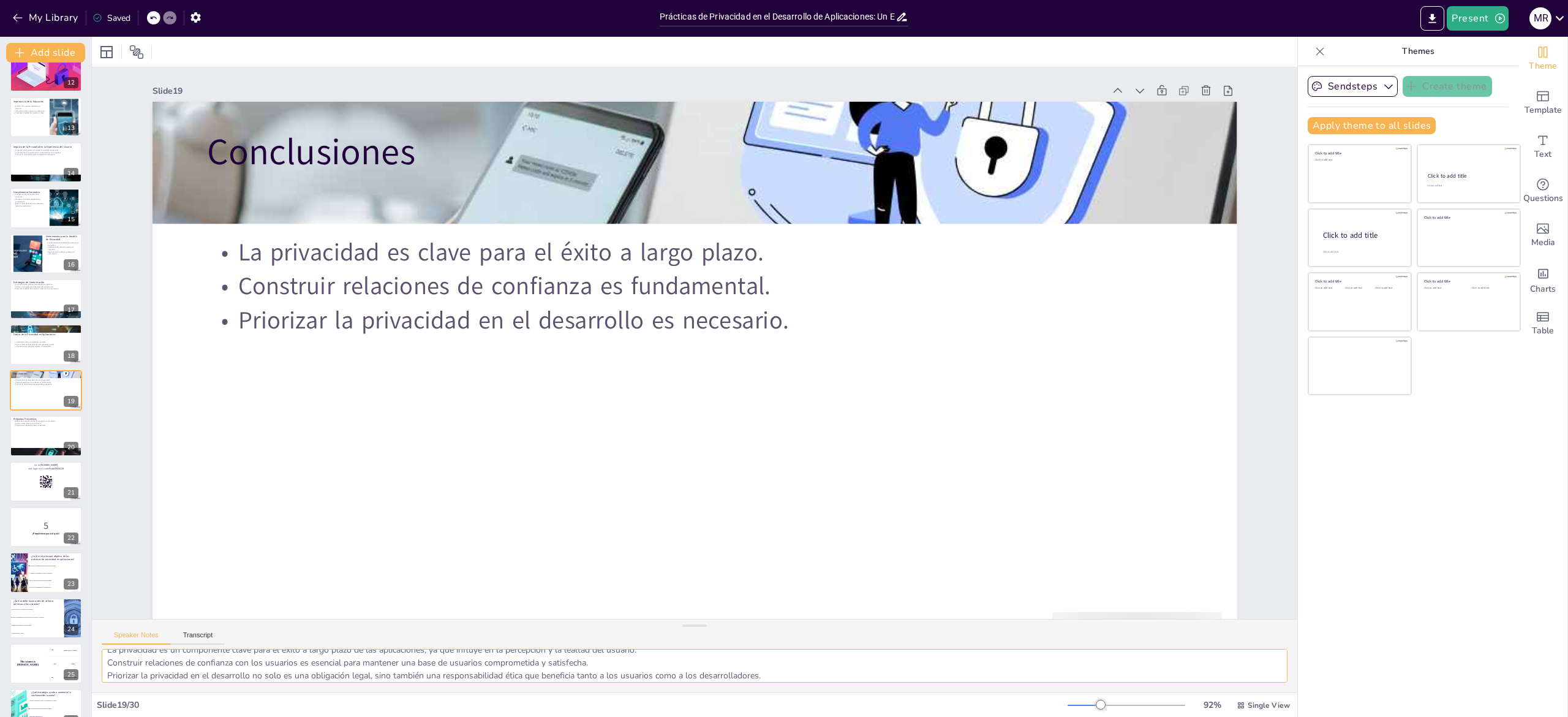
click at [145, 358] on textarea "La privacidad es un componente clave para el éxito a largo plazo de las aplicac…" at bounding box center [694, 665] width 1186 height 33
click at [30, 358] on div at bounding box center [46, 436] width 73 height 42
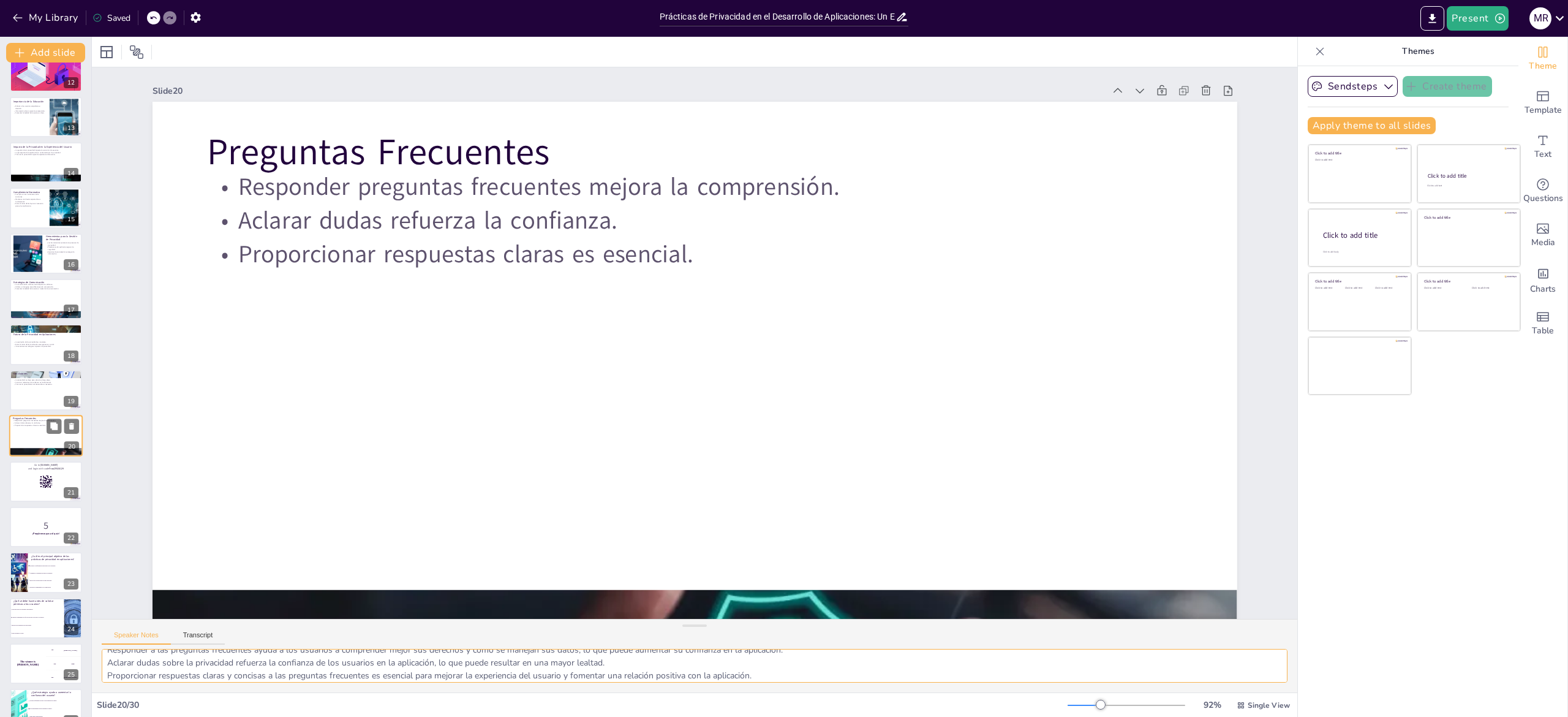
scroll to position [568, 0]
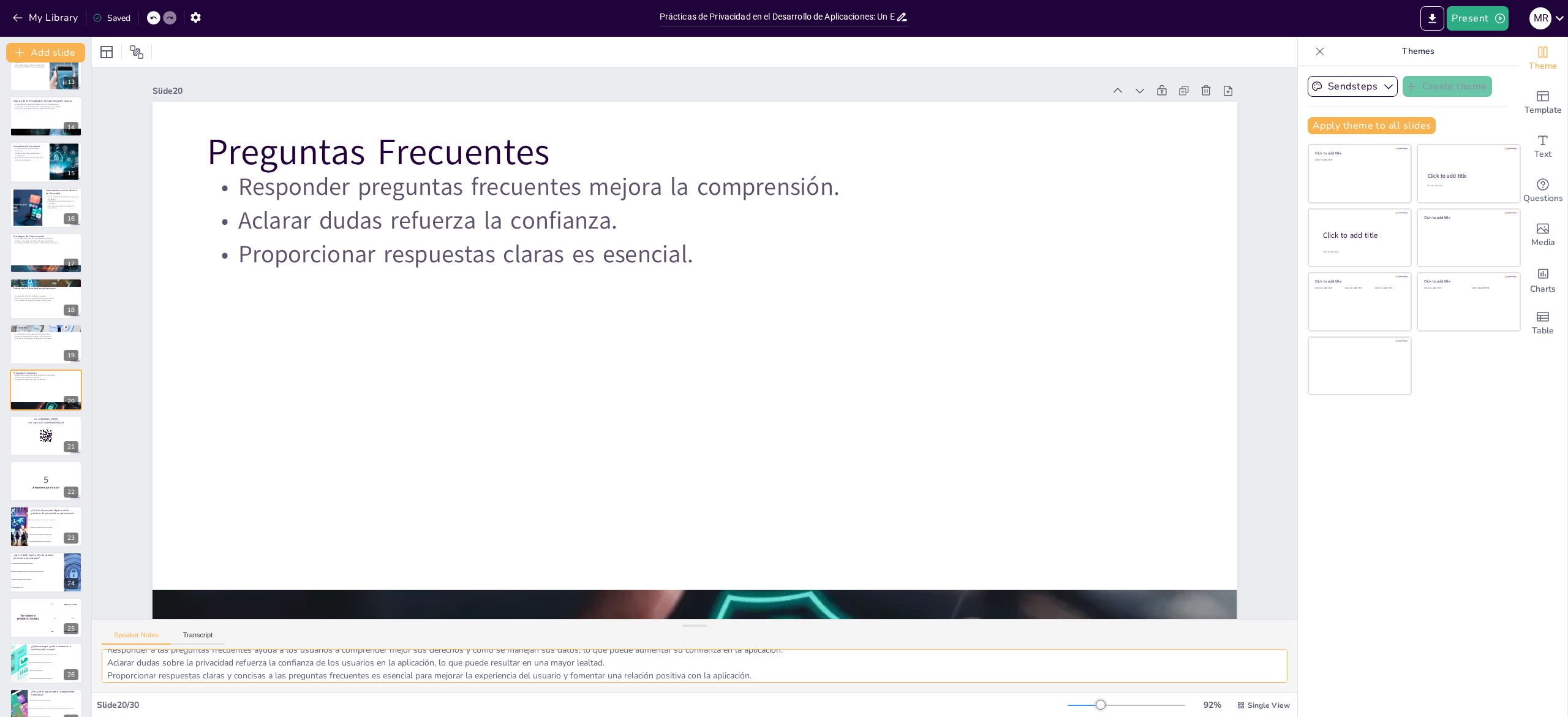
click at [158, 358] on textarea "Responder a las preguntas frecuentes ayuda a los usuarios a comprender mejor su…" at bounding box center [694, 665] width 1186 height 33
click at [18, 358] on div at bounding box center [18, 527] width 73 height 42
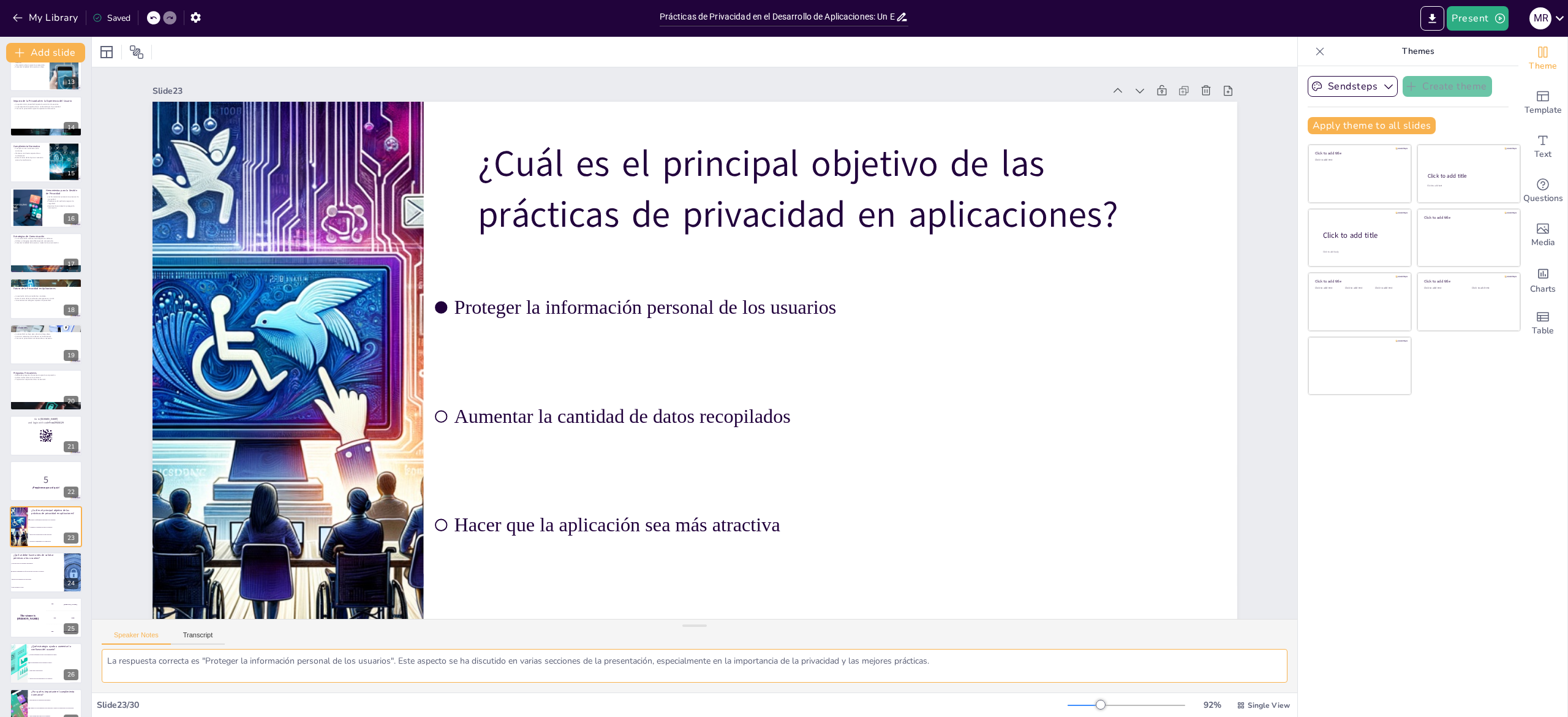
scroll to position [0, 0]
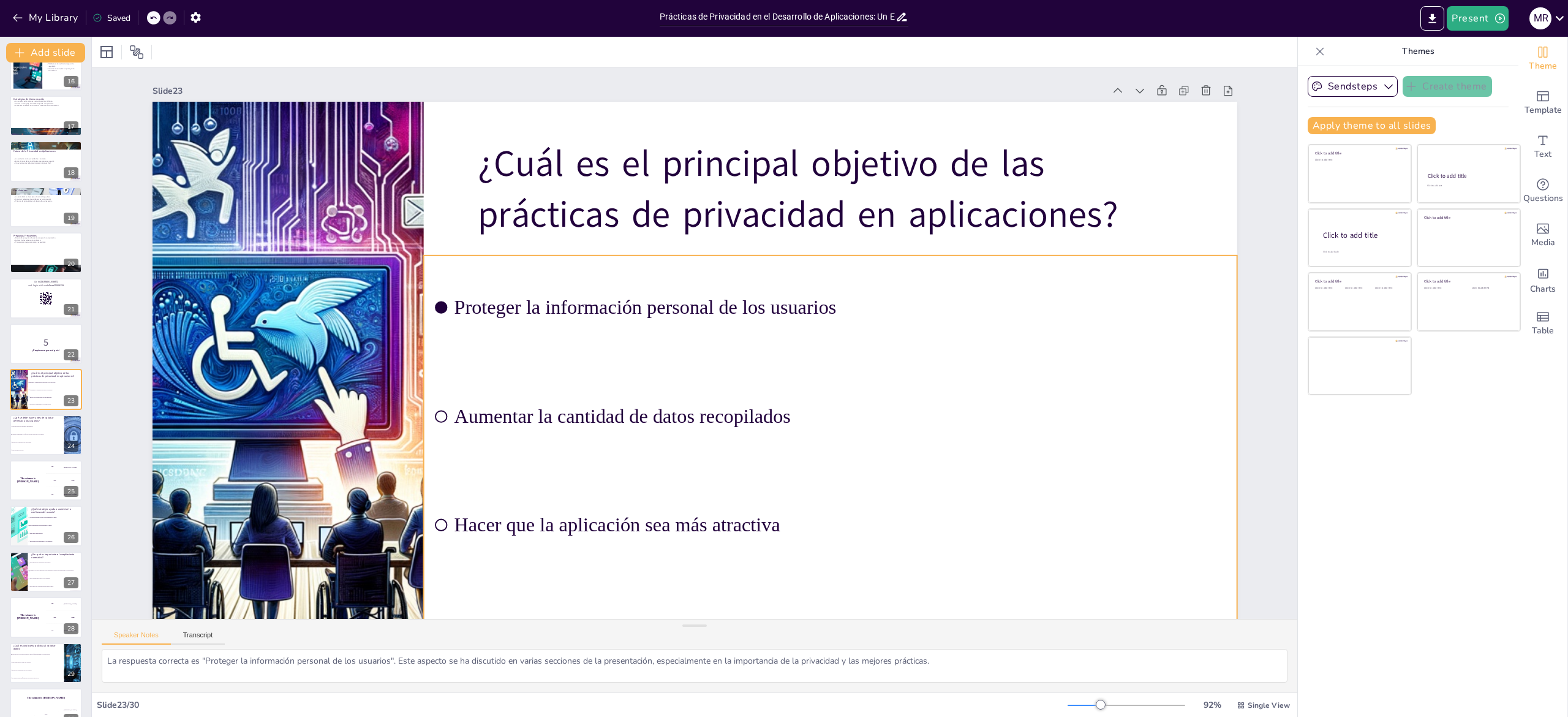
click at [439, 288] on input "checkbox" at bounding box center [446, 281] width 13 height 13
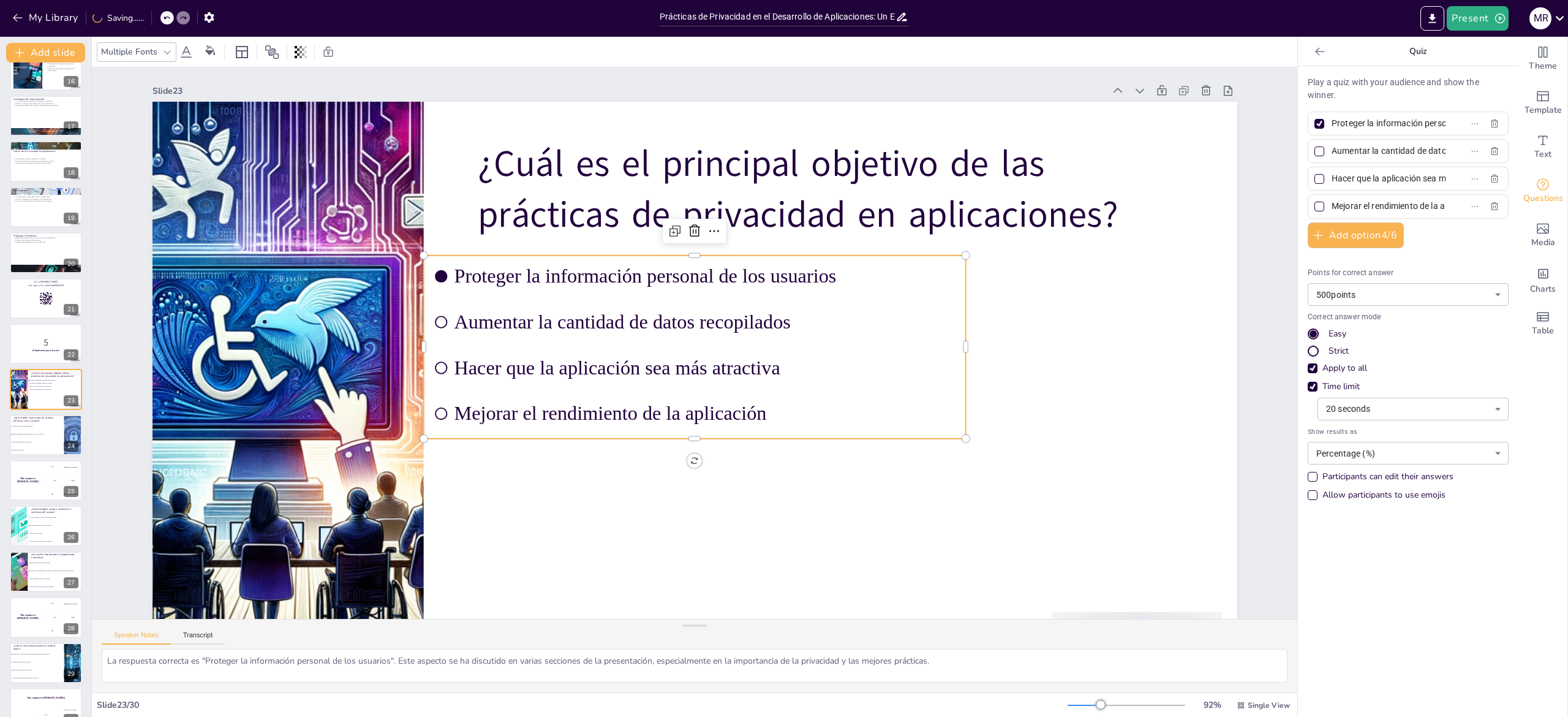
click at [784, 125] on div at bounding box center [1319, 124] width 15 height 15
click at [784, 125] on input "Proteger la información personal de los usuarios" at bounding box center [1389, 123] width 114 height 18
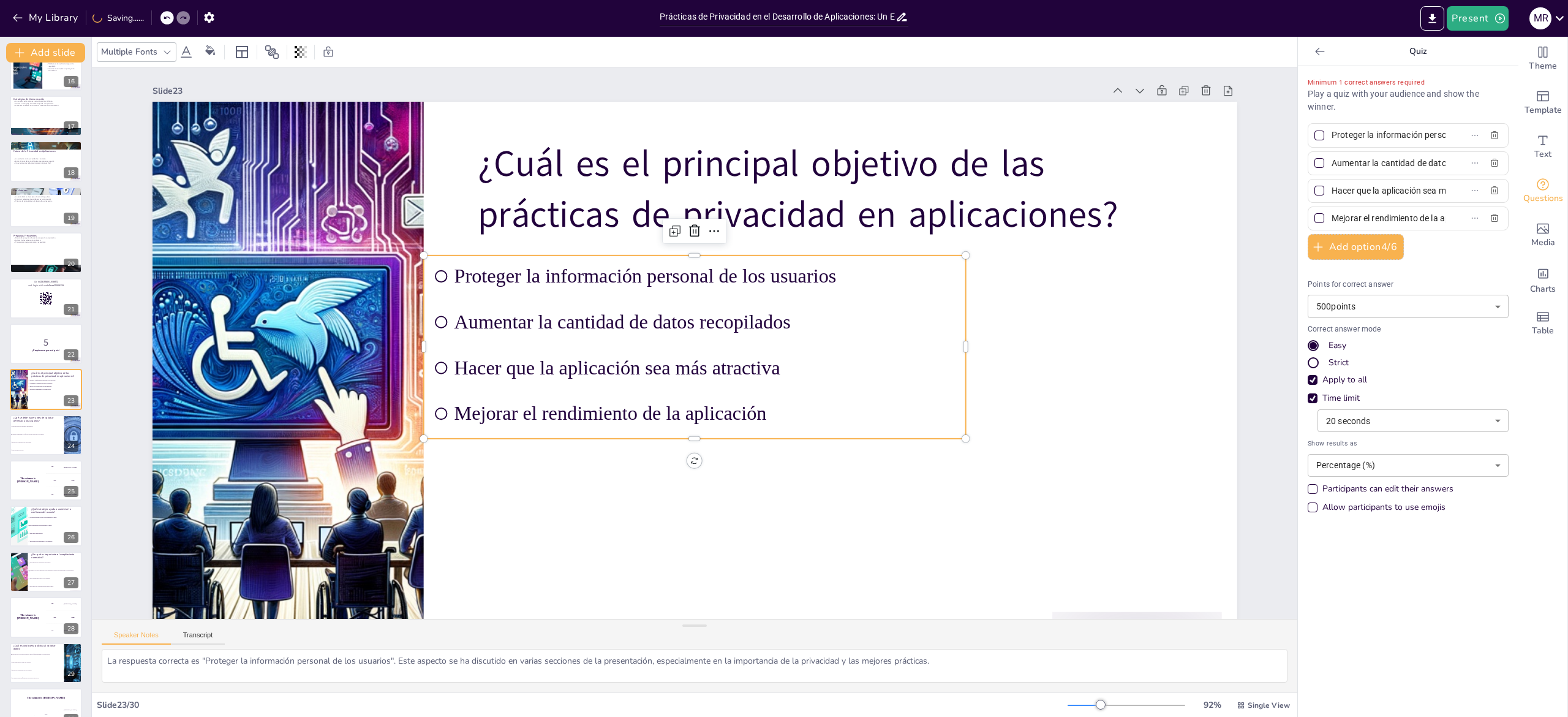
scroll to position [0, 86]
click at [784, 358] on div at bounding box center [695, 406] width 1085 height 610
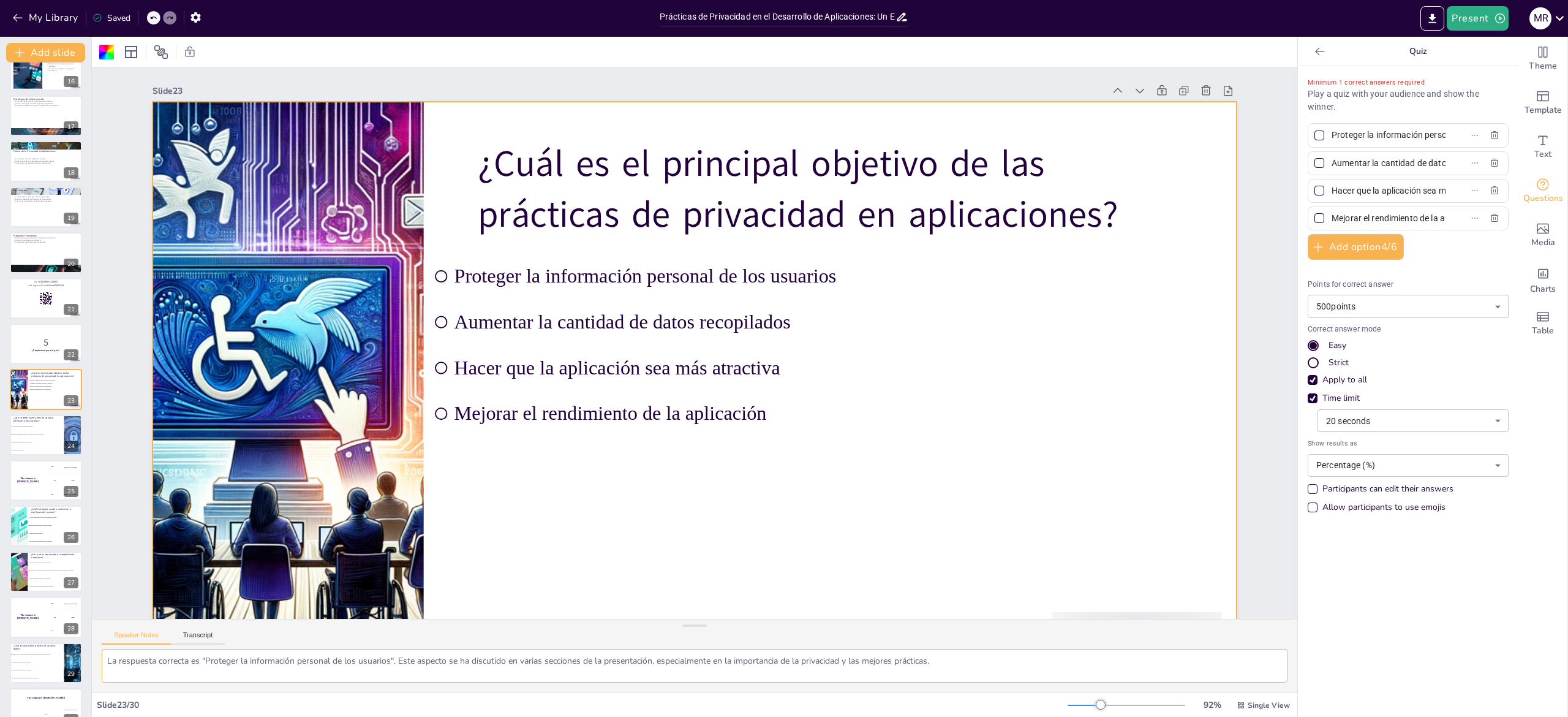
click at [125, 358] on textarea "La respuesta correcta es "Proteger la información personal de los usuarios". Es…" at bounding box center [694, 665] width 1186 height 33
click at [13, 358] on span "Ignorar las normativas de privacidad" at bounding box center [37, 442] width 53 height 2
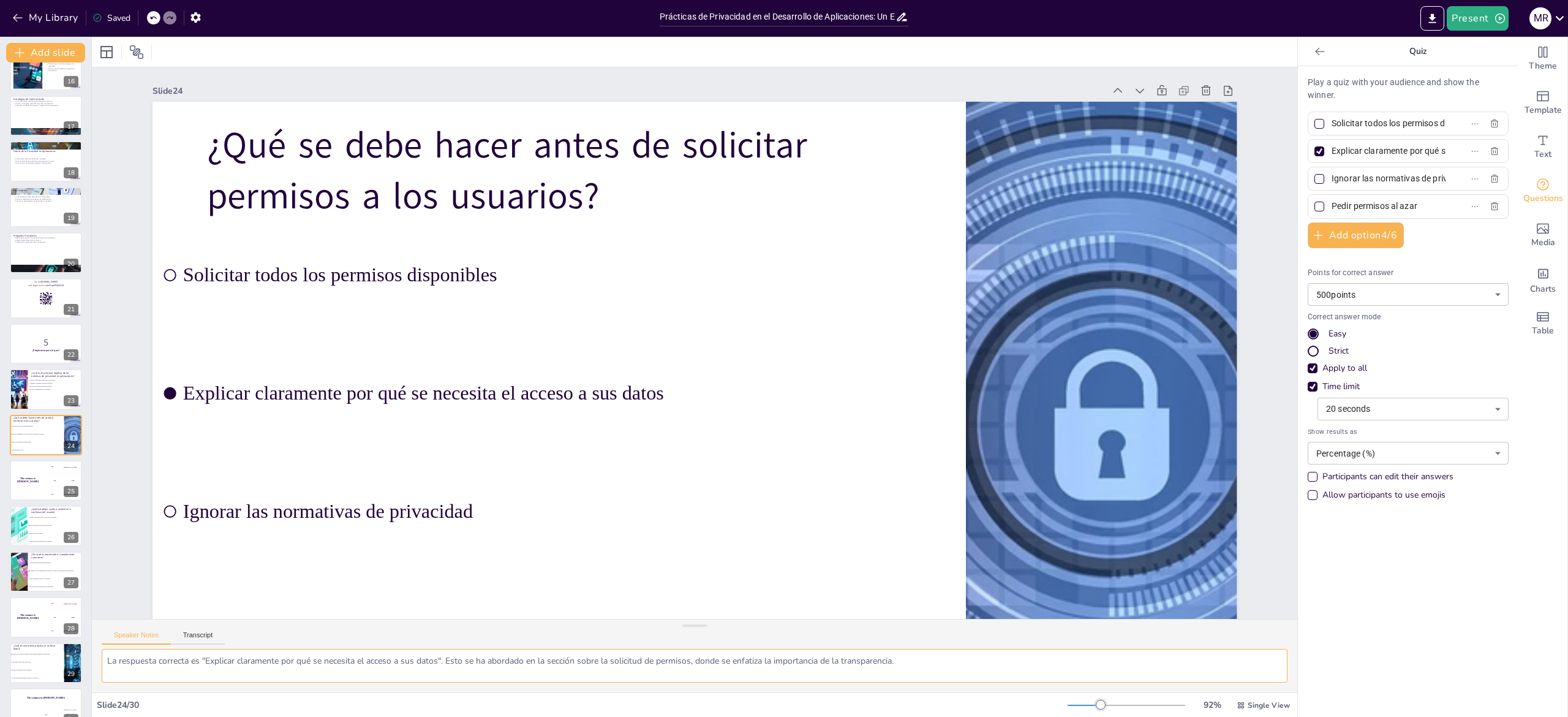
scroll to position [727, 0]
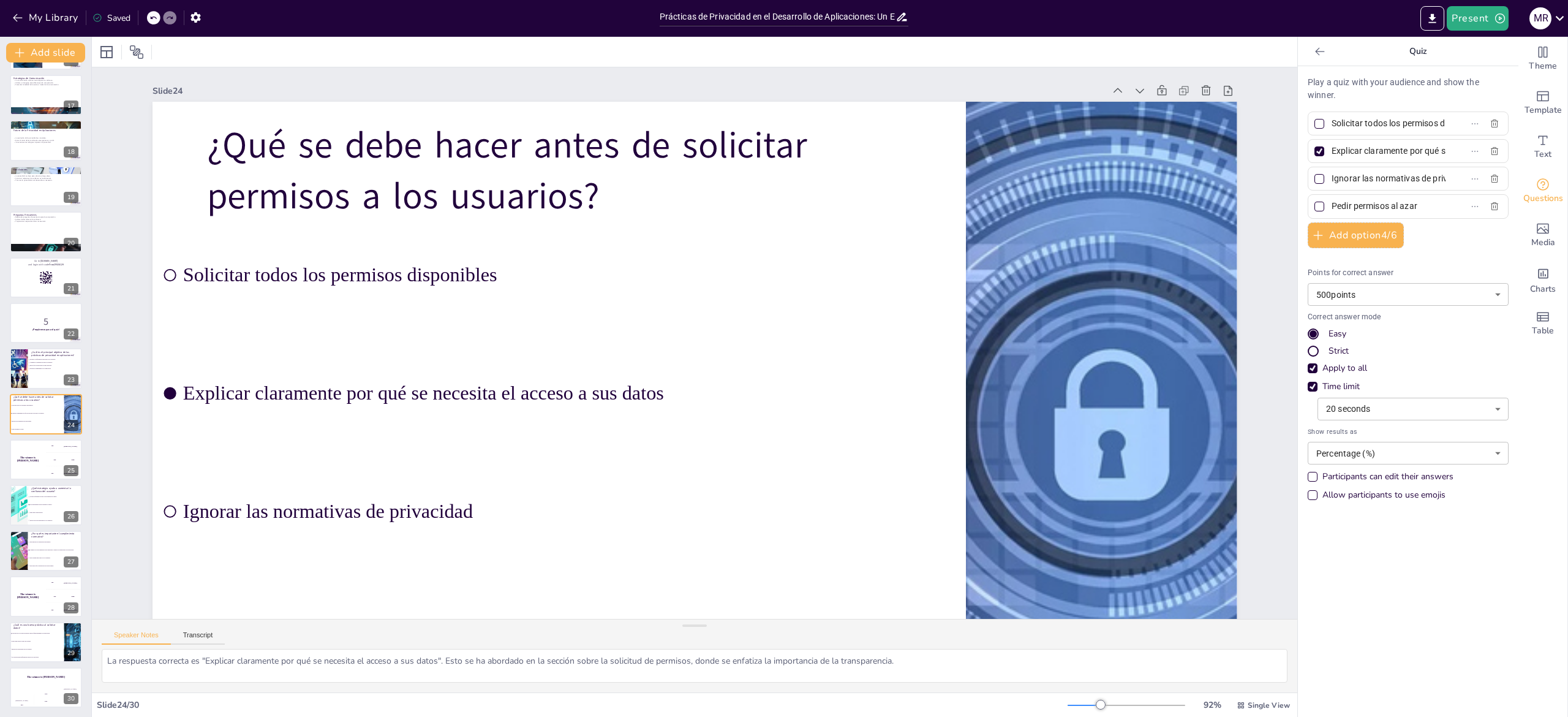
click at [784, 149] on div at bounding box center [1319, 151] width 10 height 10
click at [784, 149] on input "Explicar claramente por qué se necesita el acceso a sus datos" at bounding box center [1389, 150] width 114 height 18
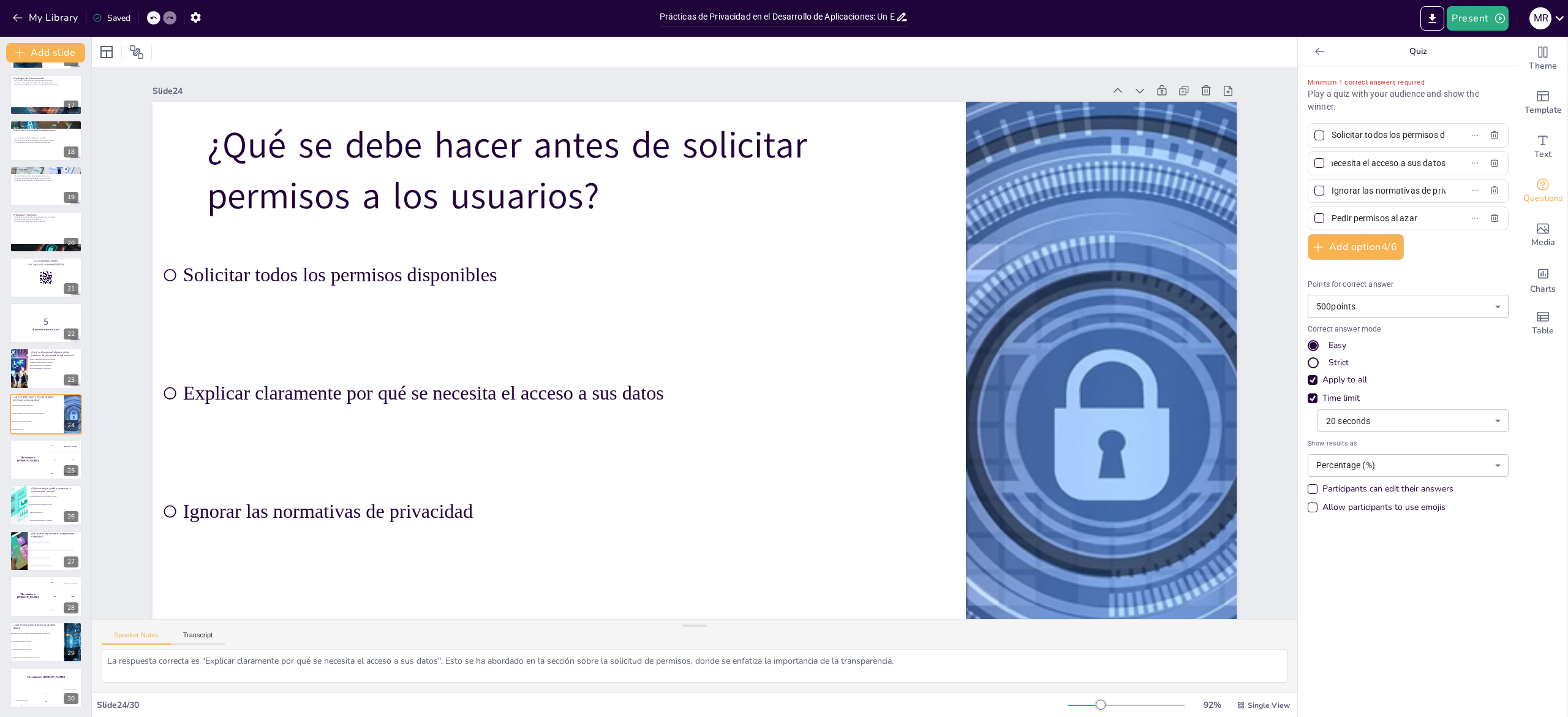
scroll to position [0, 0]
click at [187, 358] on textarea "La respuesta correcta es "Explicar claramente por qué se necesita el acceso a s…" at bounding box center [694, 665] width 1186 height 33
click at [26, 358] on div at bounding box center [18, 506] width 65 height 42
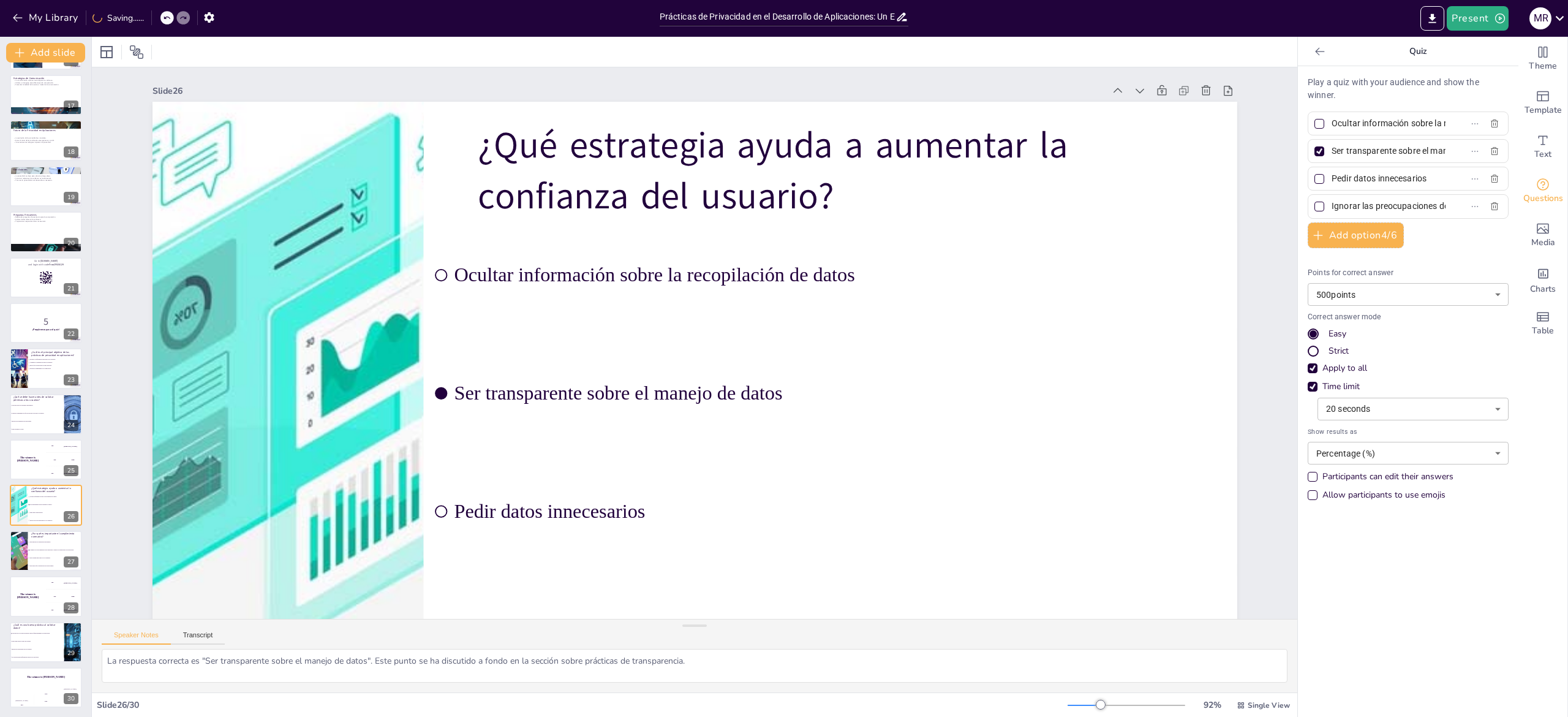
click at [784, 155] on div at bounding box center [1319, 151] width 10 height 10
click at [784, 155] on input "Ser transparente sobre el manejo de datos" at bounding box center [1389, 150] width 114 height 18
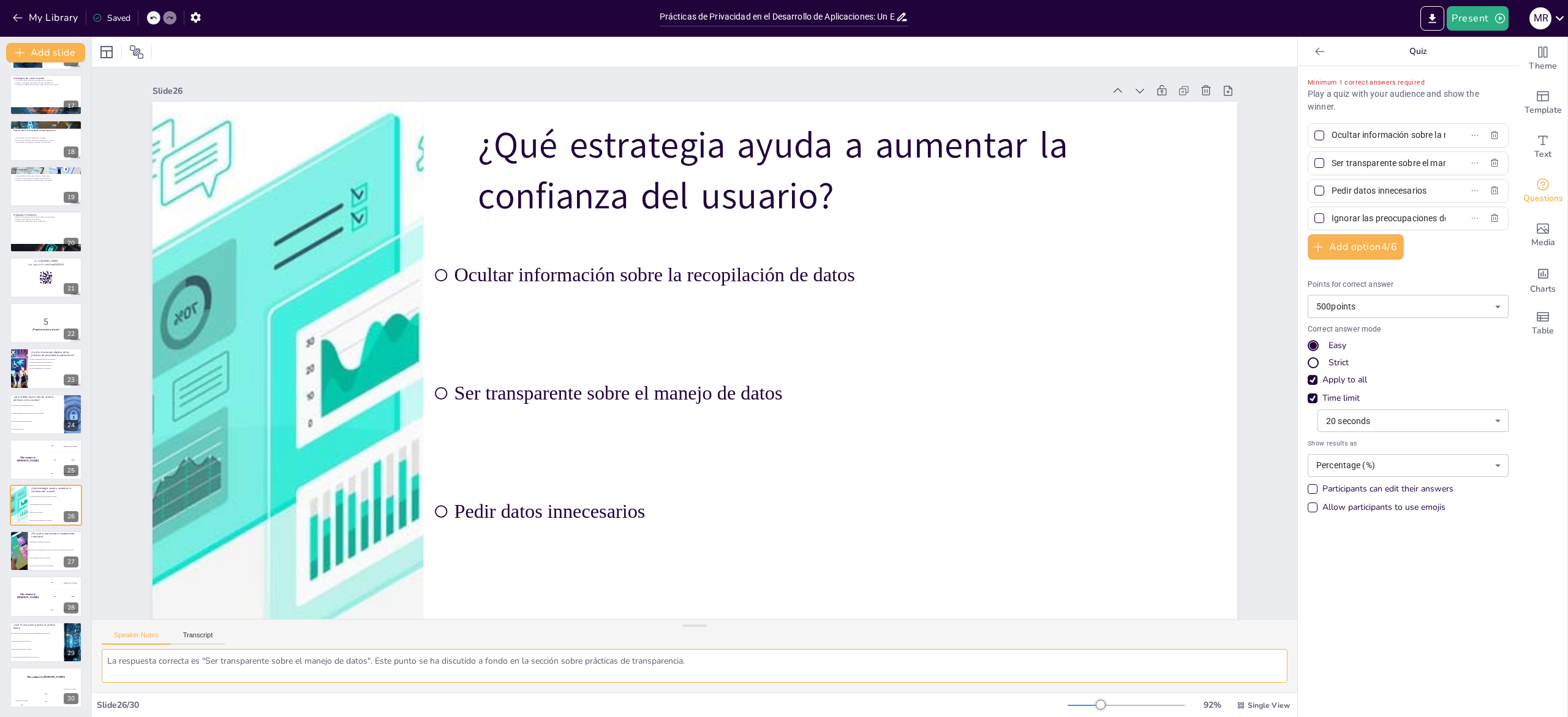
click at [209, 358] on textarea "La respuesta correcta es "Ser transparente sobre el manejo de datos". Este punt…" at bounding box center [694, 665] width 1186 height 33
click at [36, 358] on span "Cumplir con las normativas evita sanciones y mejora la reputación de la aplicac…" at bounding box center [55, 550] width 53 height 2
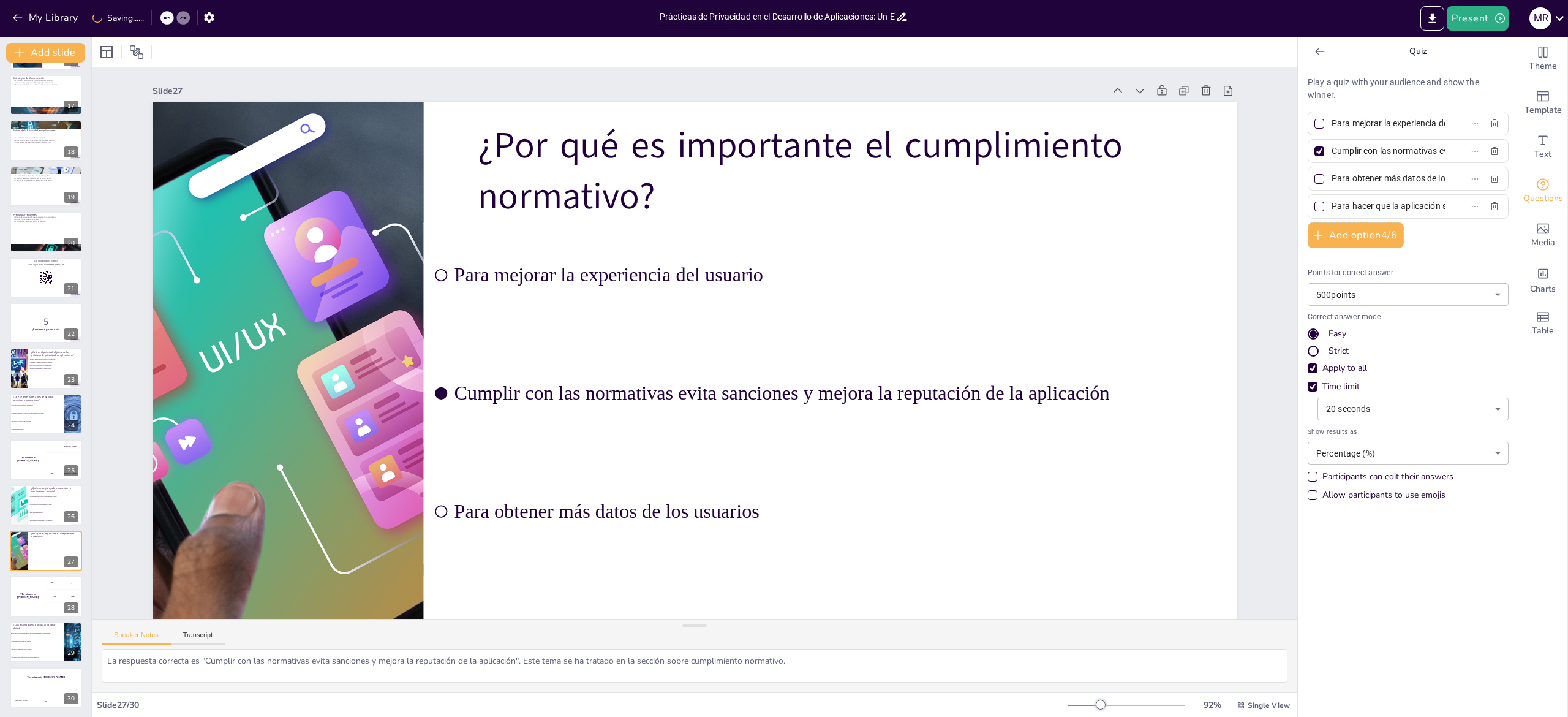
click at [784, 151] on div at bounding box center [1319, 151] width 10 height 10
click at [784, 151] on input "Cumplir con las normativas evita sanciones y mejora la reputación de la aplicac…" at bounding box center [1389, 150] width 114 height 18
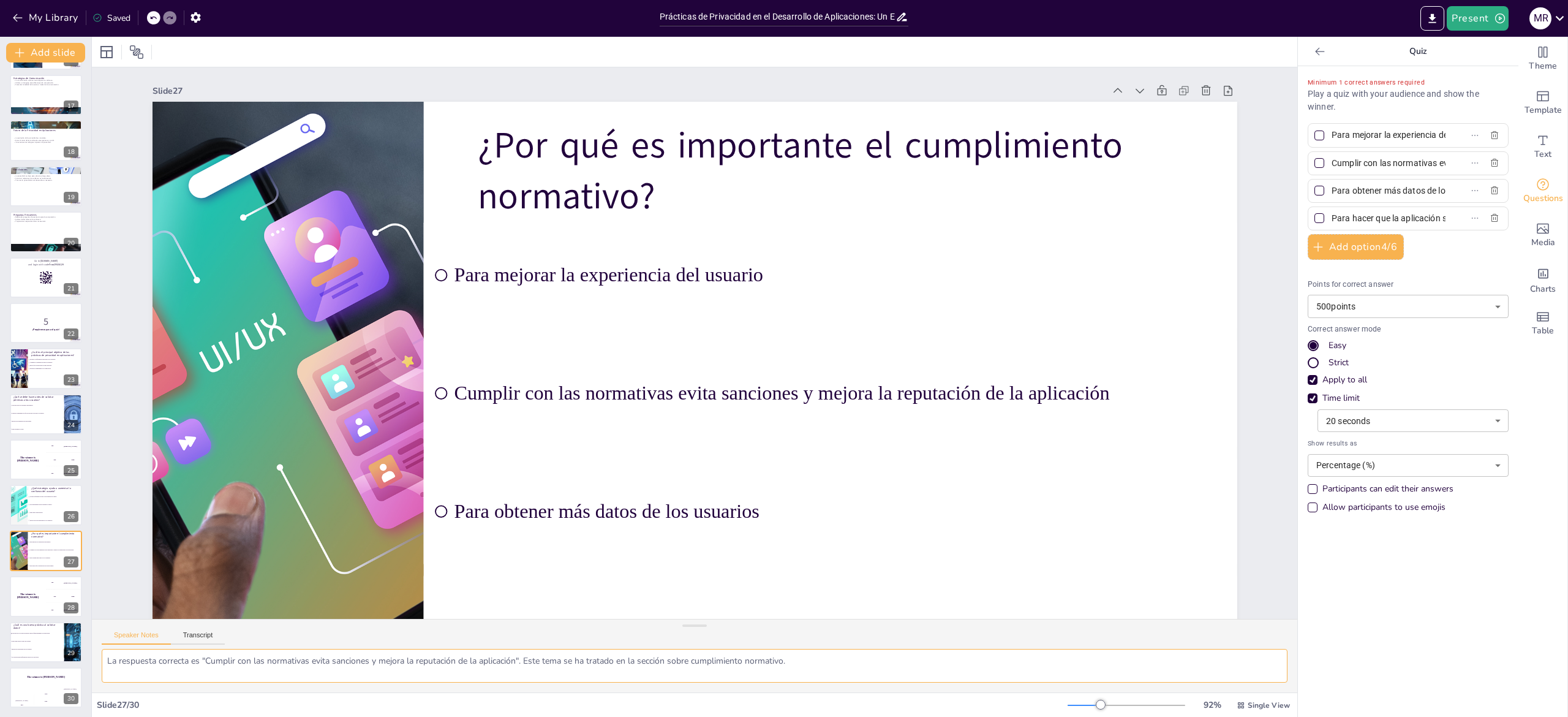
click at [187, 358] on textarea "La respuesta correcta es "Cumplir con las normativas evita sanciones y mejora l…" at bounding box center [694, 665] width 1186 height 33
click at [18, 358] on span "No proporcionar información sobre el uso de datos" at bounding box center [37, 657] width 53 height 2
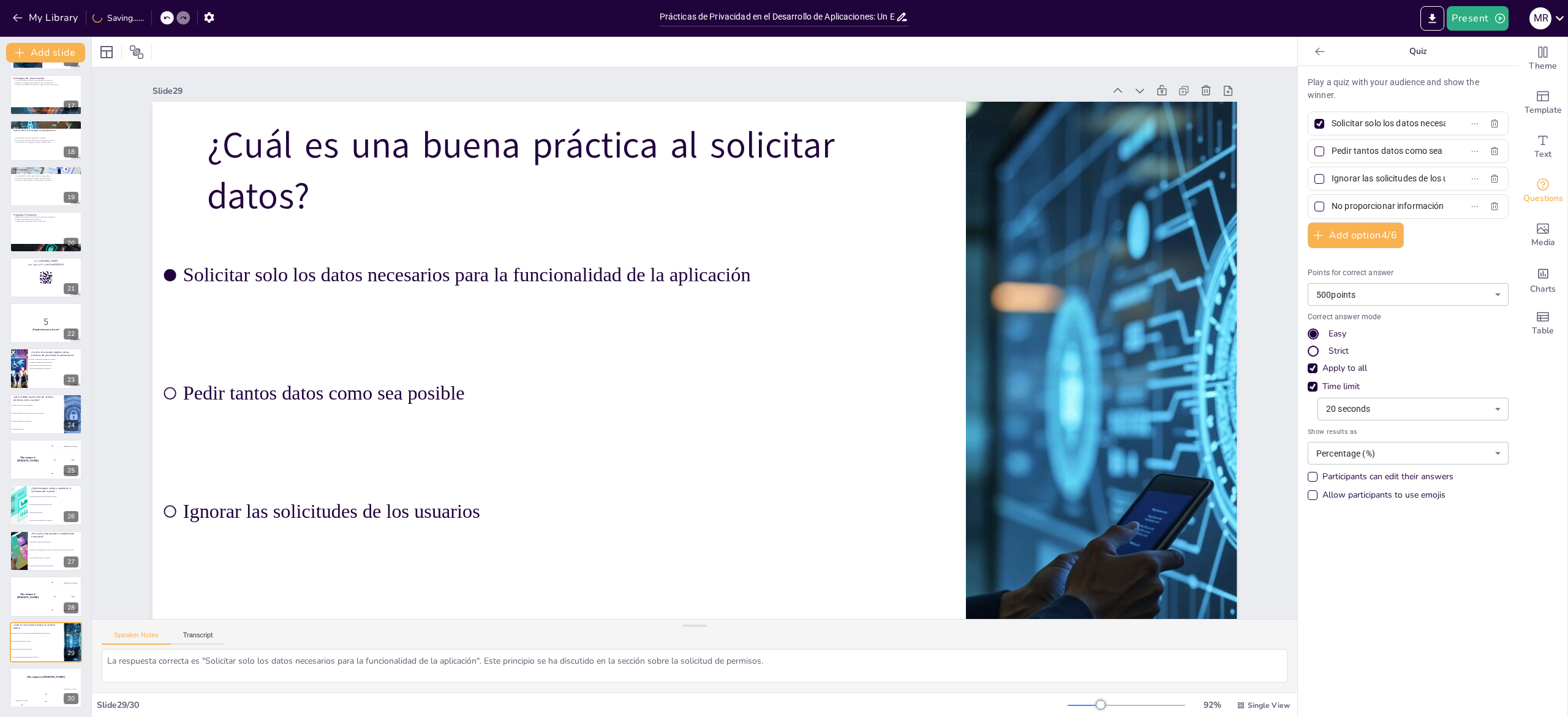
click at [784, 128] on div at bounding box center [1319, 124] width 10 height 10
click at [784, 128] on input "Solicitar solo los datos necesarios para la funcionalidad de la aplicación" at bounding box center [1389, 123] width 114 height 18
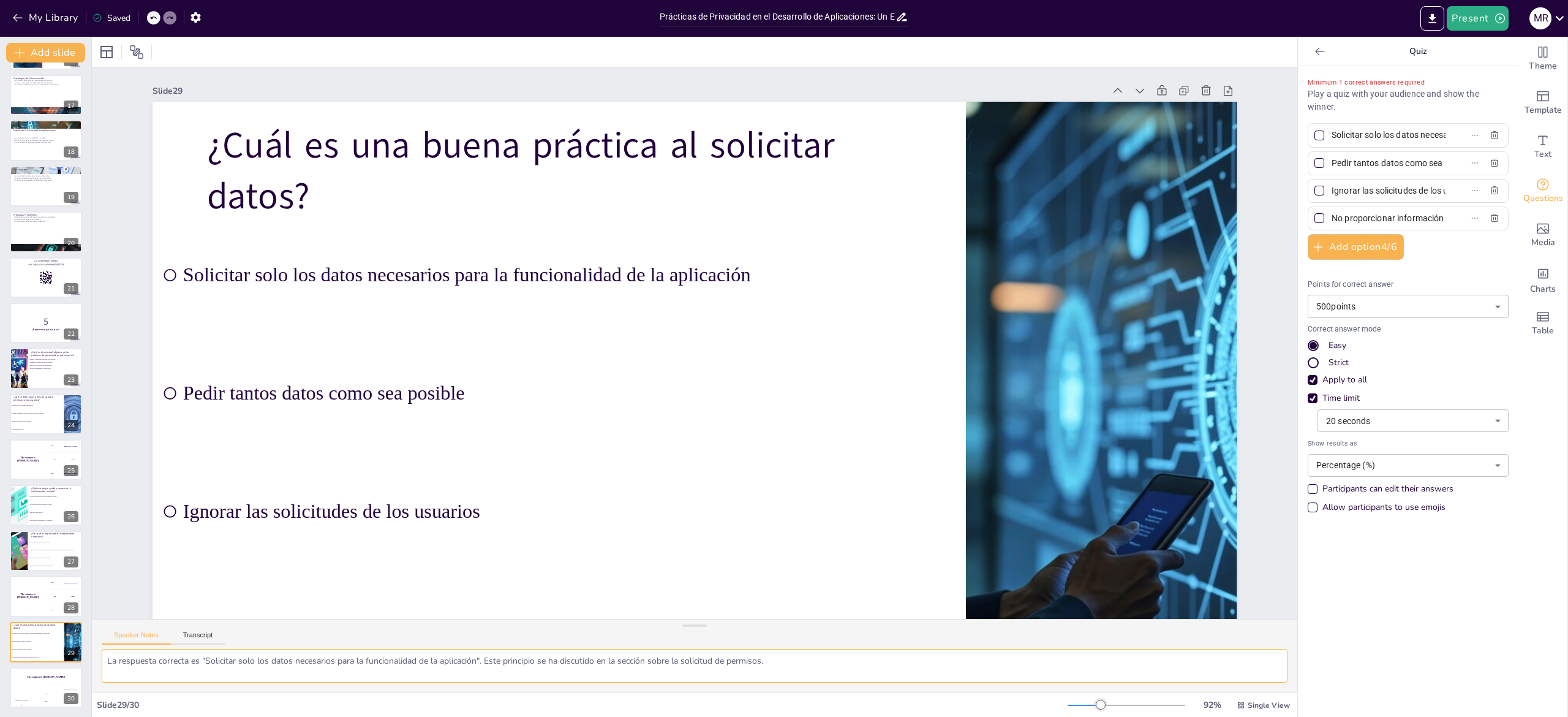
click at [179, 358] on textarea "La respuesta correcta es "Solicitar solo los datos necesarios para la funcional…" at bounding box center [694, 665] width 1186 height 33
